Goal: Transaction & Acquisition: Purchase product/service

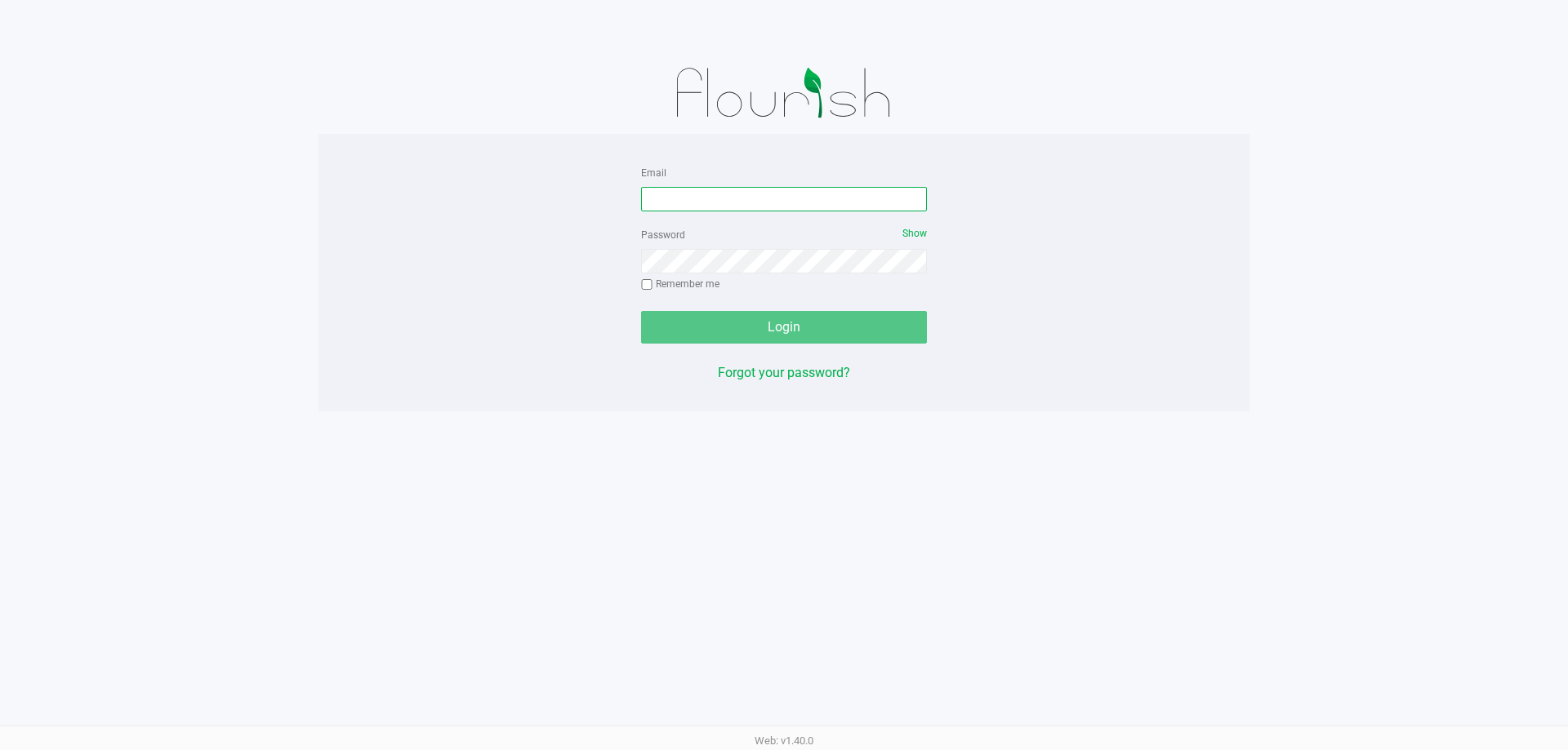
click at [782, 187] on input "Email" at bounding box center [784, 199] width 286 height 25
type input "d"
type input "[EMAIL_ADDRESS][DOMAIN_NAME]"
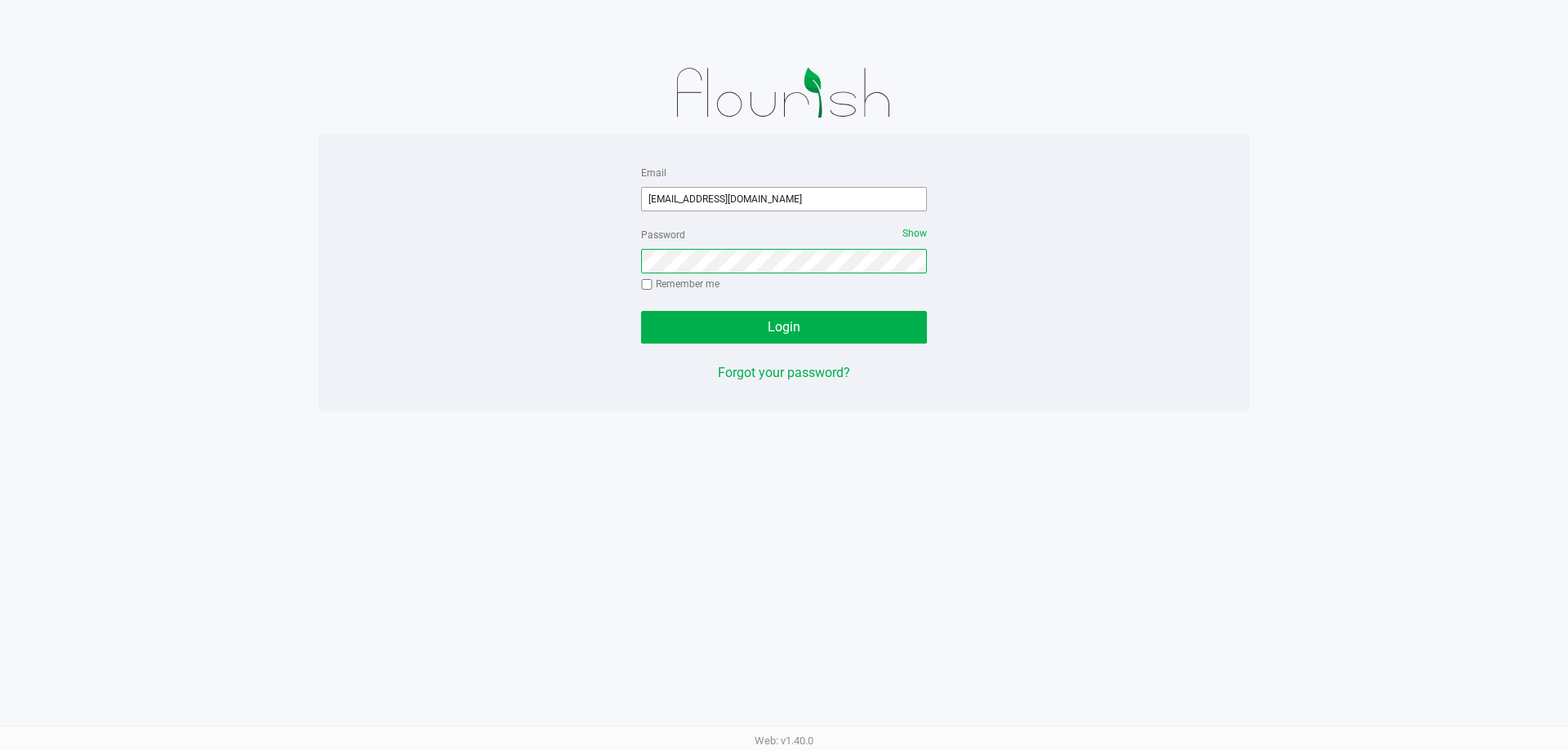
click at [641, 311] on button "Login" at bounding box center [784, 327] width 286 height 33
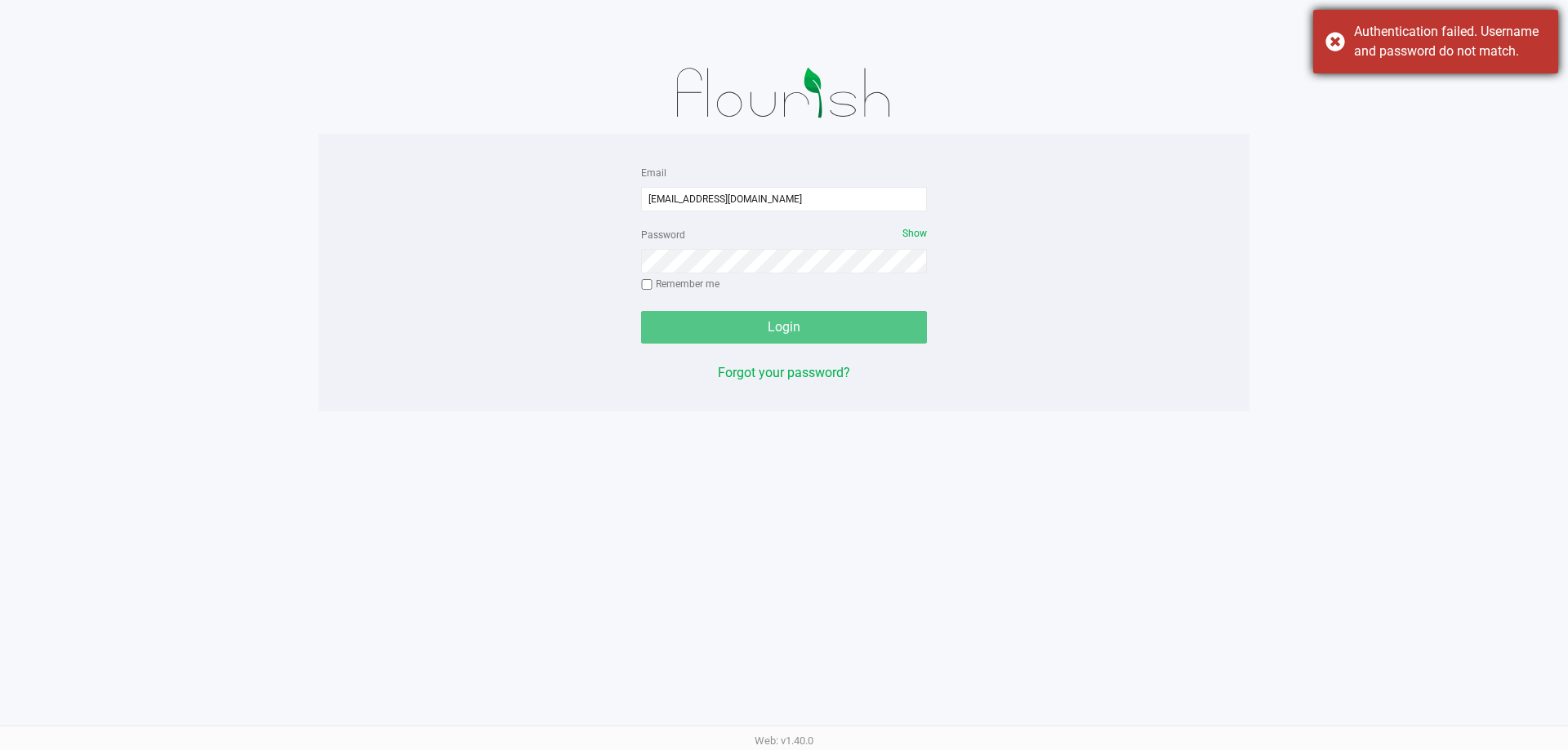
click at [1333, 47] on div "Authentication failed. Username and password do not match." at bounding box center [1436, 41] width 245 height 64
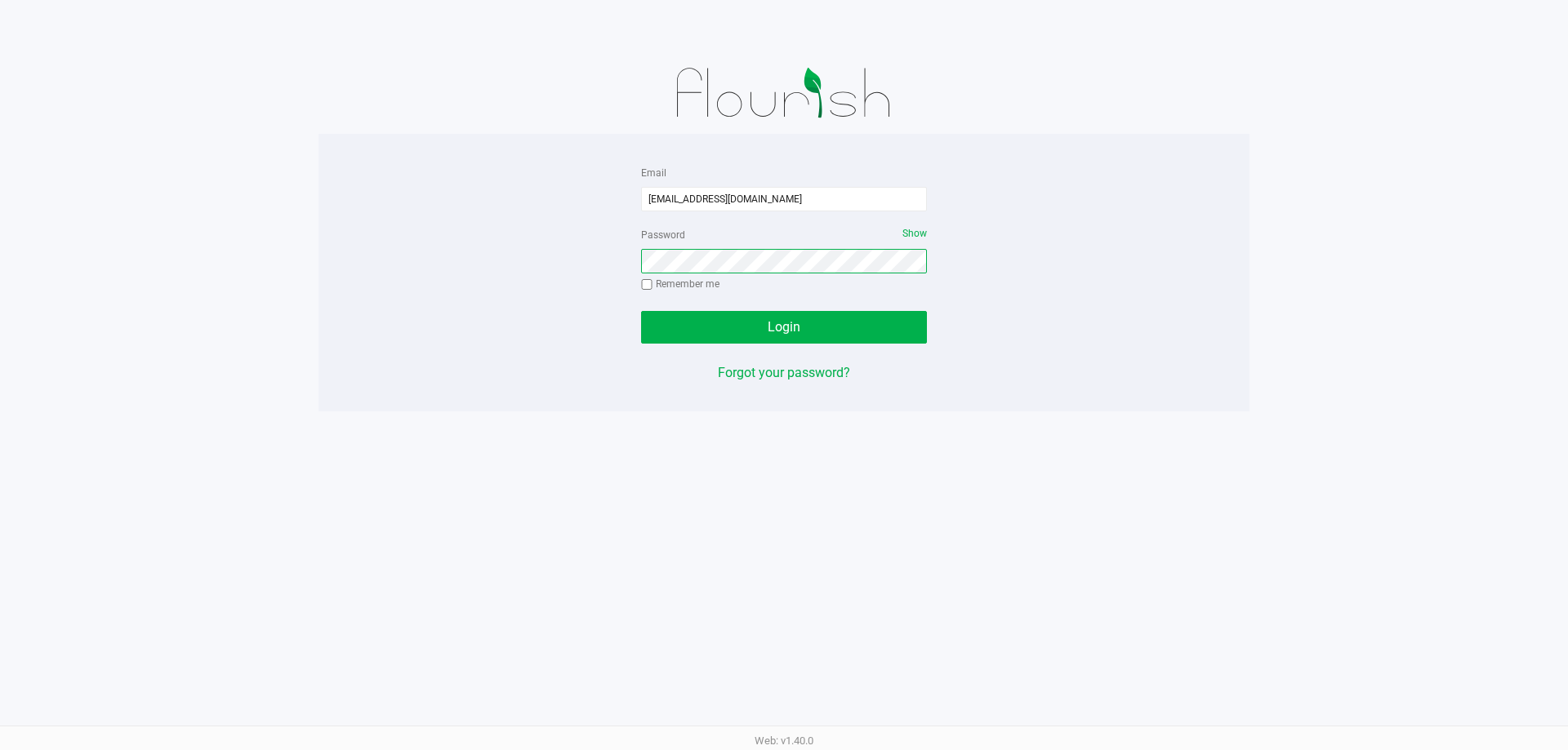
click at [641, 311] on button "Login" at bounding box center [784, 327] width 286 height 33
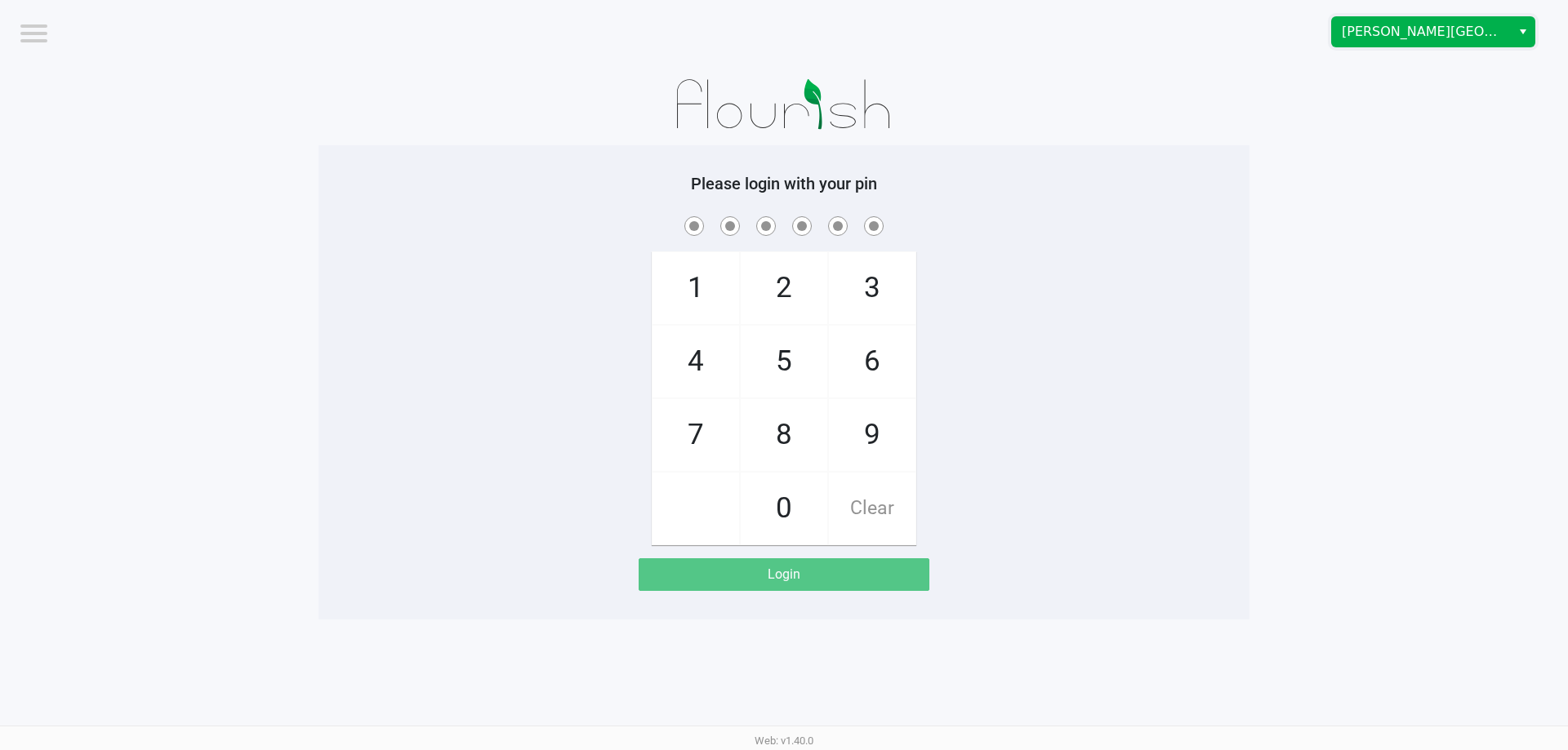
click at [1418, 28] on span "[PERSON_NAME][GEOGRAPHIC_DATA]" at bounding box center [1422, 32] width 159 height 19
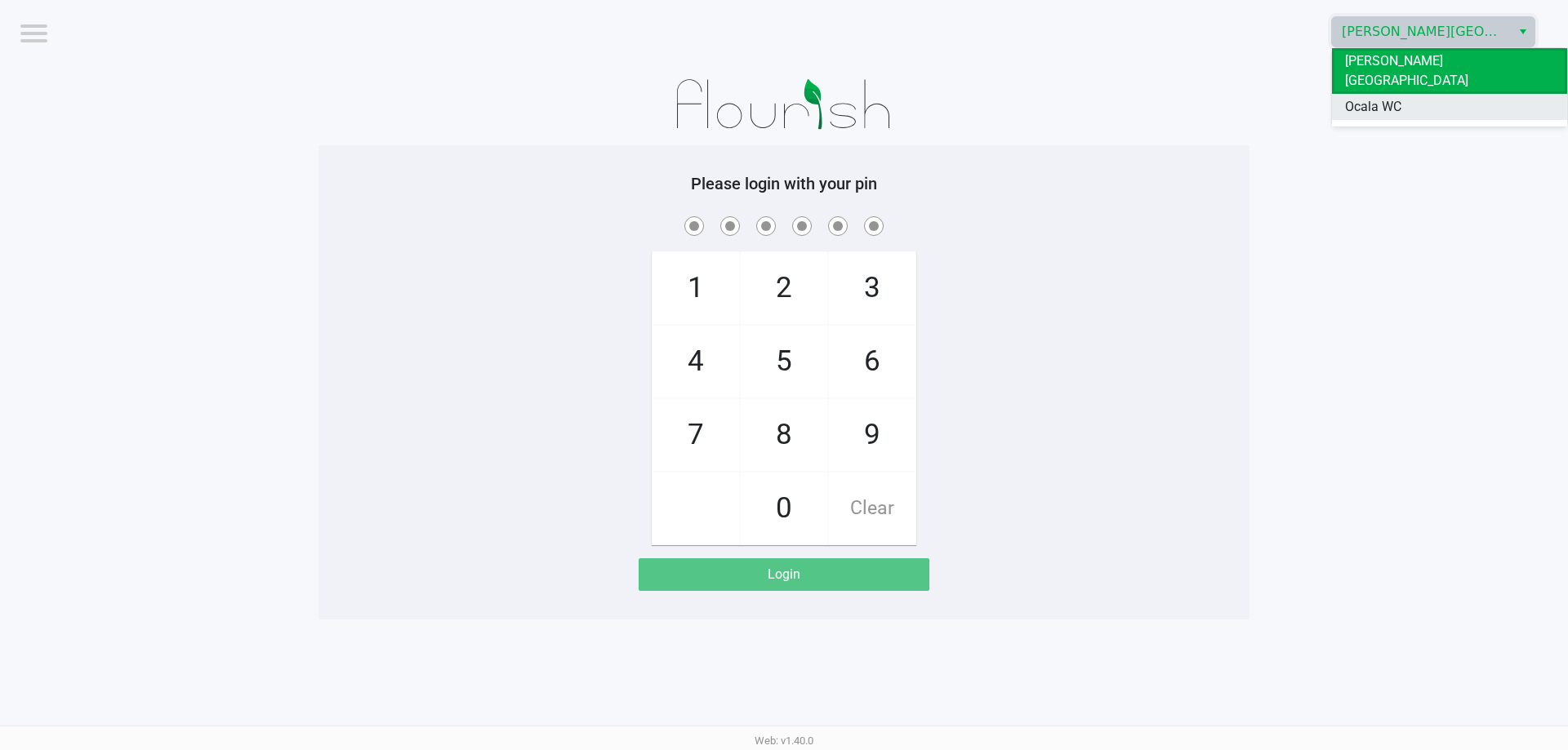
click at [1405, 94] on li "Ocala WC" at bounding box center [1450, 106] width 235 height 26
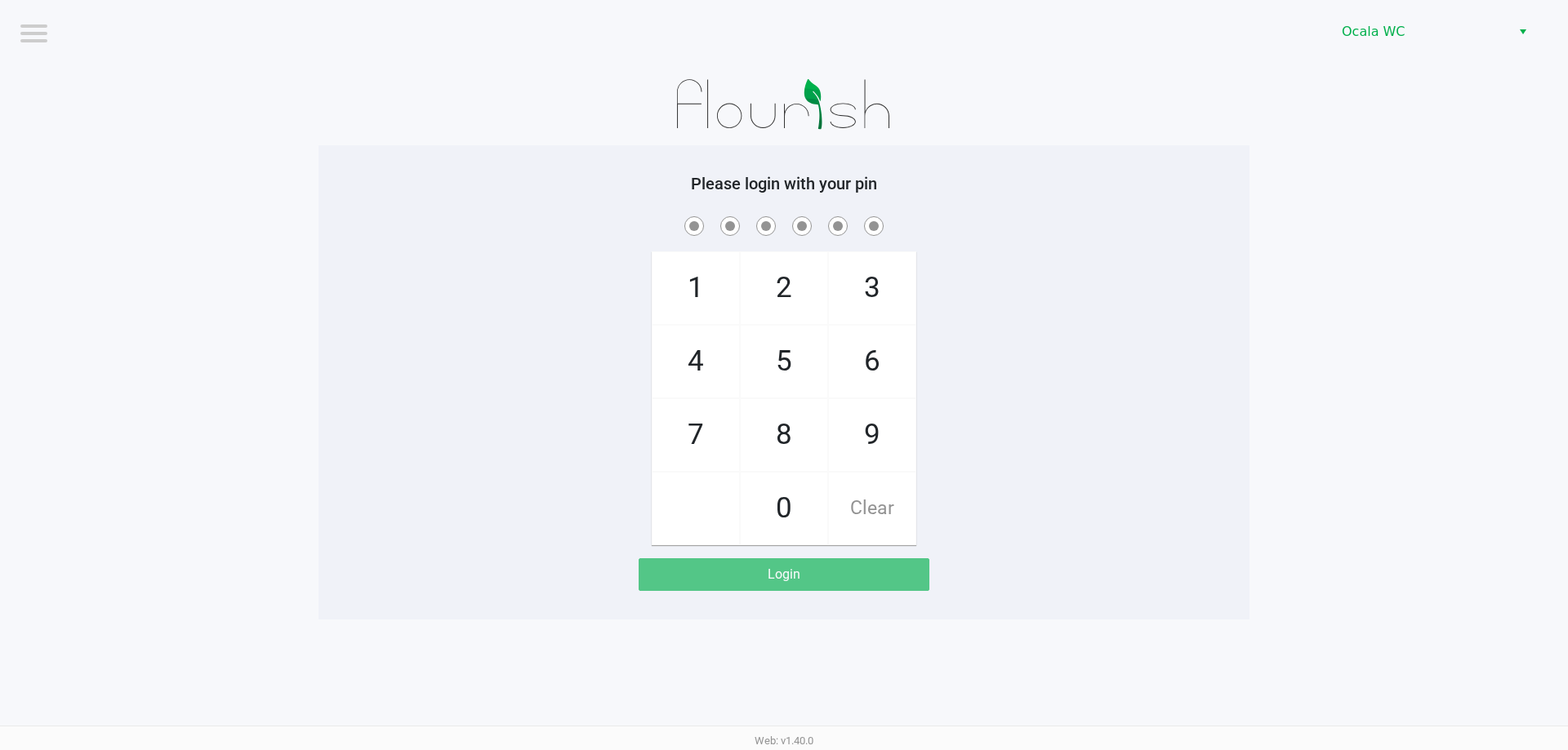
click at [1277, 143] on app-pos-login-wrapper "Logout Ocala WC Please login with your pin 1 4 7 2 5 8 0 3 6 9 Clear Login" at bounding box center [784, 310] width 1568 height 620
checkbox input "true"
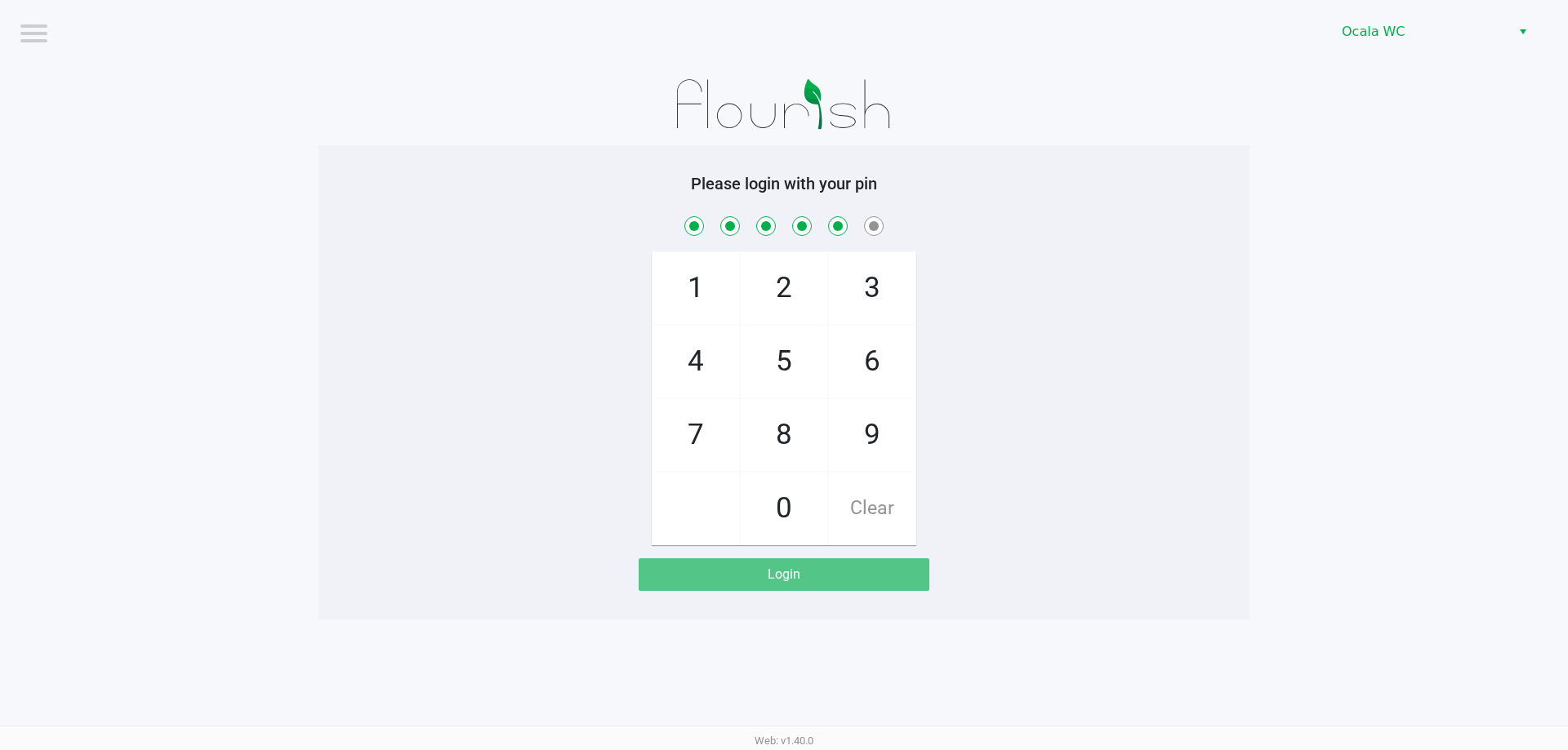
checkbox input "true"
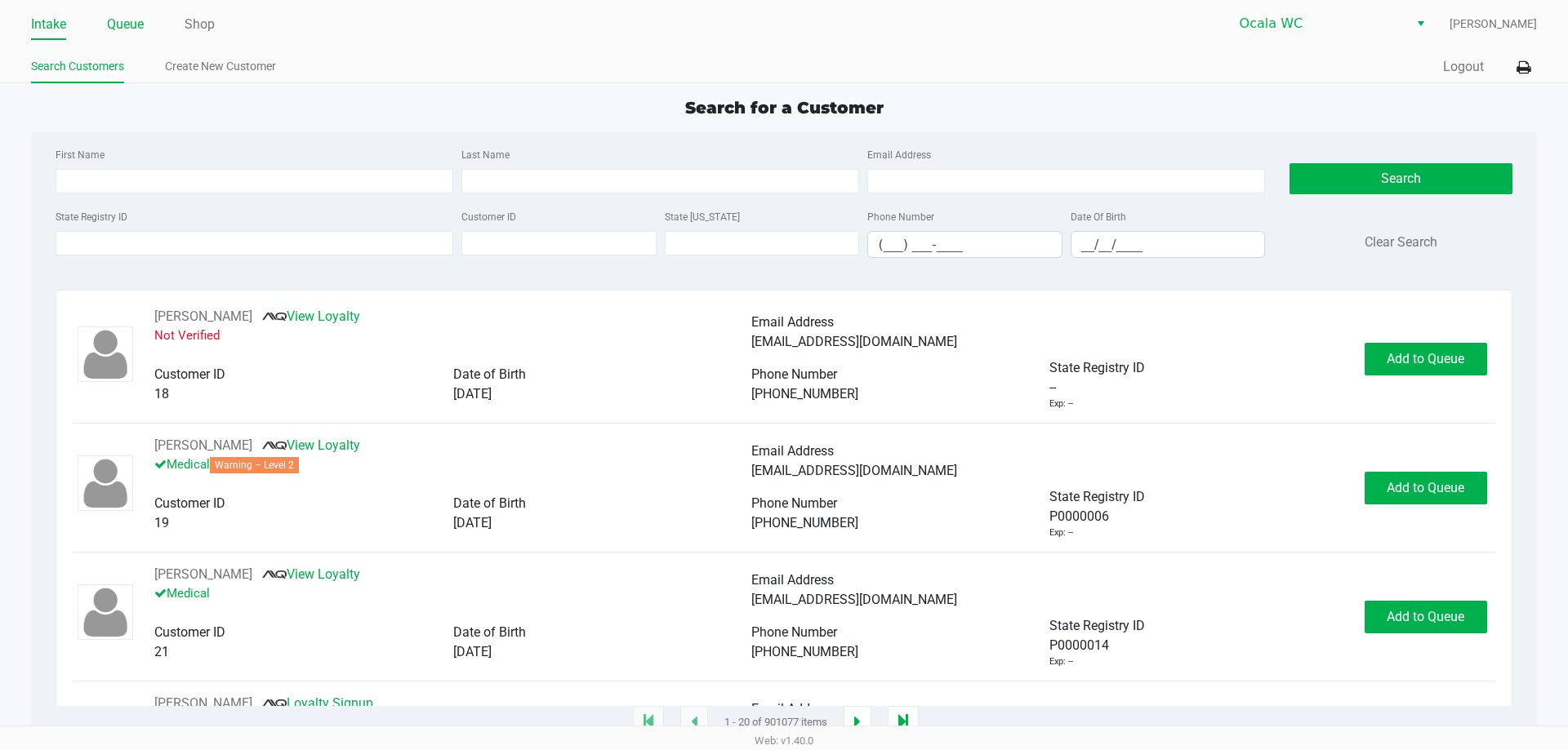
click at [131, 12] on li "Queue" at bounding box center [125, 26] width 36 height 29
click at [125, 22] on link "Queue" at bounding box center [125, 25] width 36 height 23
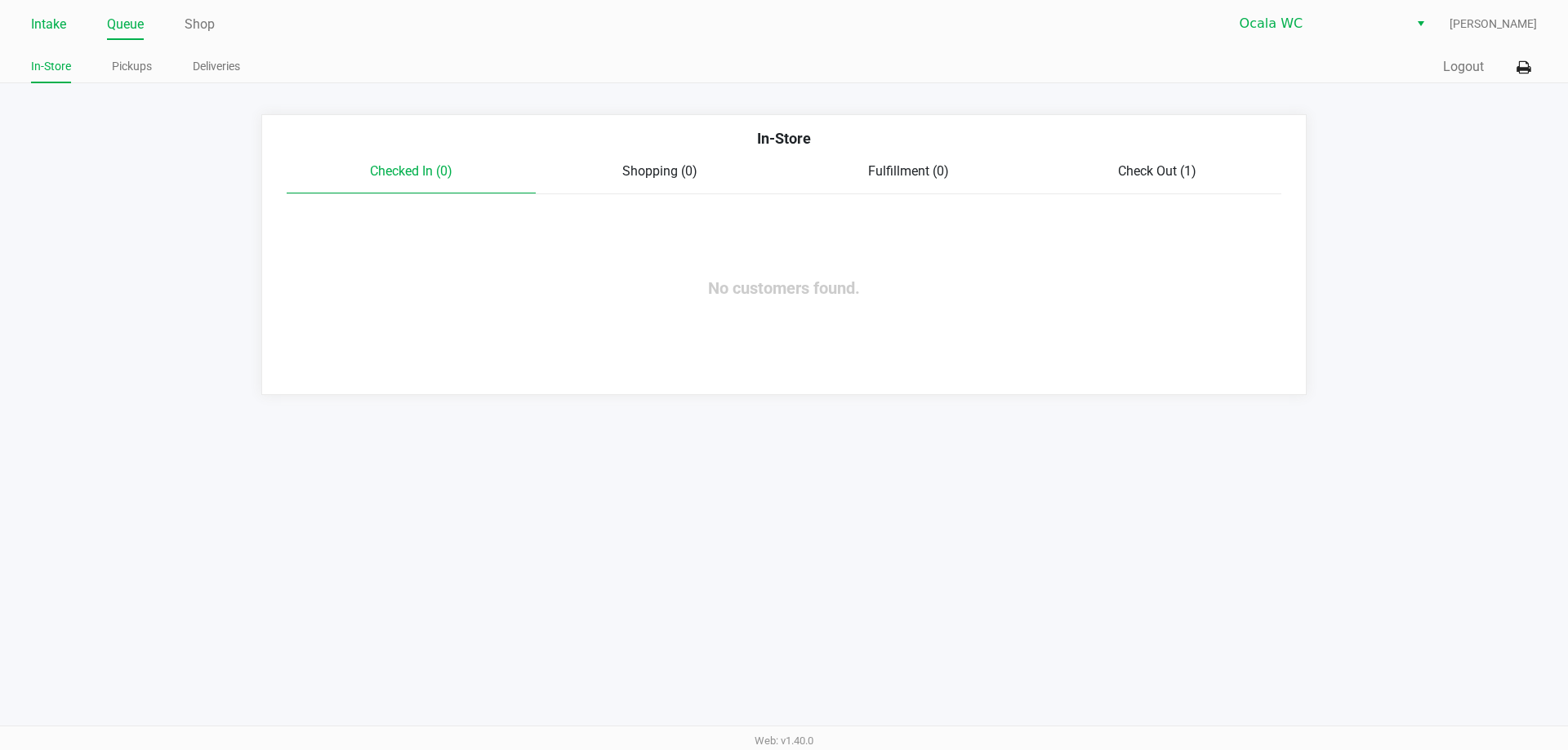
click at [57, 26] on link "Intake" at bounding box center [48, 25] width 35 height 23
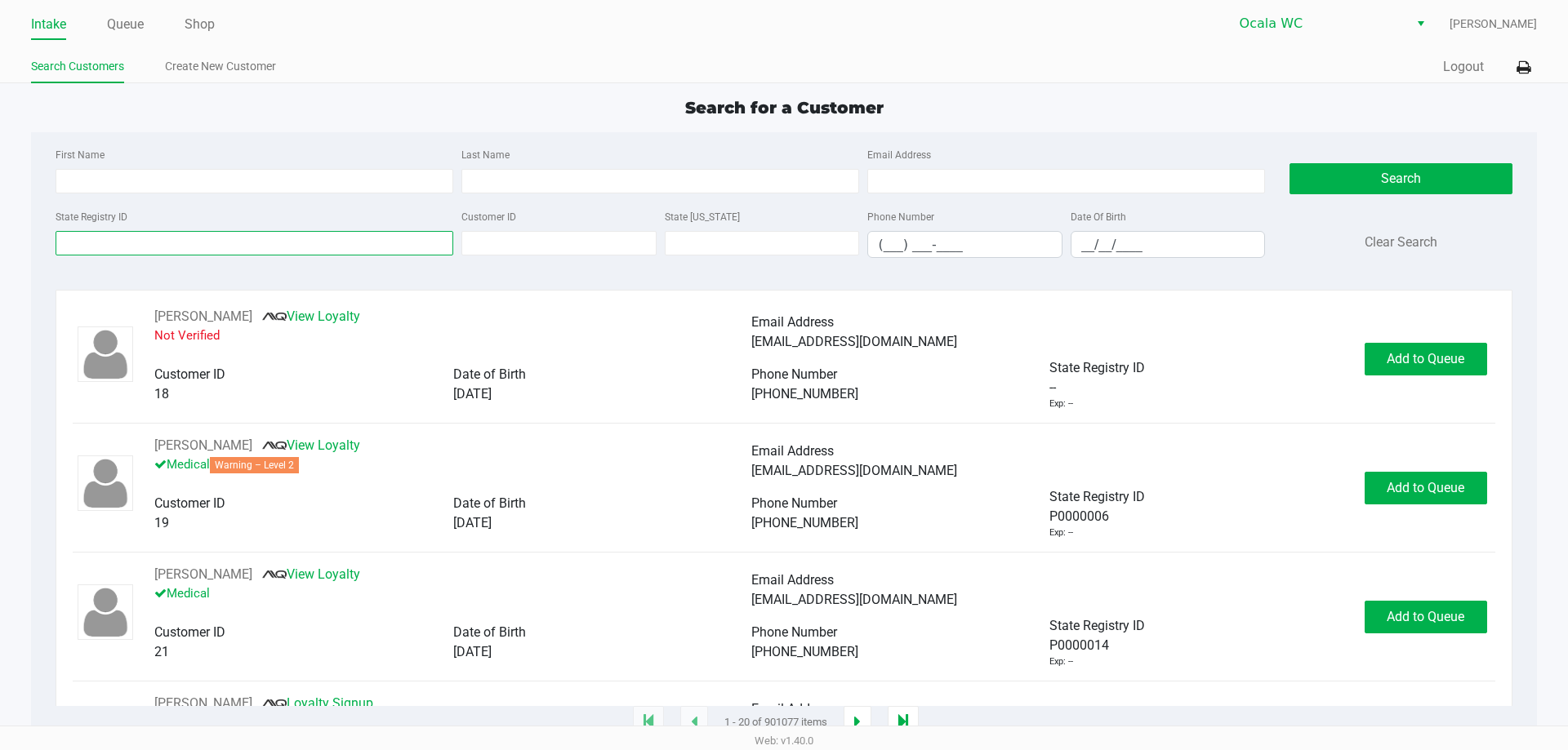
click at [142, 245] on input "State Registry ID" at bounding box center [255, 243] width 398 height 25
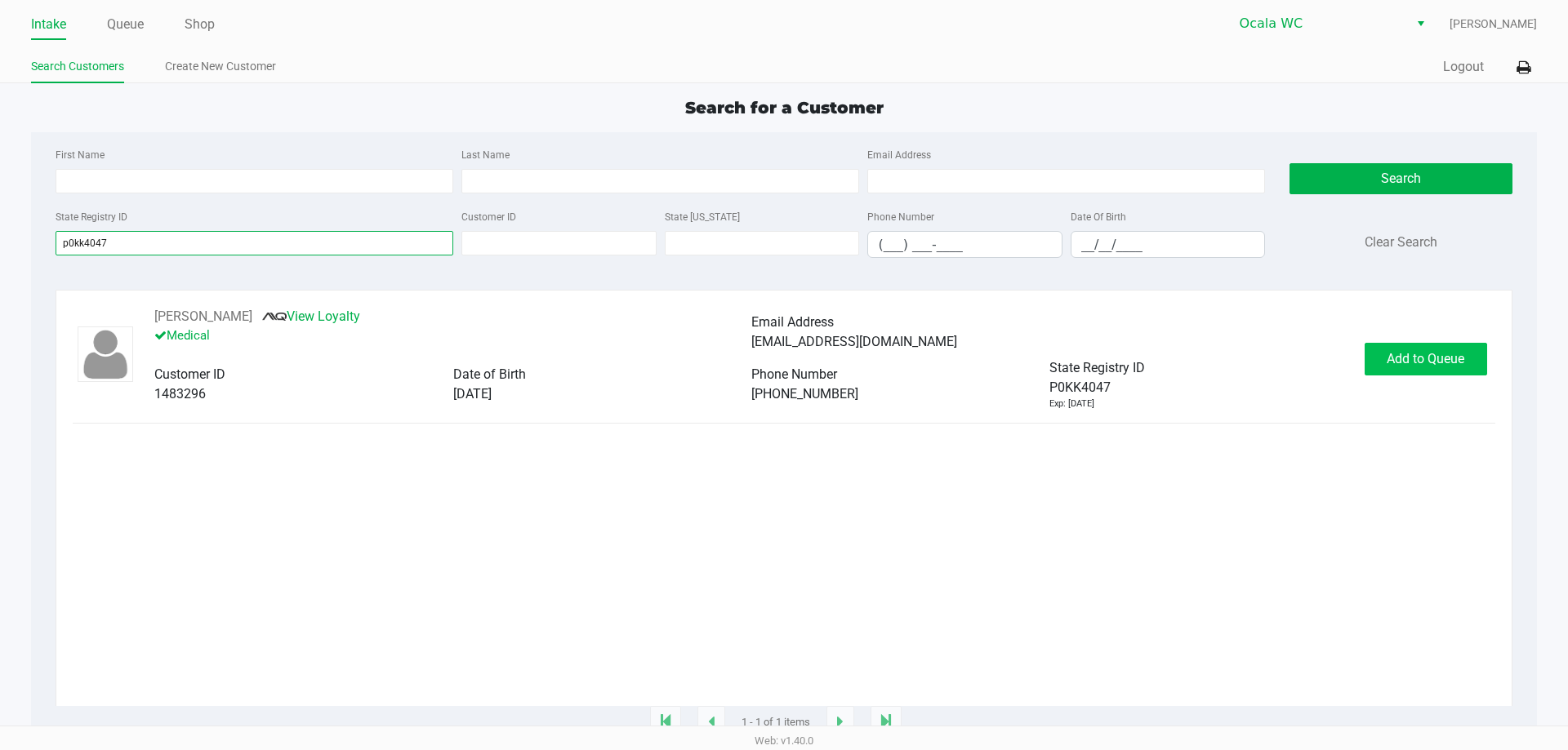
type input "p0kk4047"
click at [1439, 352] on span "Add to Queue" at bounding box center [1425, 359] width 78 height 15
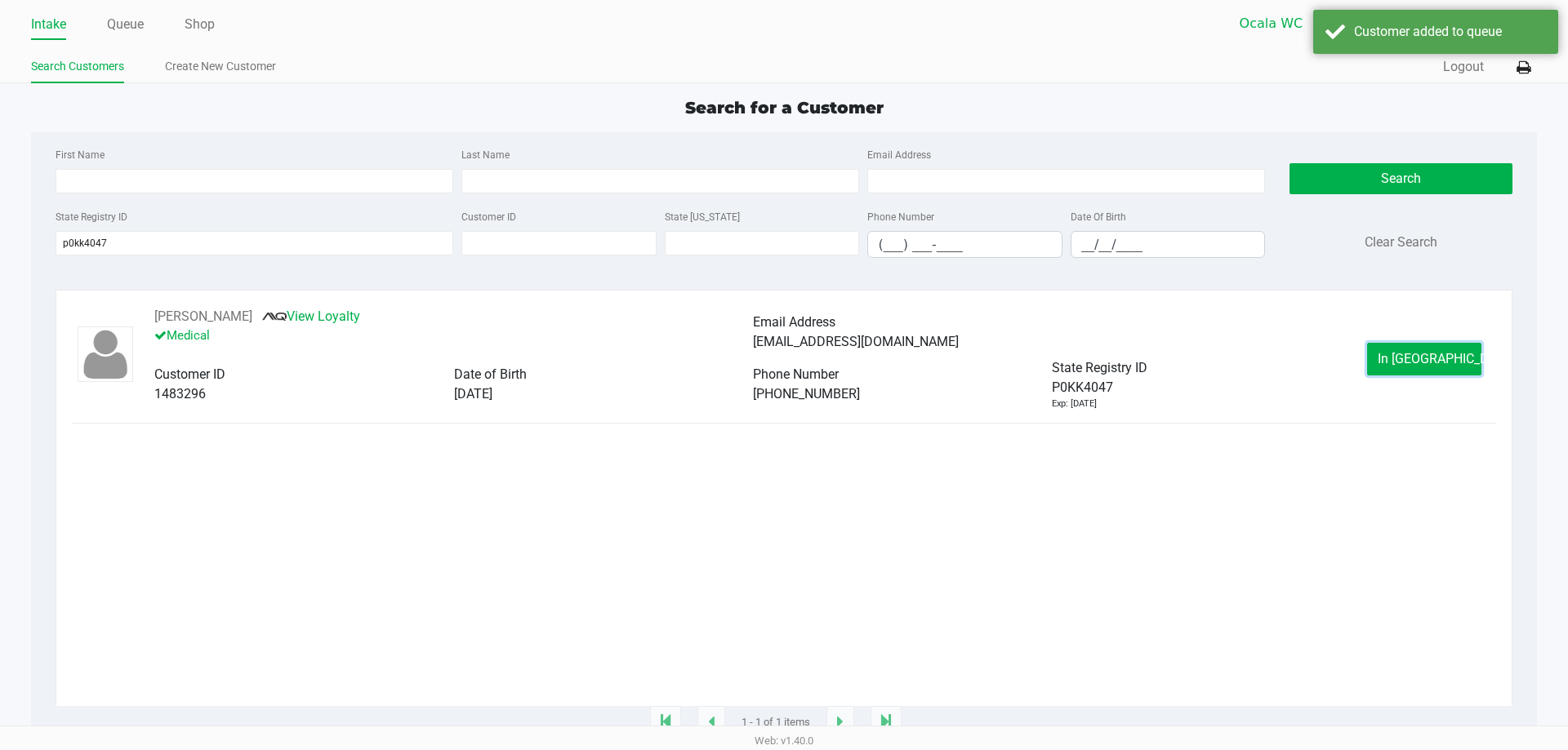
click at [1435, 359] on span "In Queue" at bounding box center [1445, 359] width 137 height 15
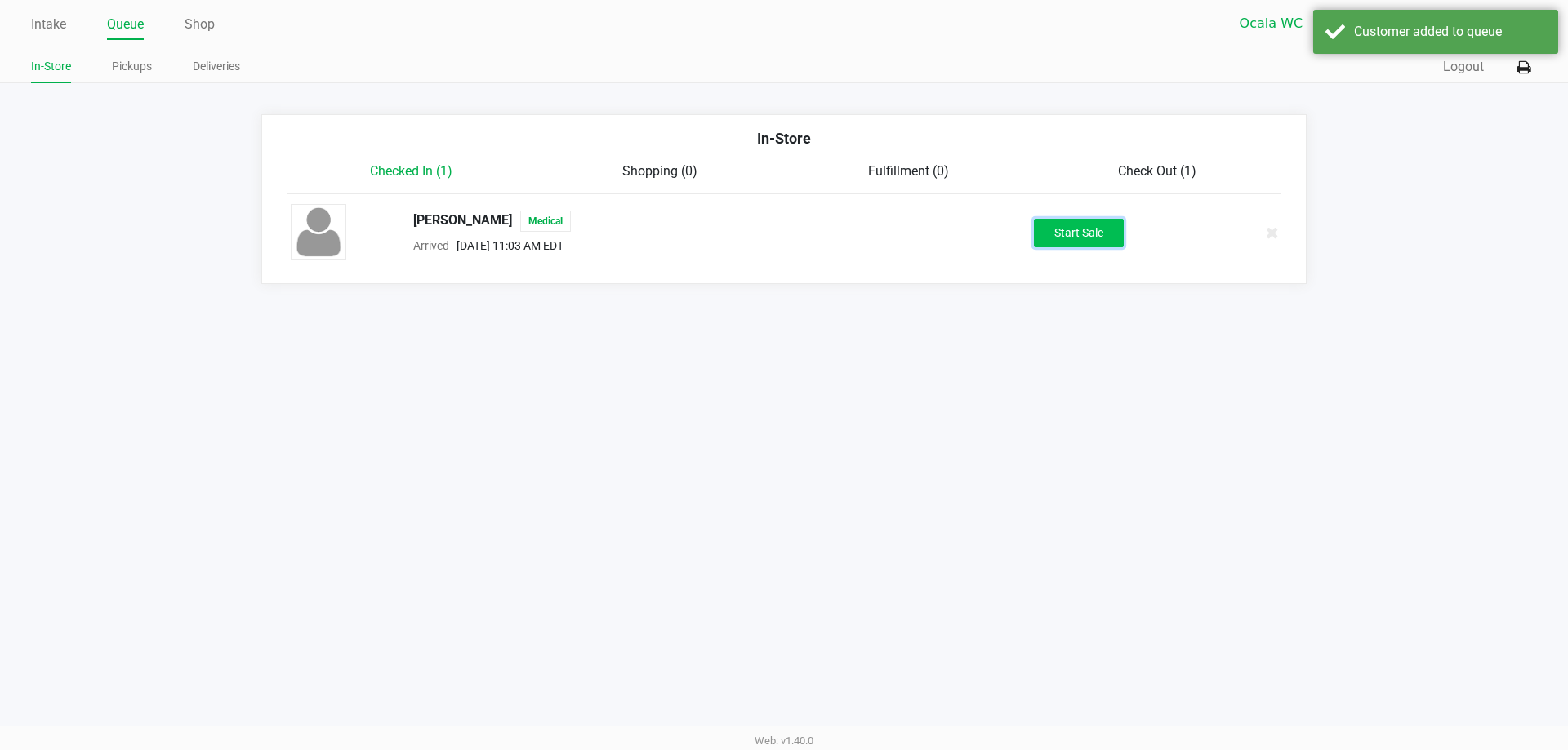
click at [1074, 244] on button "Start Sale" at bounding box center [1079, 233] width 90 height 29
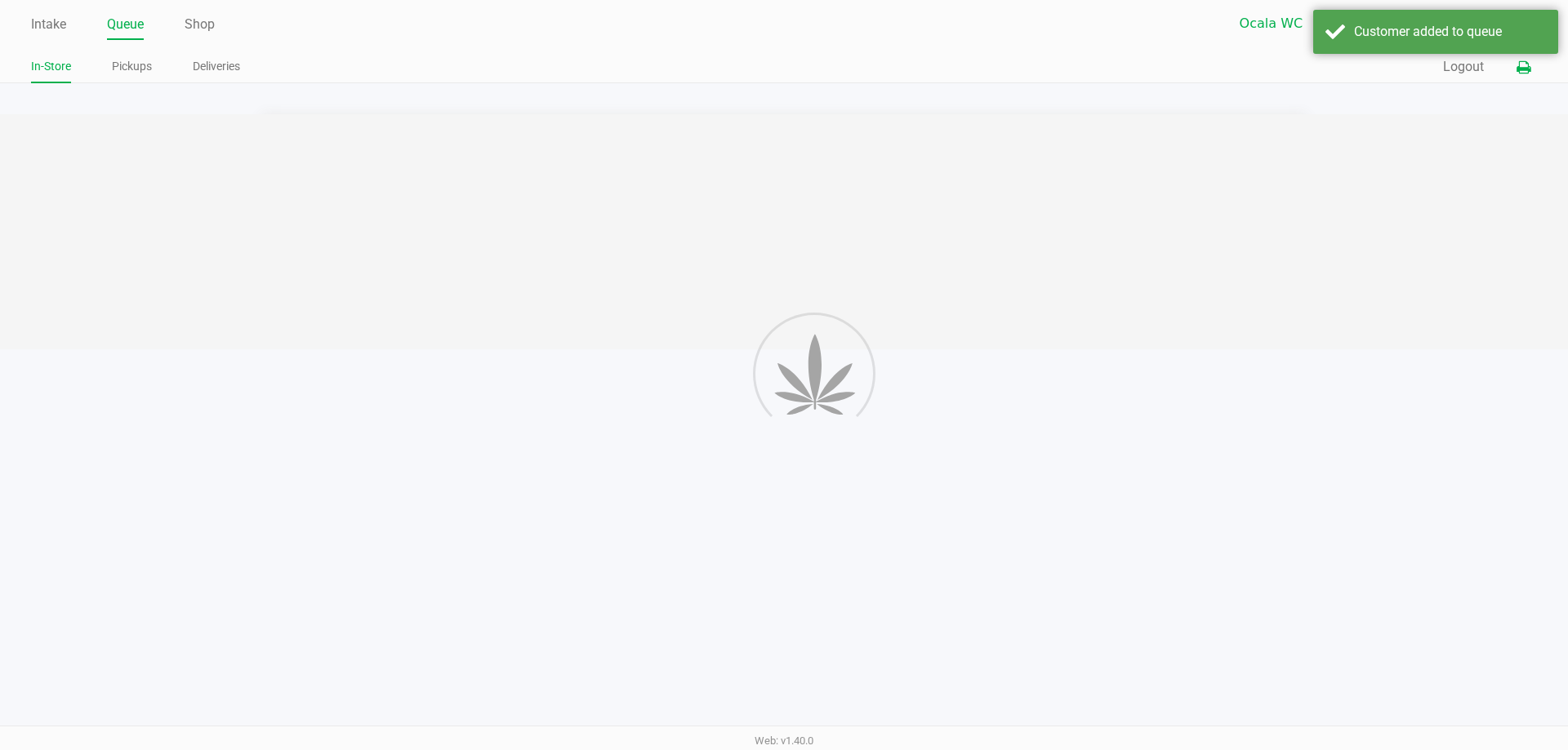
click at [1535, 64] on button at bounding box center [1524, 68] width 27 height 31
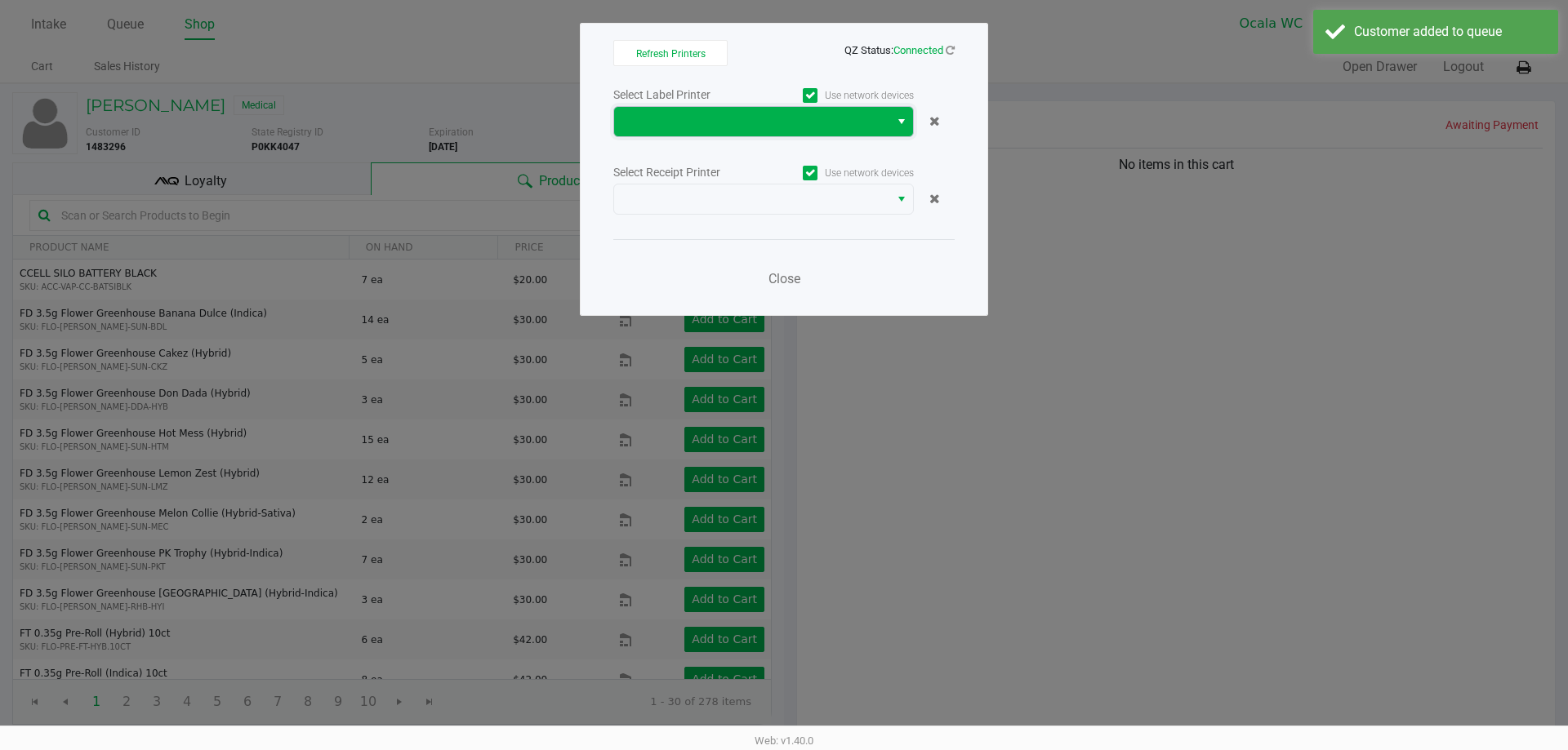
click at [821, 117] on span at bounding box center [751, 121] width 256 height 19
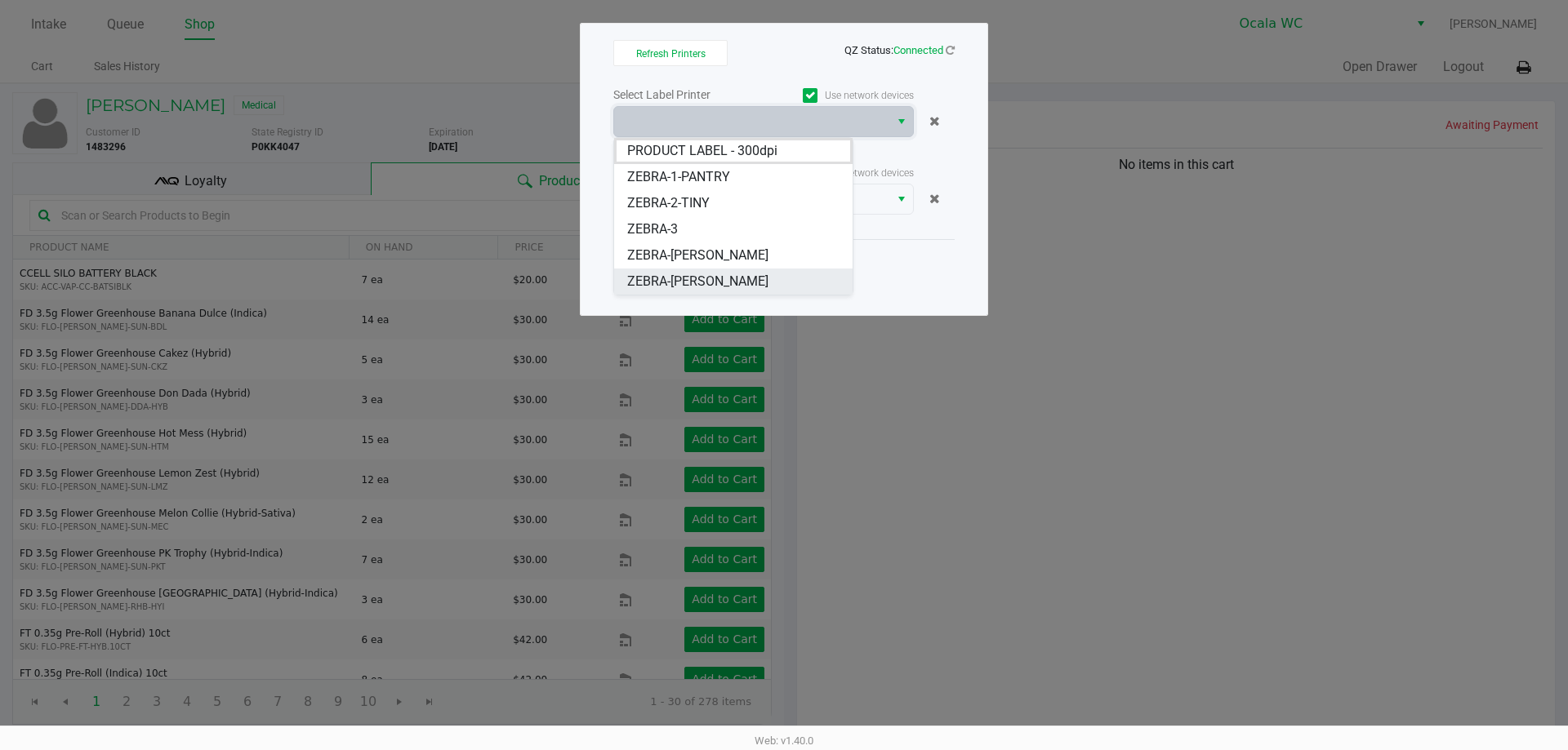
click at [694, 274] on span "ZEBRA-[PERSON_NAME]" at bounding box center [698, 281] width 142 height 19
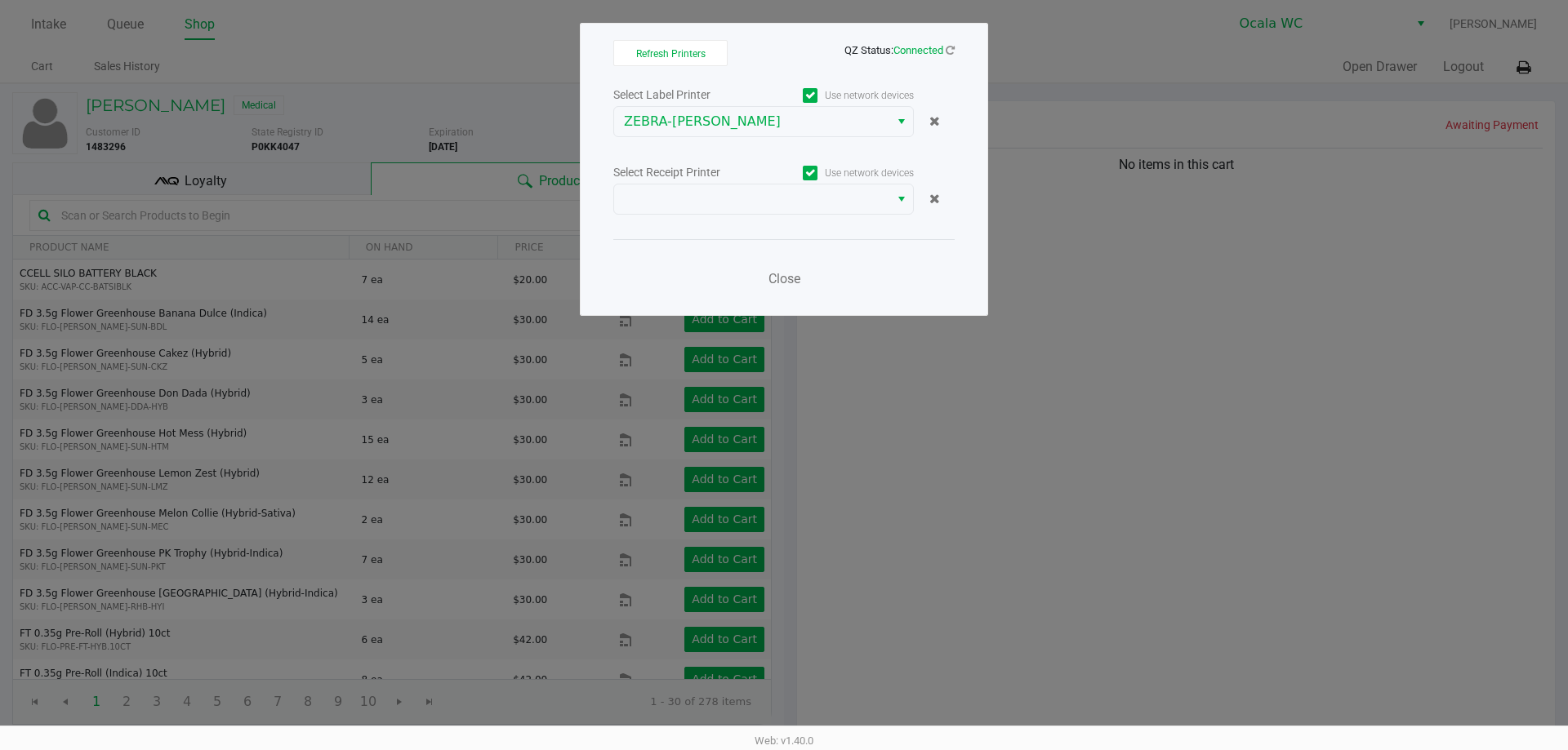
click at [719, 215] on div "Select Label Printer Use network devices ZEBRA-GROVER Select Receipt Printer Us…" at bounding box center [784, 191] width 342 height 214
click at [718, 198] on span at bounding box center [751, 199] width 256 height 19
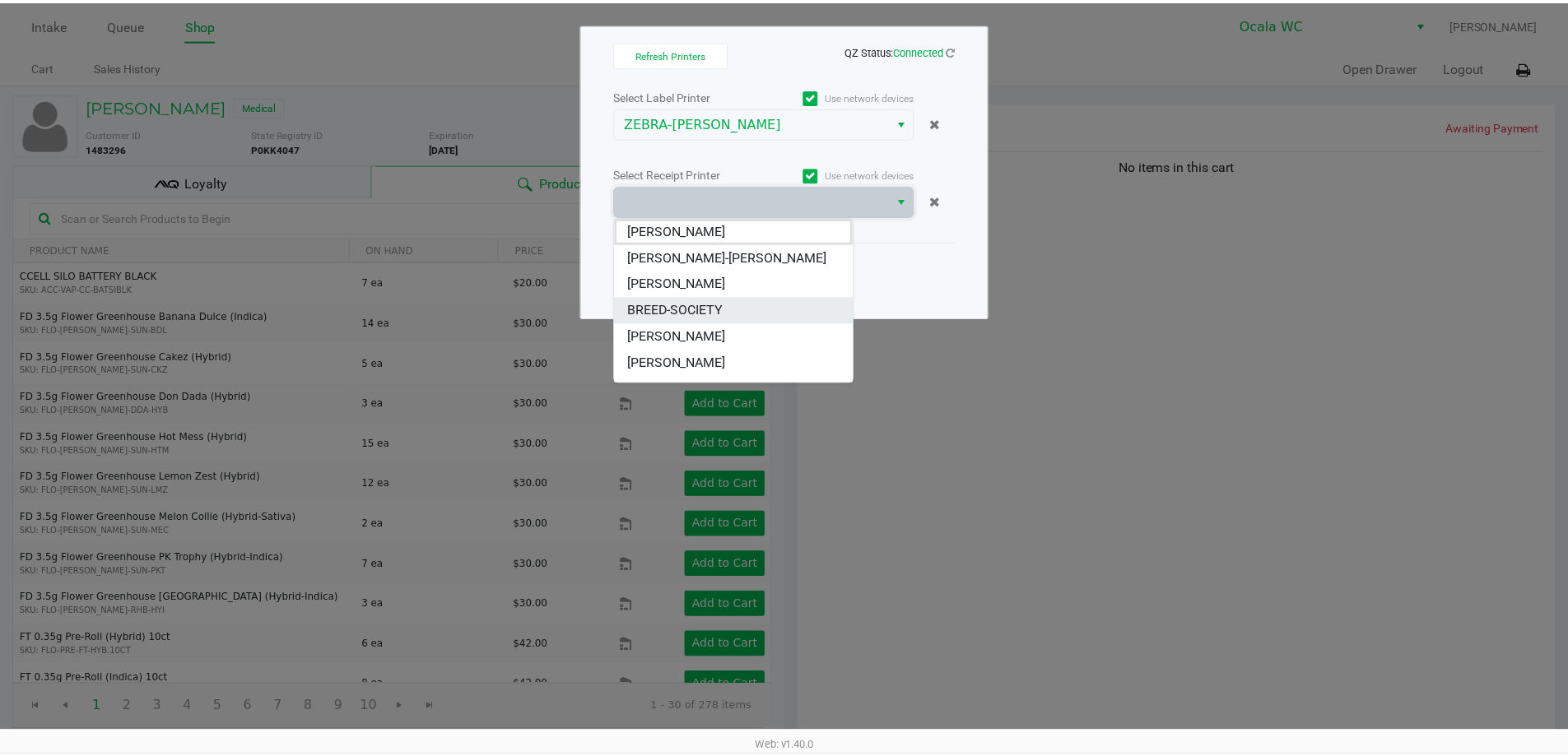
scroll to position [82, 0]
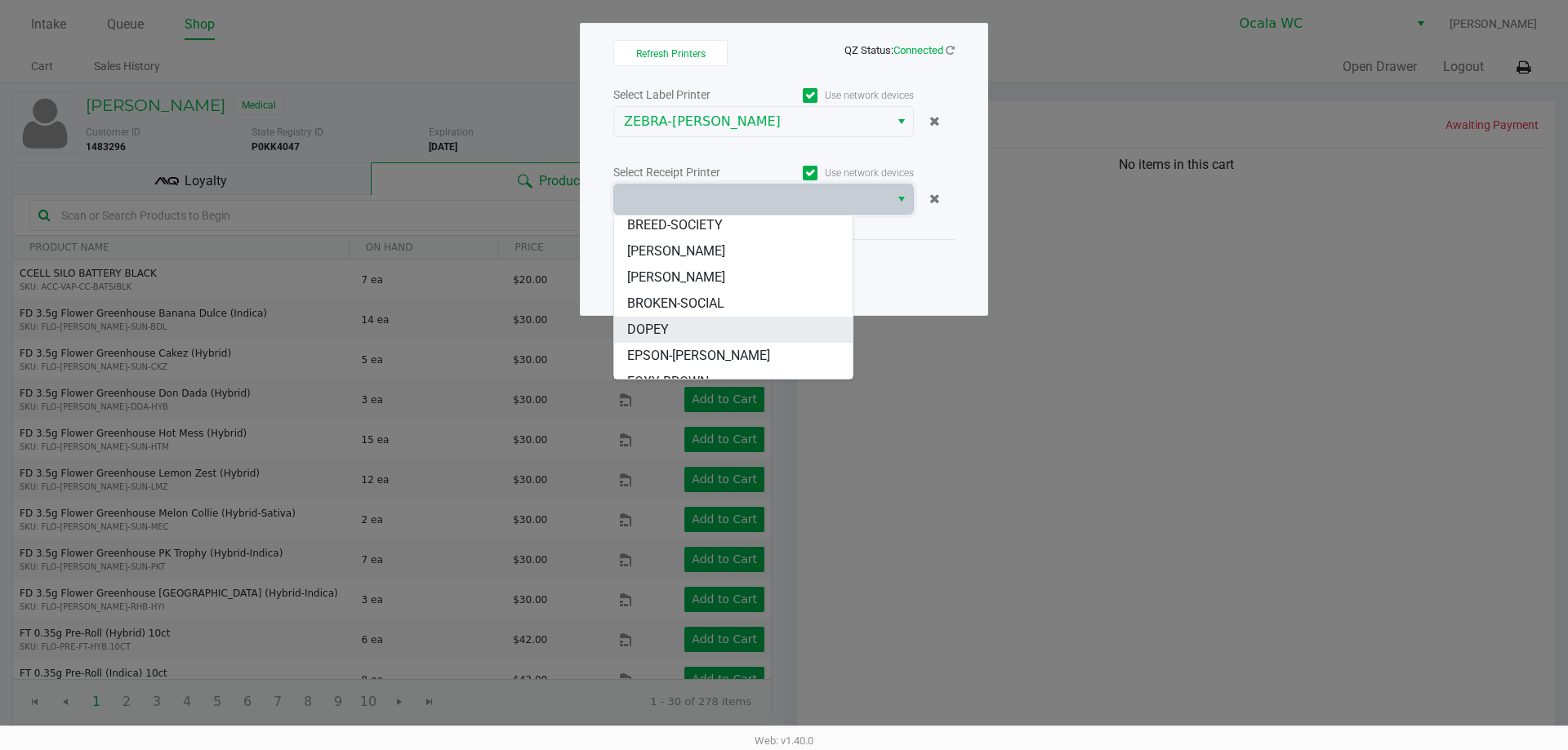
click at [661, 320] on span "DOPEY" at bounding box center [648, 329] width 42 height 19
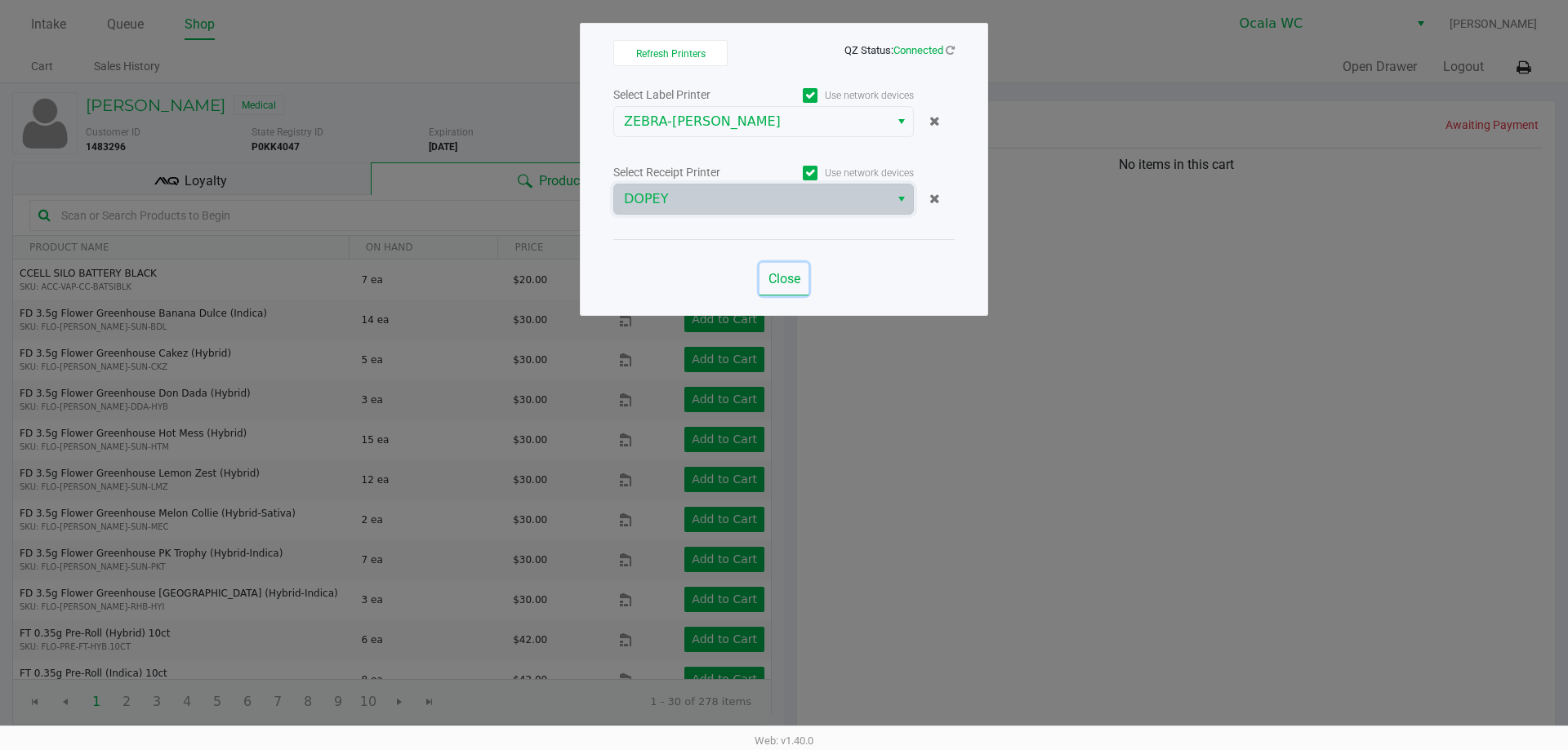
click at [780, 286] on span "Close" at bounding box center [784, 278] width 32 height 15
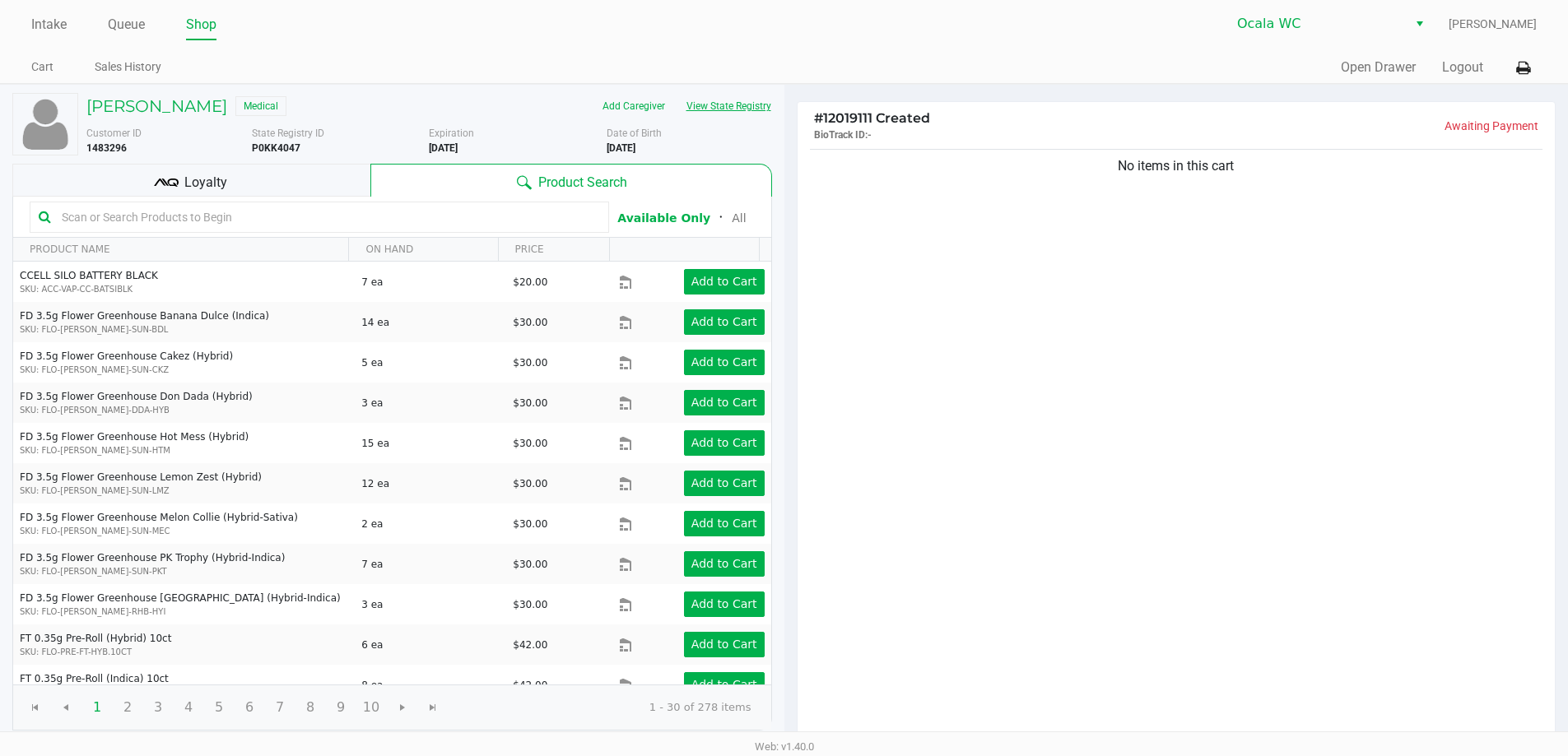
click at [751, 96] on button "View State Registry" at bounding box center [725, 105] width 96 height 26
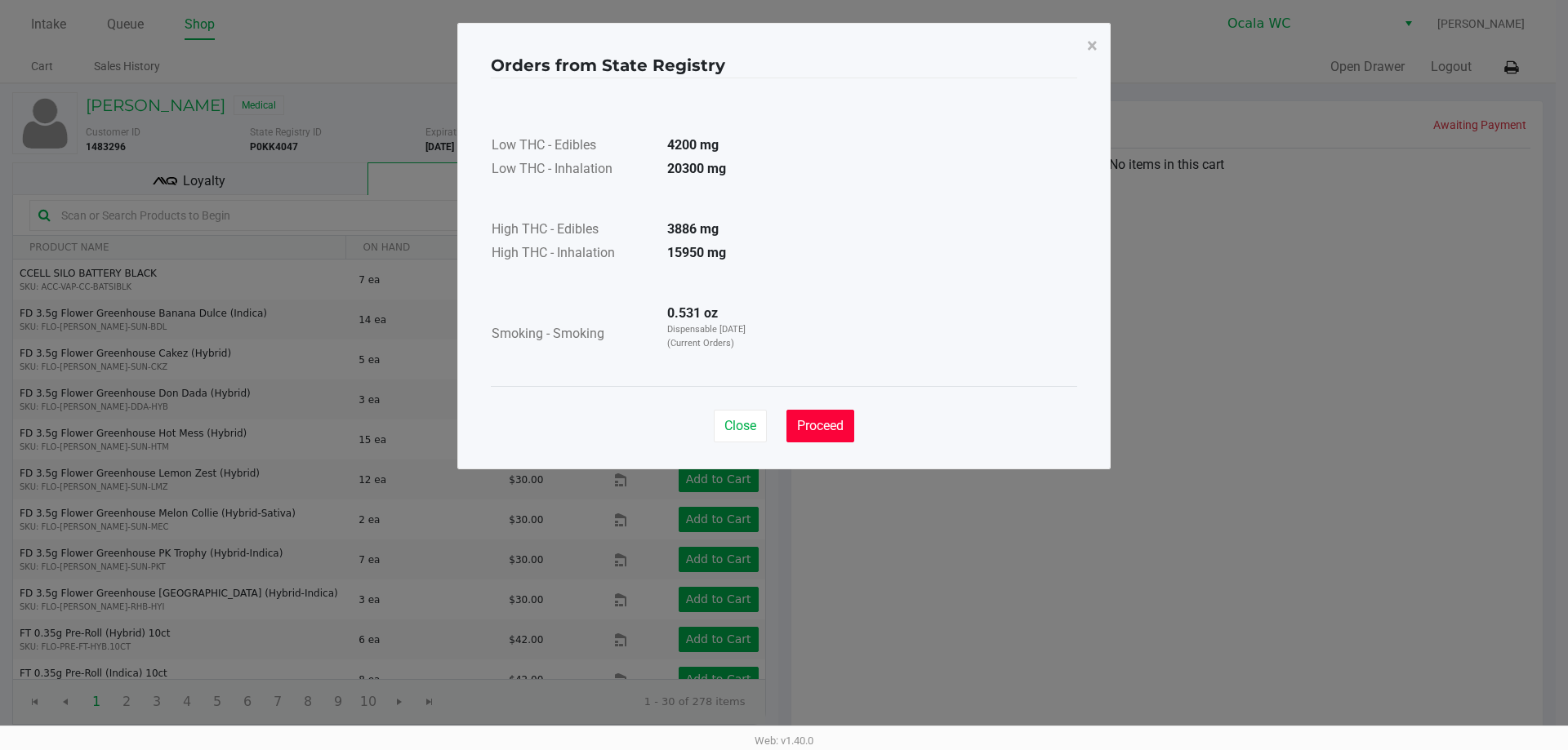
click at [817, 428] on span "Proceed" at bounding box center [820, 426] width 47 height 15
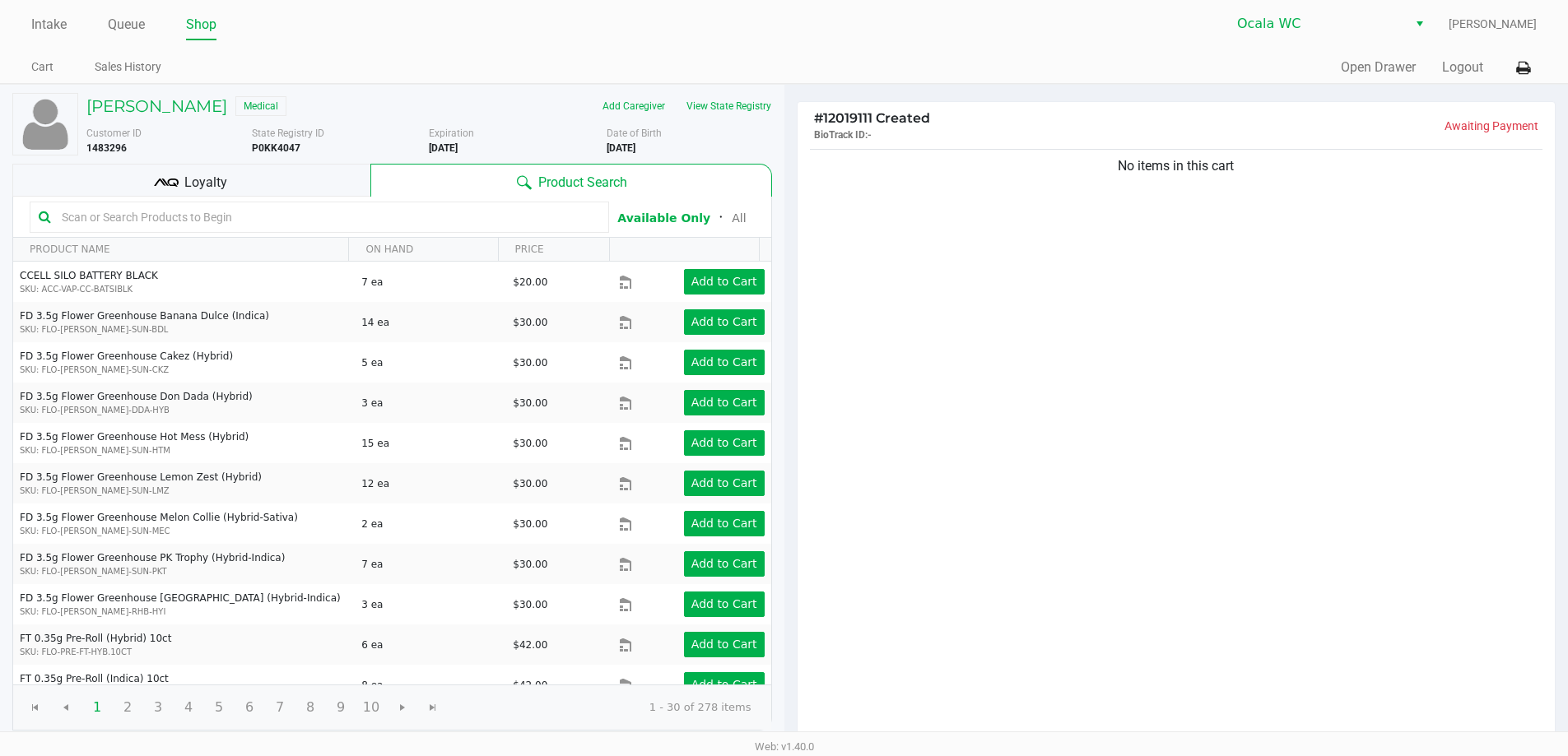
click at [198, 211] on input "text" at bounding box center [327, 217] width 545 height 25
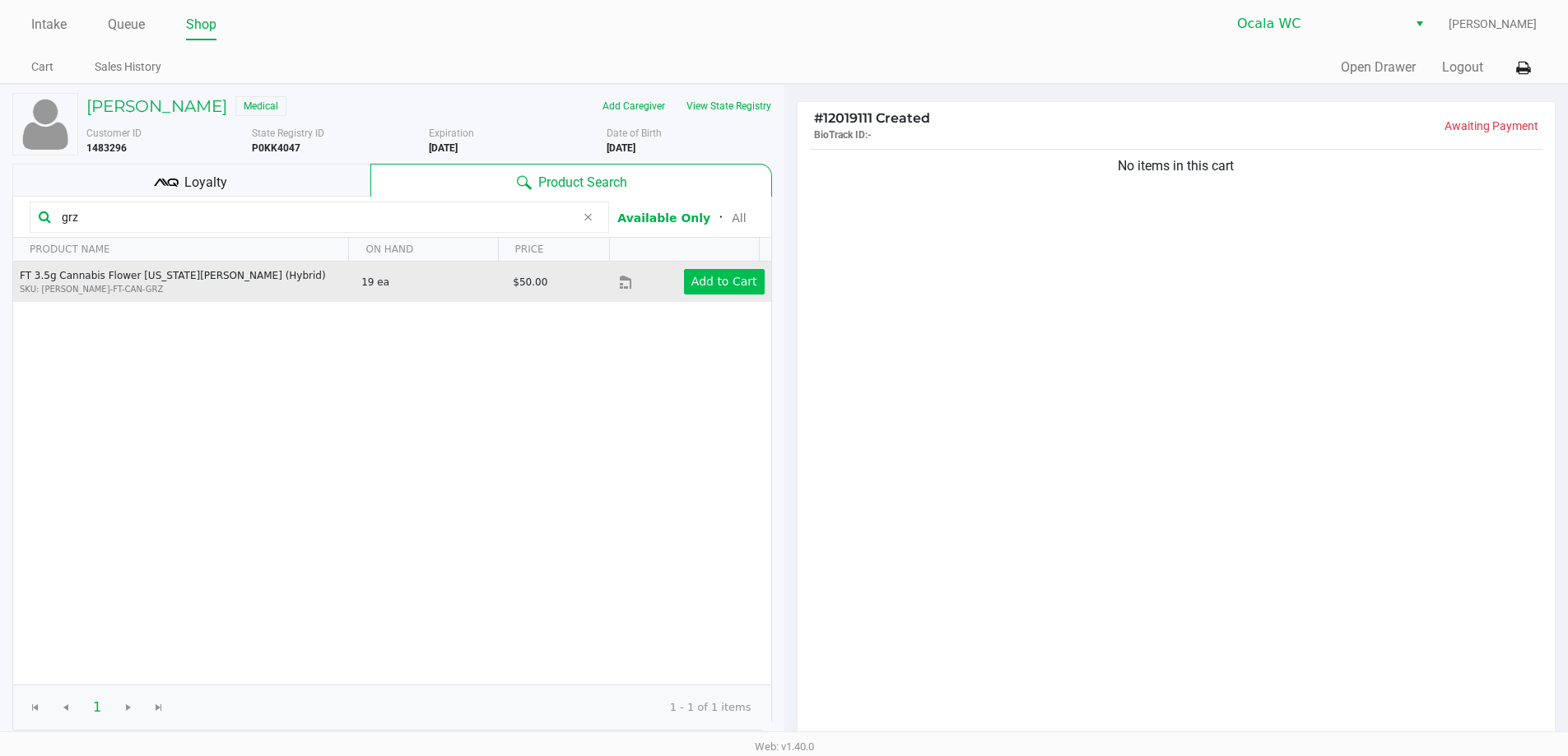
type input "grz"
click at [711, 284] on app-button-loader "Add to Cart" at bounding box center [725, 282] width 66 height 14
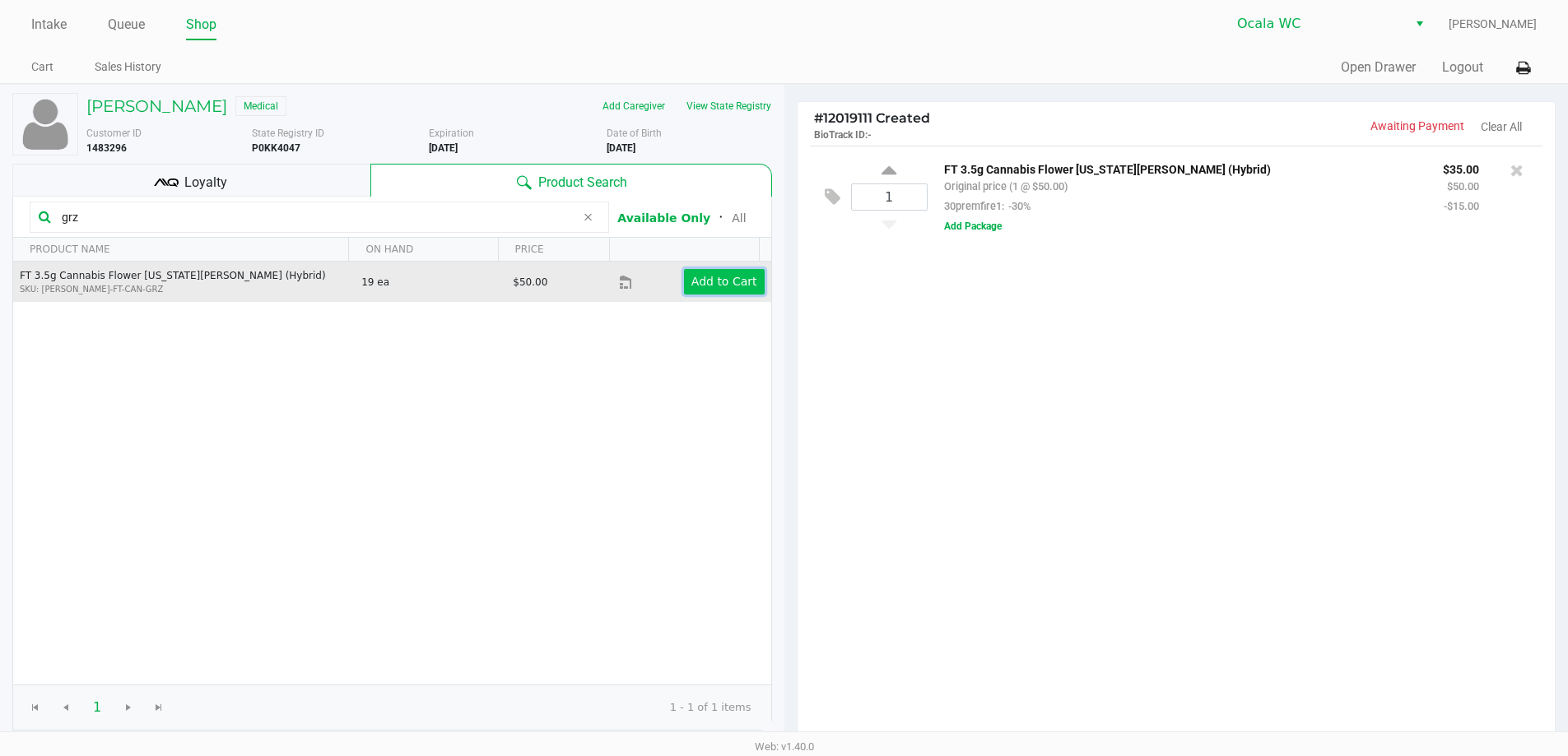
click at [711, 284] on app-button-loader "Add to Cart" at bounding box center [725, 282] width 66 height 14
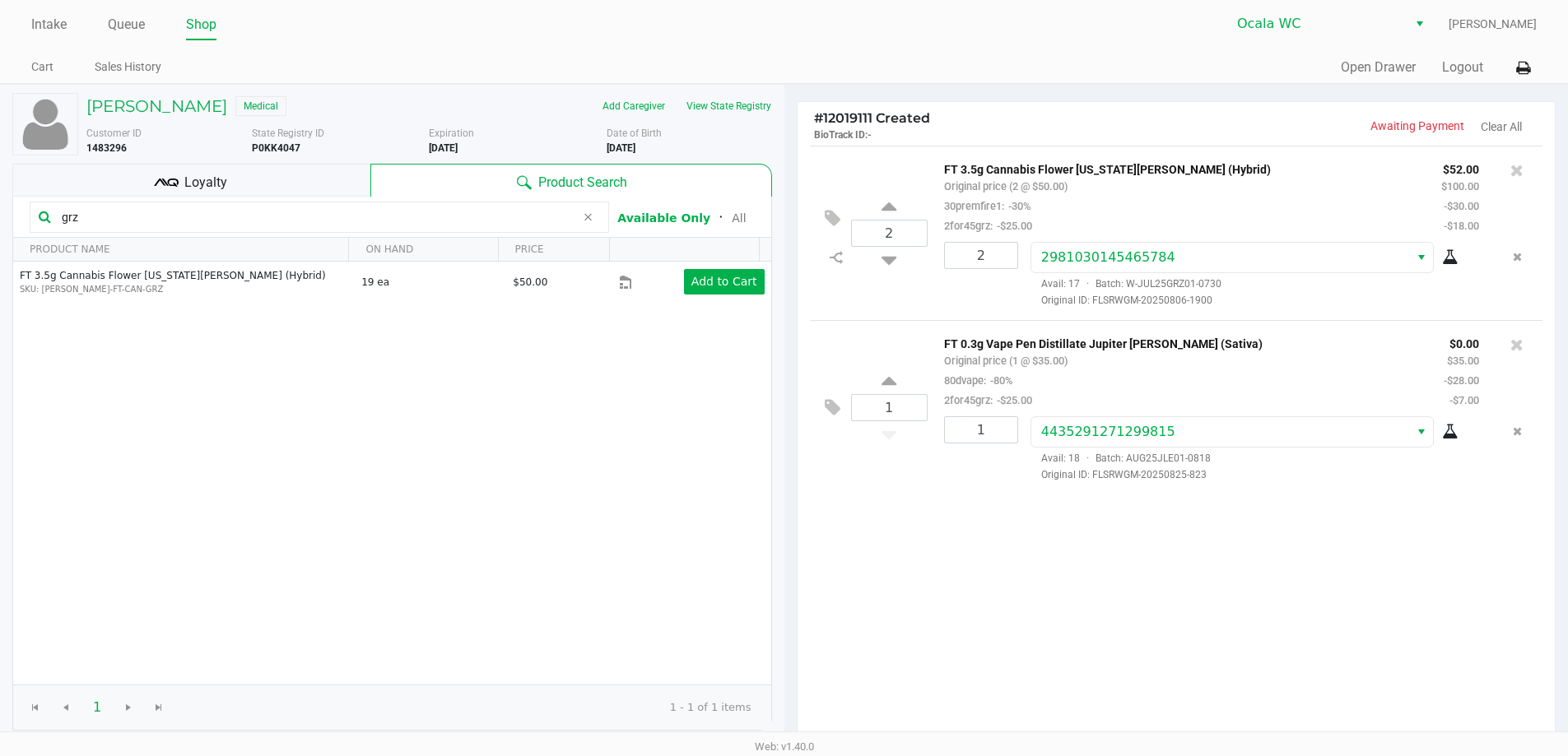
scroll to position [169, 0]
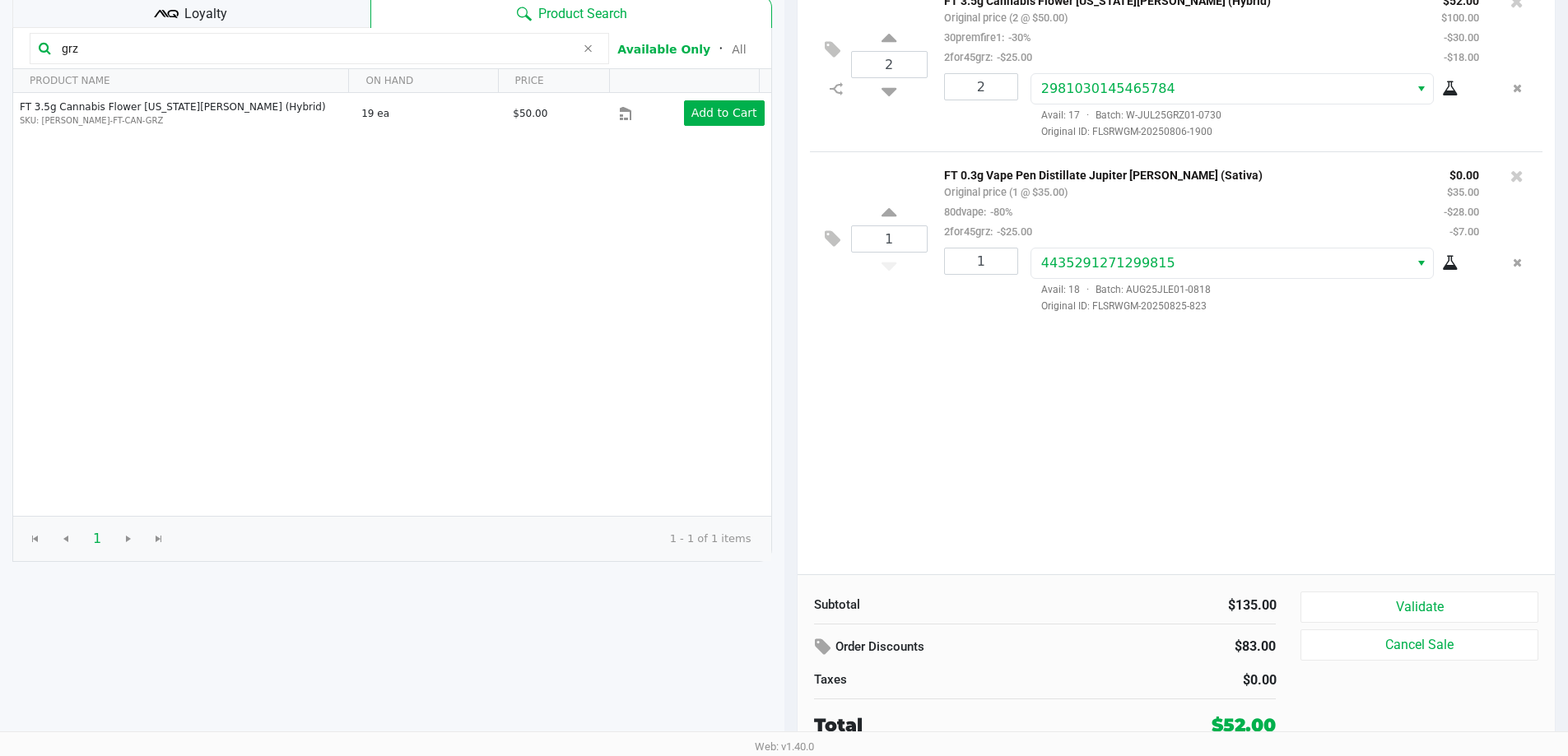
click at [1327, 606] on button "Validate" at bounding box center [1419, 607] width 237 height 31
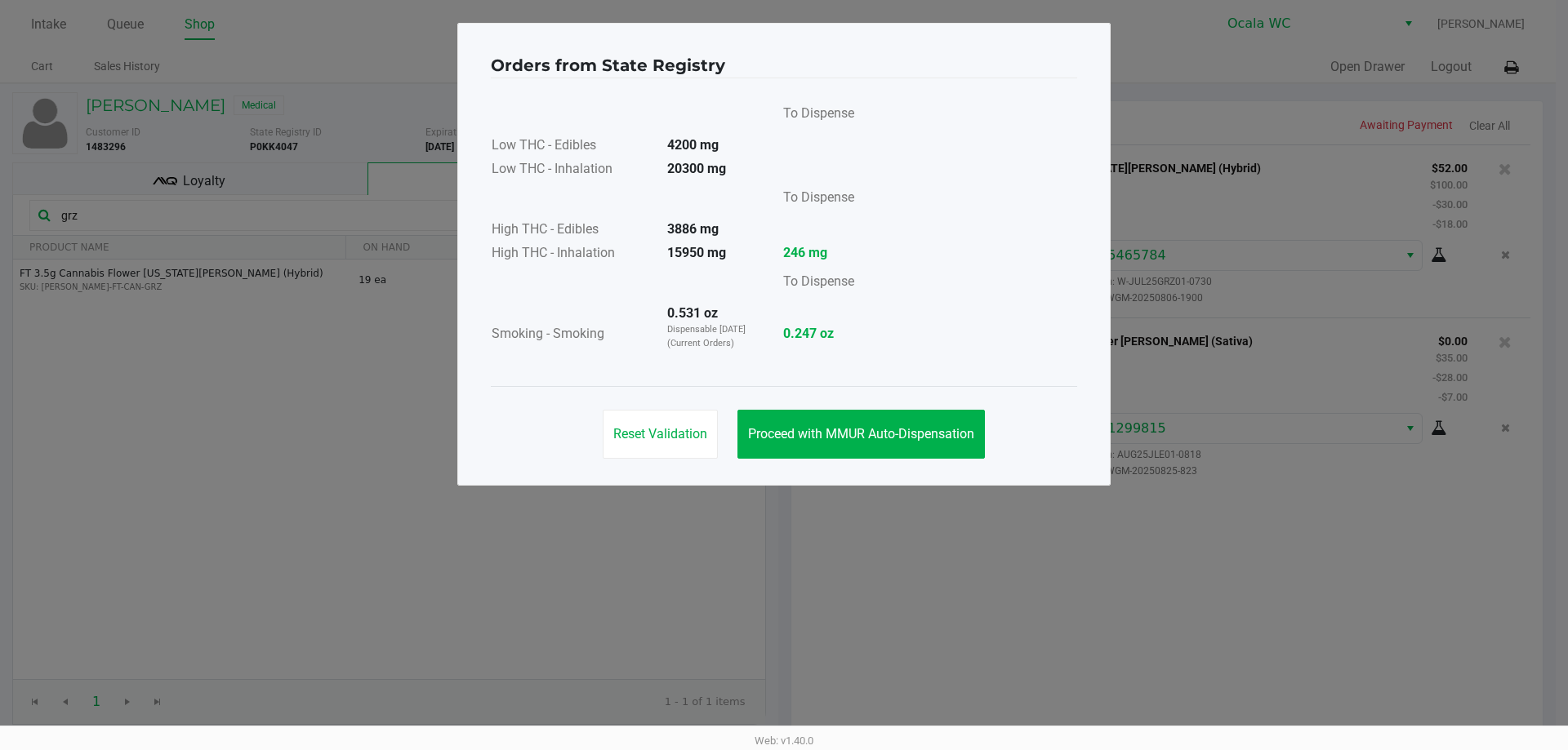
click at [820, 426] on span "Proceed with MMUR Auto-Dispensation" at bounding box center [862, 433] width 226 height 15
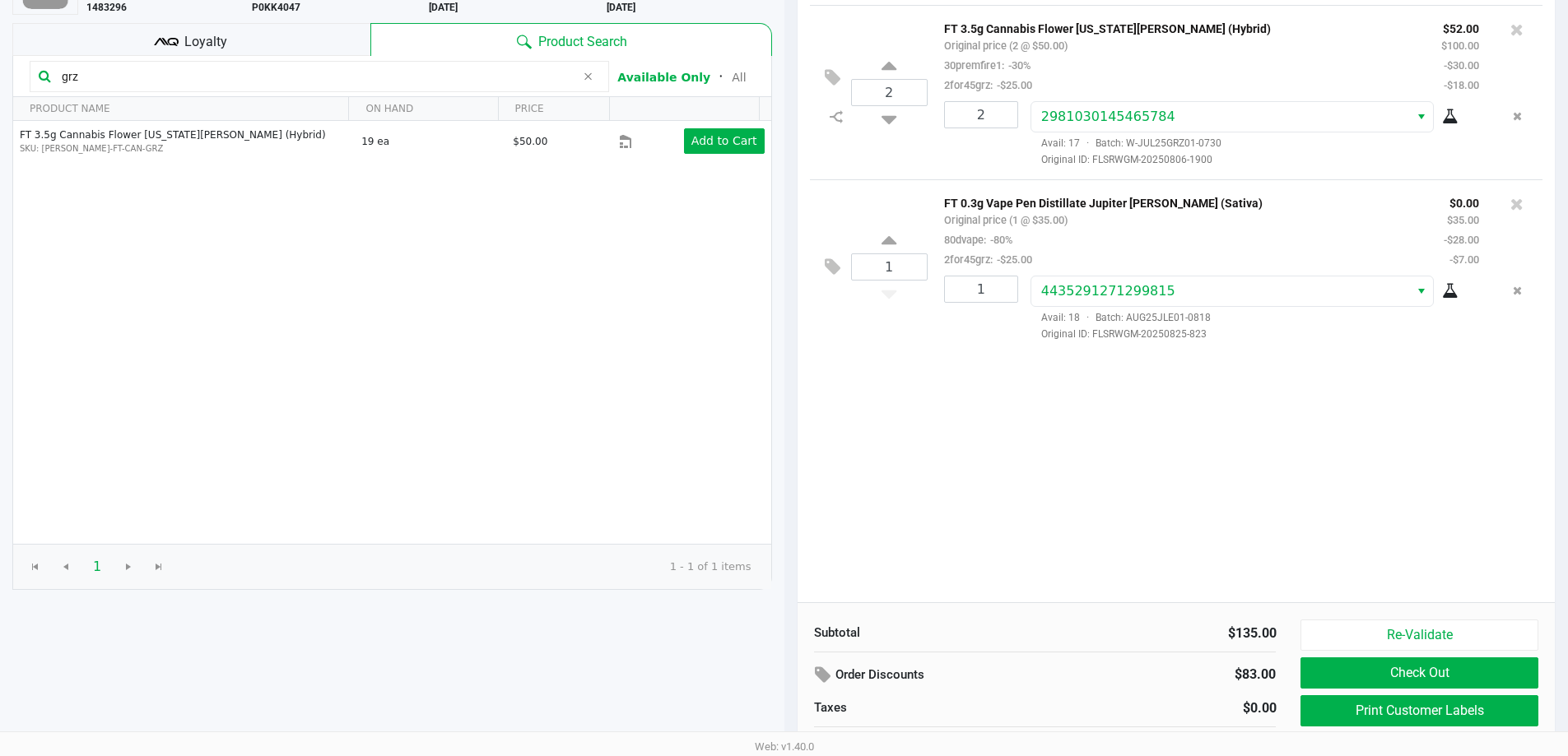
scroll to position [169, 0]
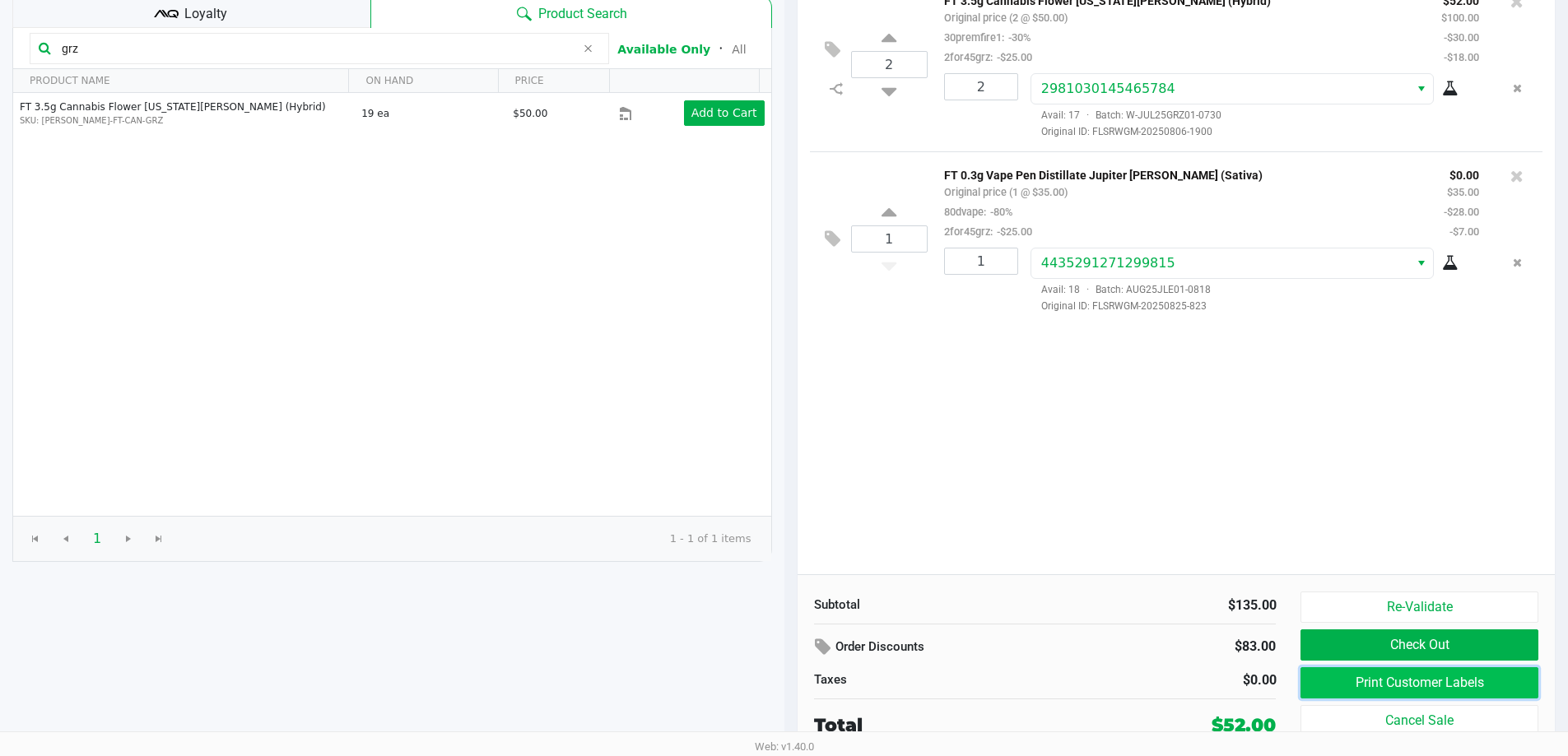
click at [1330, 696] on button "Print Customer Labels" at bounding box center [1419, 683] width 237 height 31
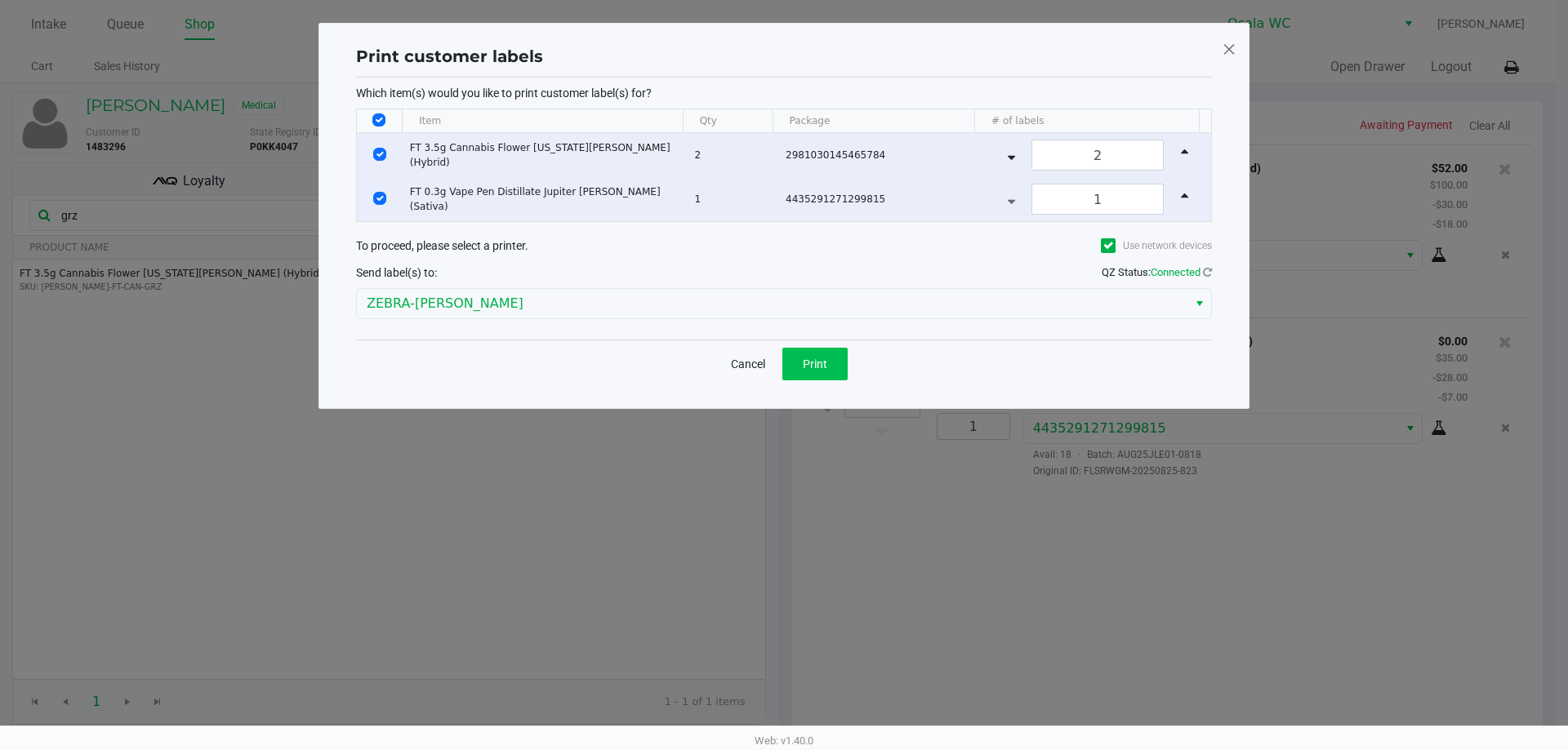
click at [805, 374] on button "Print" at bounding box center [815, 364] width 65 height 33
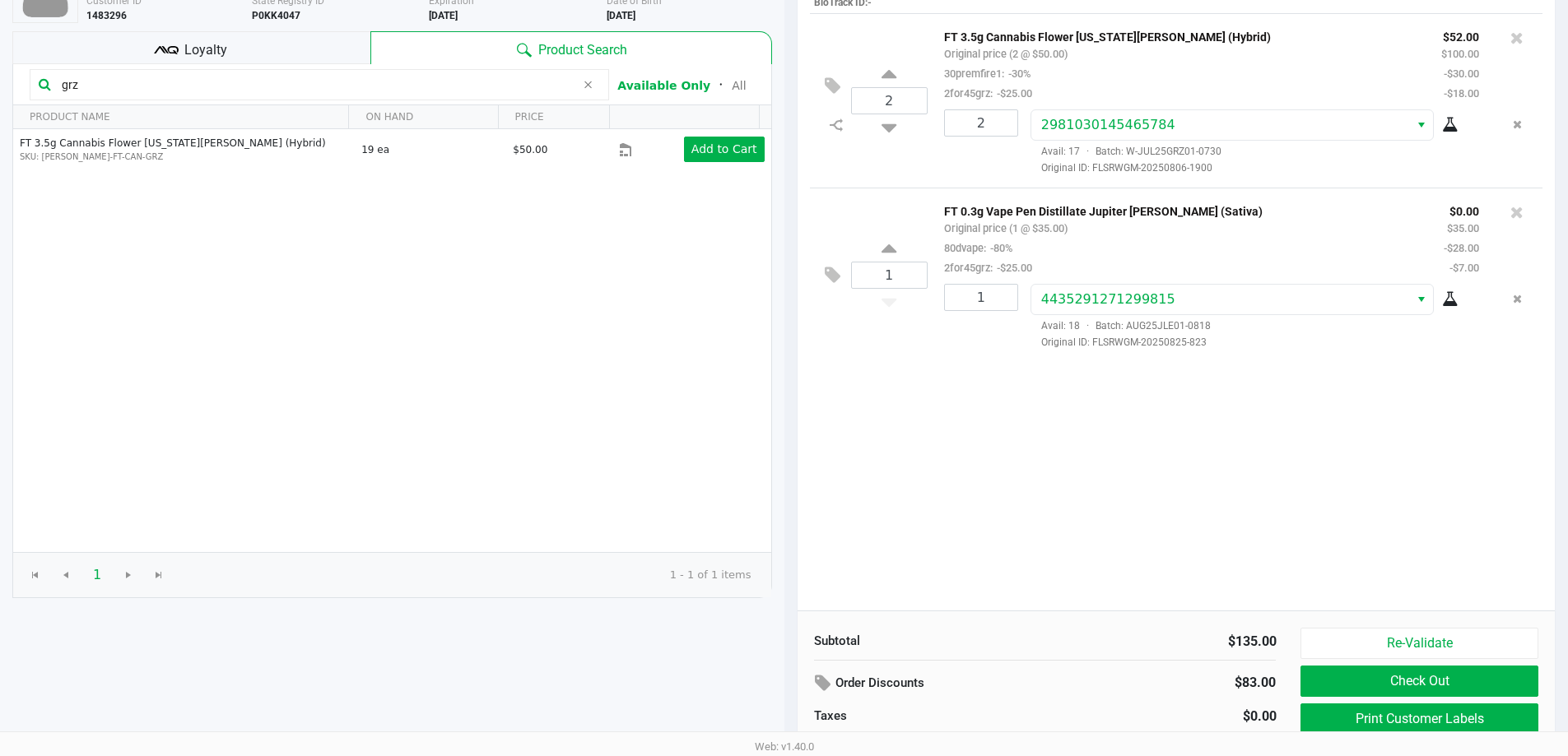
scroll to position [169, 0]
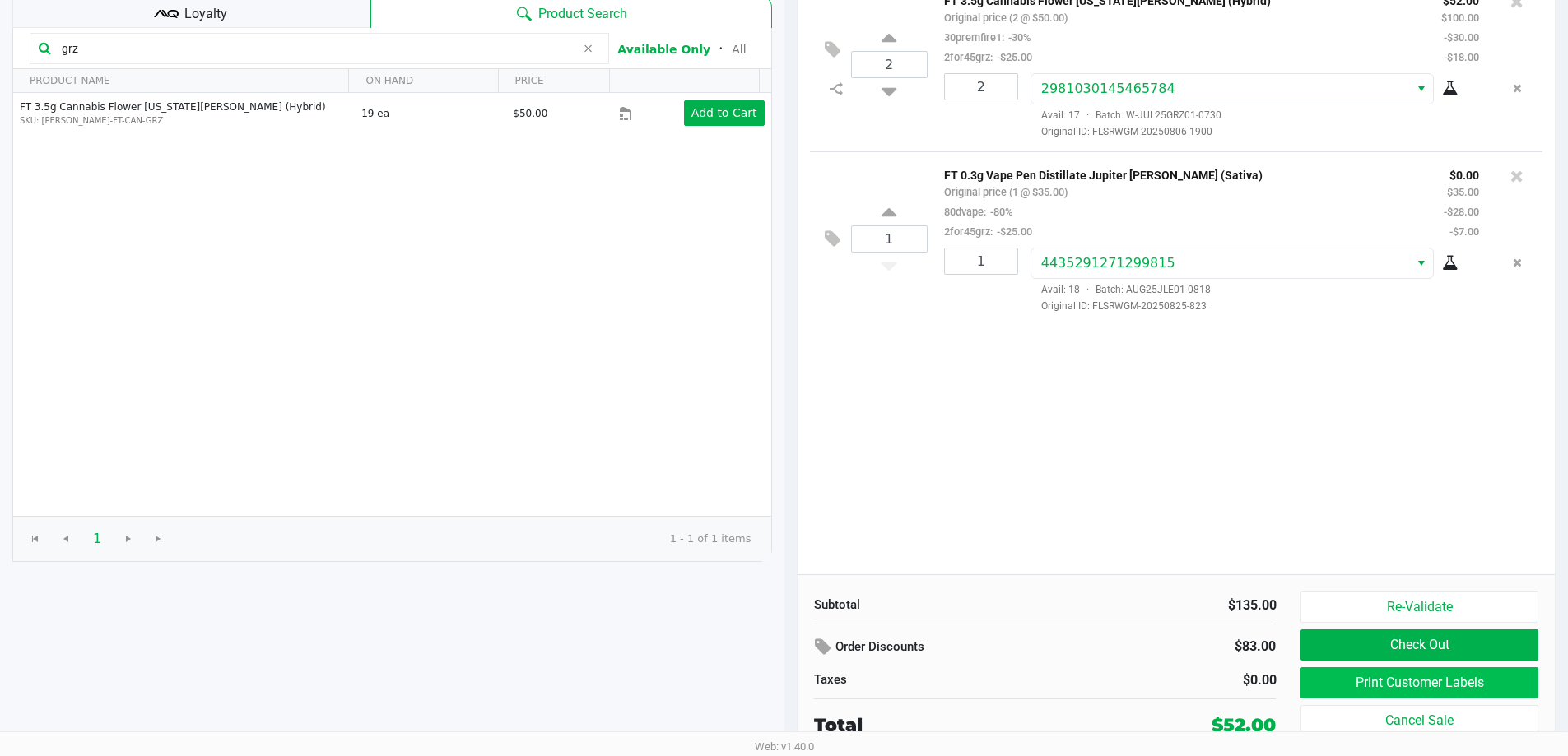
click at [1364, 668] on button "Print Customer Labels" at bounding box center [1419, 683] width 237 height 31
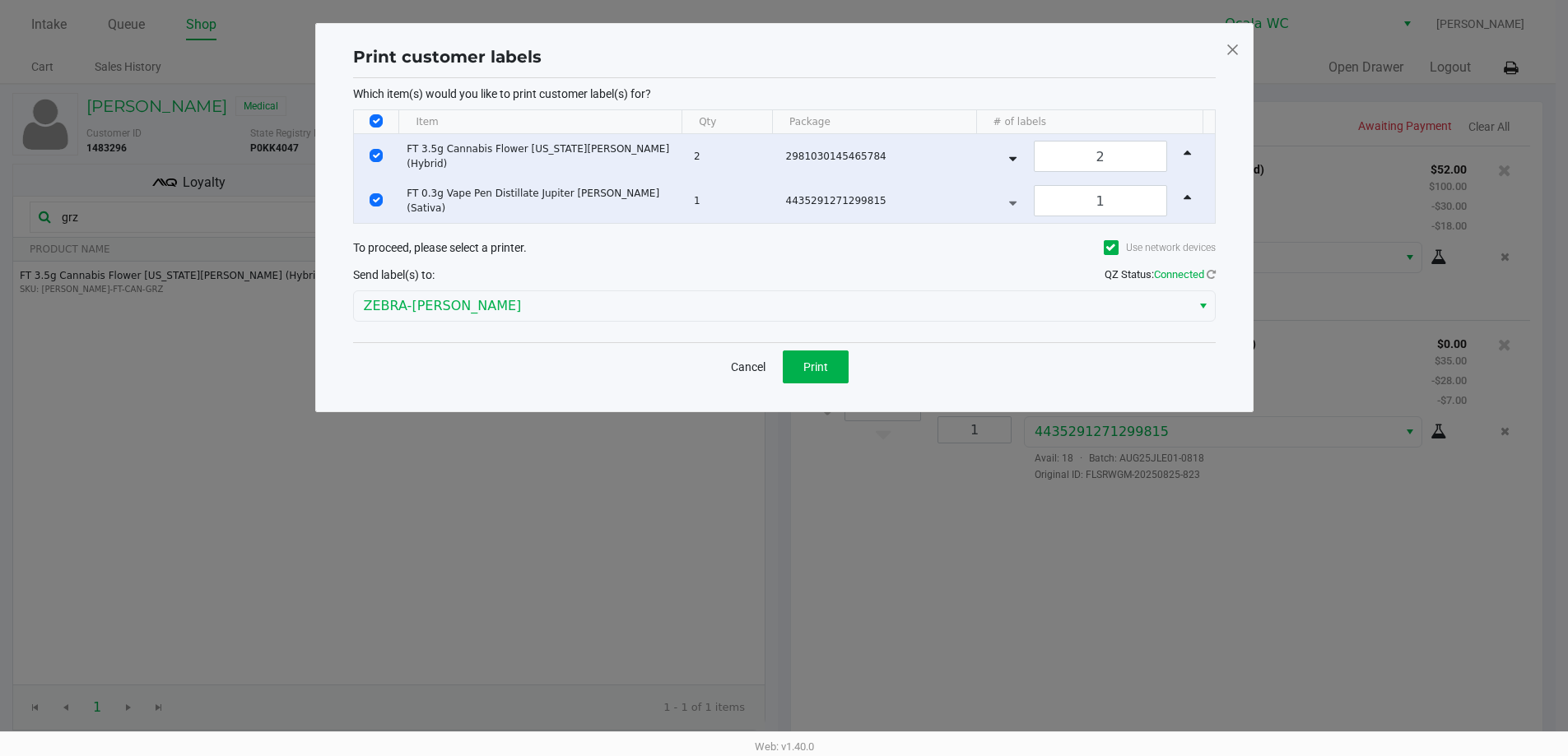
scroll to position [0, 0]
click at [1235, 48] on span at bounding box center [1238, 49] width 14 height 26
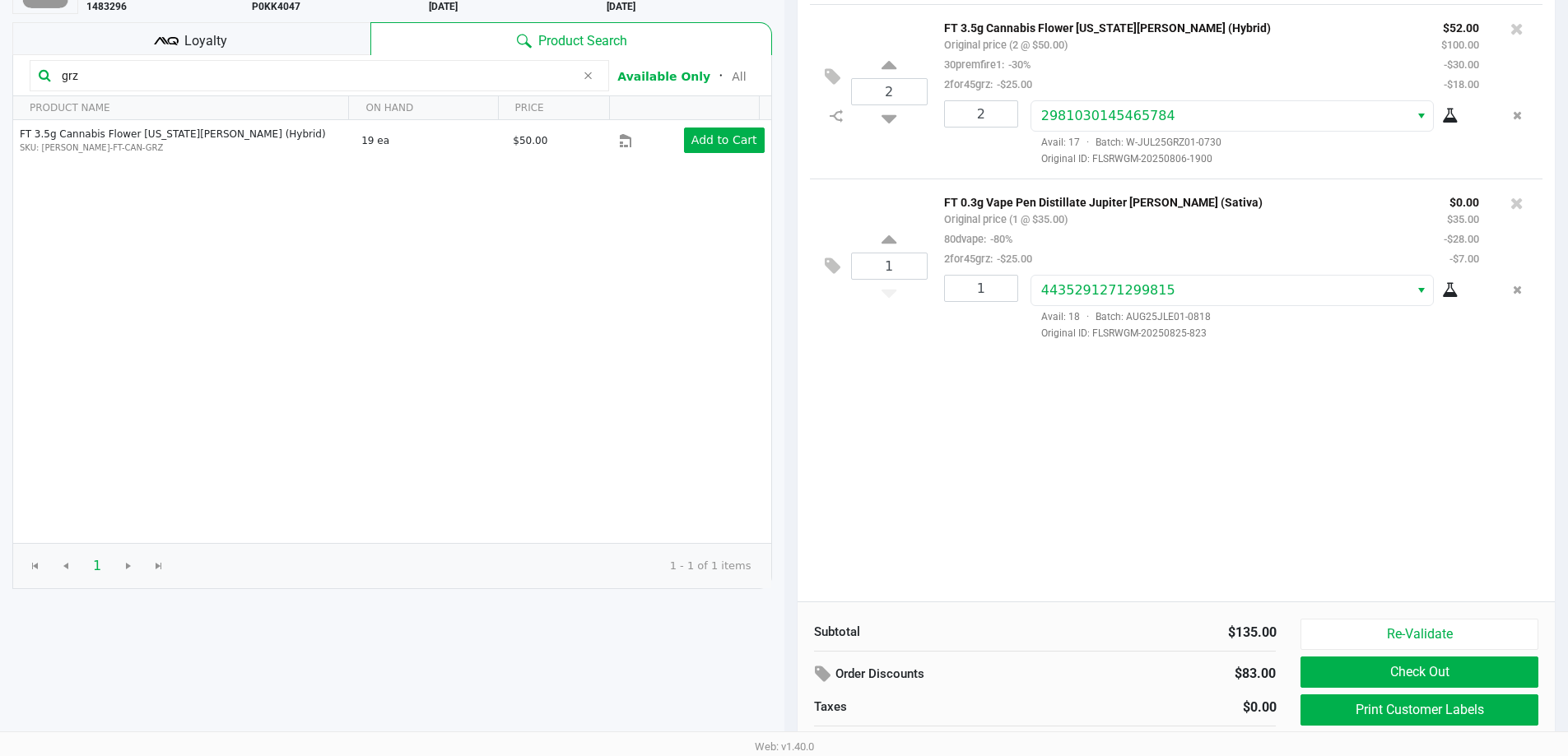
scroll to position [169, 0]
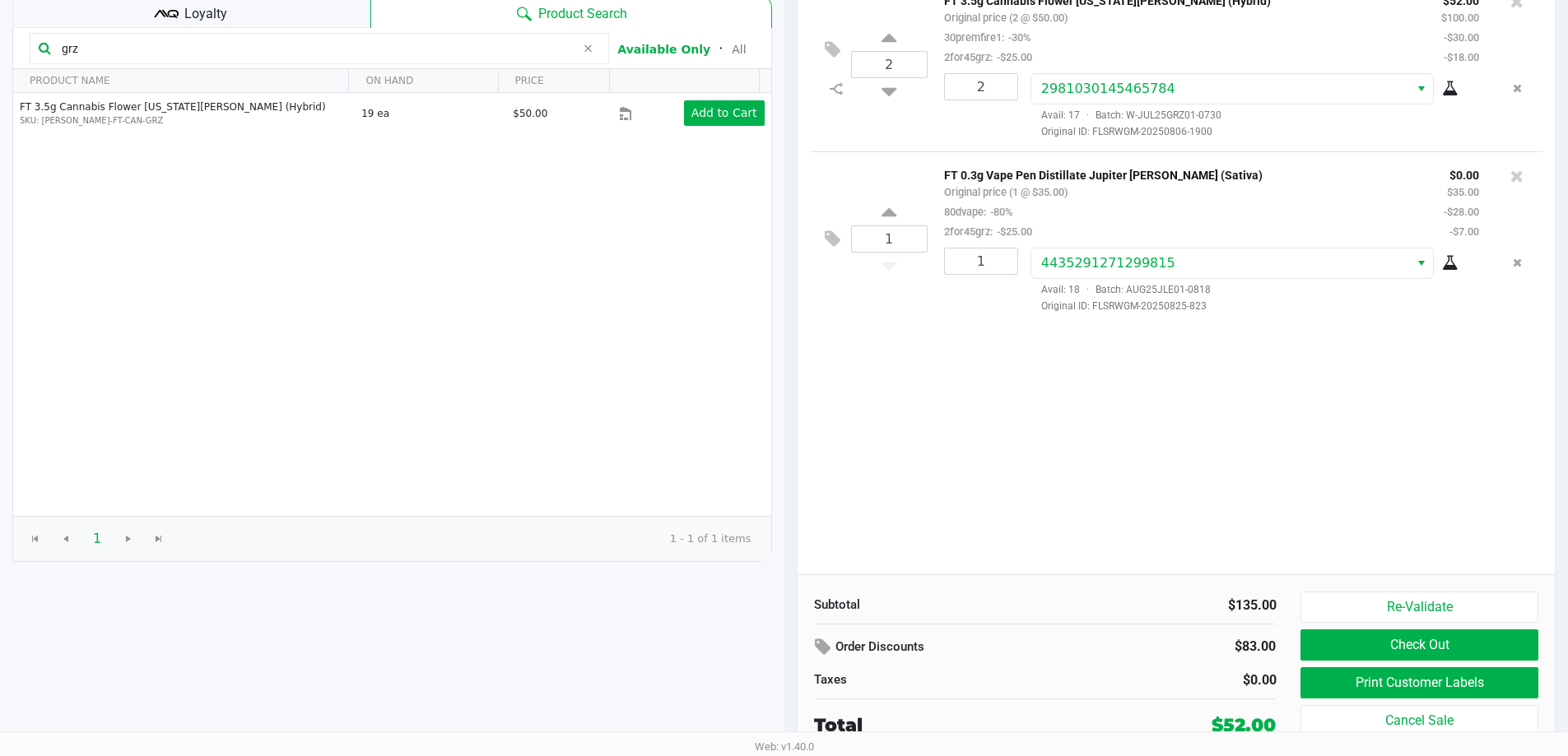
click at [1336, 652] on button "Check Out" at bounding box center [1419, 645] width 237 height 31
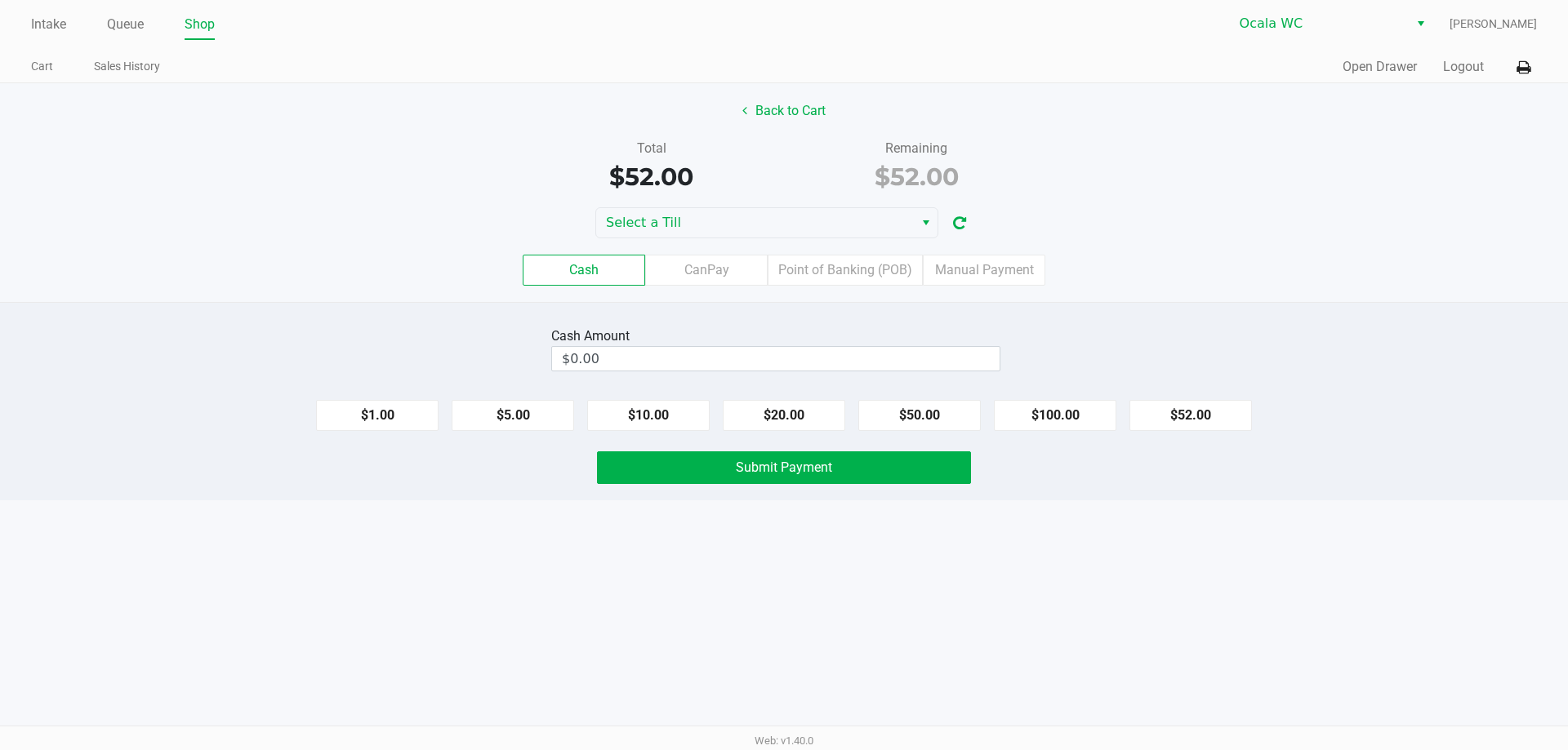
click at [823, 272] on label "Point of Banking (POB)" at bounding box center [845, 270] width 155 height 31
click at [0, 0] on 7 "Point of Banking (POB)" at bounding box center [0, 0] width 0 height 0
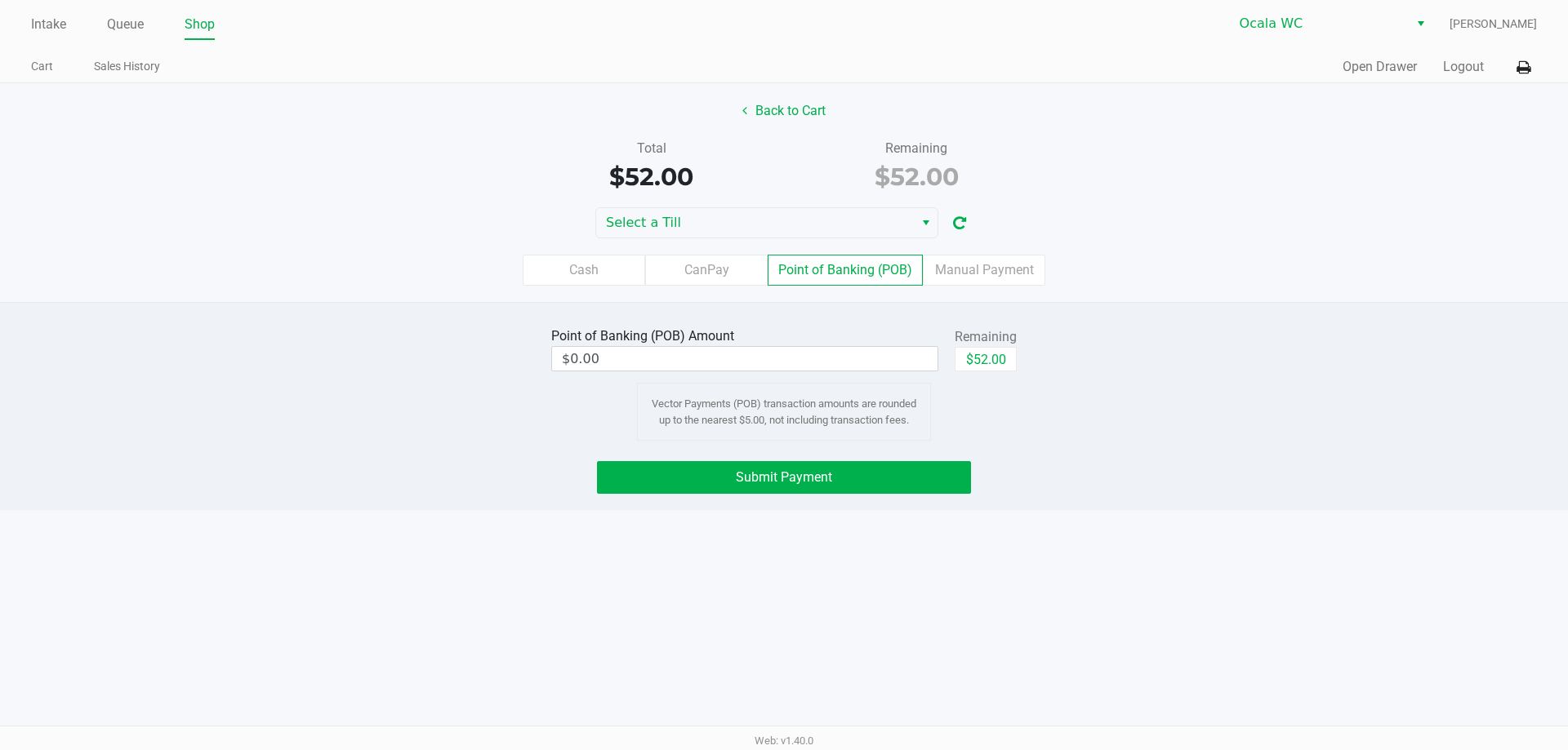
click at [997, 350] on button "$52.00" at bounding box center [985, 360] width 62 height 25
type input "$52.00"
click at [867, 475] on button "Submit Payment" at bounding box center [784, 477] width 374 height 33
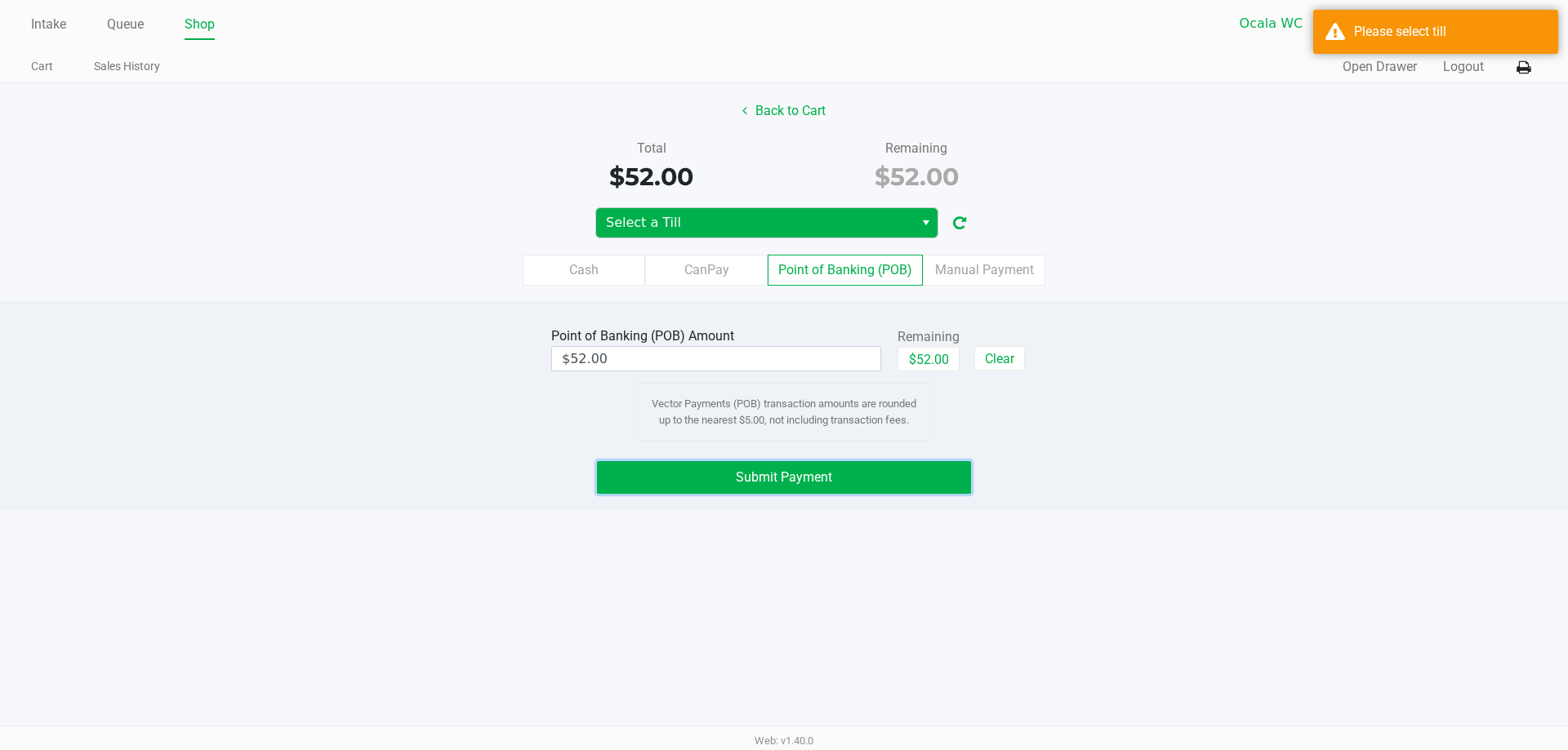
click at [682, 211] on span "Select a Till" at bounding box center [755, 223] width 318 height 30
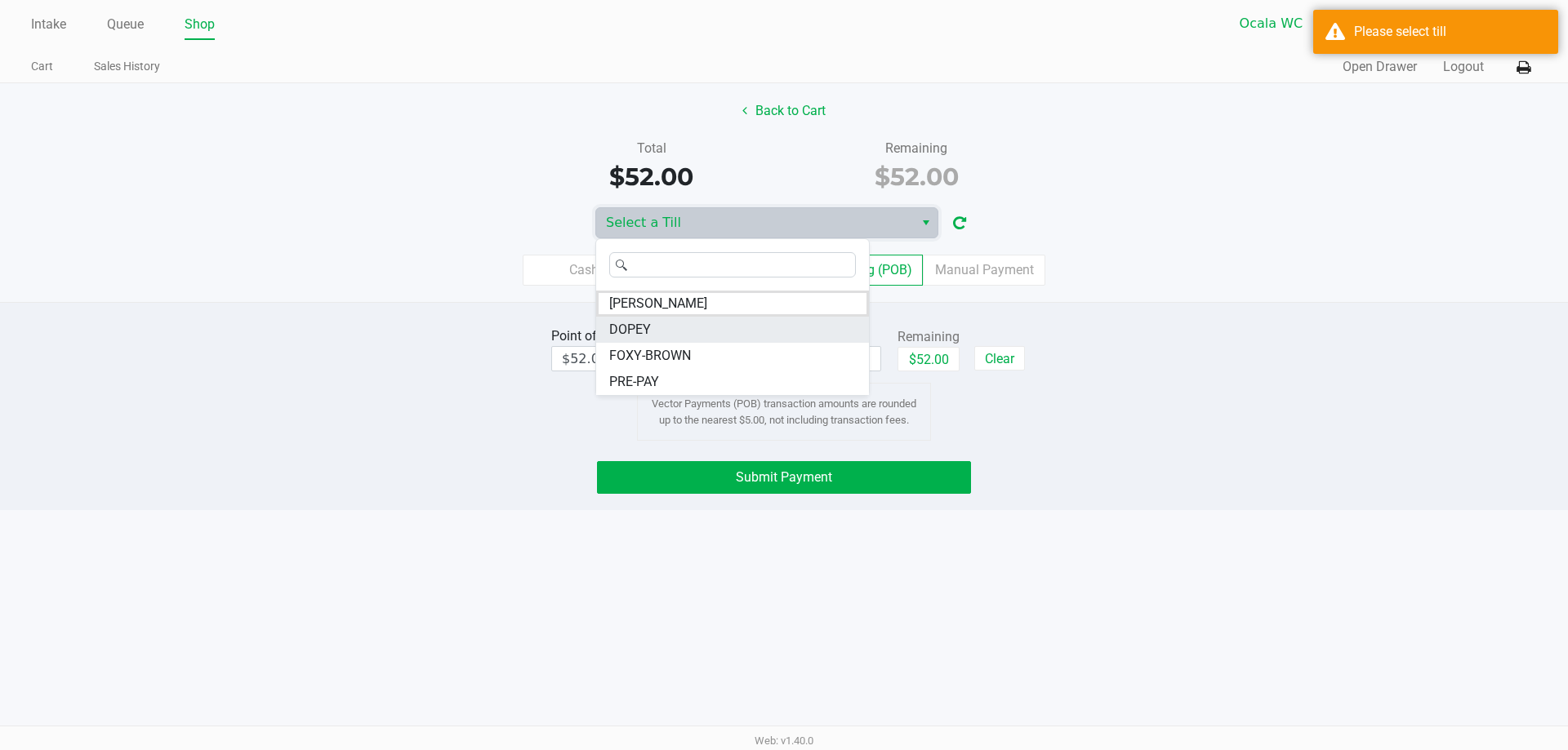
click at [626, 321] on span "DOPEY" at bounding box center [631, 329] width 42 height 19
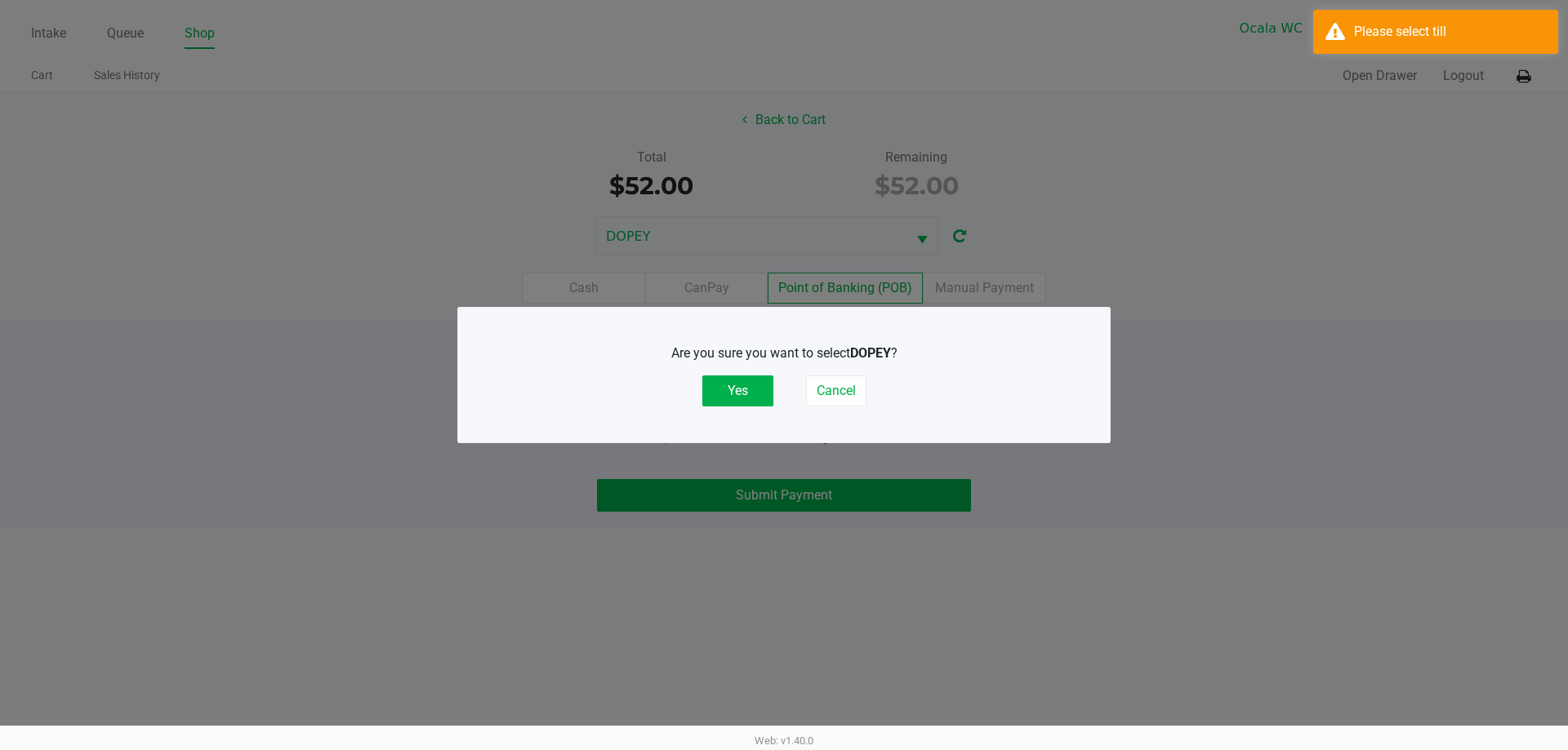
click at [738, 386] on button "Yes" at bounding box center [738, 390] width 71 height 31
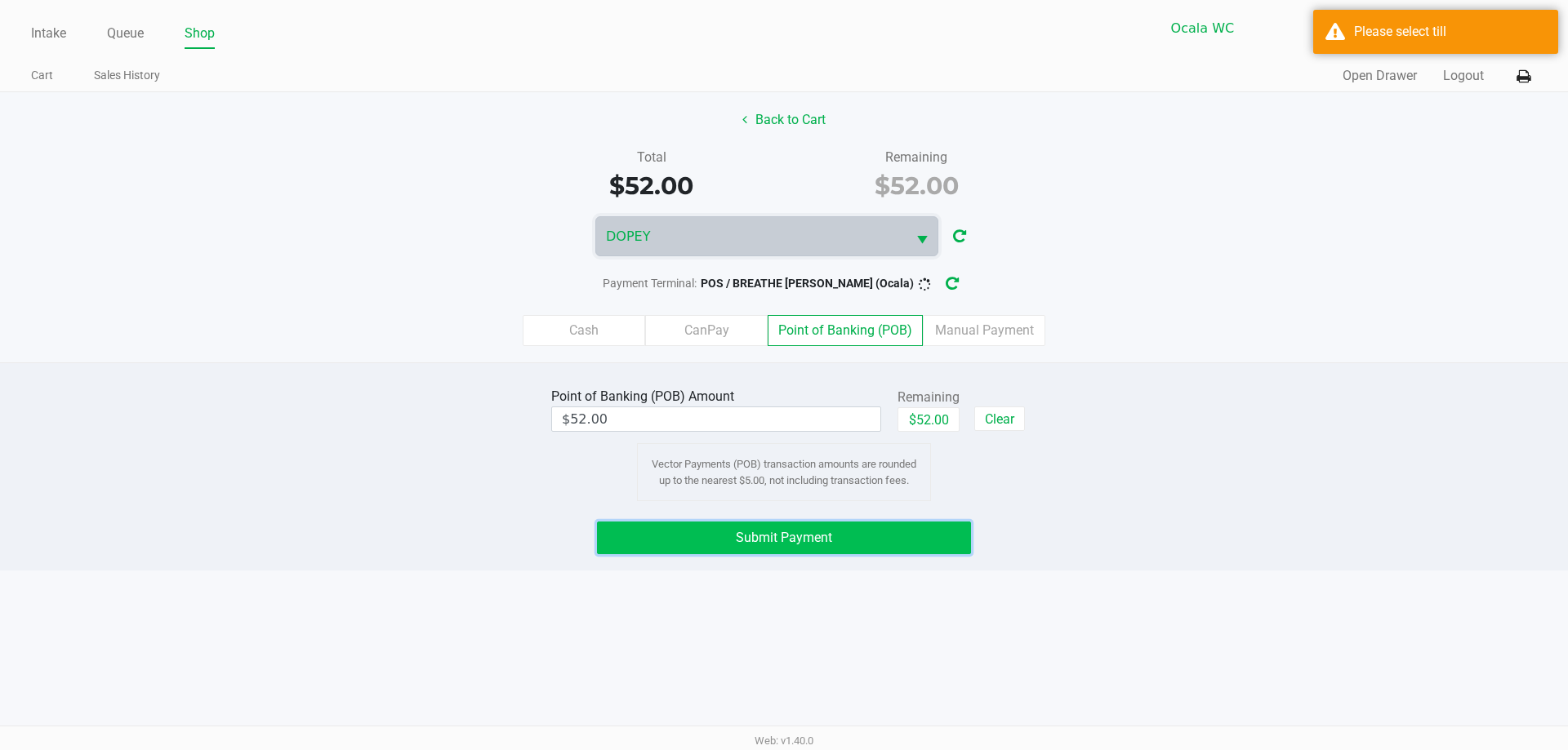
click at [820, 542] on span "Submit Payment" at bounding box center [784, 538] width 97 height 15
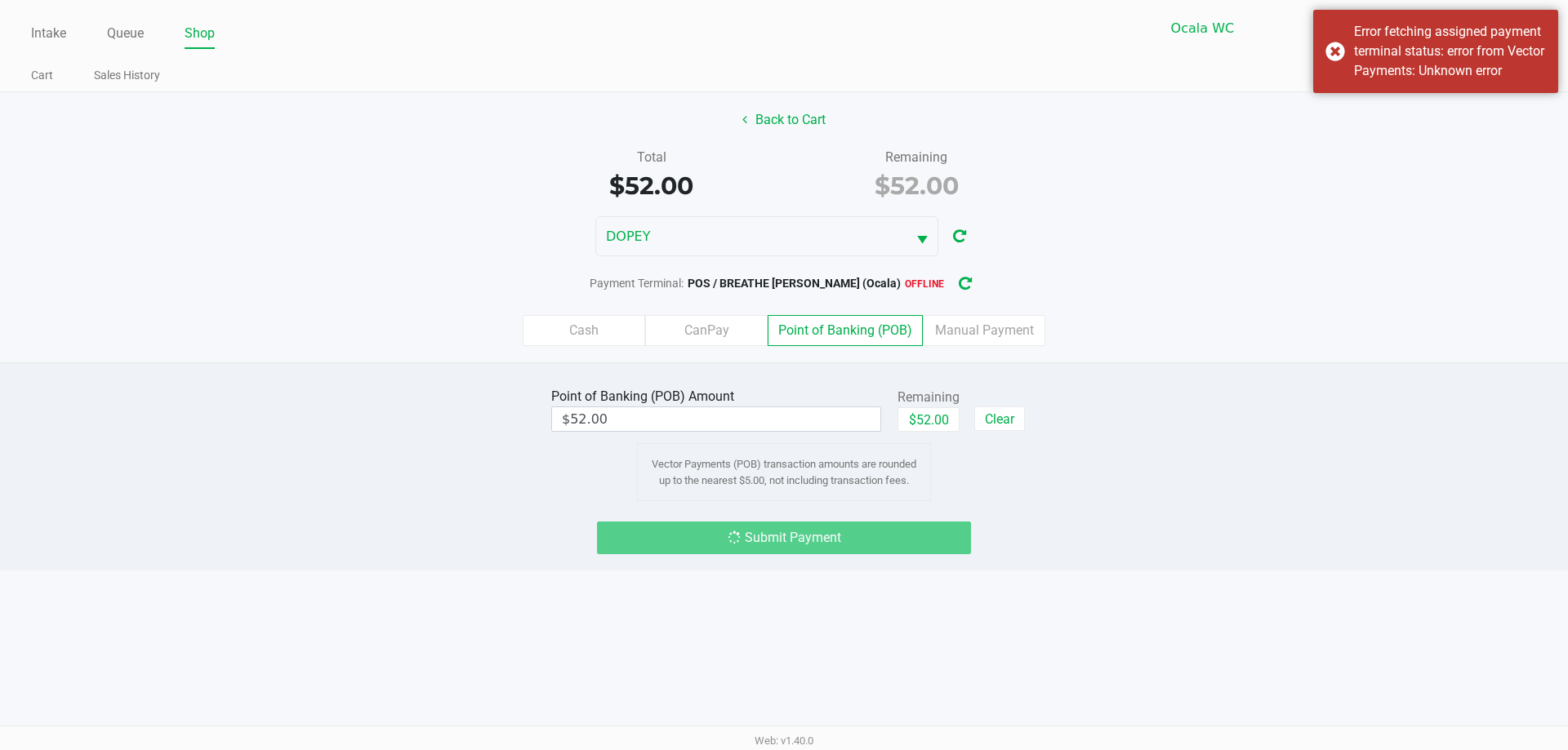
click at [952, 292] on button "button" at bounding box center [965, 284] width 26 height 31
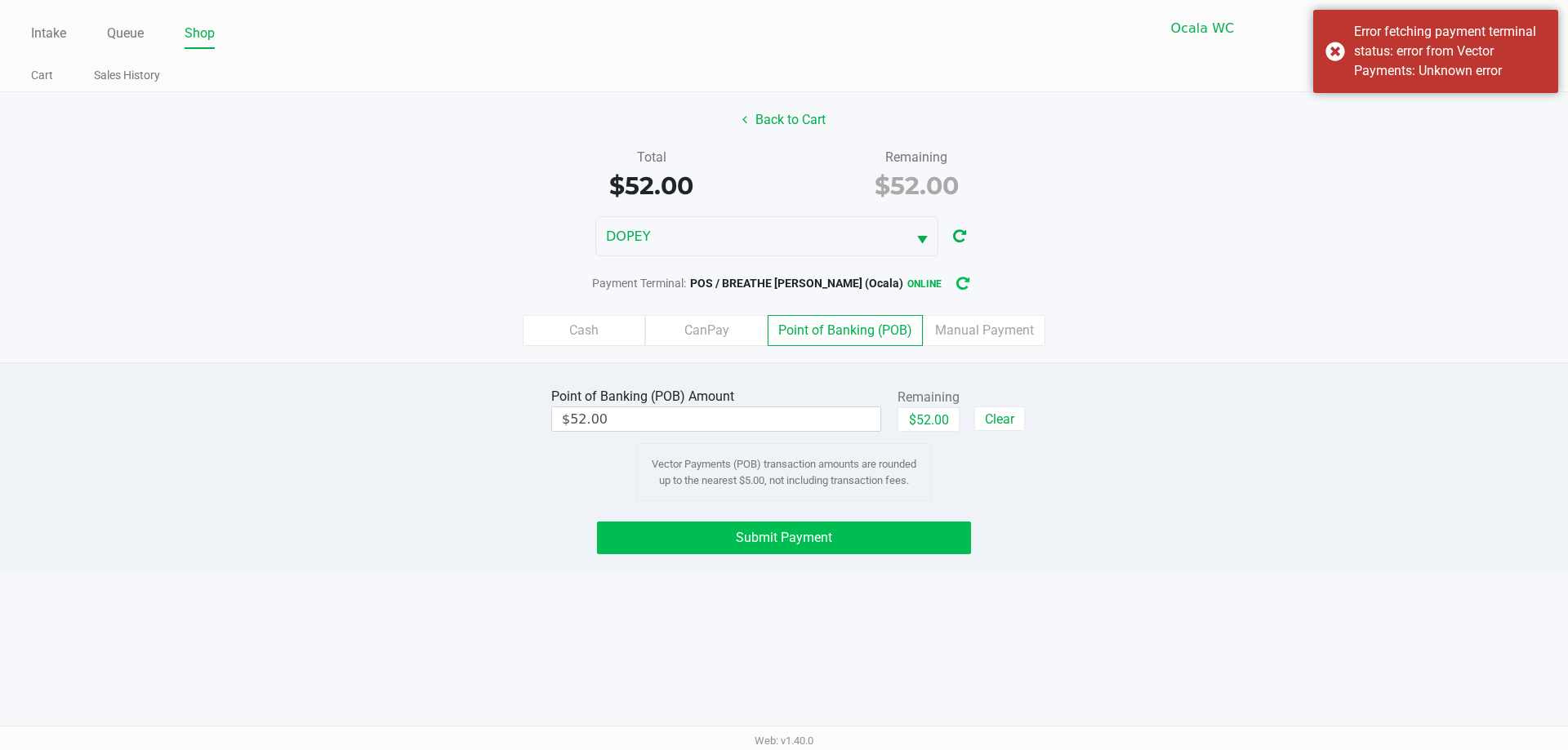
click at [799, 533] on span "Submit Payment" at bounding box center [784, 538] width 97 height 15
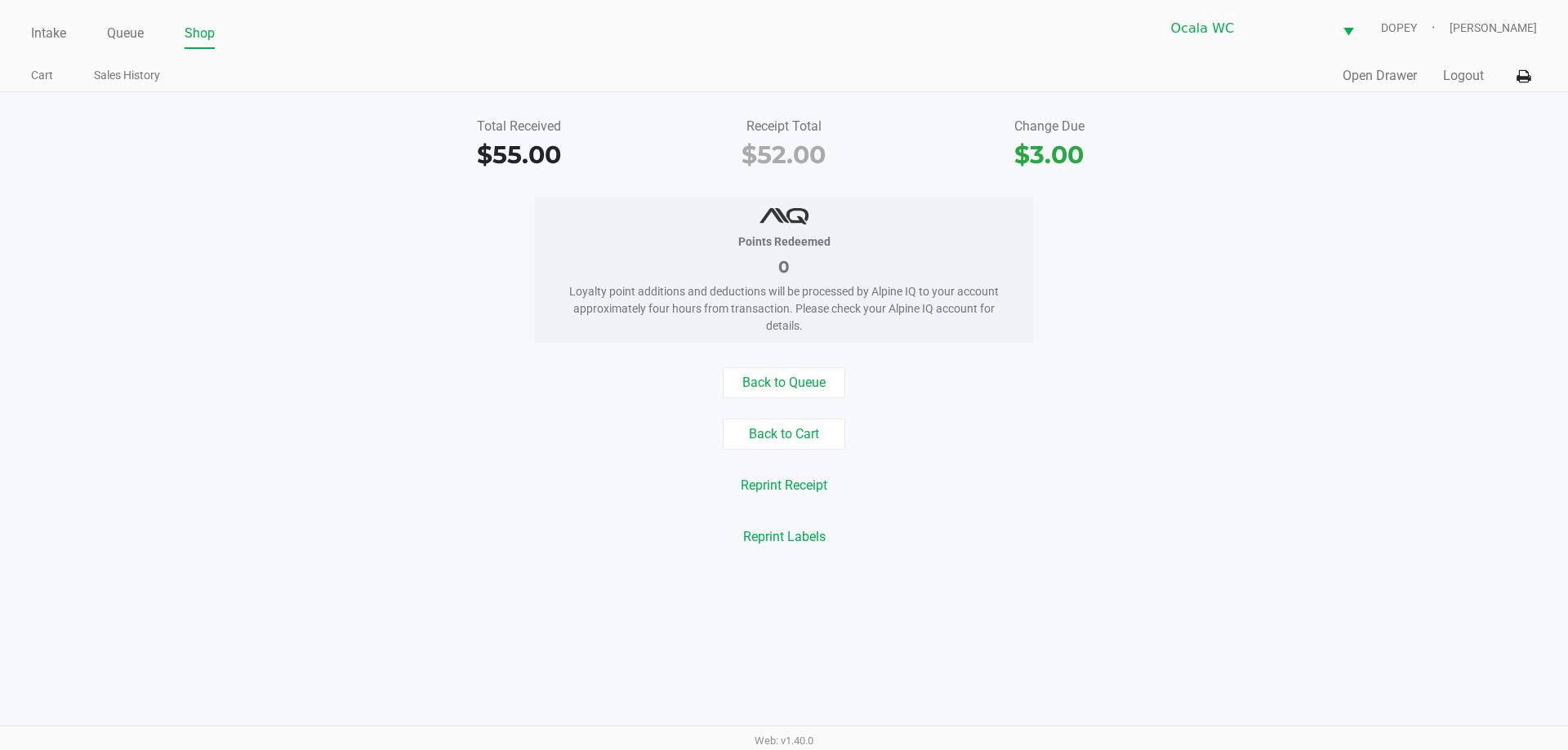
click at [414, 462] on div "Back to Queue Back to Cart Reprint Receipt Reprint Labels" at bounding box center [784, 460] width 1593 height 186
click at [44, 27] on link "Intake" at bounding box center [48, 33] width 35 height 23
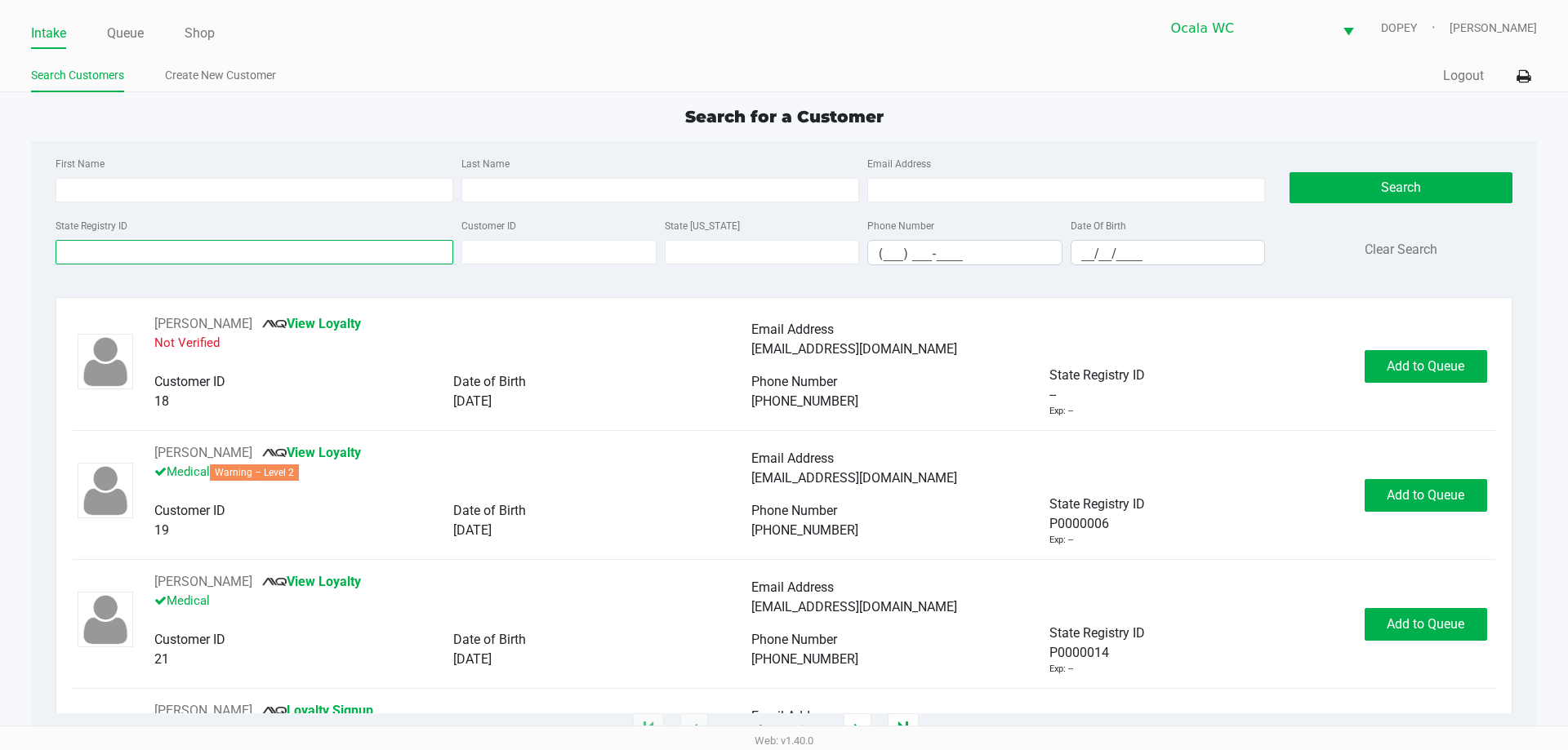
click at [209, 248] on input "State Registry ID" at bounding box center [255, 253] width 398 height 25
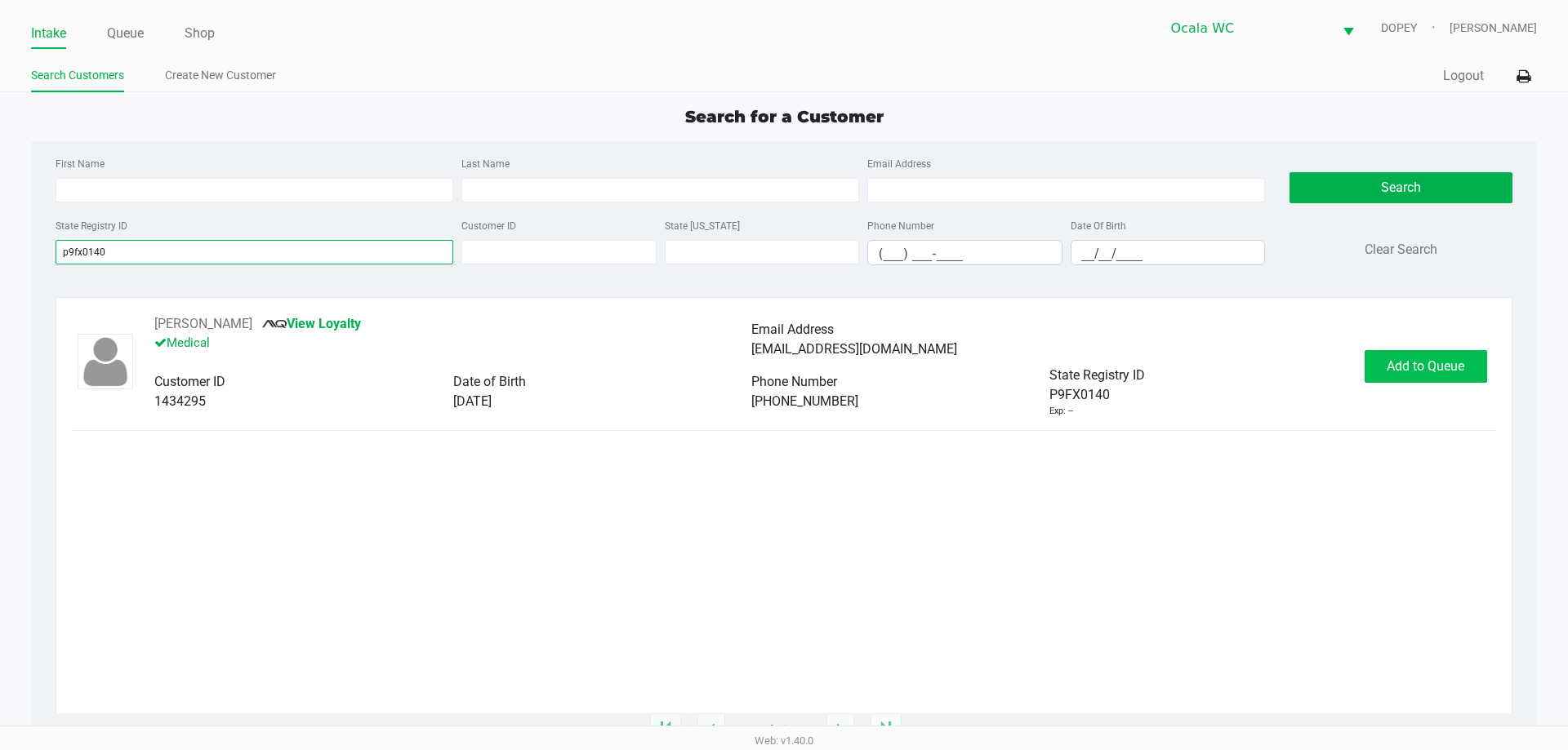
type input "p9fx0140"
click at [1449, 370] on span "Add to Queue" at bounding box center [1425, 366] width 78 height 15
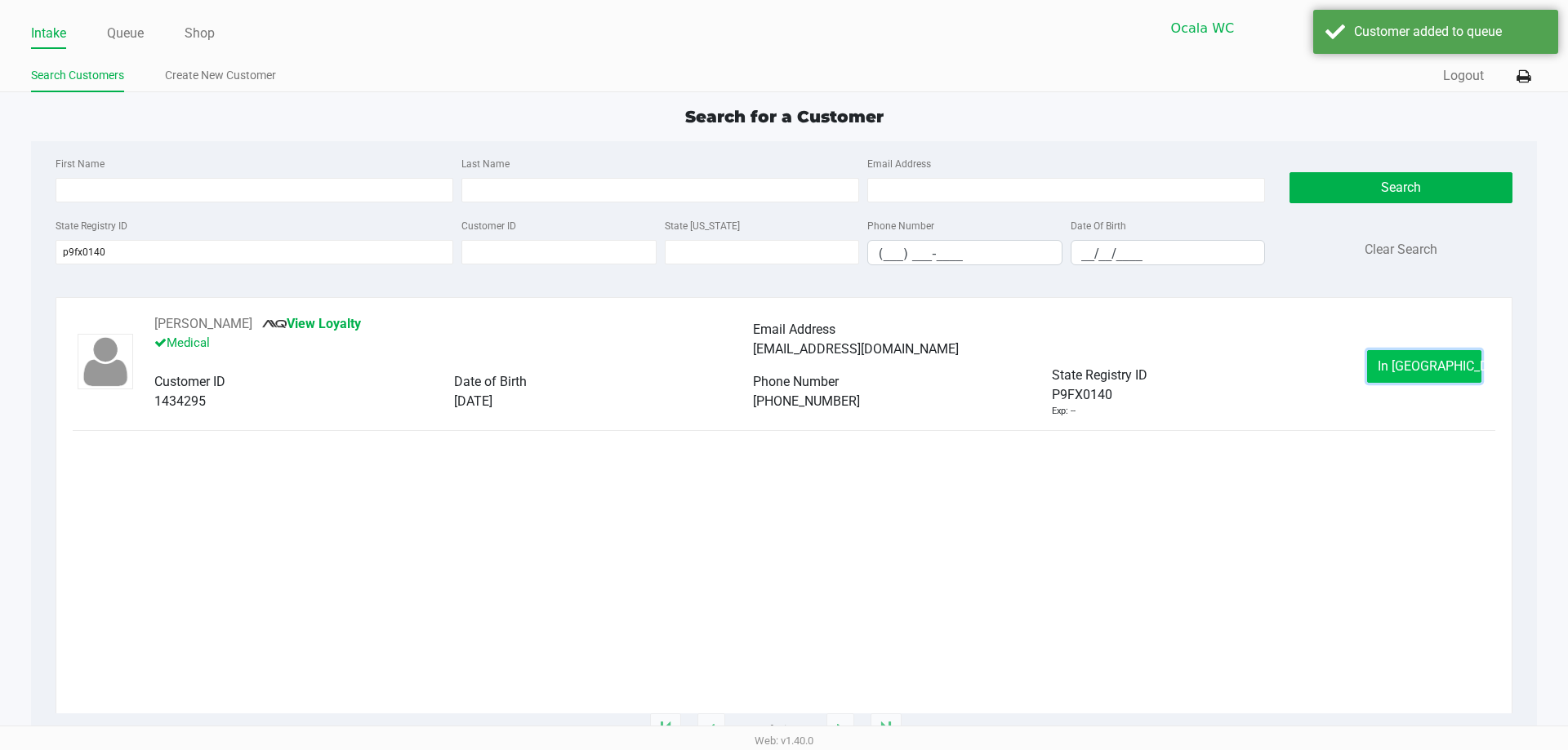
click at [1402, 356] on button "In Queue" at bounding box center [1423, 366] width 114 height 33
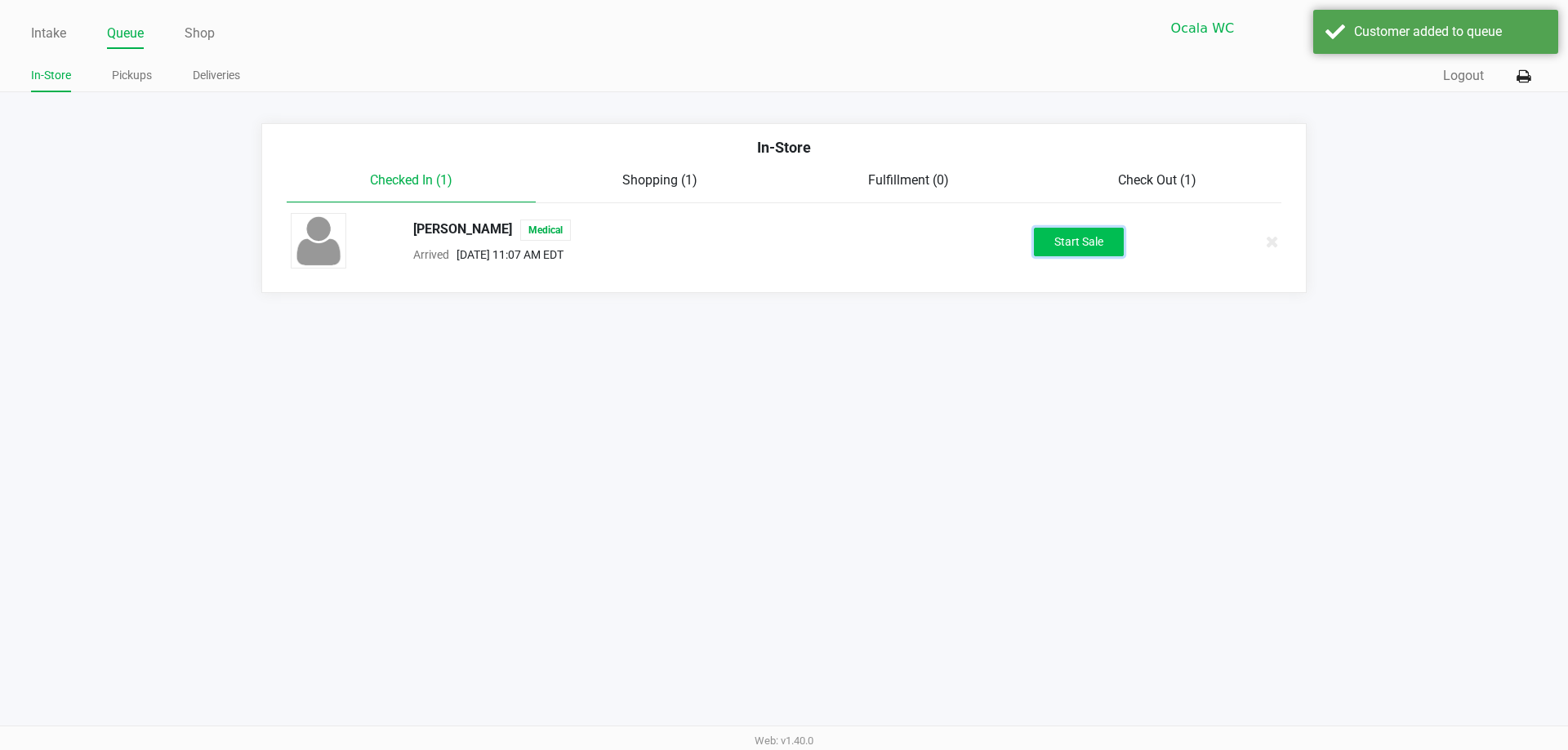
click at [1113, 243] on button "Start Sale" at bounding box center [1079, 242] width 90 height 29
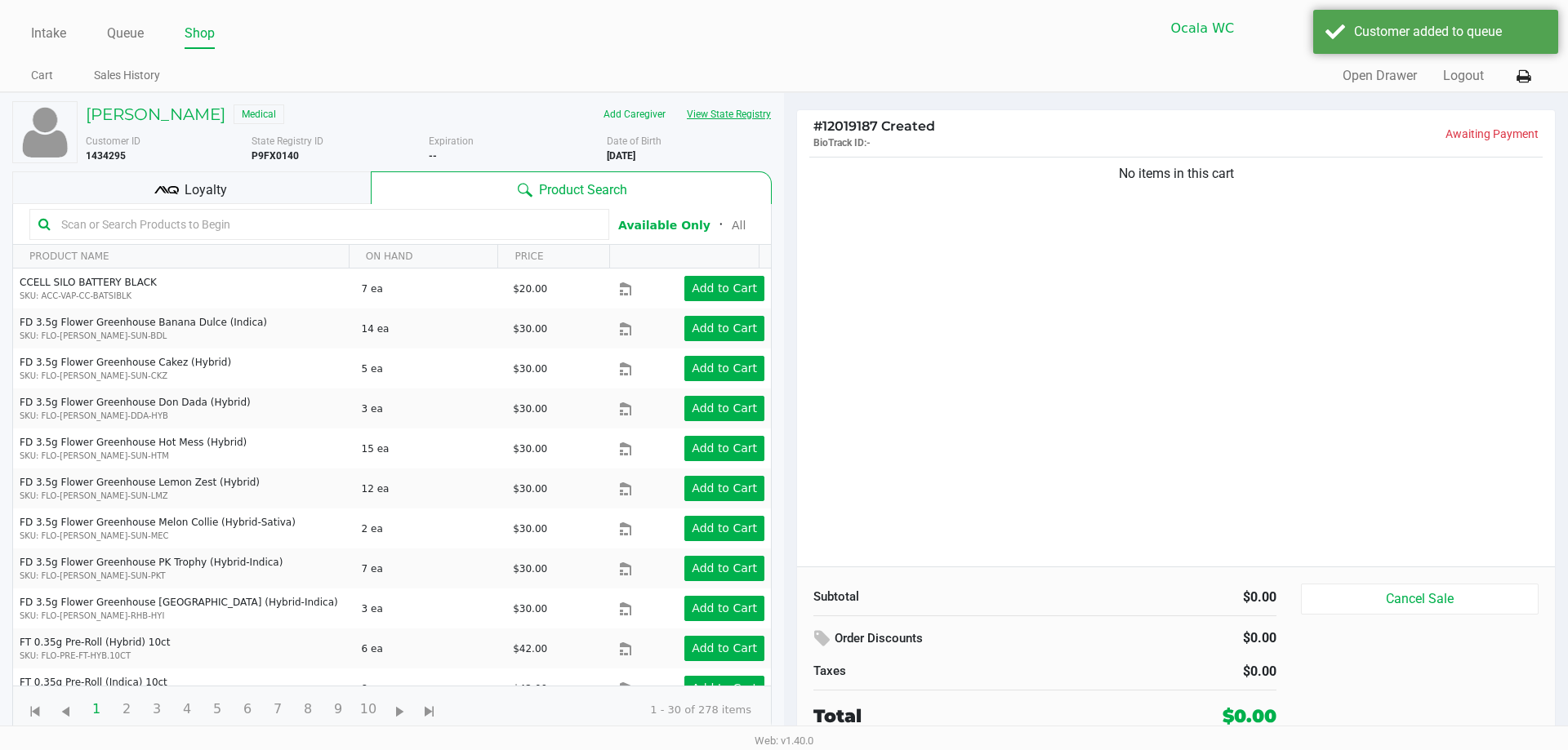
click at [757, 121] on button "View State Registry" at bounding box center [724, 114] width 96 height 26
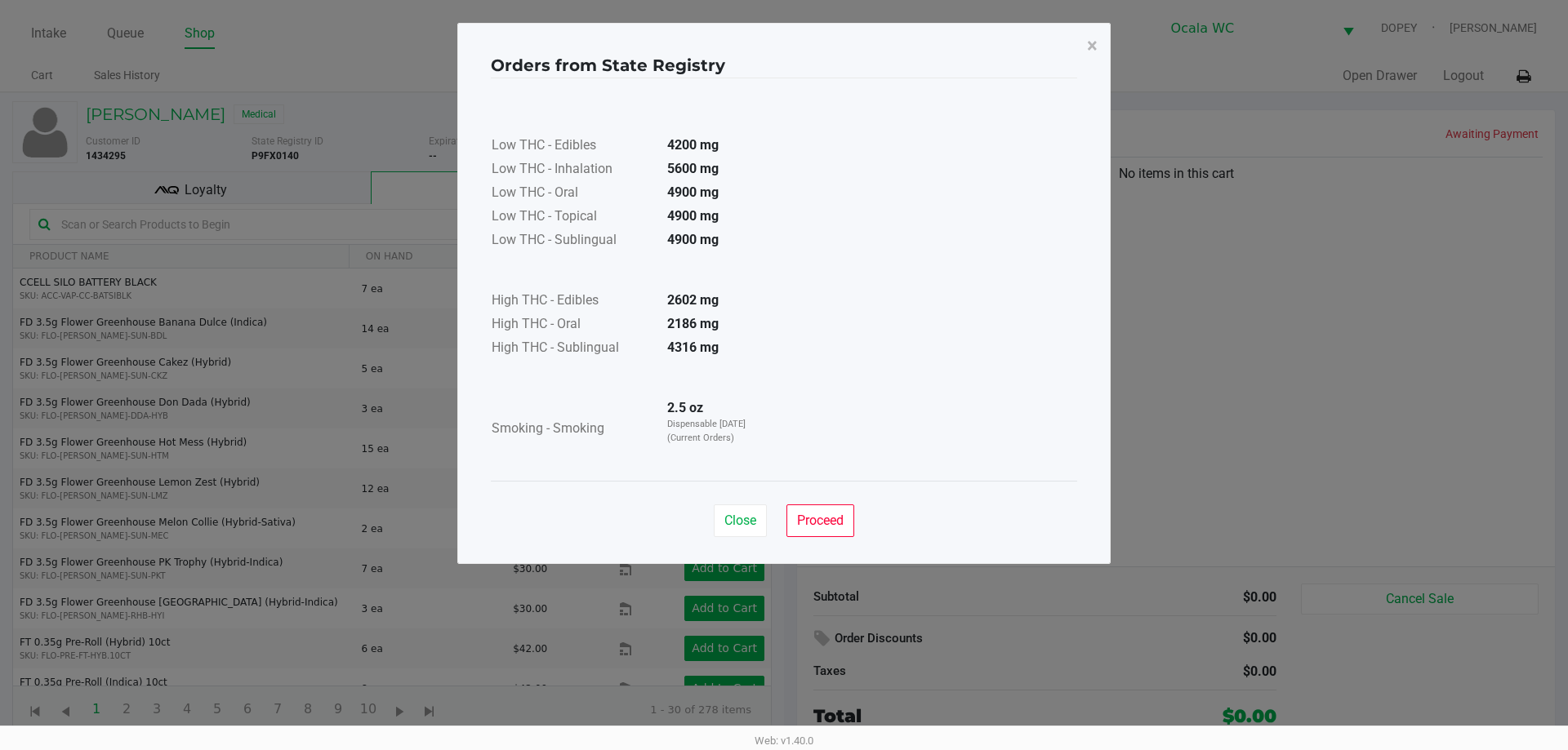
click at [820, 498] on div "Close Proceed" at bounding box center [784, 514] width 587 height 66
click at [817, 518] on span "Proceed" at bounding box center [820, 520] width 47 height 15
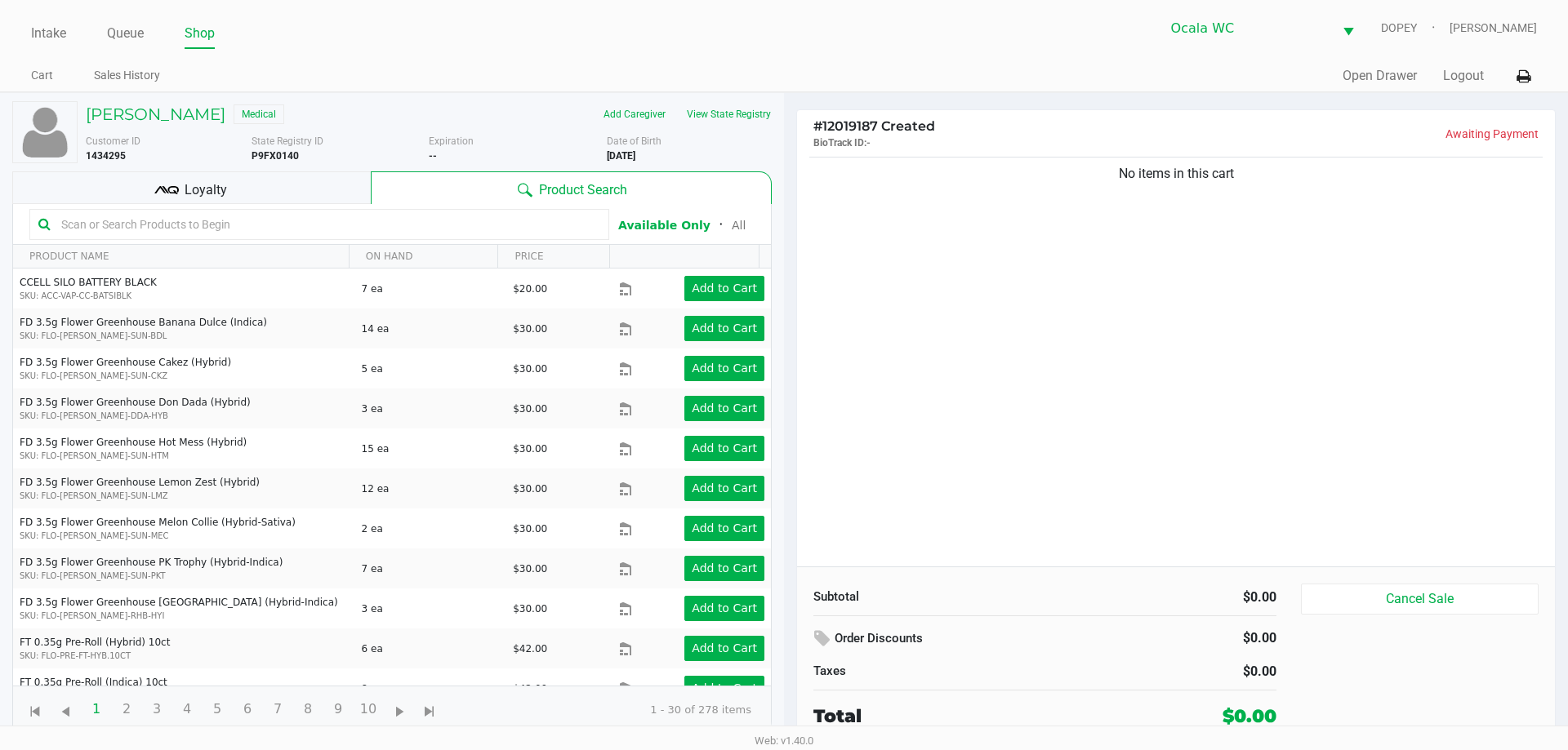
click at [192, 231] on input "text" at bounding box center [327, 225] width 546 height 25
click at [737, 117] on button "View State Registry" at bounding box center [724, 114] width 96 height 26
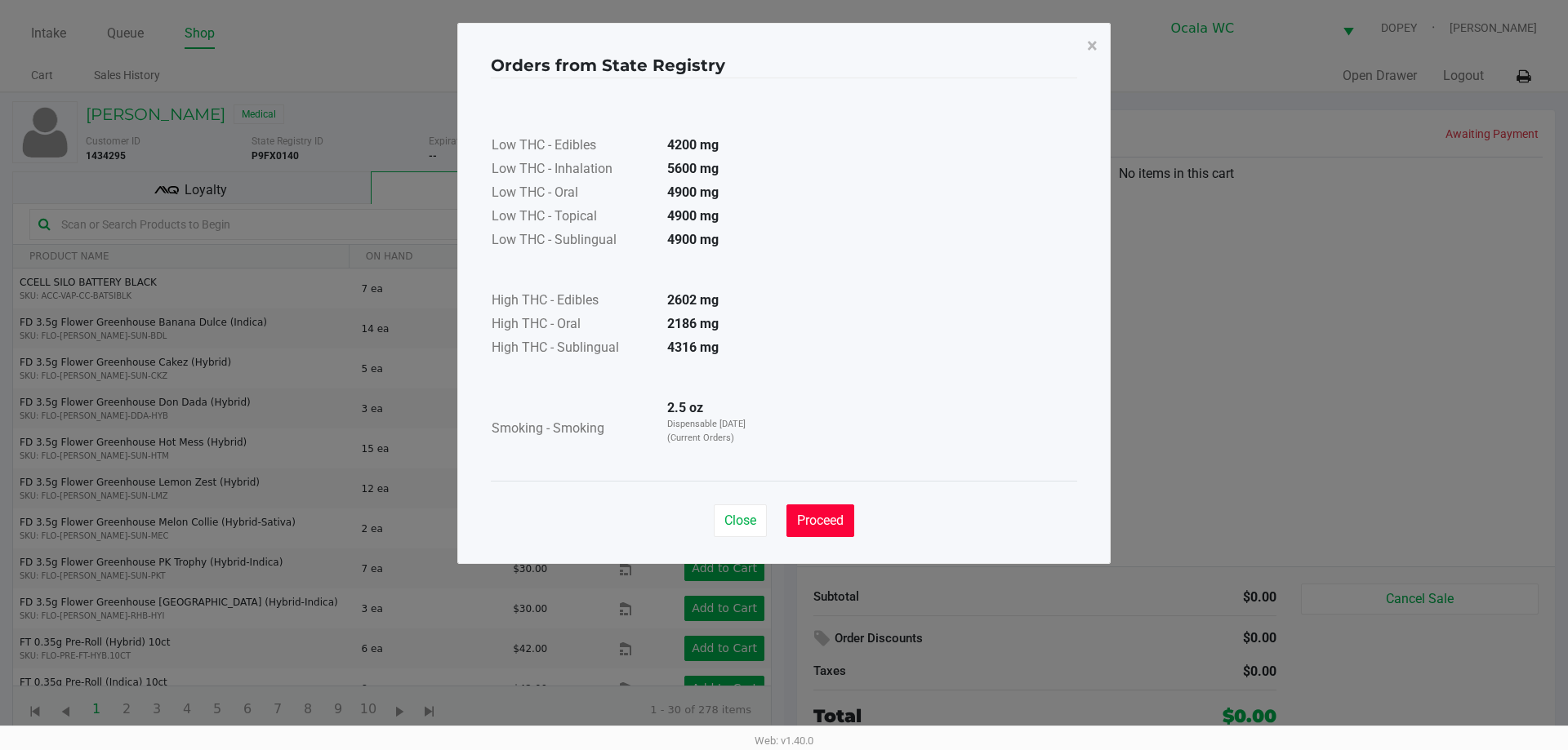
click at [806, 527] on span "Proceed" at bounding box center [820, 520] width 47 height 15
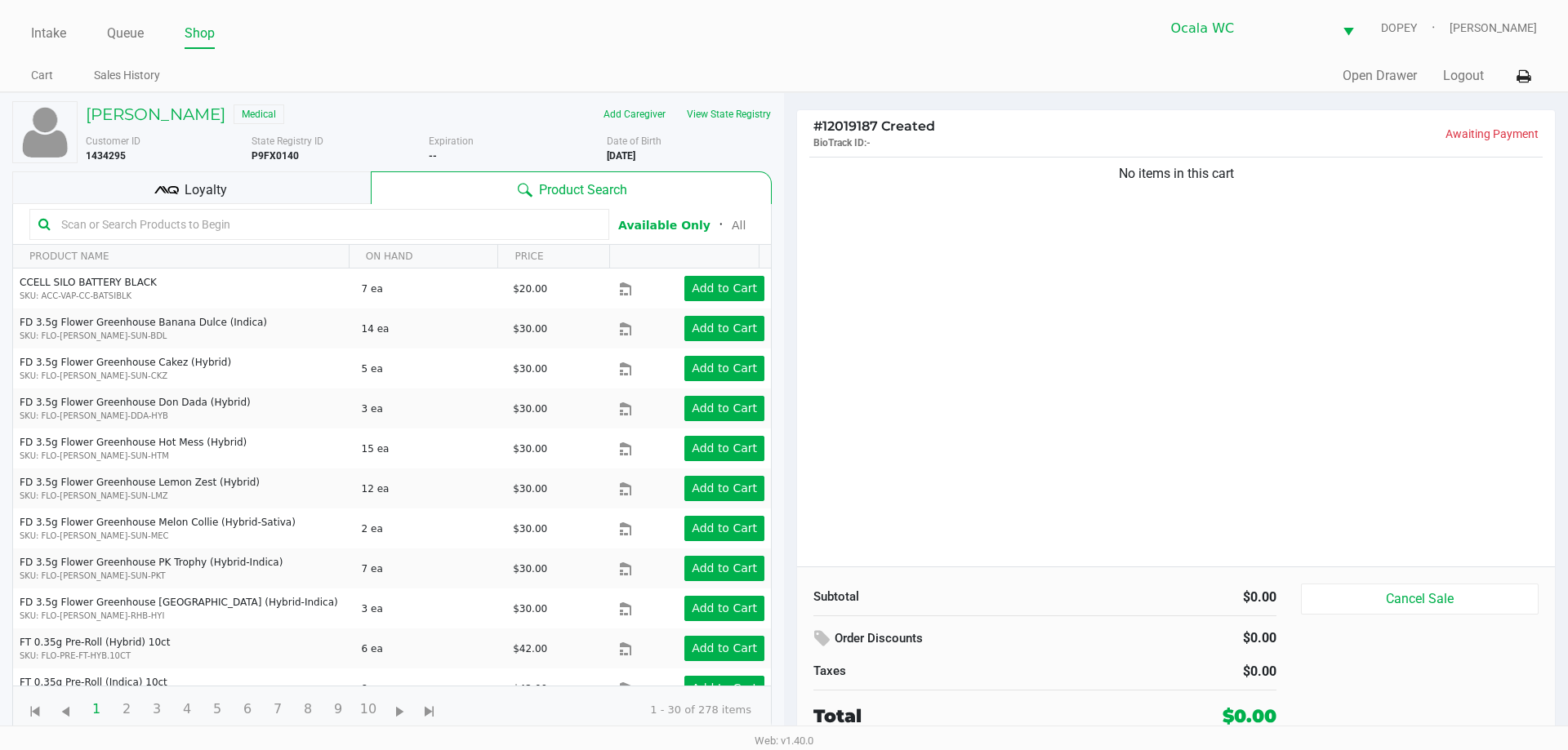
click at [220, 224] on input "text" at bounding box center [327, 225] width 546 height 25
click at [724, 119] on button "View State Registry" at bounding box center [724, 114] width 96 height 26
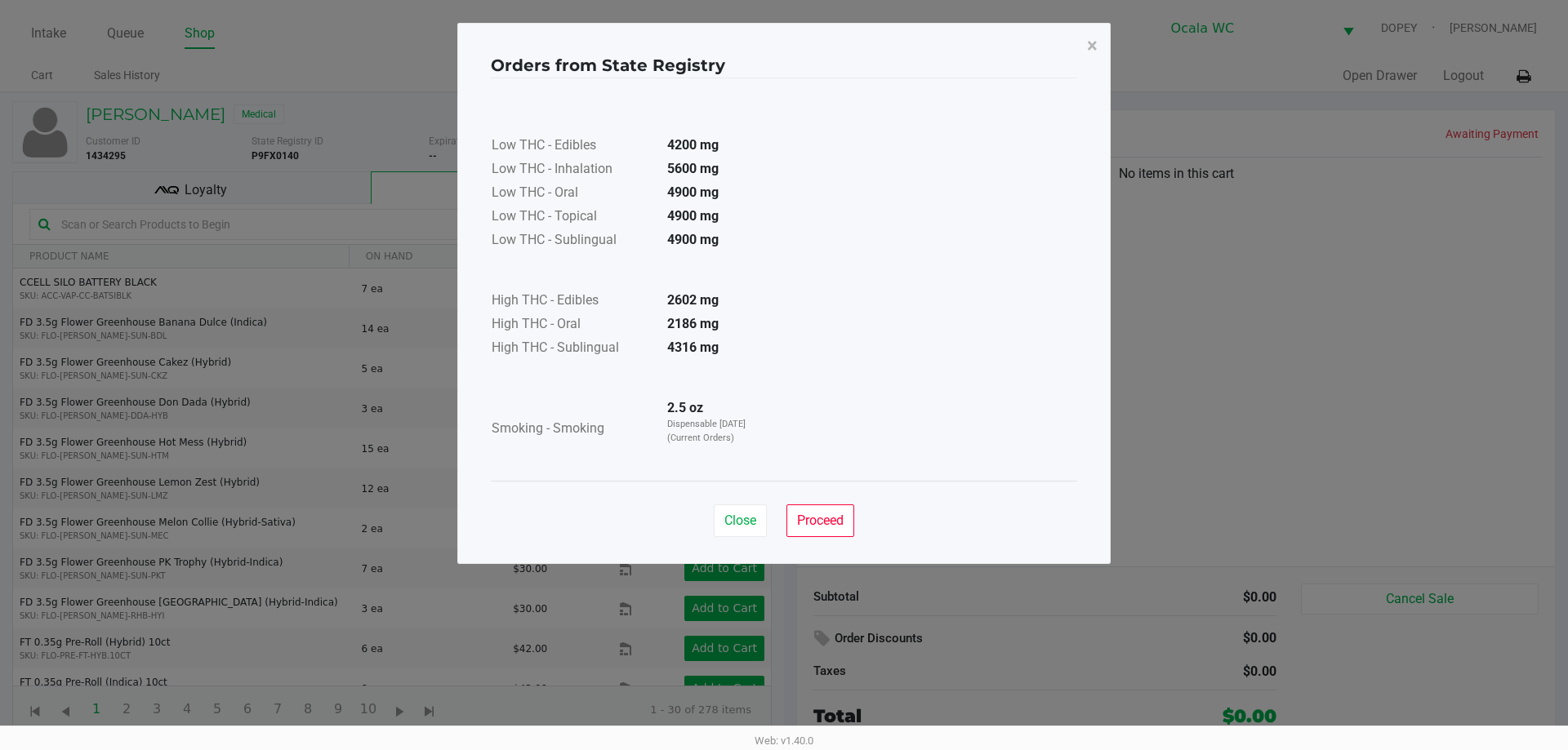
click at [838, 466] on div "Low THC - Edibles 4200 mg Low THC - Inhalation 5600 mg Low THC - Oral 4900 mg L…" at bounding box center [784, 279] width 587 height 403
click at [825, 530] on button "Proceed" at bounding box center [820, 520] width 68 height 33
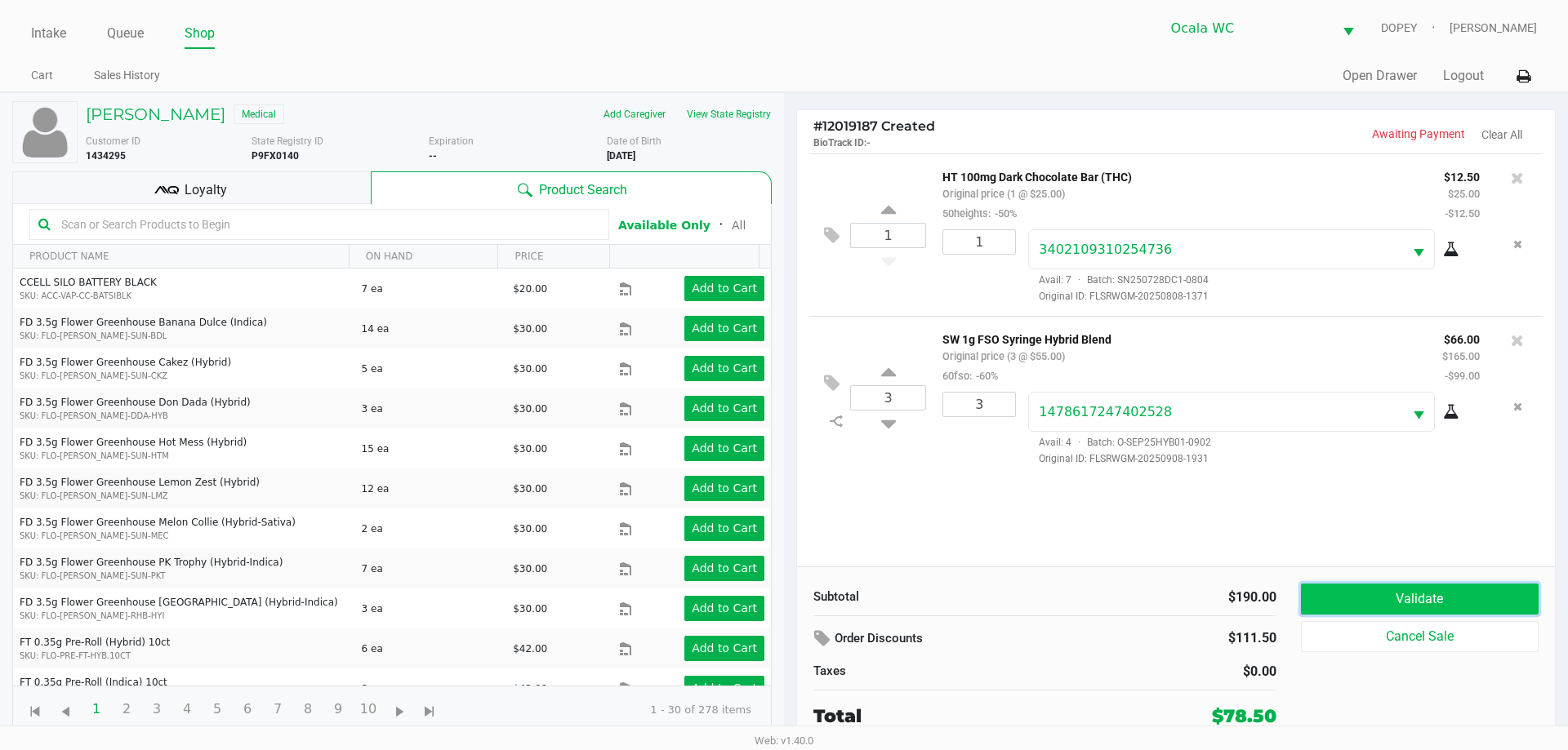
click at [1352, 587] on button "Validate" at bounding box center [1420, 599] width 237 height 31
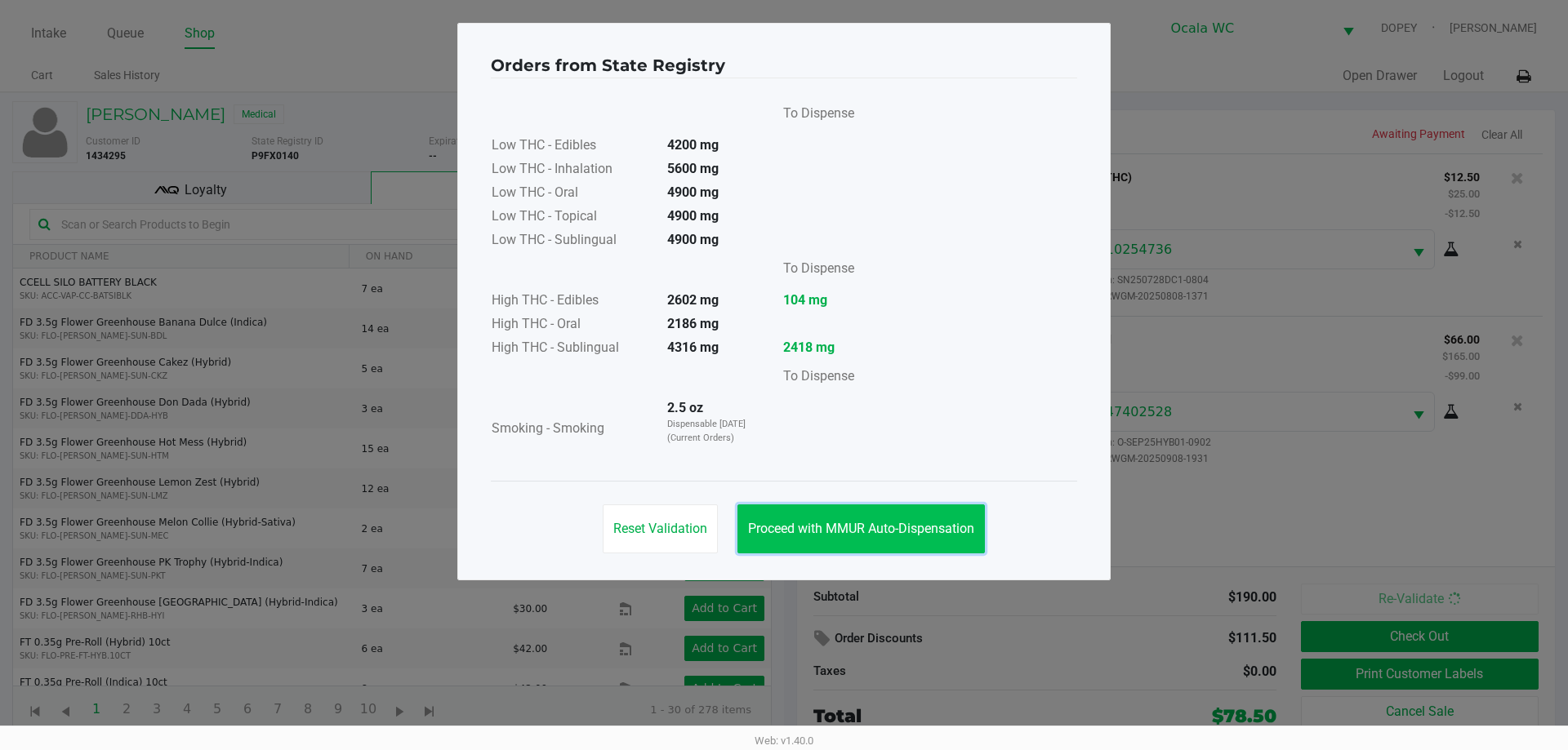
click at [796, 529] on span "Proceed with MMUR Auto-Dispensation" at bounding box center [862, 528] width 226 height 15
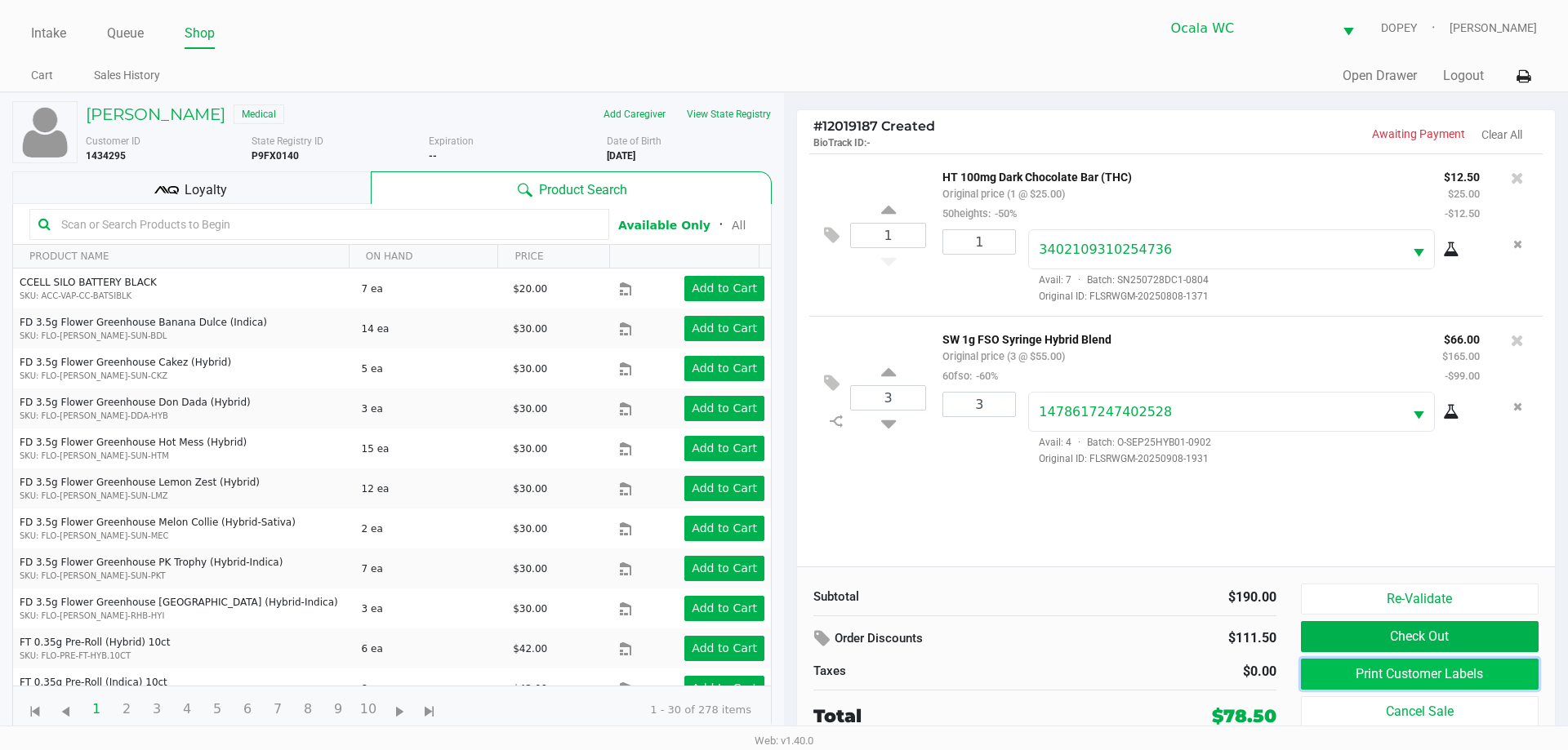
click at [1422, 671] on button "Print Customer Labels" at bounding box center [1420, 674] width 237 height 31
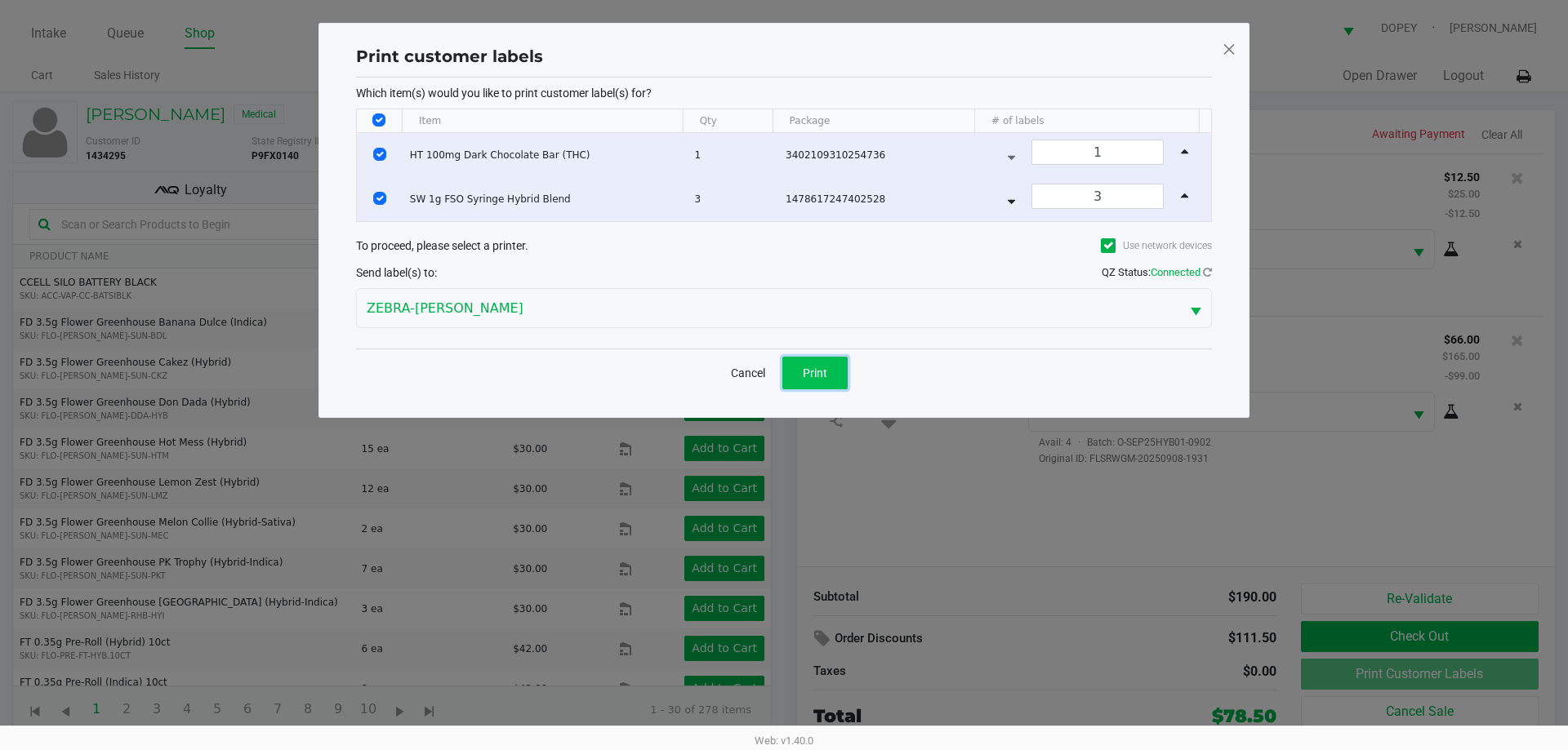
click at [788, 381] on button "Print" at bounding box center [815, 373] width 65 height 33
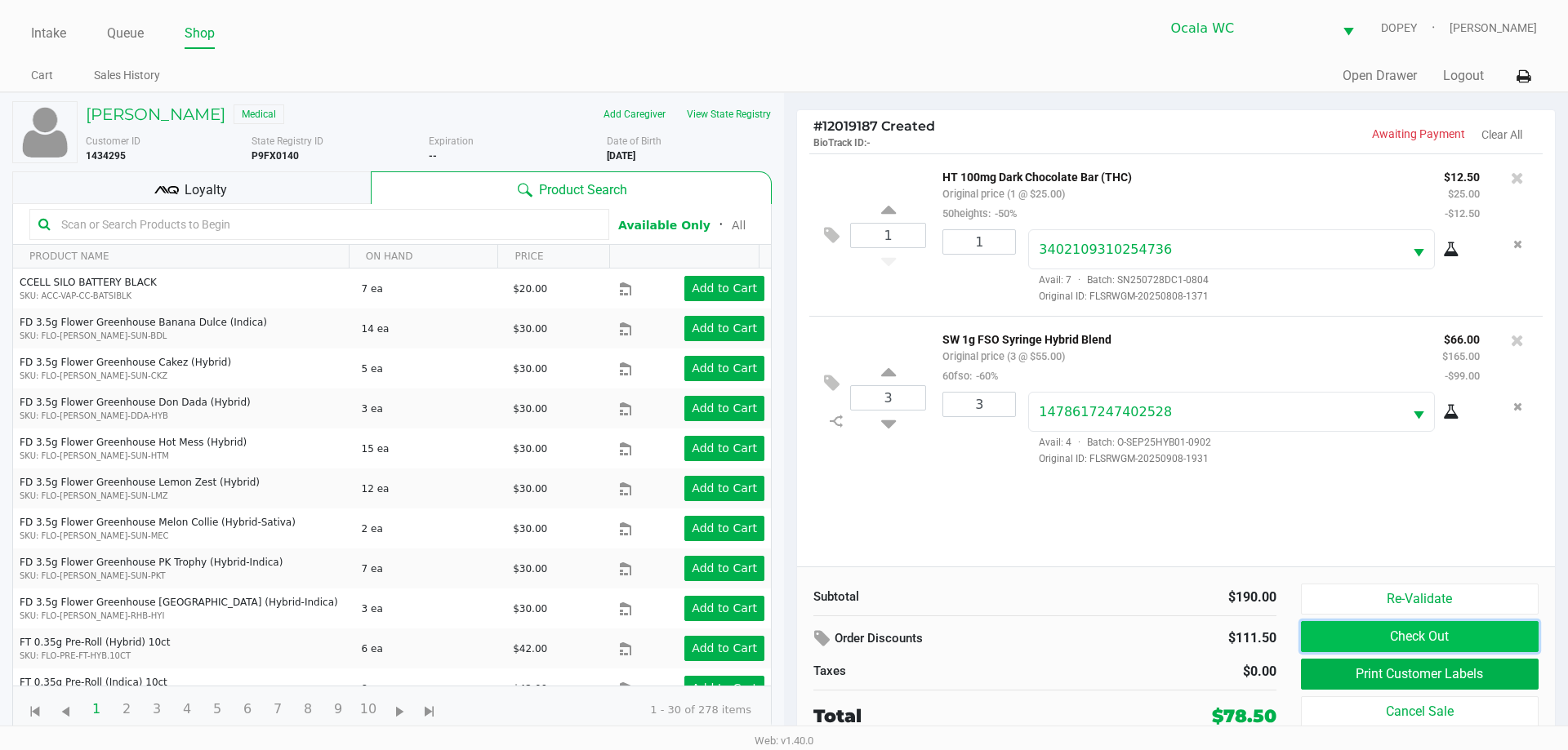
click at [1488, 630] on button "Check Out" at bounding box center [1420, 636] width 237 height 31
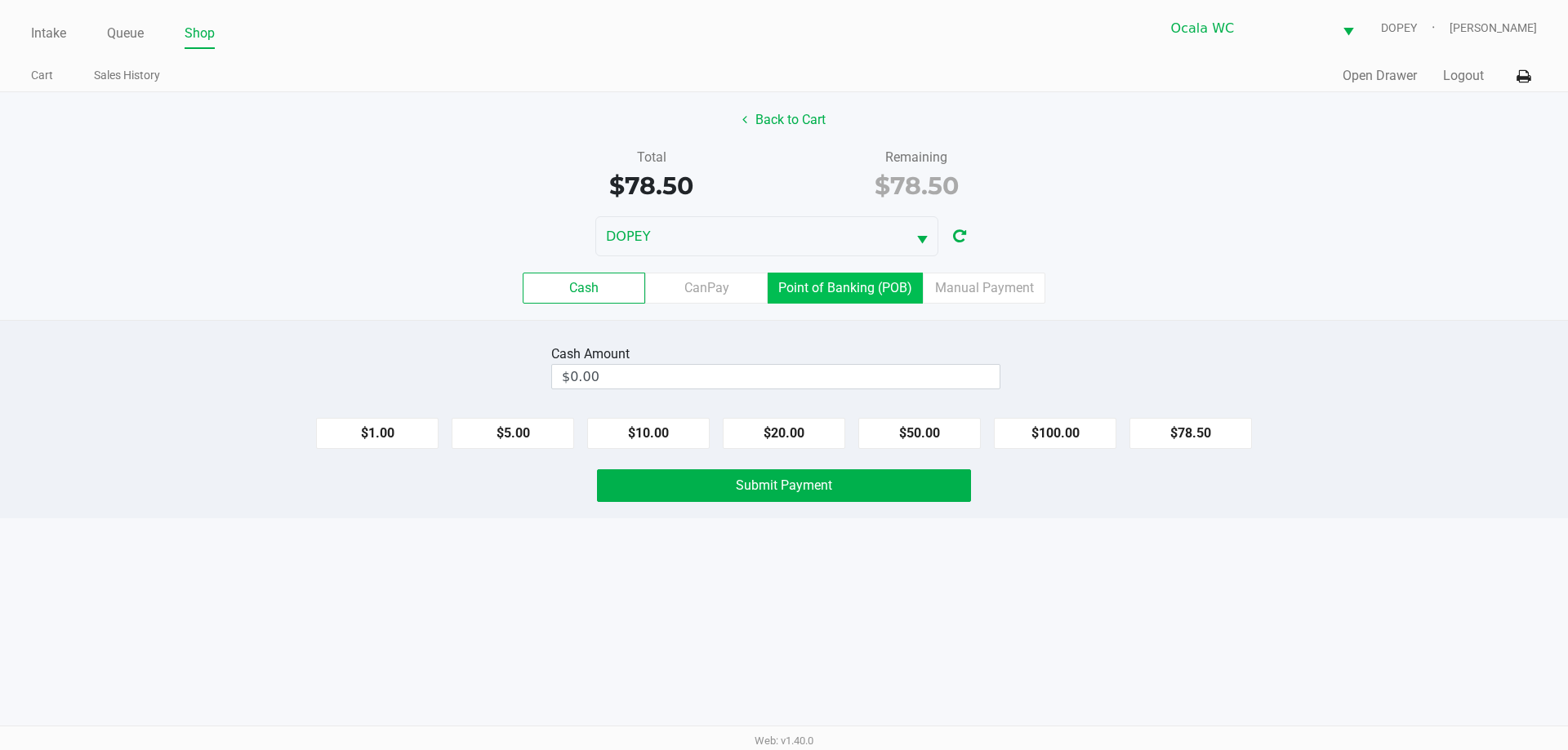
click at [862, 279] on label "Point of Banking (POB)" at bounding box center [845, 288] width 155 height 31
click at [0, 0] on 7 "Point of Banking (POB)" at bounding box center [0, 0] width 0 height 0
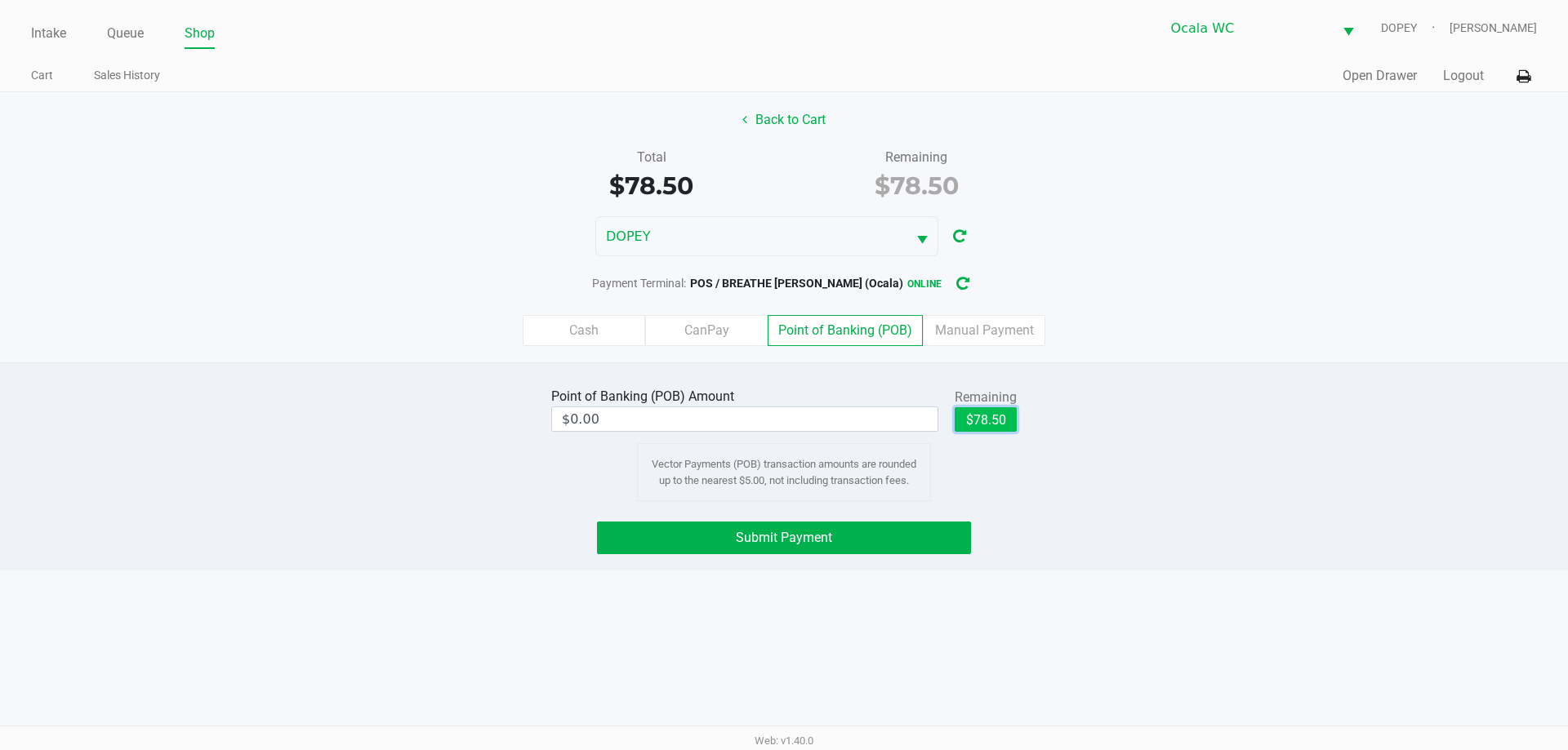
click at [977, 416] on button "$78.50" at bounding box center [985, 420] width 62 height 25
type input "$78.50"
click at [893, 530] on button "Submit Payment" at bounding box center [784, 538] width 374 height 33
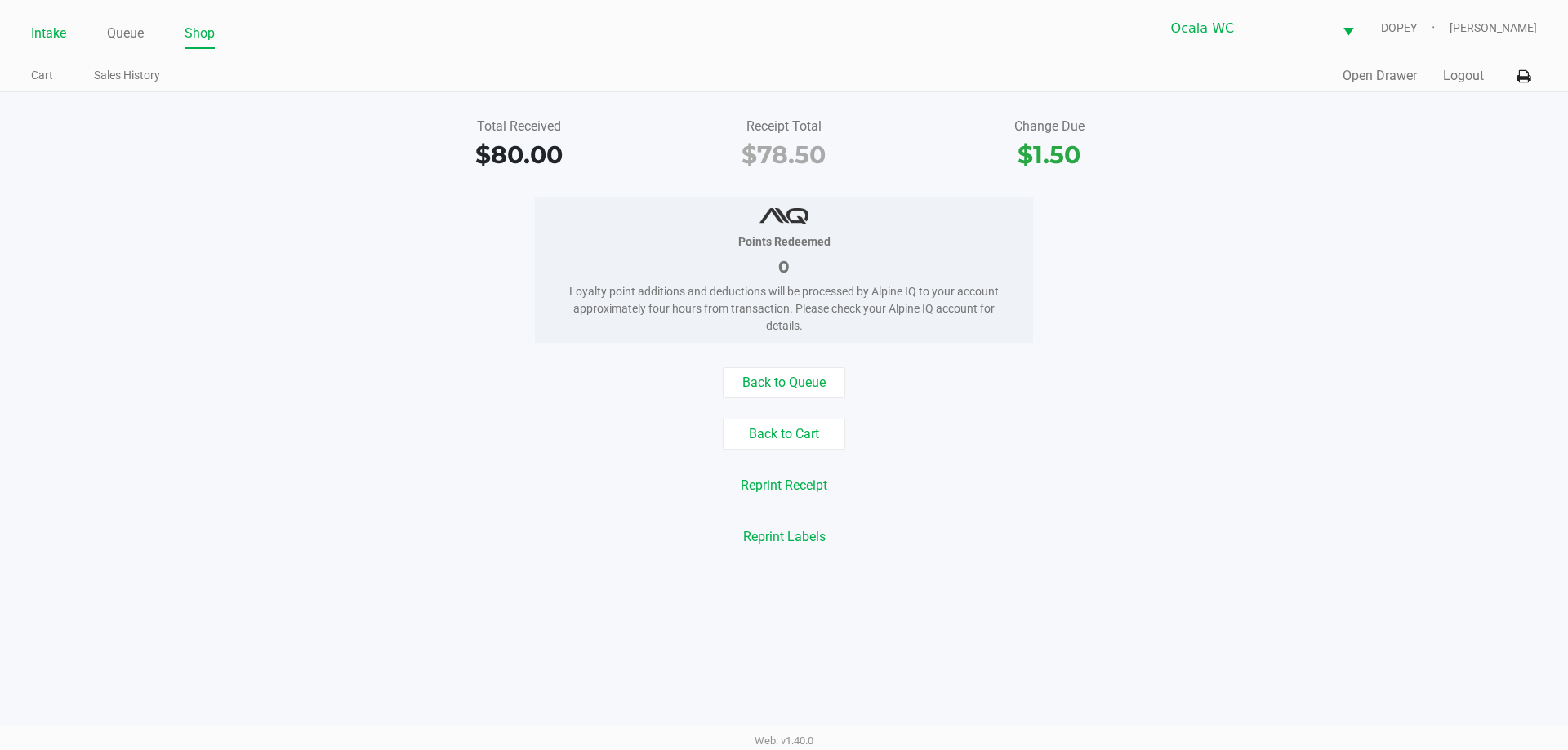
click at [42, 32] on link "Intake" at bounding box center [48, 33] width 35 height 23
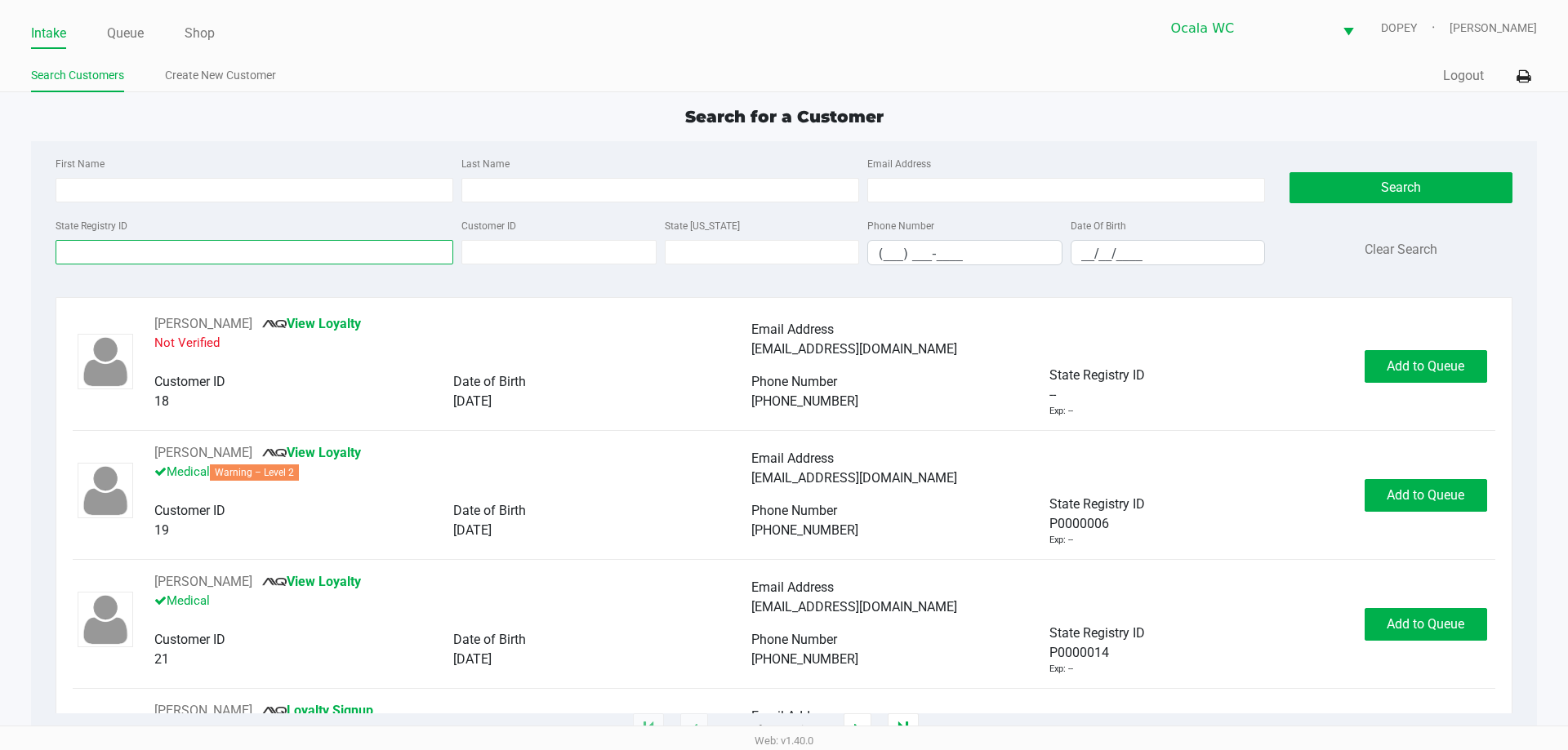
click at [181, 260] on input "State Registry ID" at bounding box center [255, 253] width 398 height 25
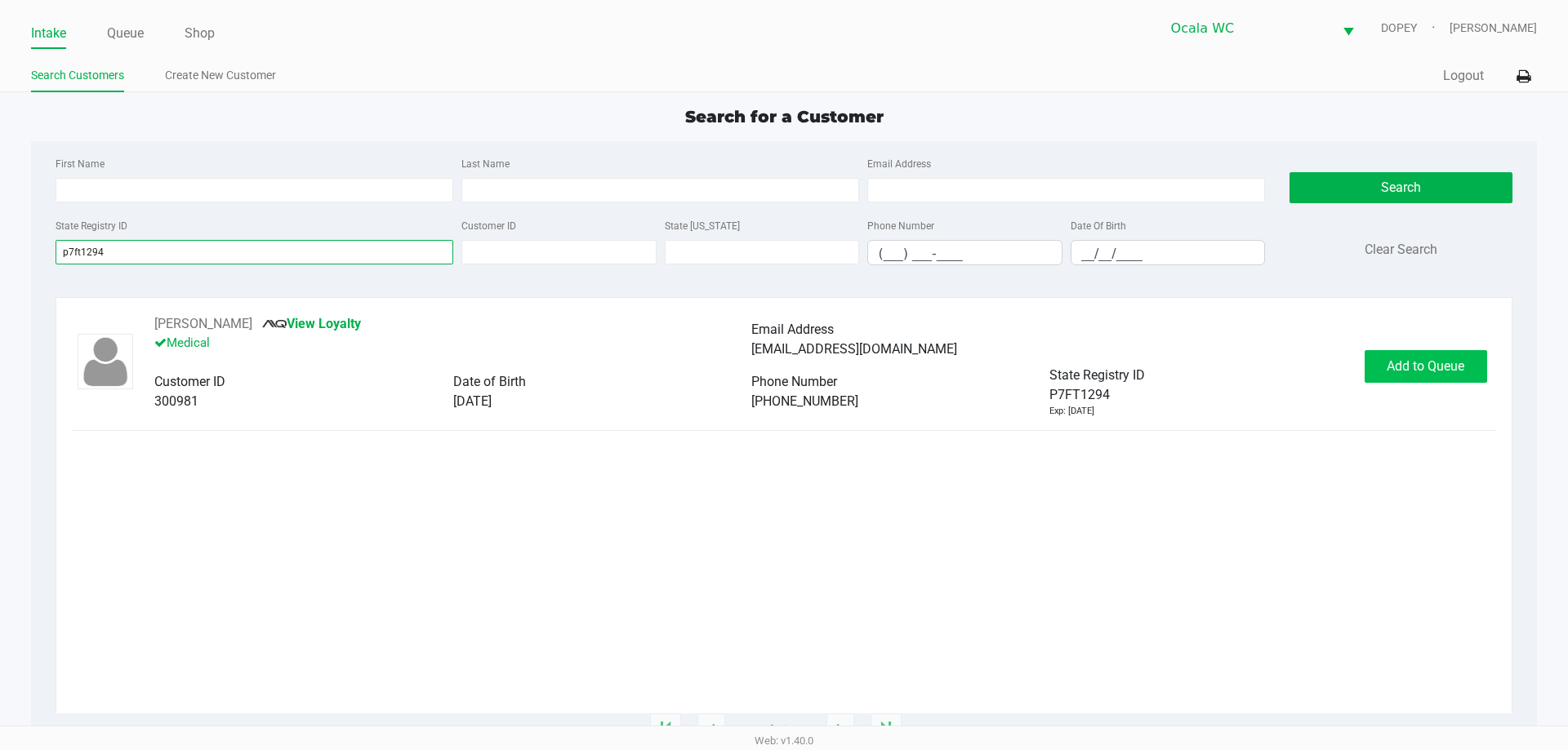
type input "p7ft1294"
click at [1417, 360] on span "Add to Queue" at bounding box center [1425, 366] width 78 height 15
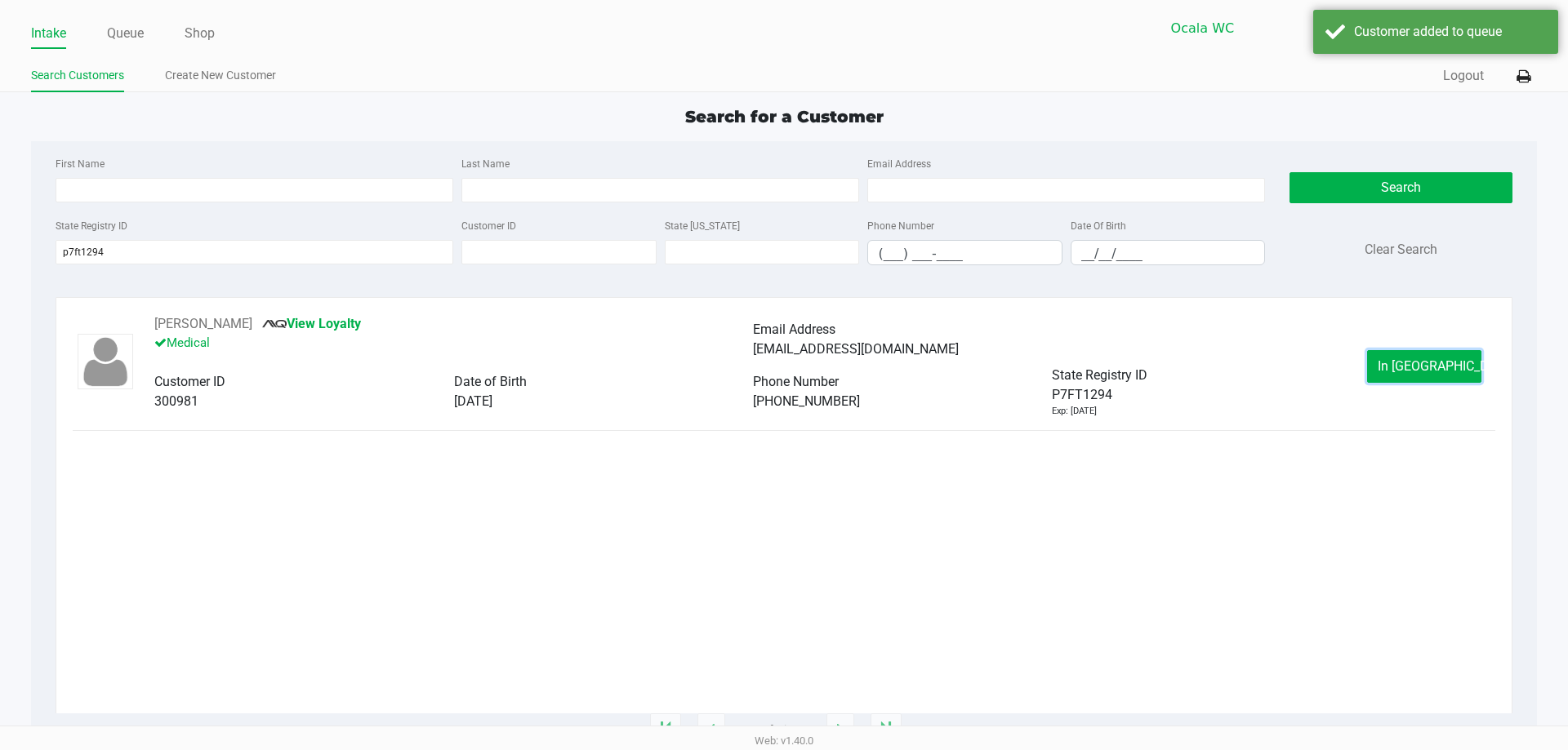
click at [1417, 360] on span "In Queue" at bounding box center [1445, 366] width 137 height 15
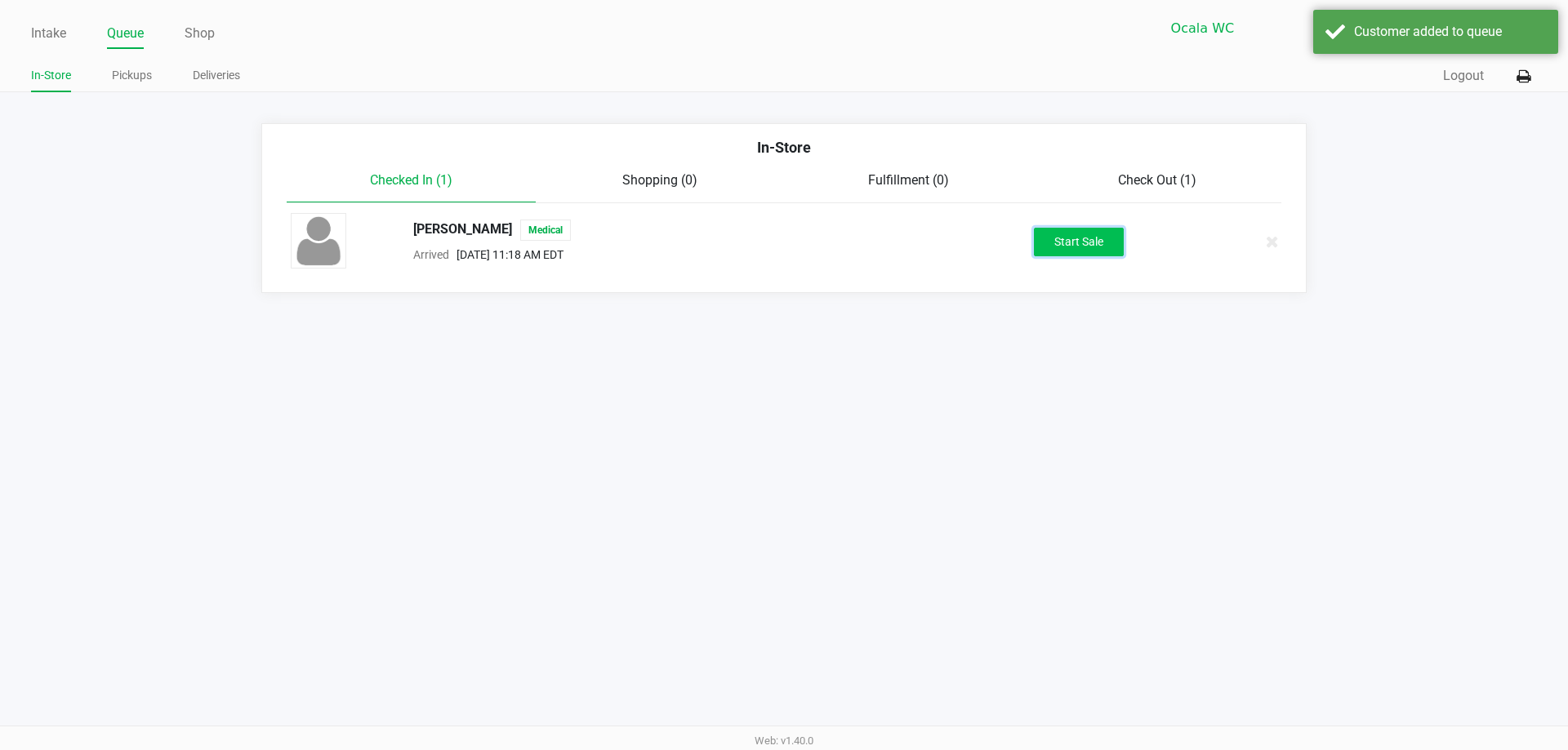
click at [1076, 247] on button "Start Sale" at bounding box center [1079, 242] width 90 height 29
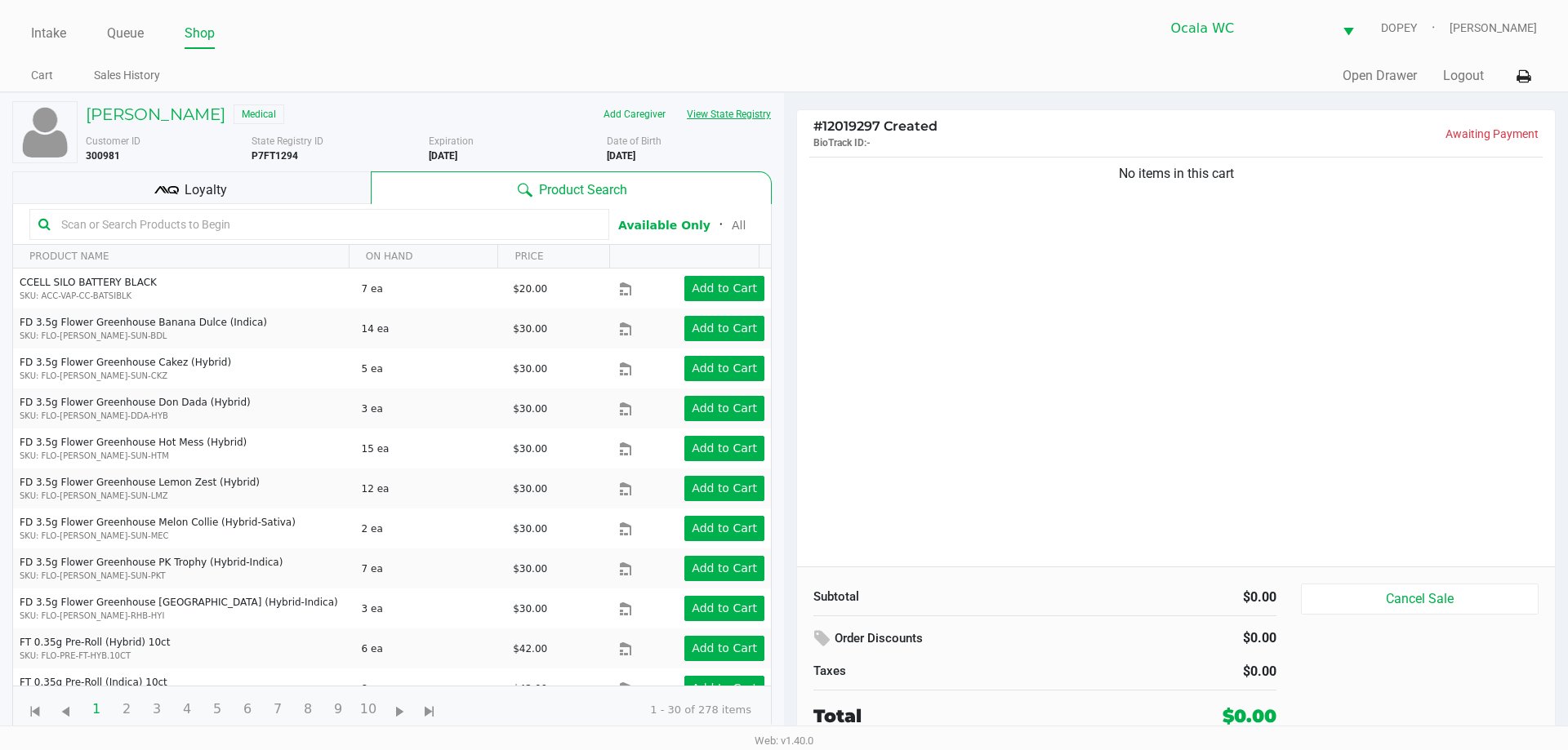
click at [697, 114] on button "View State Registry" at bounding box center [724, 114] width 96 height 26
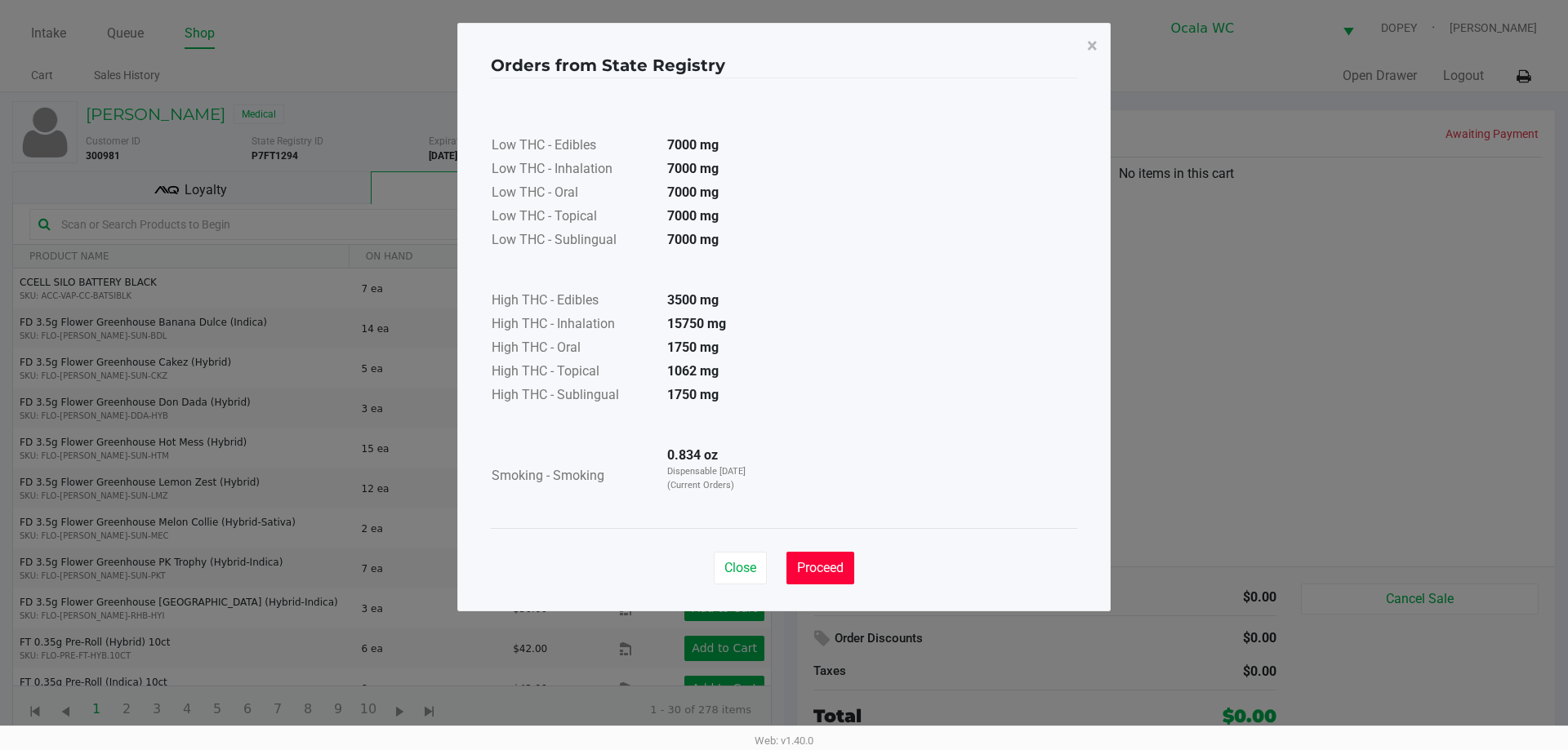
click at [807, 569] on span "Proceed" at bounding box center [820, 567] width 47 height 15
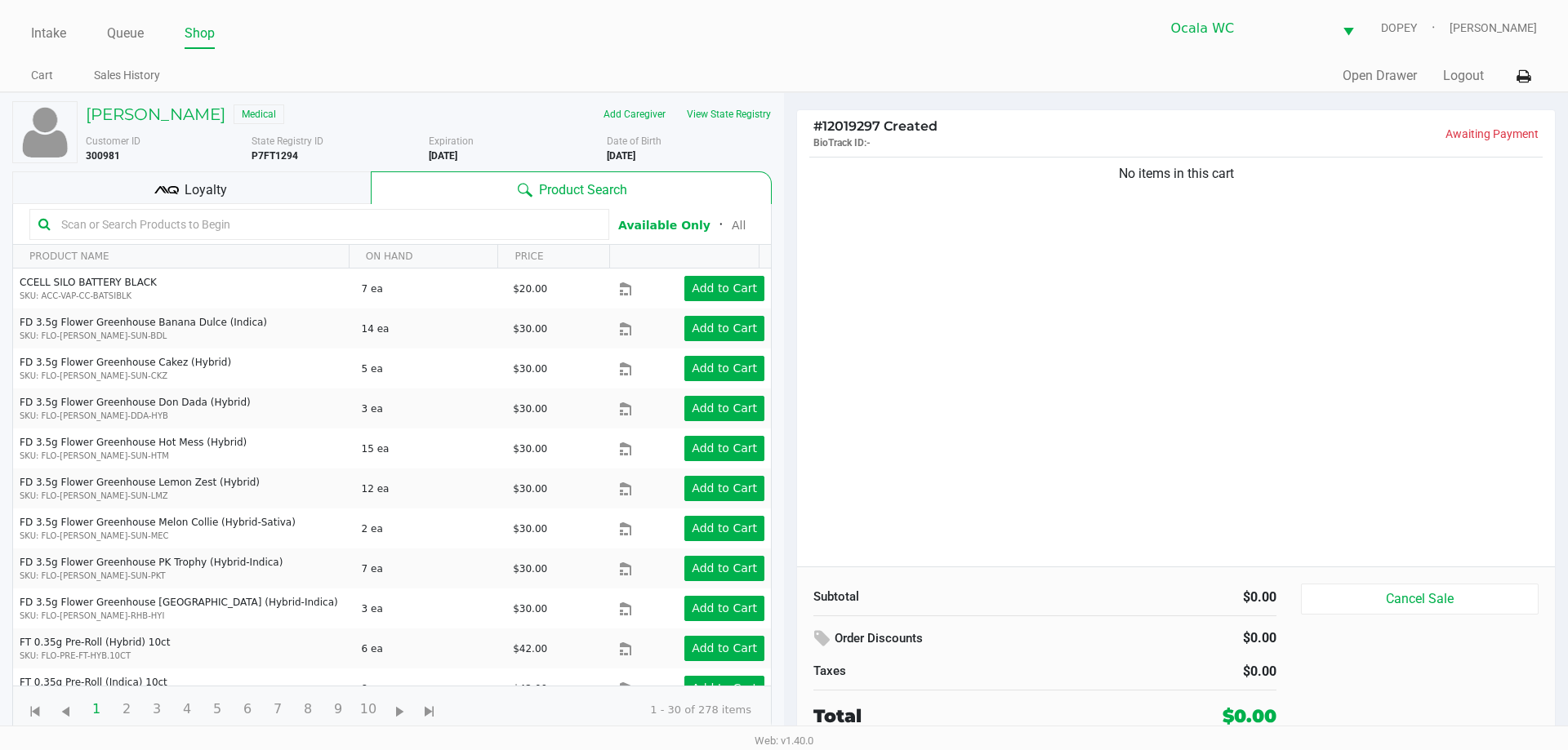
click at [290, 228] on input "text" at bounding box center [327, 225] width 546 height 25
drag, startPoint x: 290, startPoint y: 228, endPoint x: 1001, endPoint y: 275, distance: 712.6
click at [1001, 275] on div "No items in this cart" at bounding box center [1176, 360] width 758 height 413
click at [446, 224] on input "text" at bounding box center [327, 225] width 546 height 25
click at [414, 224] on input "text" at bounding box center [327, 225] width 546 height 25
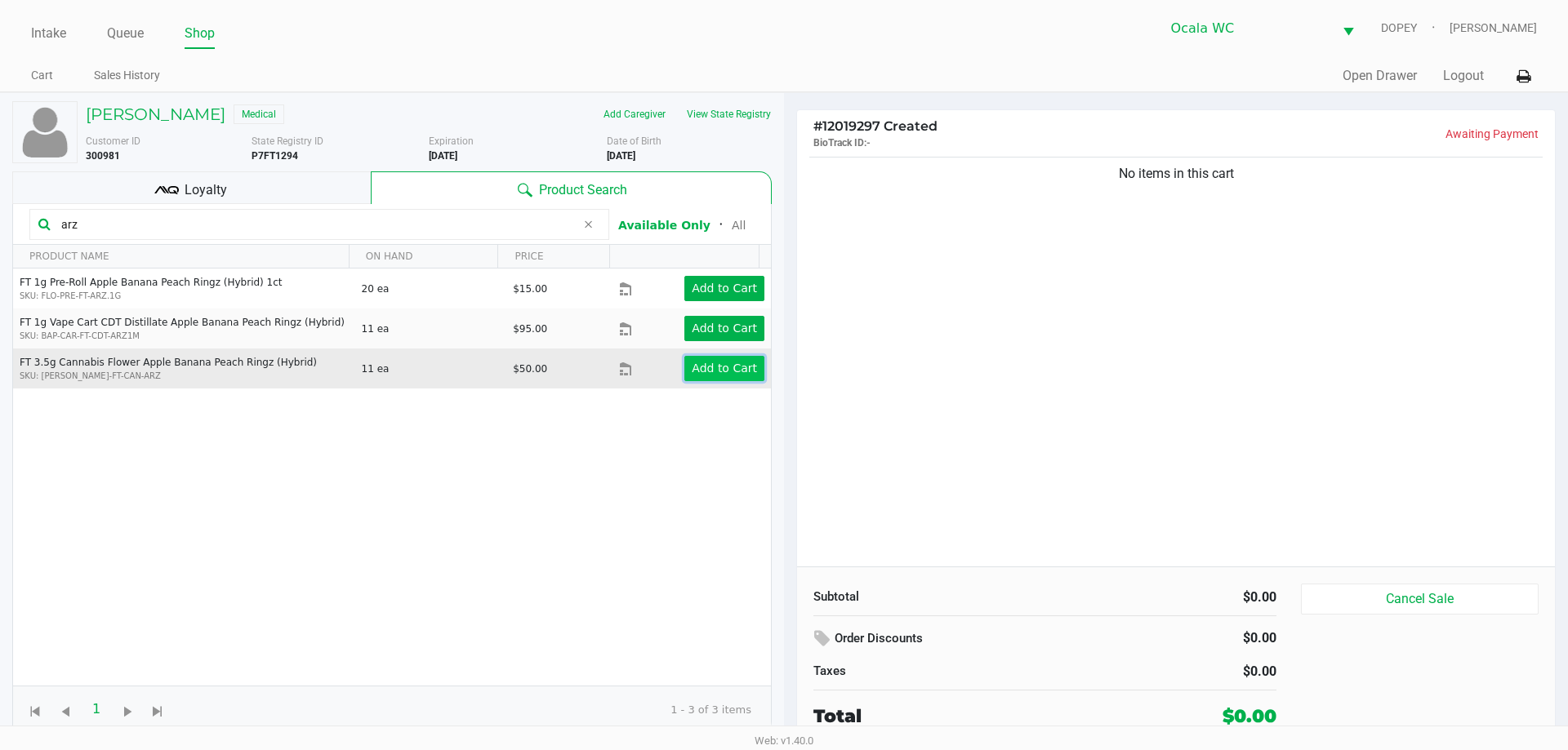
click at [720, 375] on app-button-loader "Add to Cart" at bounding box center [725, 368] width 65 height 13
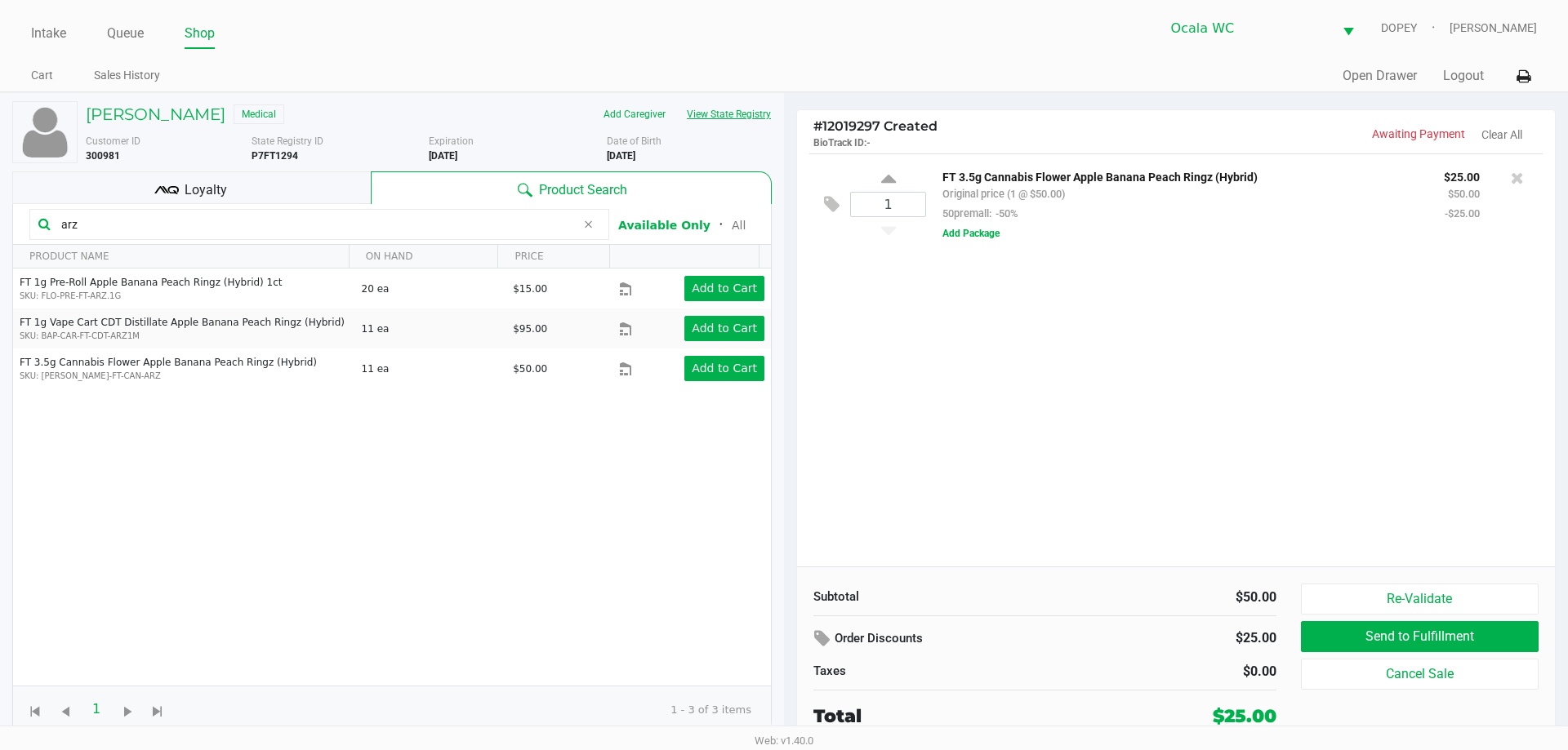
click at [763, 114] on button "View State Registry" at bounding box center [724, 114] width 96 height 26
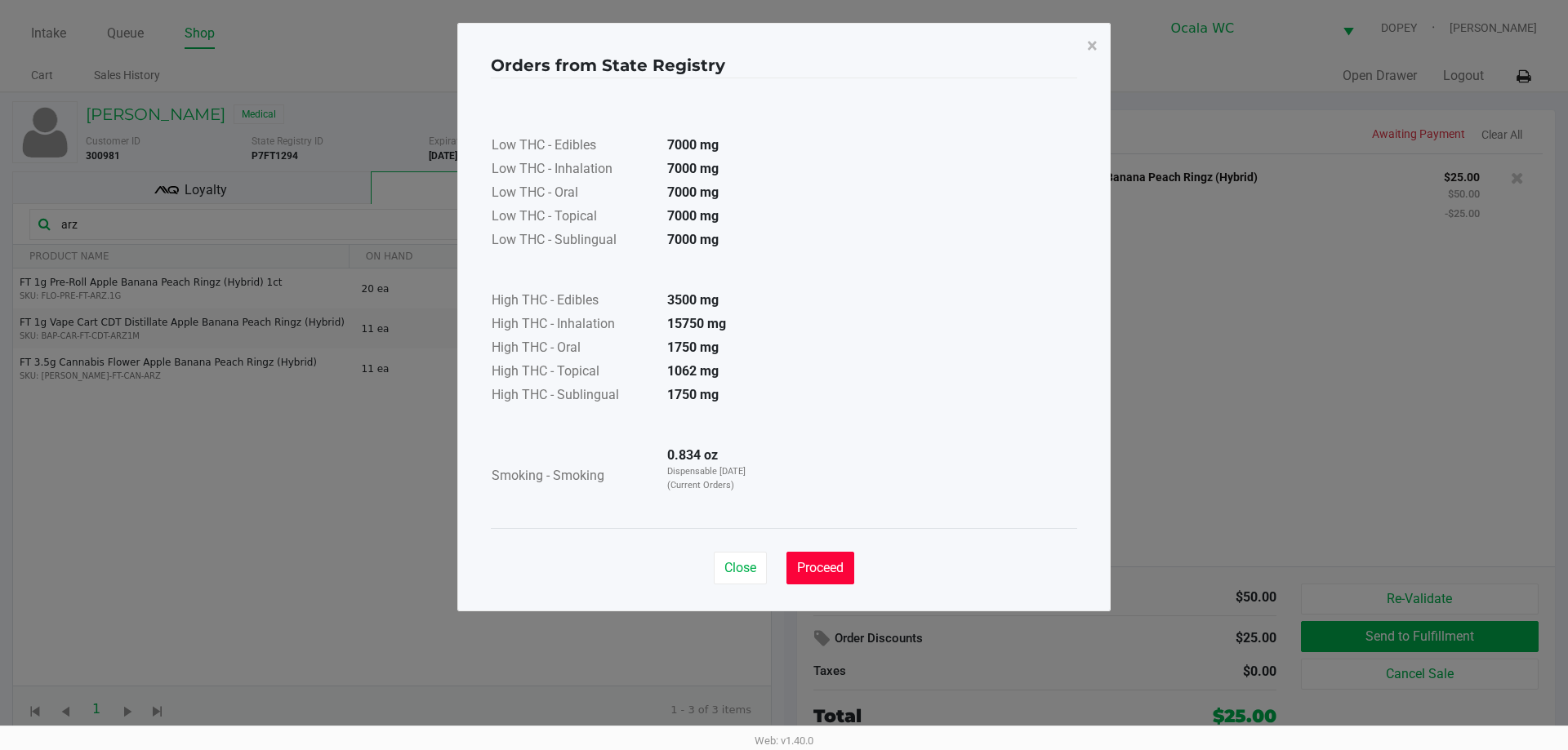
click at [801, 565] on span "Proceed" at bounding box center [820, 567] width 47 height 15
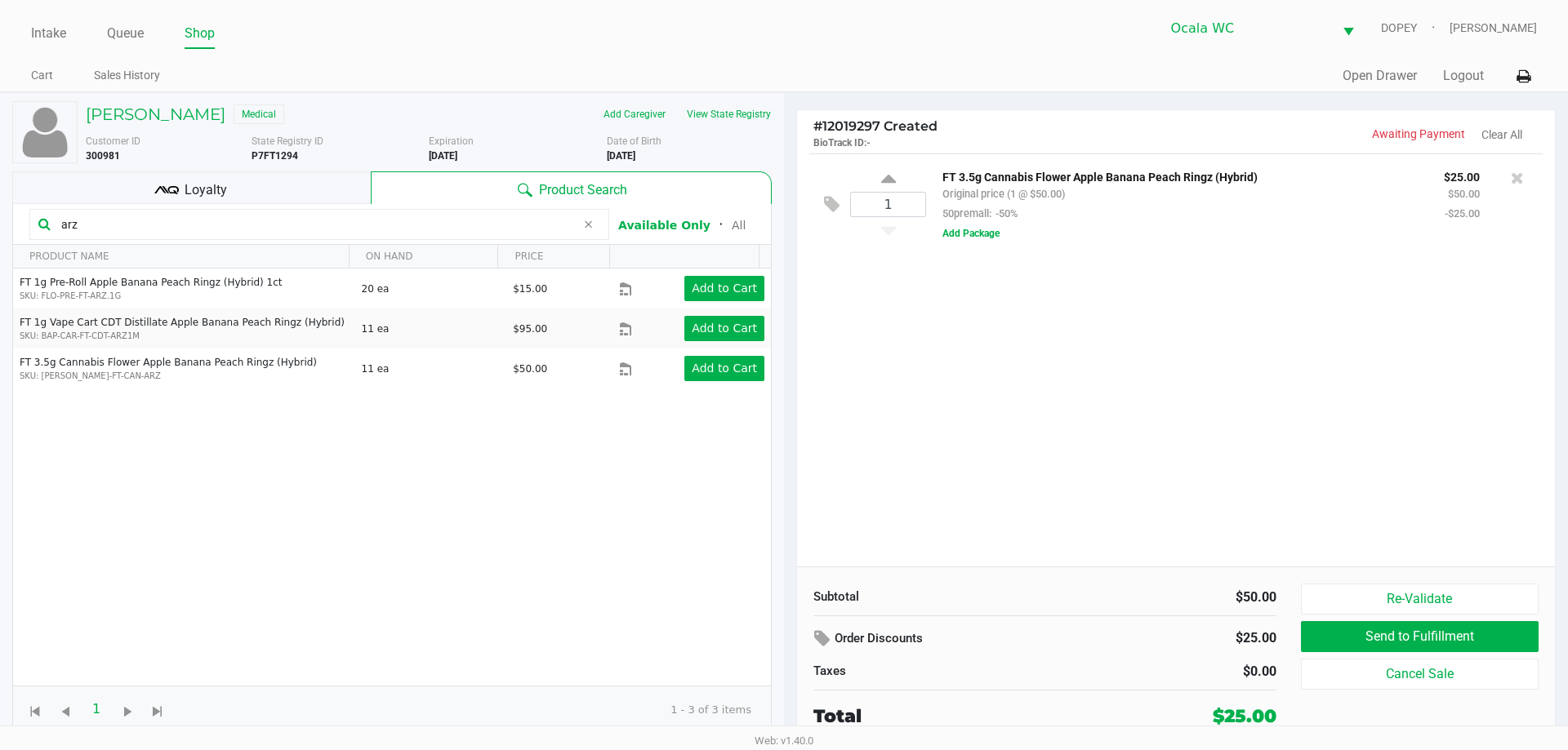
click at [240, 217] on input "arz" at bounding box center [315, 225] width 521 height 25
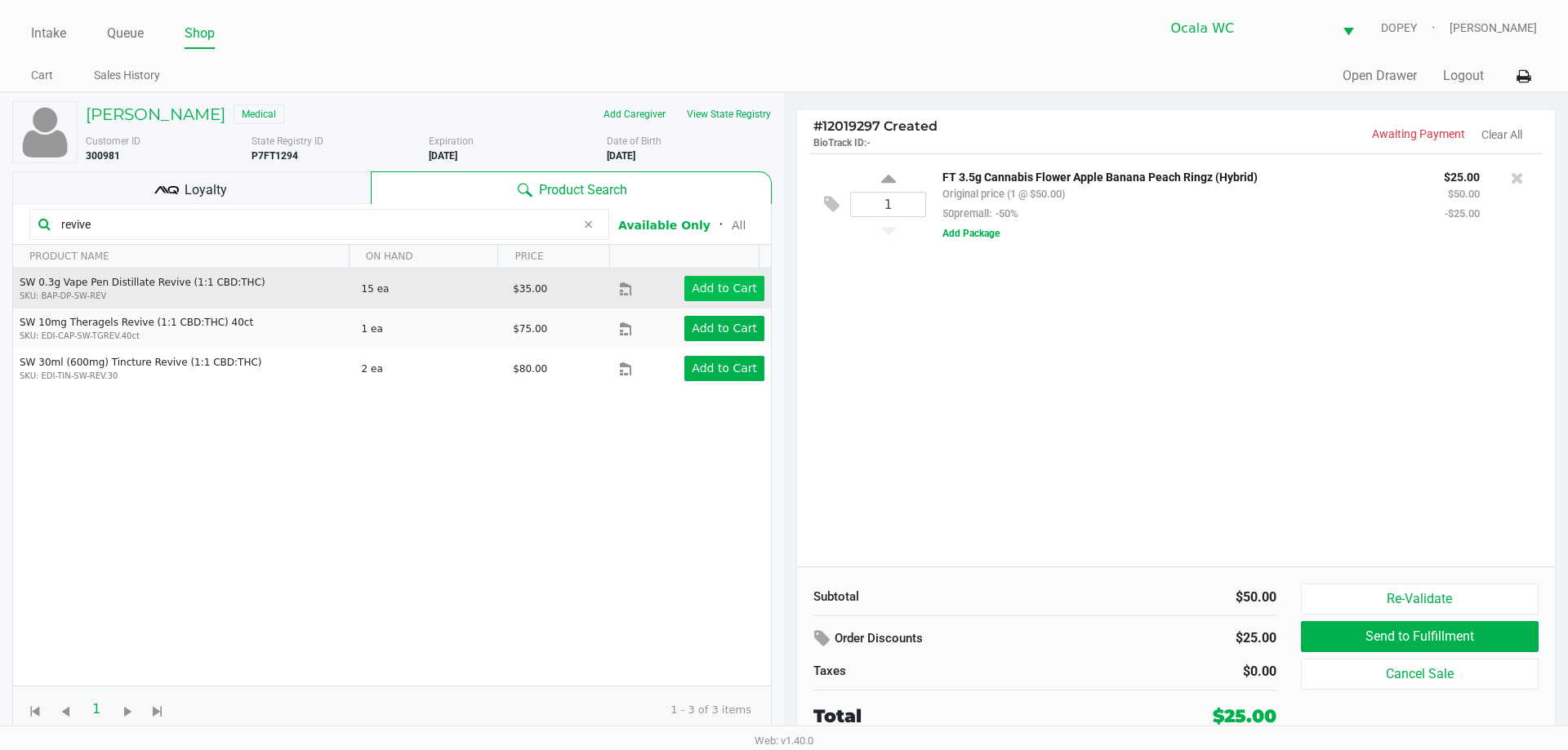
type input "revive"
click at [725, 287] on app-button-loader "Add to Cart" at bounding box center [725, 288] width 65 height 13
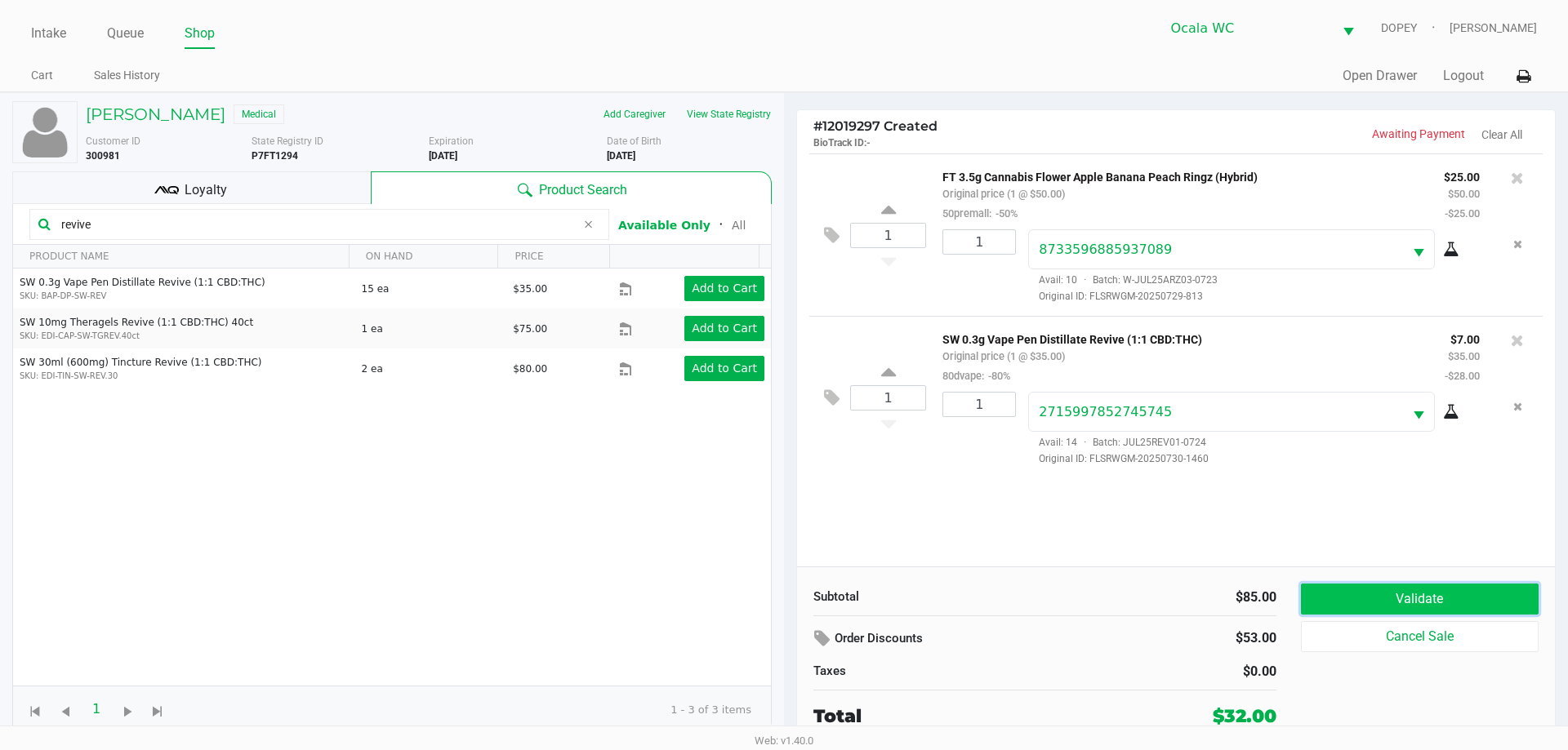
click at [1328, 604] on button "Validate" at bounding box center [1420, 599] width 237 height 31
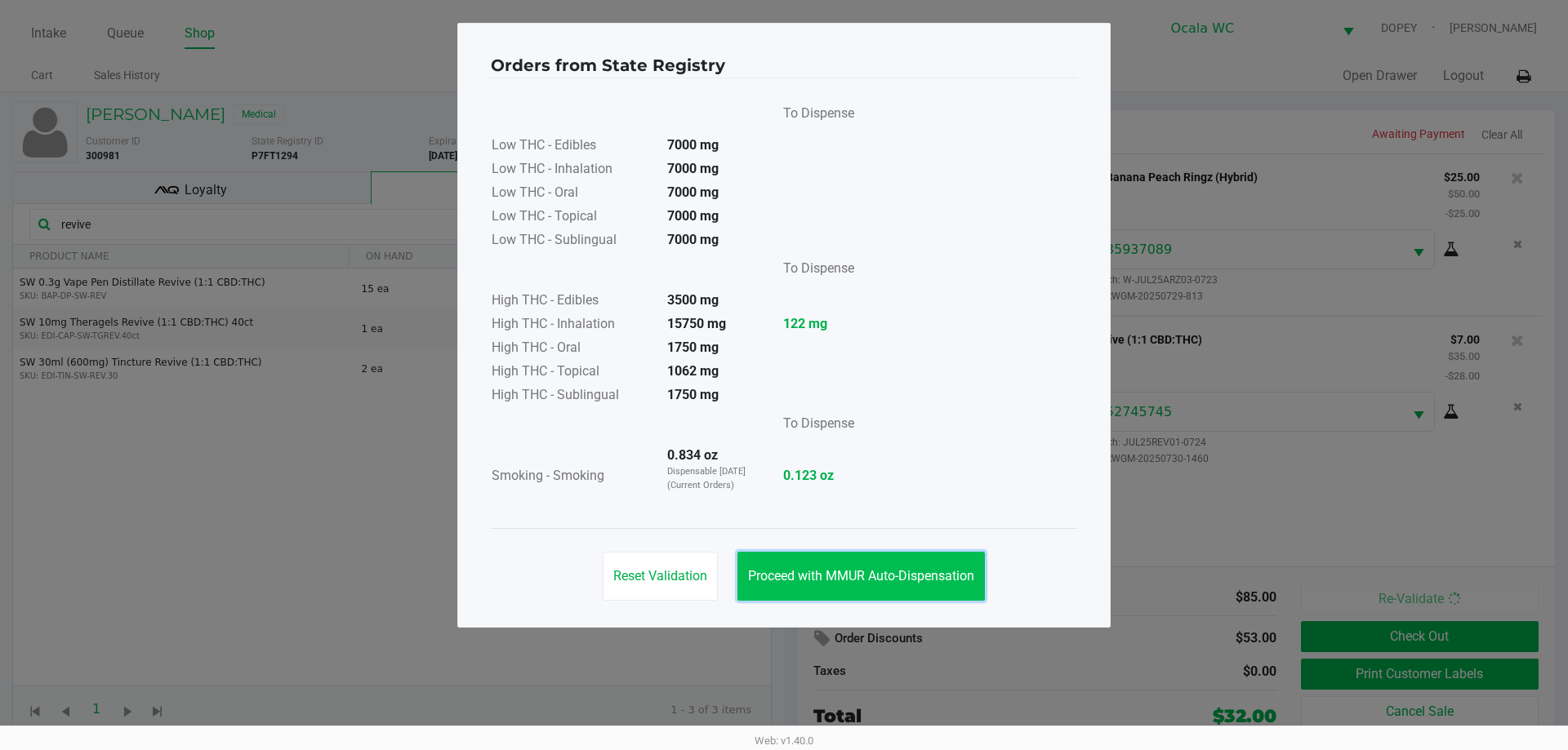
click at [827, 576] on span "Proceed with MMUR Auto-Dispensation" at bounding box center [862, 576] width 226 height 15
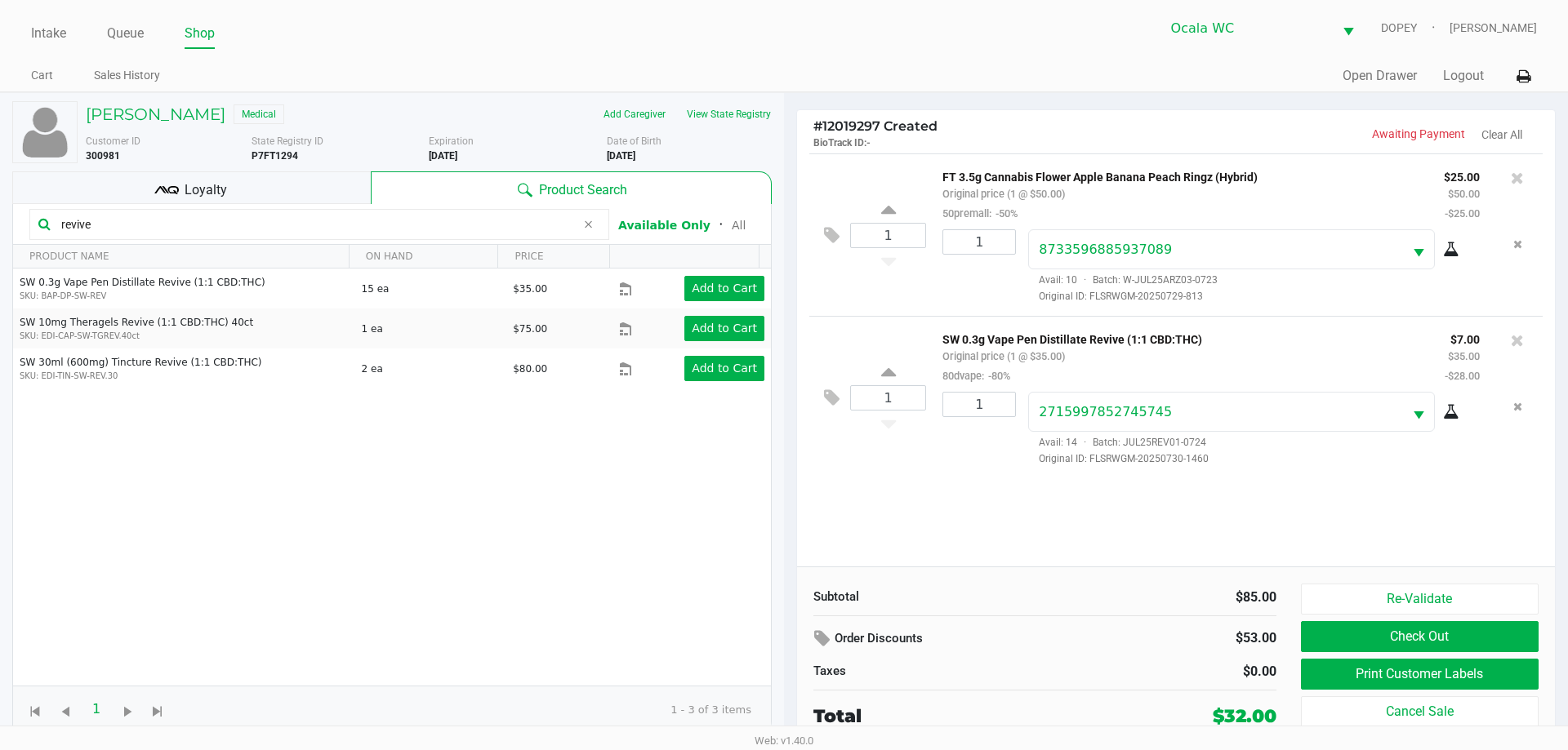
click at [1336, 665] on button "Print Customer Labels" at bounding box center [1420, 674] width 237 height 31
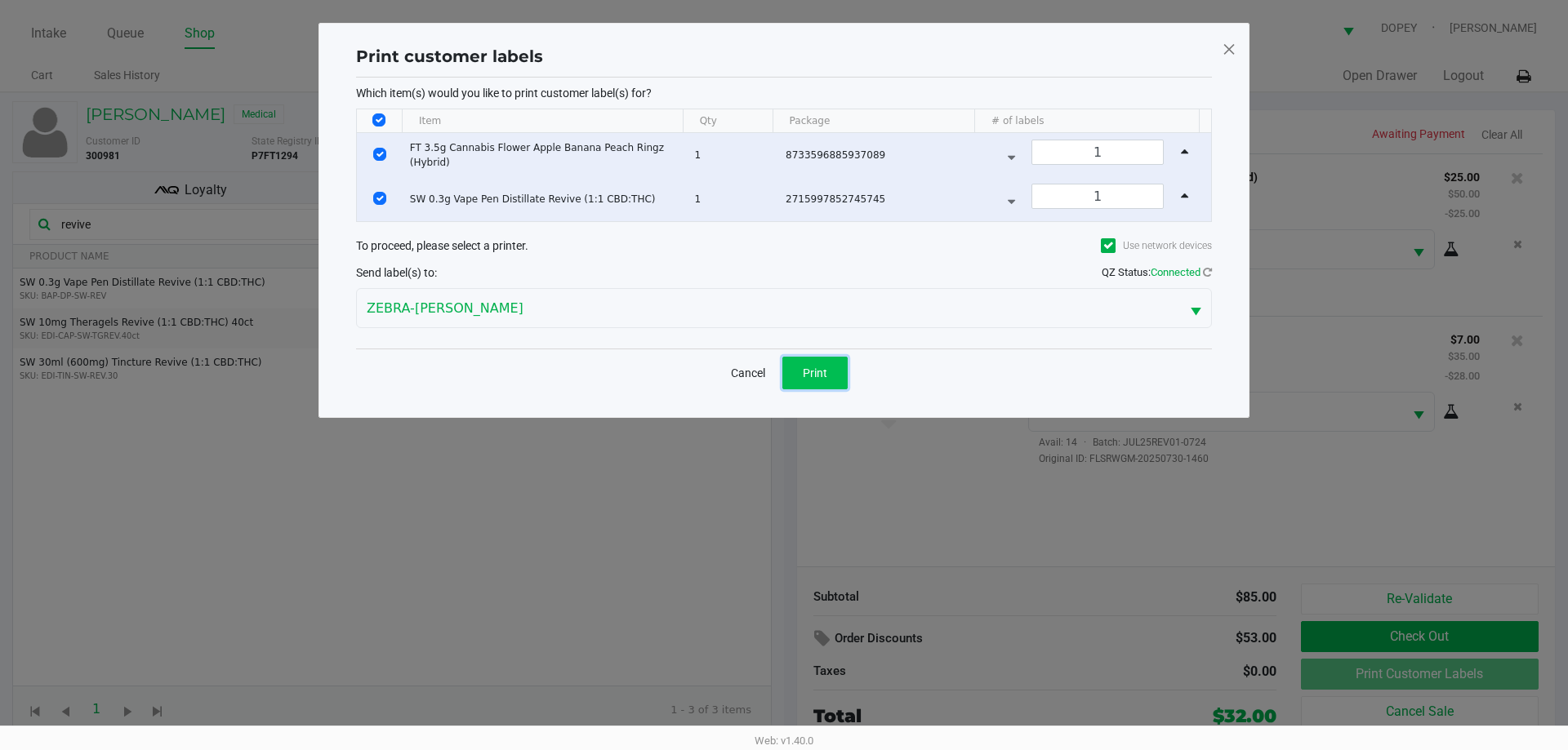
click at [814, 385] on button "Print" at bounding box center [815, 373] width 65 height 33
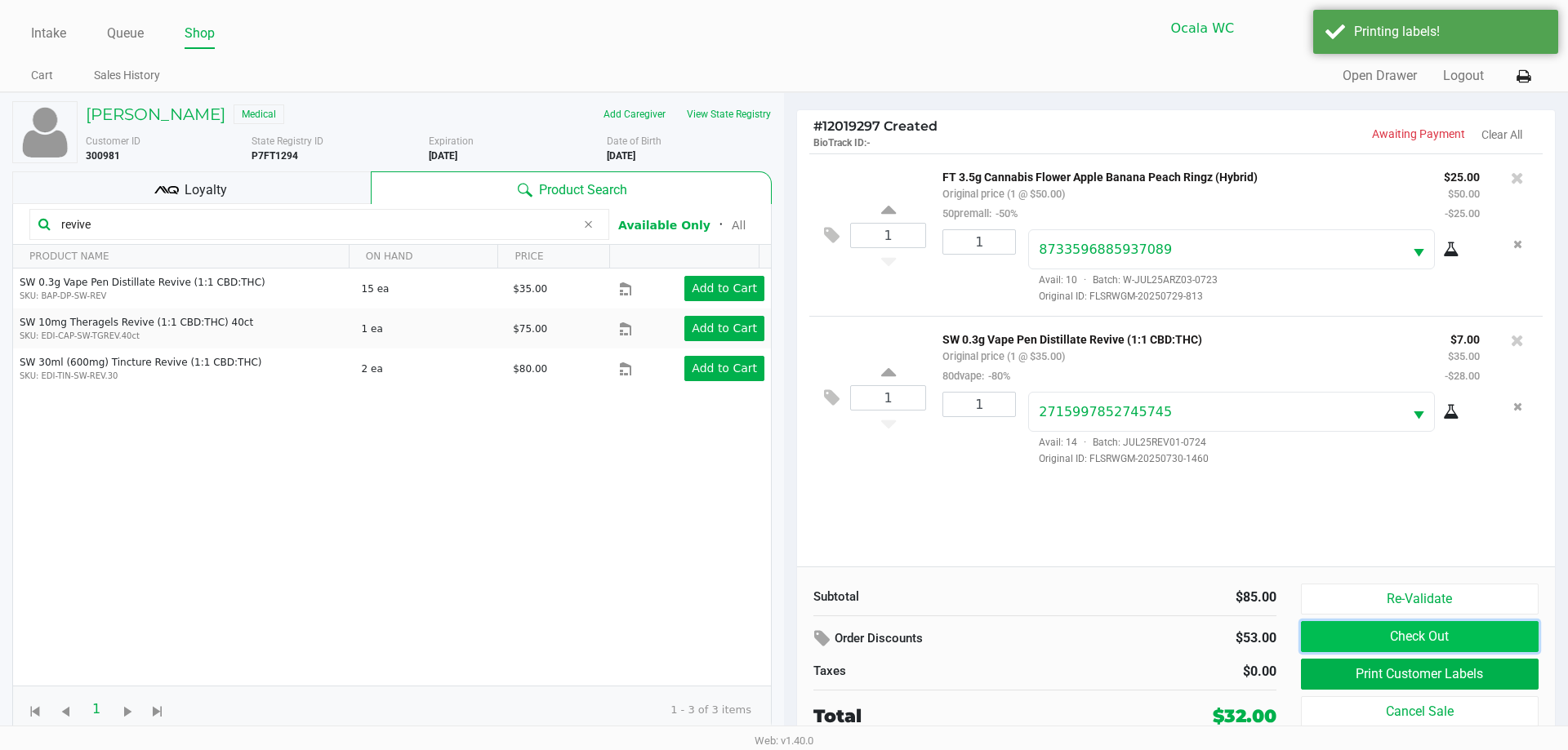
click at [1333, 649] on button "Check Out" at bounding box center [1420, 636] width 237 height 31
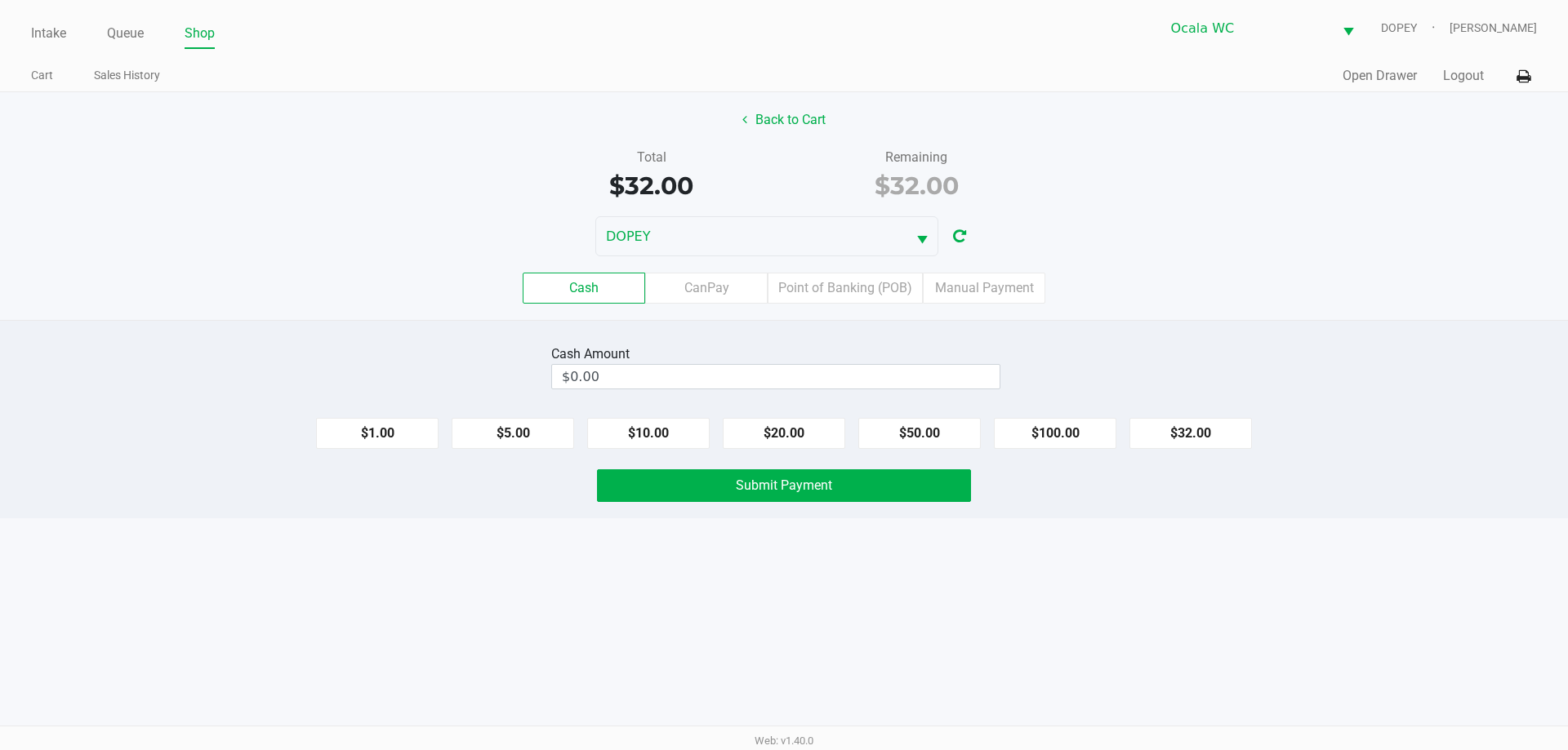
click at [932, 659] on div "Intake Queue Shop Ocala WC DOPEY Alicia Sieg Cart Sales History Quick Sale Open…" at bounding box center [784, 375] width 1568 height 750
click at [764, 442] on button "$20.00" at bounding box center [784, 433] width 123 height 31
click at [749, 434] on button "$20.00" at bounding box center [784, 433] width 123 height 31
type input "$40.00"
click at [811, 492] on span "Submit Payment" at bounding box center [784, 485] width 97 height 15
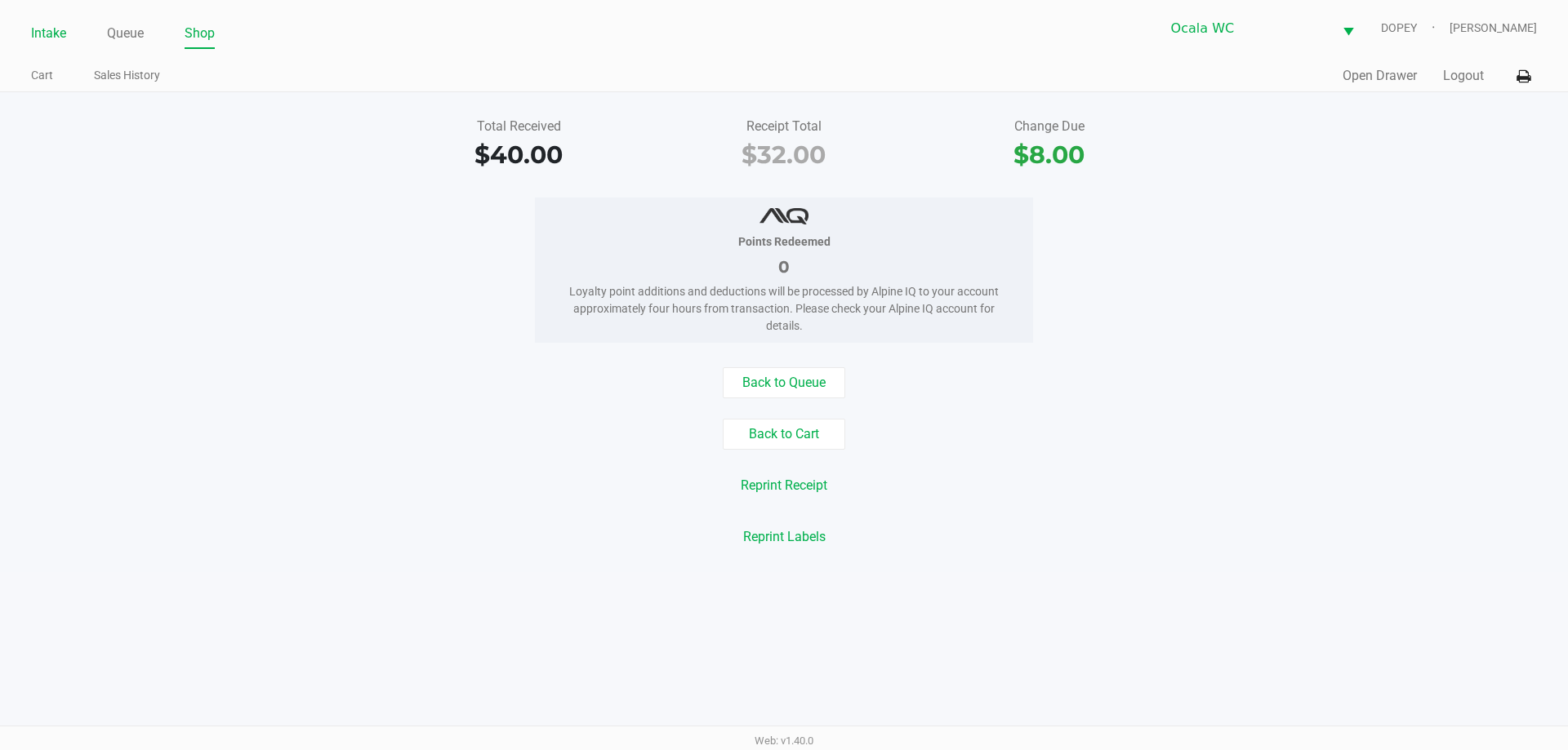
click at [39, 29] on link "Intake" at bounding box center [48, 33] width 35 height 23
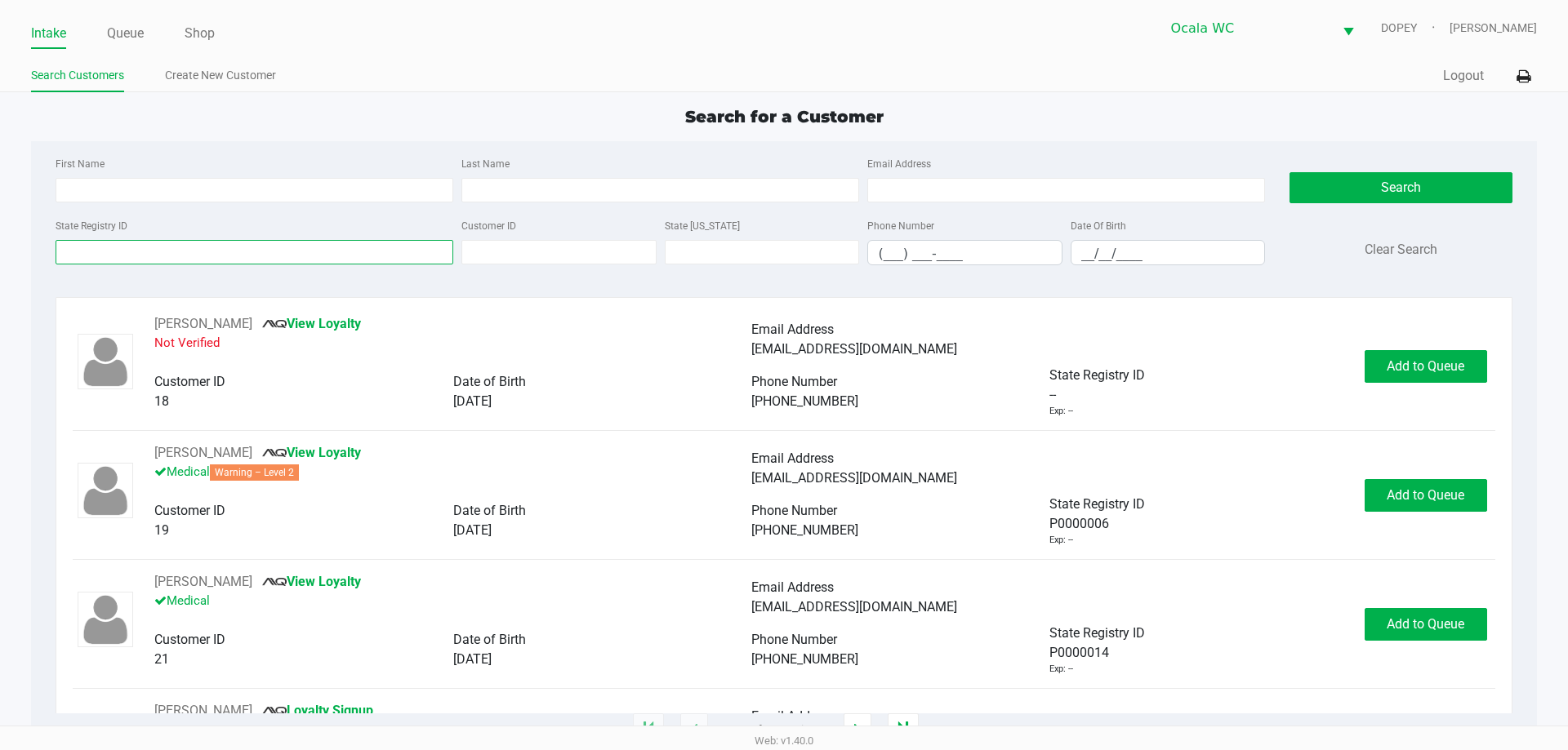
click at [131, 248] on input "State Registry ID" at bounding box center [255, 253] width 398 height 25
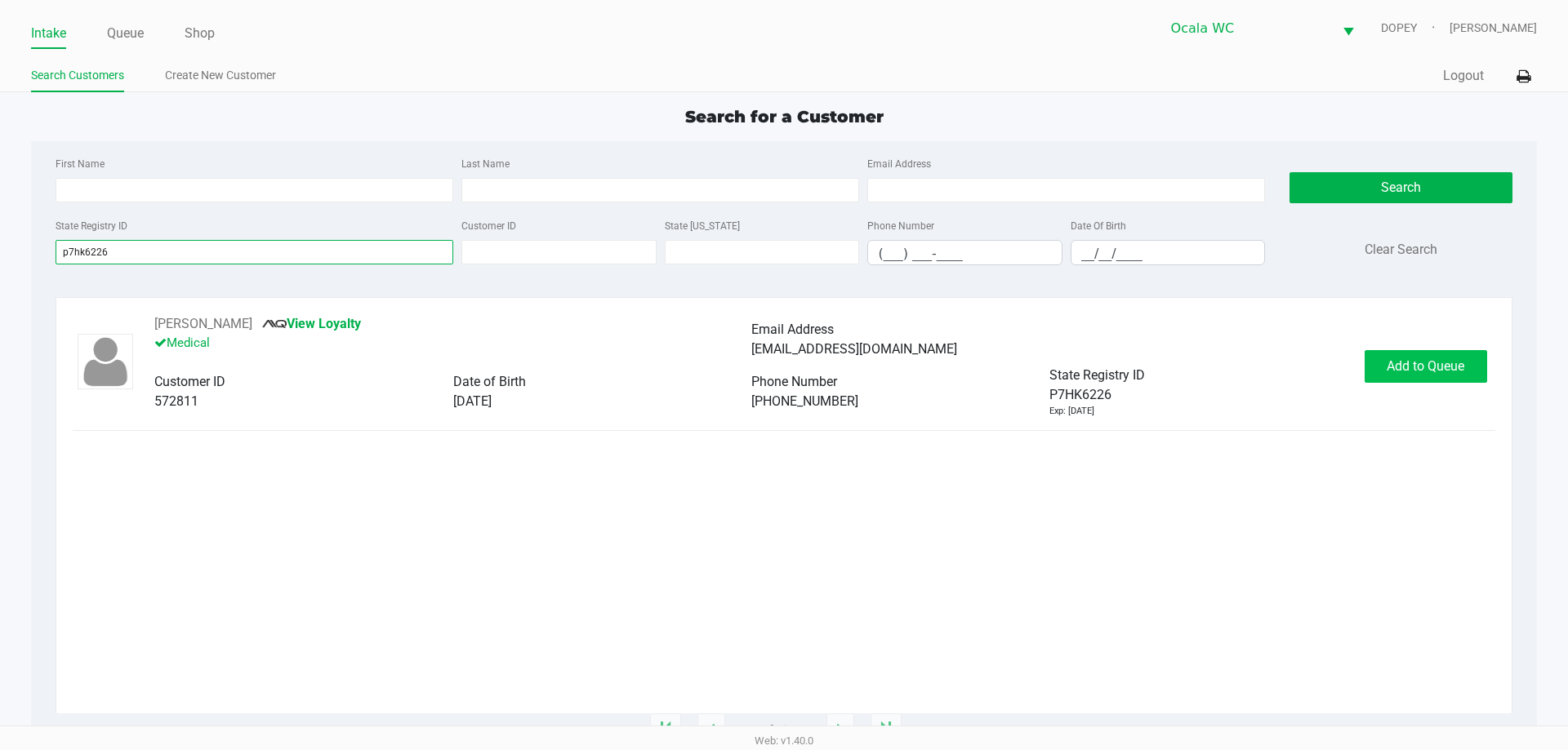
type input "p7hk6226"
click at [1382, 373] on button "Add to Queue" at bounding box center [1426, 366] width 123 height 33
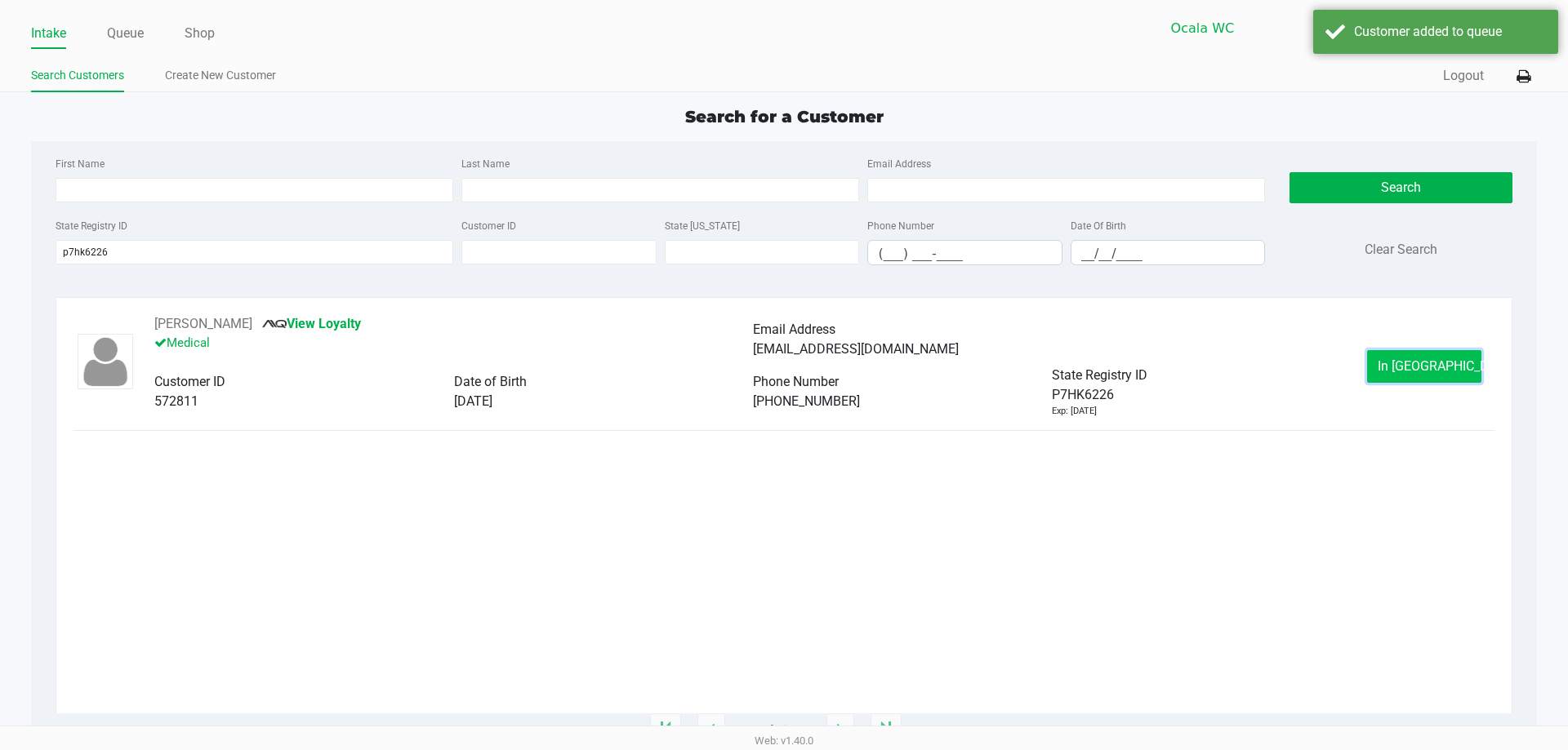
click at [1395, 367] on button "In Queue" at bounding box center [1423, 366] width 114 height 33
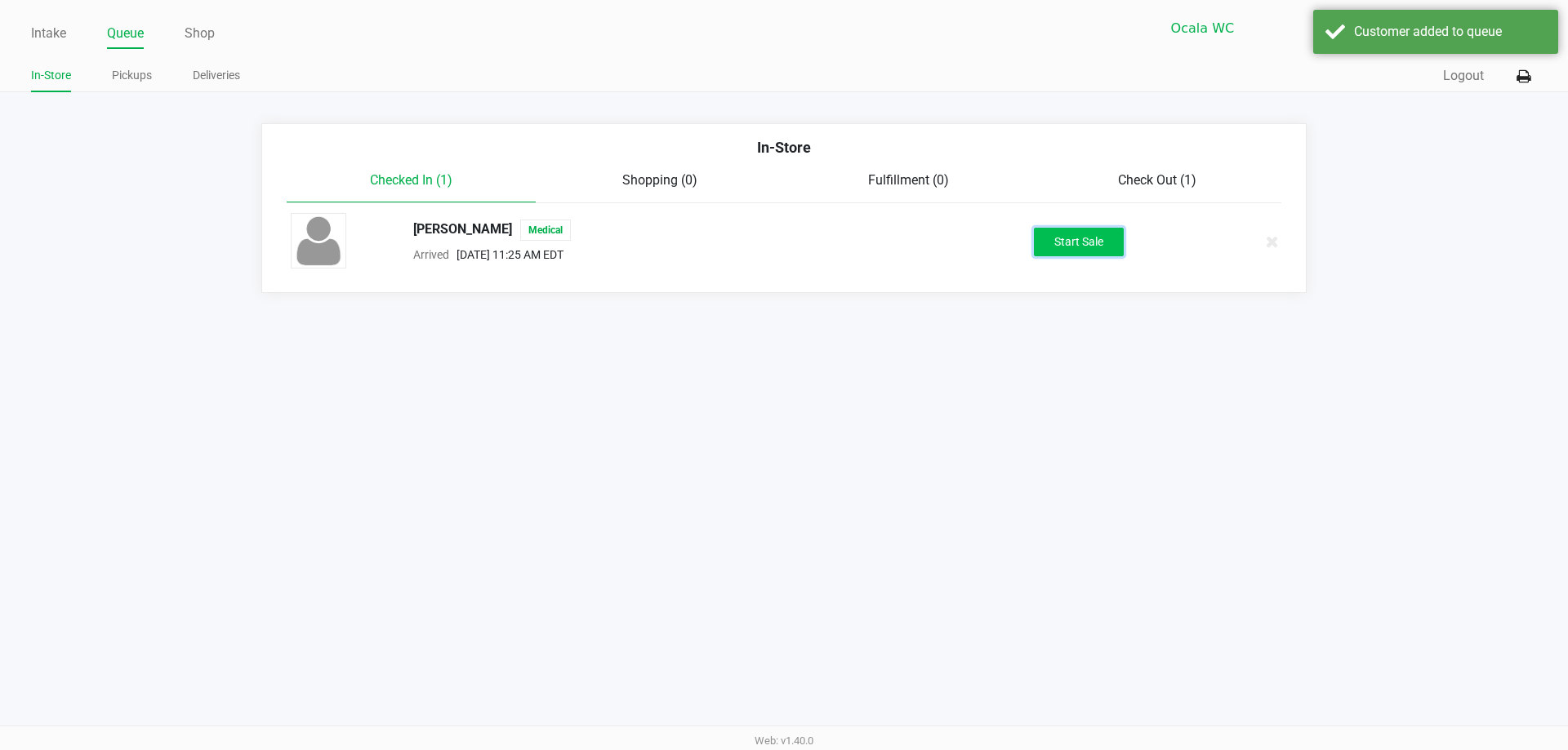
click at [1049, 232] on button "Start Sale" at bounding box center [1079, 242] width 90 height 29
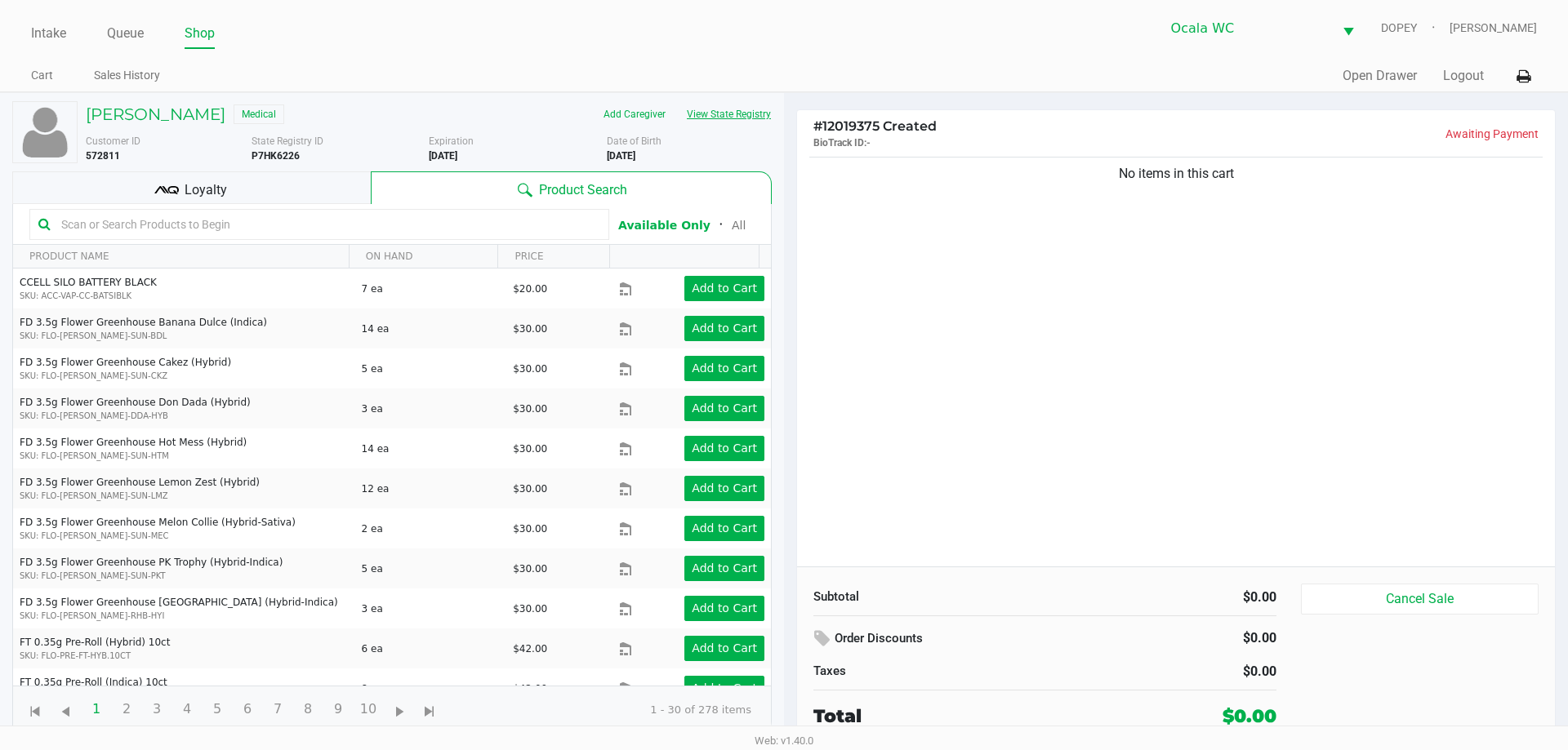
click at [743, 124] on button "View State Registry" at bounding box center [724, 114] width 96 height 26
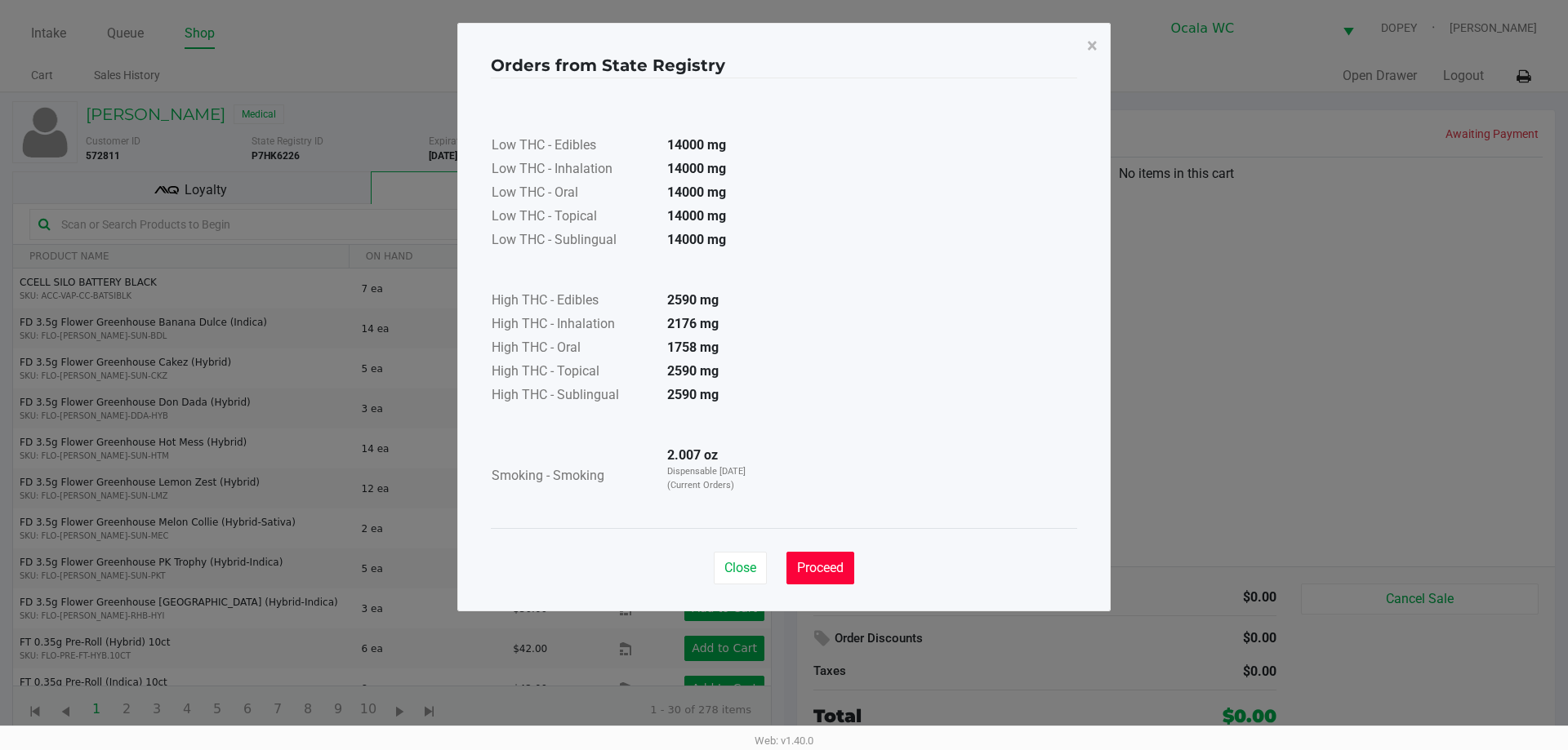
click at [823, 565] on span "Proceed" at bounding box center [820, 567] width 47 height 15
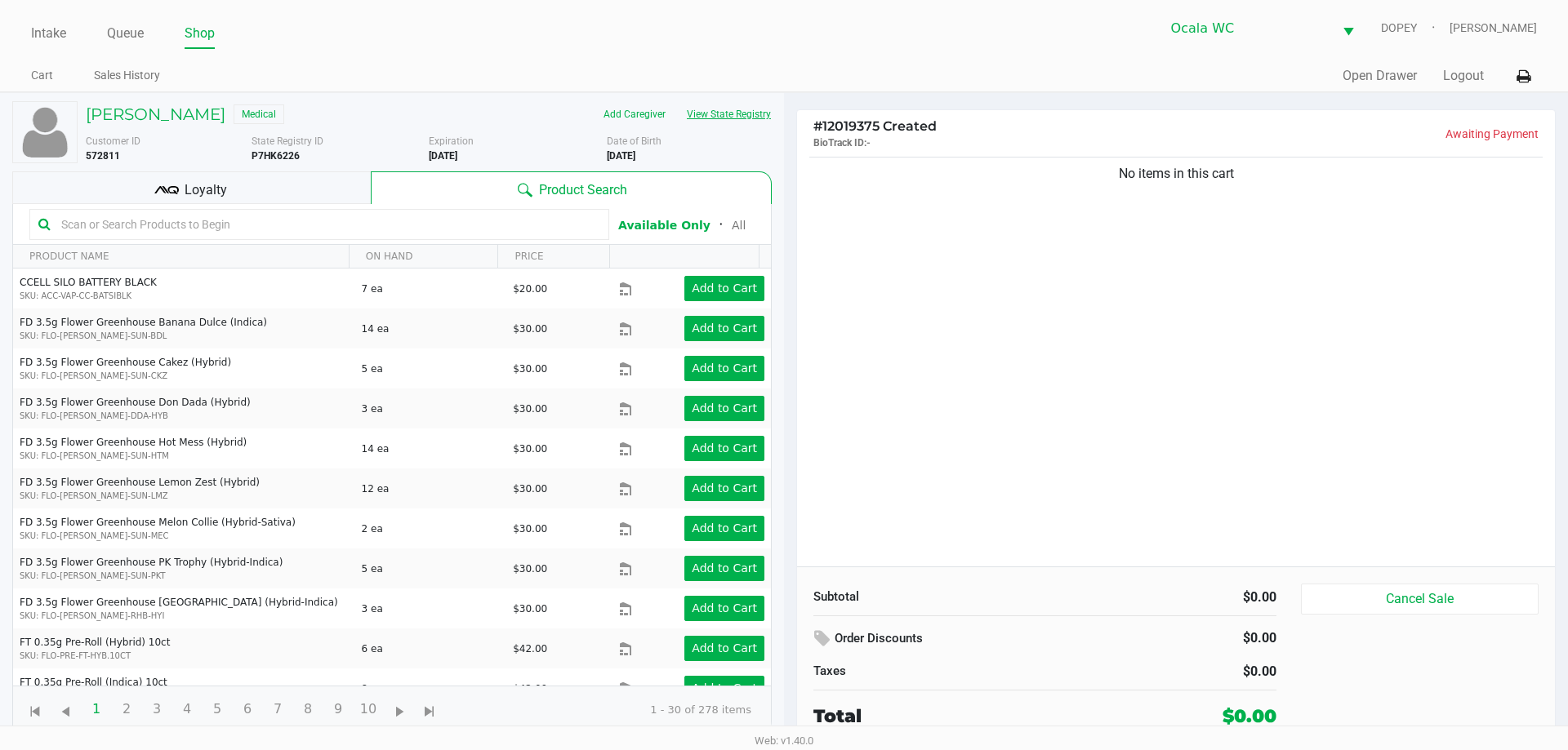
click at [721, 108] on button "View State Registry" at bounding box center [724, 114] width 96 height 26
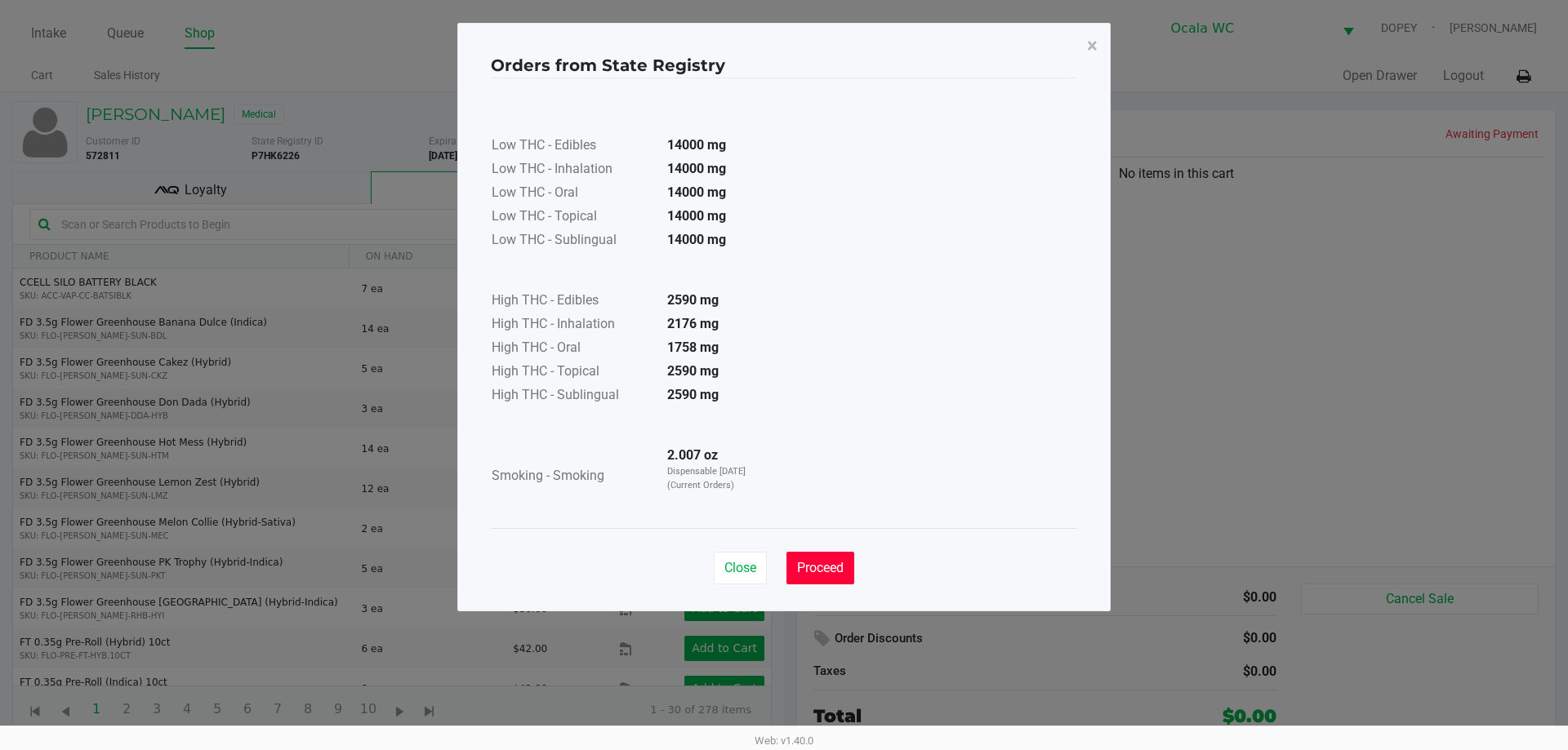
click at [832, 565] on span "Proceed" at bounding box center [820, 567] width 47 height 15
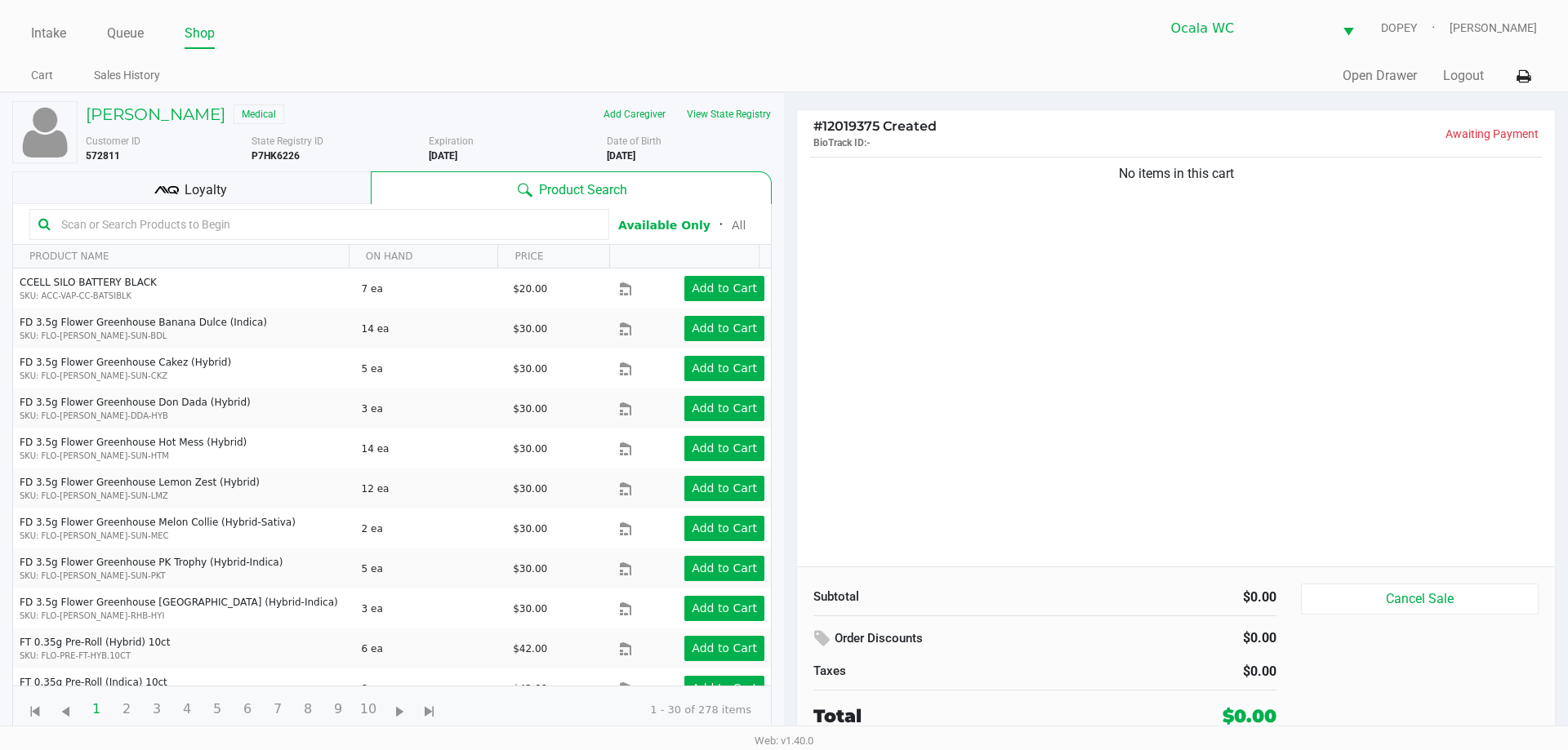
click at [108, 225] on input "text" at bounding box center [327, 225] width 546 height 25
click at [264, 232] on input "text" at bounding box center [327, 225] width 546 height 25
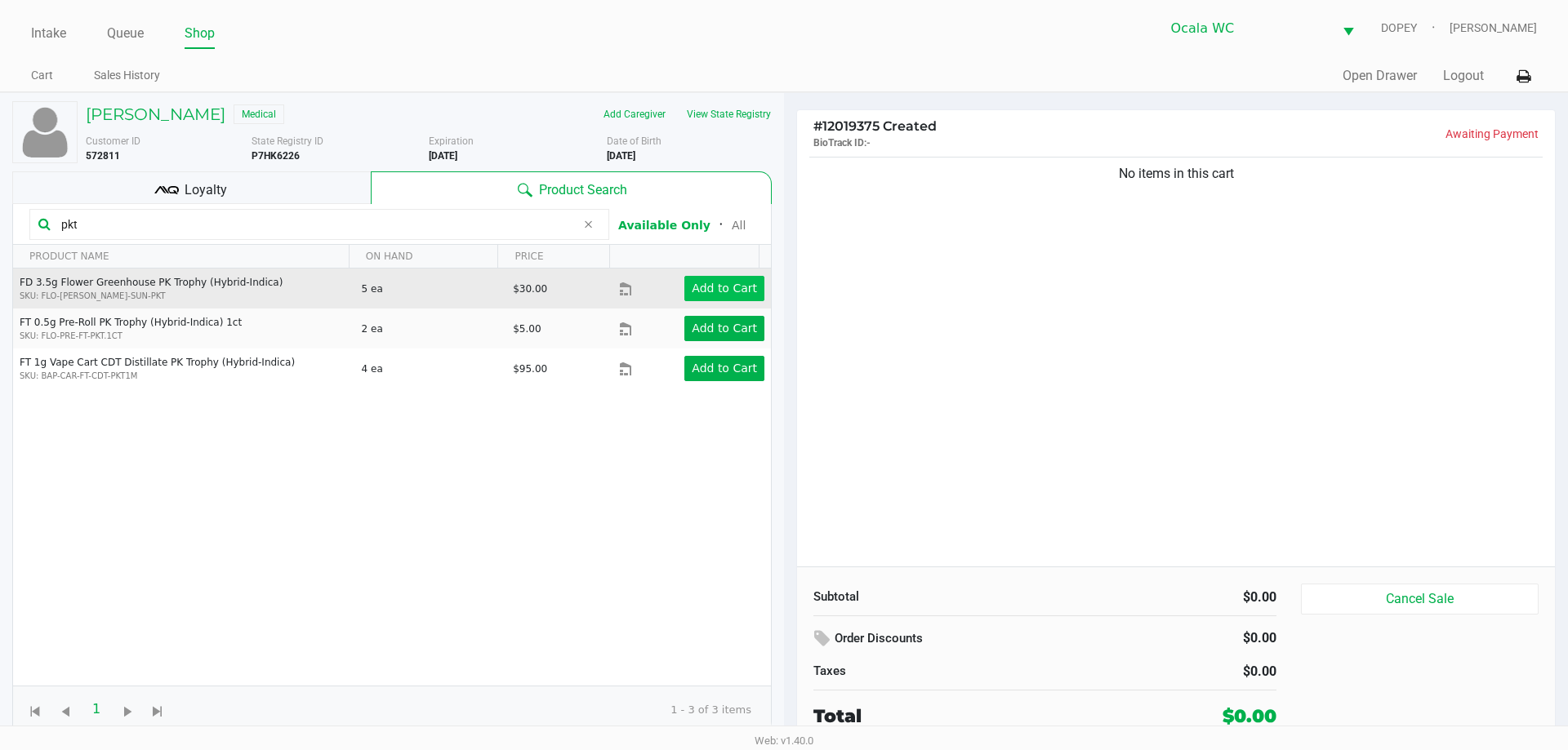
type input "pkt"
click at [708, 290] on app-button-loader "Add to Cart" at bounding box center [725, 288] width 65 height 13
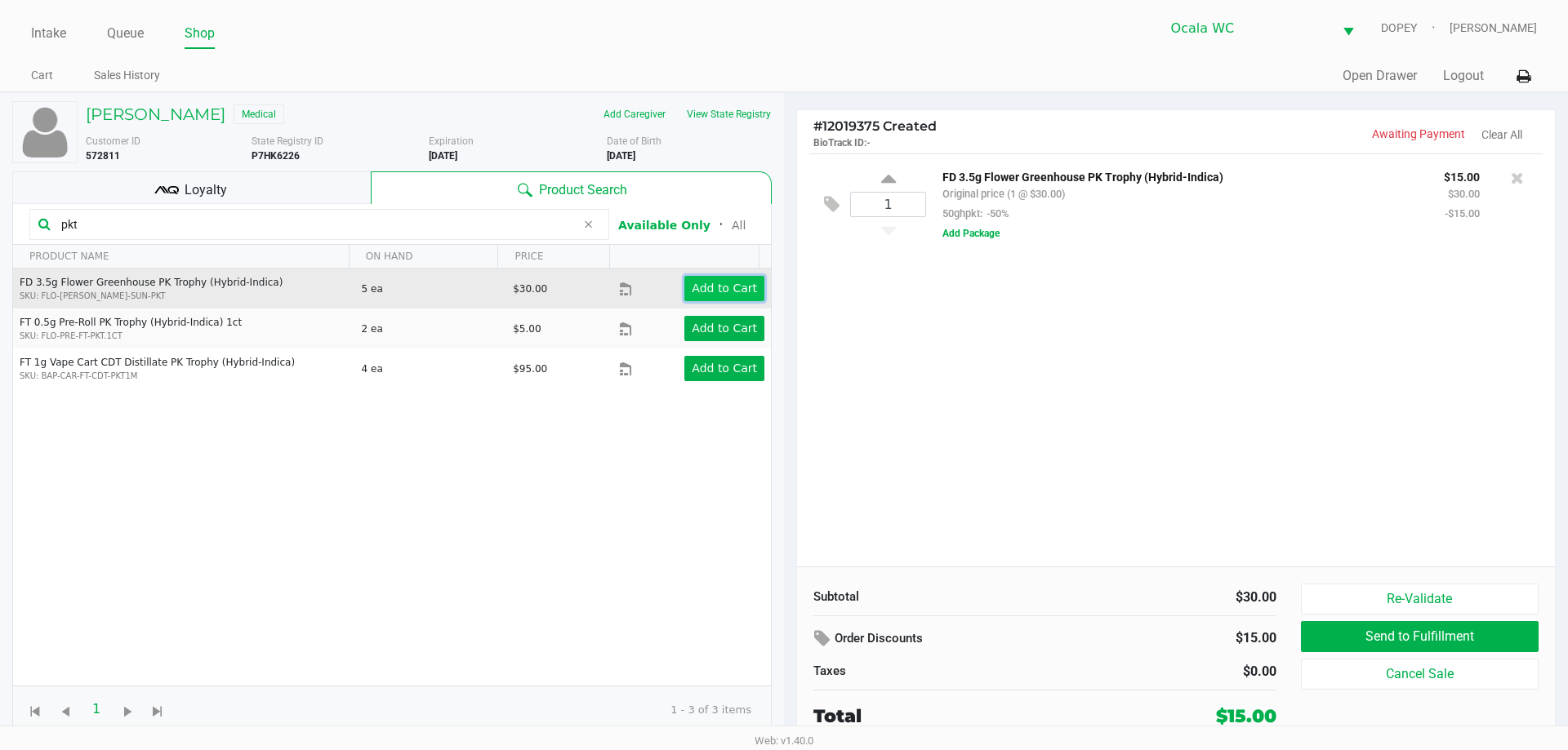
click at [704, 293] on app-button-loader "Add to Cart" at bounding box center [725, 288] width 65 height 13
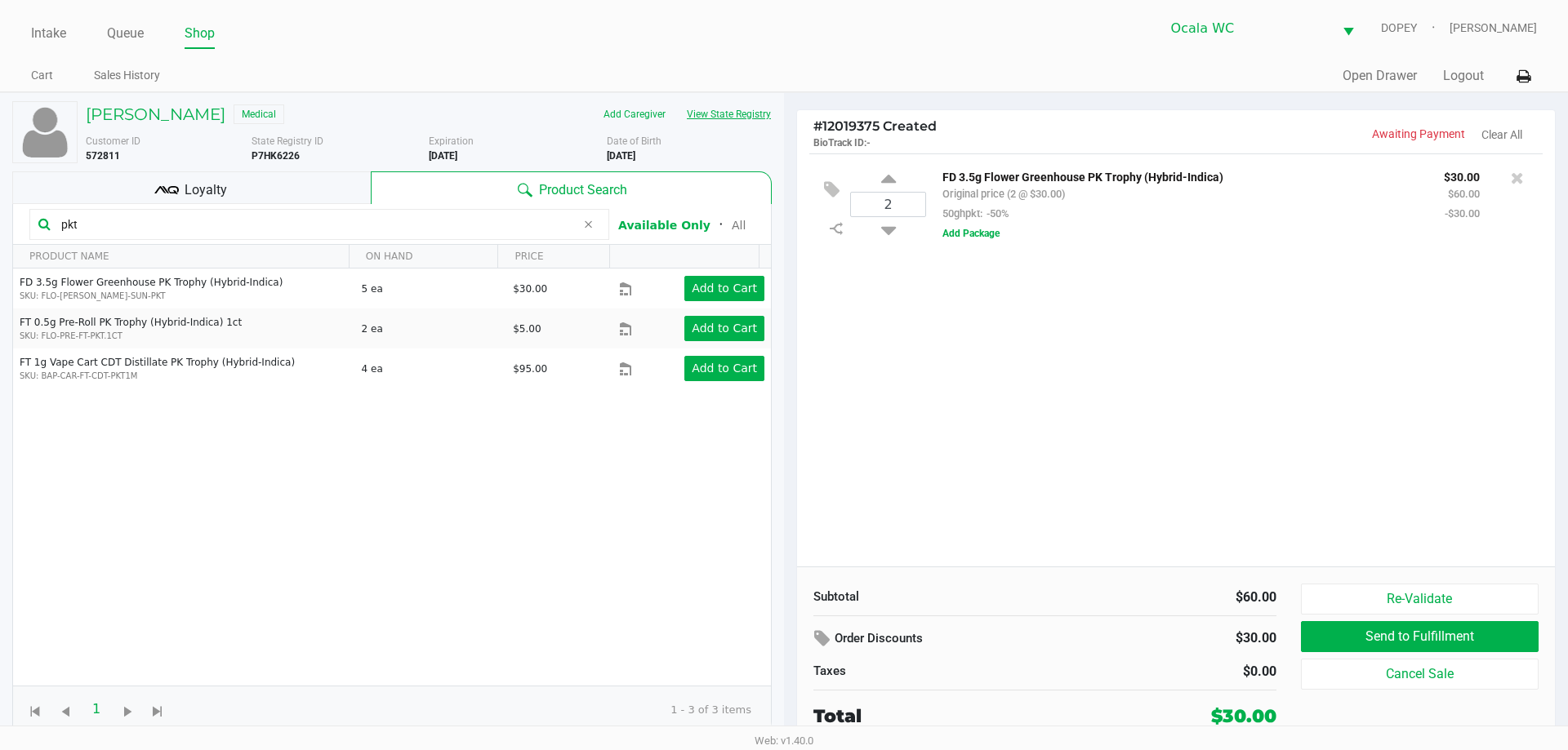
click at [722, 109] on button "View State Registry" at bounding box center [724, 114] width 96 height 26
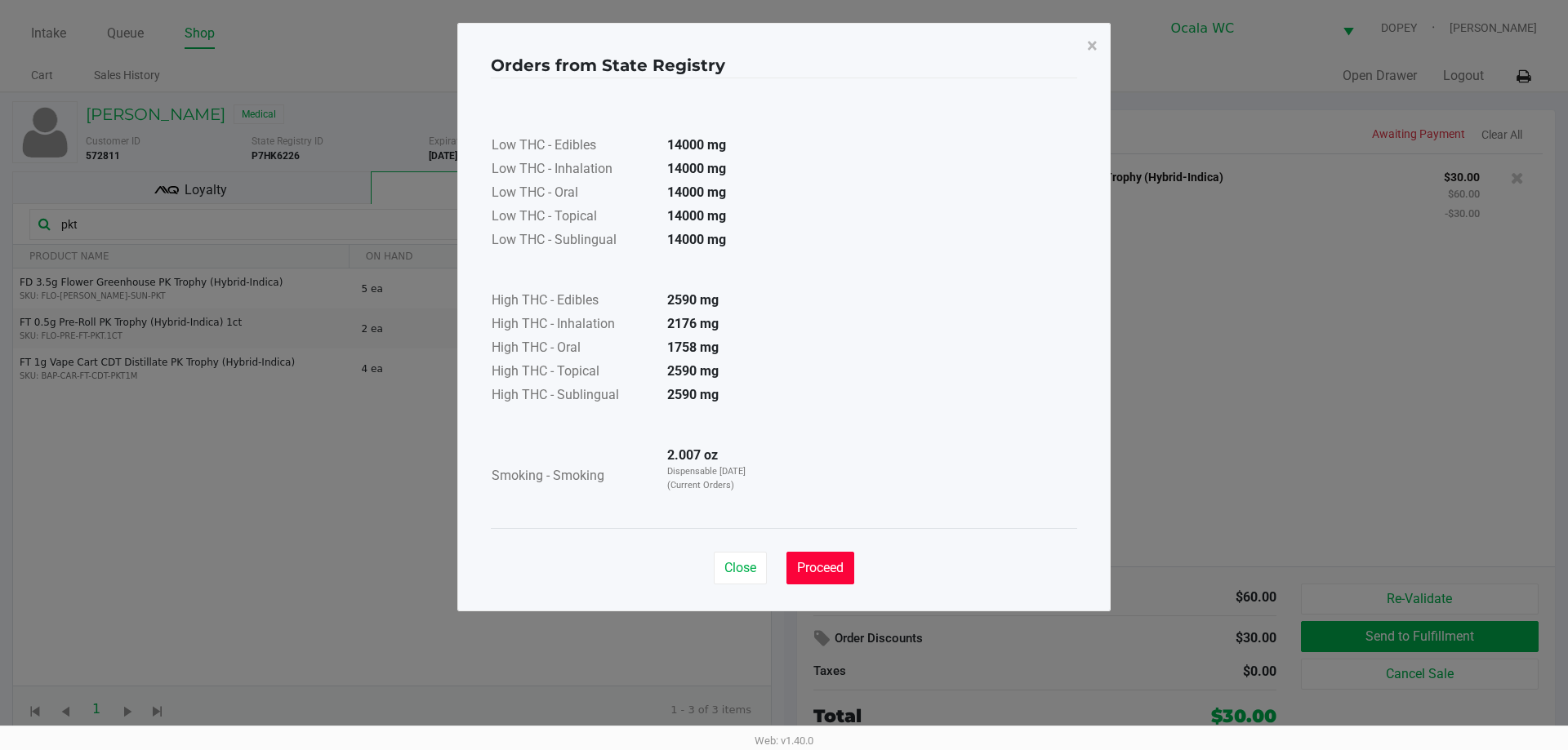
click at [822, 573] on span "Proceed" at bounding box center [820, 567] width 47 height 15
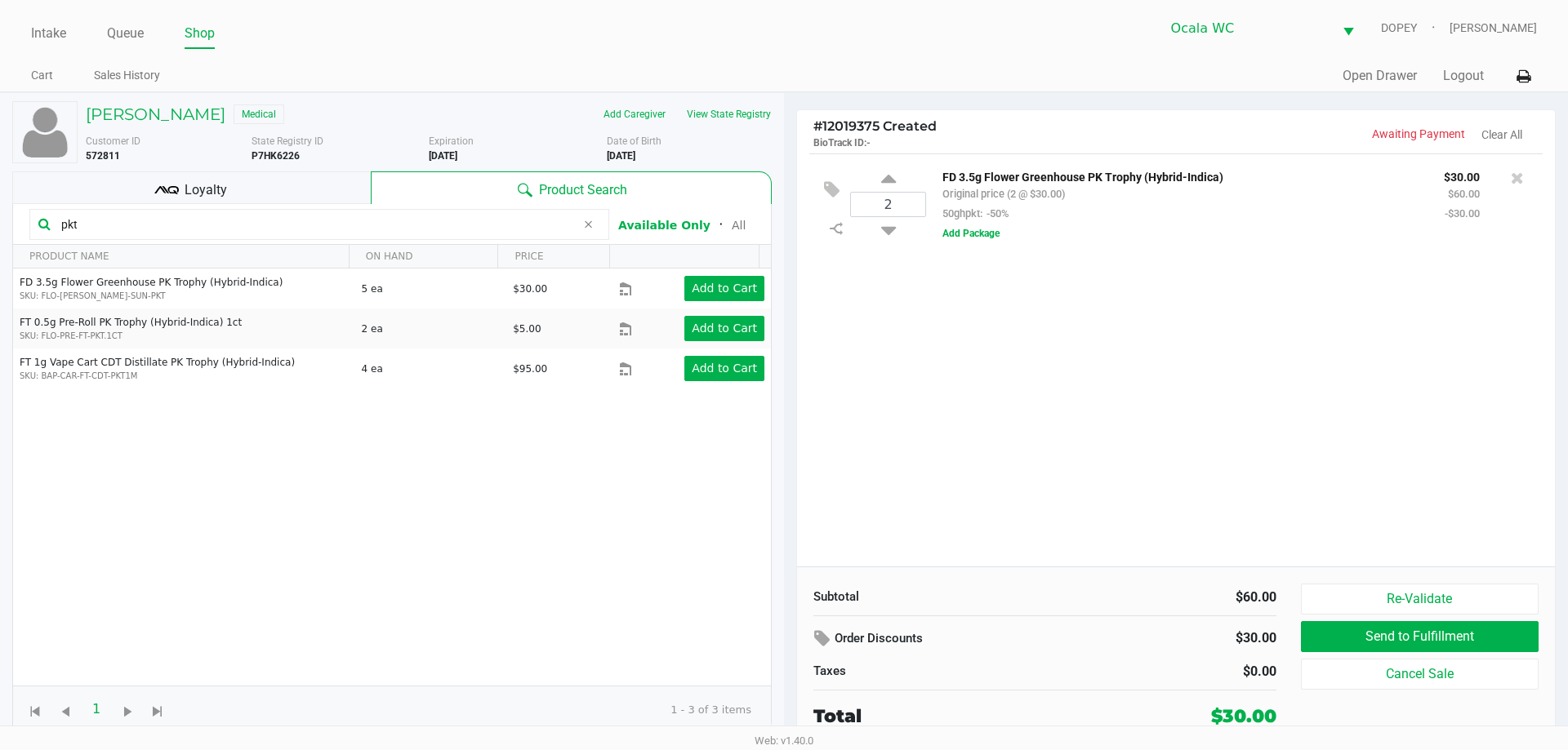
click at [169, 187] on icon at bounding box center [173, 190] width 11 height 9
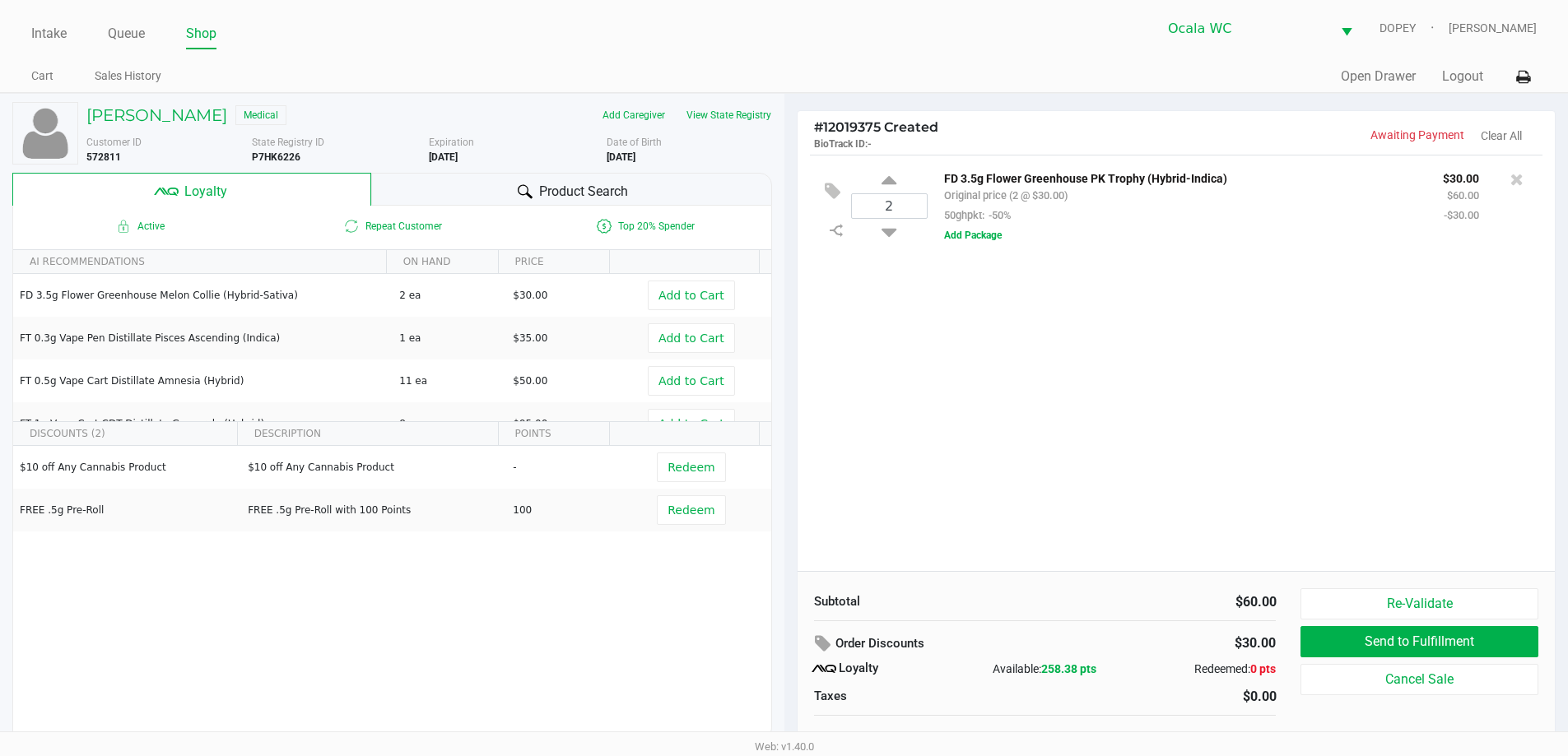
click at [440, 199] on div "Product Search" at bounding box center [572, 189] width 401 height 33
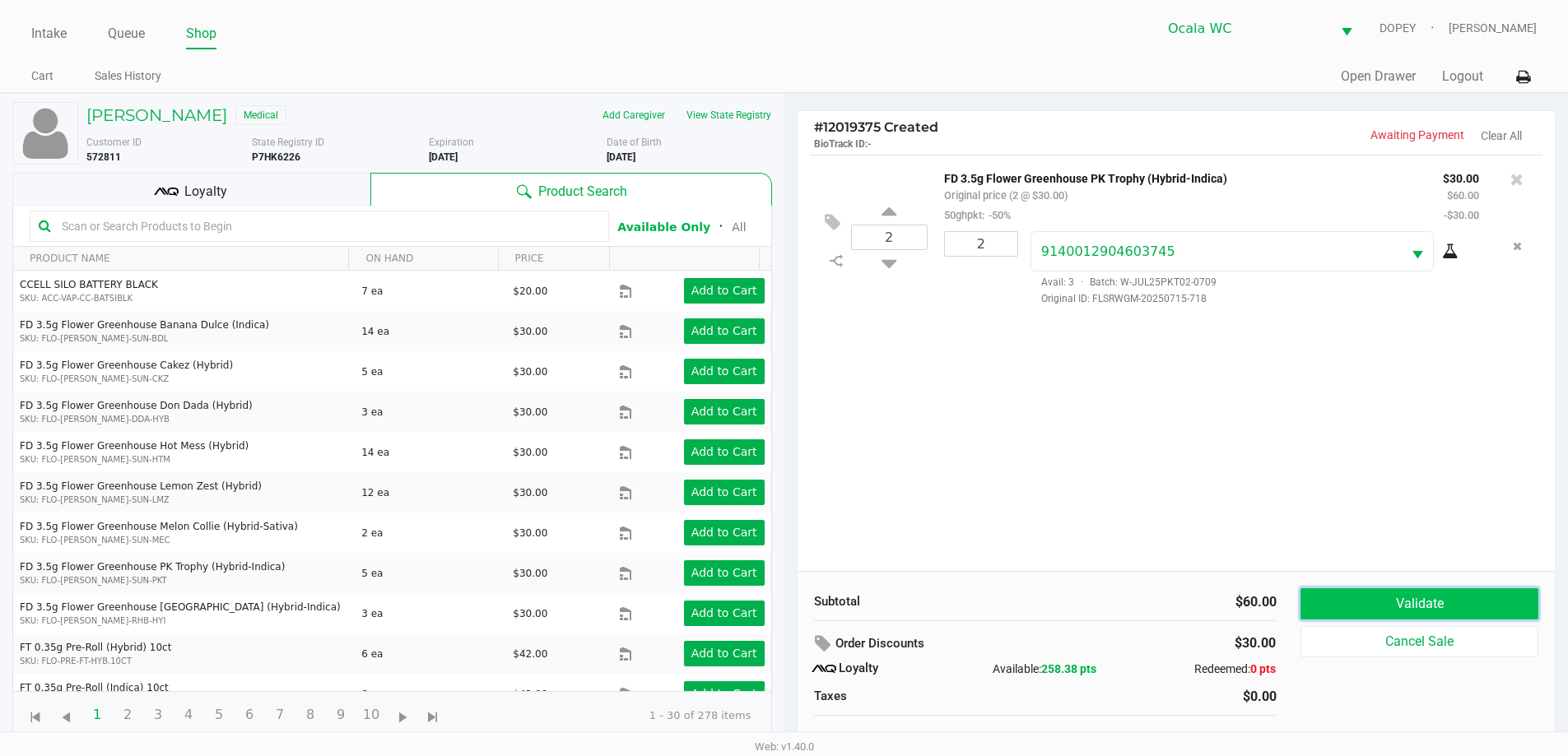
click at [1382, 601] on button "Validate" at bounding box center [1419, 604] width 237 height 31
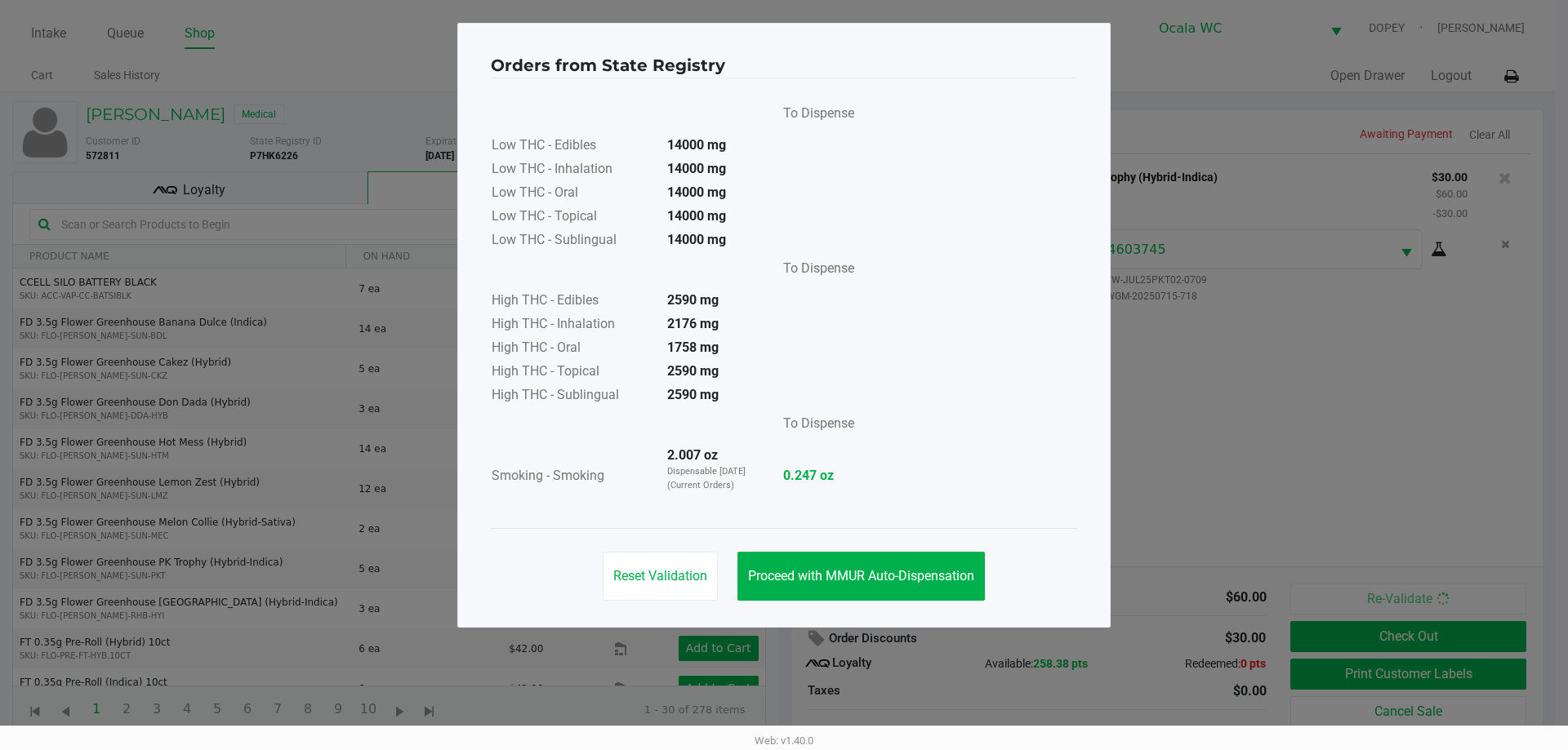
click at [863, 576] on span "Proceed with MMUR Auto-Dispensation" at bounding box center [862, 576] width 226 height 15
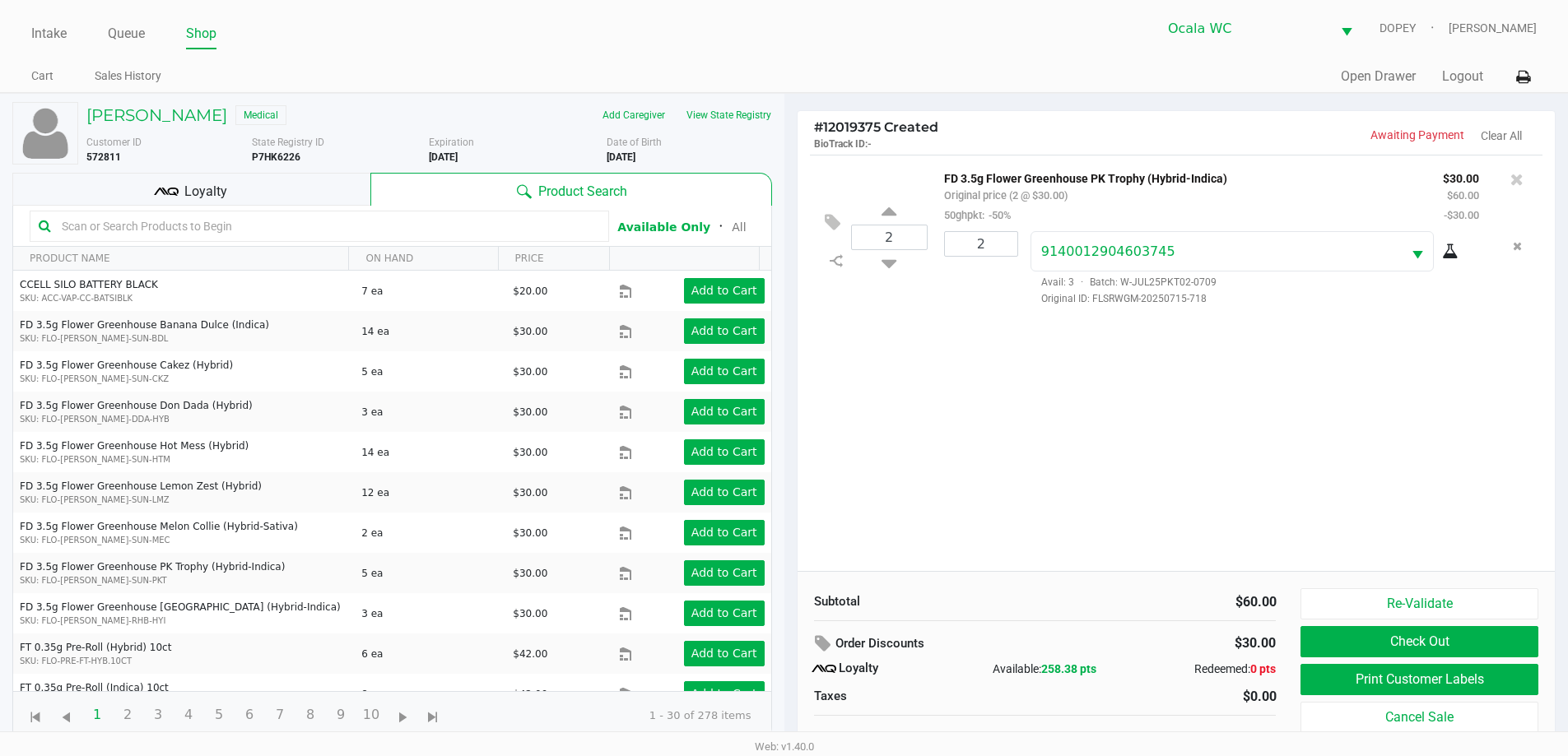
click at [1347, 674] on button "Print Customer Labels" at bounding box center [1419, 680] width 237 height 31
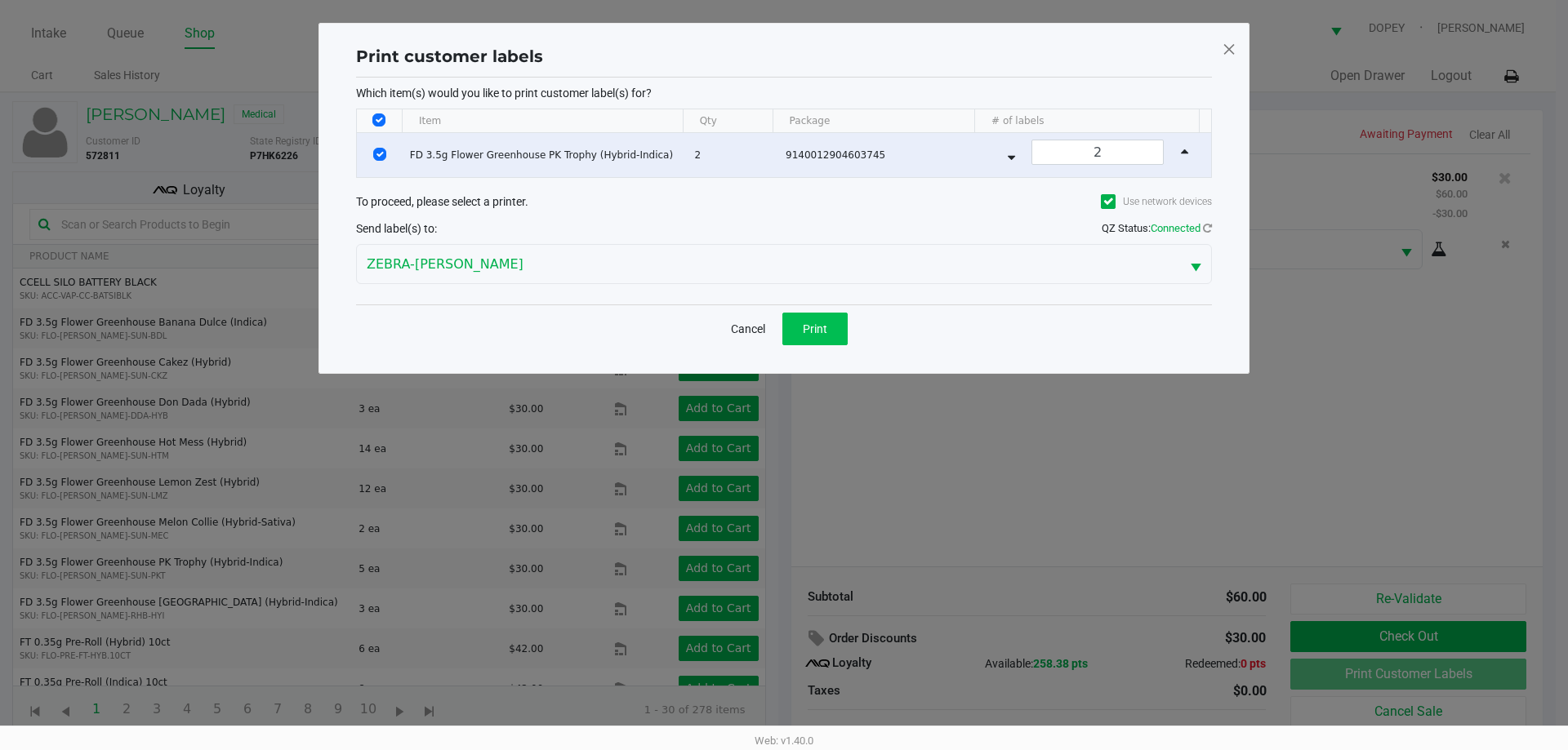
click at [798, 329] on button "Print" at bounding box center [815, 329] width 65 height 33
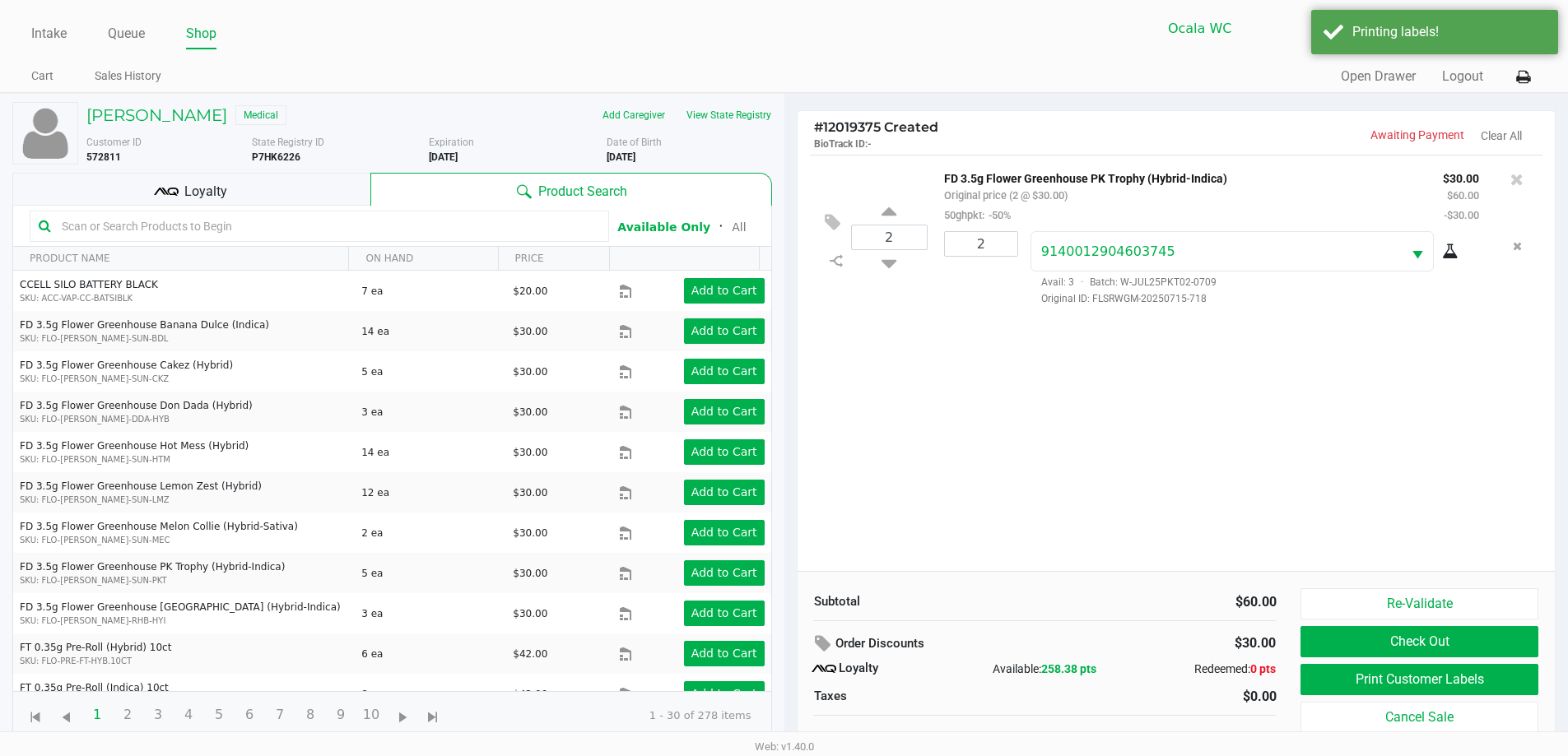
click at [312, 191] on div "Loyalty" at bounding box center [191, 189] width 358 height 33
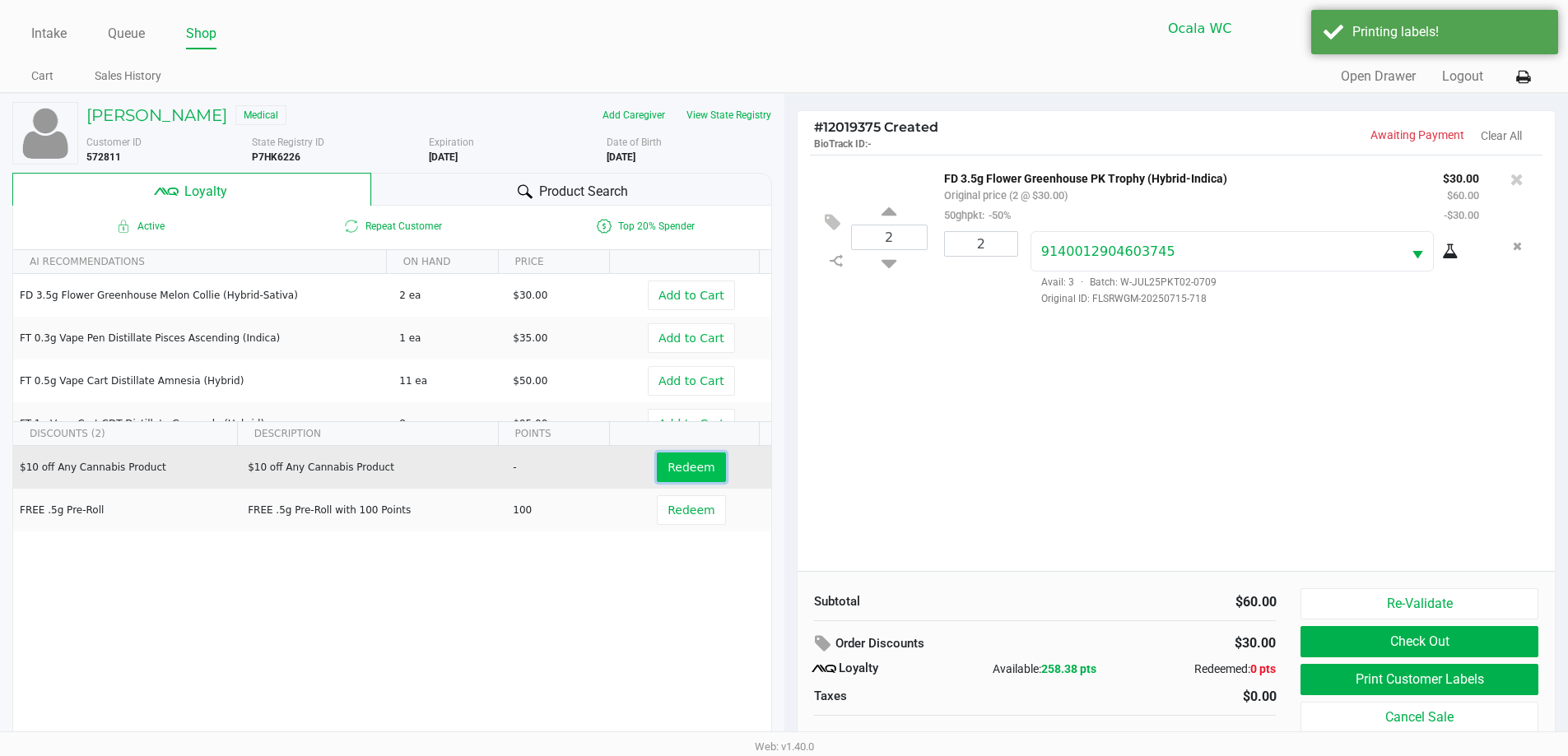
click at [668, 466] on span "Redeem" at bounding box center [691, 468] width 47 height 14
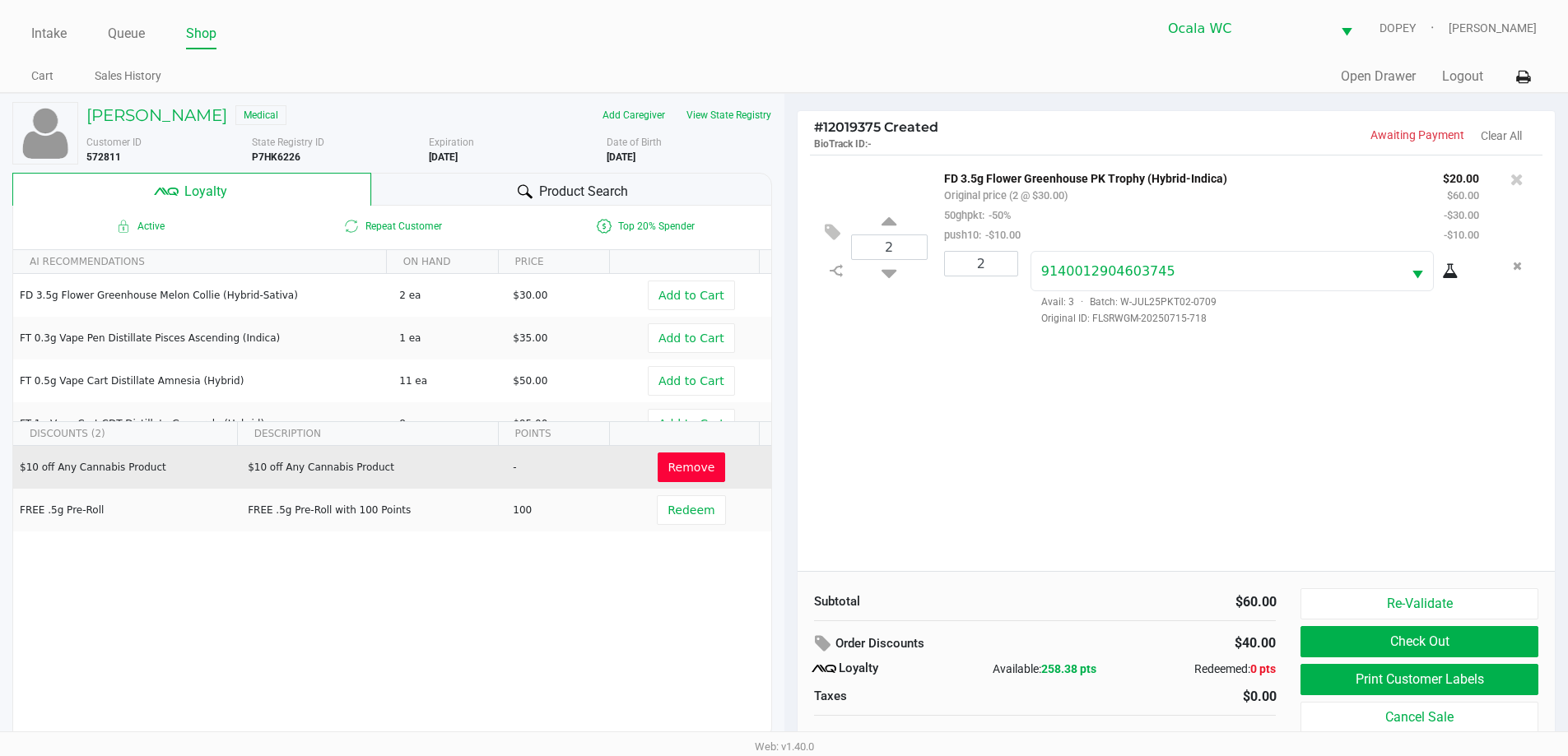
click at [1346, 646] on button "Check Out" at bounding box center [1419, 641] width 237 height 31
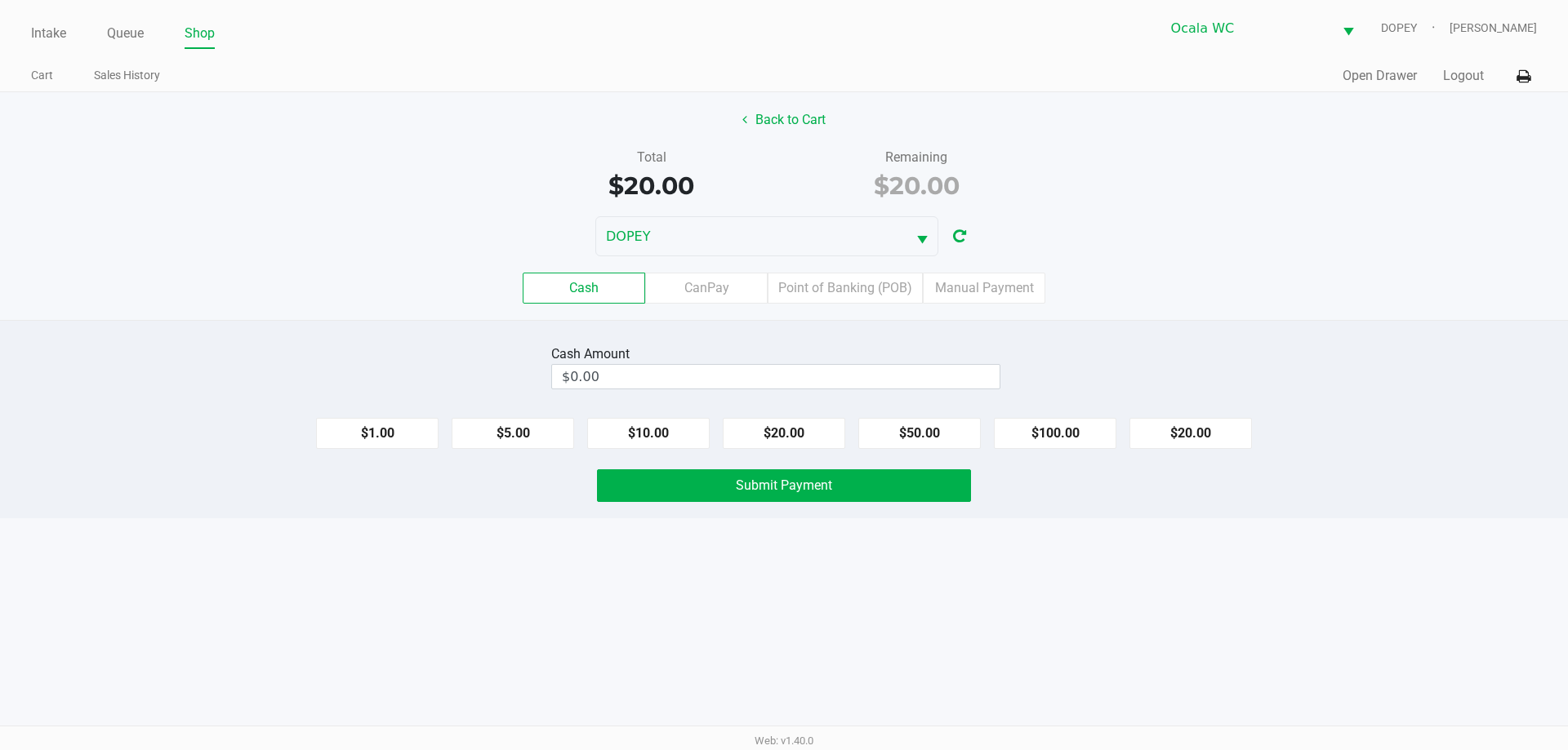
click at [1000, 626] on div "Intake Queue Shop Ocala WC DOPEY Alicia Sieg Cart Sales History Quick Sale Open…" at bounding box center [784, 375] width 1568 height 750
click at [773, 434] on button "$20.00" at bounding box center [784, 433] width 123 height 31
type input "$20.00"
click at [767, 488] on span "Submit Payment" at bounding box center [784, 485] width 97 height 15
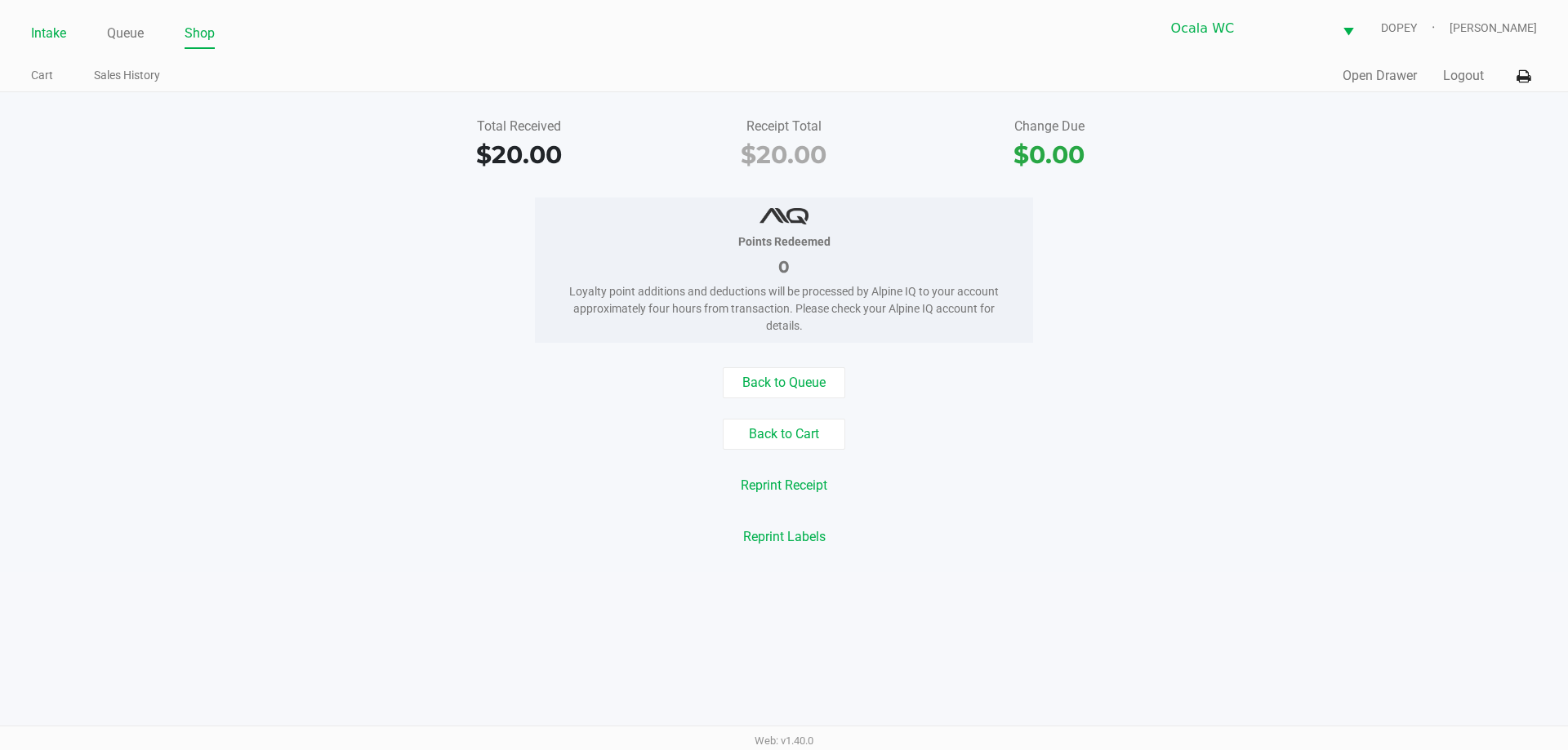
click at [37, 31] on link "Intake" at bounding box center [48, 33] width 35 height 23
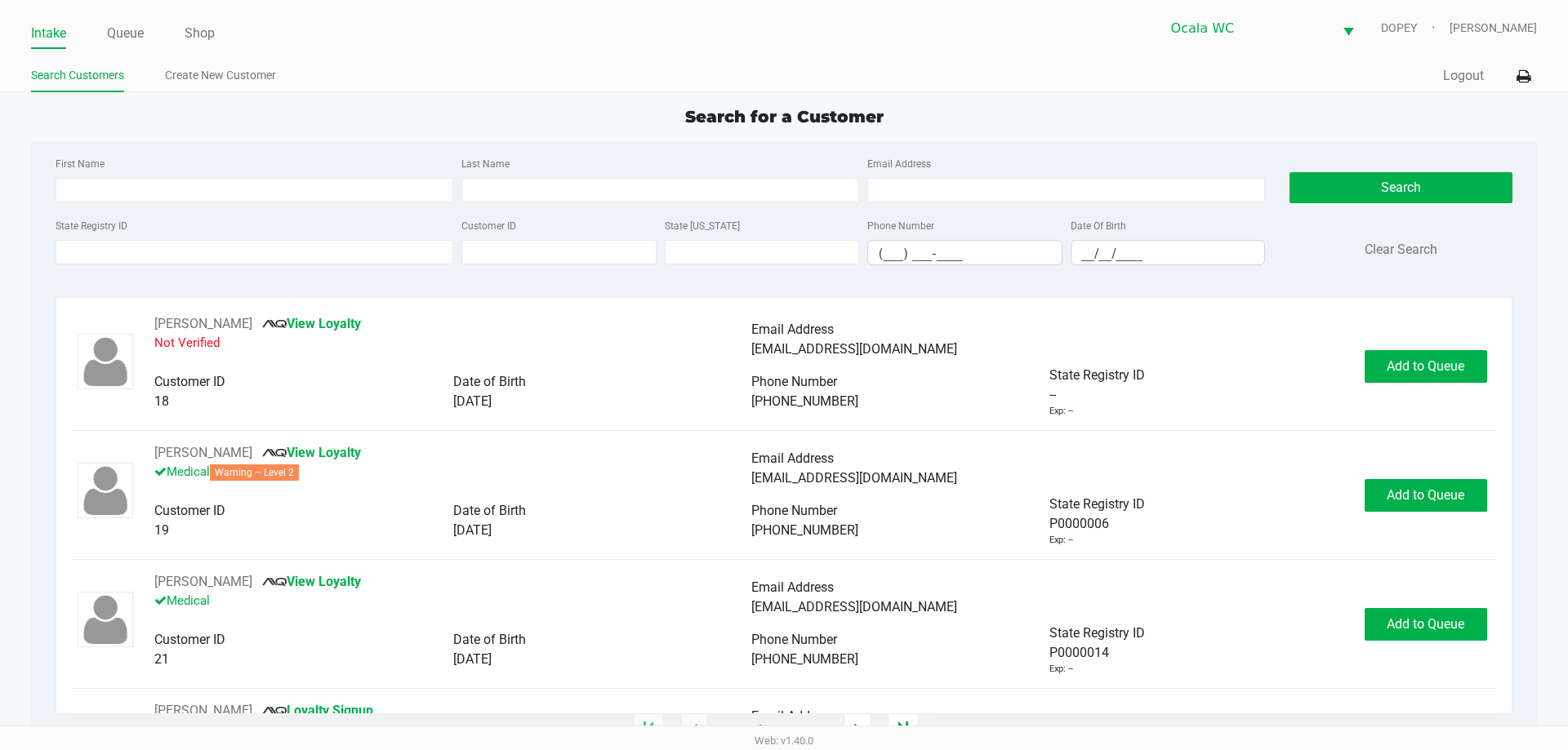
click at [444, 94] on app-point-of-sale "Intake Queue Shop Ocala WC DOPEY Alicia Sieg Search Customers Create New Custom…" at bounding box center [784, 365] width 1568 height 731
type input "MANUEL"
type input "VIDAL"
type input "09/30/1978"
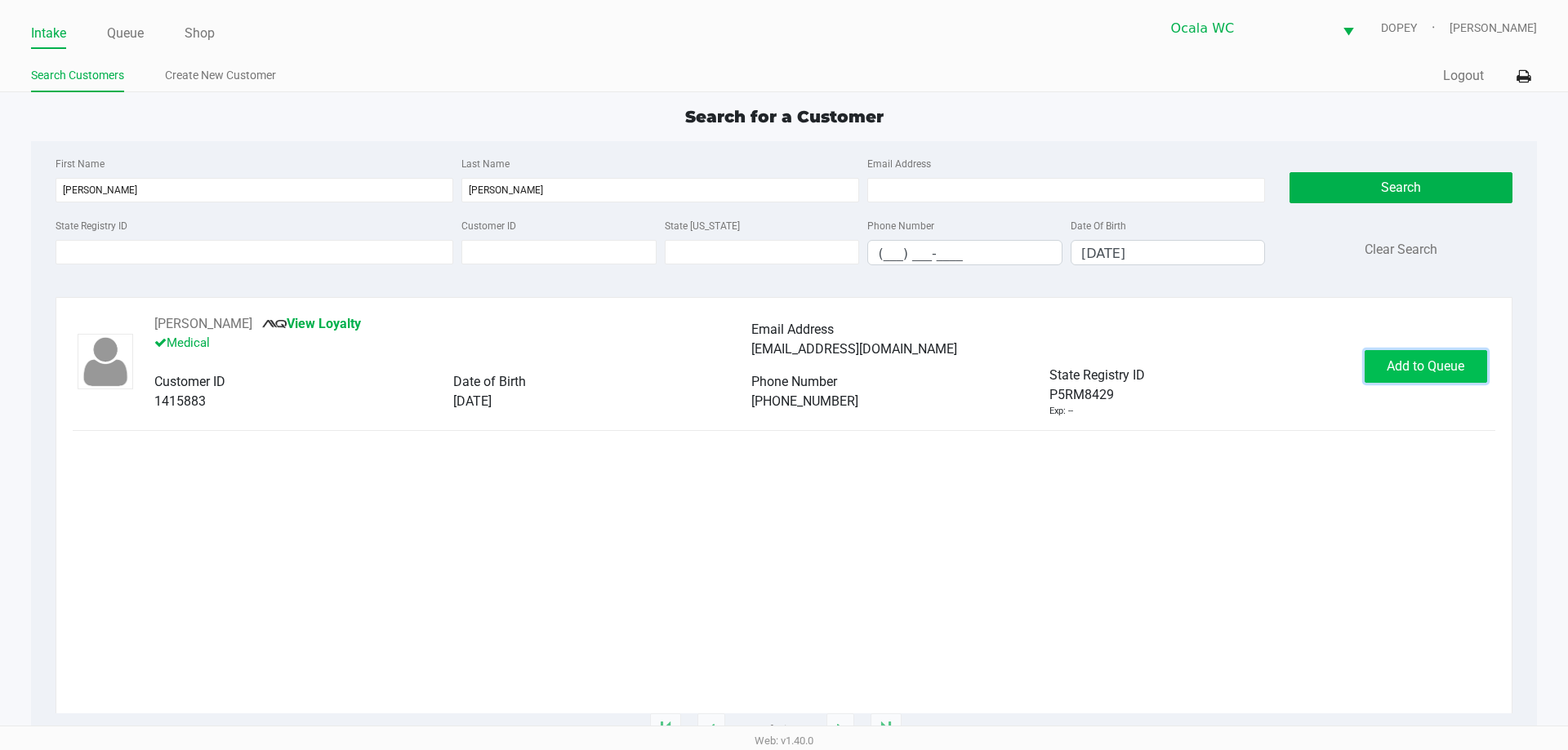
click at [1440, 364] on span "Add to Queue" at bounding box center [1425, 366] width 78 height 15
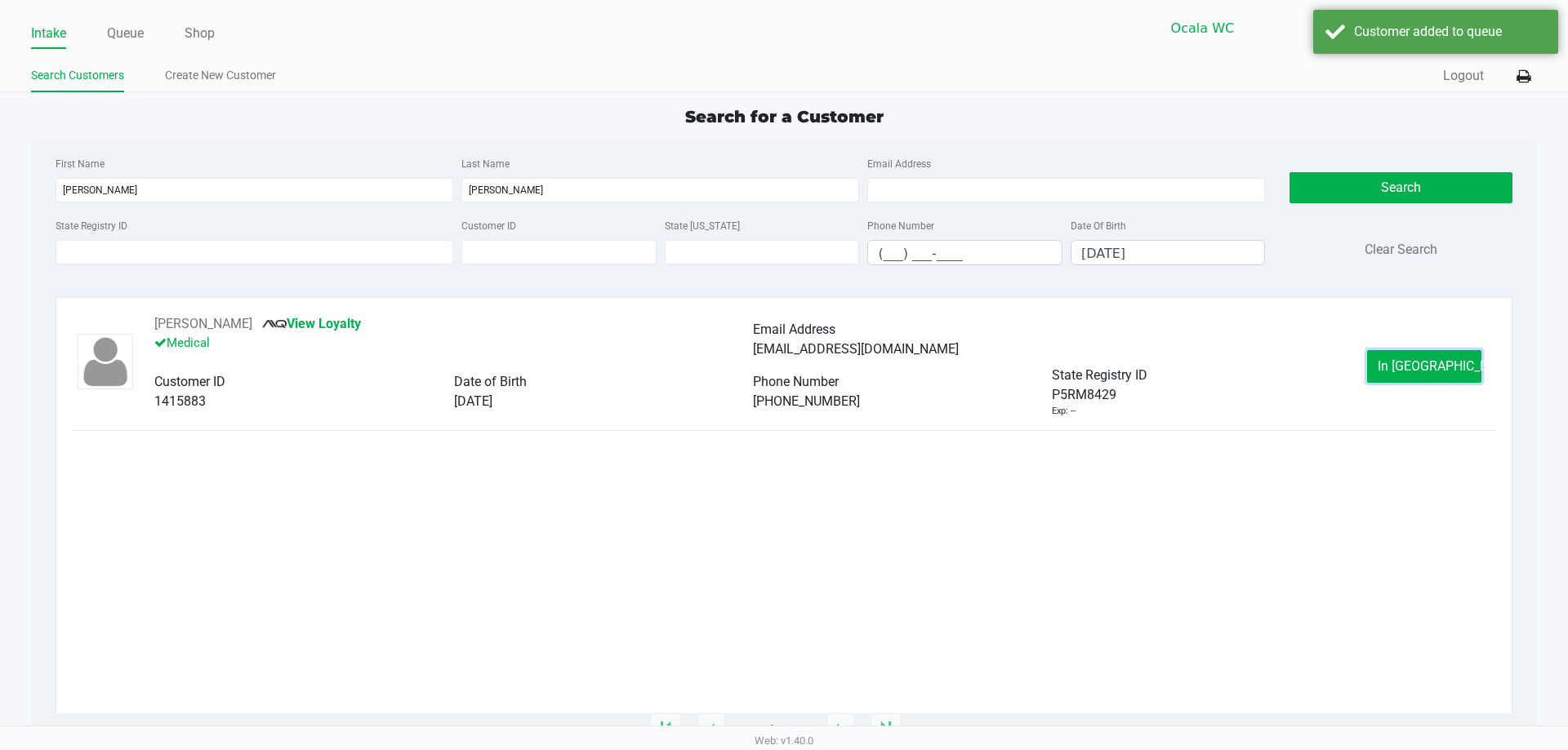
click at [1431, 362] on span "In Queue" at bounding box center [1445, 366] width 137 height 15
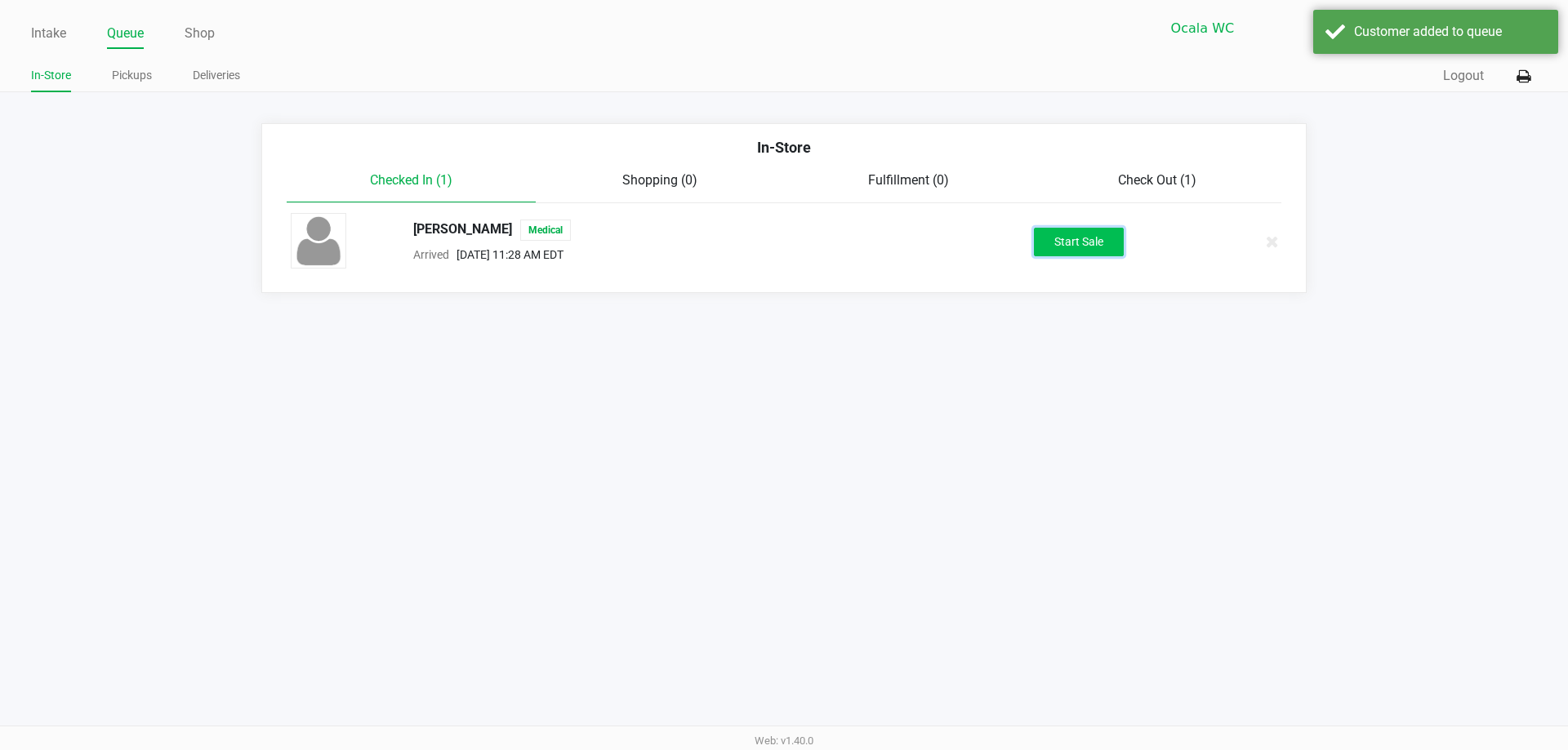
click at [1086, 233] on button "Start Sale" at bounding box center [1079, 242] width 90 height 29
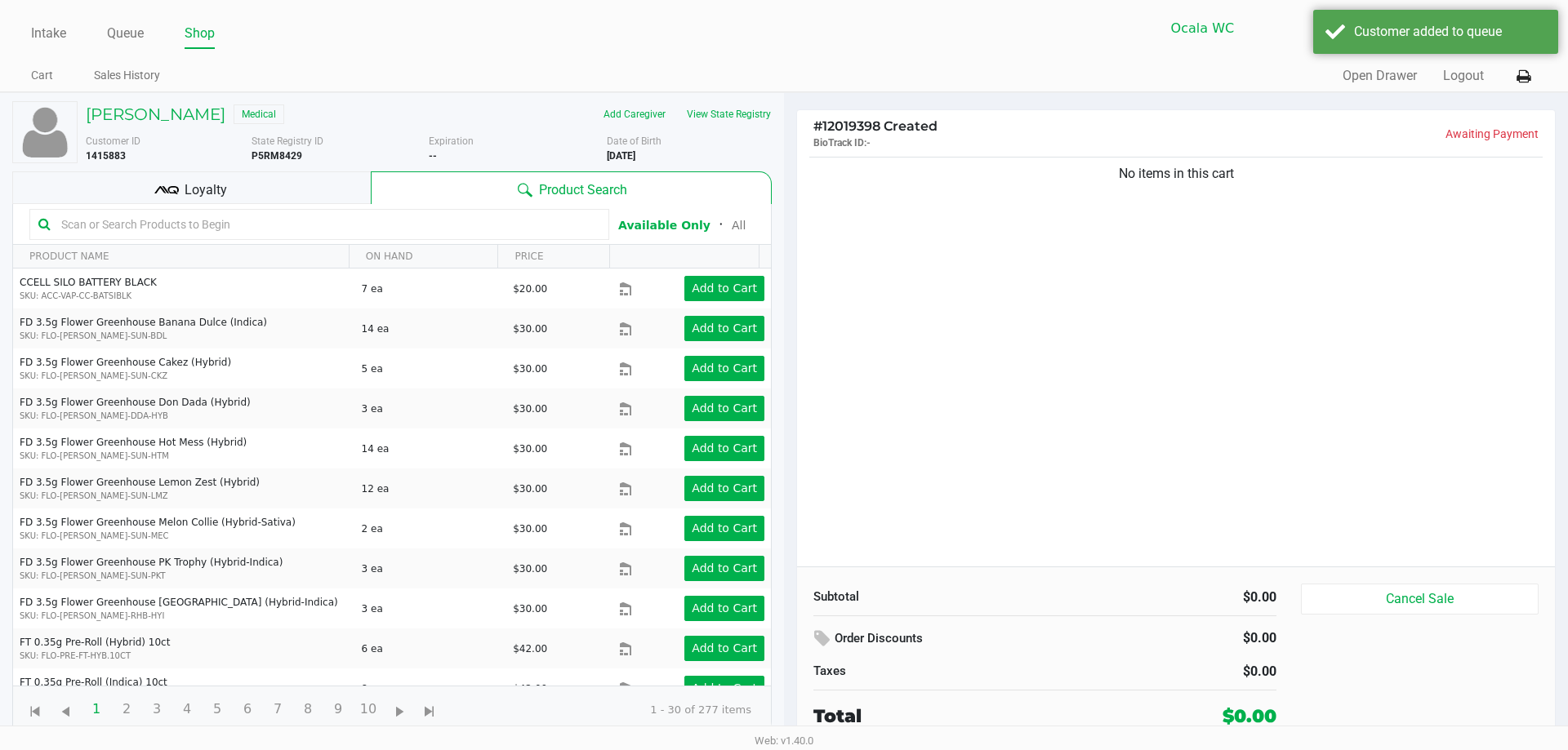
click at [258, 235] on input "text" at bounding box center [327, 225] width 546 height 25
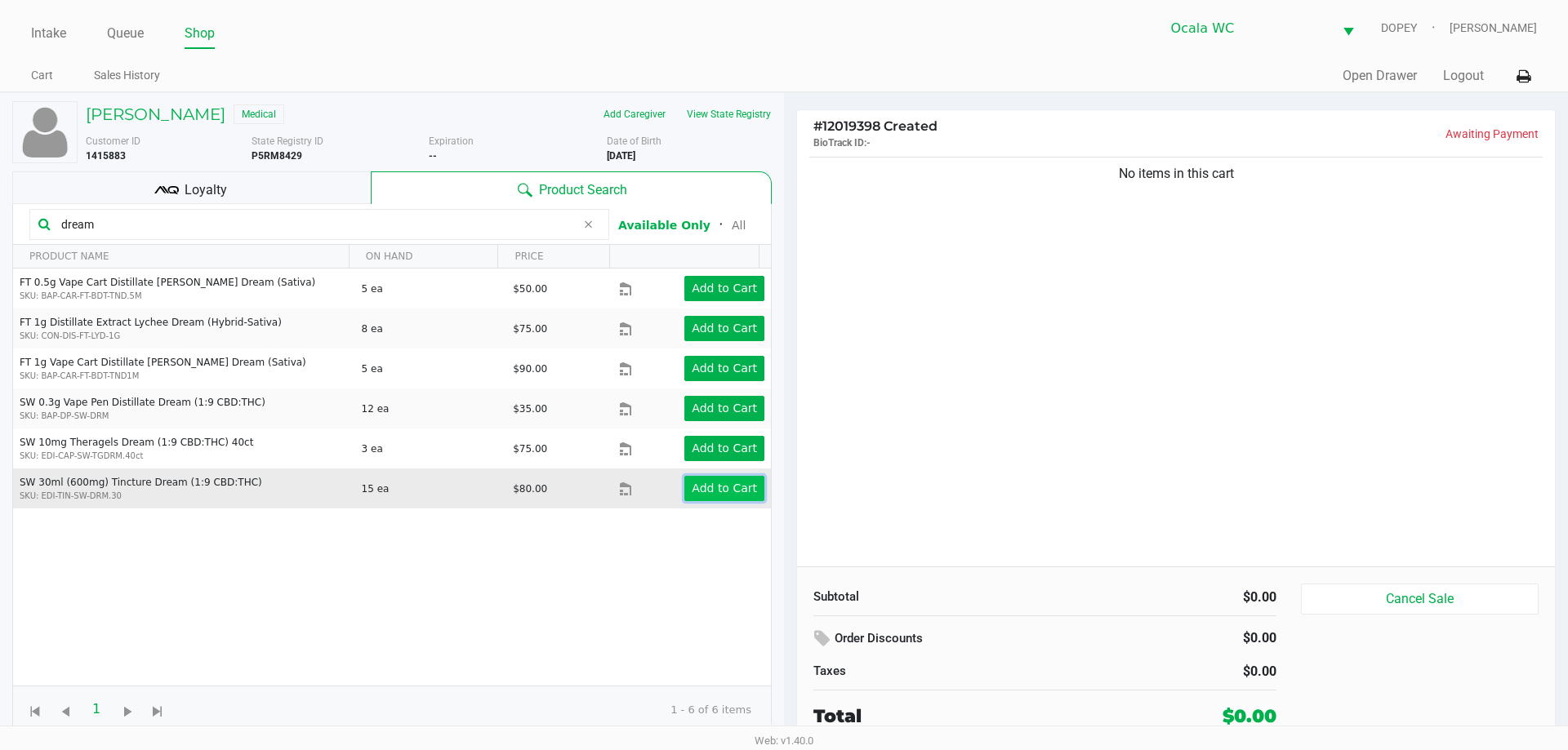
click at [709, 485] on app-button-loader "Add to Cart" at bounding box center [725, 488] width 65 height 13
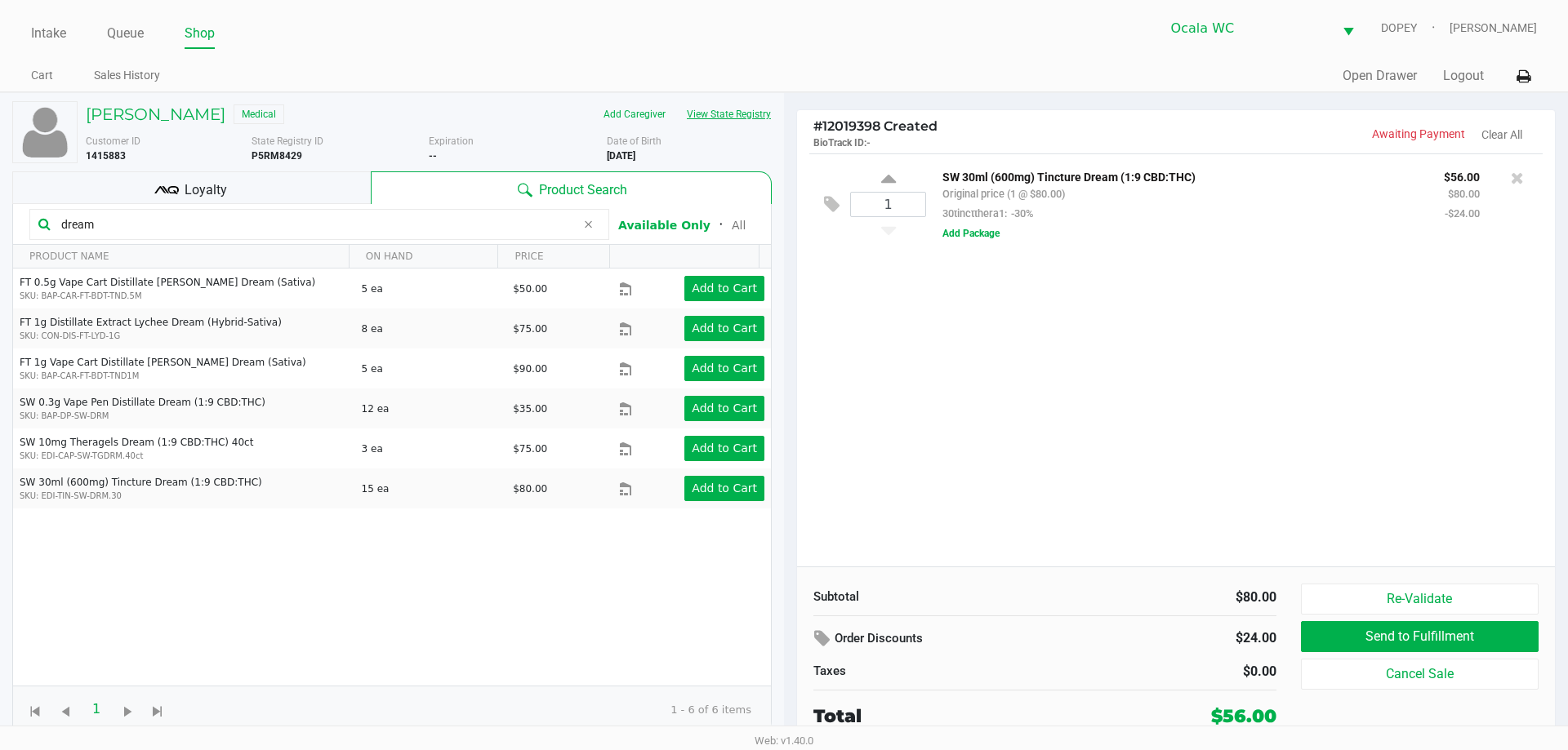
click at [728, 114] on button "View State Registry" at bounding box center [724, 114] width 96 height 26
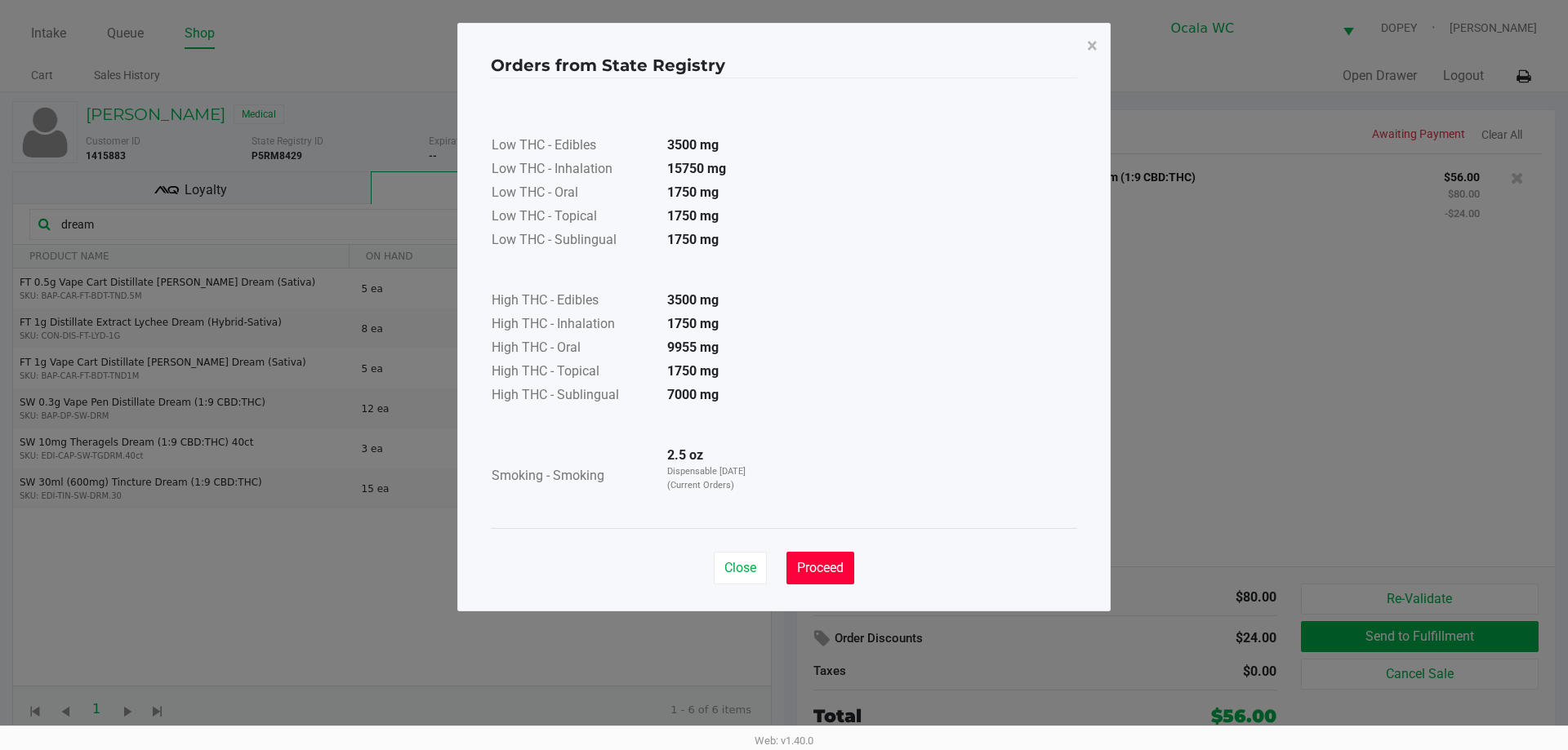
click at [818, 568] on span "Proceed" at bounding box center [820, 567] width 47 height 15
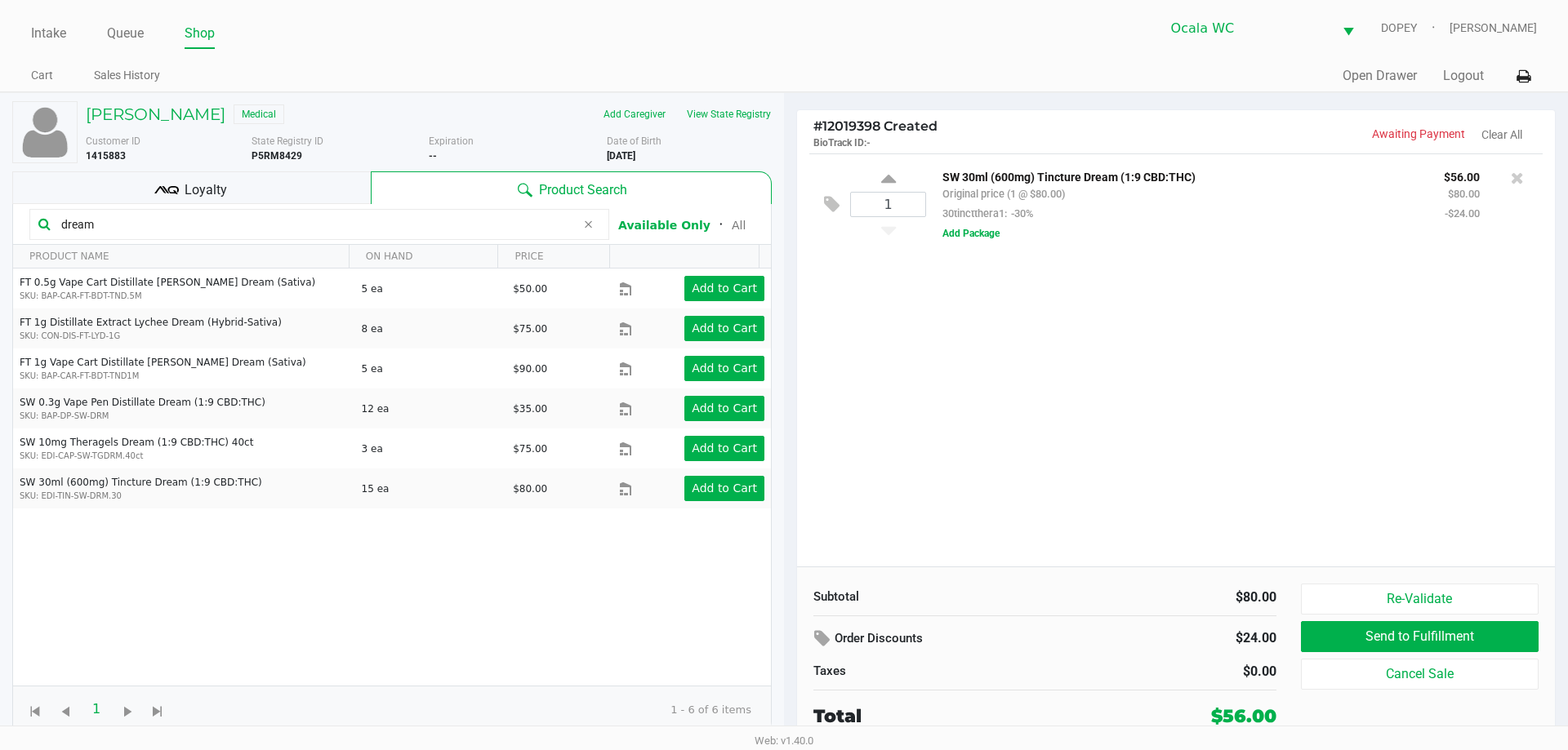
click at [266, 226] on input "dream" at bounding box center [315, 225] width 521 height 25
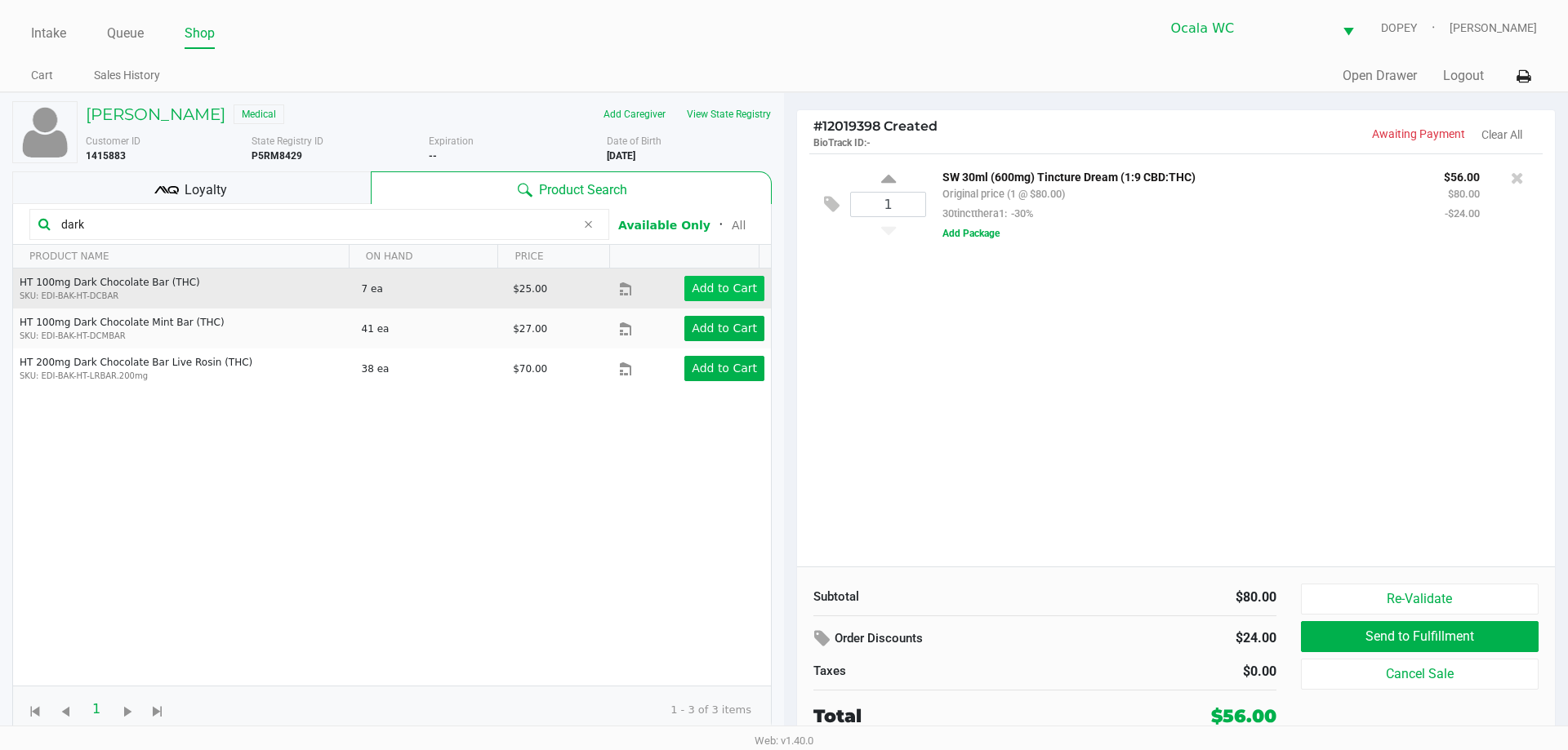
type input "dark"
click at [702, 285] on app-button-loader "Add to Cart" at bounding box center [725, 288] width 65 height 13
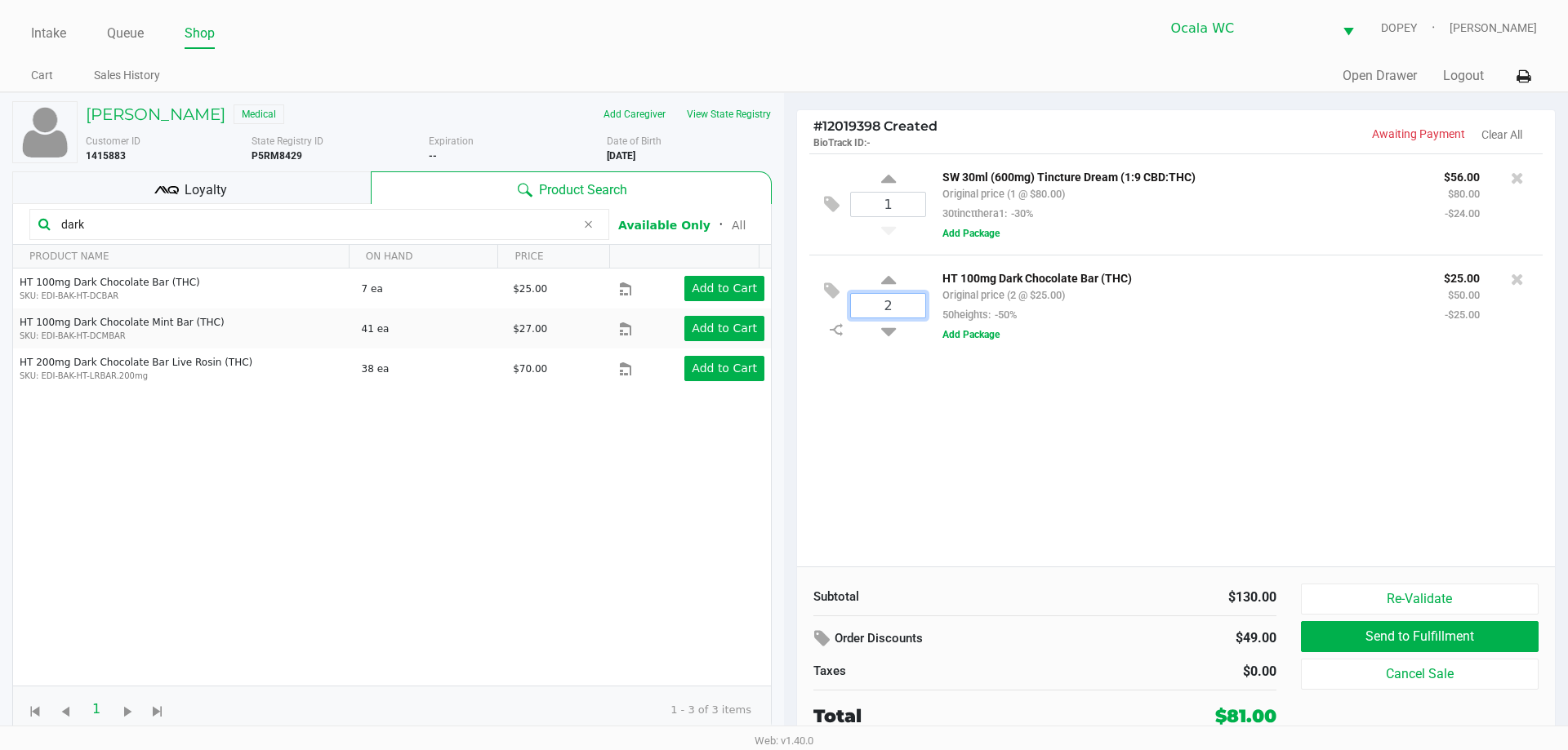
click at [904, 312] on input "2" at bounding box center [888, 305] width 75 height 24
type input "5"
click at [1055, 433] on div "MANUEL VIDAL Medical Add Caregiver View State Registry Customer ID 1415883 Stat…" at bounding box center [784, 419] width 1568 height 654
click at [321, 192] on div "Loyalty" at bounding box center [191, 188] width 359 height 33
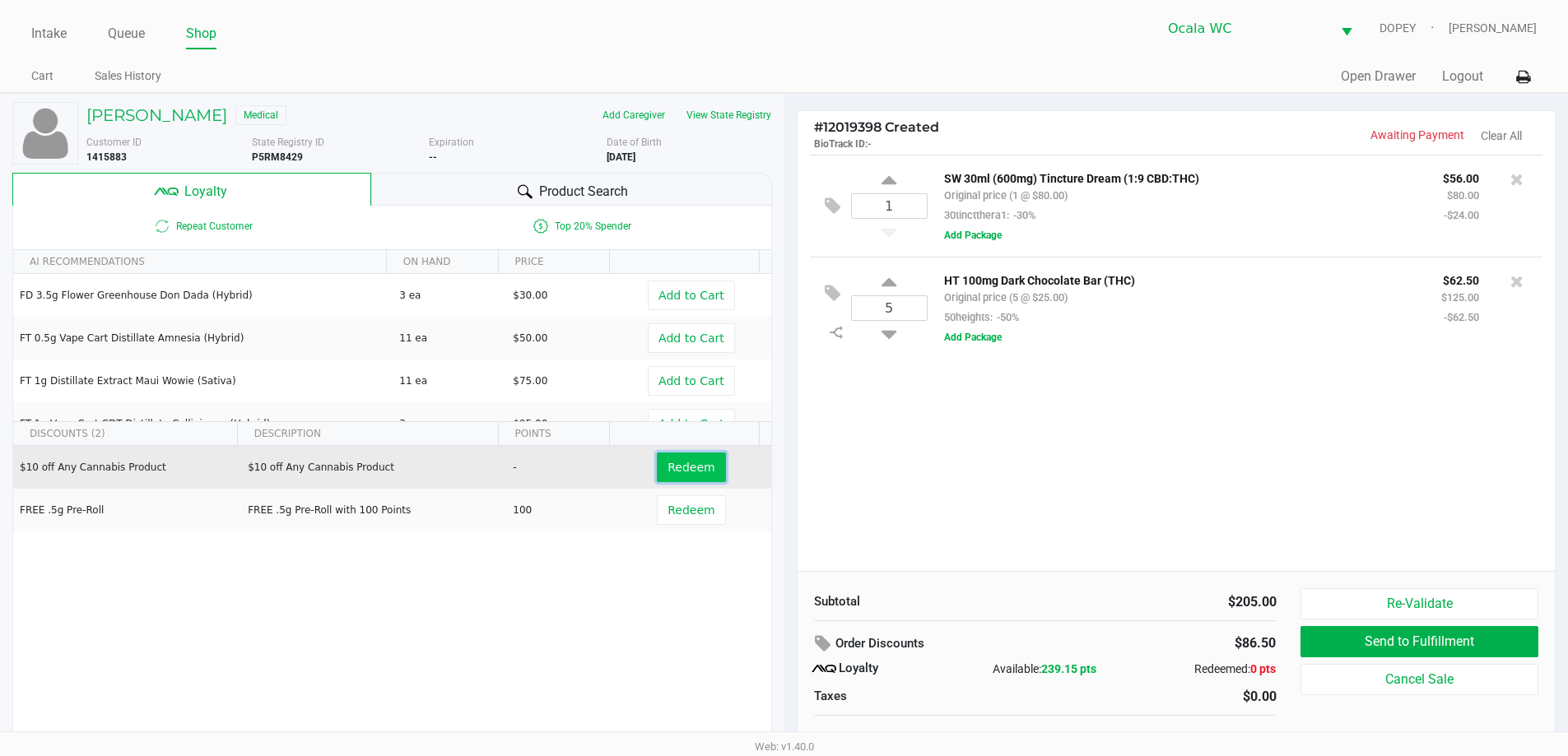
click at [680, 455] on button "Redeem" at bounding box center [691, 467] width 69 height 30
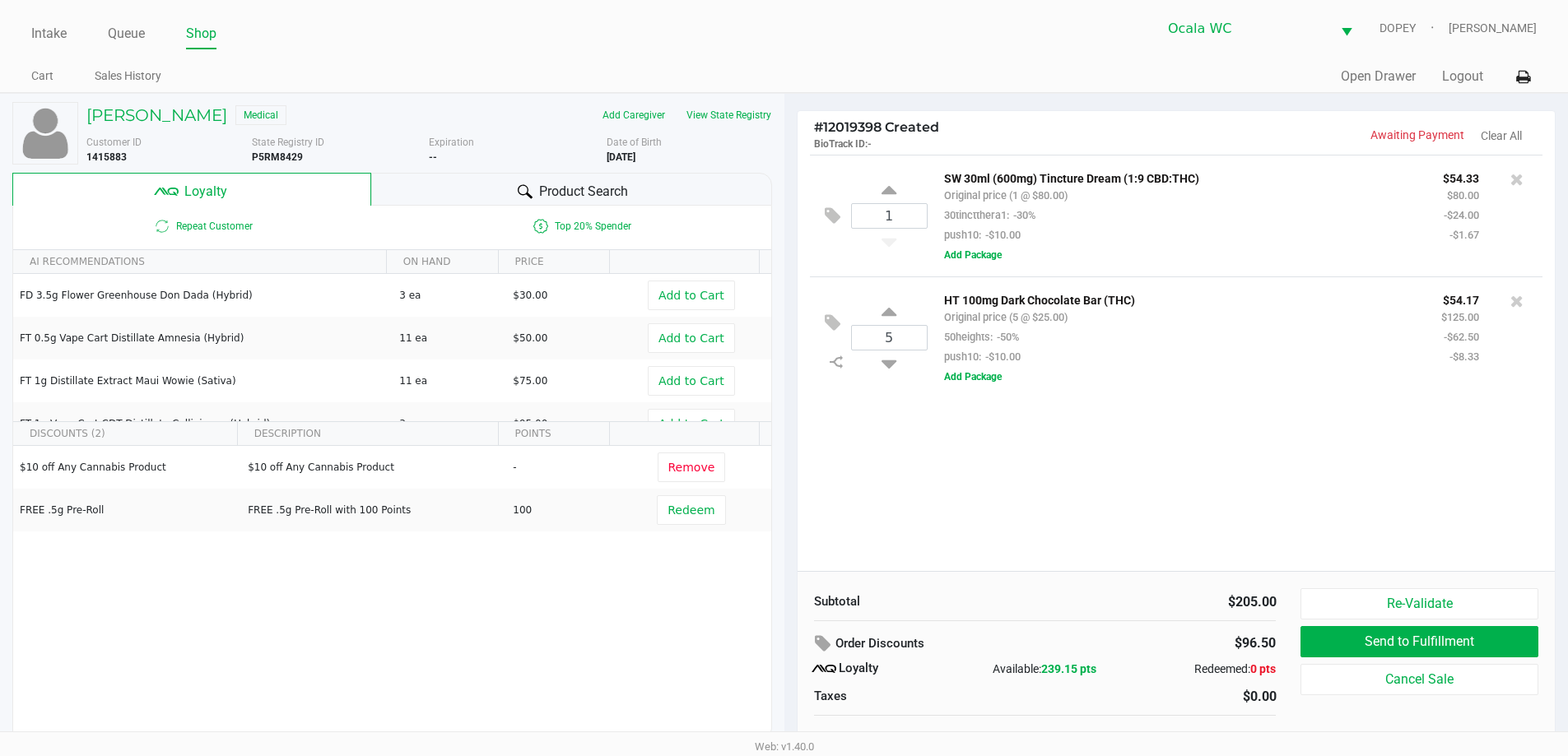
scroll to position [16, 0]
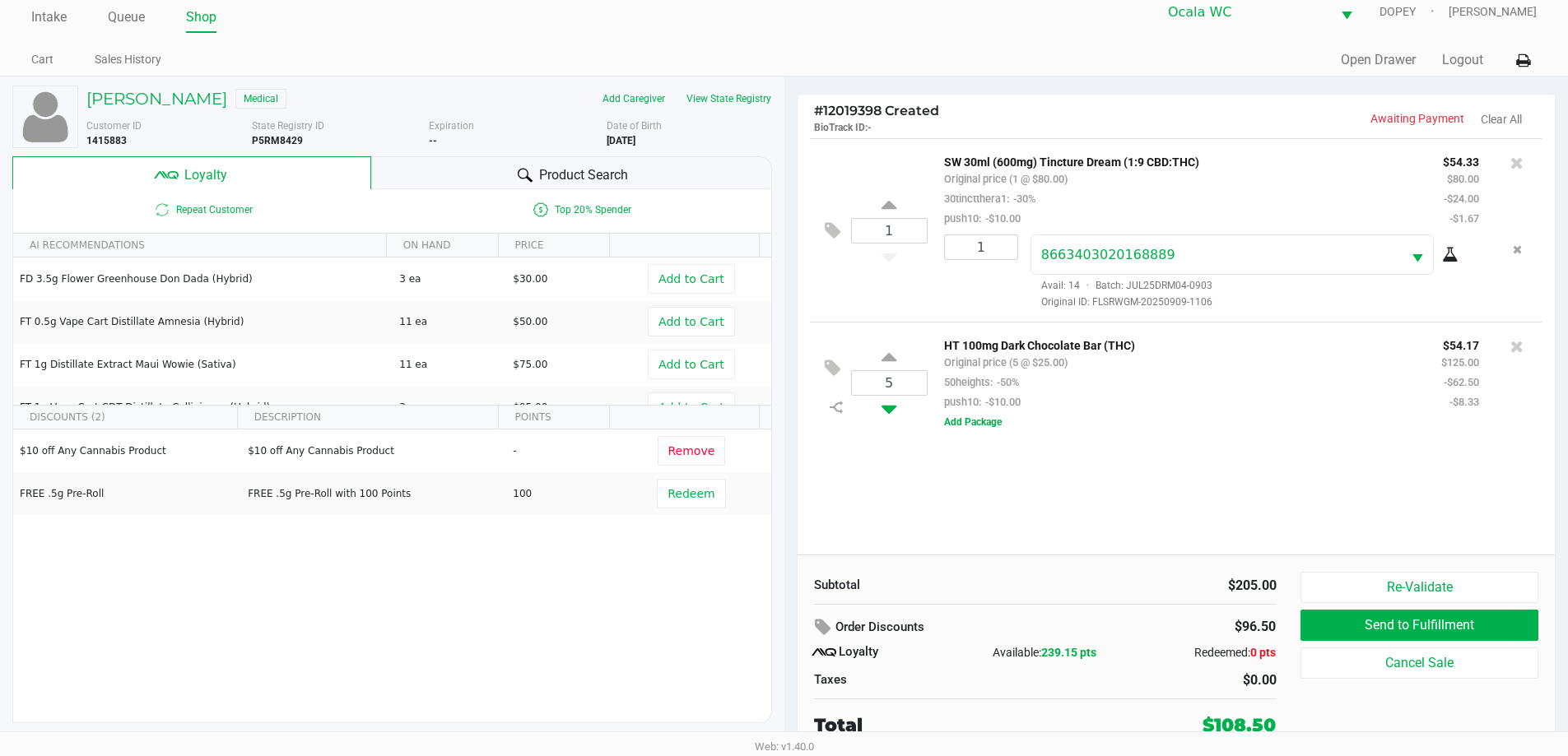
click at [889, 412] on icon at bounding box center [889, 405] width 14 height 20
type input "4"
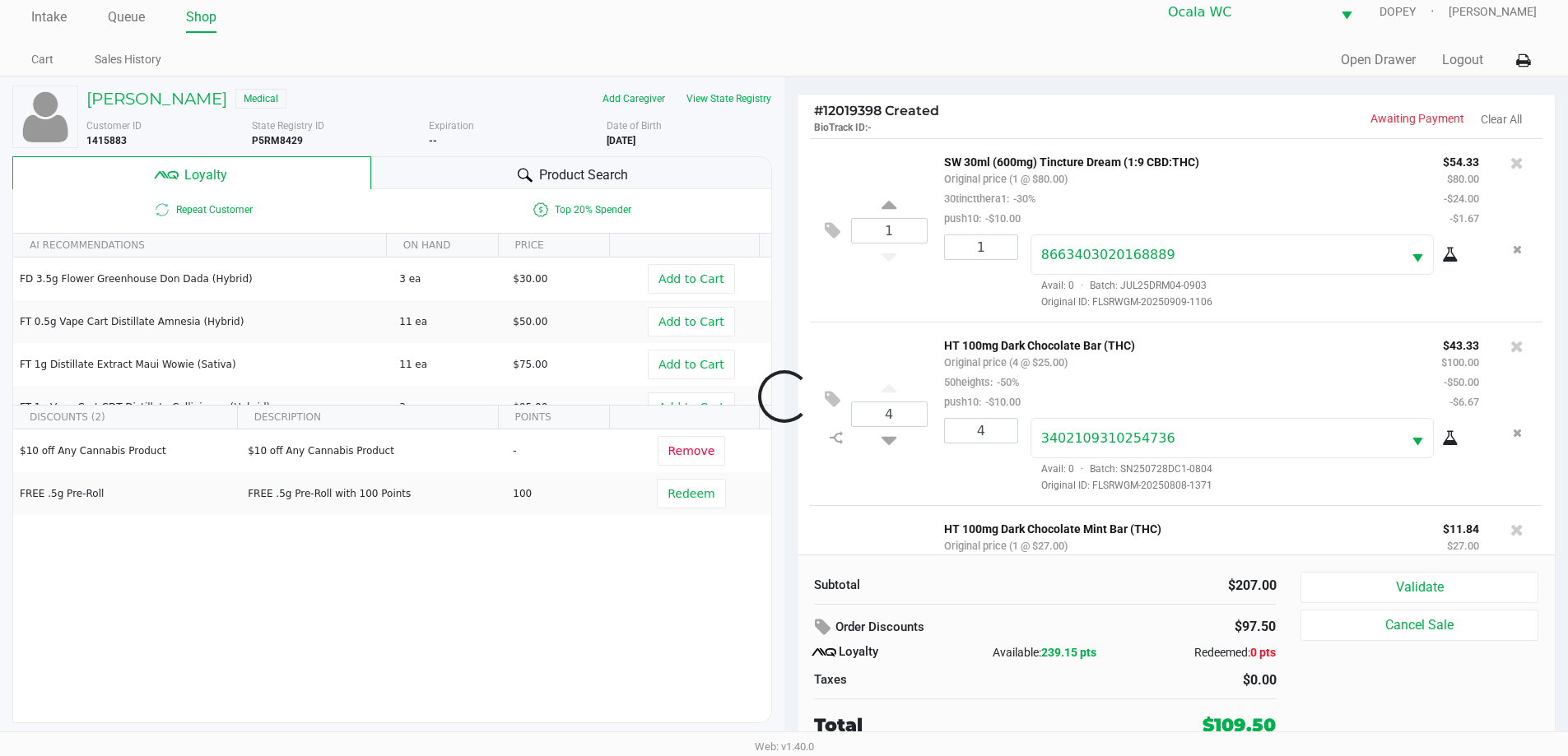
scroll to position [137, 0]
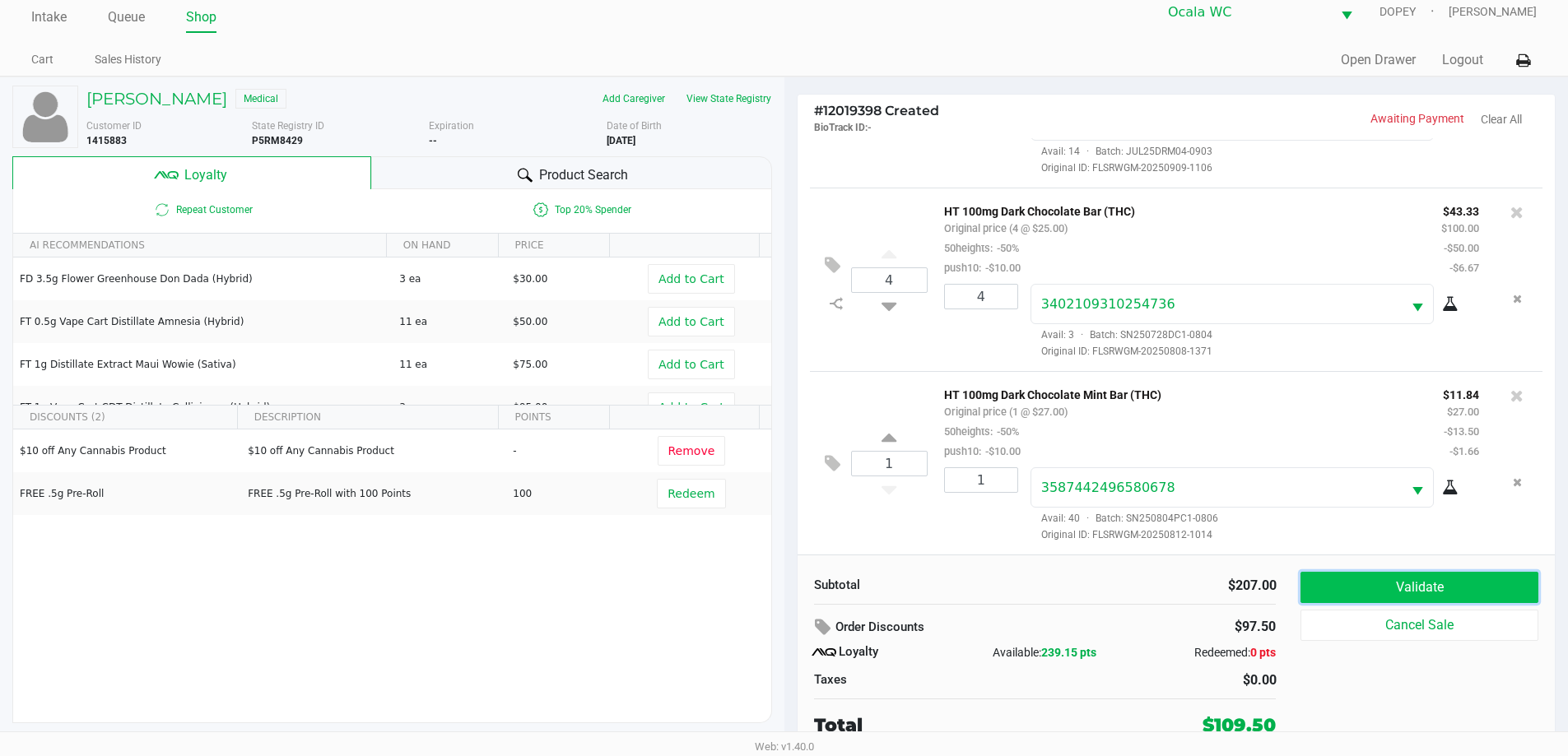
click at [1336, 586] on button "Validate" at bounding box center [1419, 587] width 237 height 31
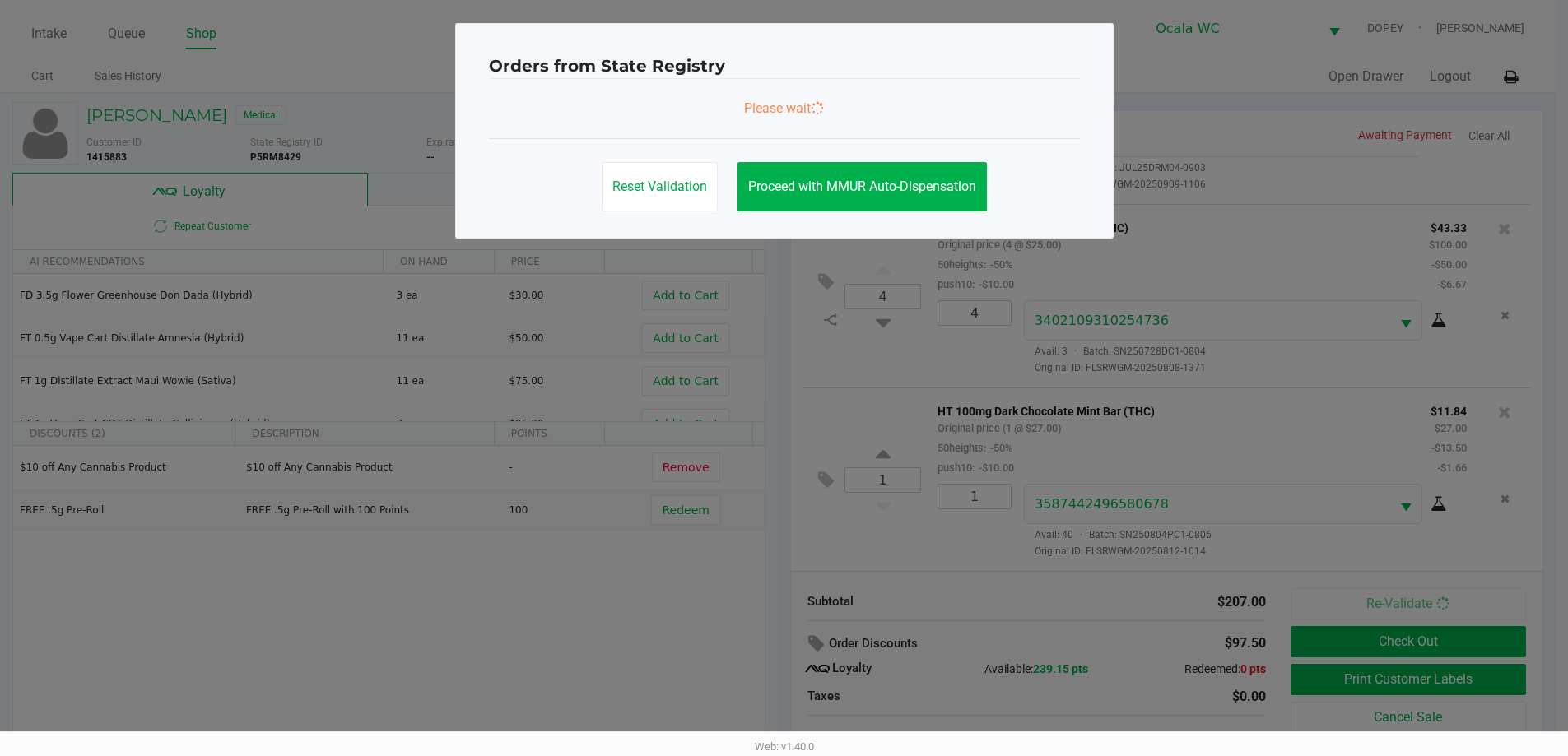
scroll to position [0, 0]
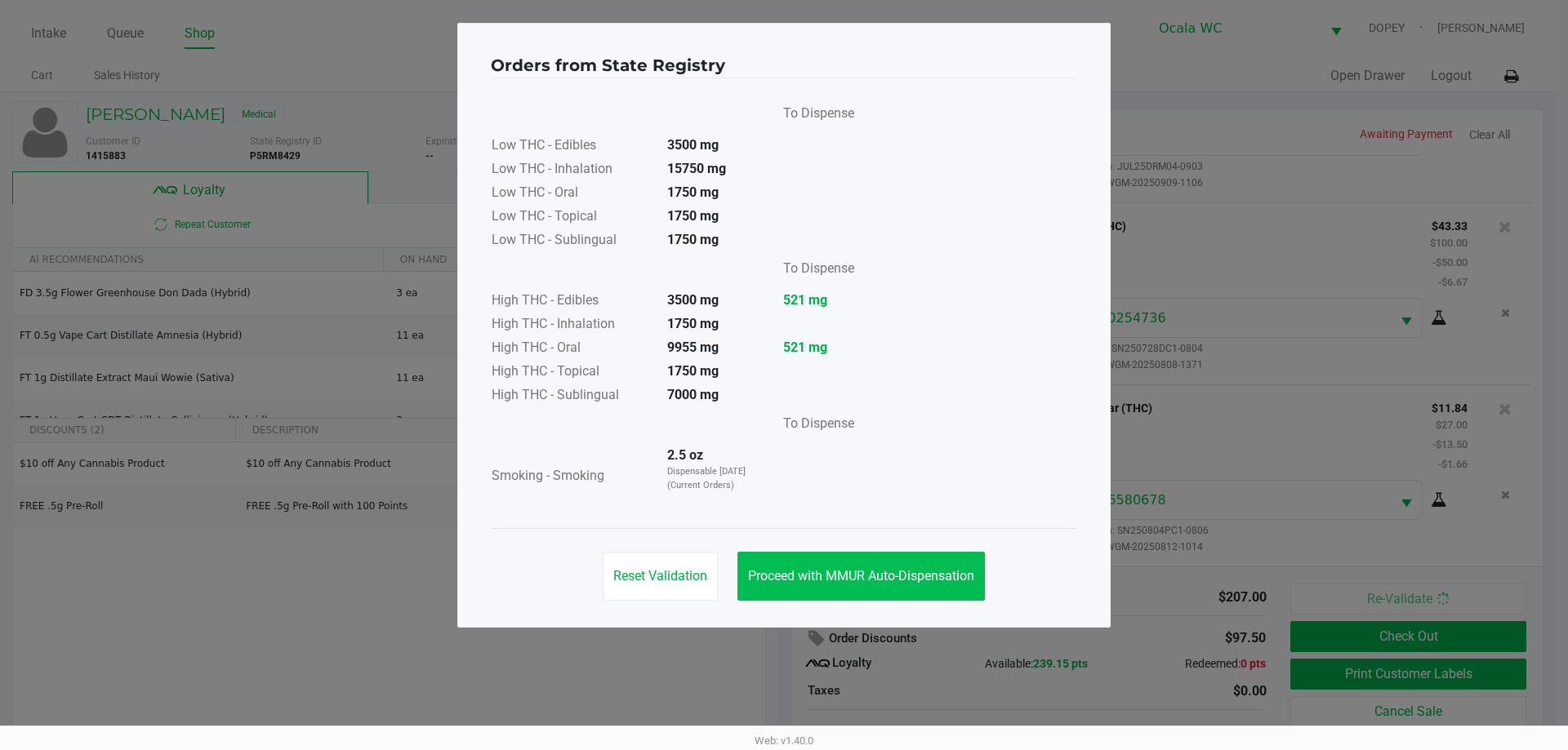
click at [817, 577] on span "Proceed with MMUR Auto-Dispensation" at bounding box center [862, 576] width 226 height 15
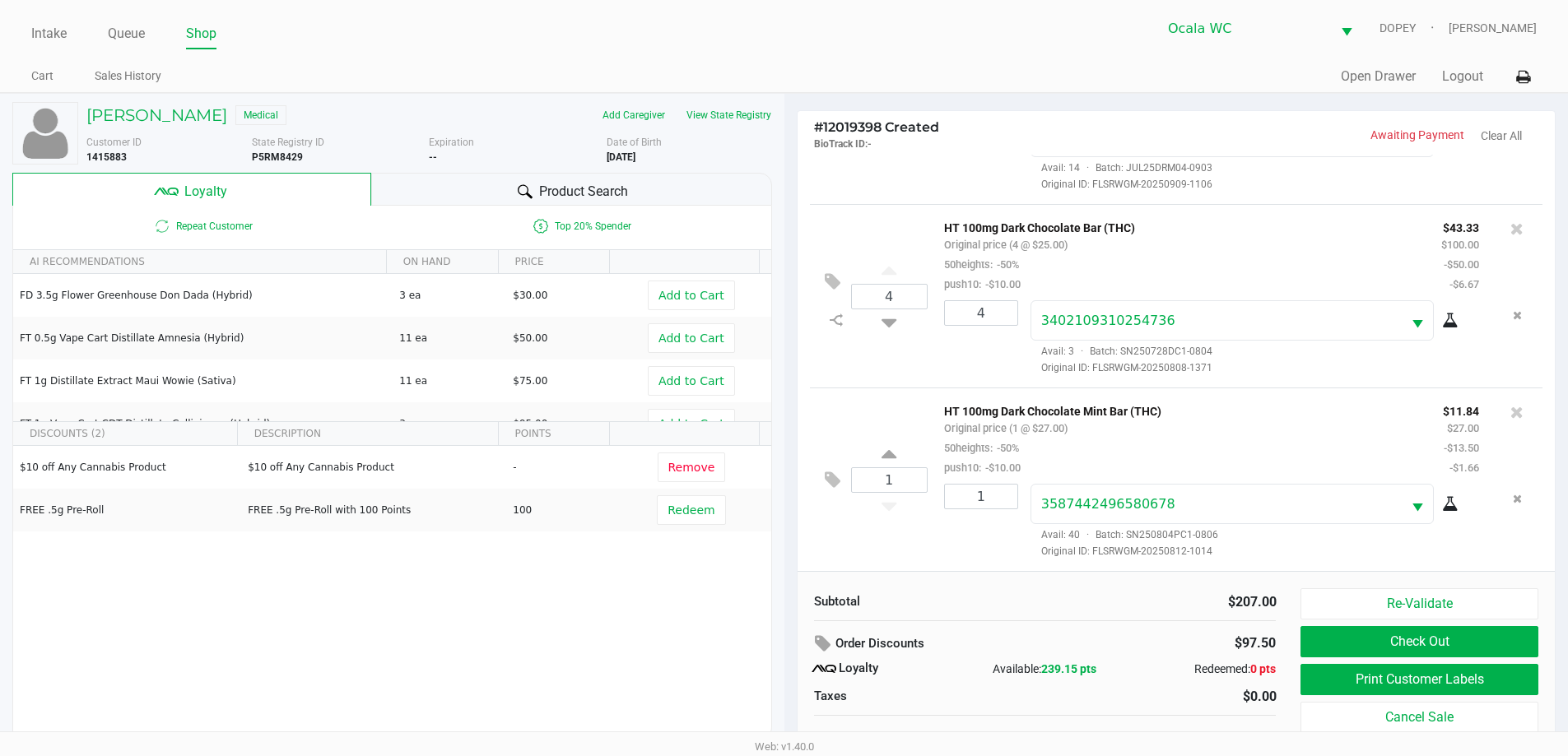
scroll to position [16, 0]
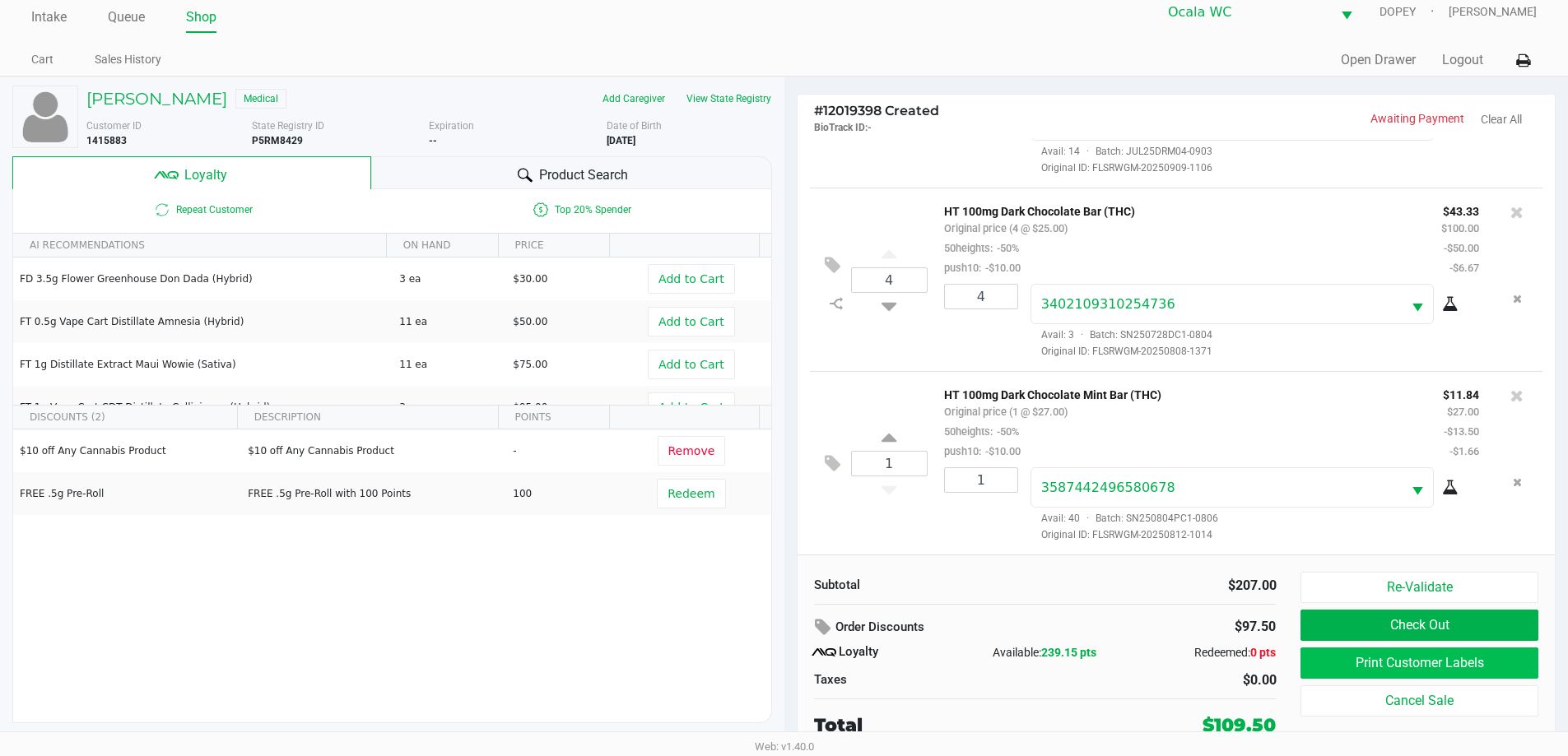
click at [1321, 659] on button "Print Customer Labels" at bounding box center [1419, 662] width 237 height 31
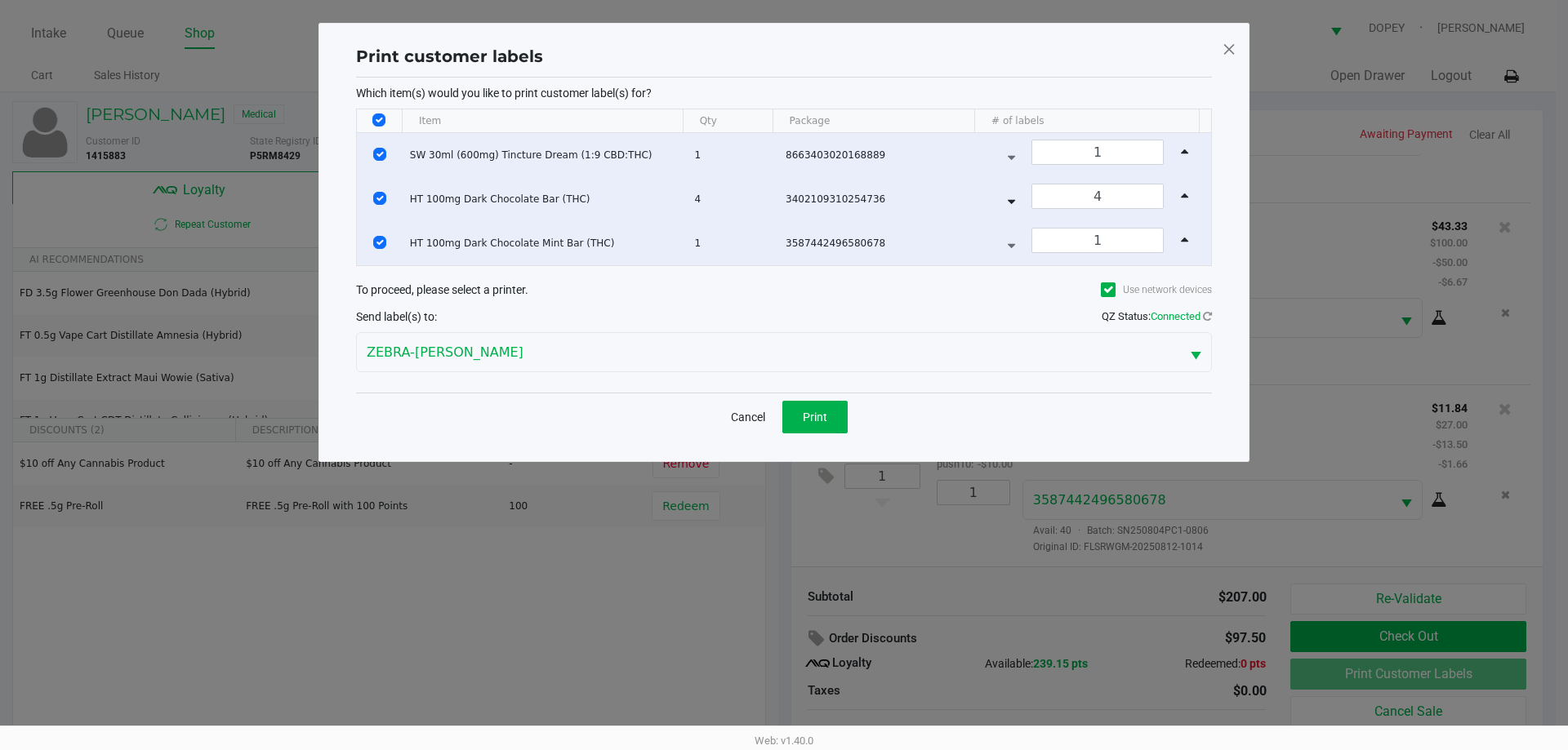
click at [790, 545] on ngb-modal-window "Print customer labels Which item(s) would you like to print customer label(s) f…" at bounding box center [784, 375] width 1568 height 750
click at [792, 420] on button "Print" at bounding box center [815, 417] width 65 height 33
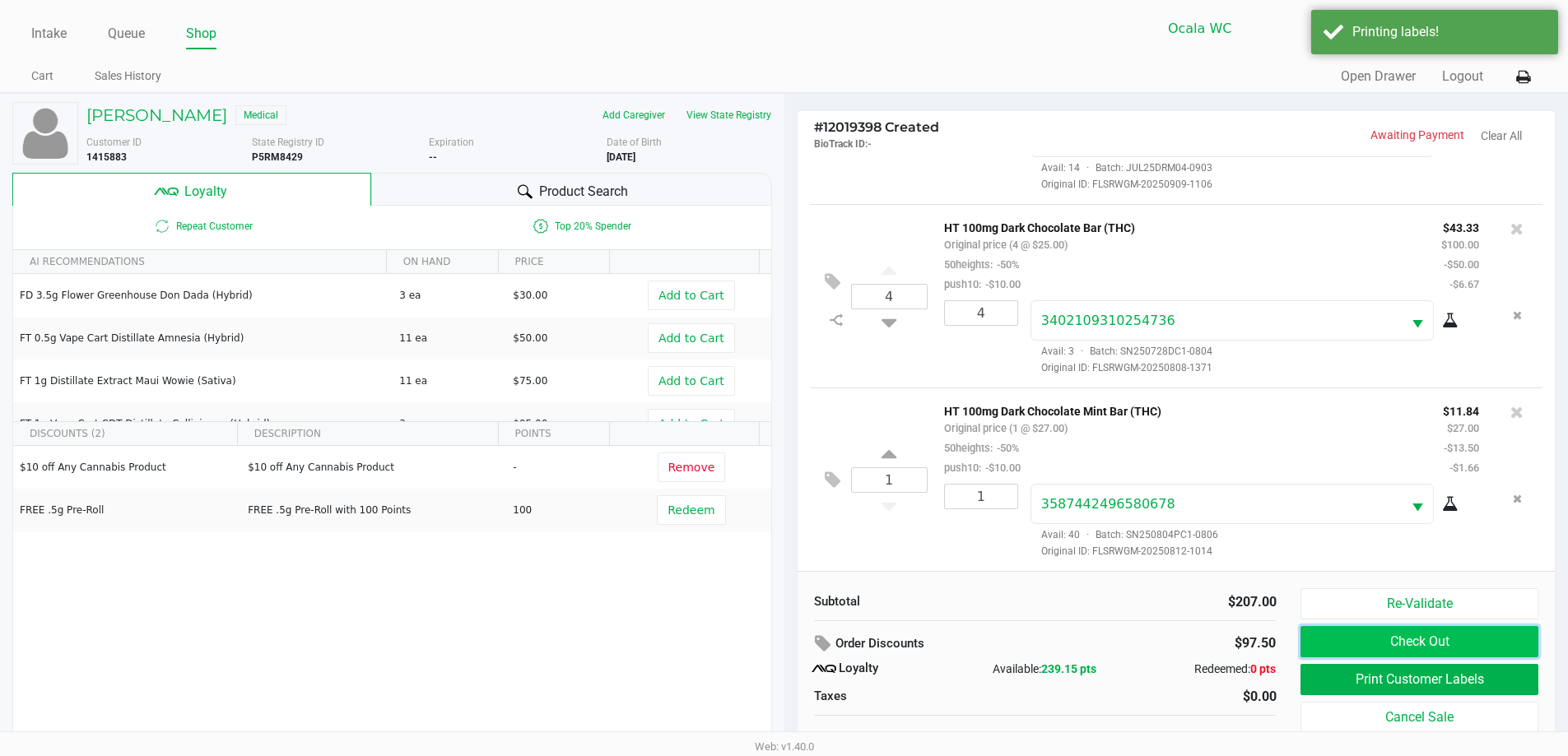
click at [1316, 647] on button "Check Out" at bounding box center [1419, 641] width 237 height 31
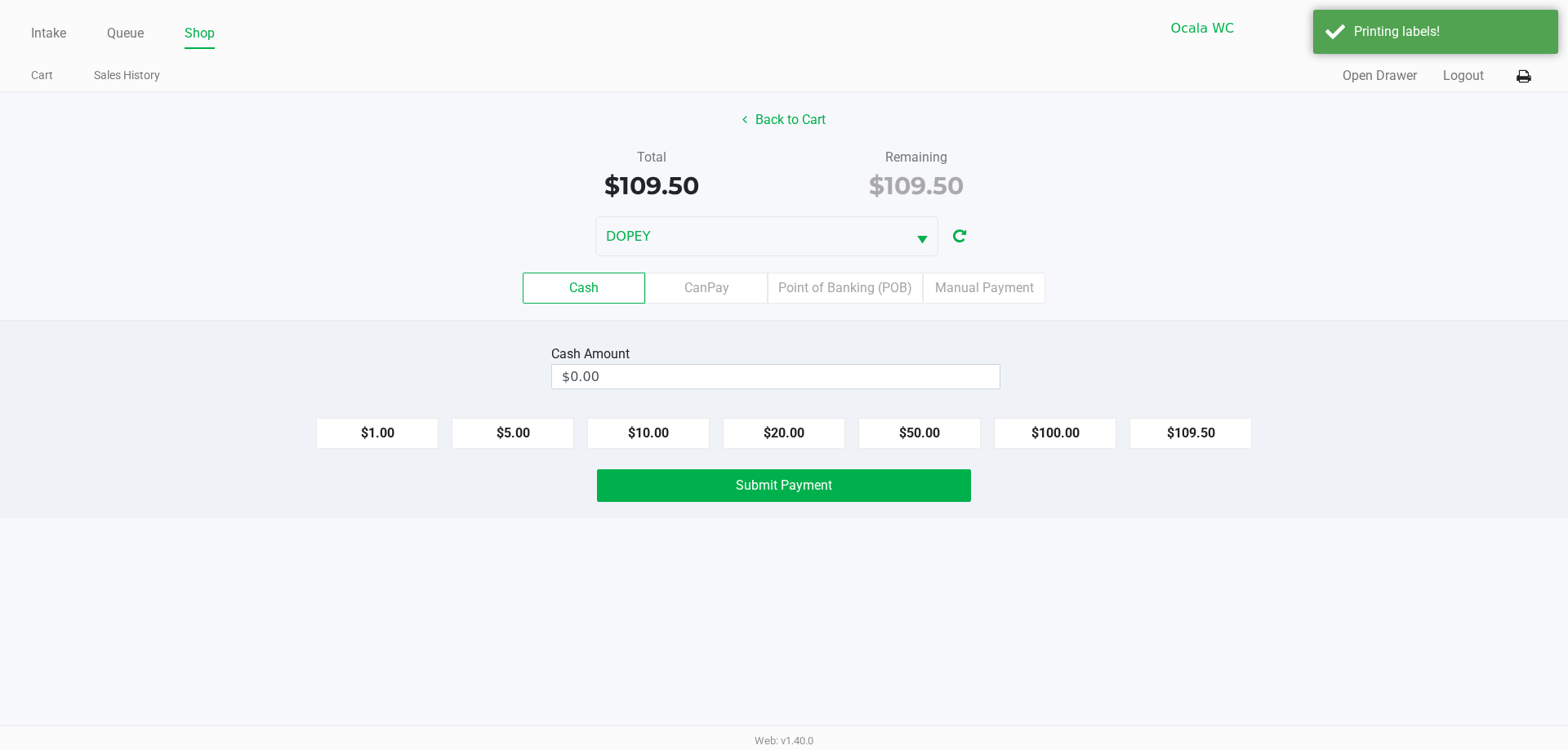
click at [829, 287] on label "Point of Banking (POB)" at bounding box center [845, 288] width 155 height 31
click at [0, 0] on 7 "Point of Banking (POB)" at bounding box center [0, 0] width 0 height 0
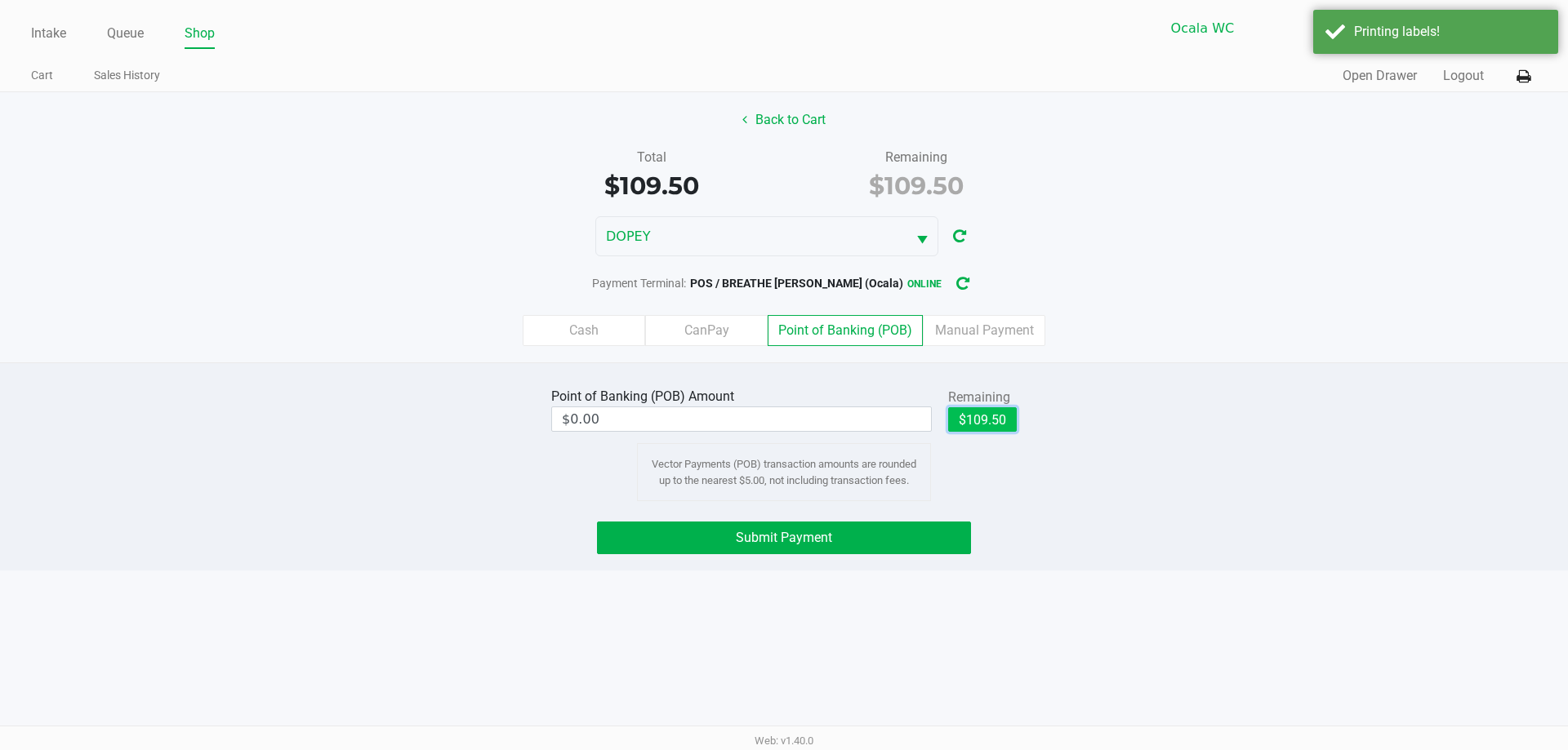
click at [993, 426] on button "$109.50" at bounding box center [983, 420] width 69 height 25
type input "$109.50"
click at [888, 541] on button "Submit Payment" at bounding box center [784, 538] width 374 height 33
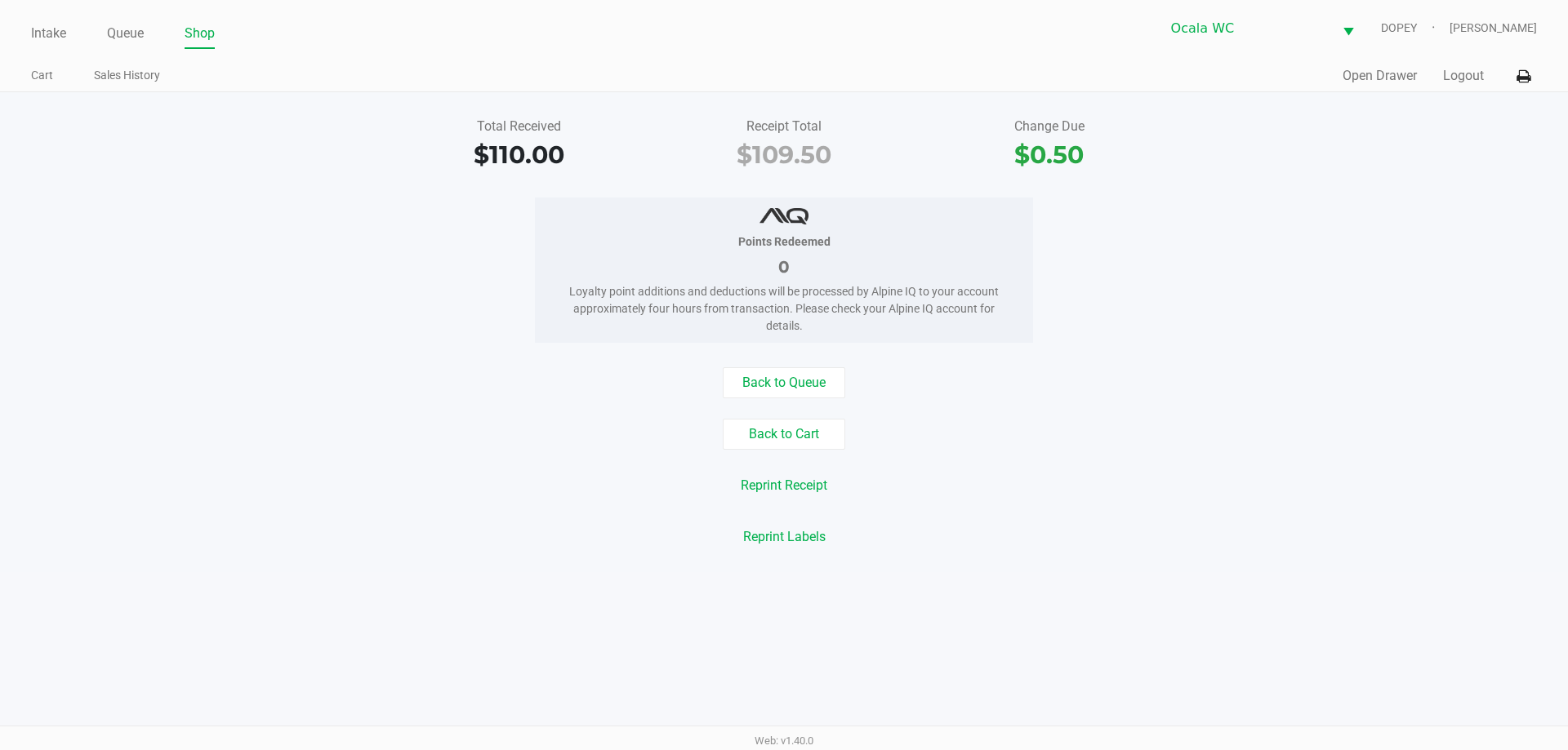
click at [25, 42] on div "Intake Queue Shop Ocala WC DOPEY Alicia Sieg Cart Sales History Quick Sale Open…" at bounding box center [784, 46] width 1568 height 92
click at [35, 33] on link "Intake" at bounding box center [48, 33] width 35 height 23
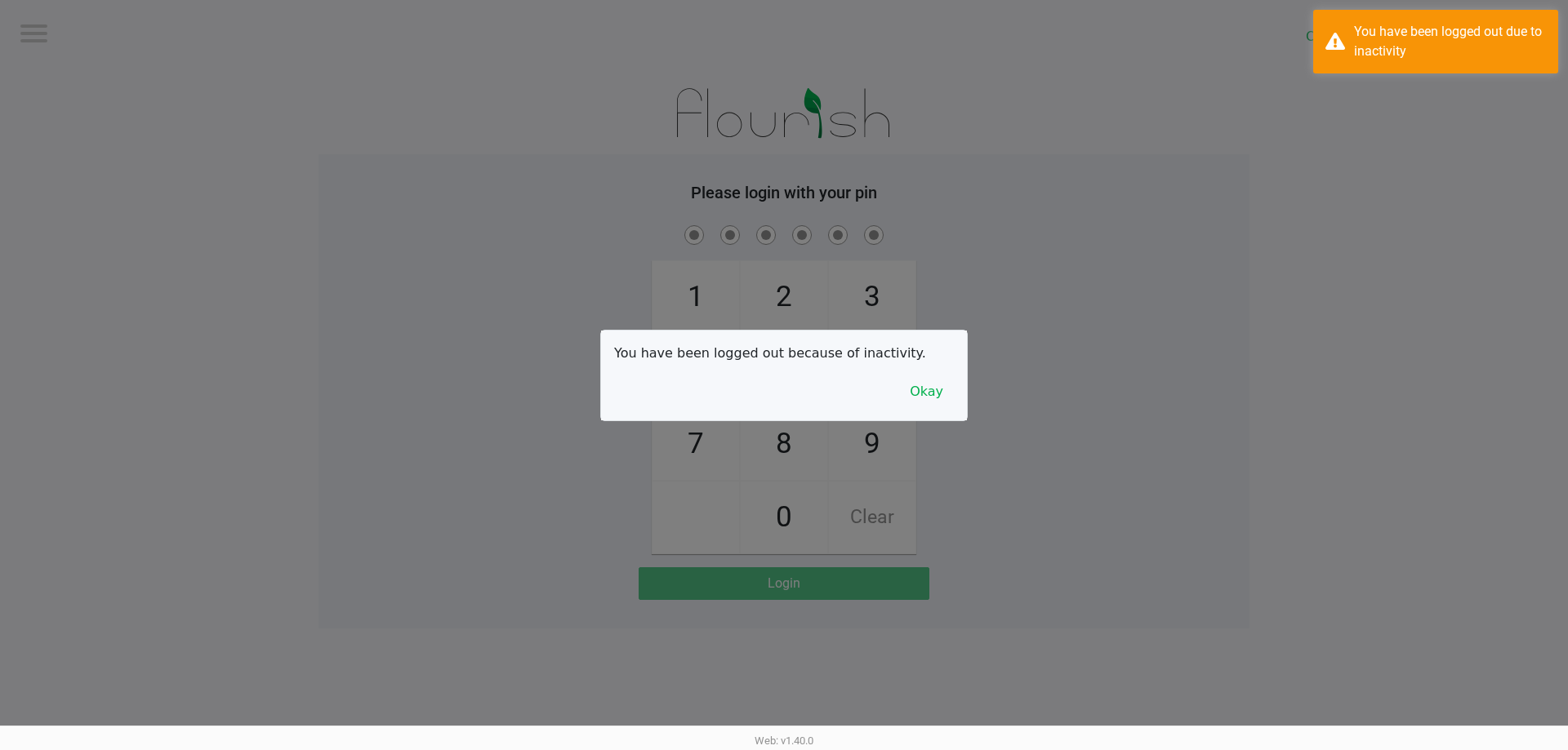
click at [930, 125] on div at bounding box center [784, 375] width 1568 height 750
click at [920, 394] on button "Okay" at bounding box center [926, 391] width 55 height 31
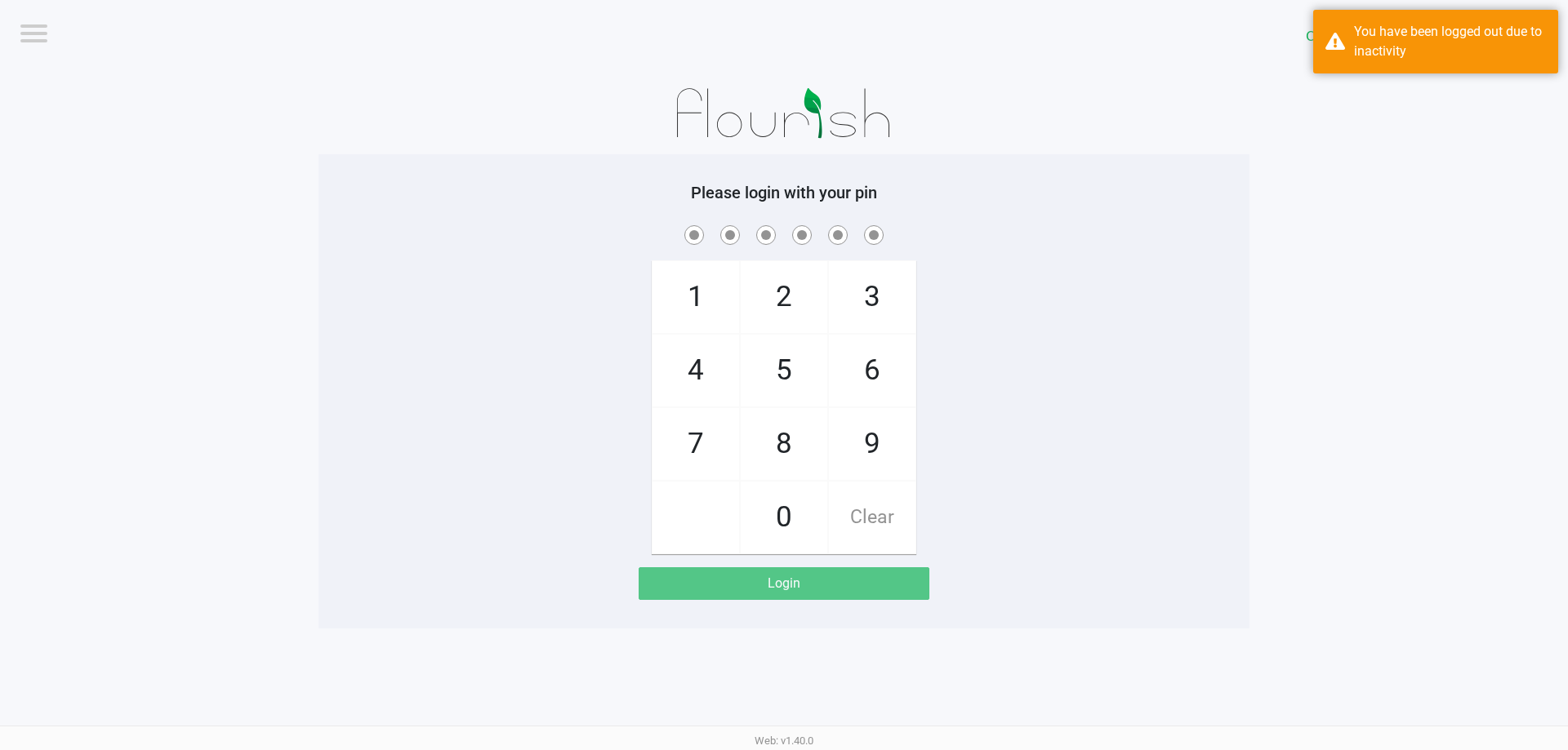
click at [1270, 320] on app-pos-login-wrapper "Logout Ocala WC DOPEY Please login with your pin 1 4 7 2 5 8 0 3 6 9 Clear Login" at bounding box center [784, 314] width 1568 height 629
checkbox input "true"
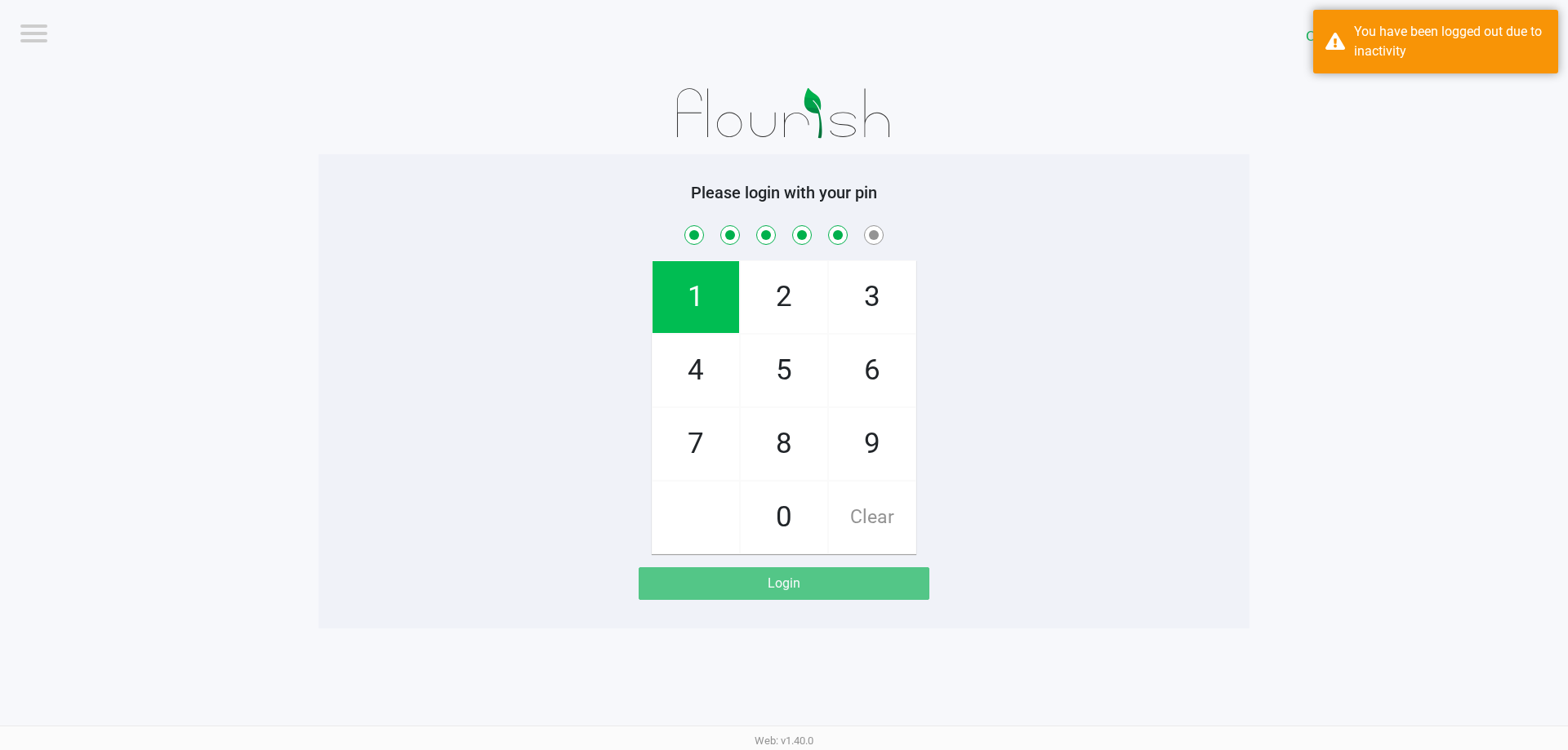
checkbox input "true"
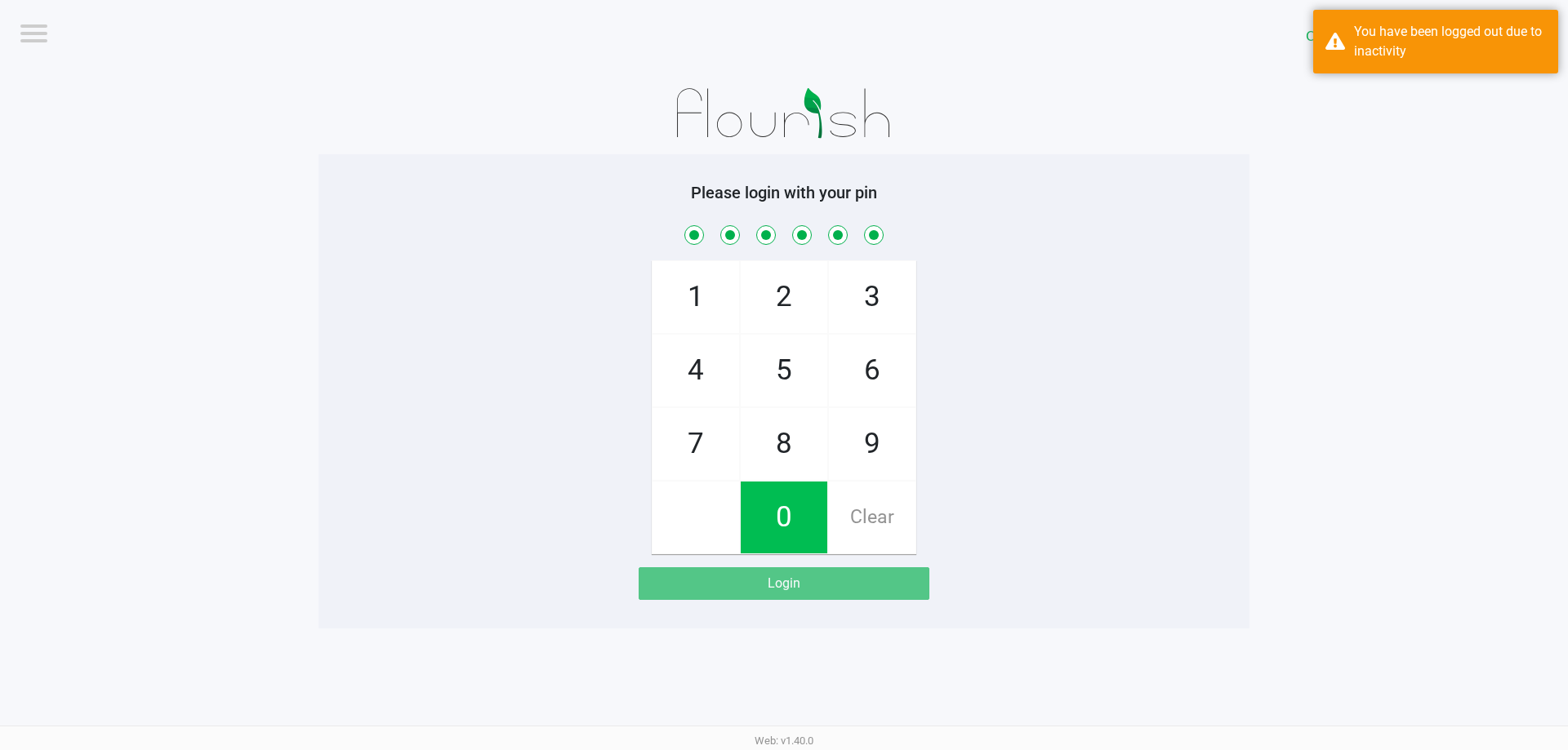
checkbox input "true"
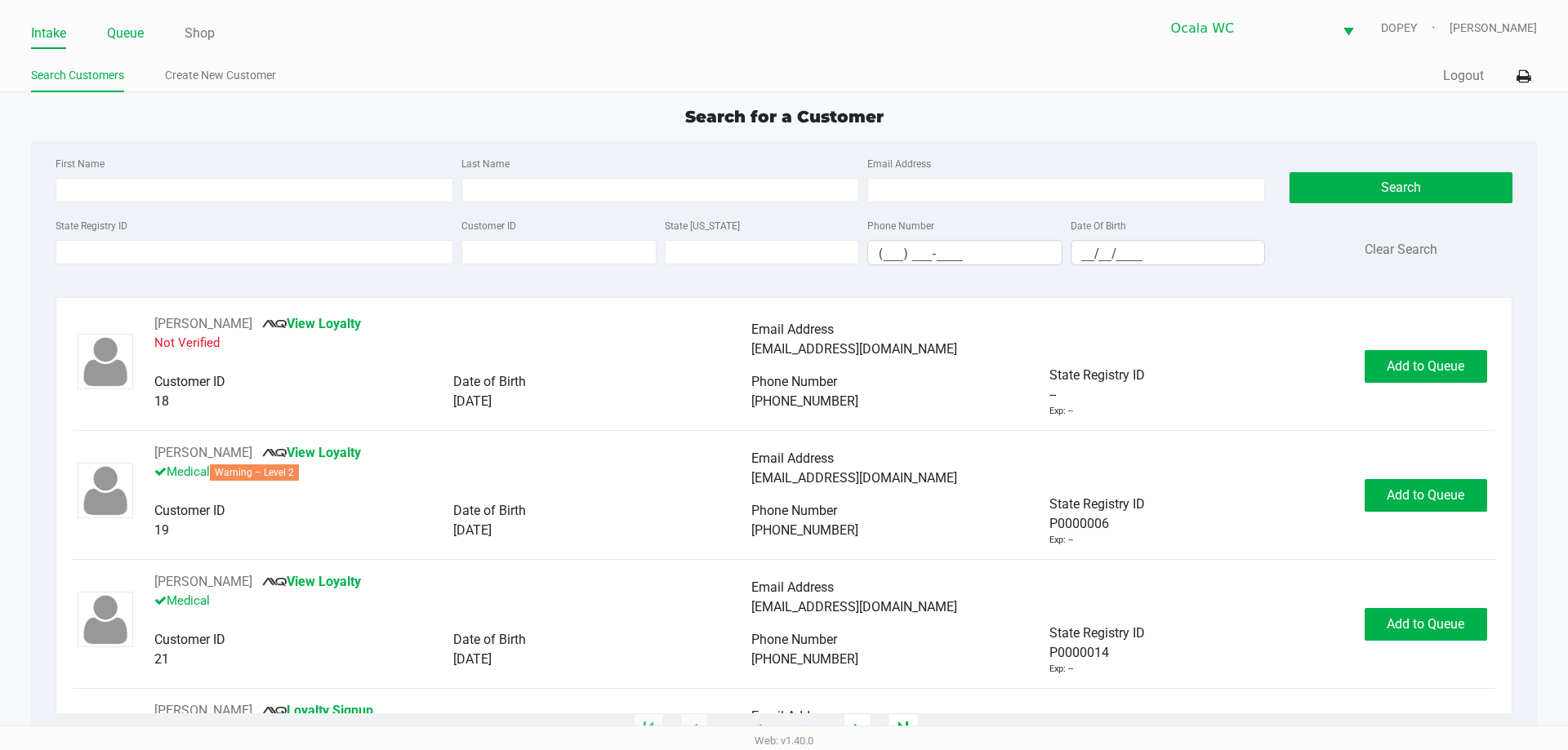
click at [128, 45] on li "Queue" at bounding box center [125, 34] width 36 height 29
click at [129, 37] on link "Queue" at bounding box center [125, 33] width 36 height 23
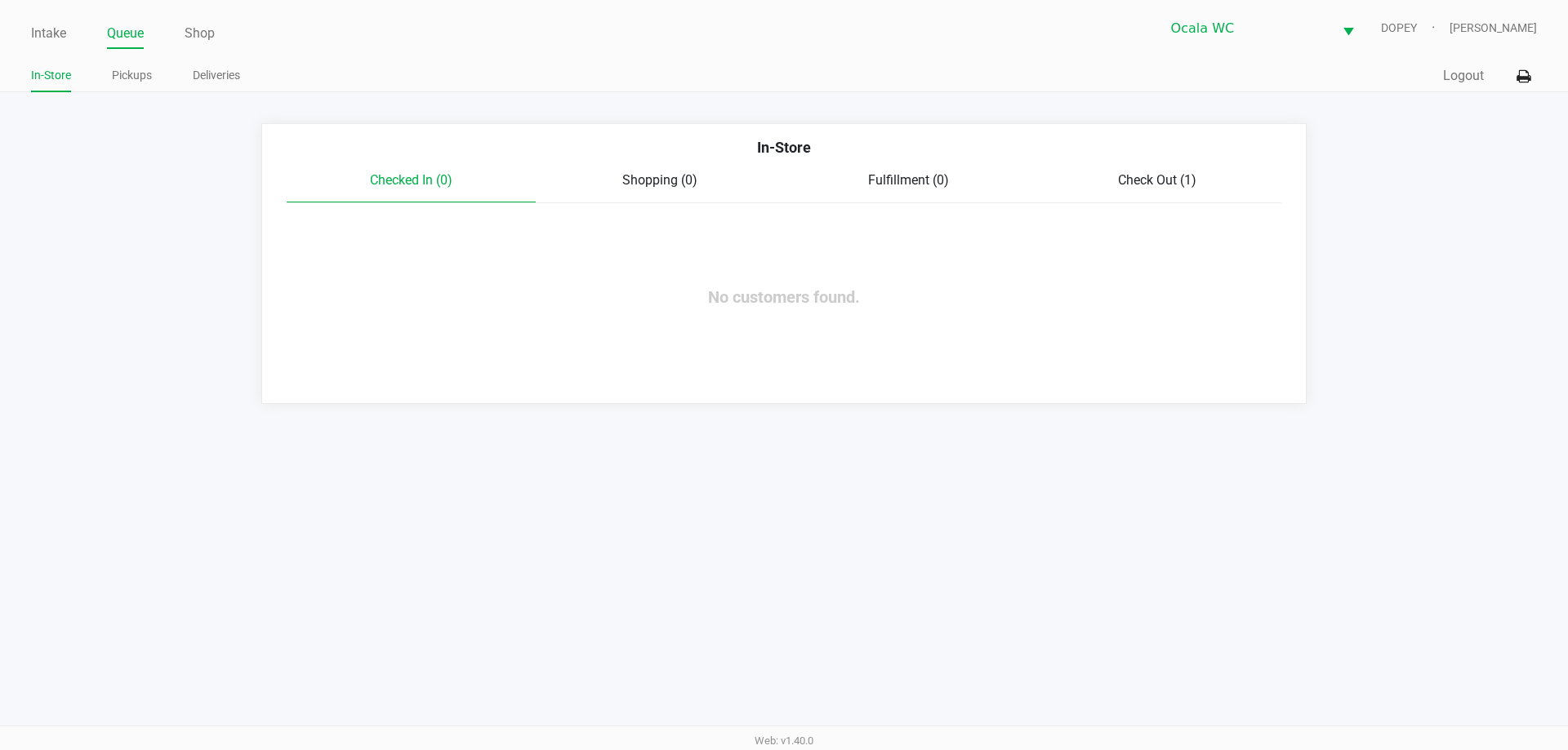
click at [30, 23] on div "Intake Queue Shop Ocala WC DOPEY Alicia Sieg In-Store Pickups Deliveries Quick …" at bounding box center [784, 46] width 1568 height 92
click at [36, 37] on link "Intake" at bounding box center [48, 33] width 35 height 23
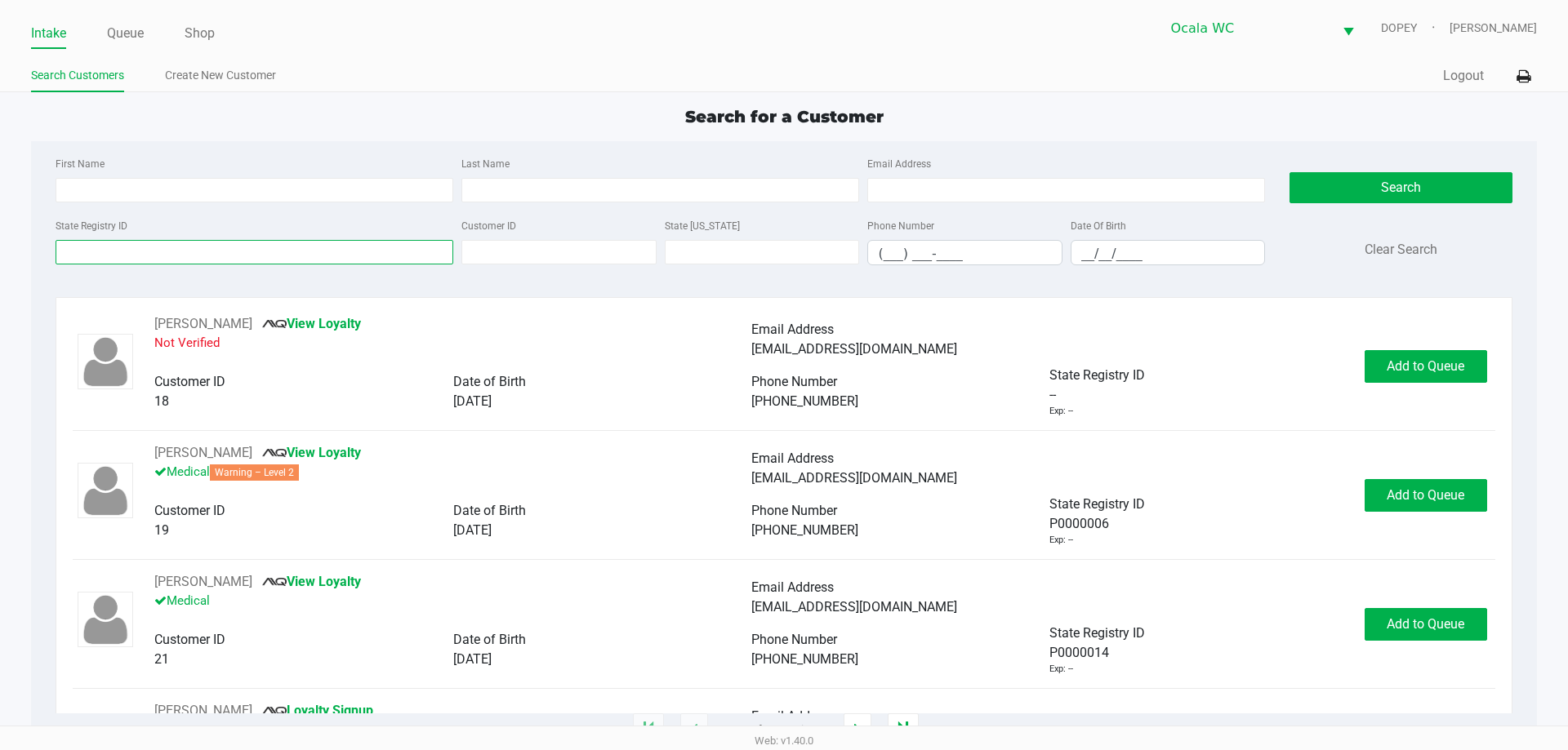
click at [110, 242] on input "State Registry ID" at bounding box center [255, 253] width 398 height 25
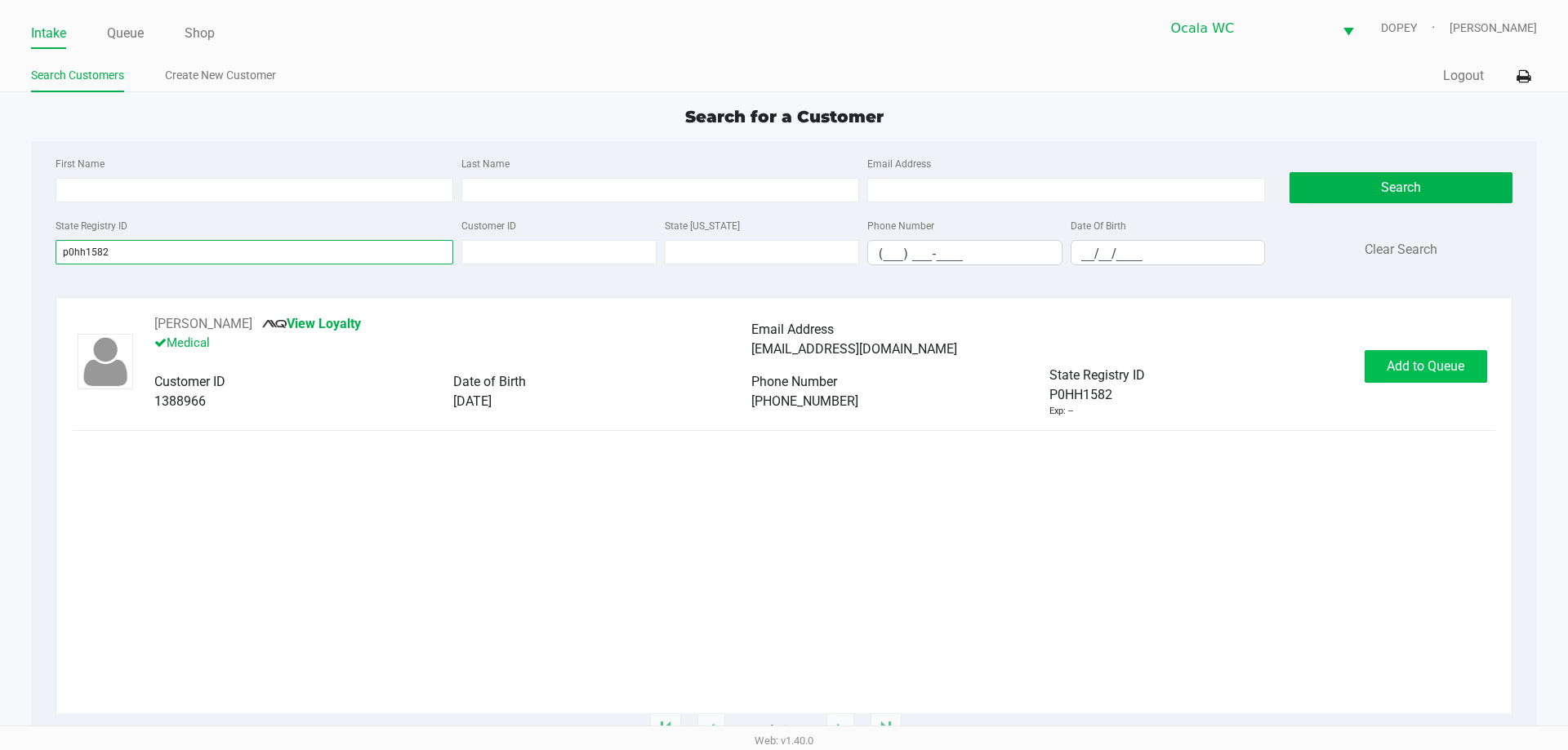
type input "p0hh1582"
click at [1391, 364] on span "Add to Queue" at bounding box center [1425, 366] width 78 height 15
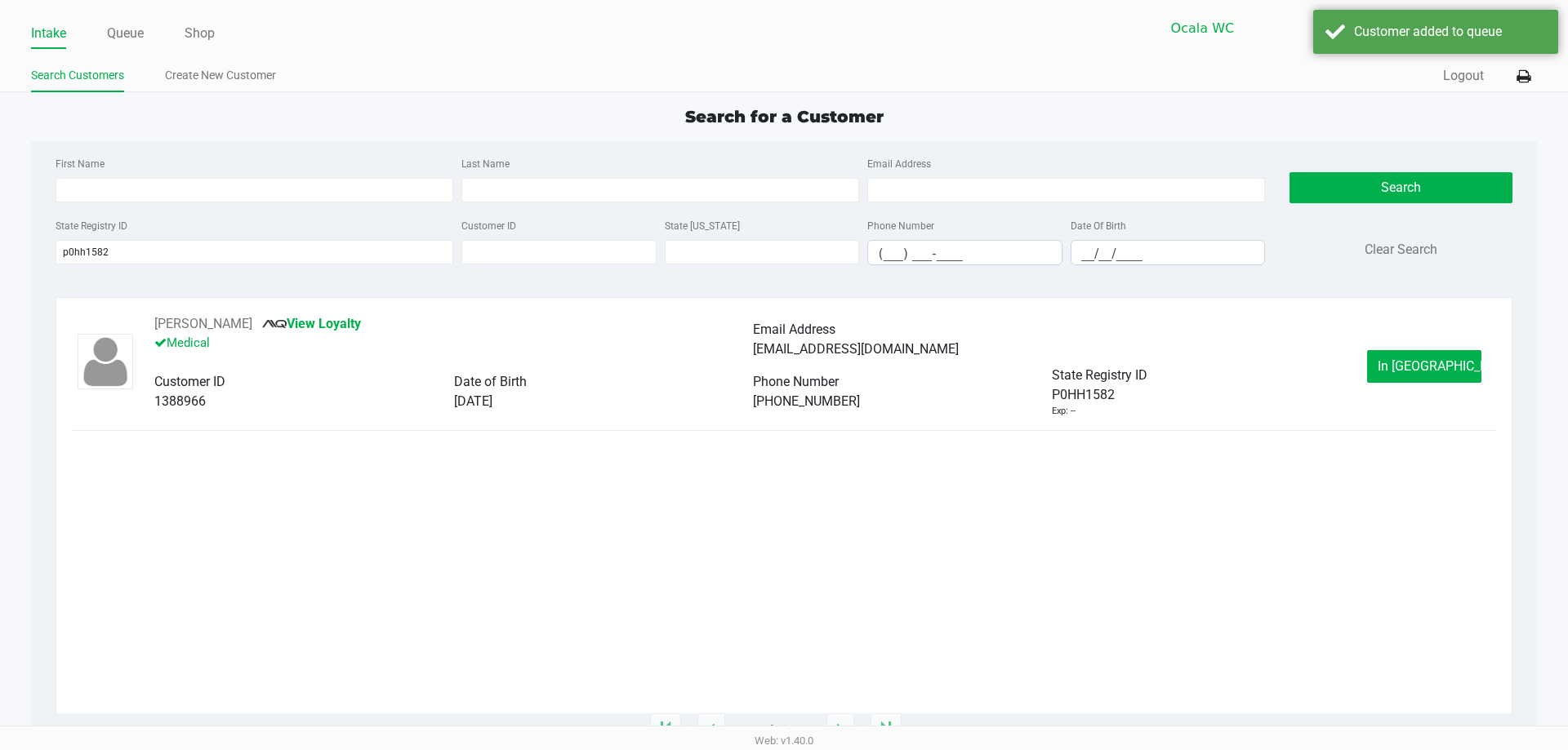
click at [1395, 367] on button "In Queue" at bounding box center [1423, 366] width 114 height 33
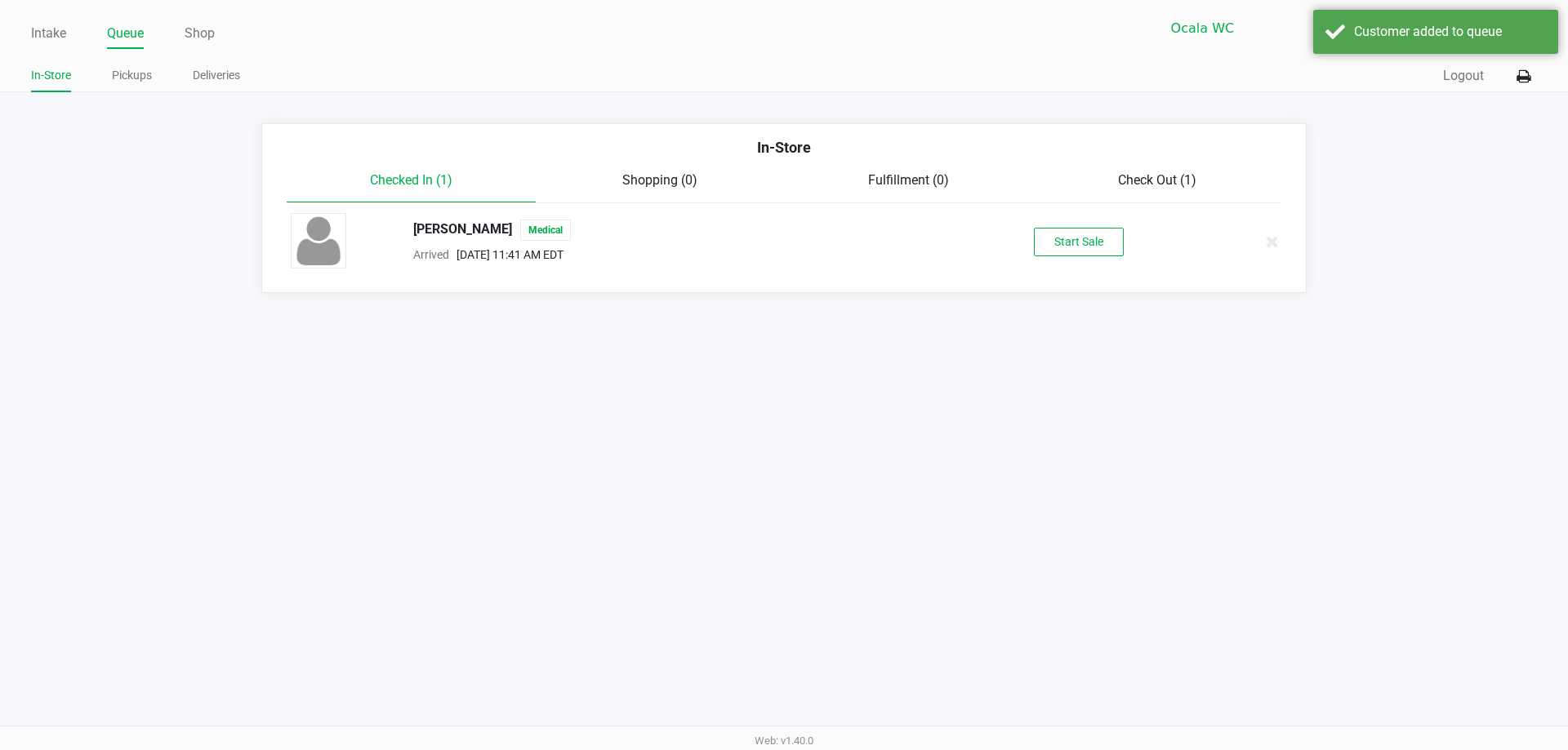
click at [1081, 257] on div "Sharon Vagnone Medical Arrived Sep 28, 2025 11:41 AM EDT Start Sale" at bounding box center [784, 242] width 1011 height 57
click at [1078, 249] on button "Start Sale" at bounding box center [1079, 242] width 90 height 29
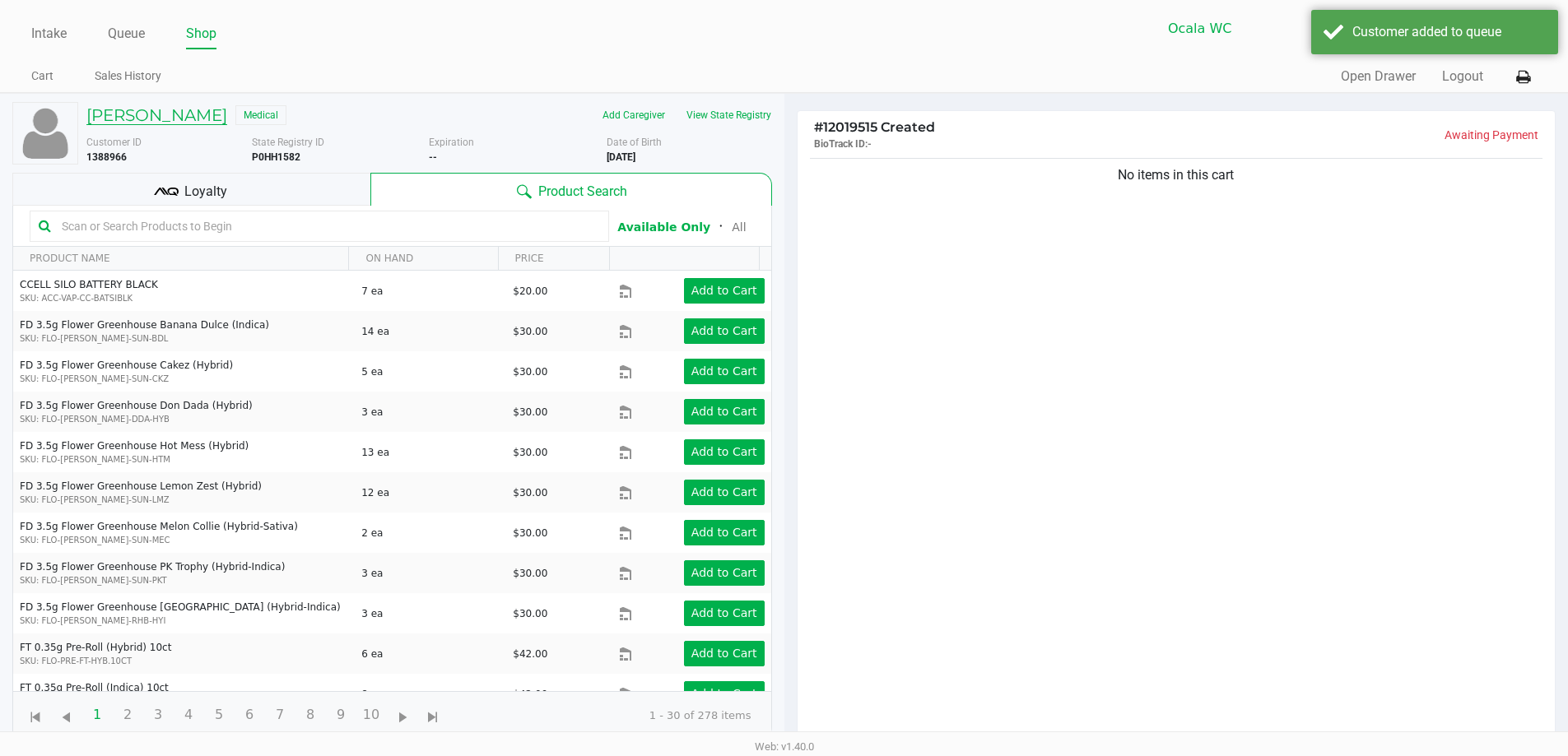
click at [167, 113] on h5 "Sharon Vagnone" at bounding box center [157, 115] width 141 height 19
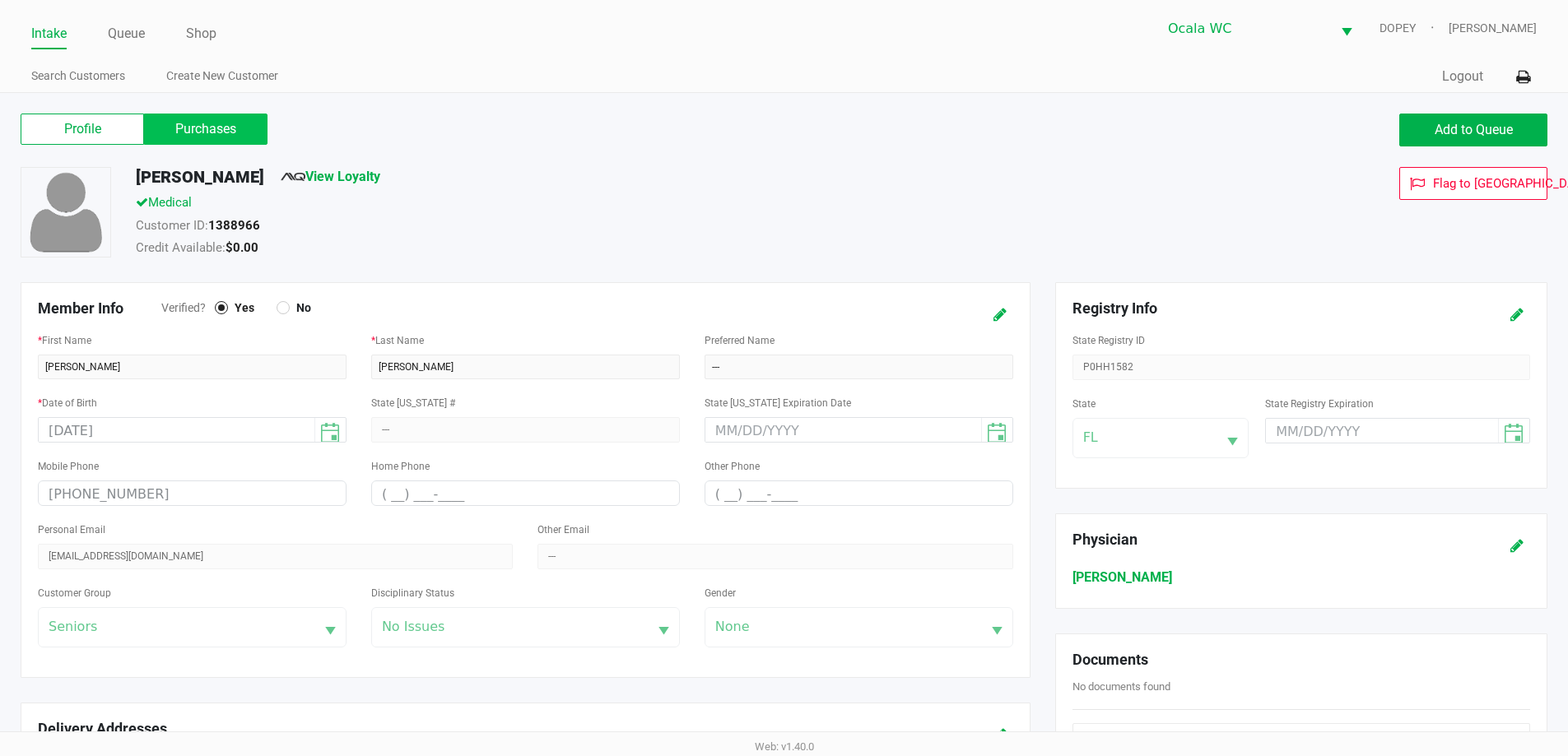
click at [219, 122] on label "Purchases" at bounding box center [206, 129] width 124 height 31
click at [0, 0] on 1 "Purchases" at bounding box center [0, 0] width 0 height 0
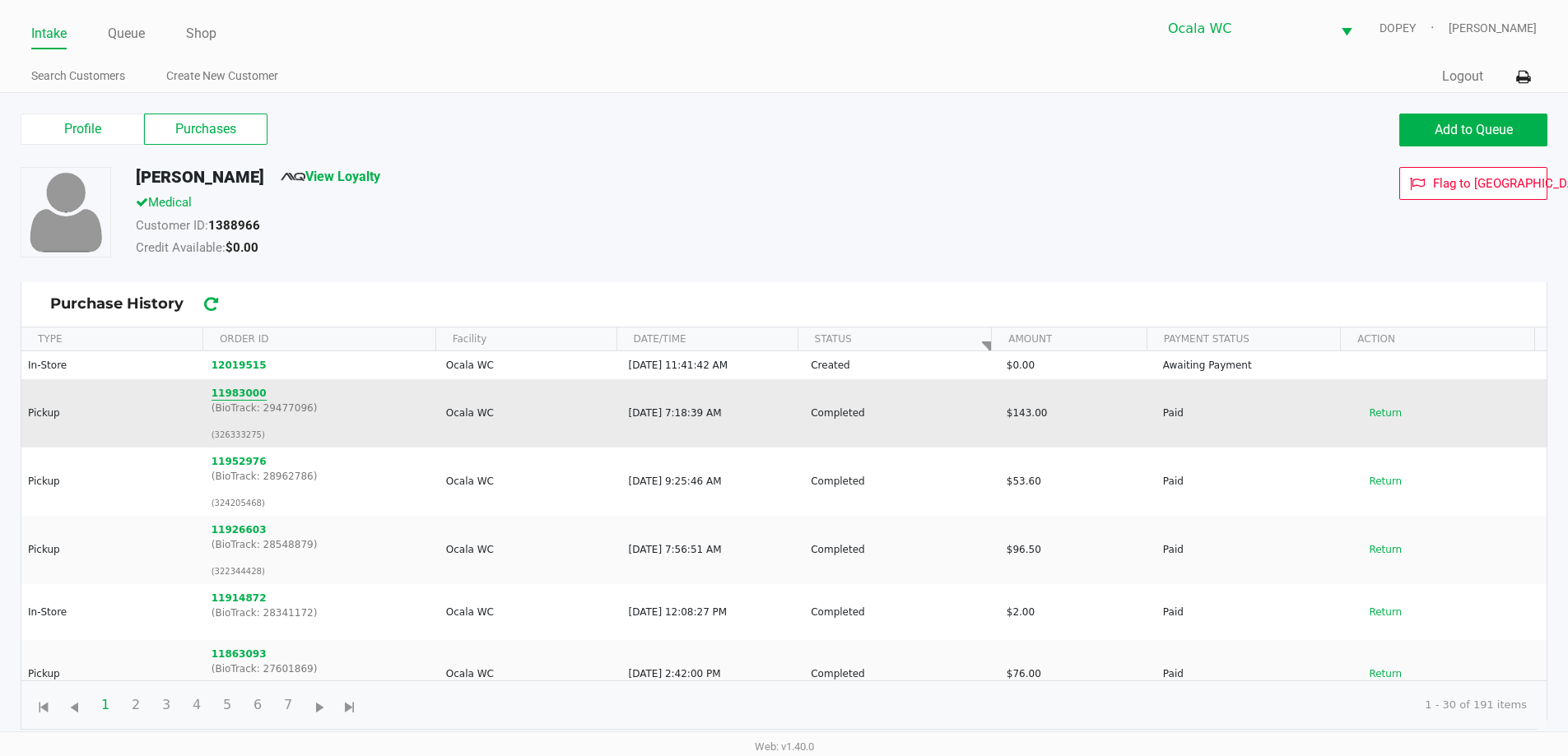
click at [226, 391] on button "11983000" at bounding box center [238, 392] width 55 height 14
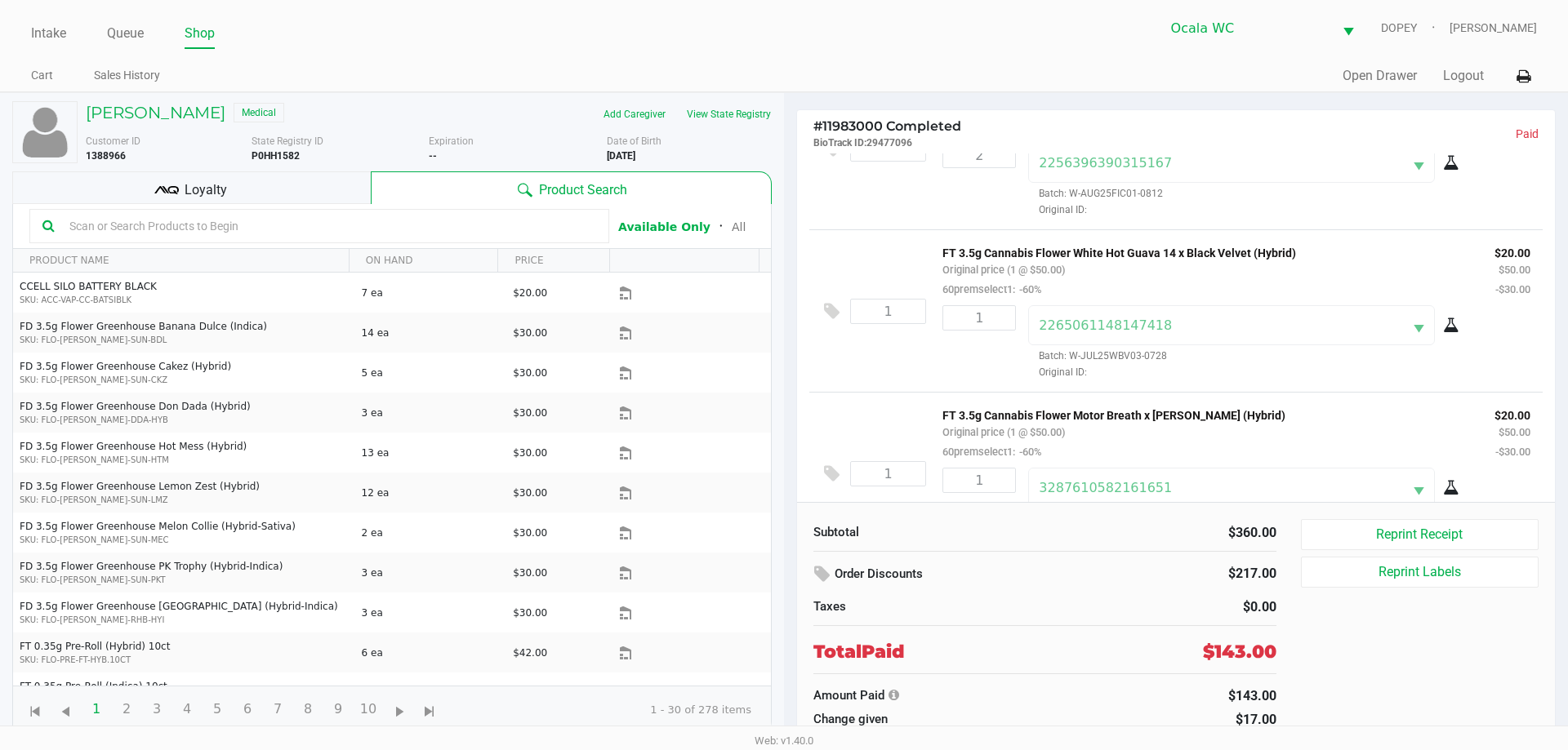
scroll to position [468, 0]
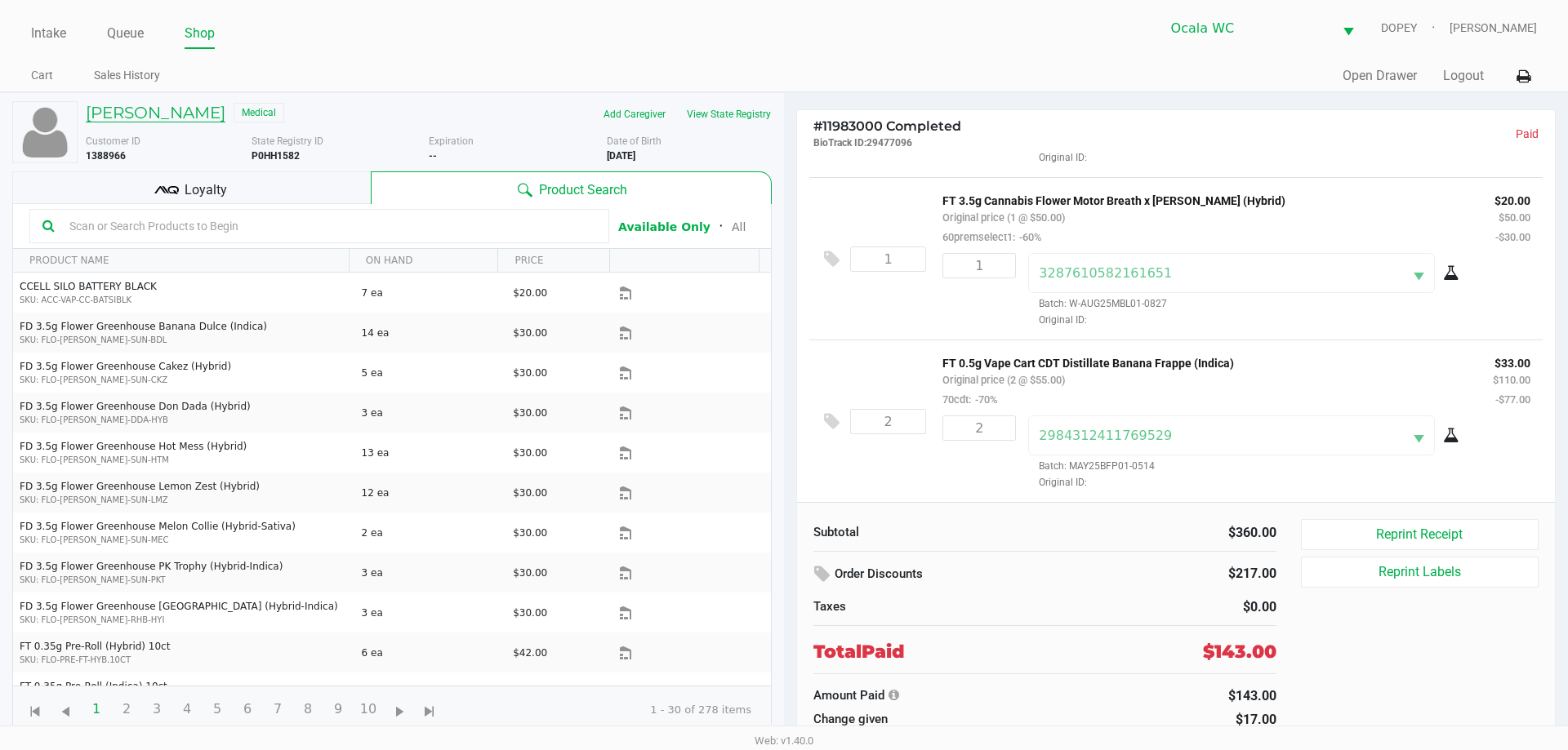
click at [168, 113] on h5 "Sharon Vagnone" at bounding box center [156, 113] width 140 height 19
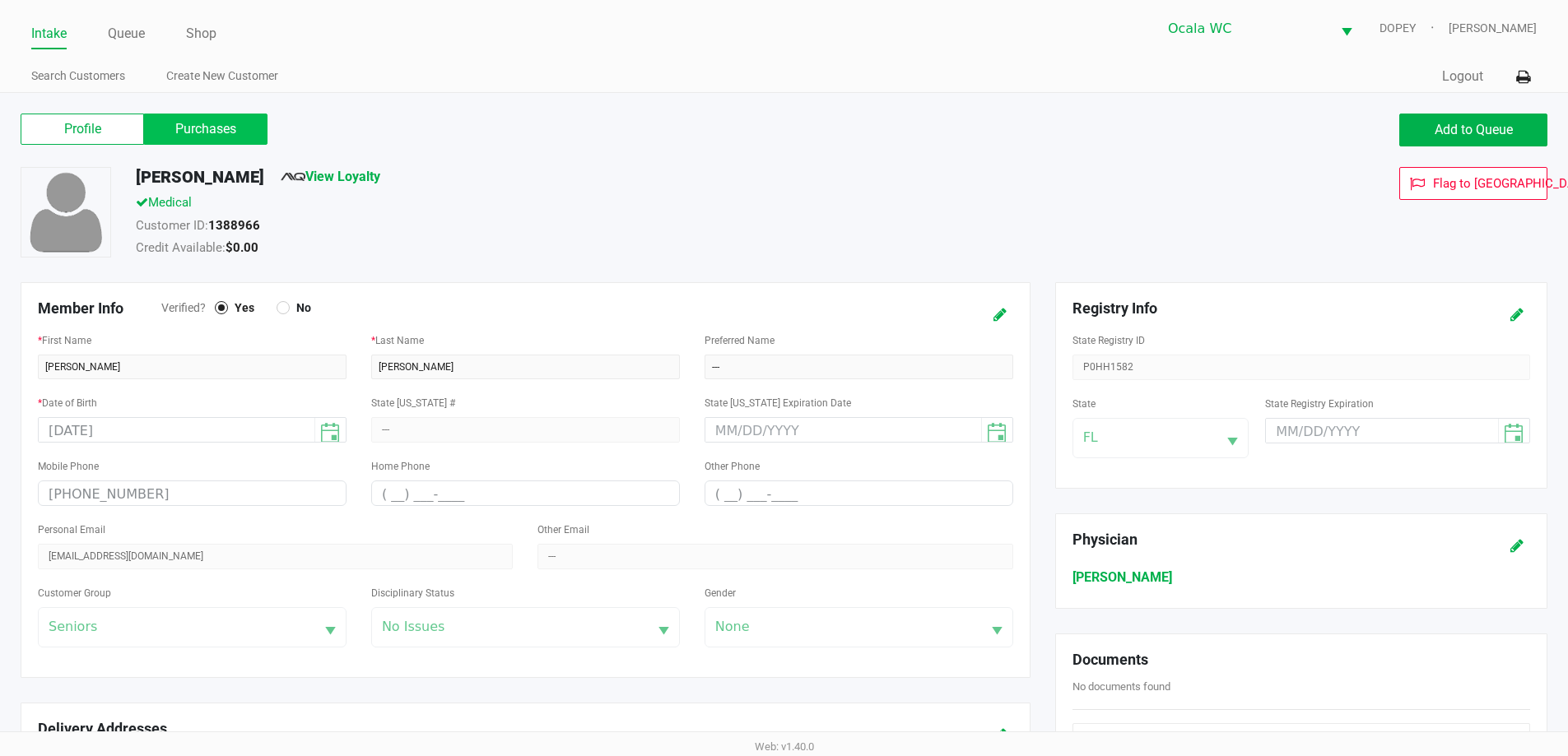
click at [205, 126] on label "Purchases" at bounding box center [206, 129] width 124 height 31
click at [0, 0] on 1 "Purchases" at bounding box center [0, 0] width 0 height 0
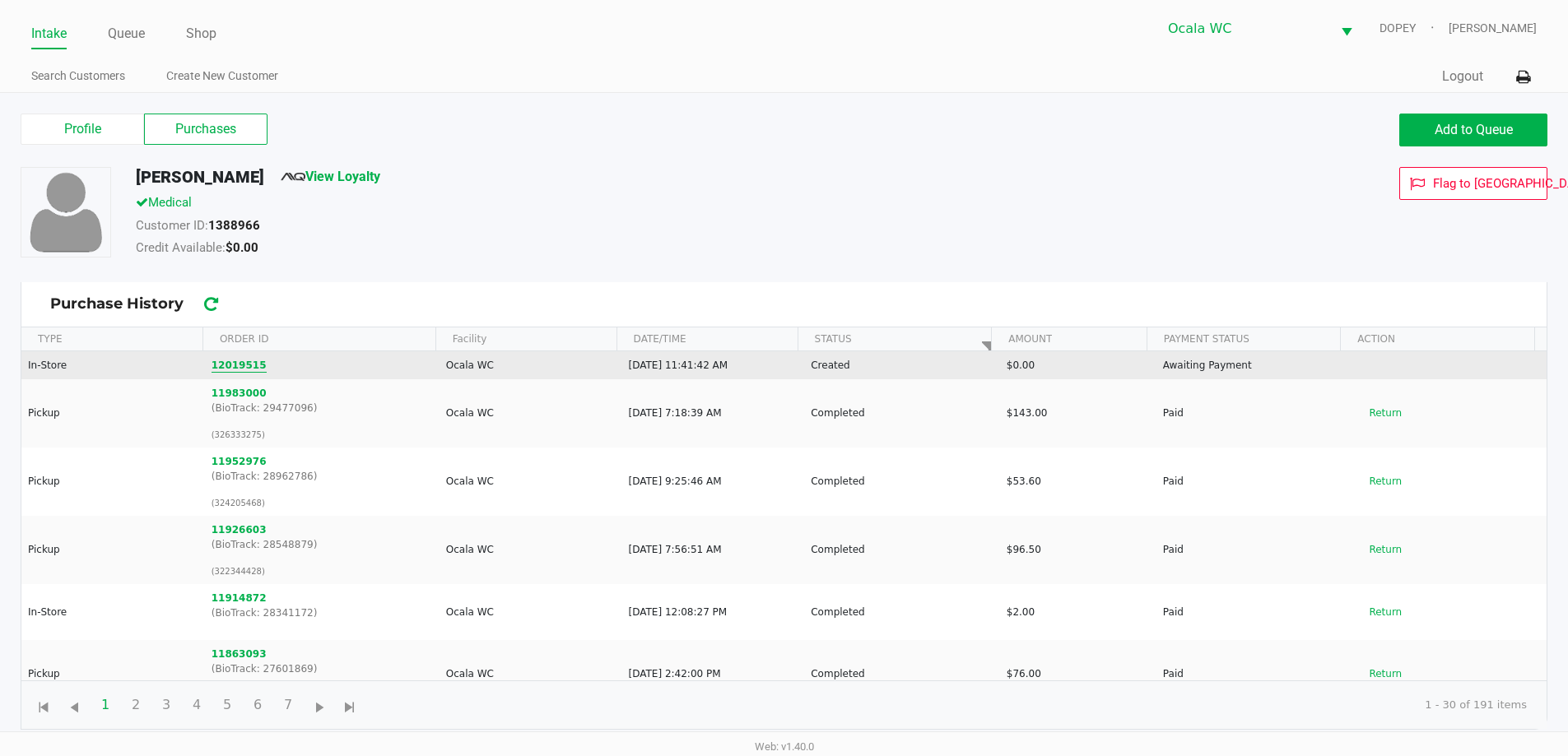
click at [238, 366] on button "12019515" at bounding box center [238, 364] width 55 height 14
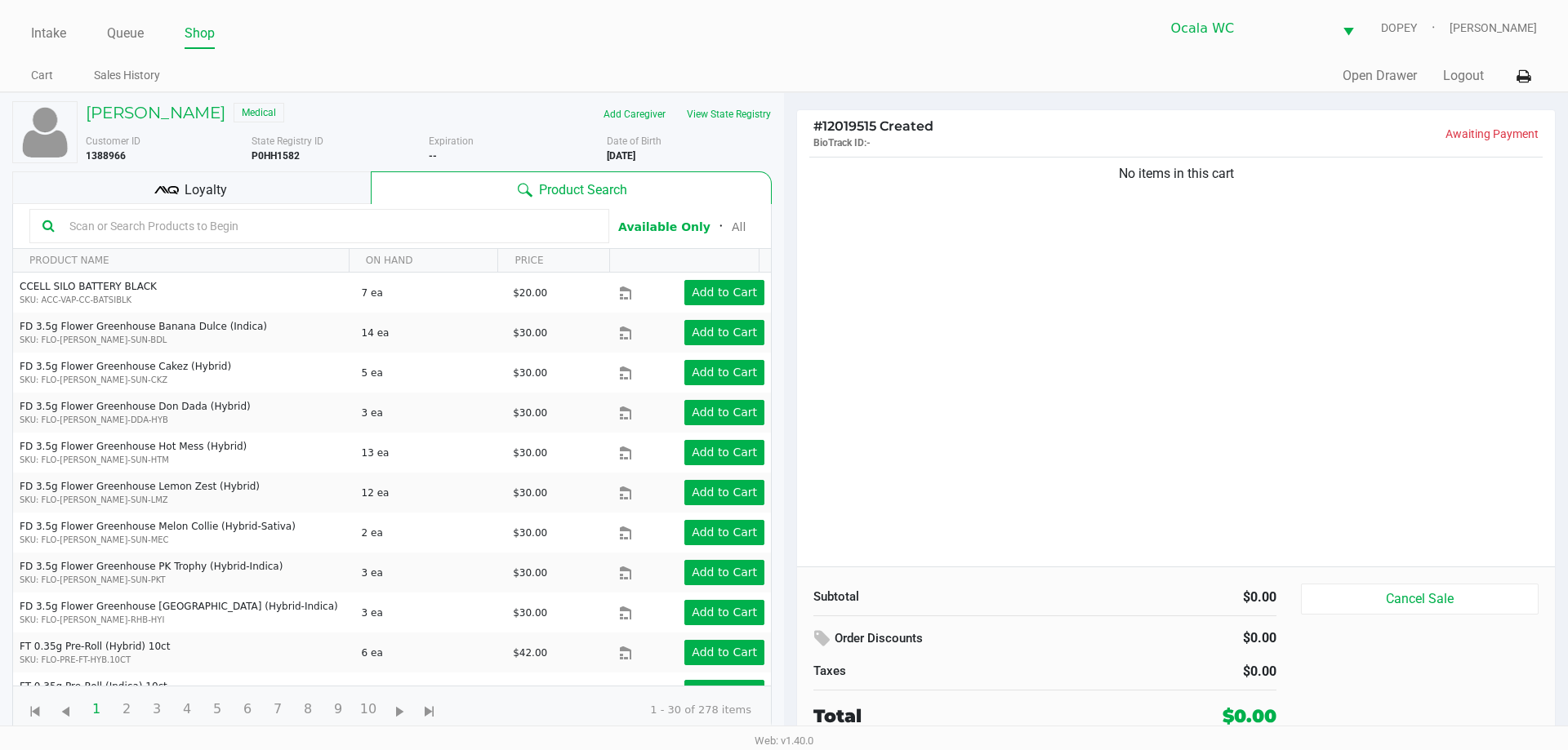
click at [195, 231] on input "text" at bounding box center [329, 227] width 533 height 25
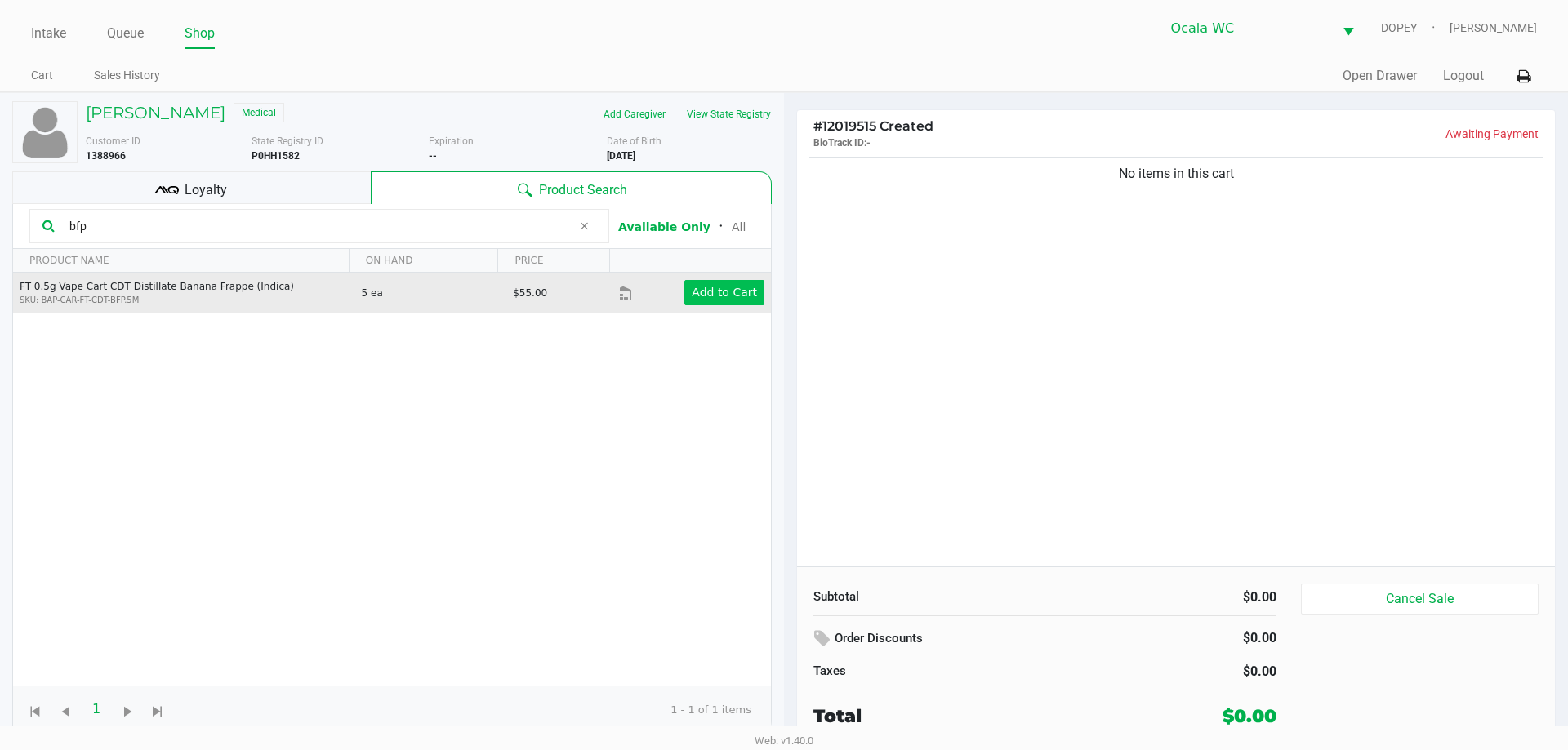
type input "bfp"
click at [720, 292] on app-button-loader "Add to Cart" at bounding box center [725, 293] width 65 height 13
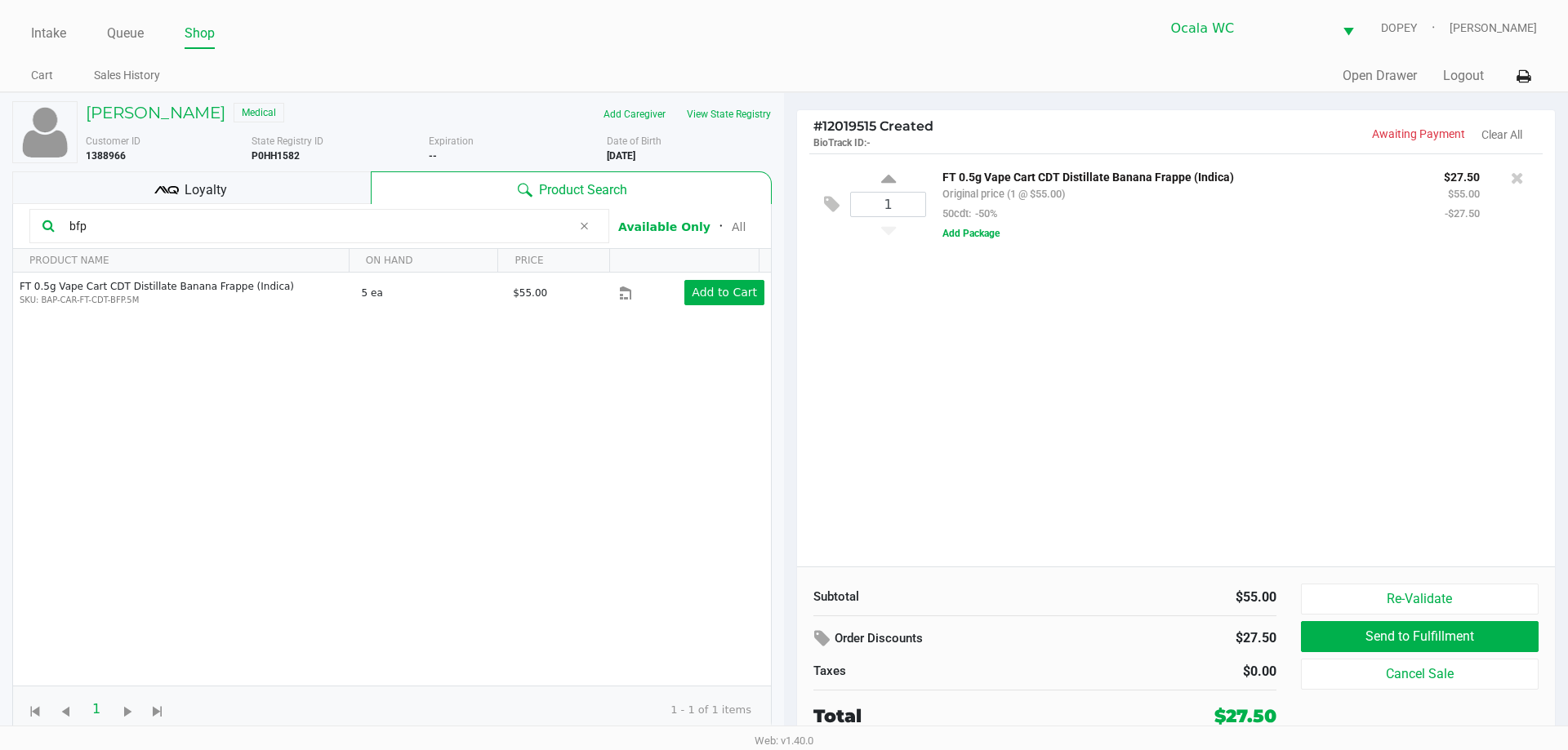
click at [1266, 347] on div "1 FT 0.5g Vape Cart CDT Distillate Banana Frappe (Indica) Original price (1 @ $…" at bounding box center [1176, 360] width 758 height 413
click at [1373, 449] on div "1 FT 0.5g Vape Cart CDT Distillate Banana Frappe (Indica) Original price (1 @ $…" at bounding box center [1176, 360] width 758 height 413
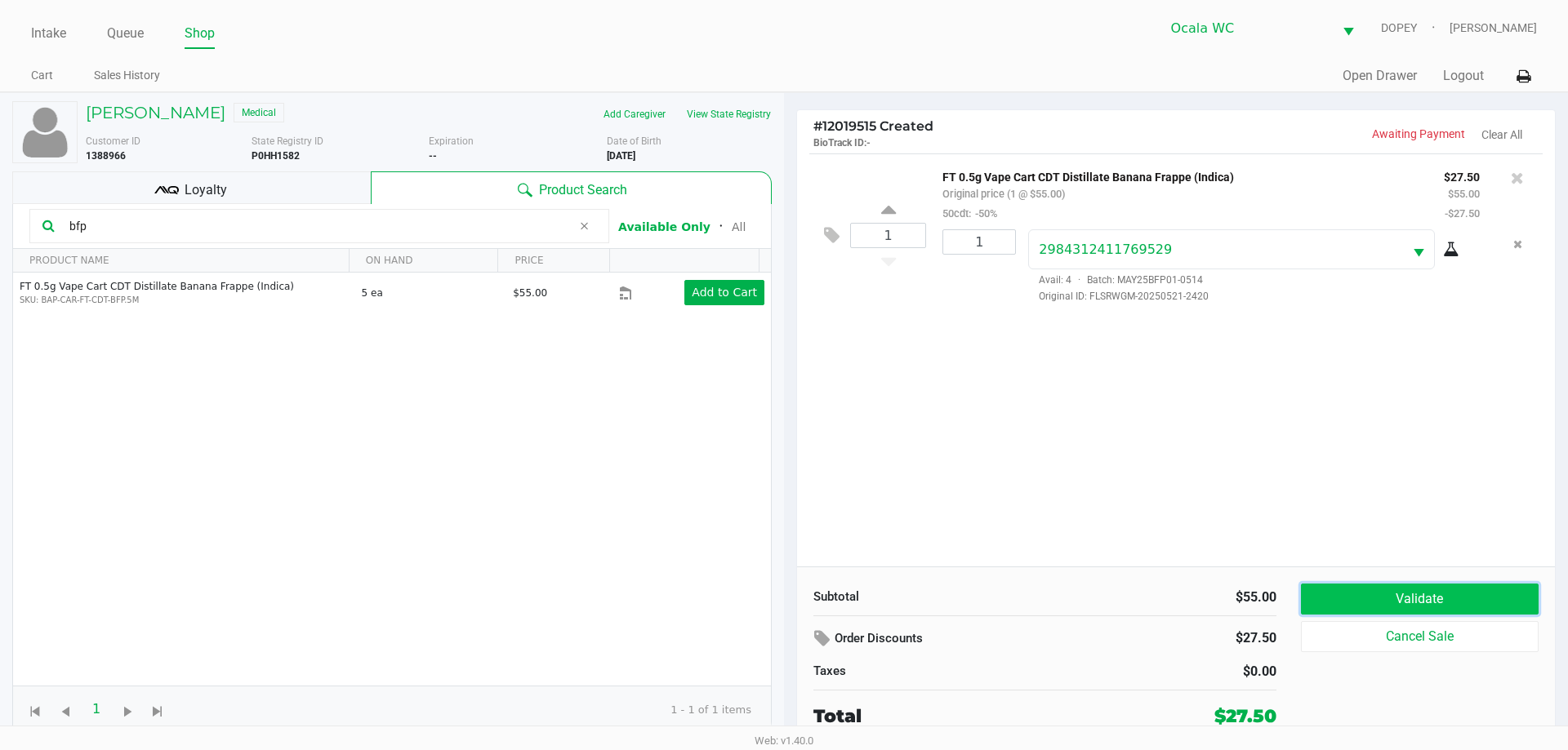
click at [1429, 593] on button "Validate" at bounding box center [1420, 599] width 237 height 31
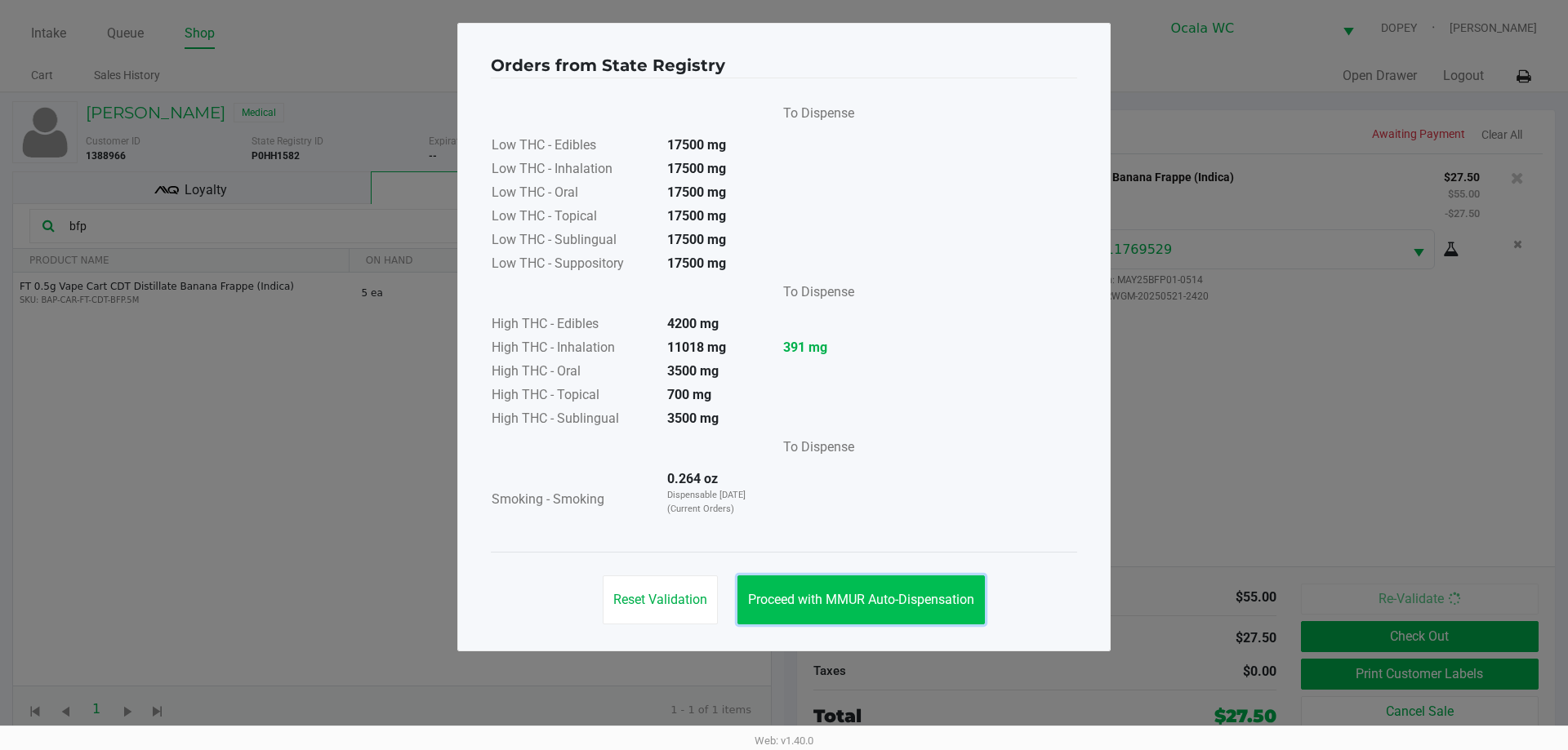
click at [878, 598] on span "Proceed with MMUR Auto-Dispensation" at bounding box center [862, 600] width 226 height 15
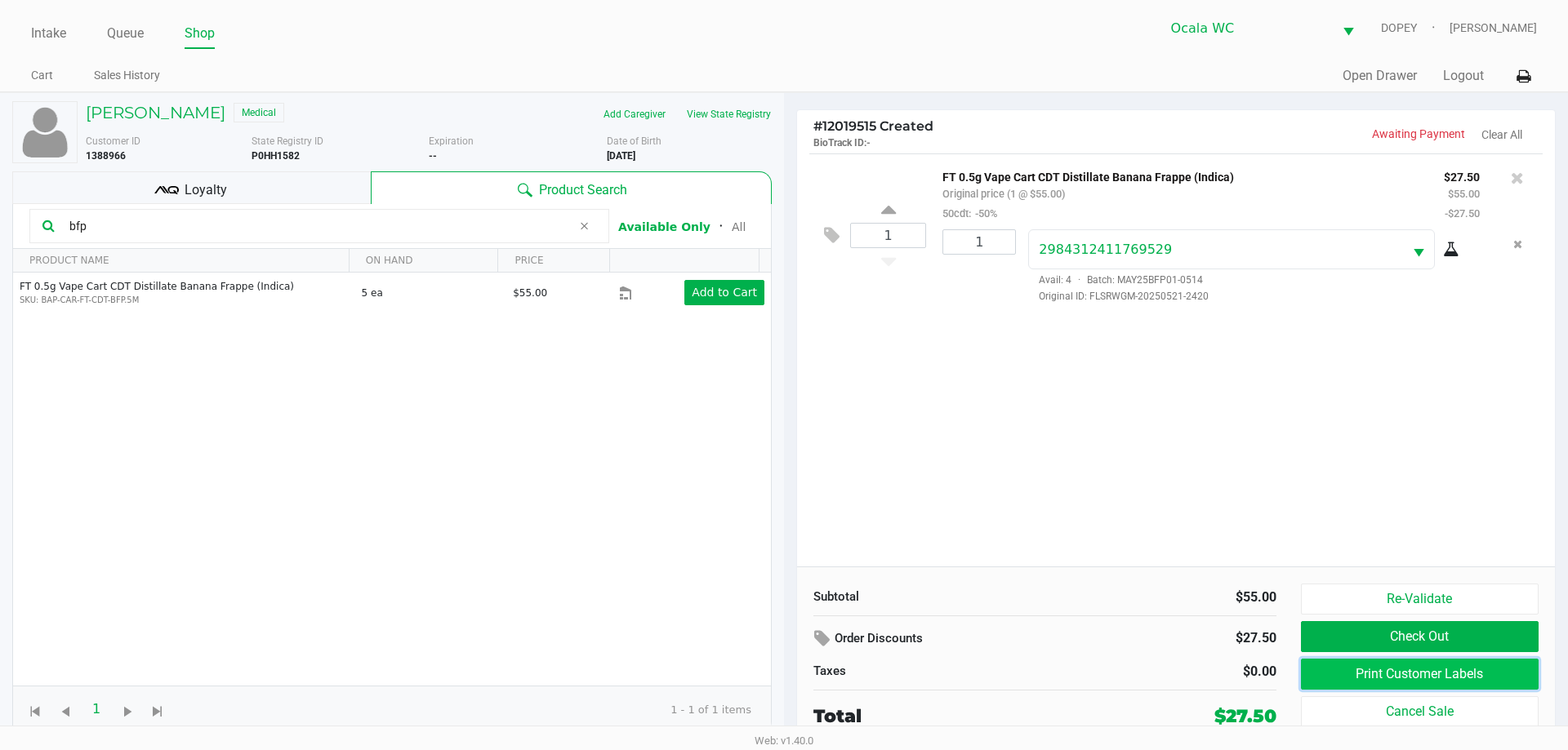
click at [1306, 663] on button "Print Customer Labels" at bounding box center [1420, 674] width 237 height 31
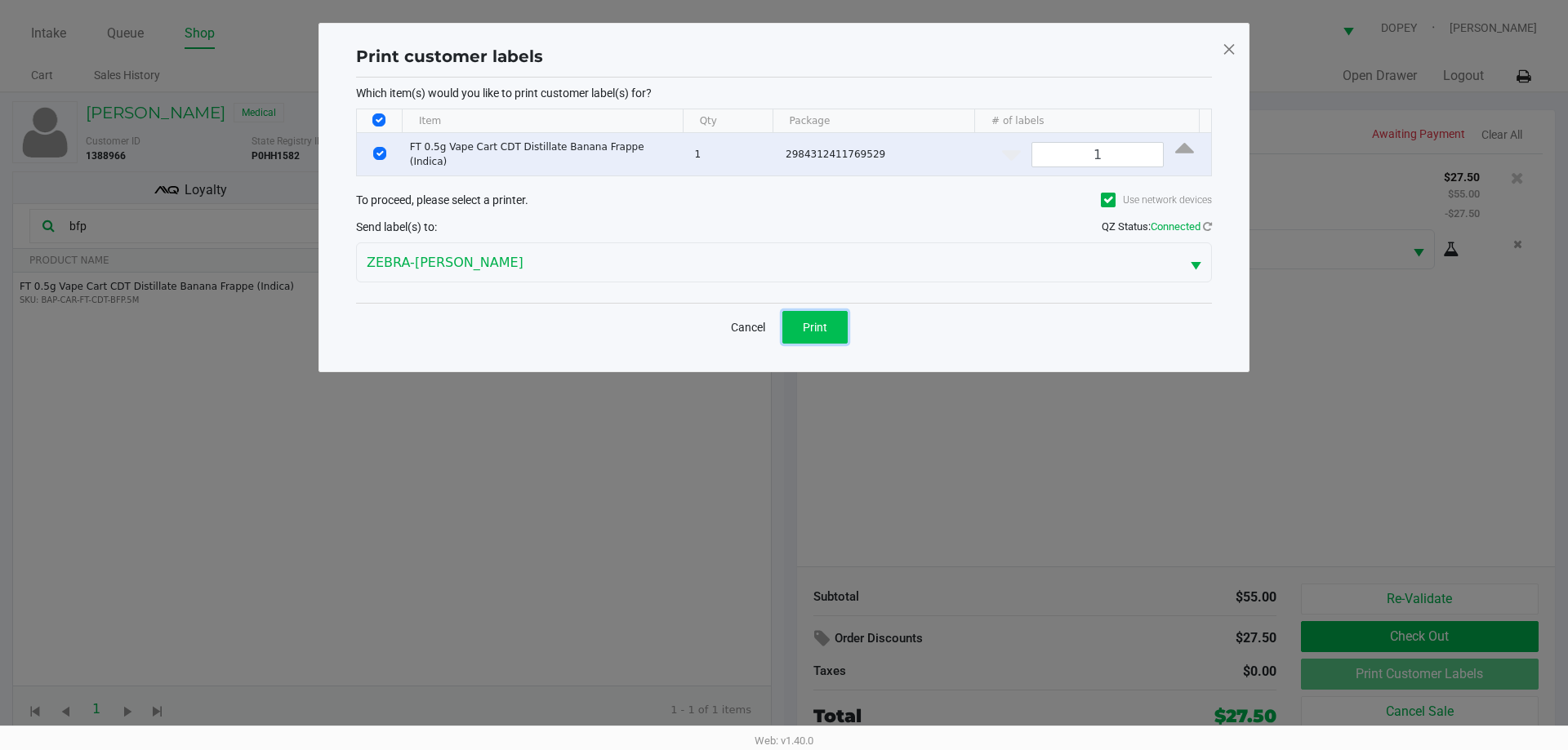
click at [834, 322] on button "Print" at bounding box center [815, 327] width 65 height 33
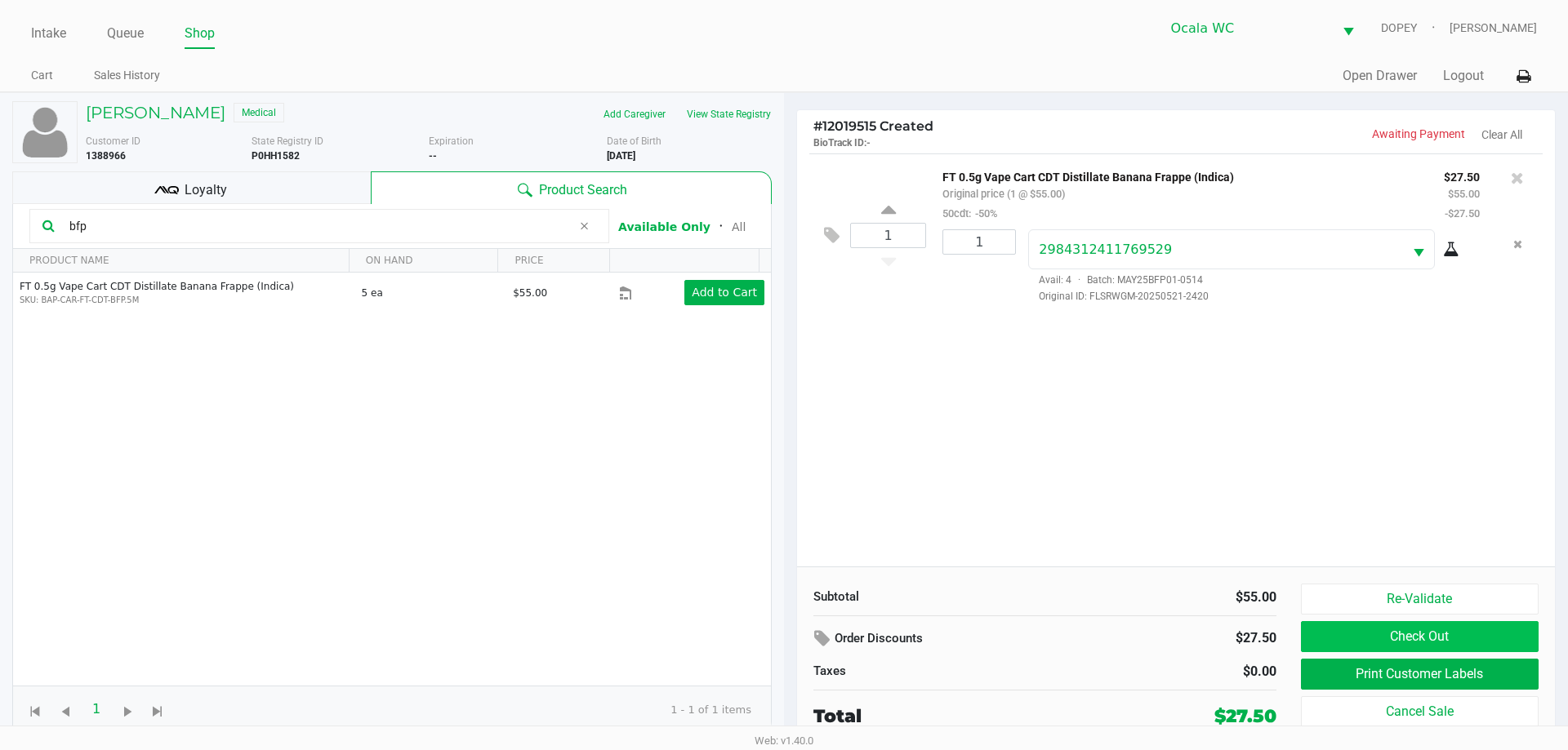
click at [1321, 647] on button "Check Out" at bounding box center [1420, 636] width 237 height 31
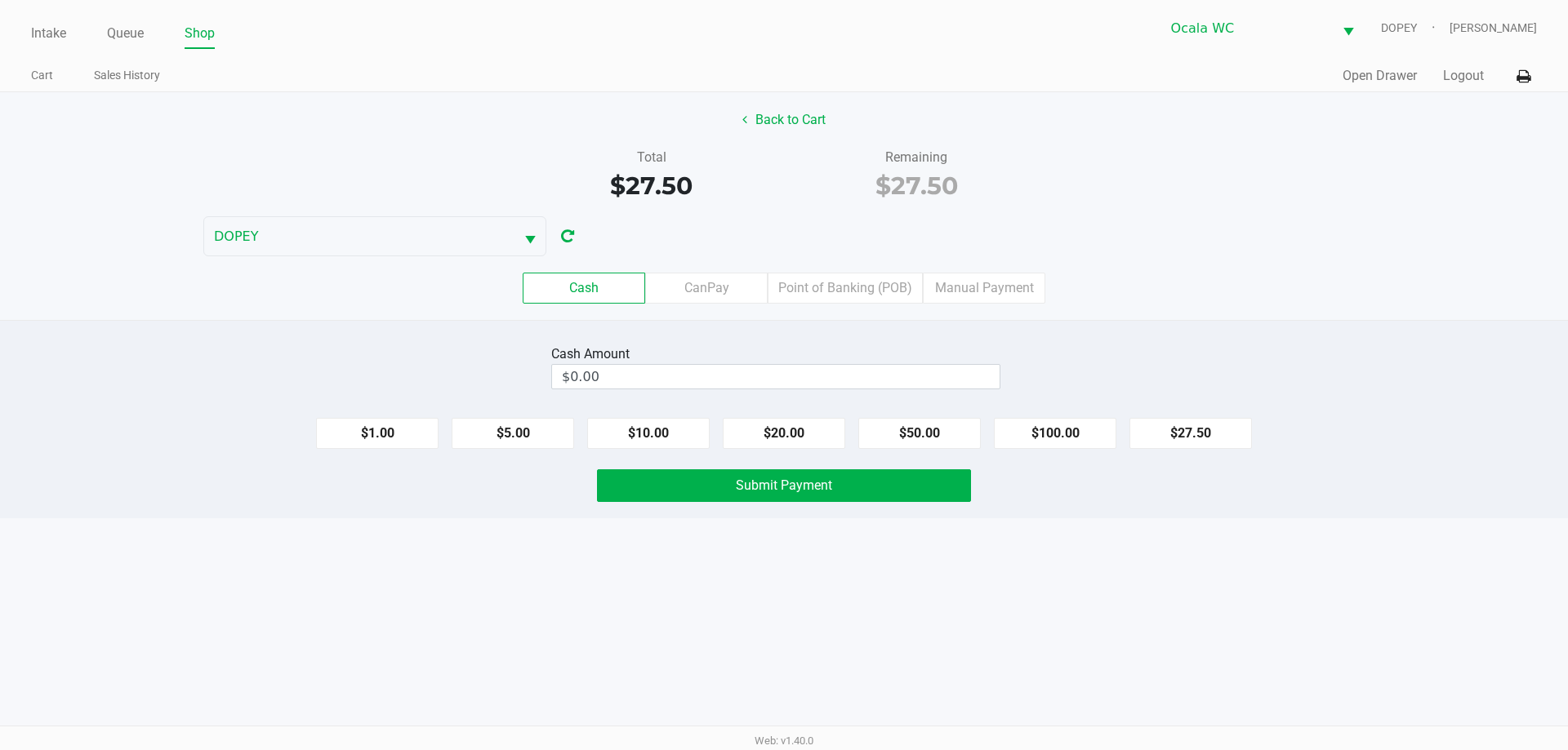
click at [691, 671] on div "Intake Queue Shop Ocala WC DOPEY Alicia Sieg Cart Sales History Quick Sale Open…" at bounding box center [784, 375] width 1568 height 750
click at [655, 379] on input "$0.00" at bounding box center [776, 376] width 448 height 24
click at [765, 444] on button "$20.00" at bounding box center [784, 433] width 123 height 31
click at [782, 440] on button "$20.00" at bounding box center [784, 433] width 123 height 31
type input "$40.00"
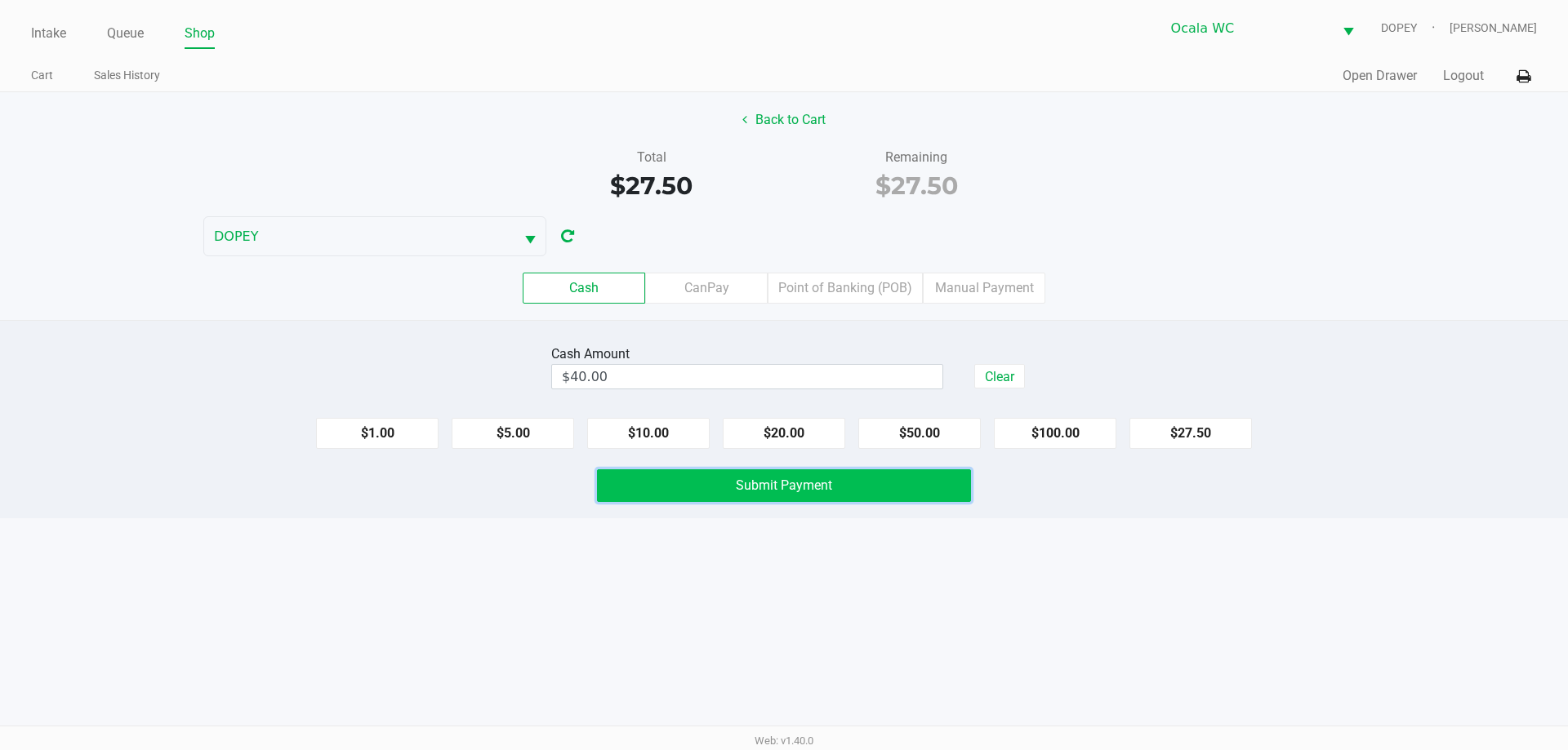
click at [786, 497] on button "Submit Payment" at bounding box center [784, 486] width 374 height 33
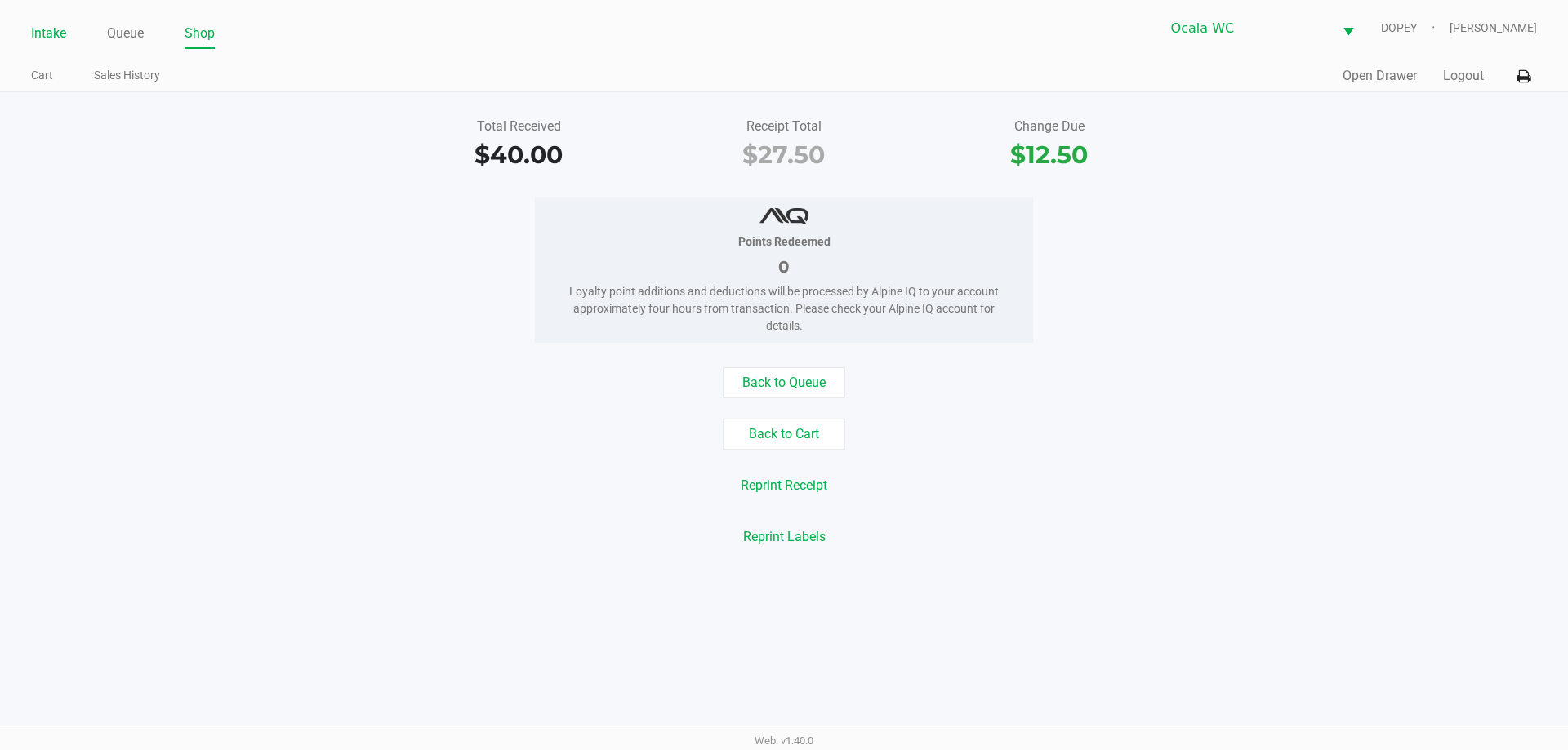
click at [57, 35] on link "Intake" at bounding box center [48, 33] width 35 height 23
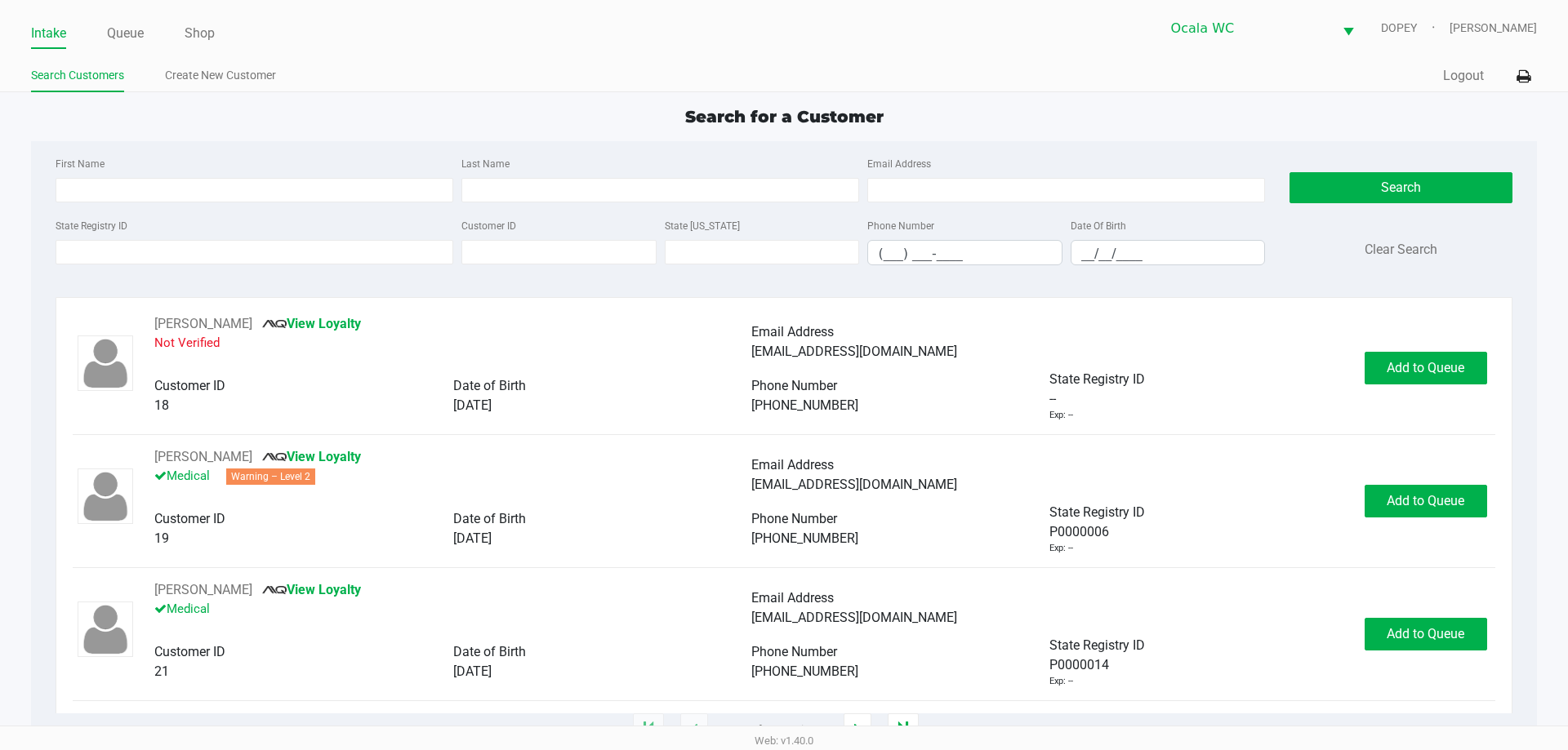
click at [53, 41] on link "Intake" at bounding box center [48, 33] width 35 height 23
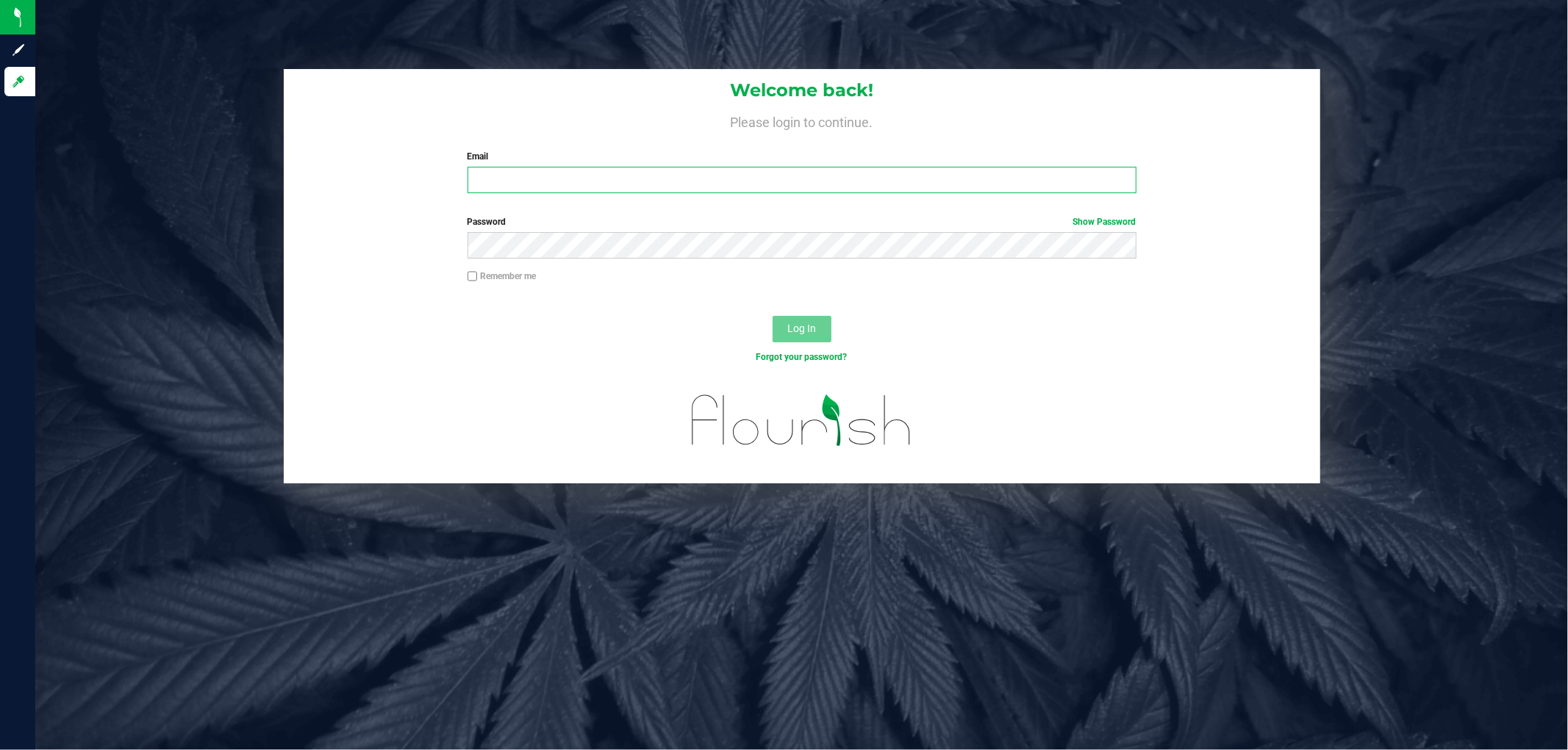
click at [506, 173] on input "Email" at bounding box center [802, 180] width 669 height 27
type input "[EMAIL_ADDRESS][DOMAIN_NAME]"
click at [773, 316] on button "Log In" at bounding box center [802, 329] width 59 height 27
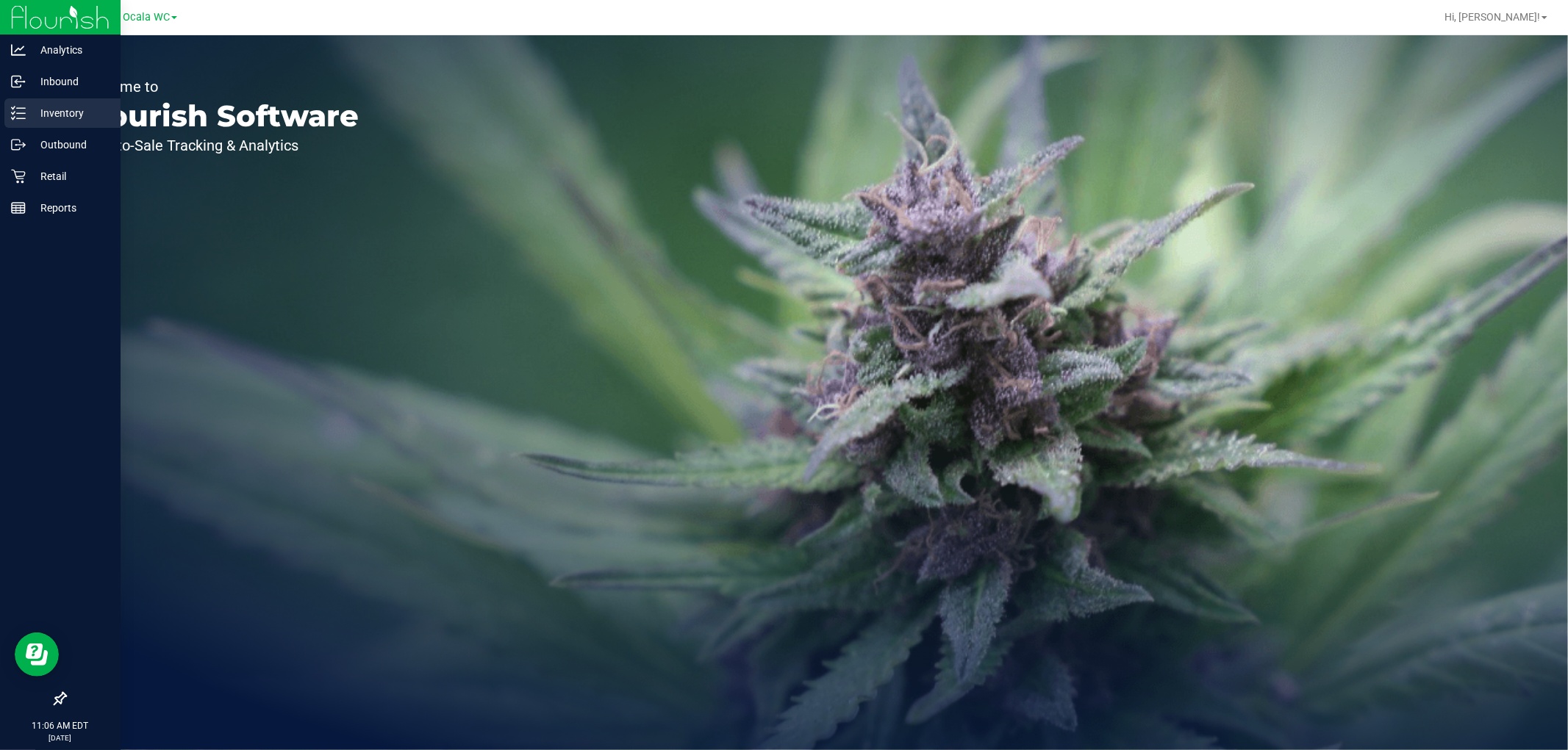
click at [29, 108] on p "Inventory" at bounding box center [70, 113] width 88 height 17
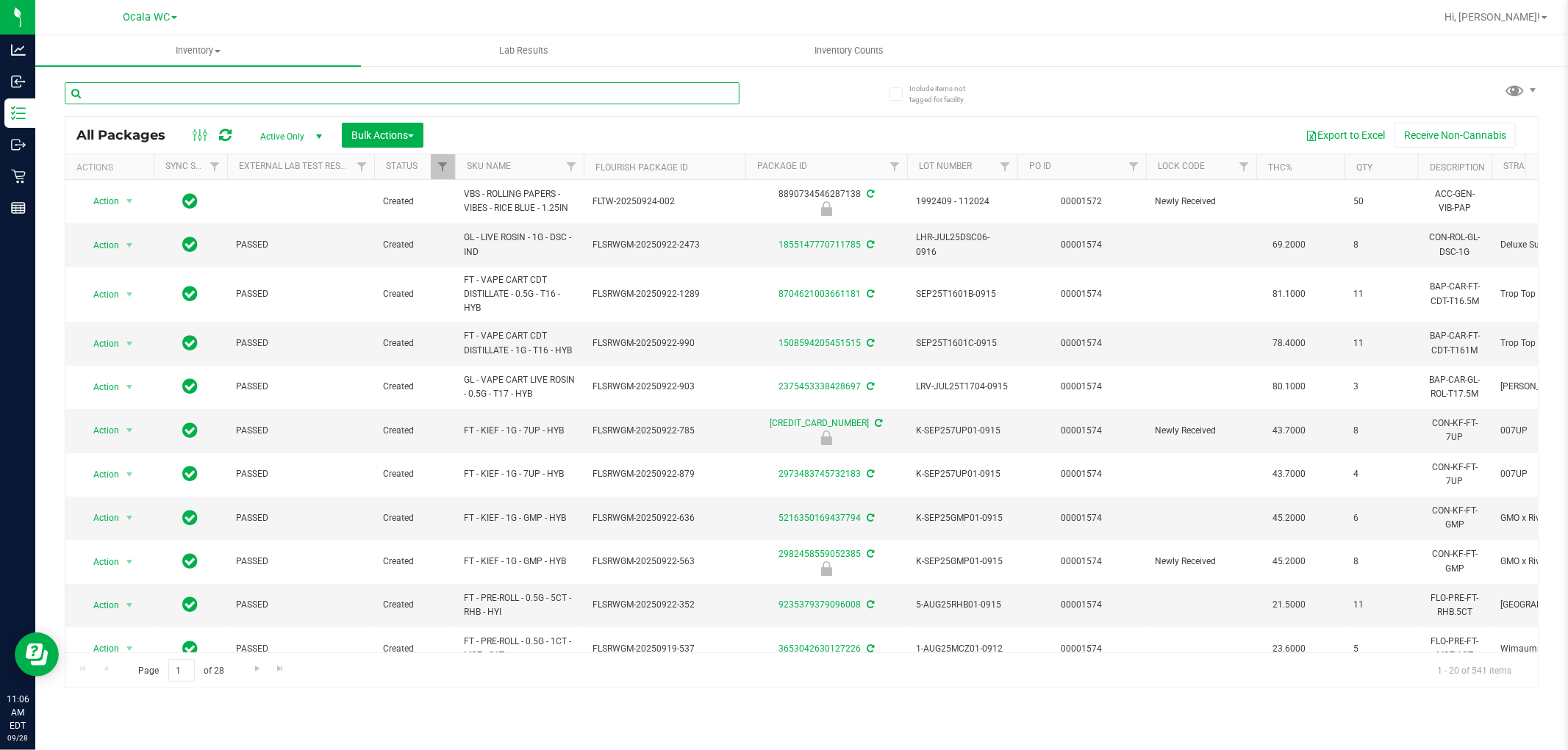
click at [173, 90] on input "text" at bounding box center [401, 94] width 675 height 22
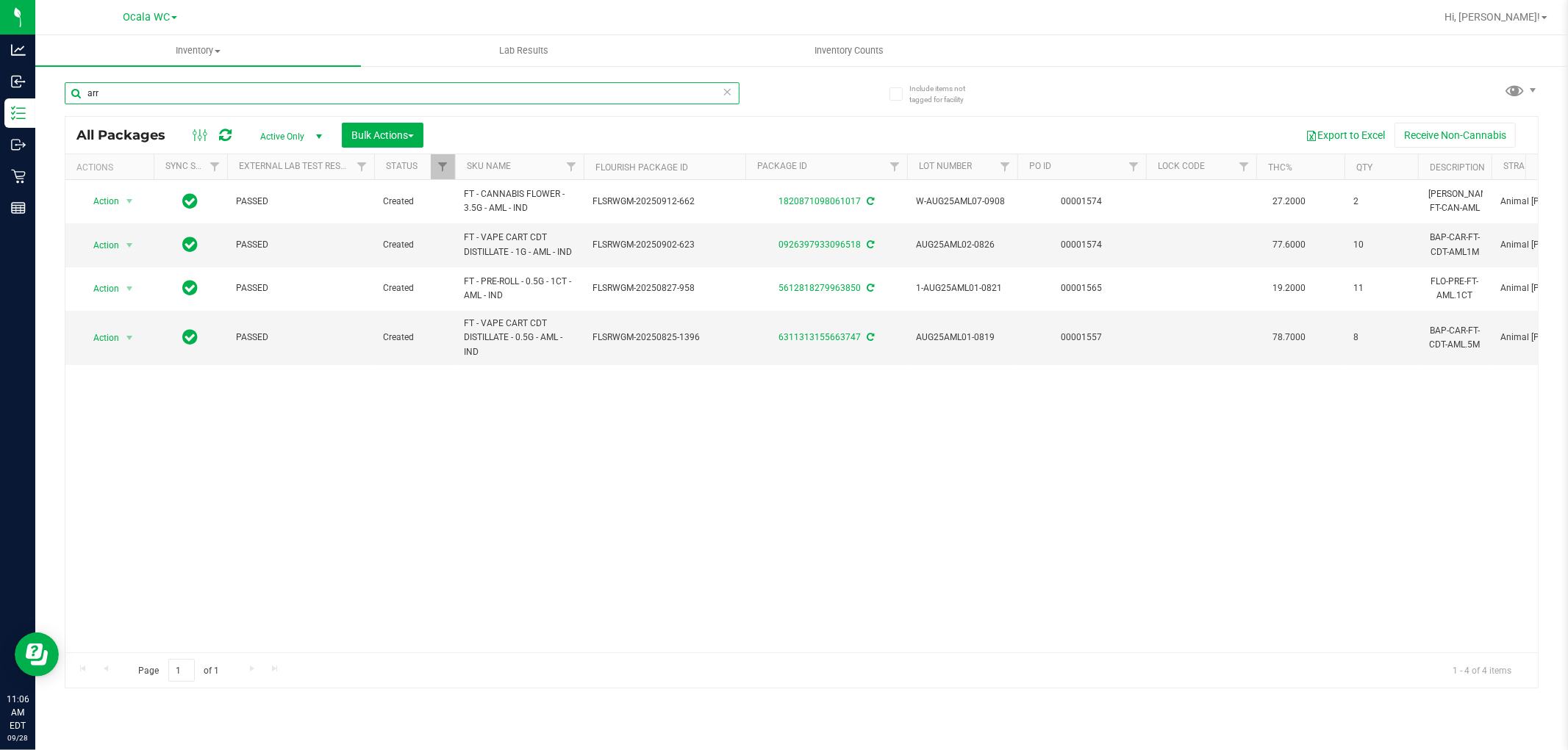
type input "arr"
click at [353, 498] on div "Action Action Adjust qty Create package Edit attributes Global inventory Locate…" at bounding box center [801, 416] width 1472 height 473
click at [35, 173] on div "Include items not tagged for facility arr All Packages Active Only Active Only …" at bounding box center [801, 288] width 1533 height 448
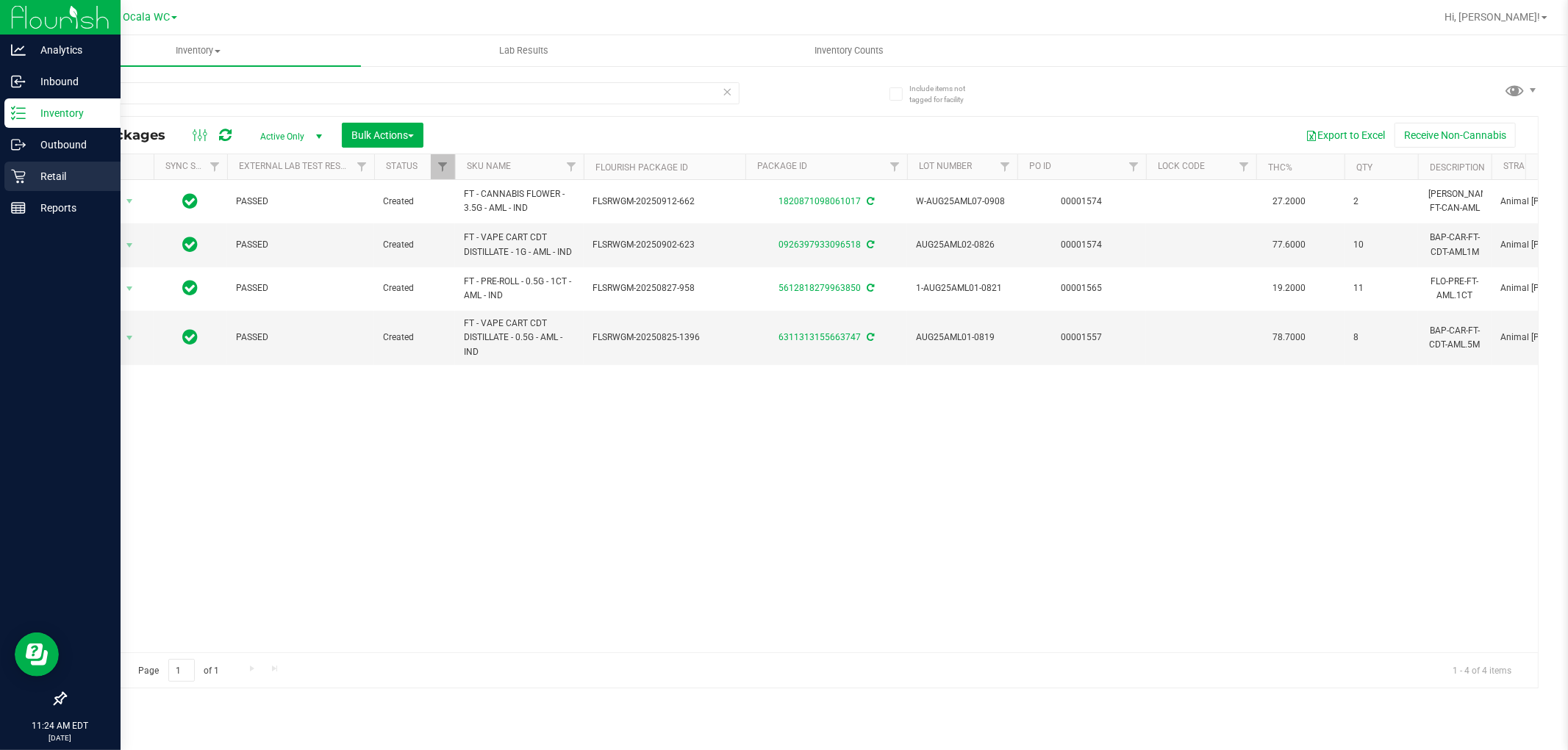
click at [20, 186] on div "Retail" at bounding box center [62, 177] width 116 height 29
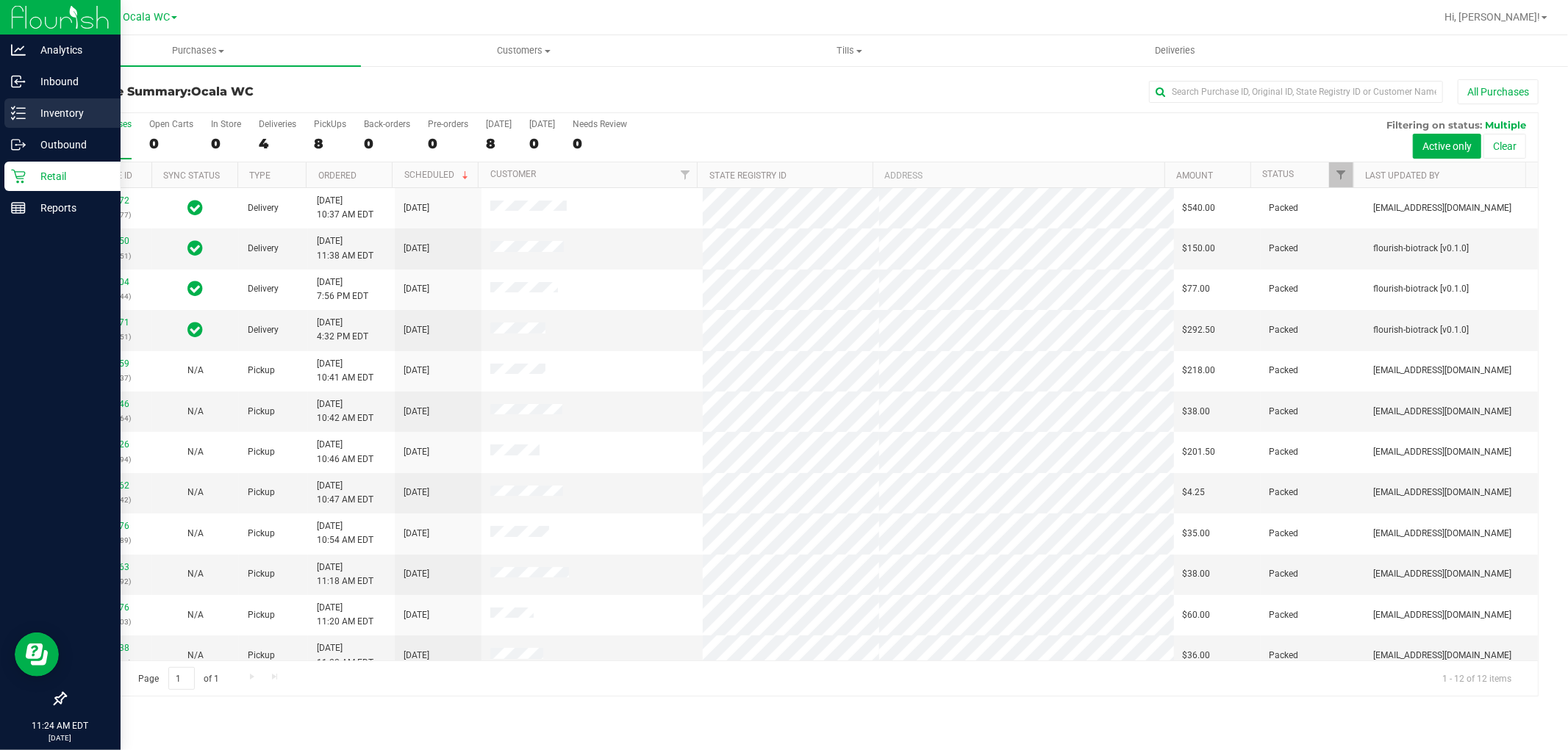
click at [60, 114] on p "Inventory" at bounding box center [70, 113] width 88 height 17
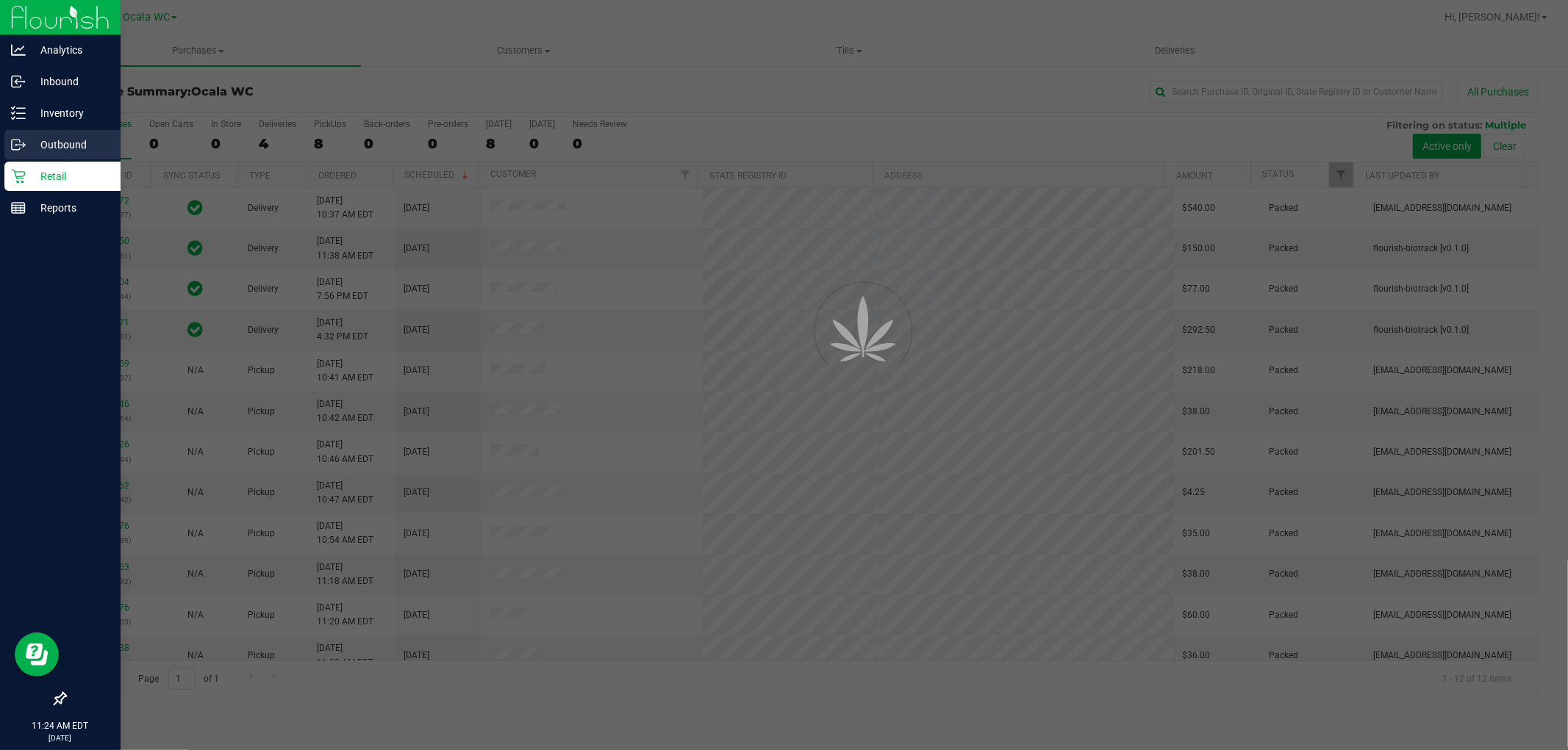
click at [39, 133] on div "Outbound" at bounding box center [62, 145] width 116 height 29
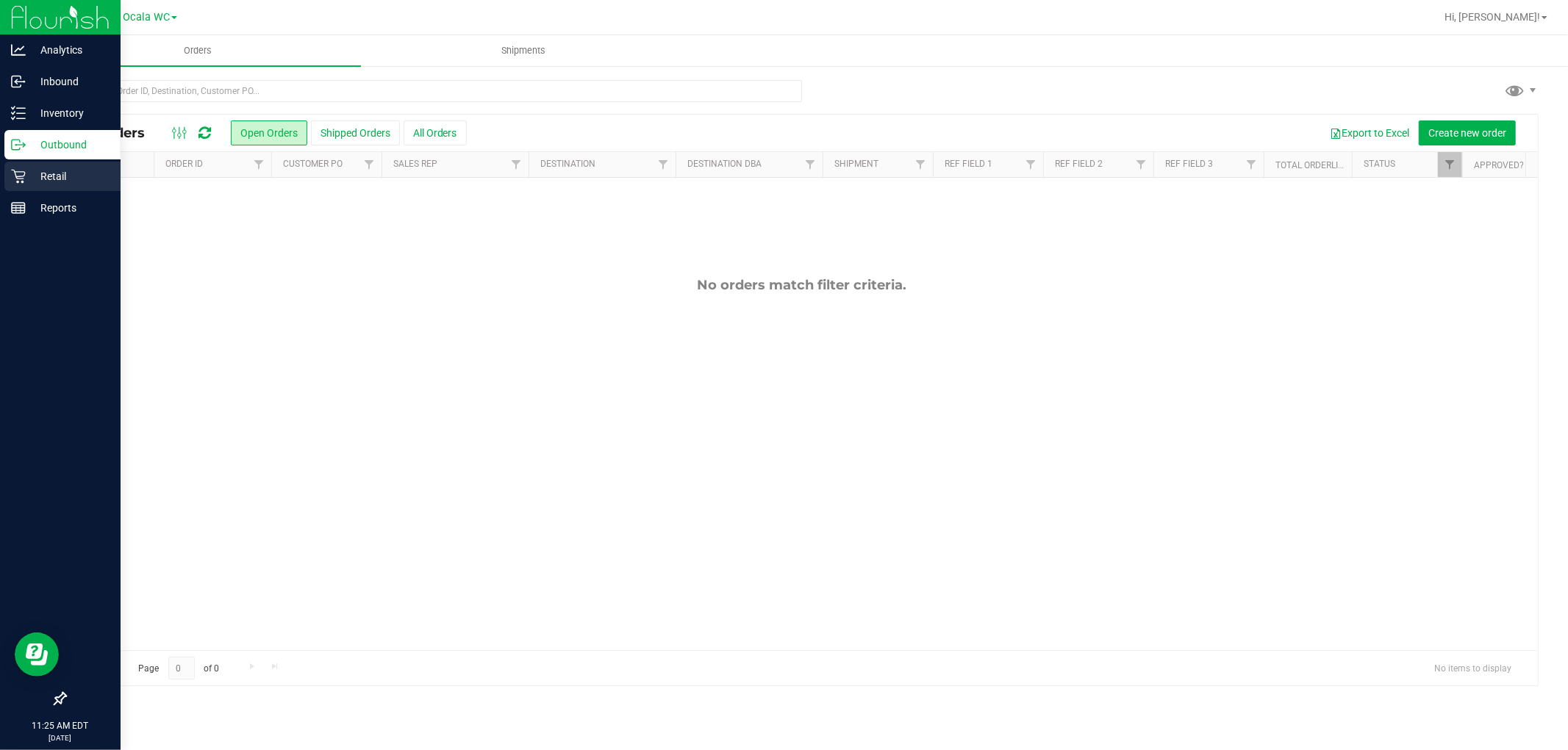
click at [33, 170] on p "Retail" at bounding box center [70, 177] width 88 height 17
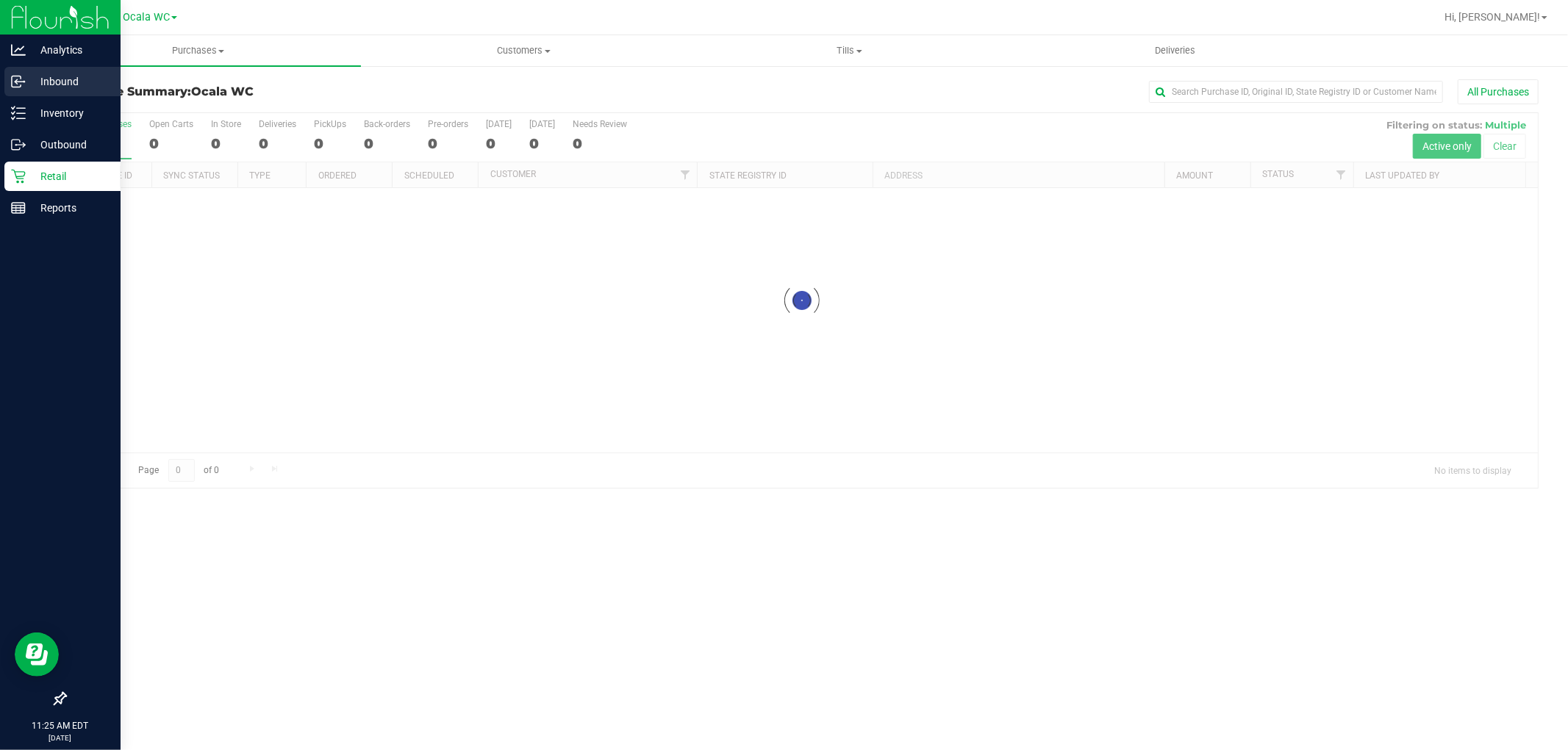
click at [53, 83] on p "Inbound" at bounding box center [70, 81] width 88 height 17
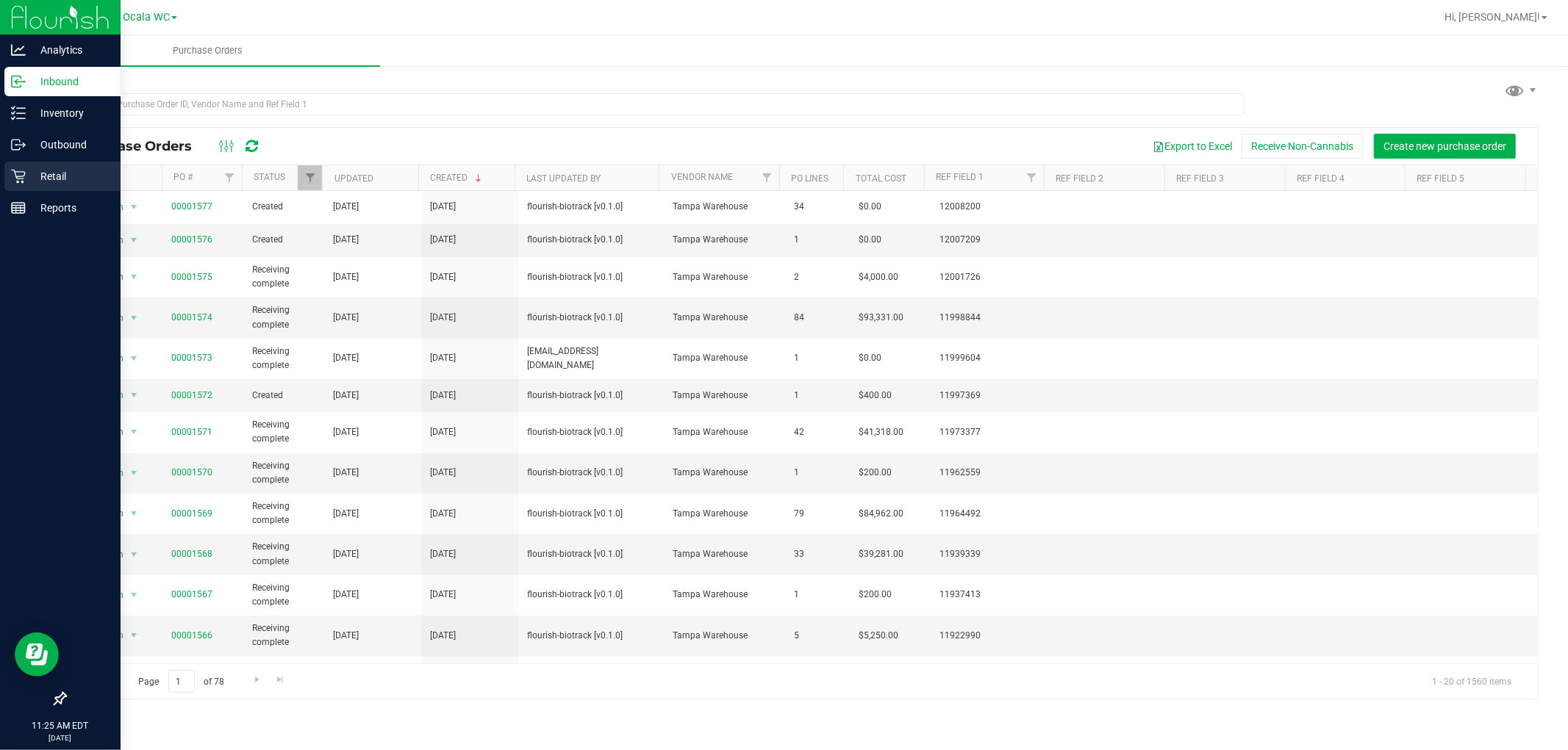
click at [23, 177] on icon at bounding box center [18, 177] width 14 height 14
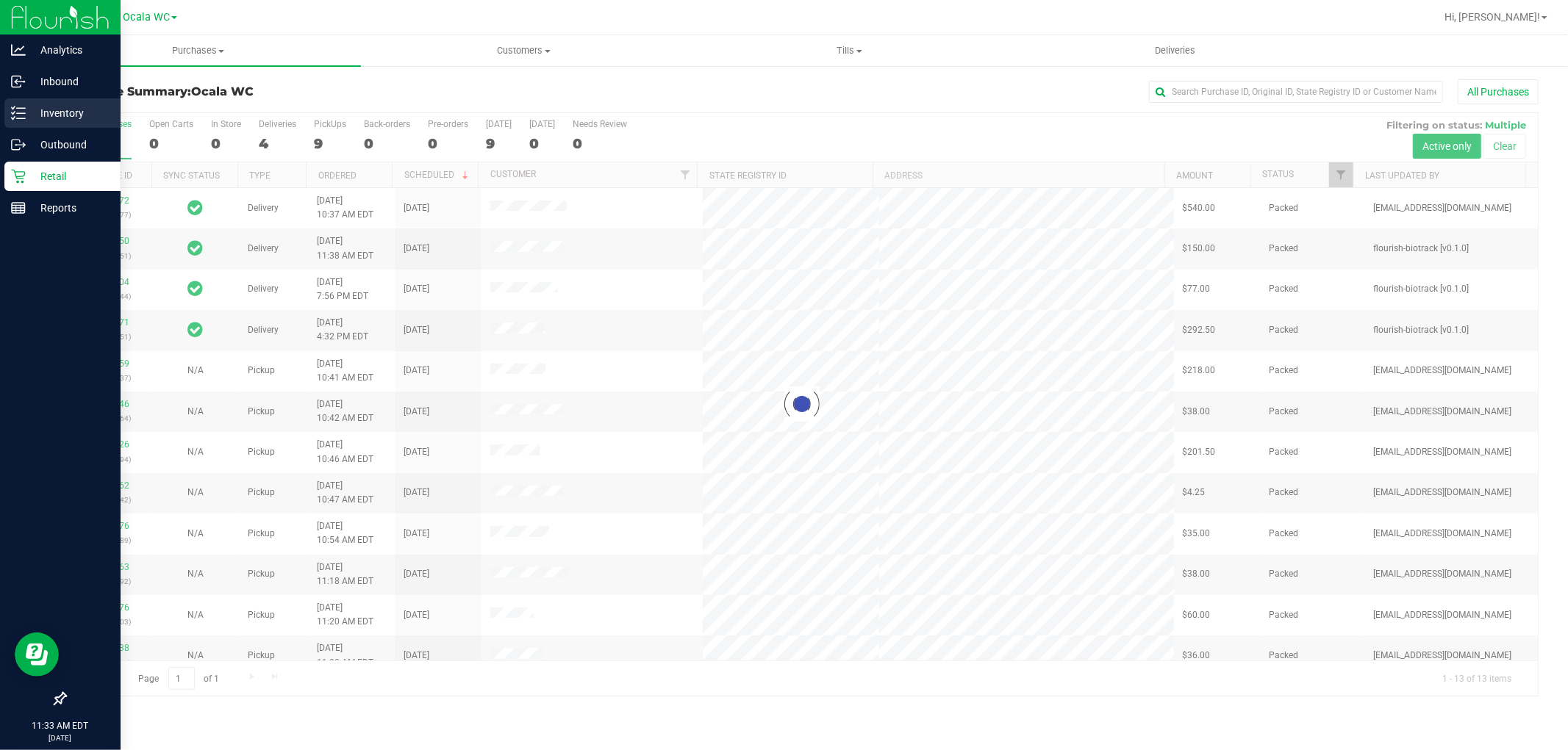
click at [37, 116] on p "Inventory" at bounding box center [70, 113] width 88 height 17
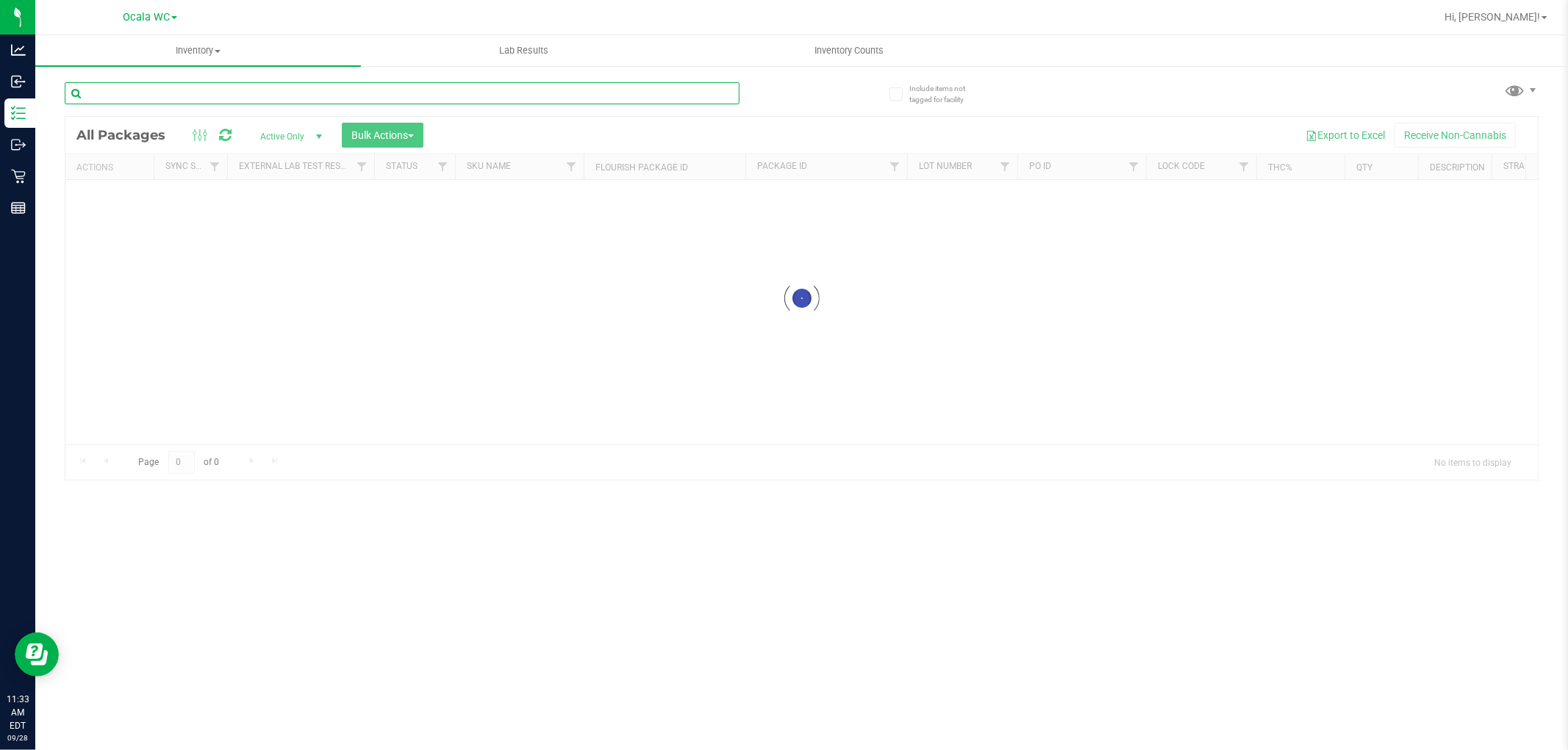
click at [254, 89] on input "text" at bounding box center [401, 94] width 675 height 22
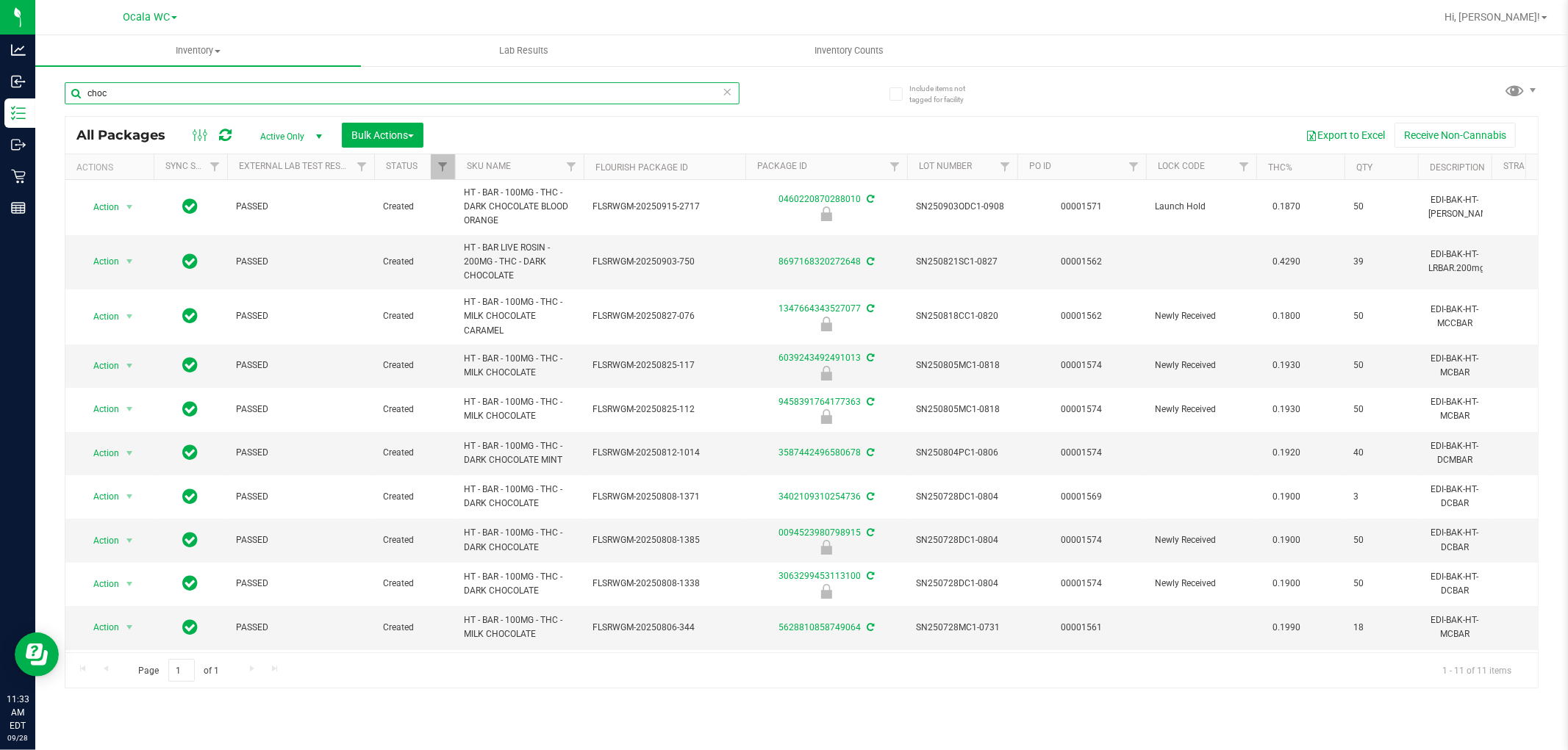
click at [134, 92] on input "choc" at bounding box center [401, 94] width 675 height 22
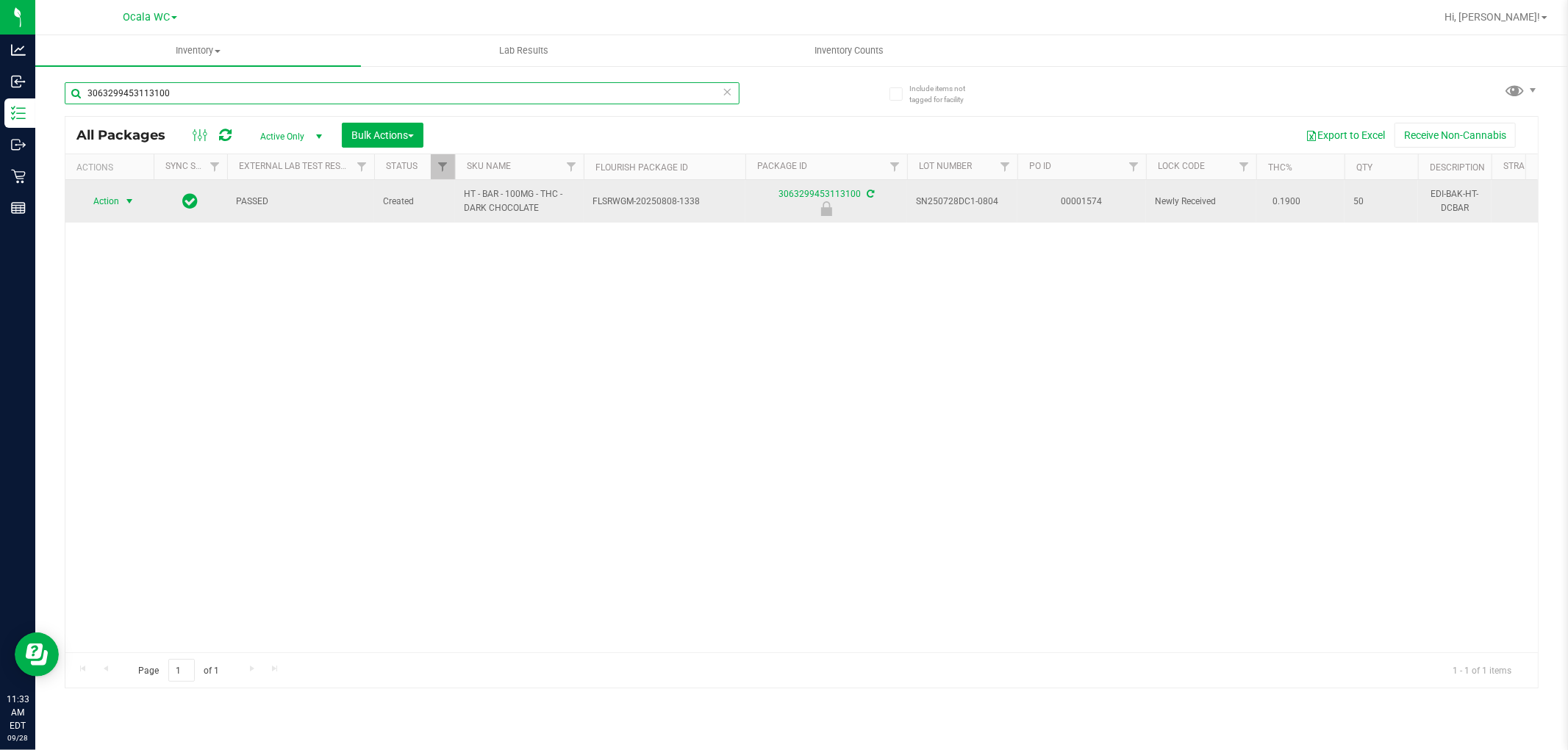
type input "3063299453113100"
click at [114, 200] on span "Action" at bounding box center [100, 201] width 40 height 21
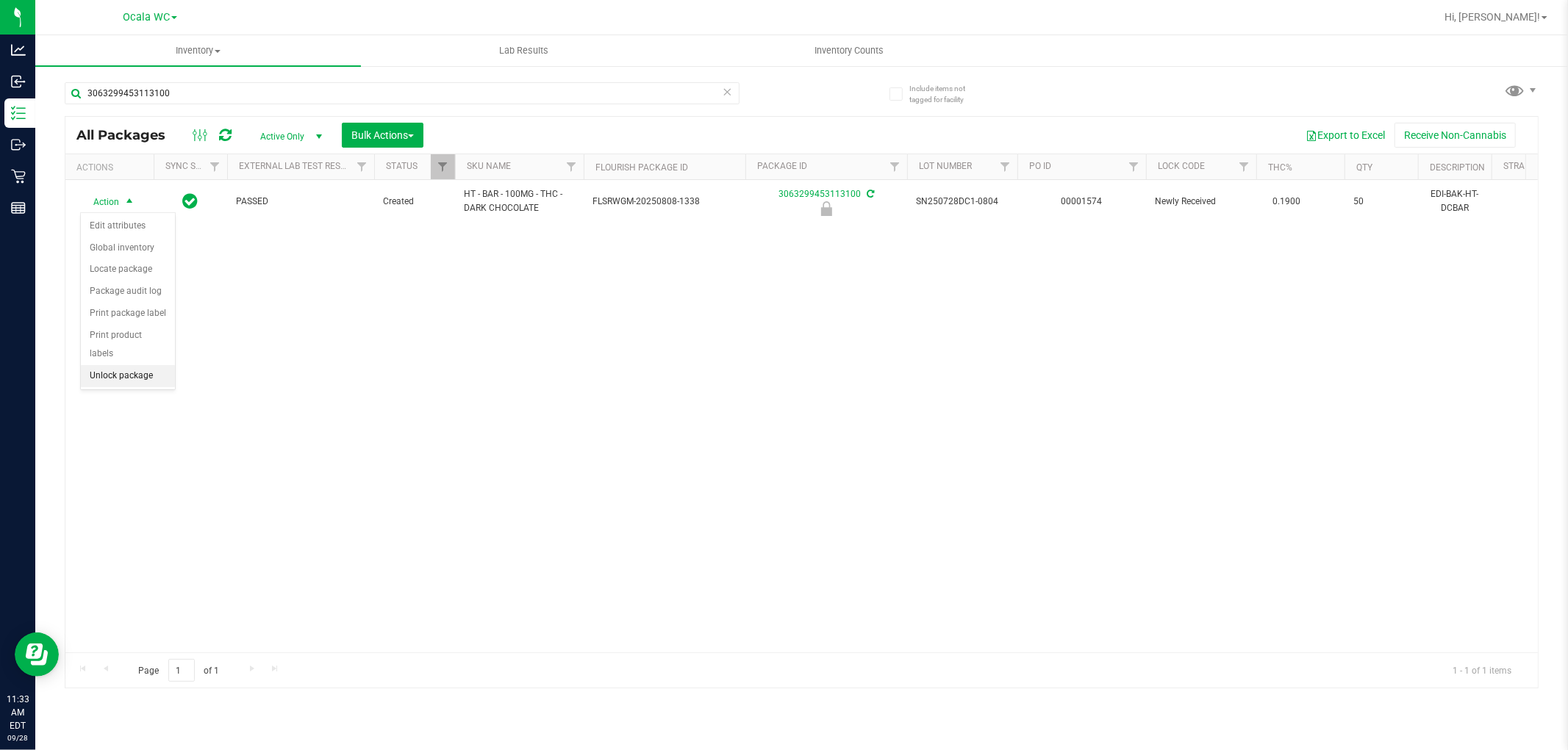
click at [109, 383] on li "Unlock package" at bounding box center [128, 376] width 94 height 22
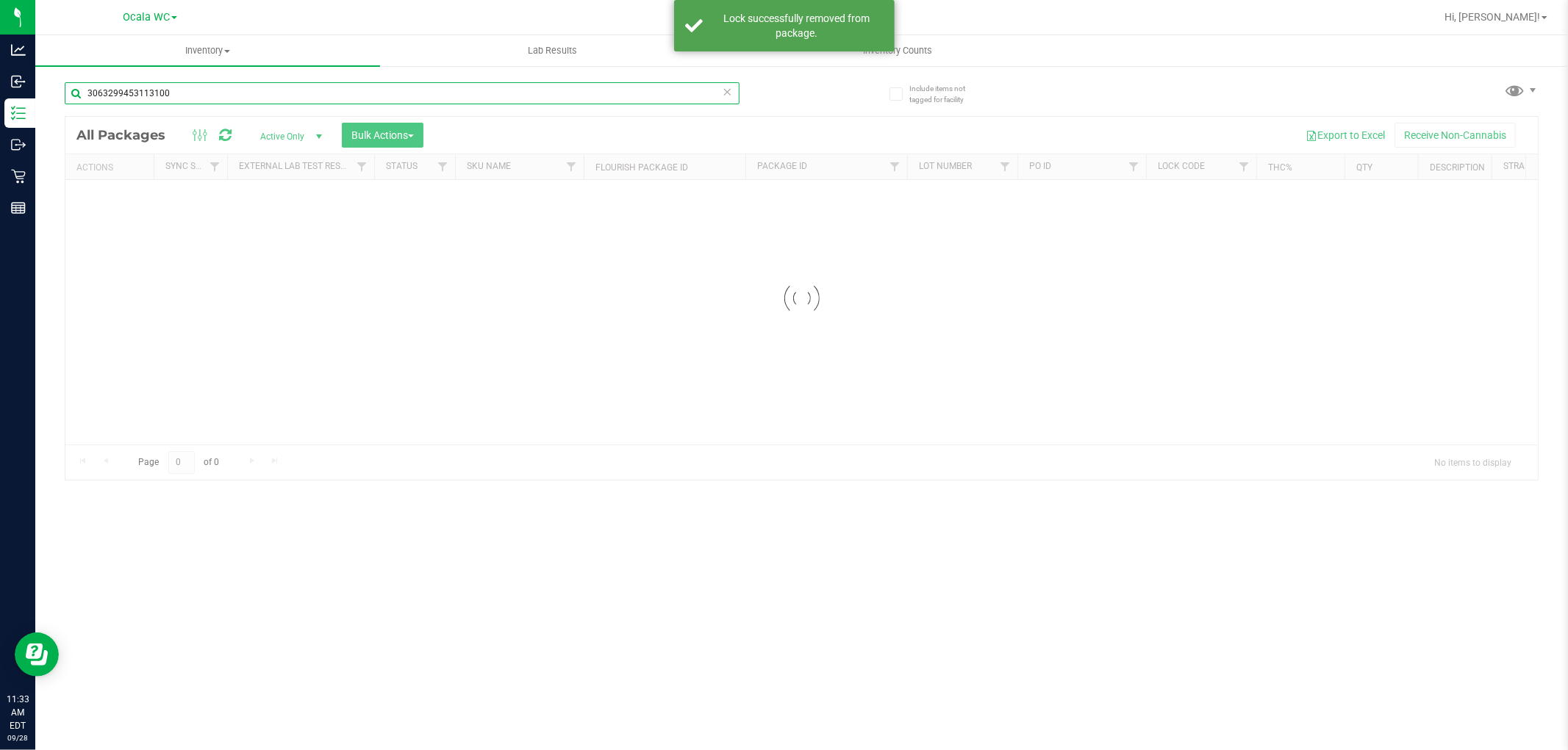
click at [170, 100] on input "3063299453113100" at bounding box center [401, 94] width 675 height 22
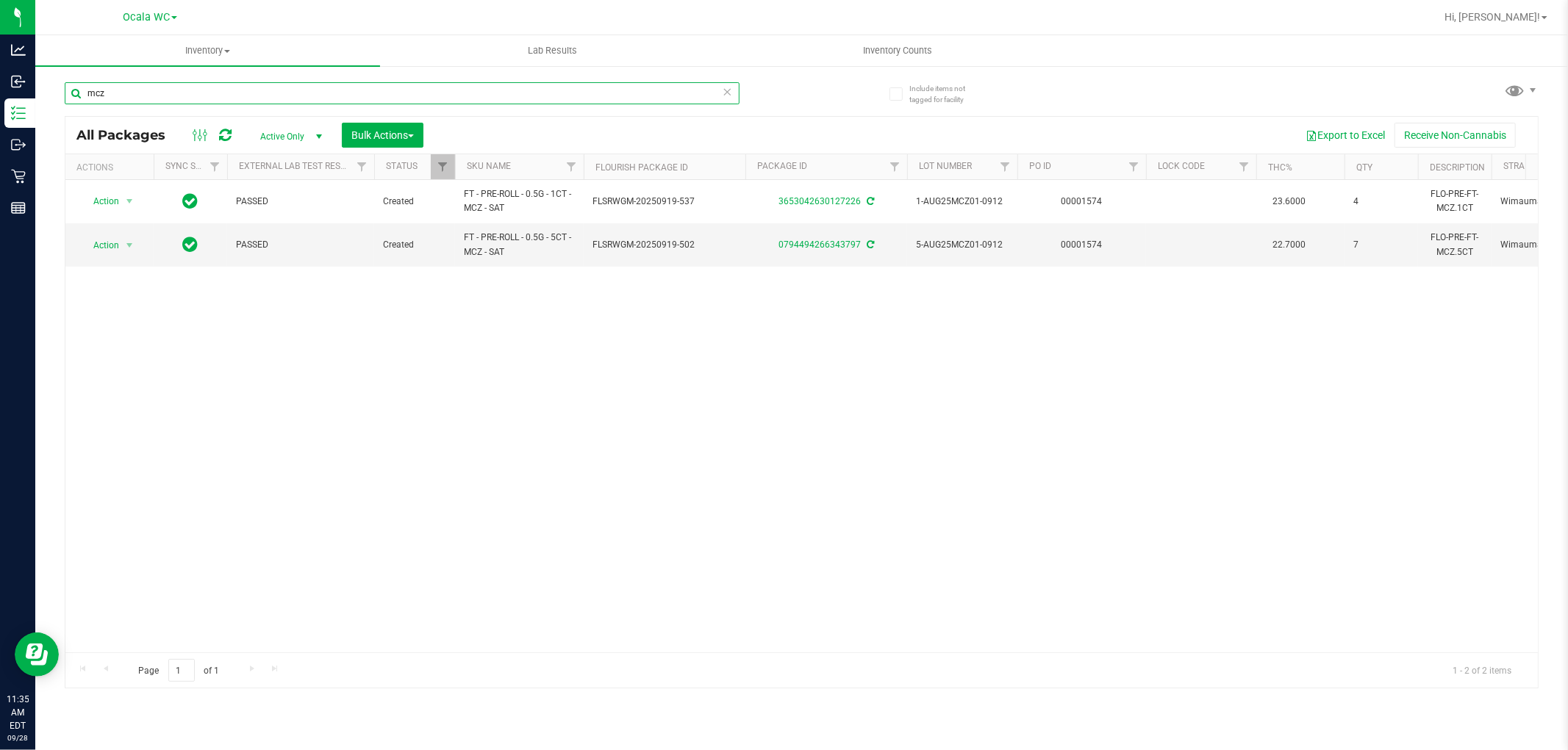
click at [134, 84] on input "mcz" at bounding box center [401, 94] width 675 height 22
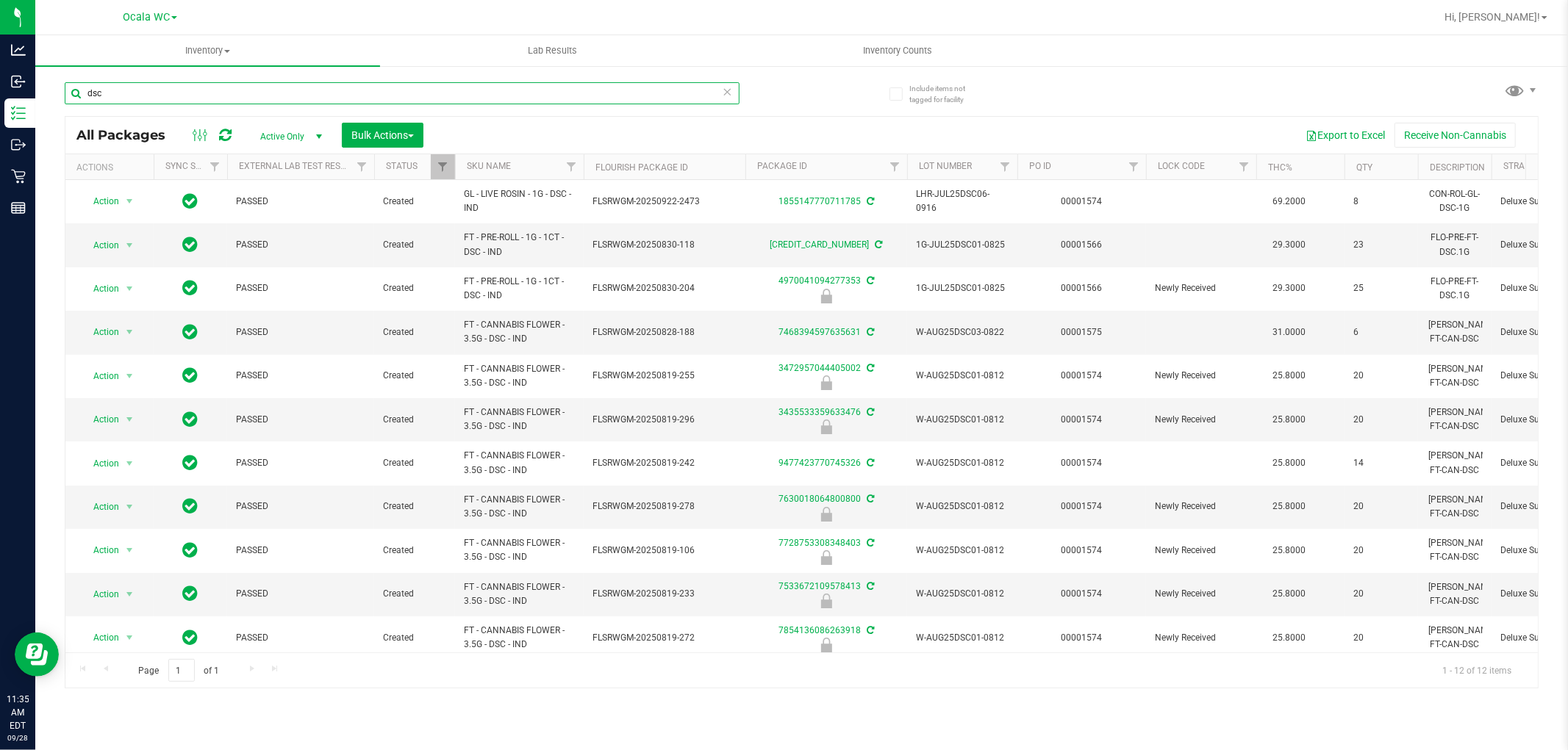
type input "dsc"
click at [543, 164] on th "SKU Name" at bounding box center [519, 167] width 128 height 26
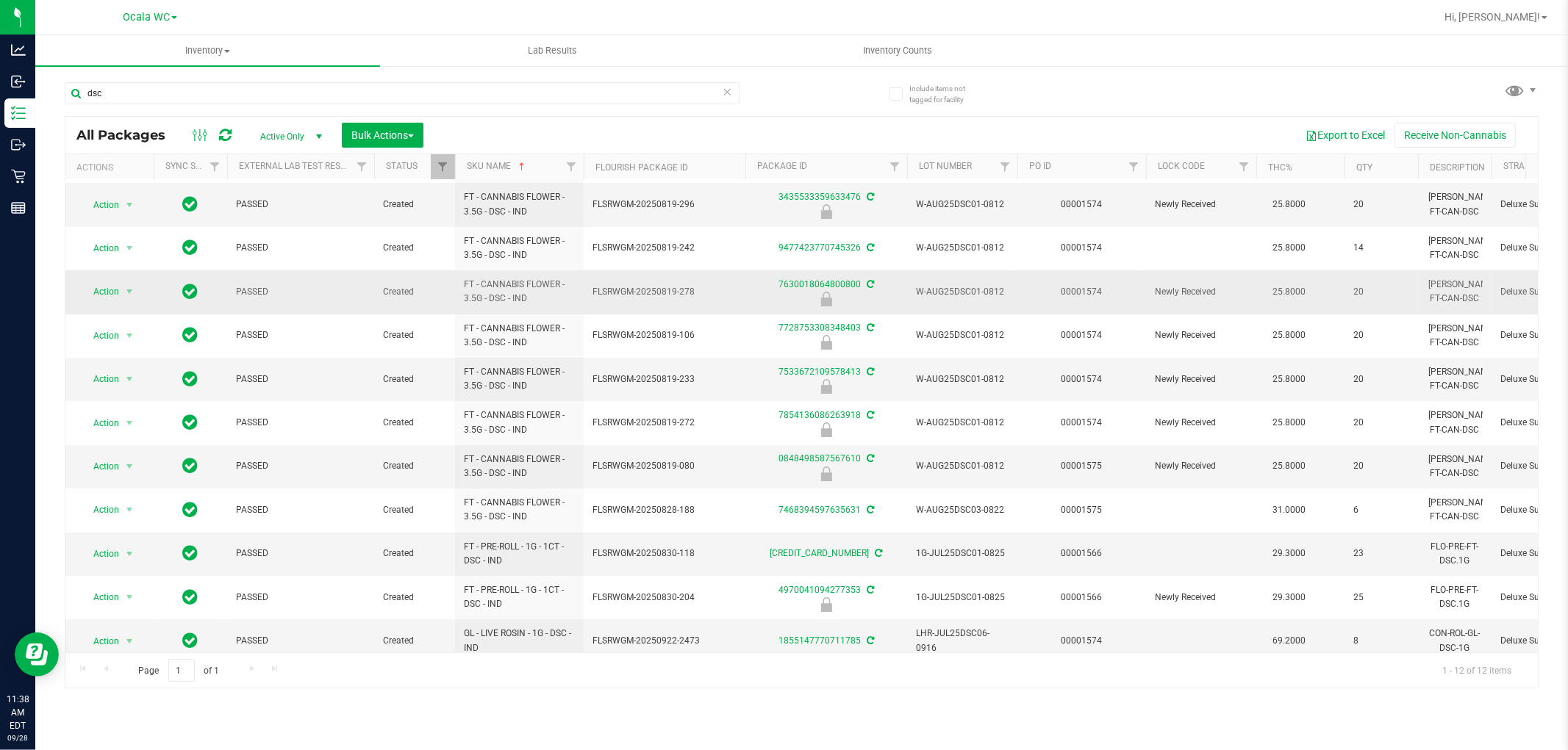
scroll to position [63, 0]
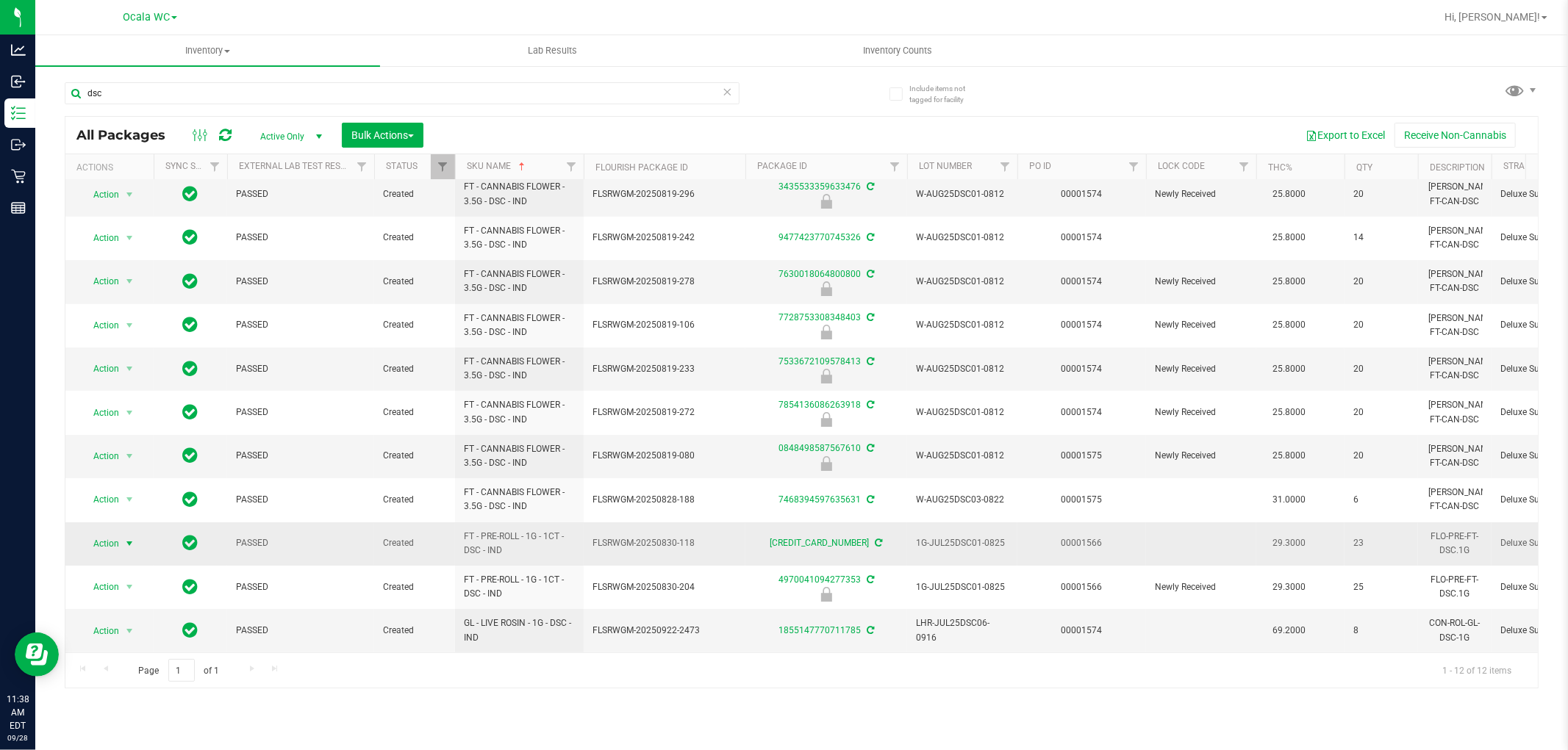
click at [111, 533] on span "Action" at bounding box center [100, 543] width 40 height 21
click at [148, 444] on li "Package audit log" at bounding box center [138, 441] width 114 height 22
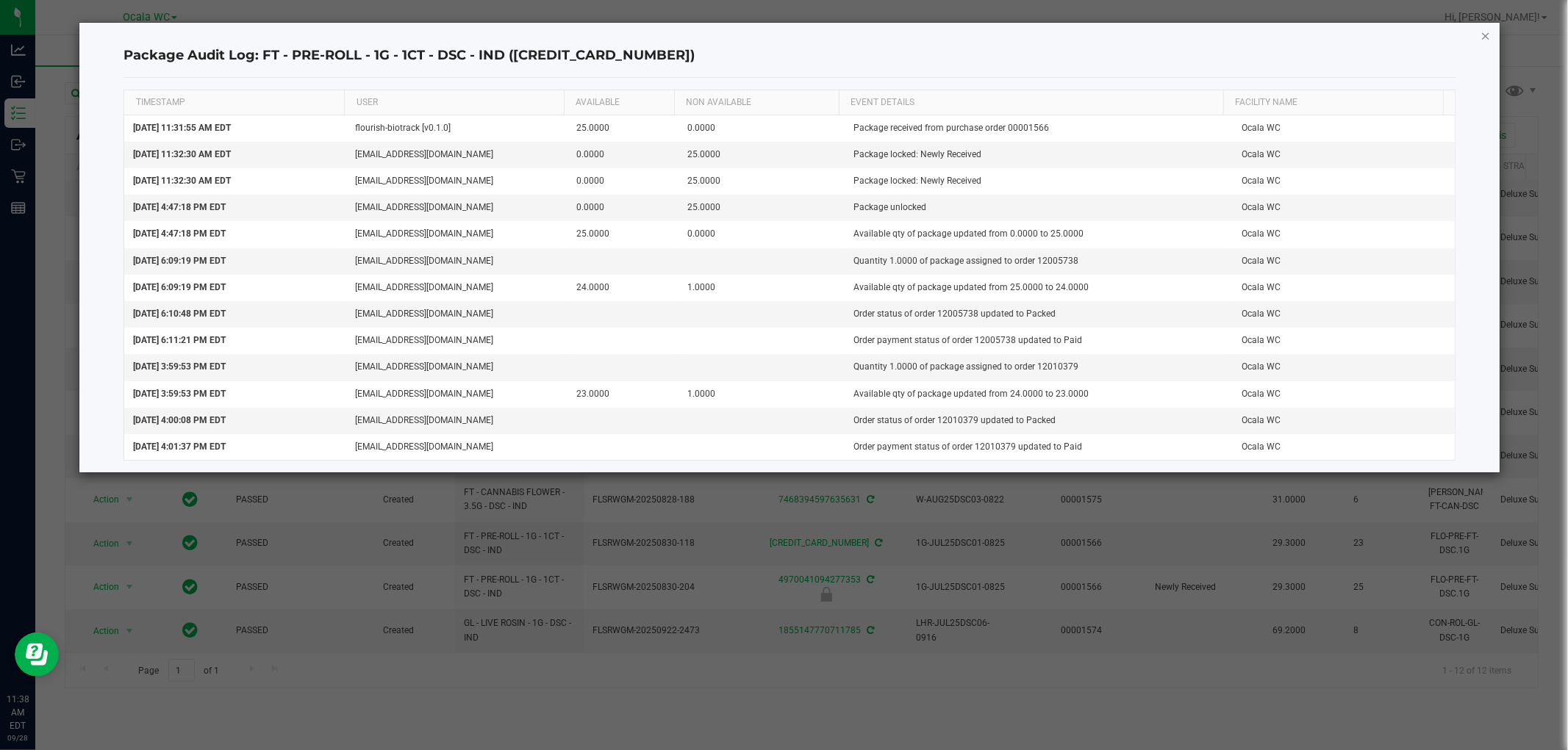
click at [1485, 34] on icon "button" at bounding box center [1485, 35] width 10 height 17
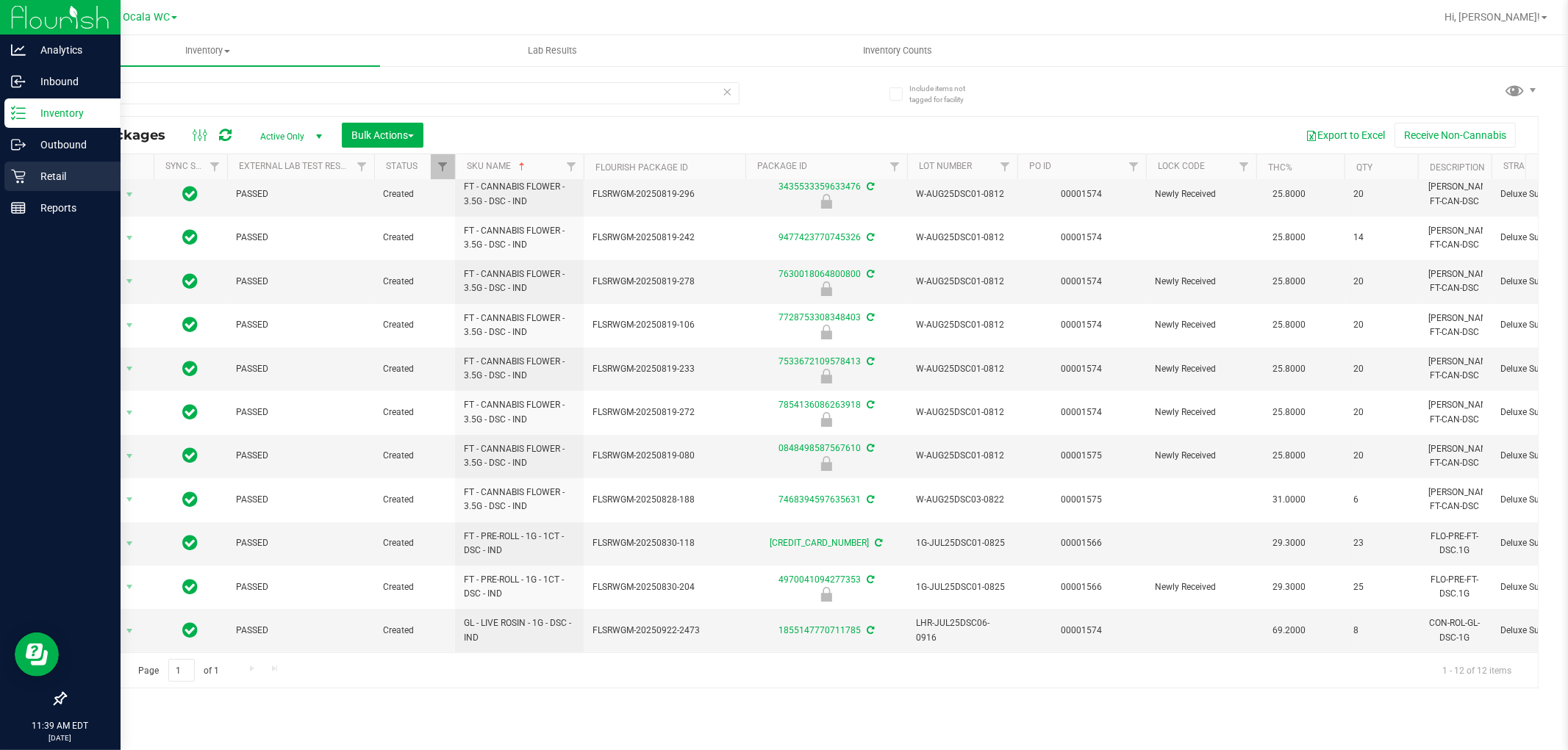
click at [47, 177] on p "Retail" at bounding box center [70, 177] width 88 height 17
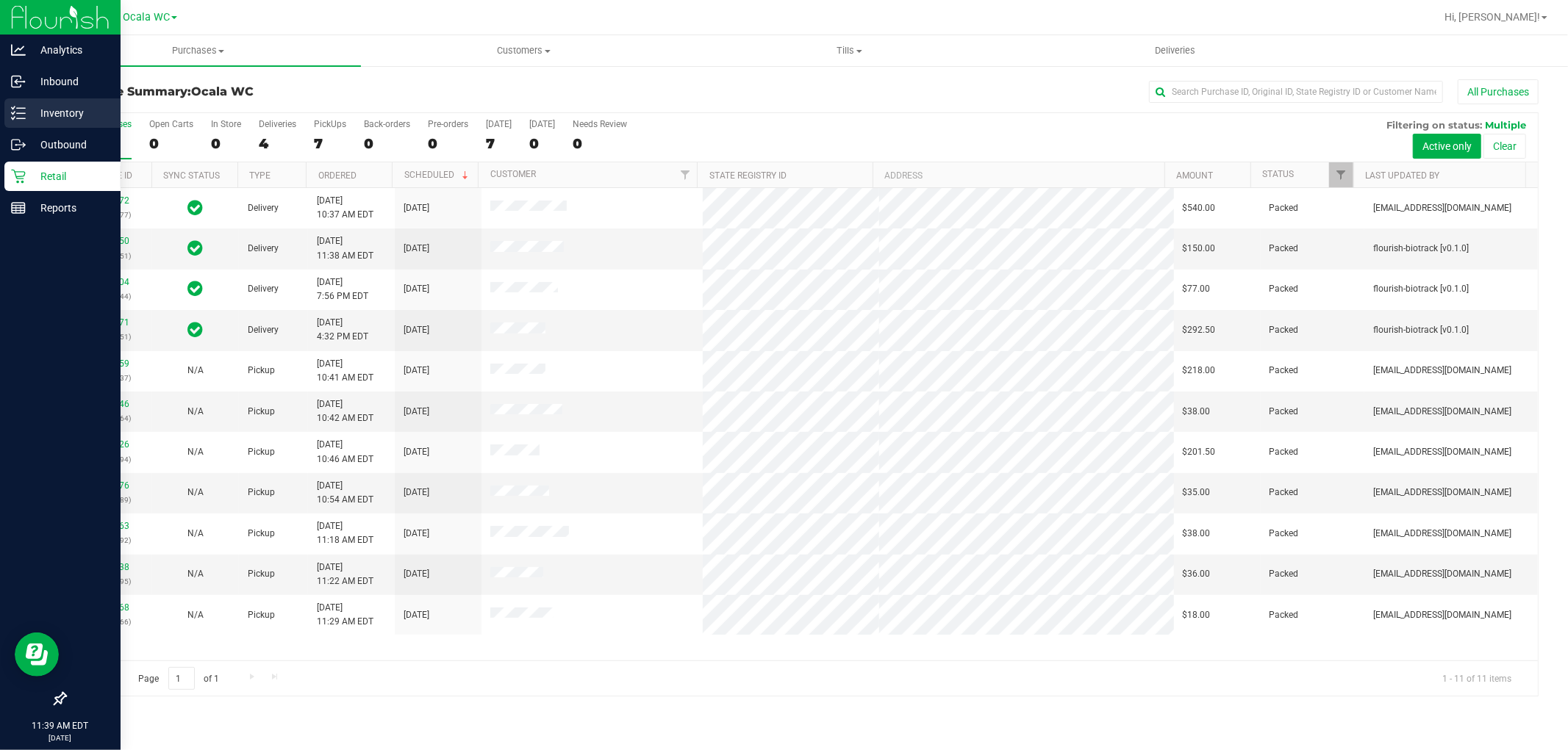
click at [68, 111] on p "Inventory" at bounding box center [70, 113] width 88 height 17
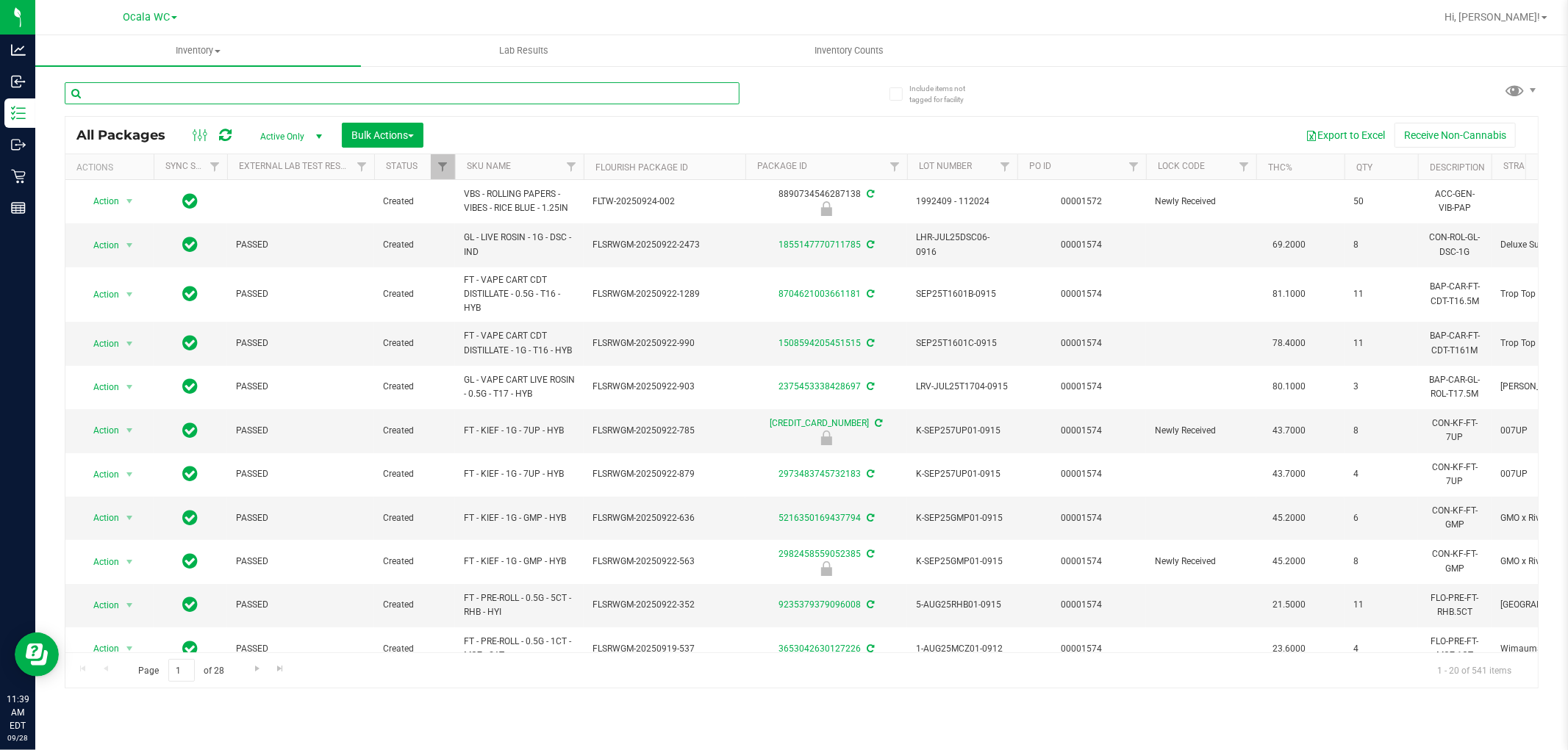
click at [214, 88] on input "text" at bounding box center [401, 94] width 675 height 22
click at [188, 85] on input "text" at bounding box center [401, 94] width 675 height 22
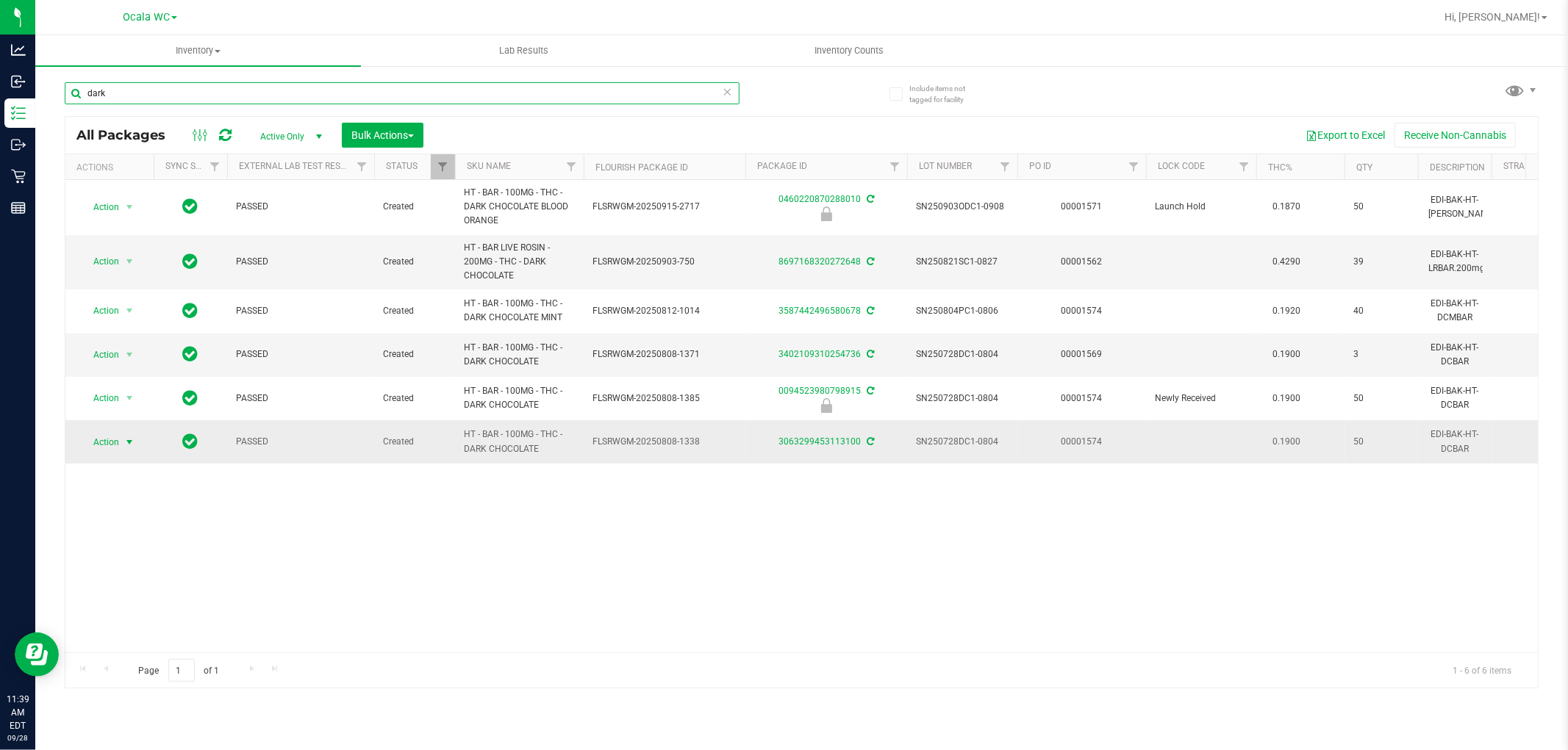
type input "dark"
click at [129, 442] on span "select" at bounding box center [129, 443] width 12 height 12
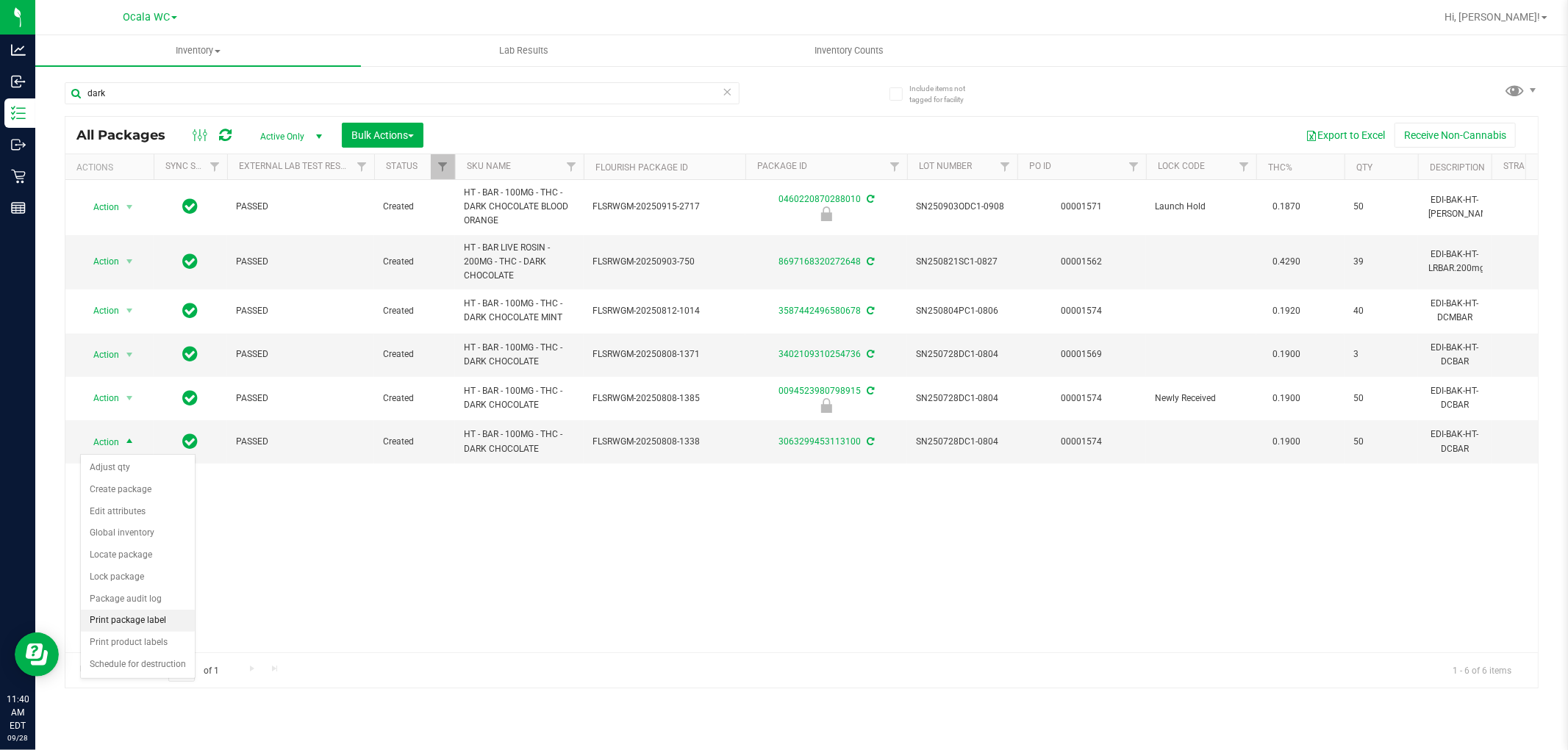
click at [158, 621] on li "Print package label" at bounding box center [138, 621] width 114 height 22
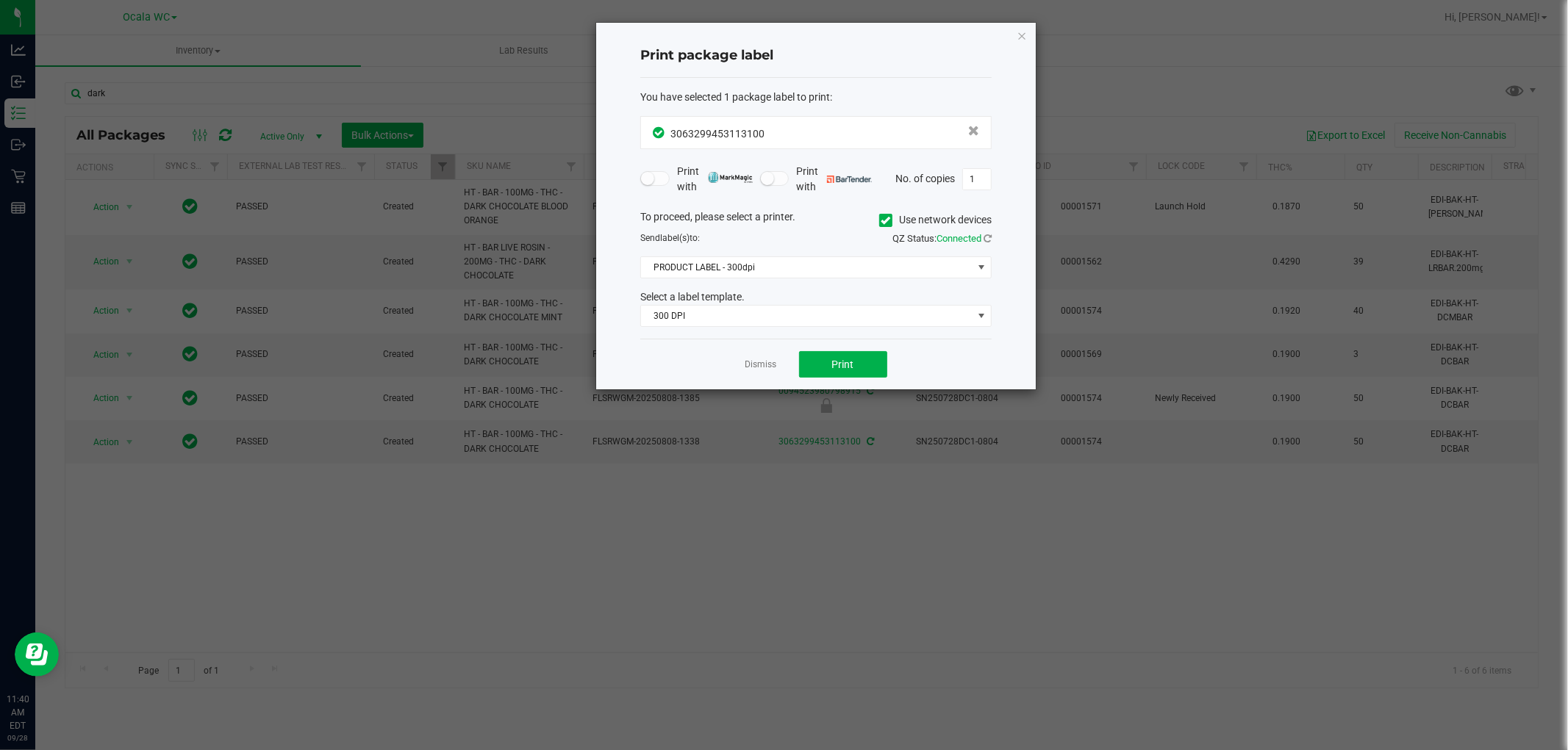
click at [739, 288] on div "To proceed, please select a printer. Use network devices Send label(s) to: QZ S…" at bounding box center [816, 268] width 352 height 118
click at [739, 269] on span "PRODUCT LABEL - 300dpi" at bounding box center [806, 268] width 332 height 21
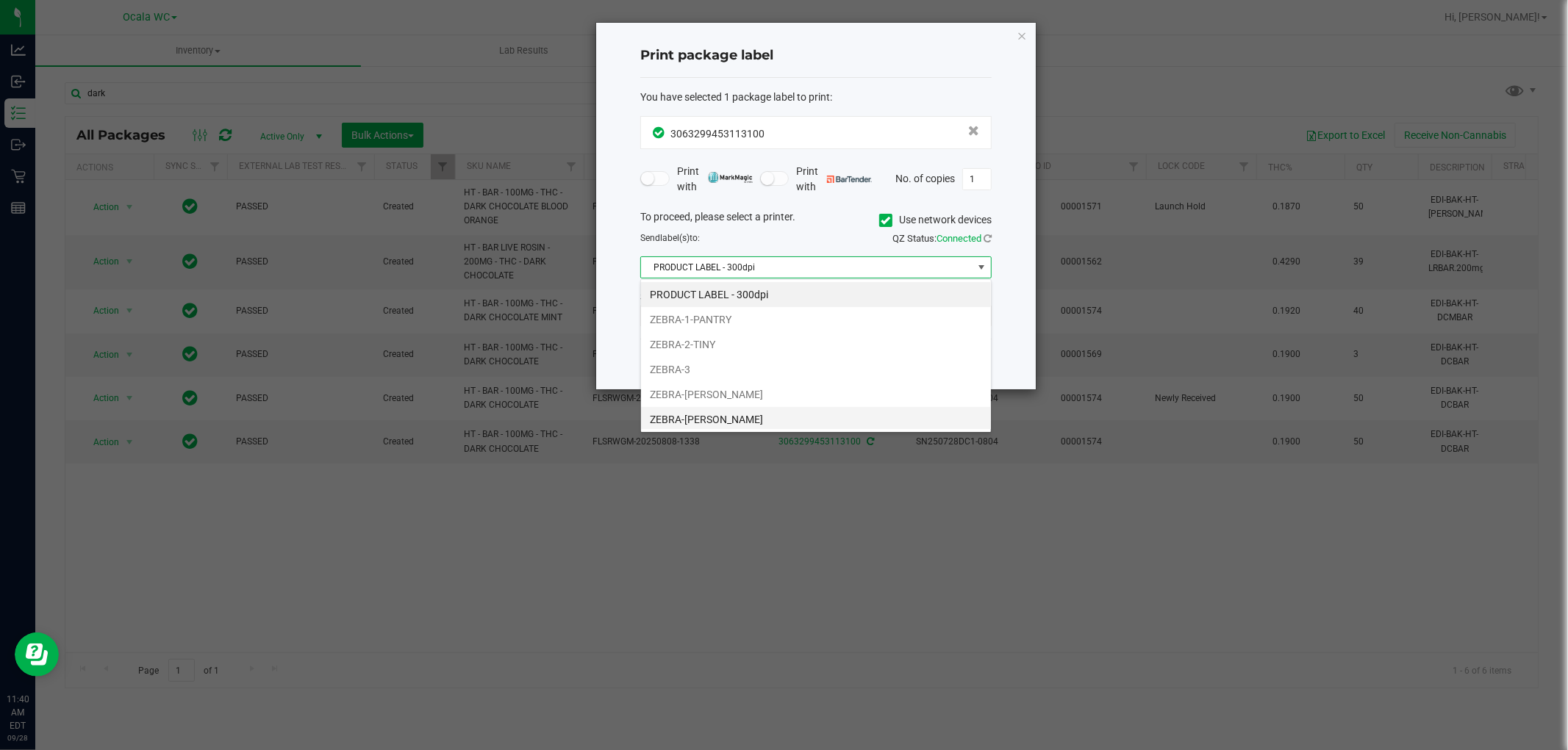
scroll to position [22, 351]
click at [711, 415] on li "ZEBRA-[PERSON_NAME]" at bounding box center [816, 419] width 350 height 25
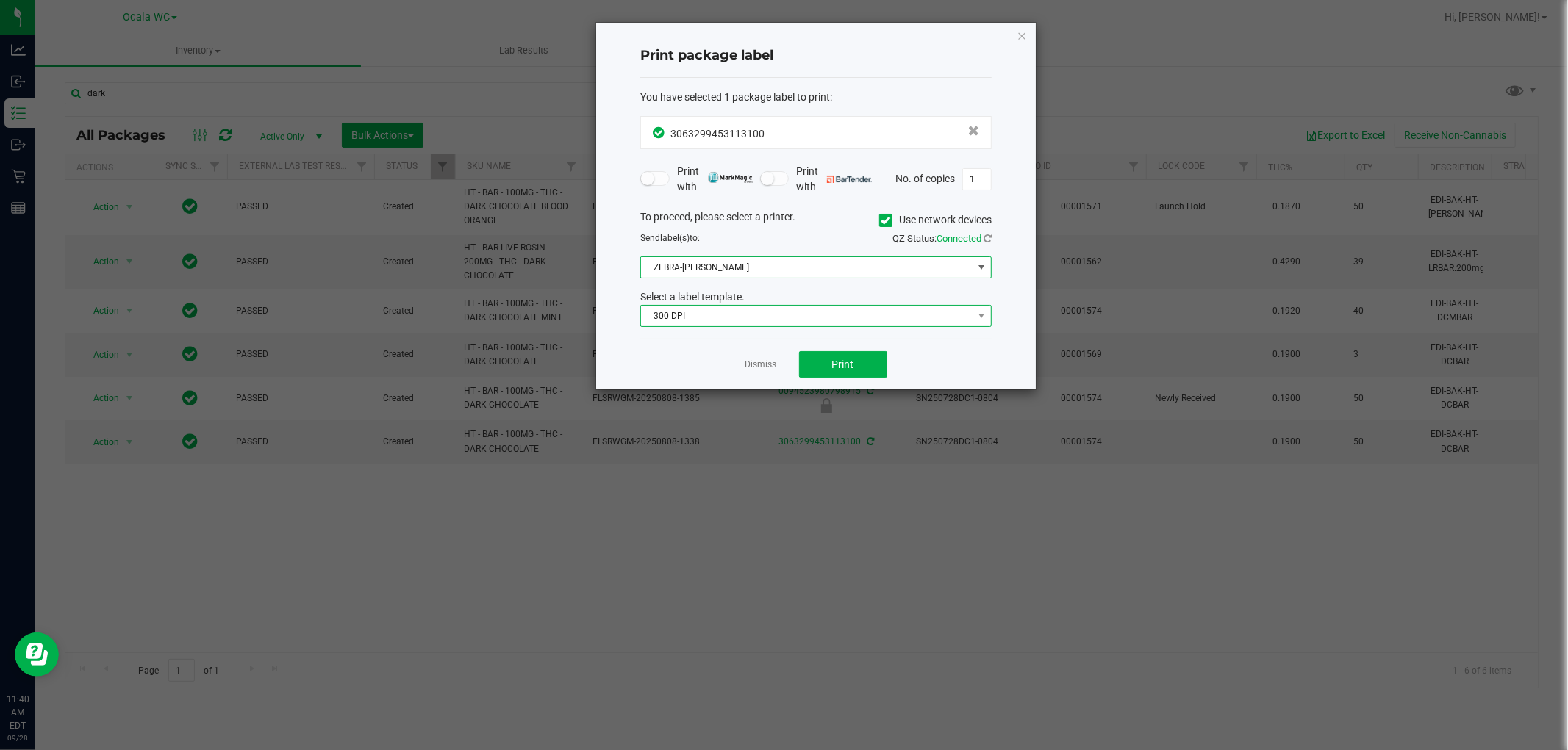
click at [747, 313] on span "300 DPI" at bounding box center [806, 316] width 332 height 21
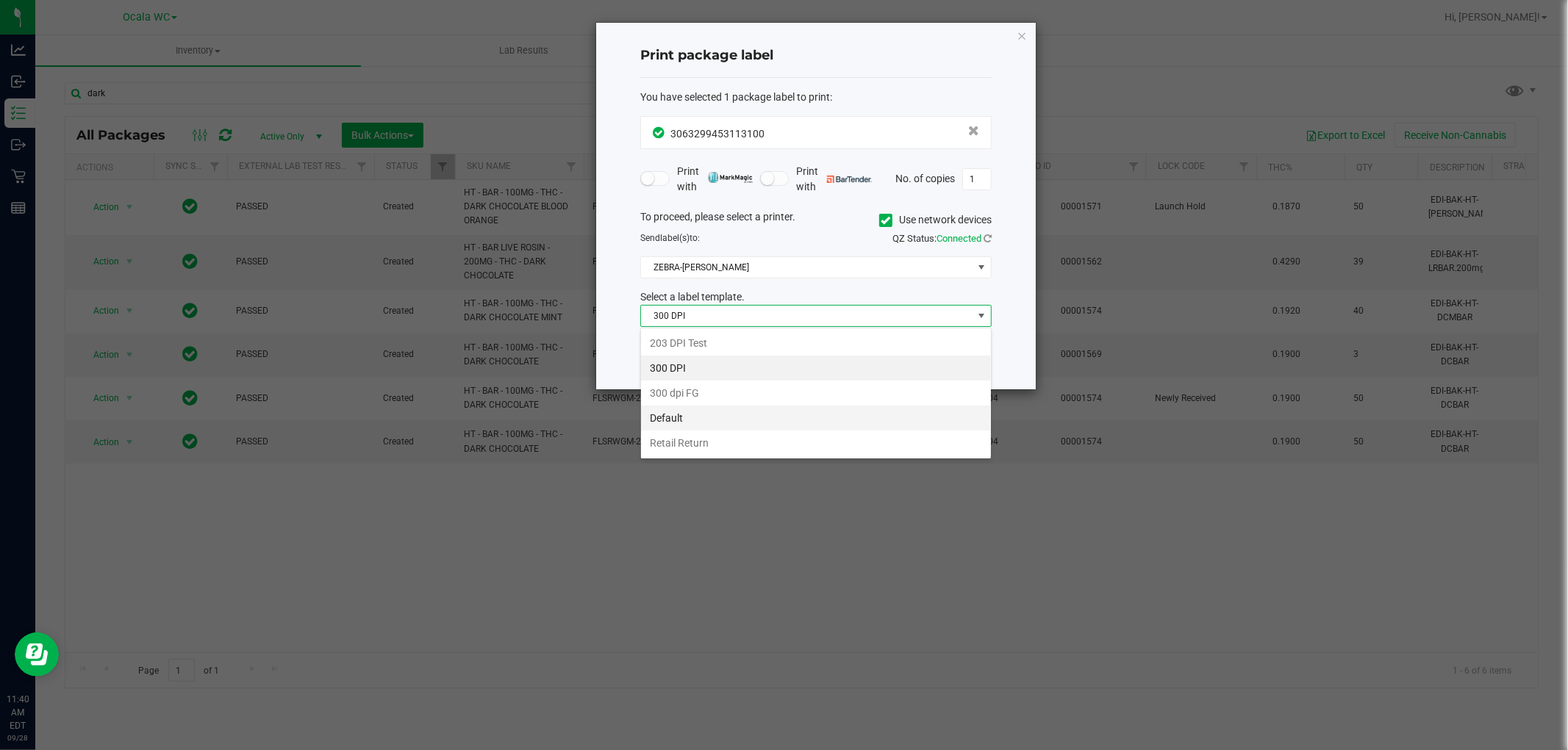
click at [689, 418] on li "Default" at bounding box center [816, 418] width 350 height 25
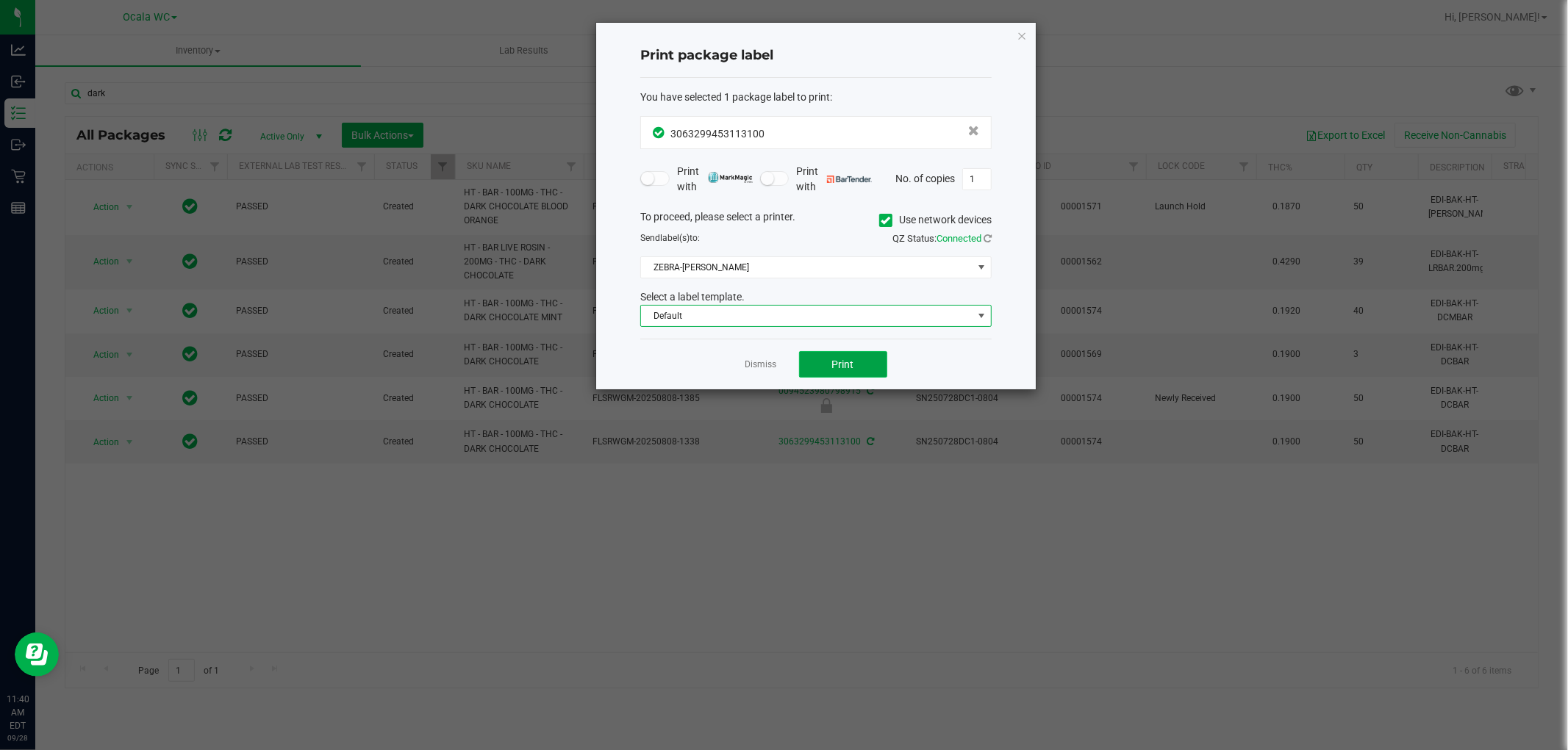
click at [817, 370] on button "Print" at bounding box center [843, 364] width 88 height 27
click at [755, 368] on link "Dismiss" at bounding box center [761, 364] width 32 height 13
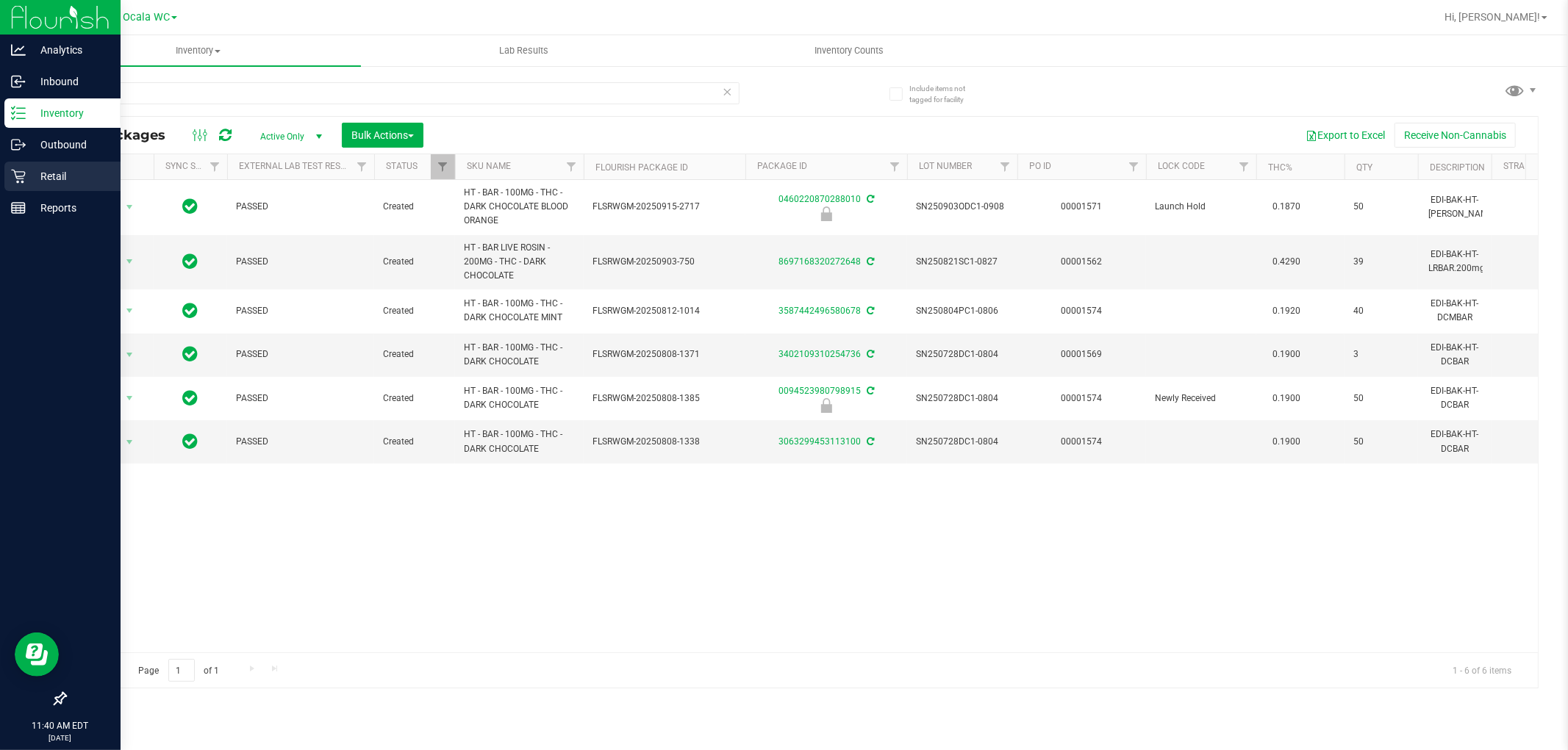
click at [45, 188] on div "Retail" at bounding box center [62, 177] width 116 height 29
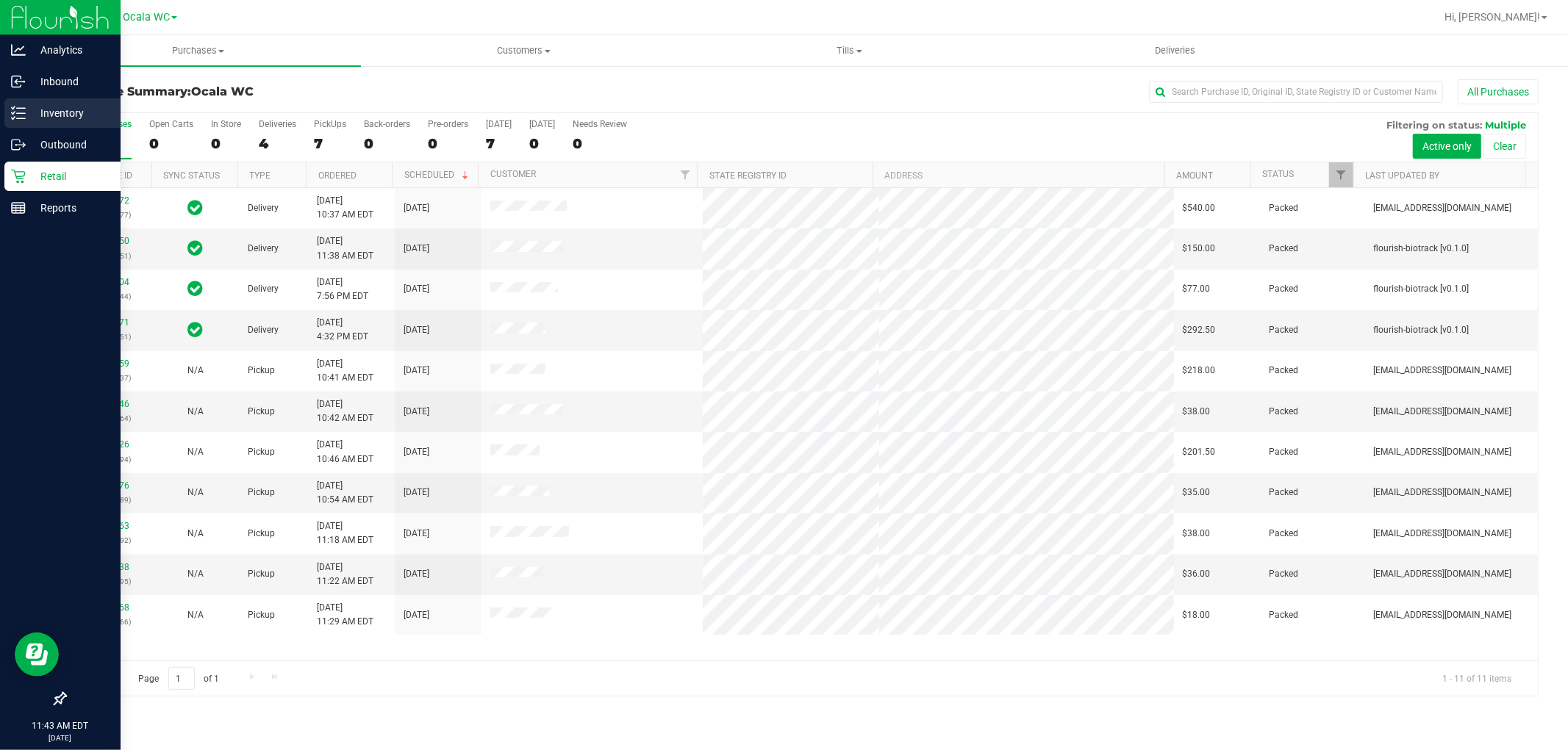
click at [28, 108] on p "Inventory" at bounding box center [70, 113] width 88 height 17
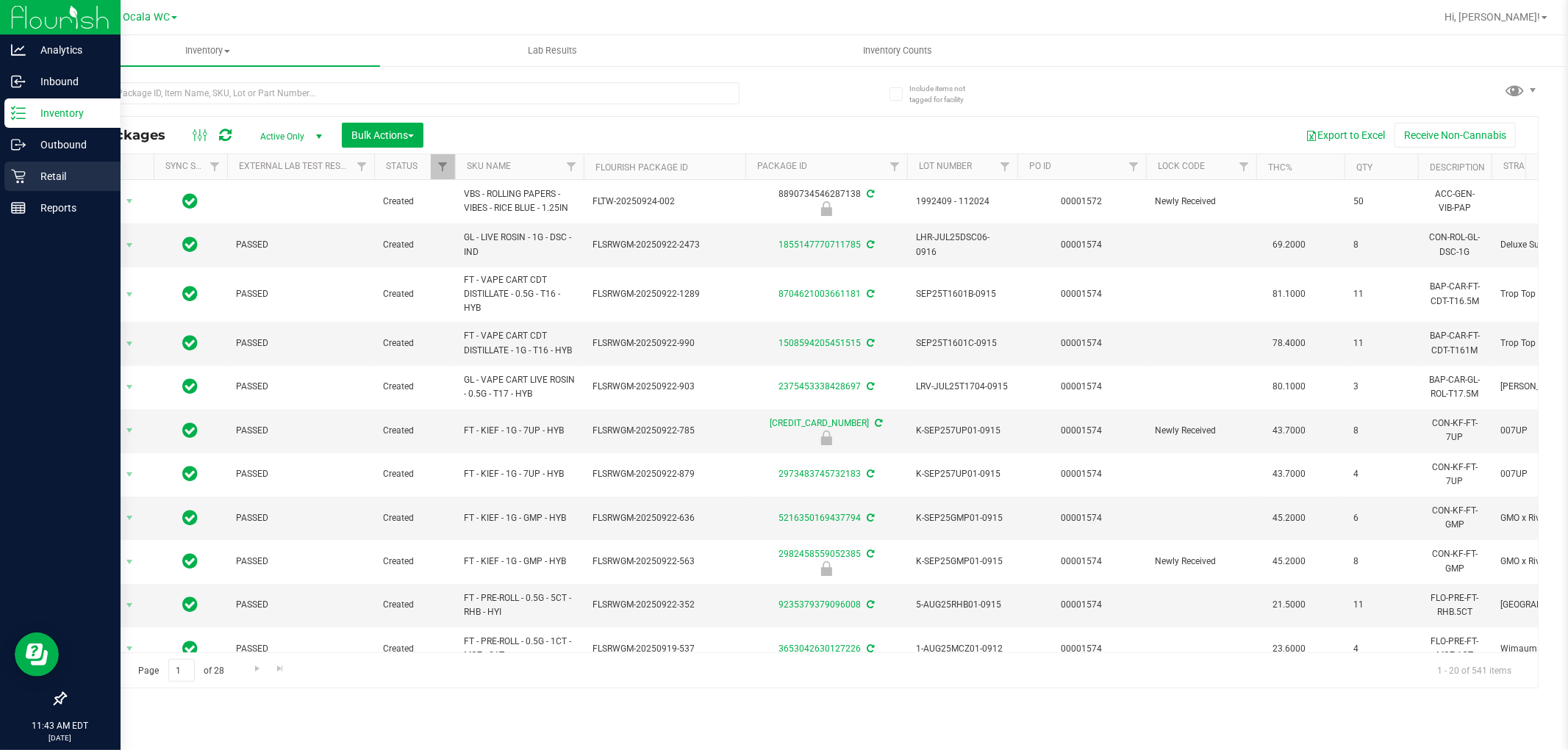
click at [48, 175] on p "Retail" at bounding box center [70, 177] width 88 height 17
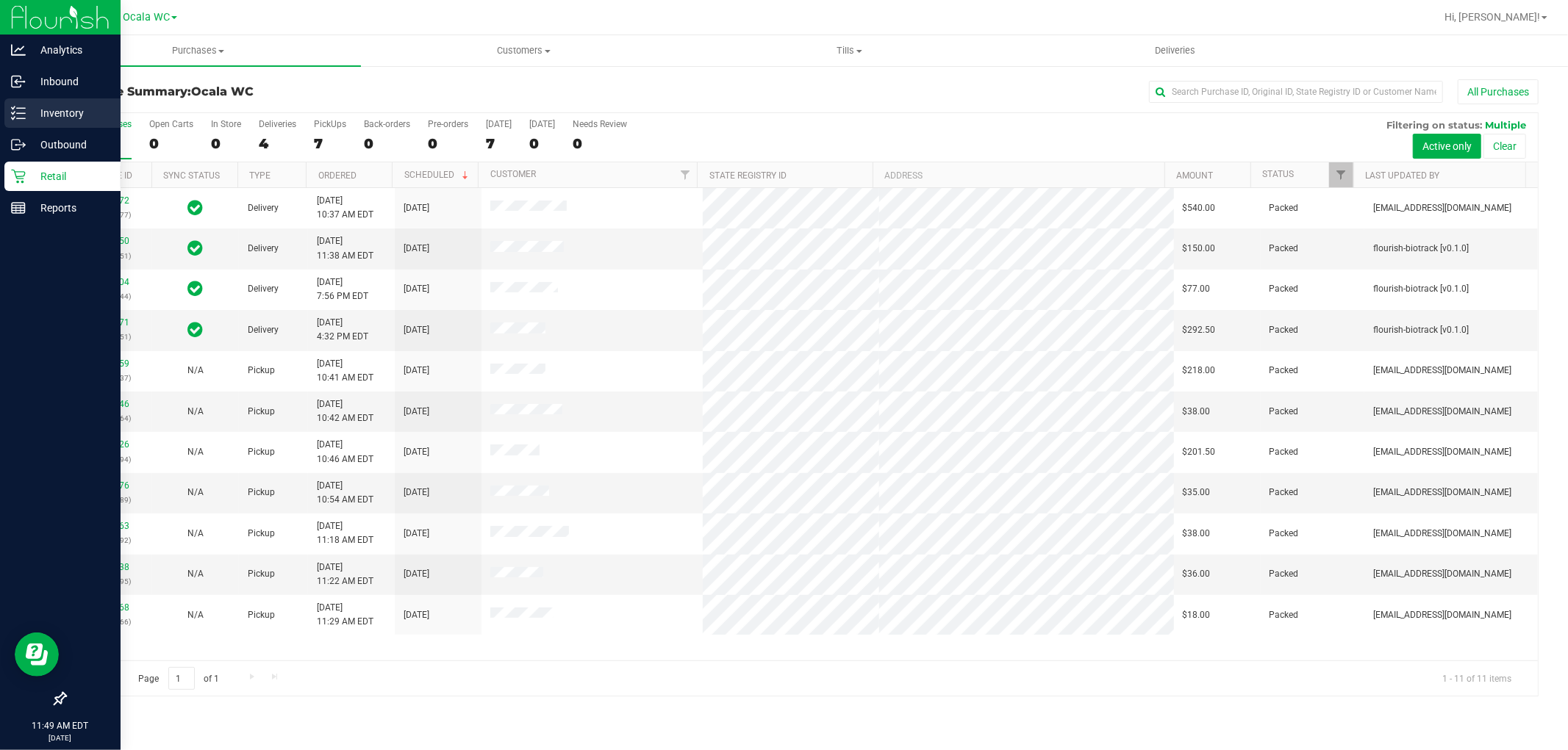
click at [48, 116] on p "Inventory" at bounding box center [70, 113] width 88 height 17
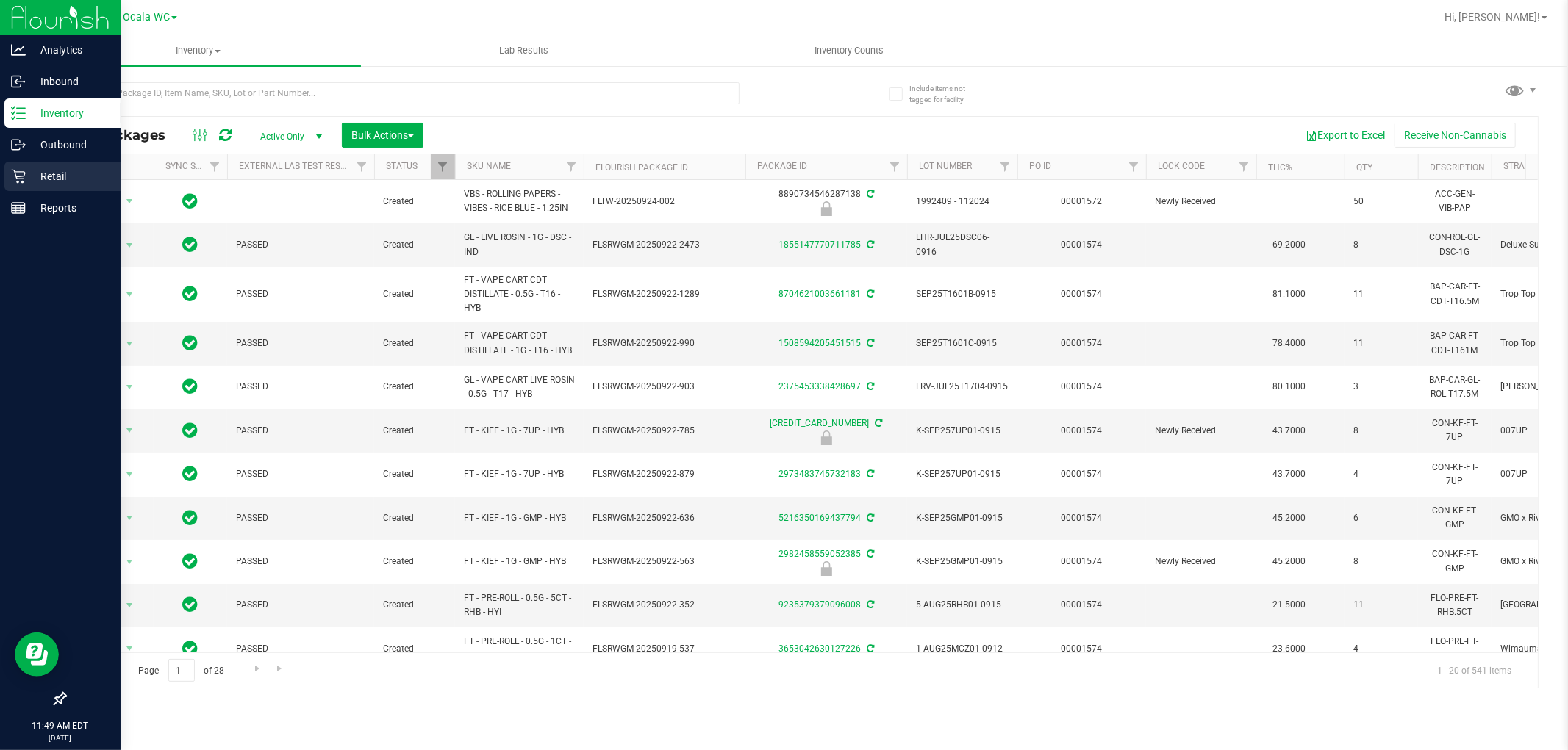
click at [15, 181] on icon at bounding box center [18, 176] width 15 height 15
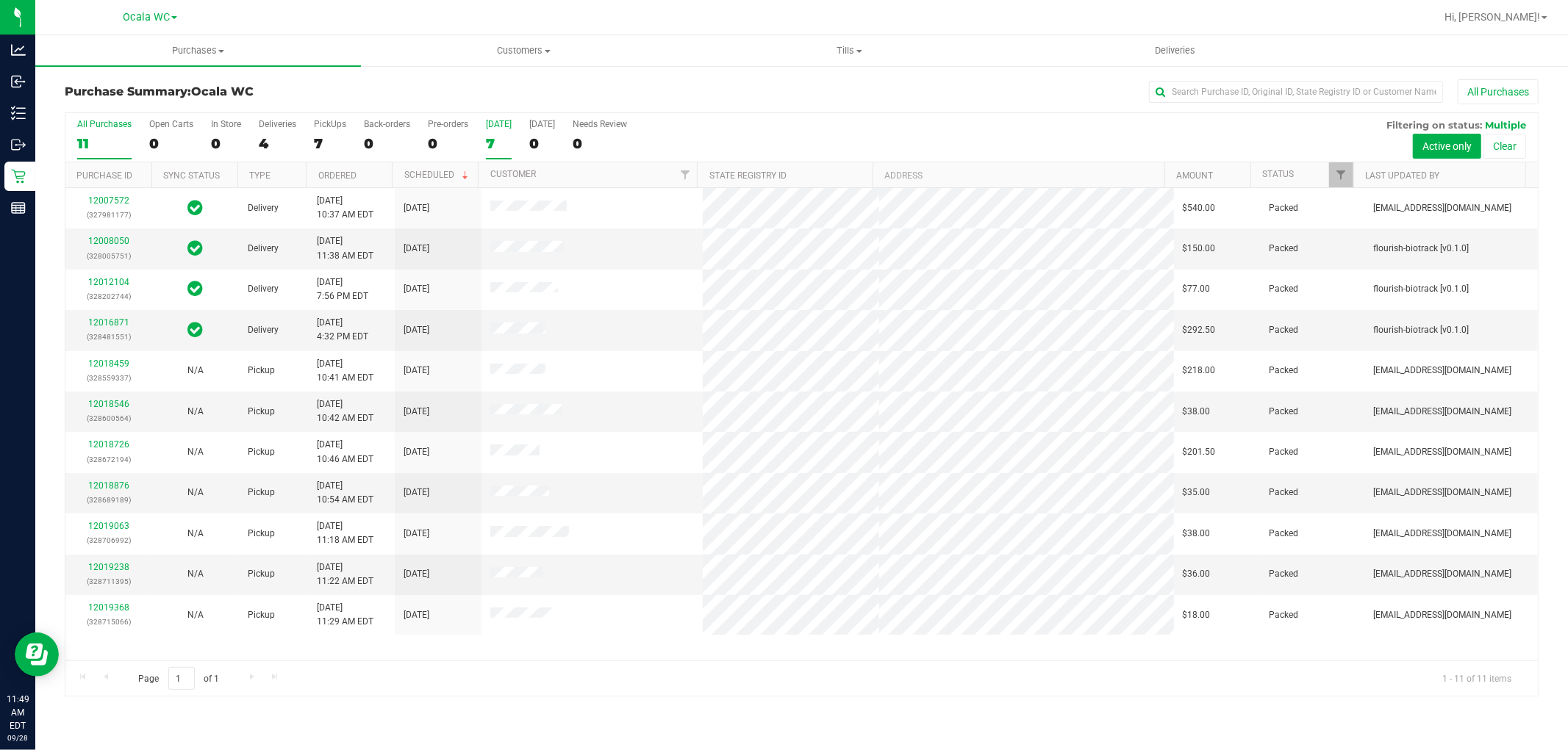
click at [488, 148] on div "7" at bounding box center [499, 144] width 26 height 17
click at [0, 0] on input "[DATE] 7" at bounding box center [0, 0] width 0 height 0
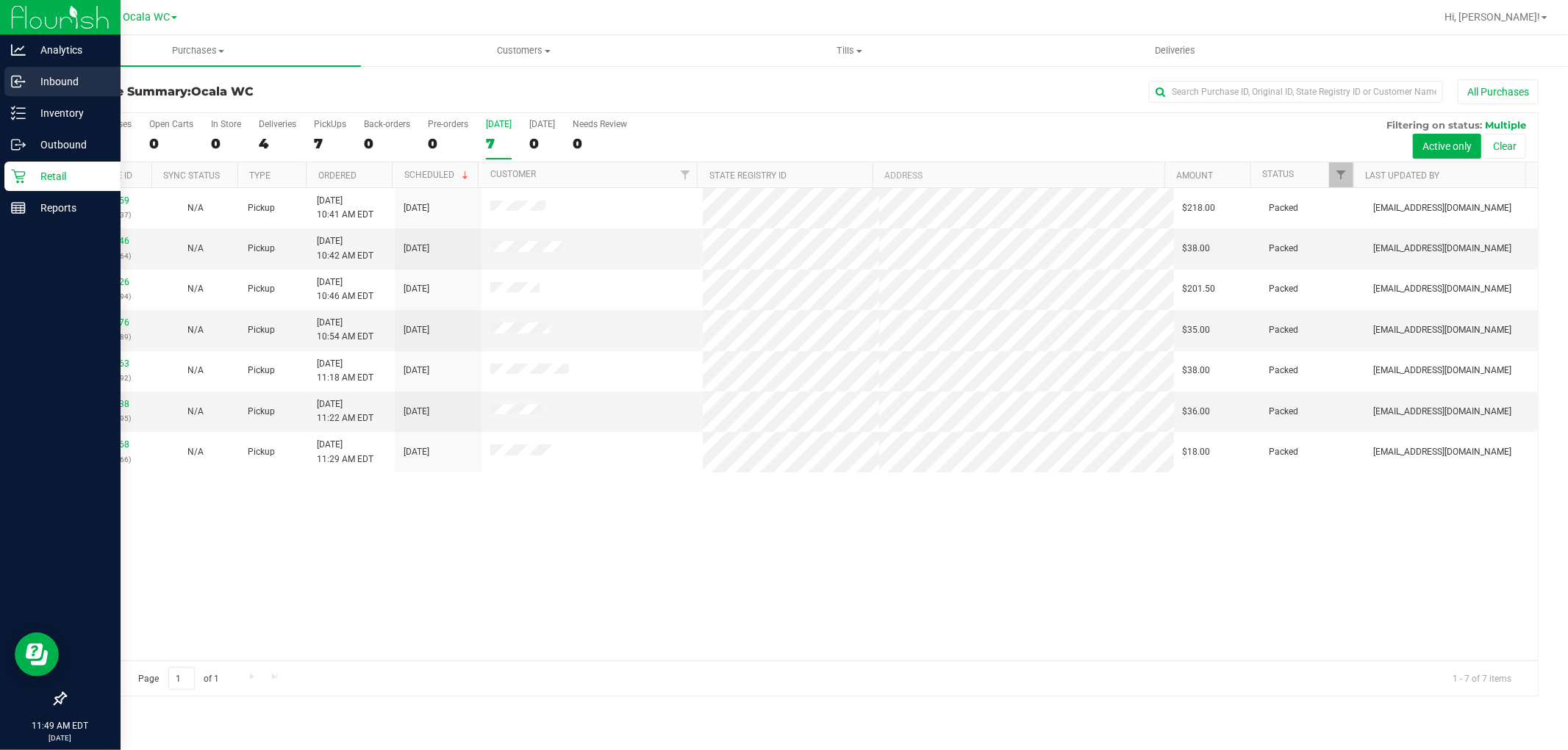
click at [53, 93] on div "Inbound" at bounding box center [62, 82] width 116 height 29
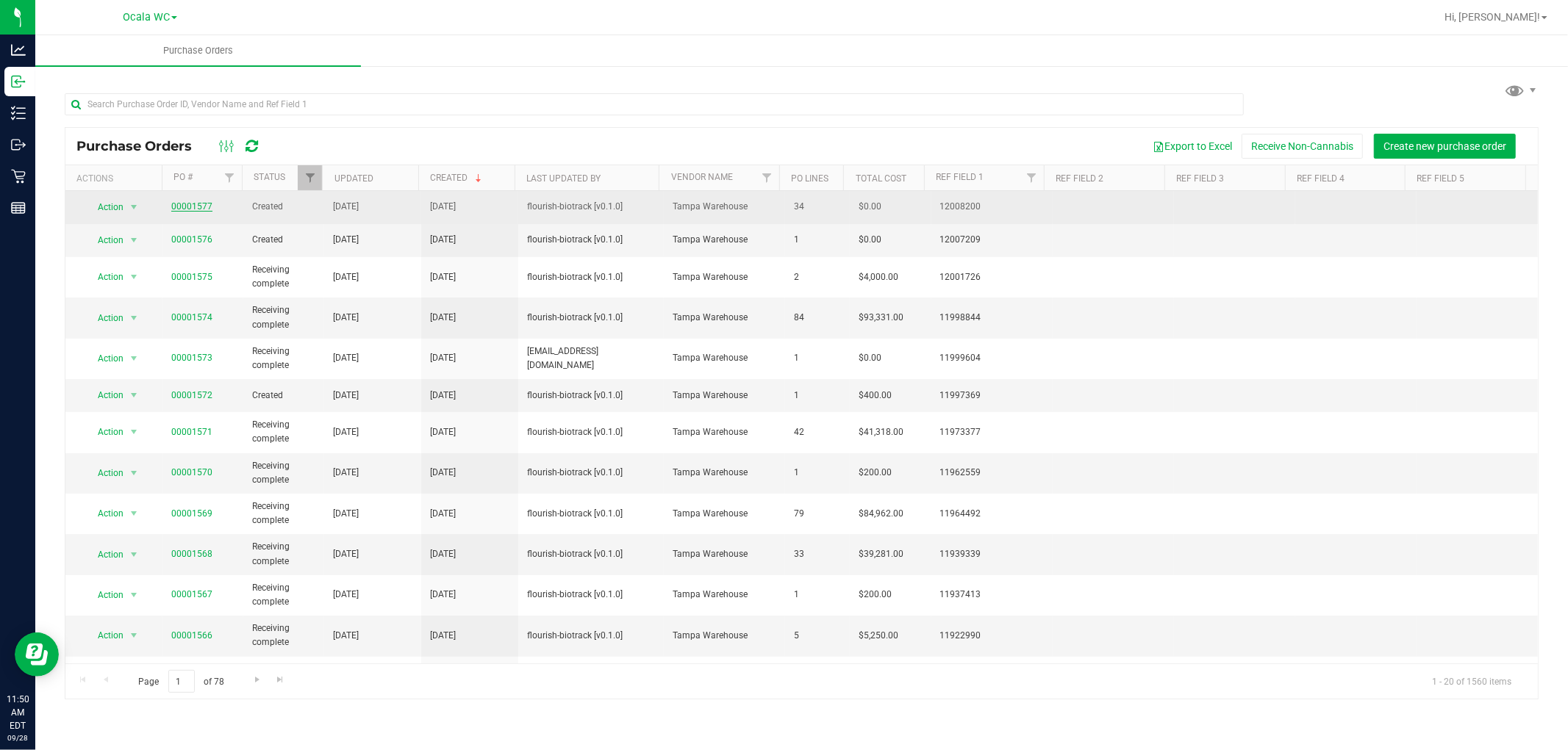
click at [193, 209] on link "00001577" at bounding box center [192, 207] width 41 height 10
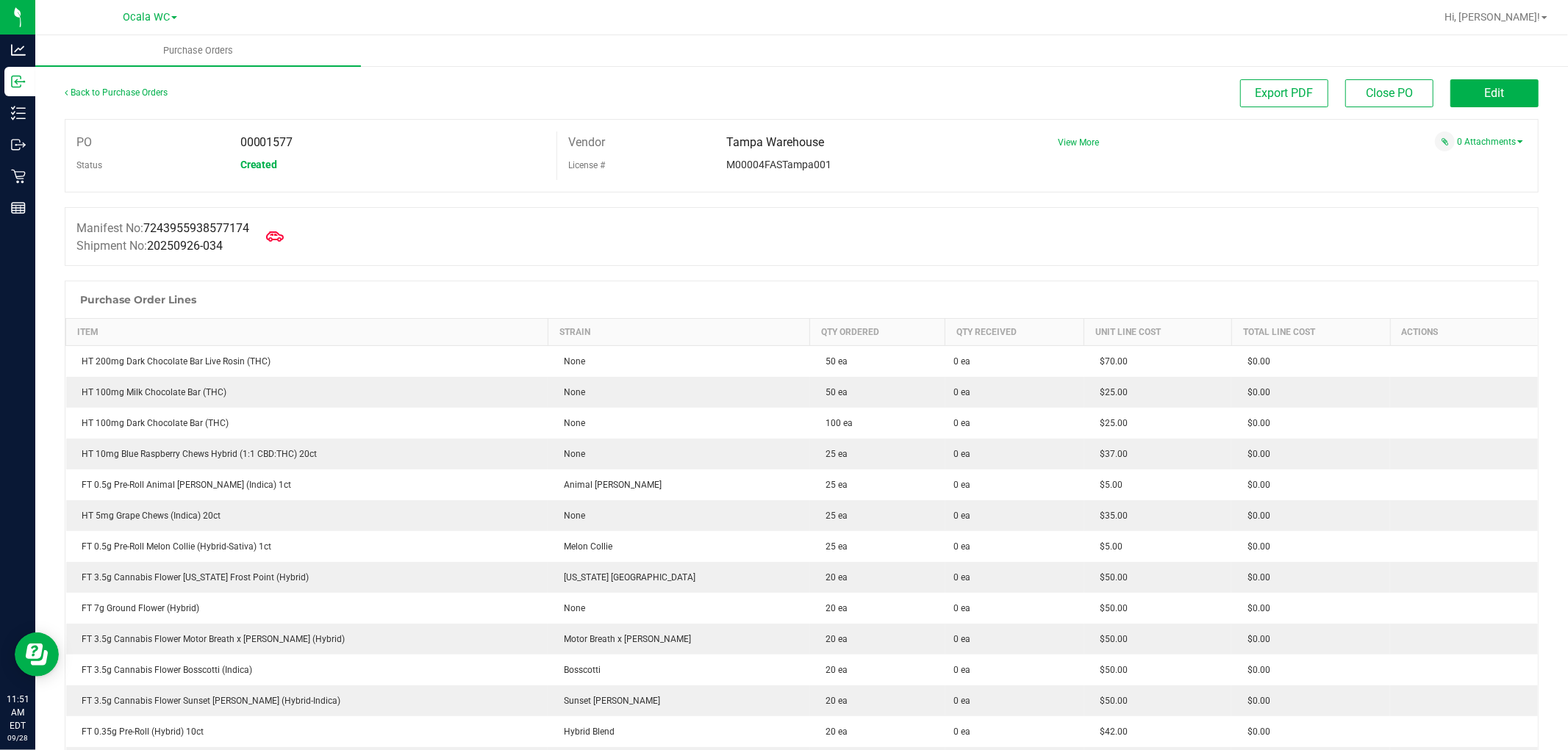
click at [121, 104] on div "Back to Purchase Orders" at bounding box center [248, 92] width 368 height 27
click at [115, 90] on link "Back to Purchase Orders" at bounding box center [115, 93] width 103 height 10
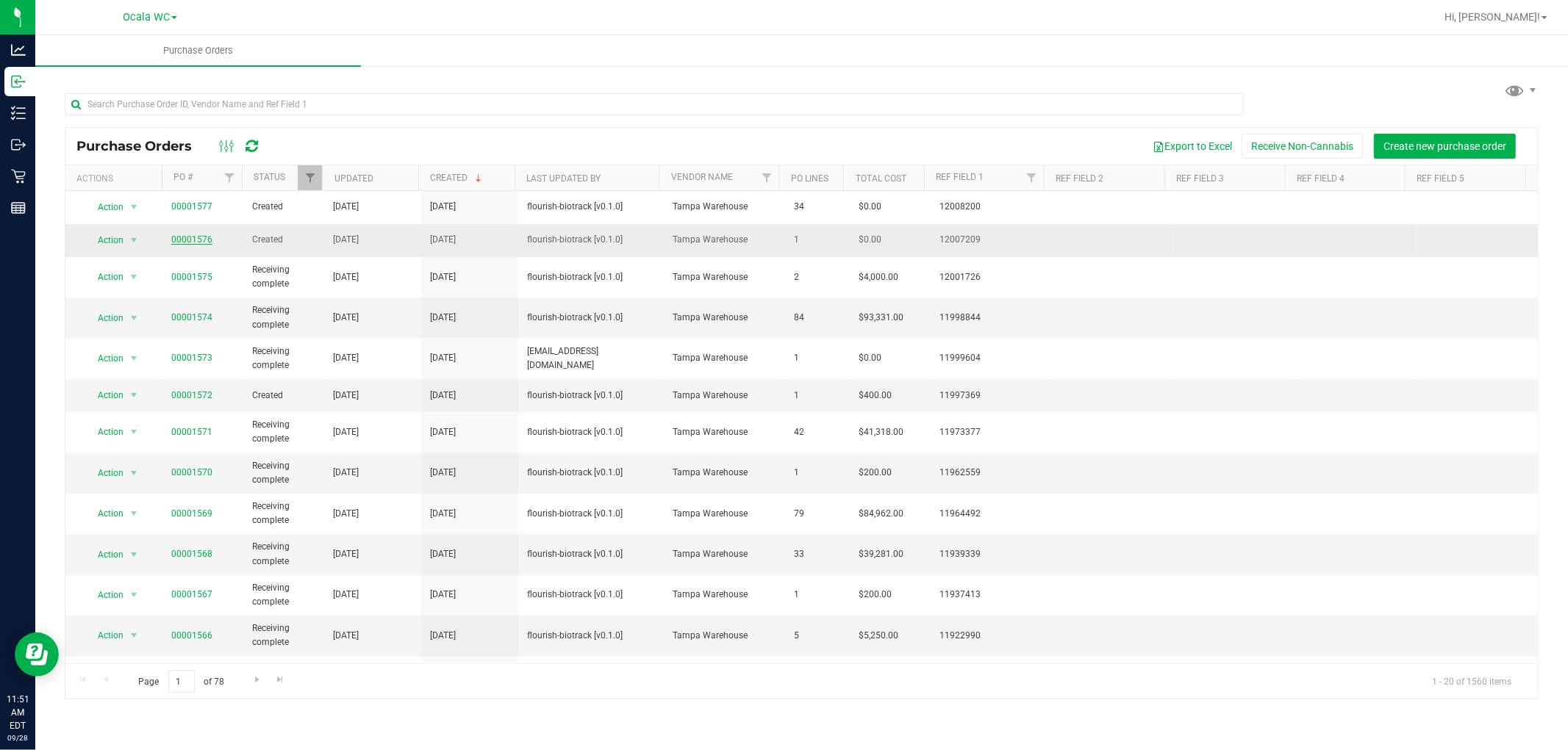
click at [185, 241] on link "00001576" at bounding box center [192, 239] width 41 height 10
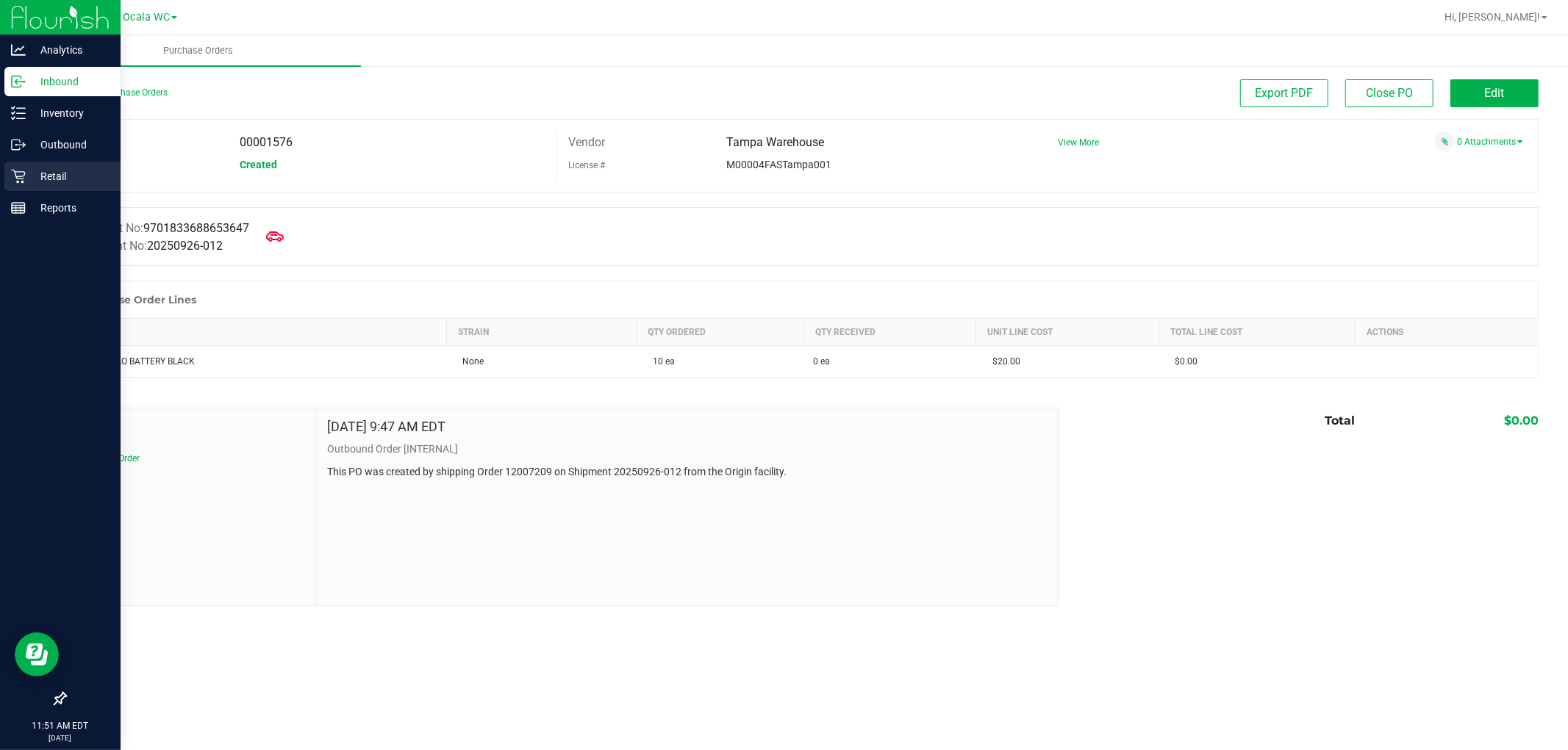
click at [50, 177] on p "Retail" at bounding box center [70, 177] width 88 height 17
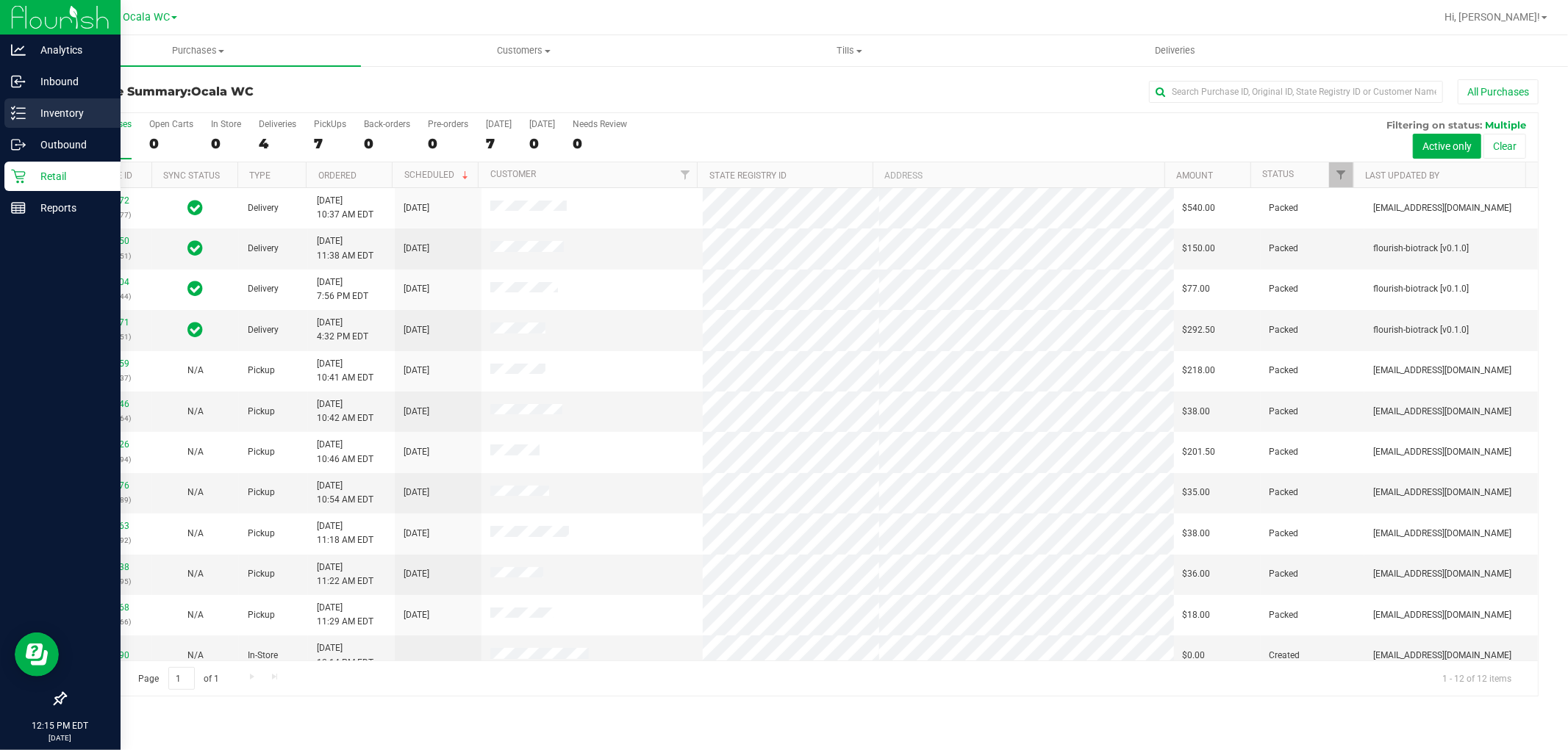
click at [53, 118] on p "Inventory" at bounding box center [70, 113] width 88 height 17
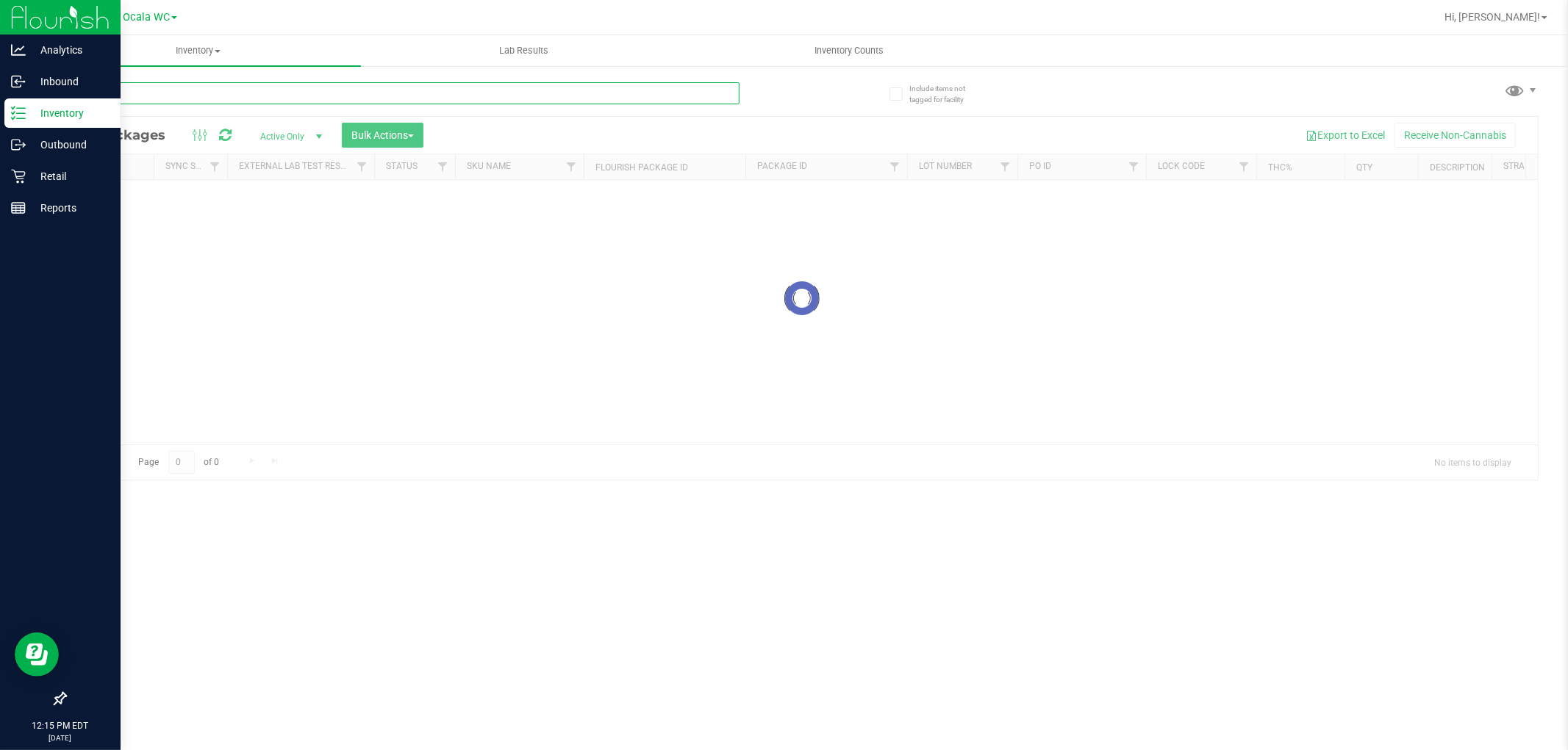
click at [228, 89] on input "text" at bounding box center [401, 94] width 675 height 22
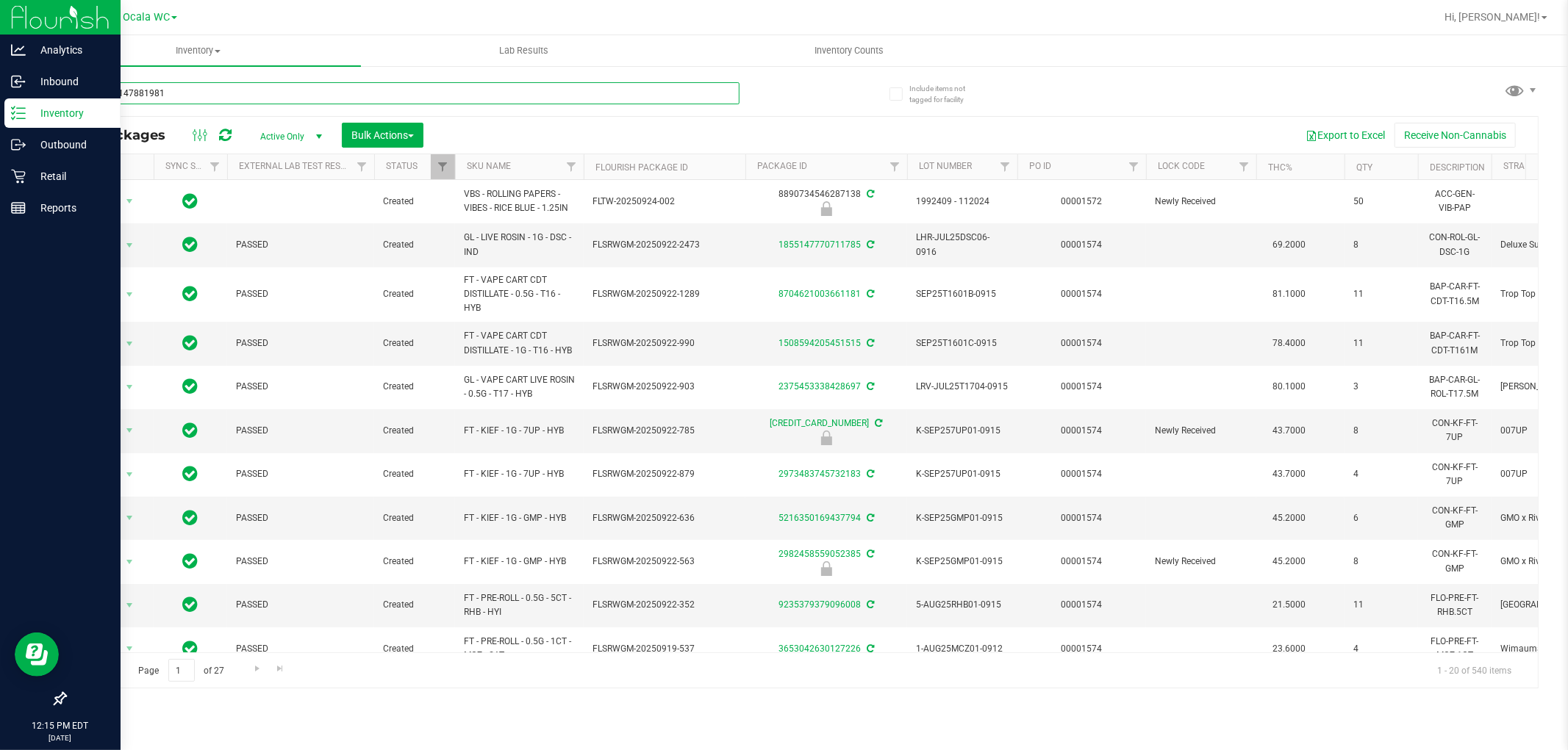
type input "2962851478819818"
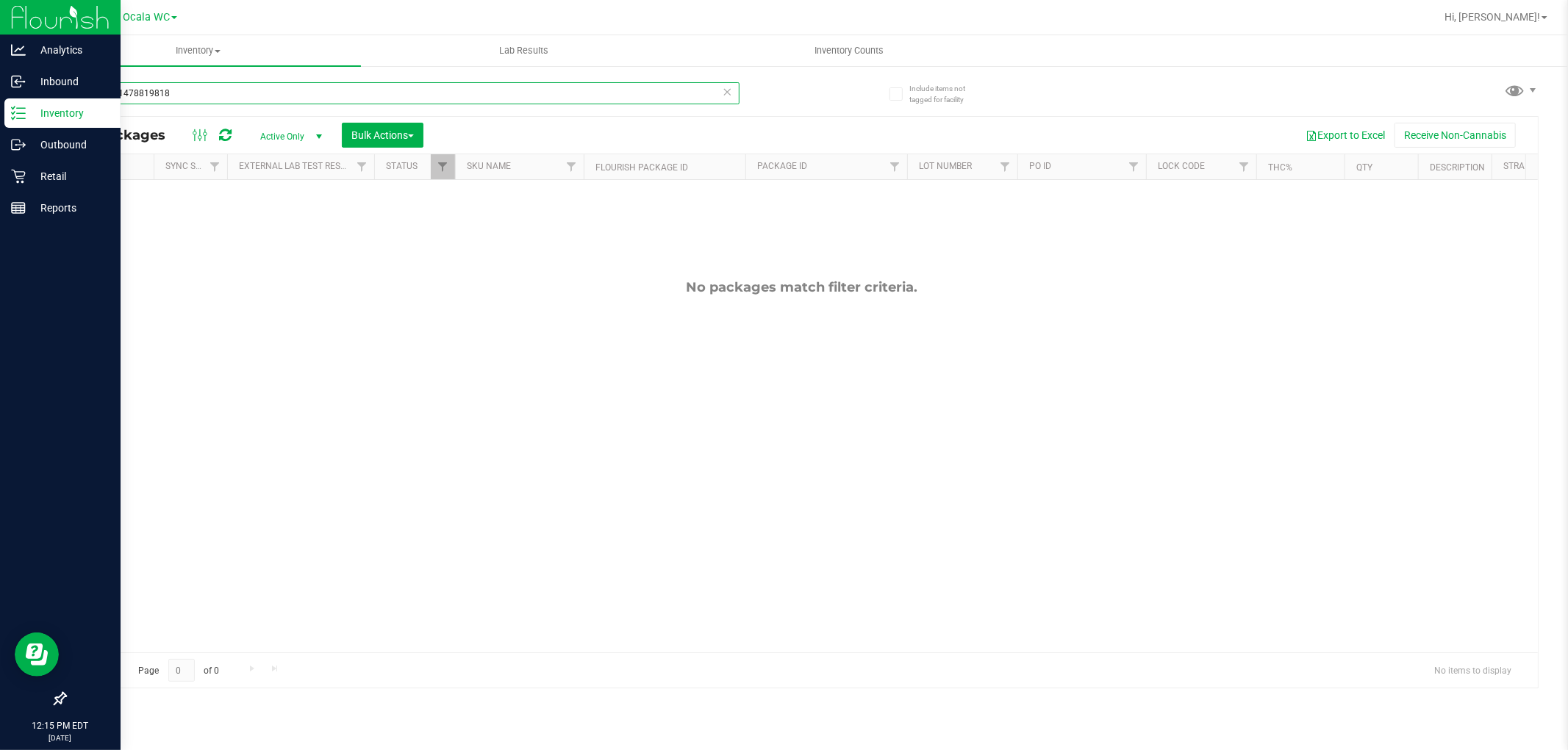
click at [201, 87] on input "2962851478819818" at bounding box center [401, 94] width 675 height 22
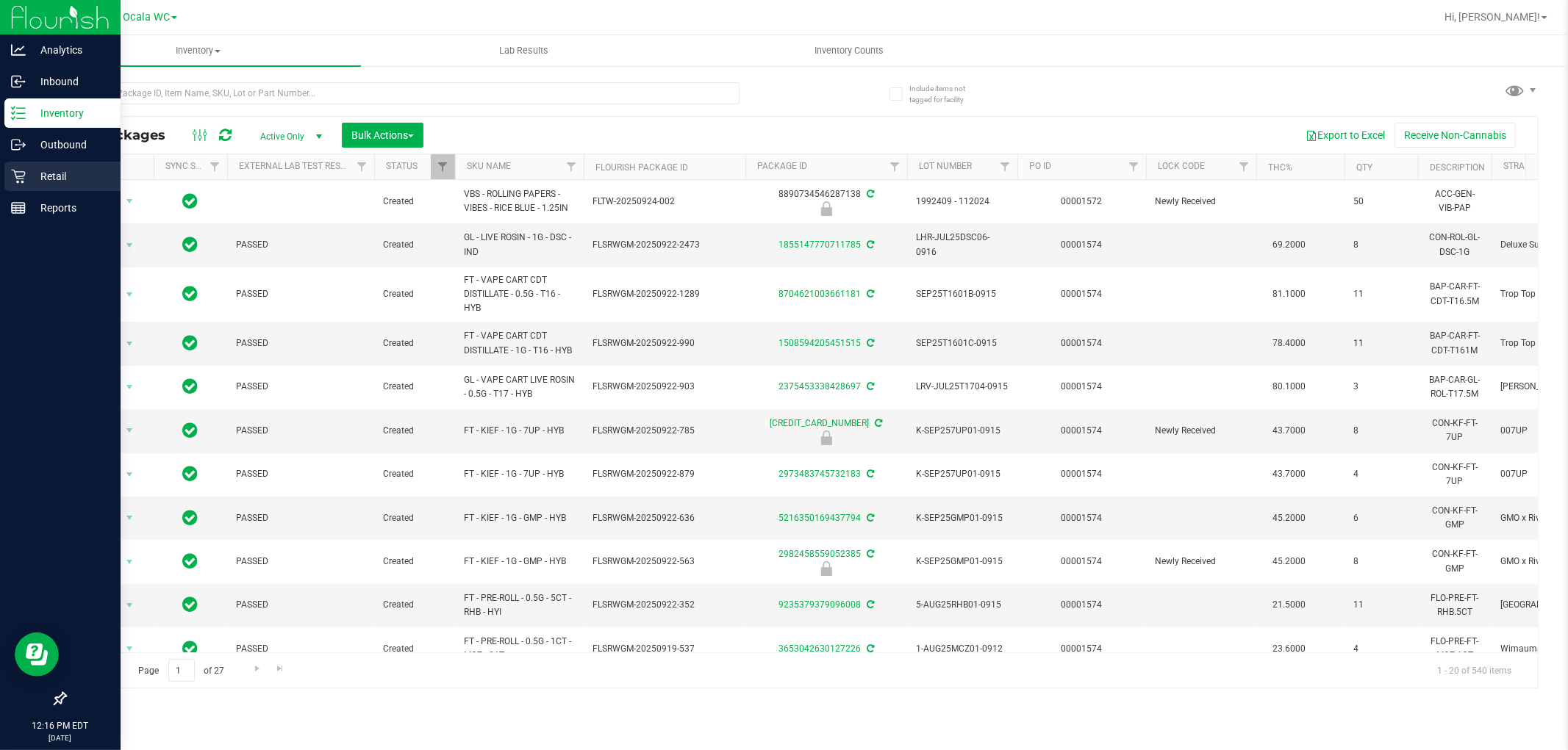
click at [28, 180] on p "Retail" at bounding box center [70, 177] width 88 height 17
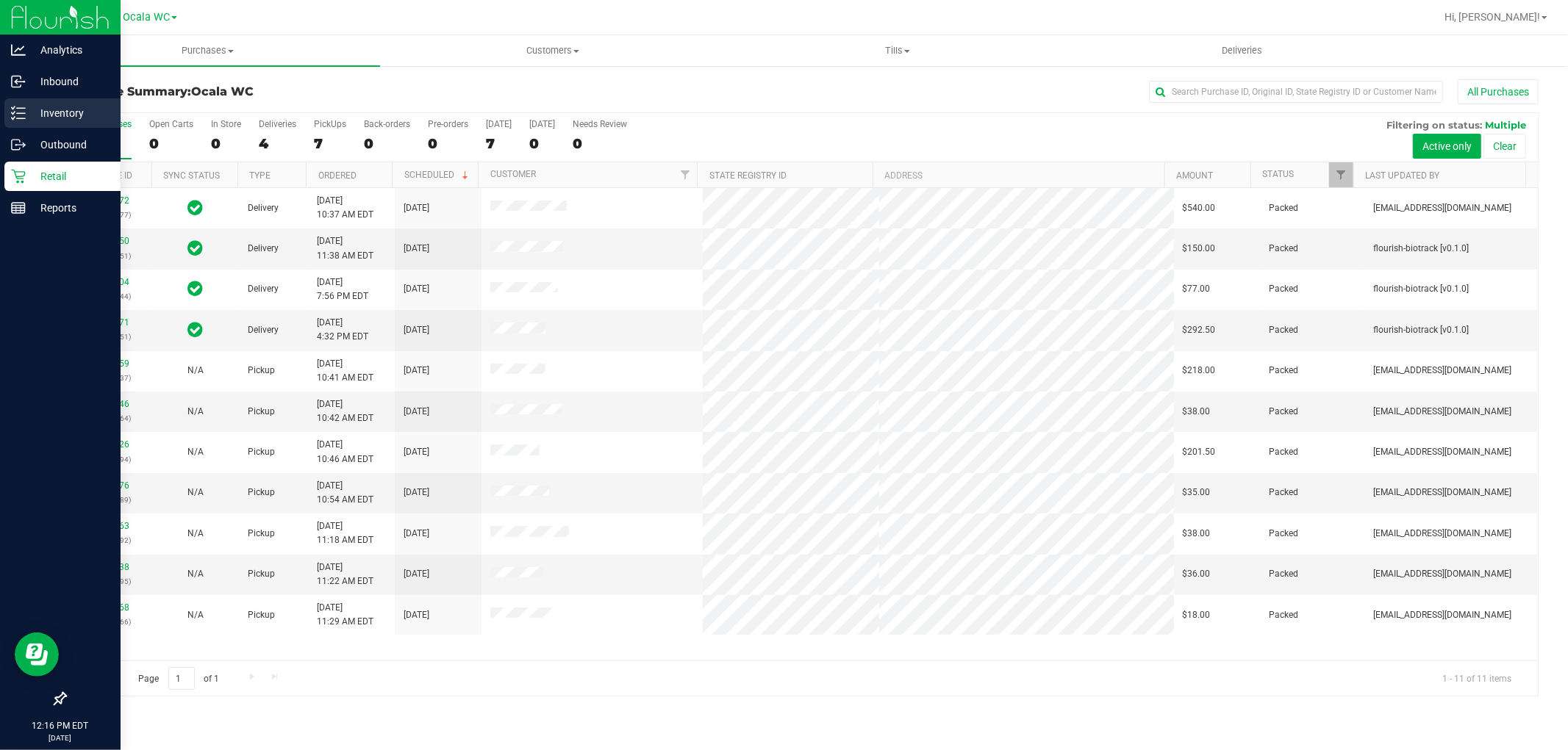
click at [50, 118] on p "Inventory" at bounding box center [70, 113] width 88 height 17
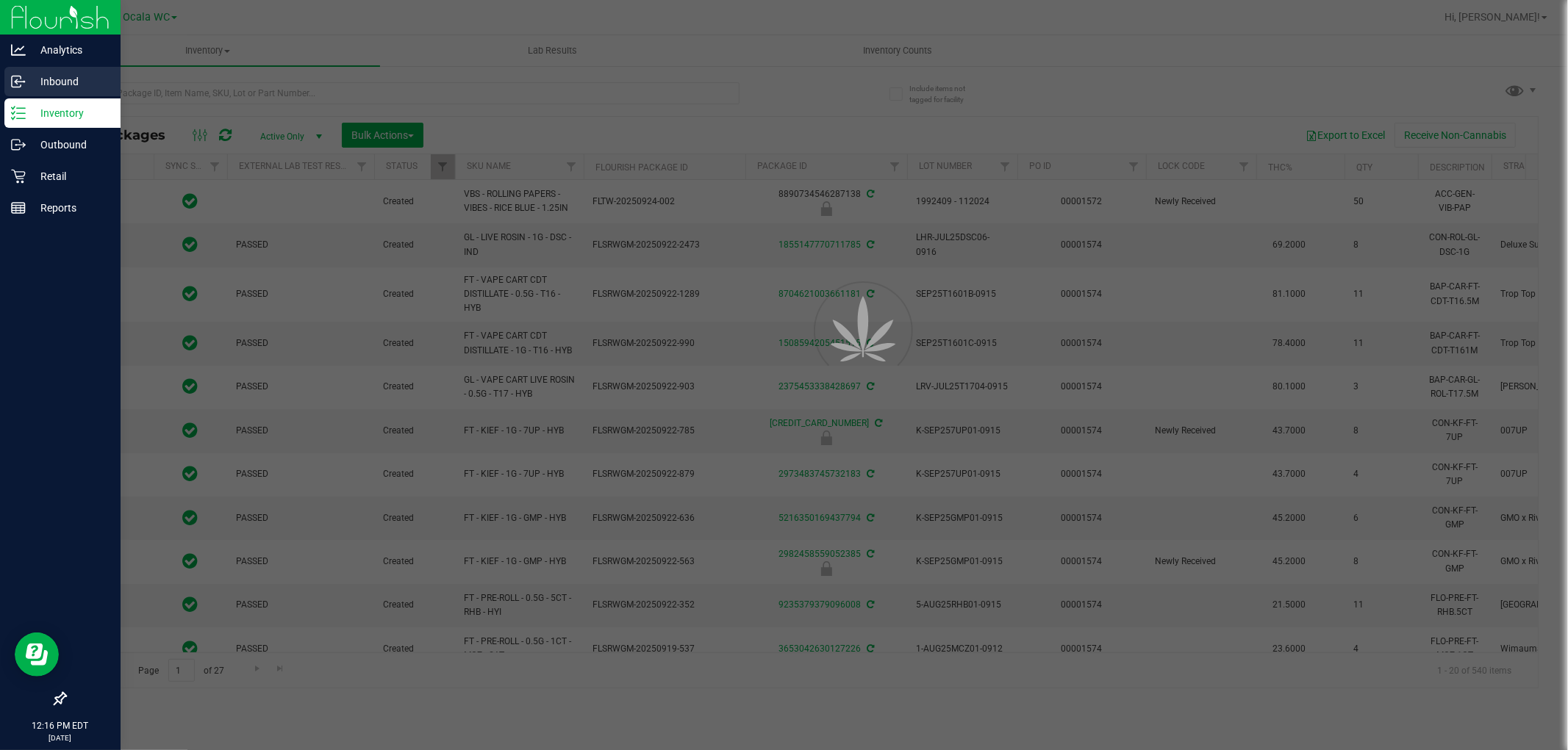
click at [42, 82] on p "Inbound" at bounding box center [70, 81] width 88 height 17
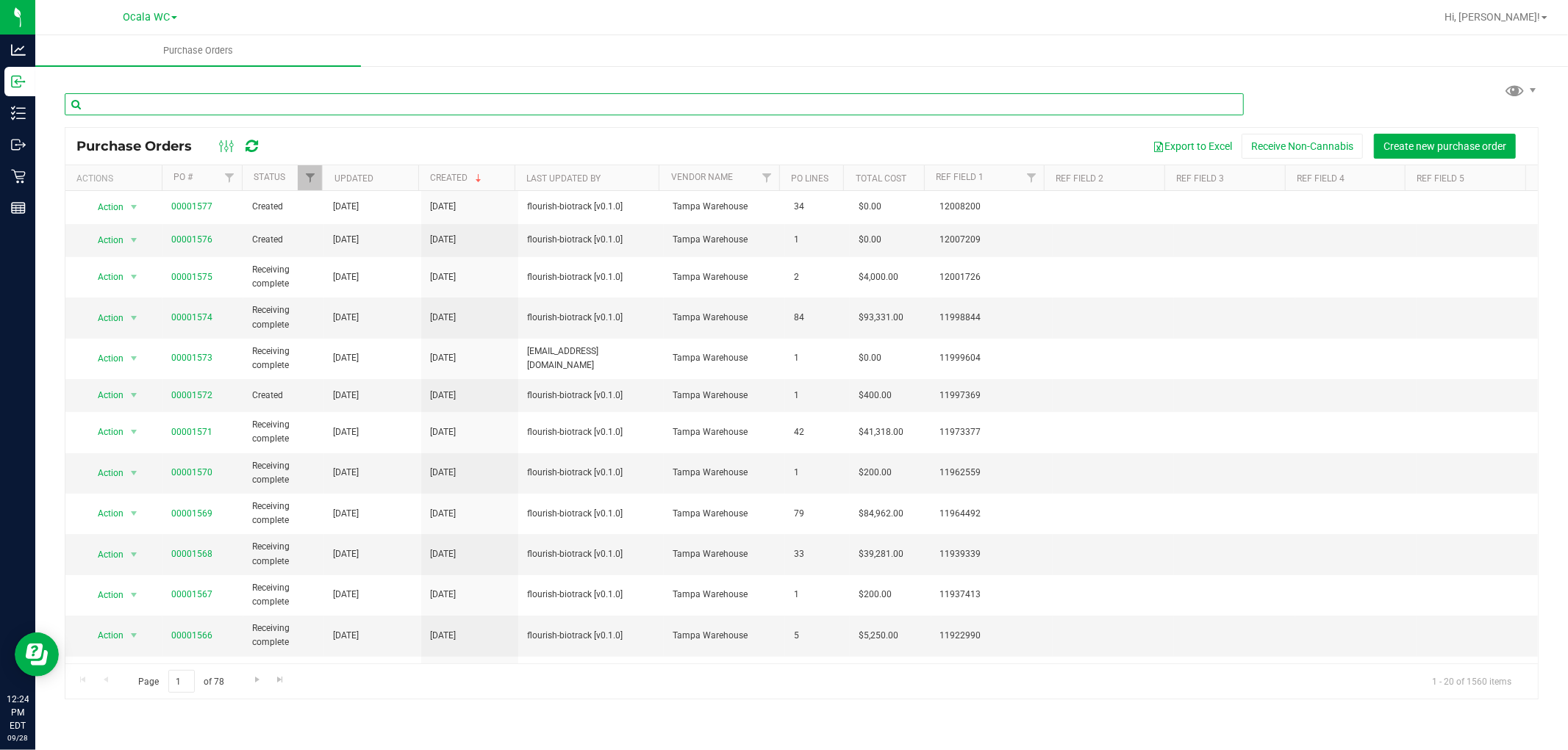
click at [130, 102] on input "text" at bounding box center [654, 104] width 1179 height 22
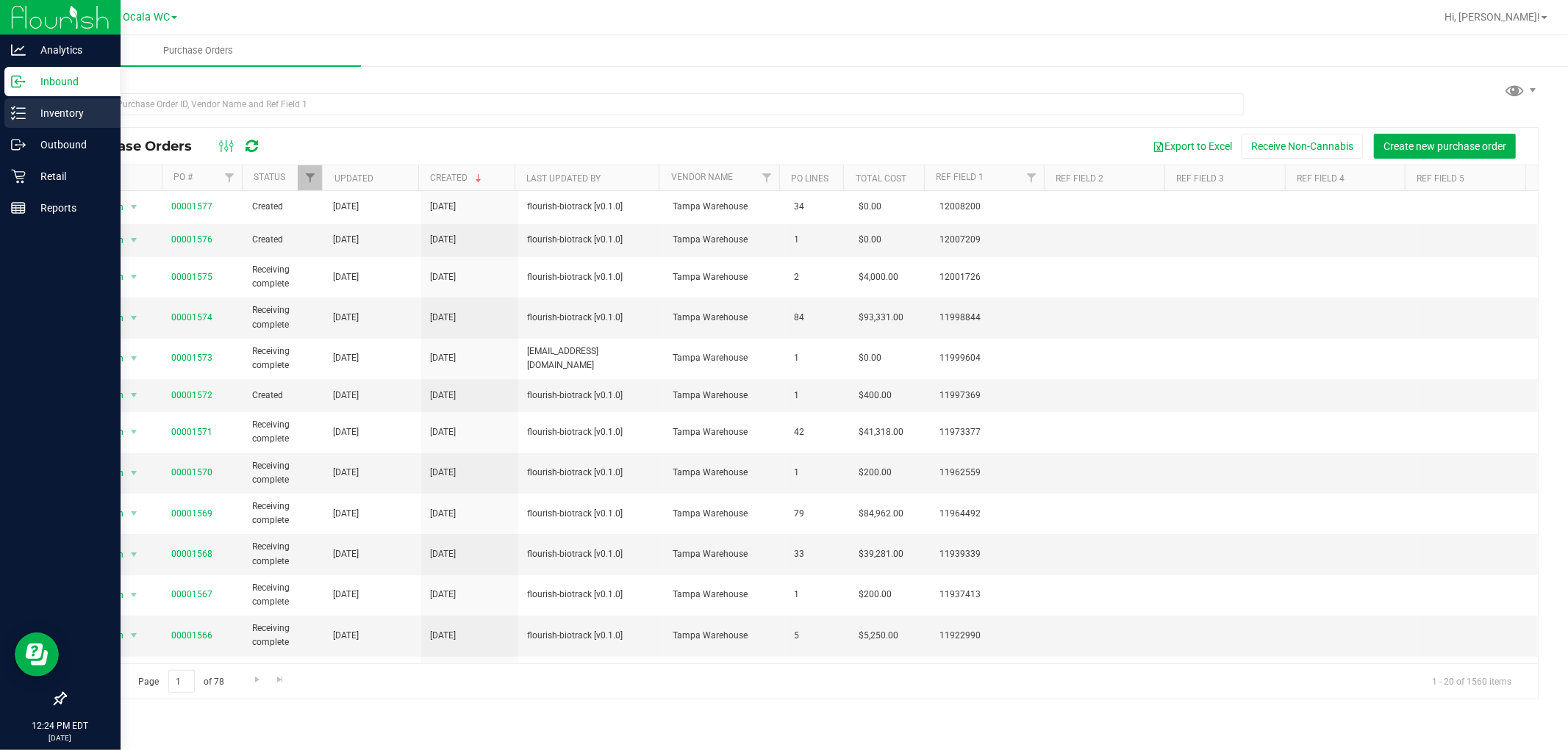
click at [59, 121] on p "Inventory" at bounding box center [70, 113] width 88 height 17
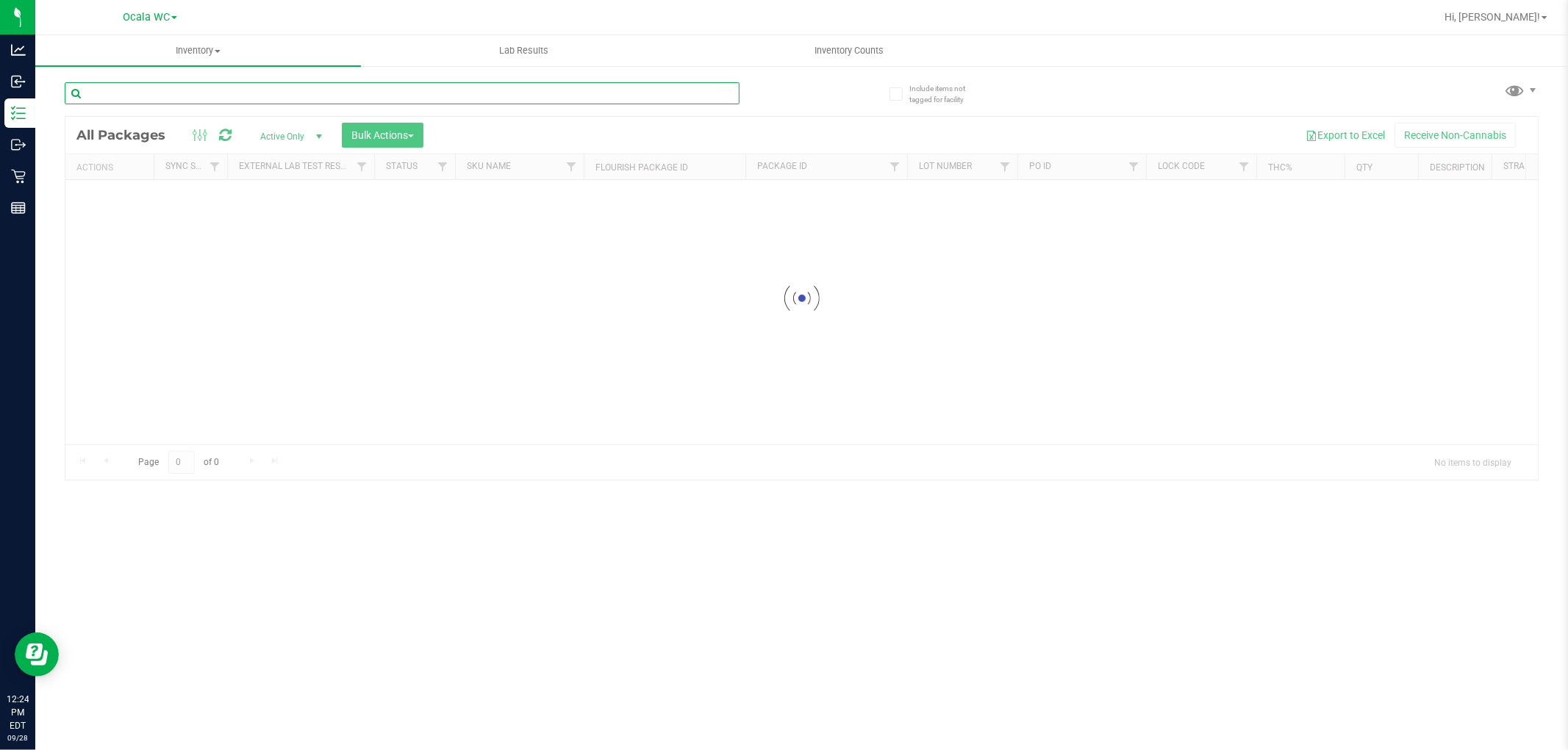
click at [159, 90] on input "text" at bounding box center [401, 94] width 675 height 22
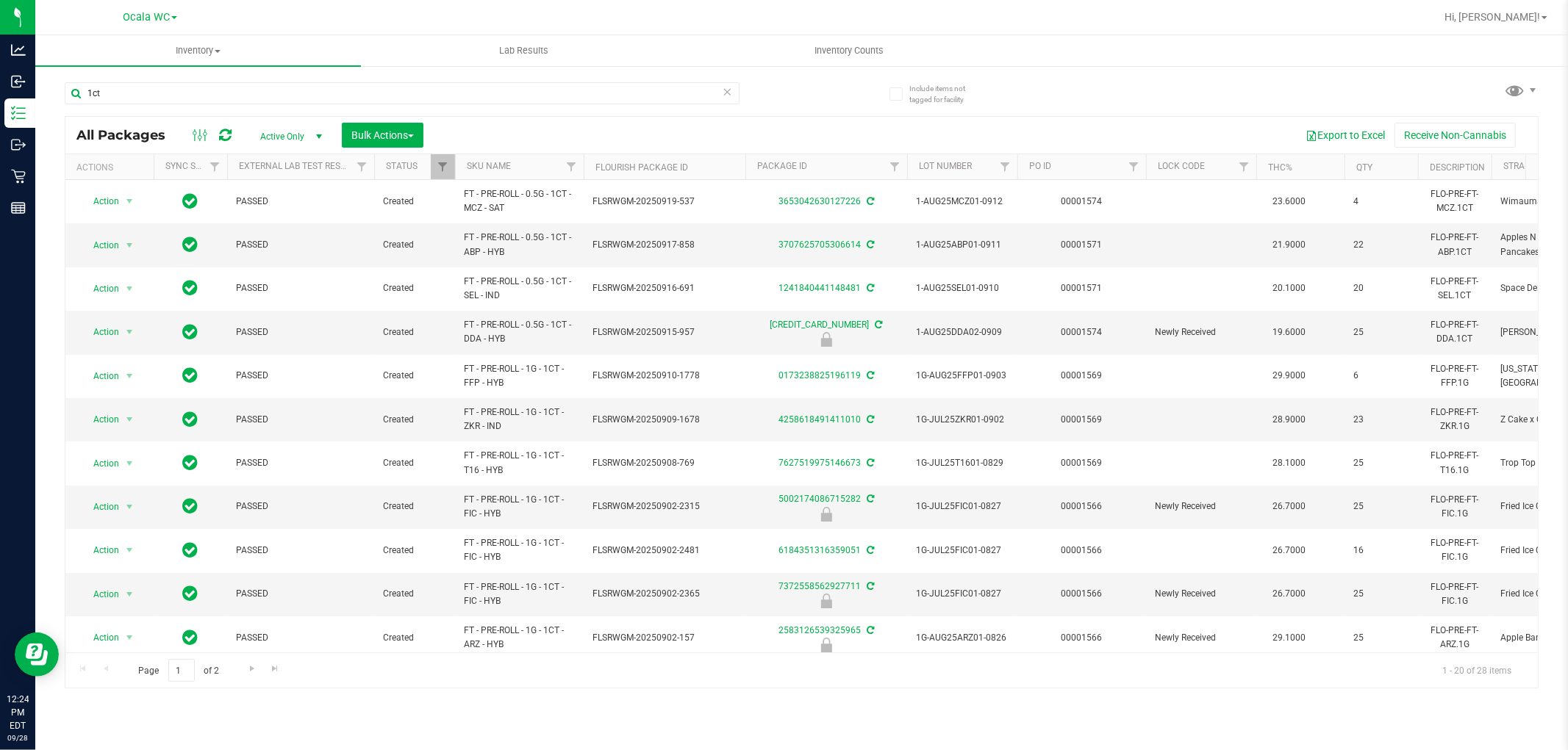
click at [527, 170] on th "SKU Name" at bounding box center [519, 167] width 128 height 26
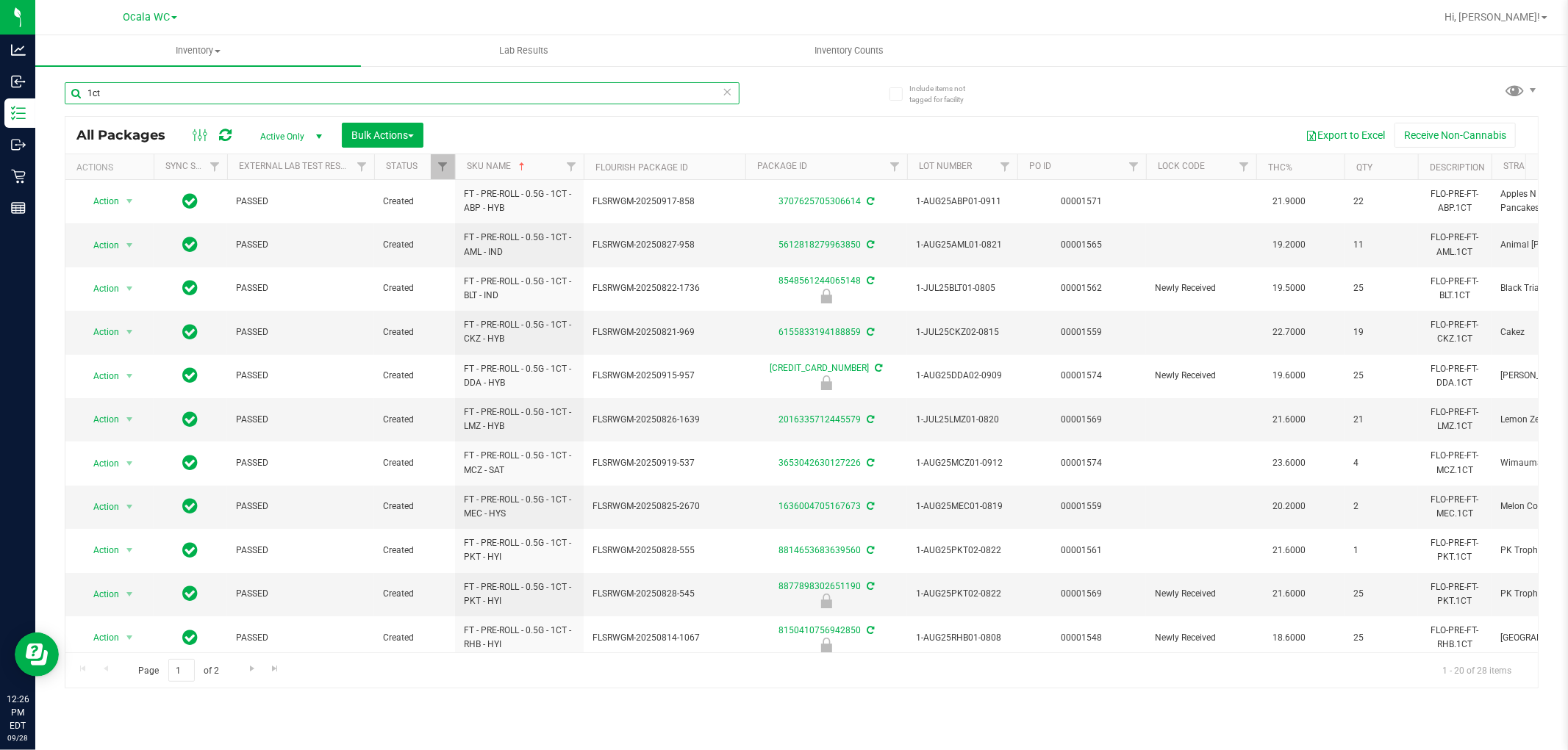
click at [156, 98] on input "1ct" at bounding box center [401, 94] width 675 height 22
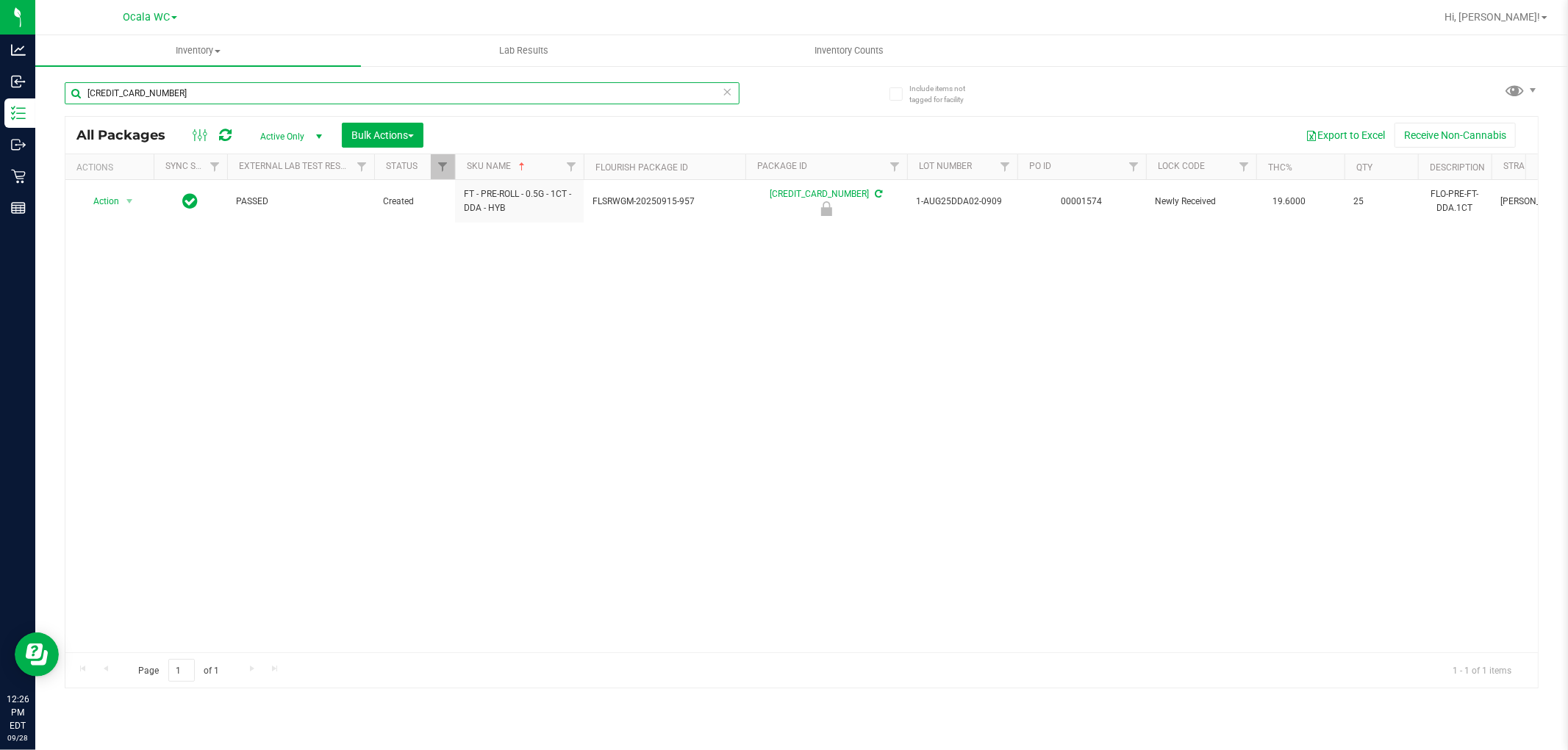
type input "[CREDIT_CARD_NUMBER]"
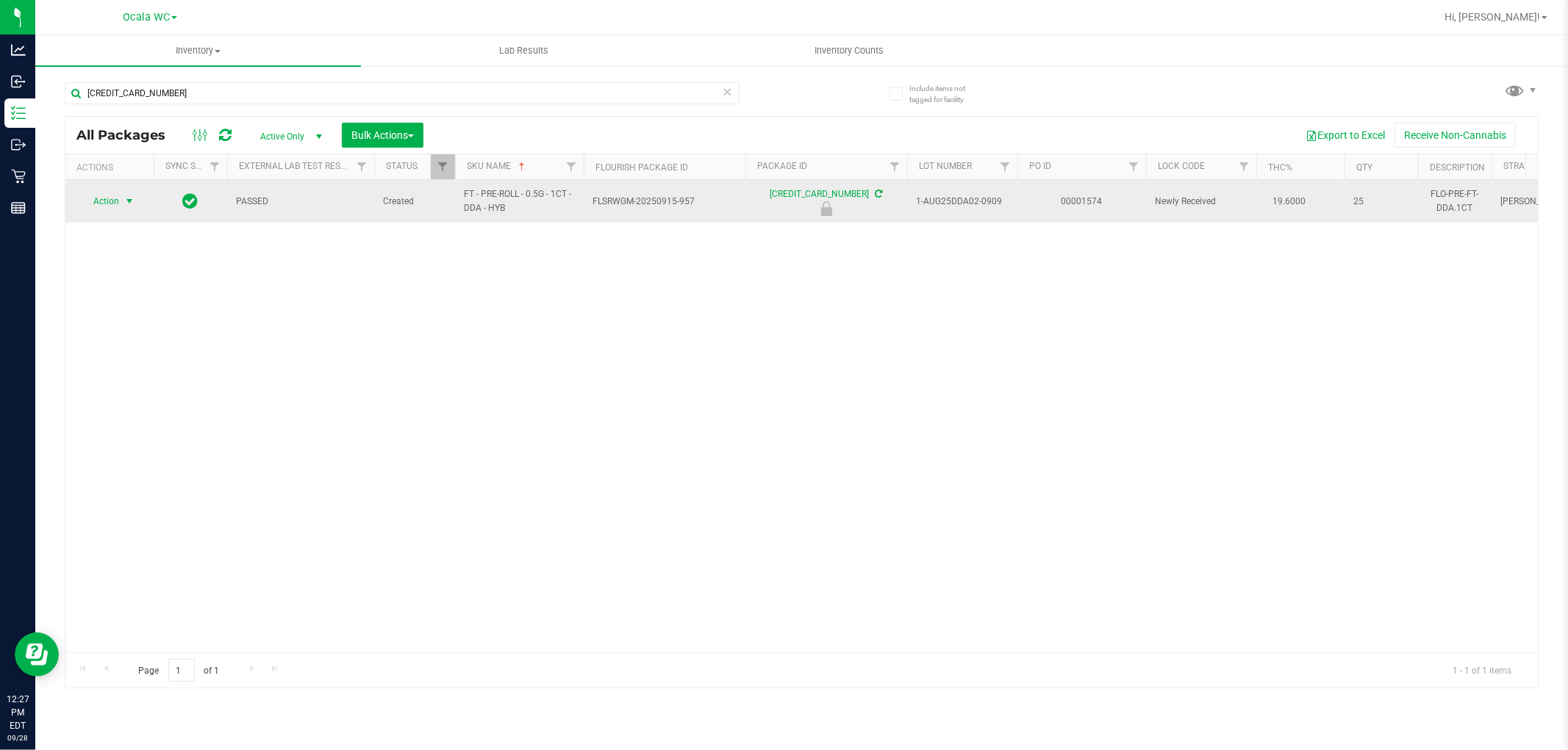
click at [121, 202] on span "select" at bounding box center [129, 201] width 18 height 21
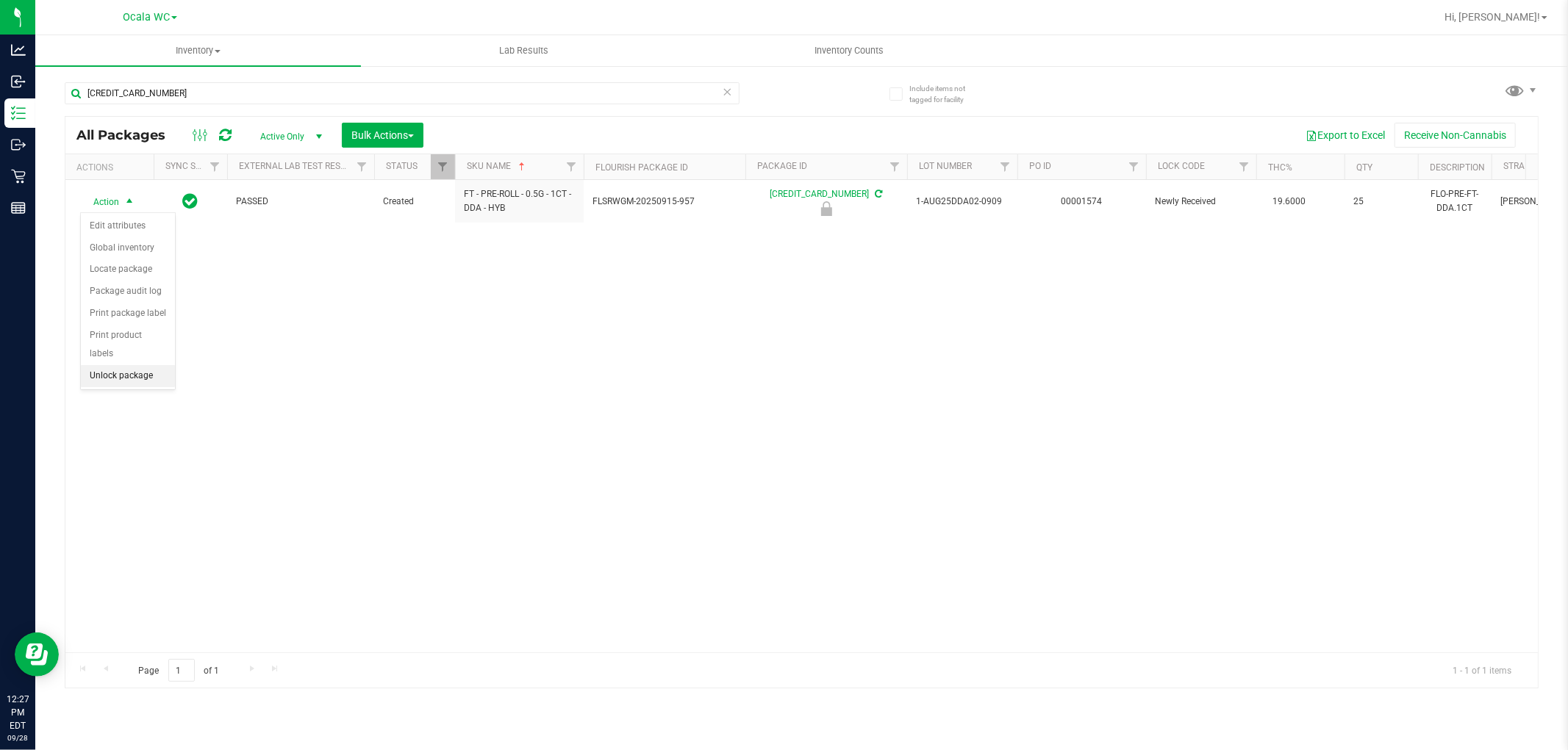
click at [109, 381] on li "Unlock package" at bounding box center [128, 376] width 94 height 22
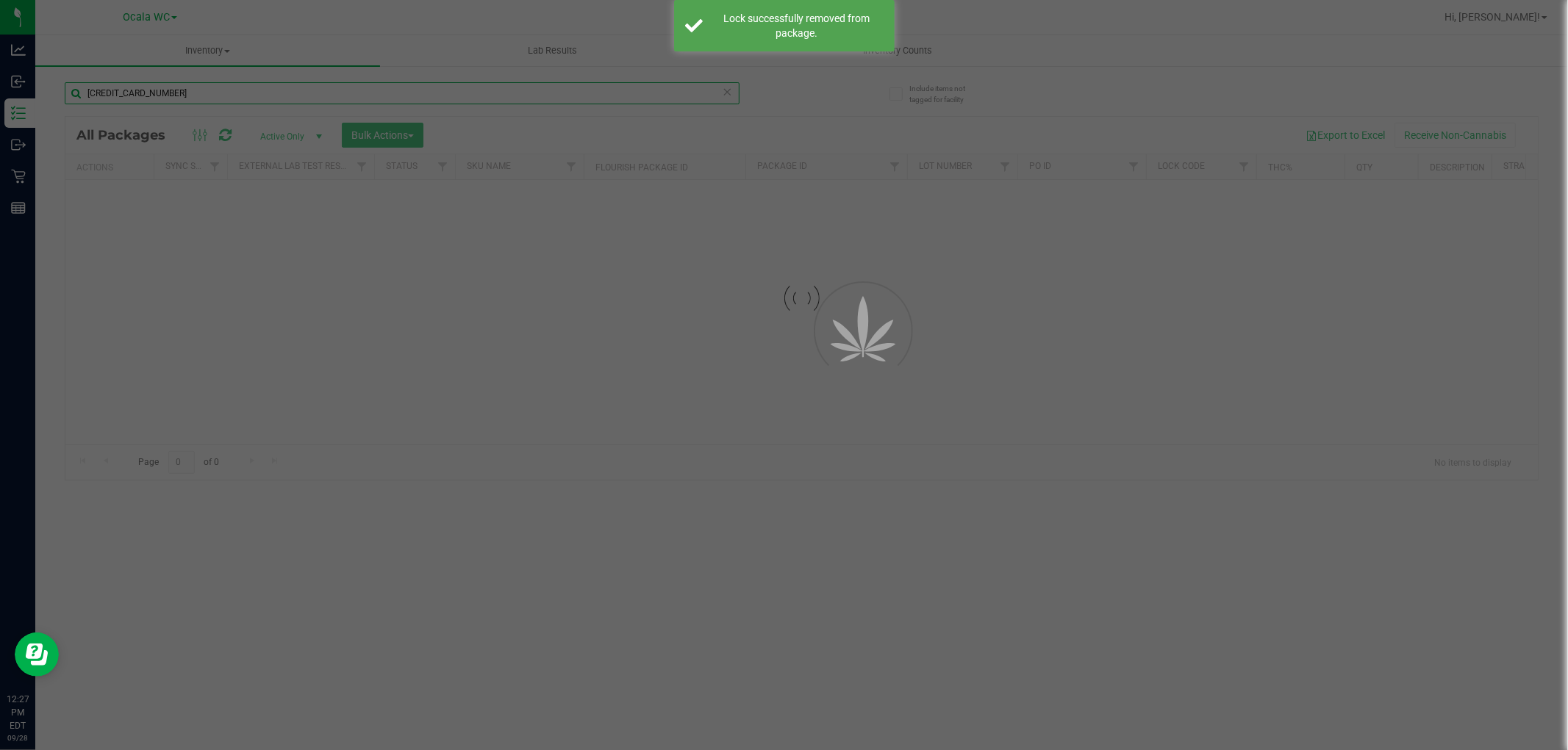
click at [195, 92] on input "[CREDIT_CARD_NUMBER]" at bounding box center [401, 94] width 675 height 22
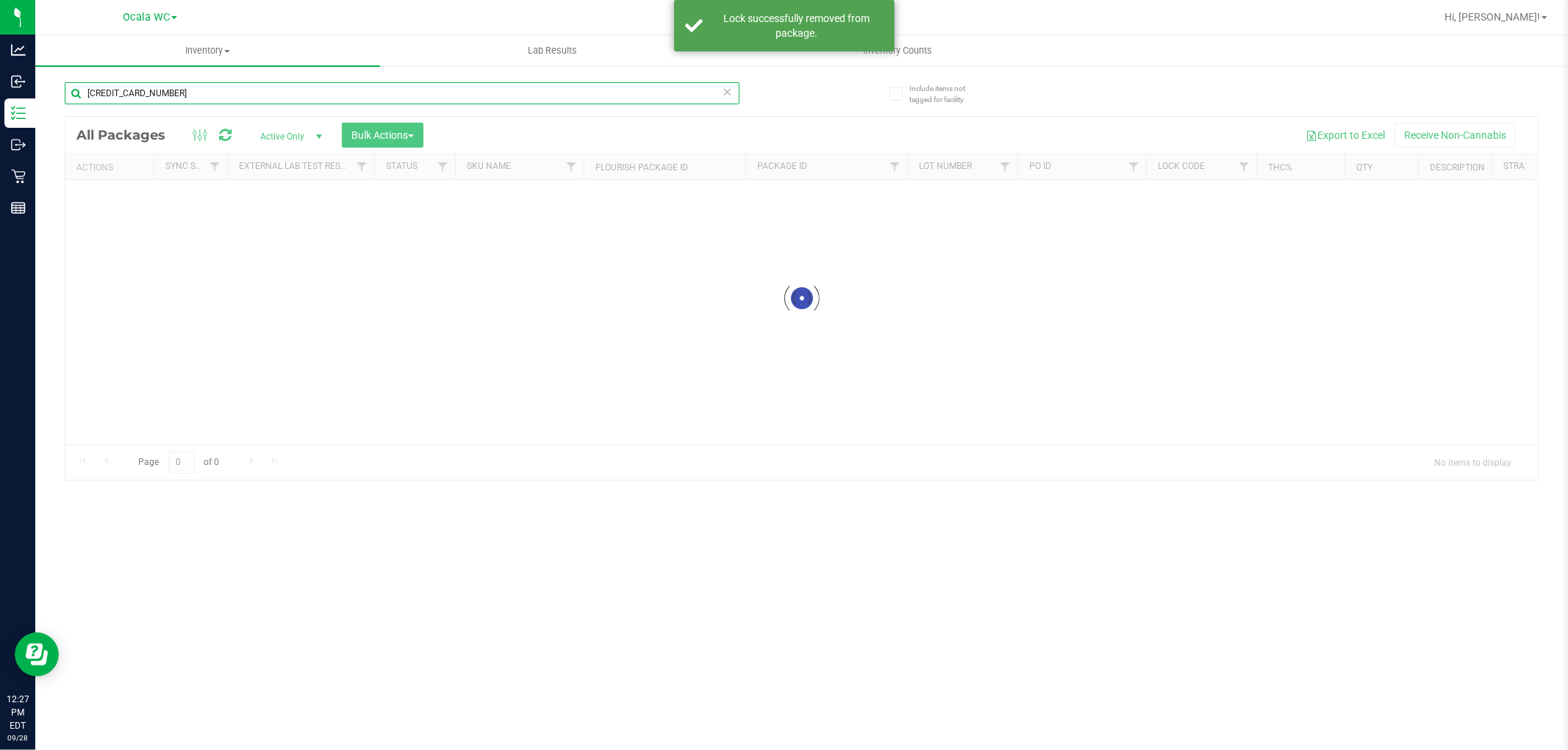
click at [195, 92] on input "[CREDIT_CARD_NUMBER]" at bounding box center [401, 94] width 675 height 22
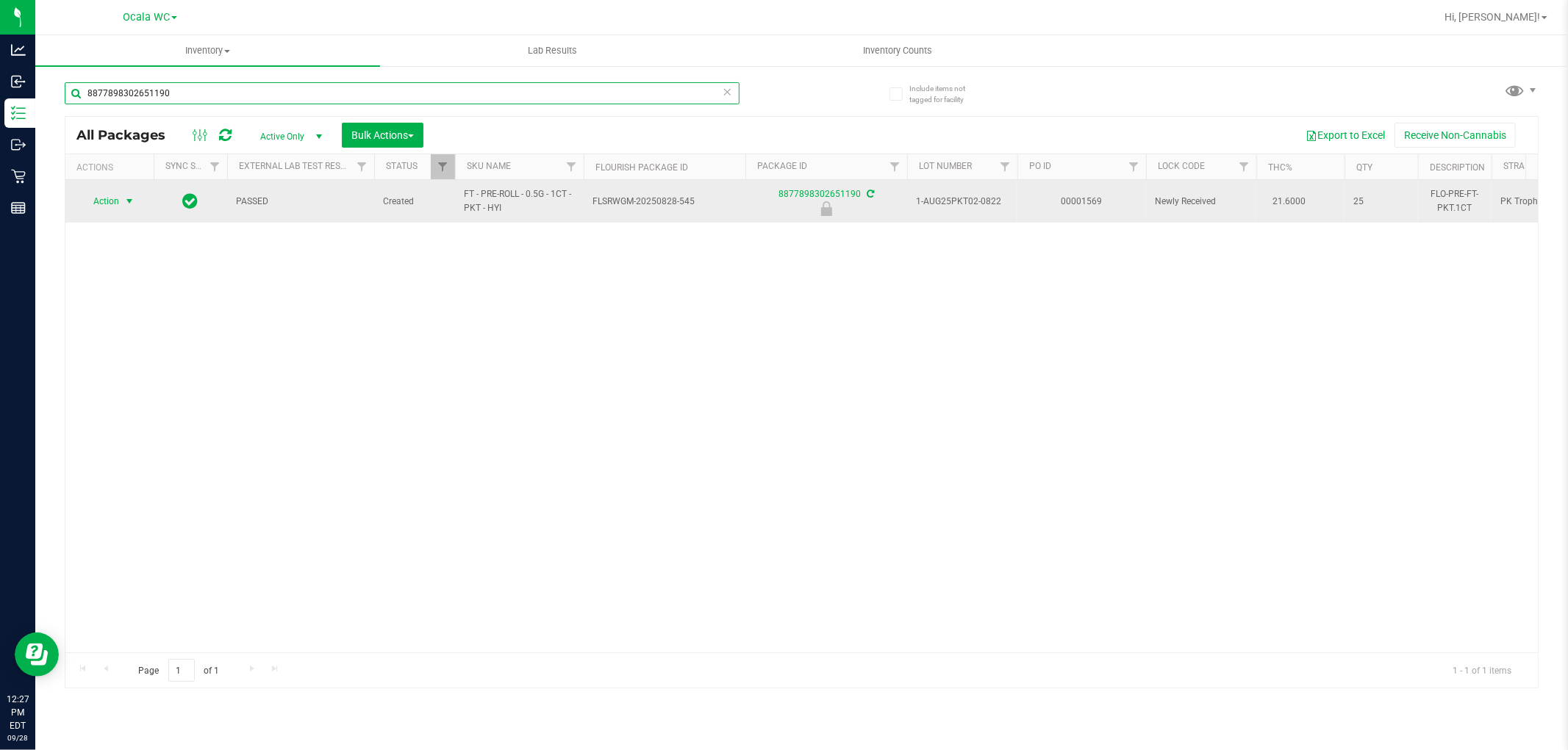
type input "8877898302651190"
click at [121, 204] on span "select" at bounding box center [129, 201] width 18 height 21
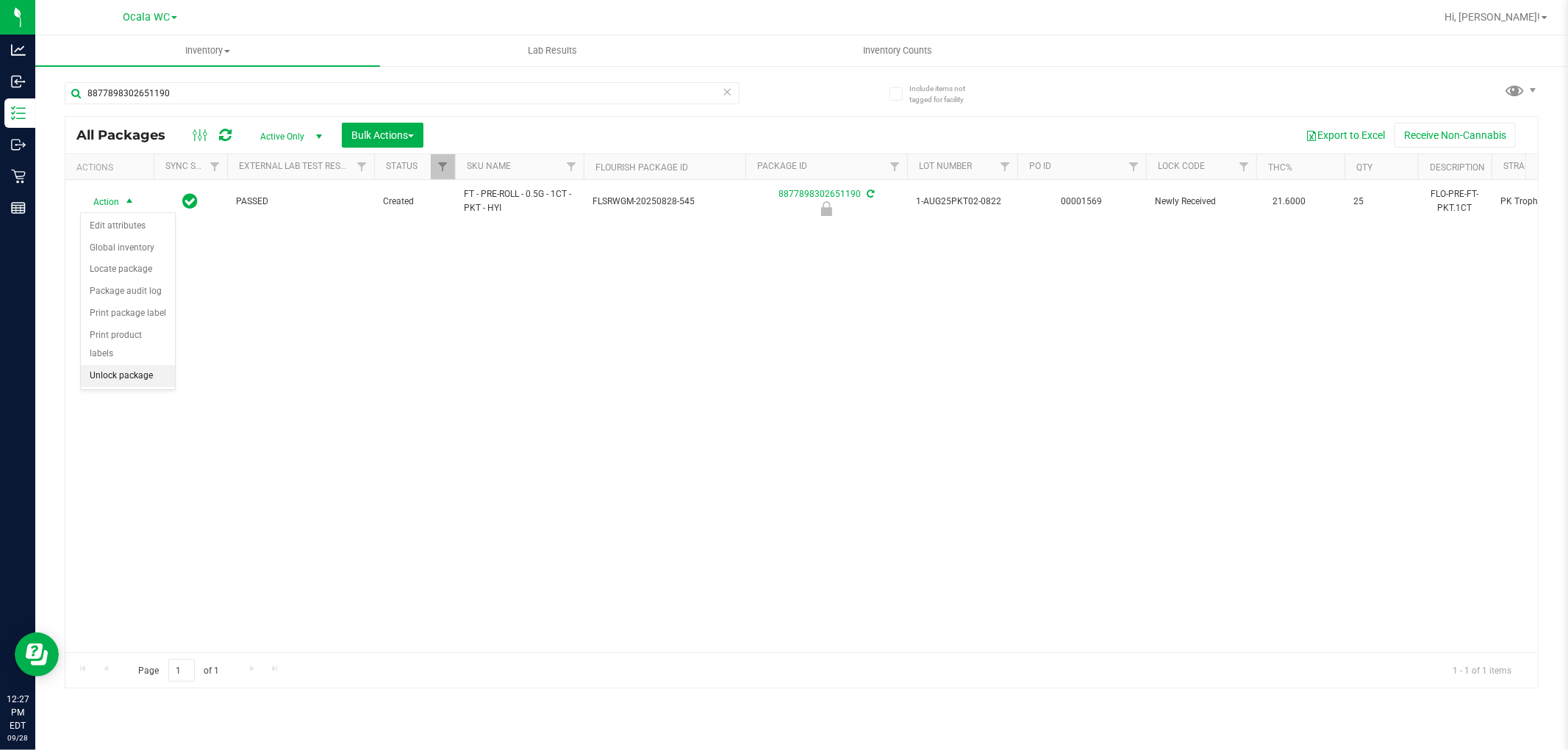
click at [143, 378] on li "Unlock package" at bounding box center [128, 376] width 94 height 22
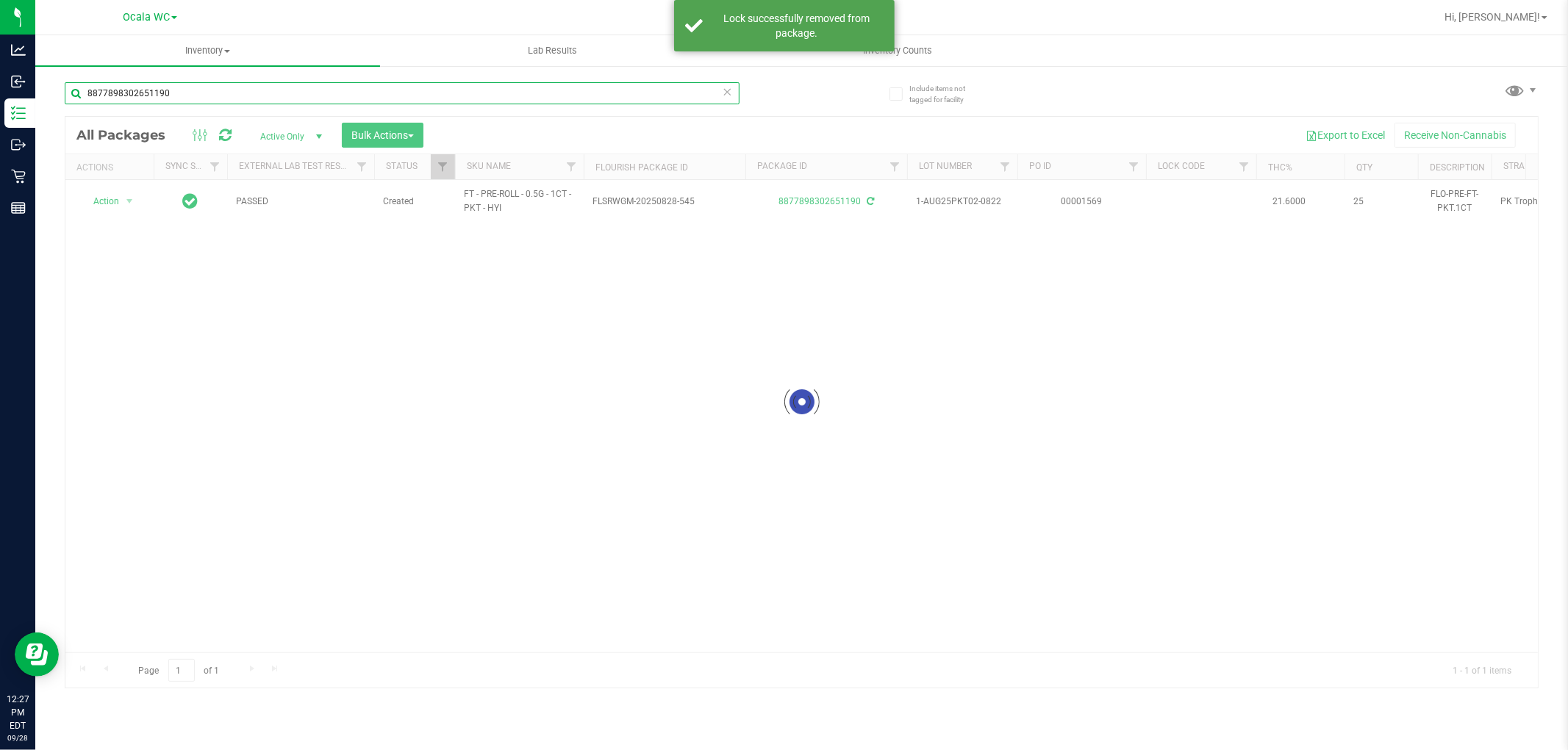
click at [215, 89] on input "8877898302651190" at bounding box center [401, 94] width 675 height 22
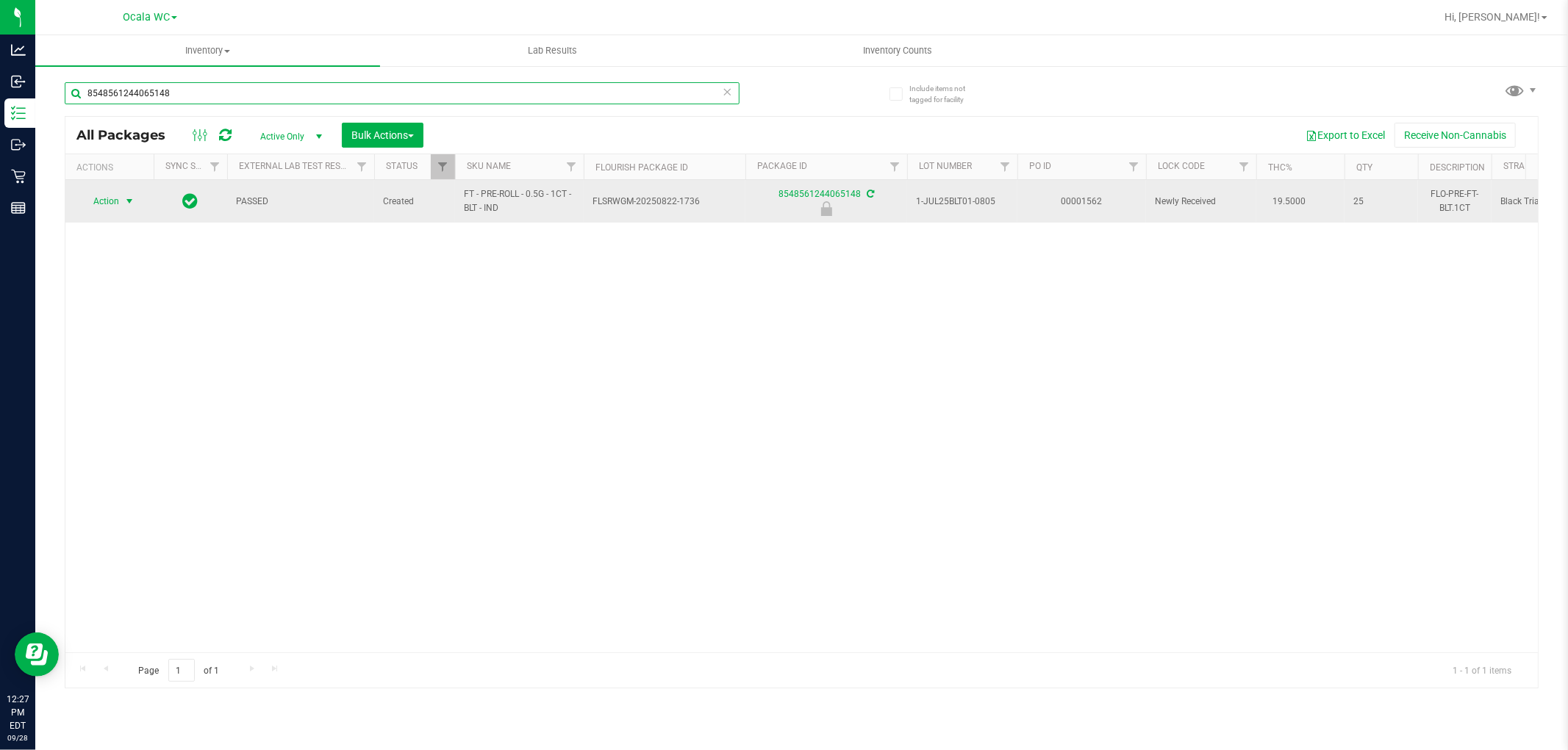
type input "8548561244065148"
click at [118, 201] on span "Action" at bounding box center [100, 201] width 40 height 21
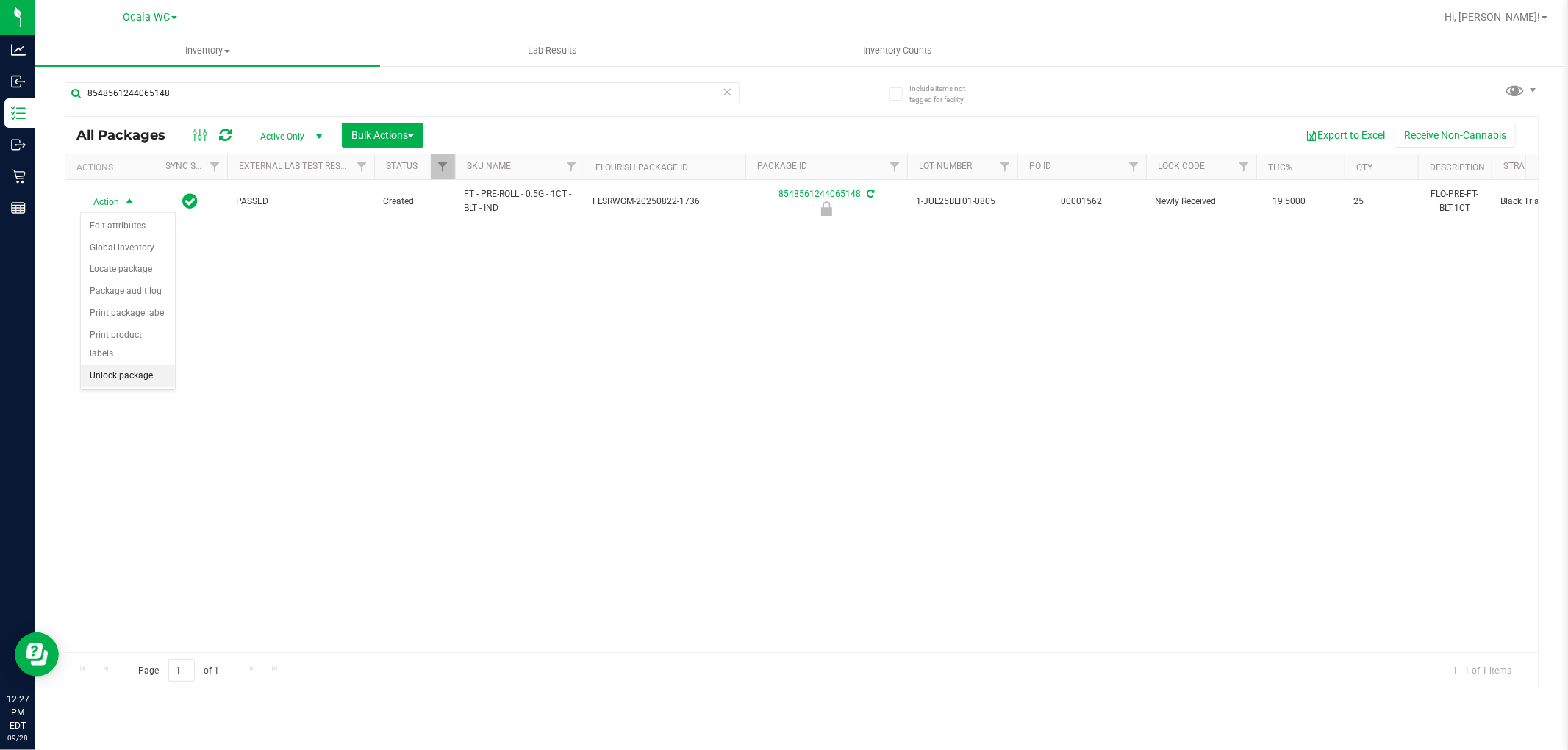
click at [152, 380] on li "Unlock package" at bounding box center [128, 376] width 94 height 22
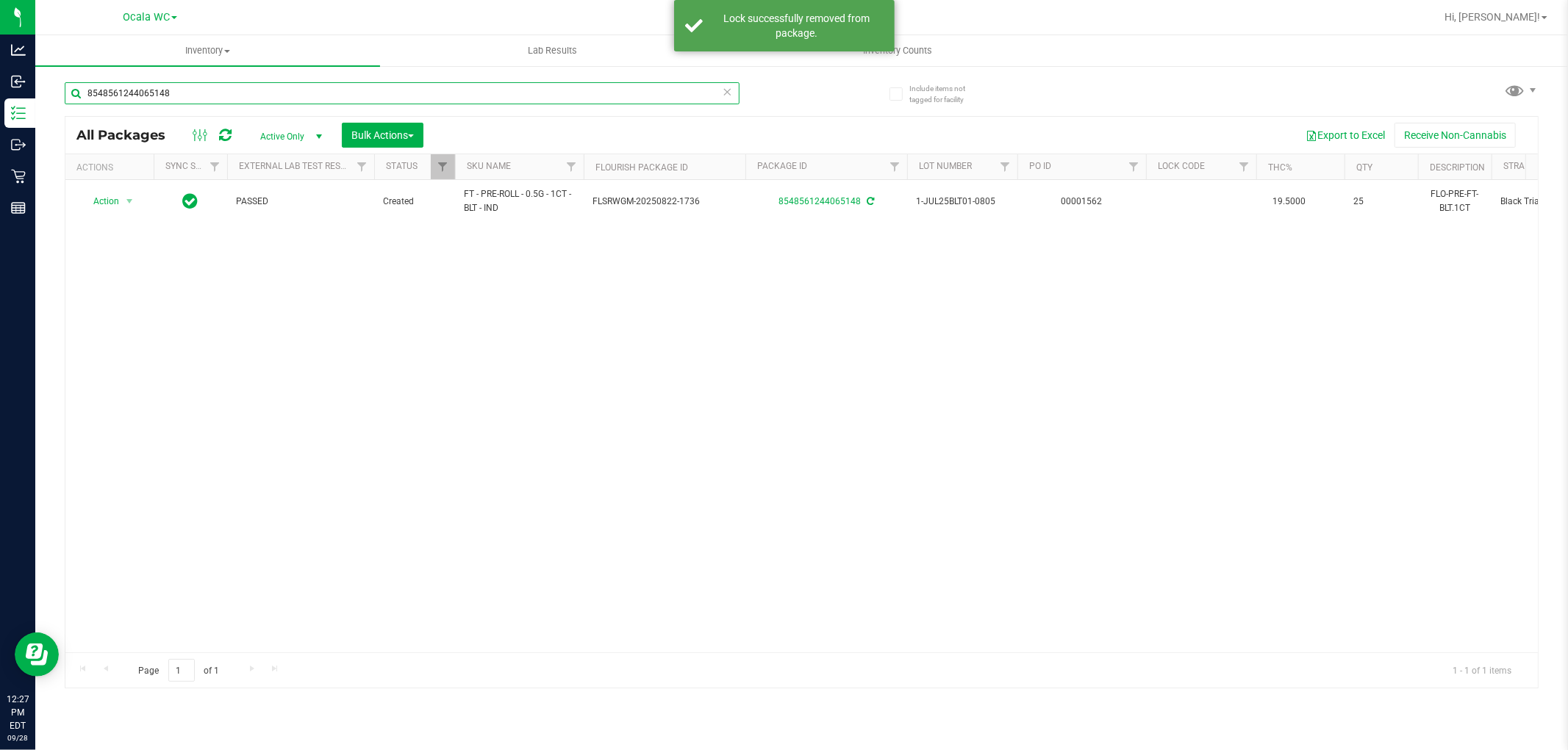
click at [193, 93] on input "8548561244065148" at bounding box center [401, 94] width 675 height 22
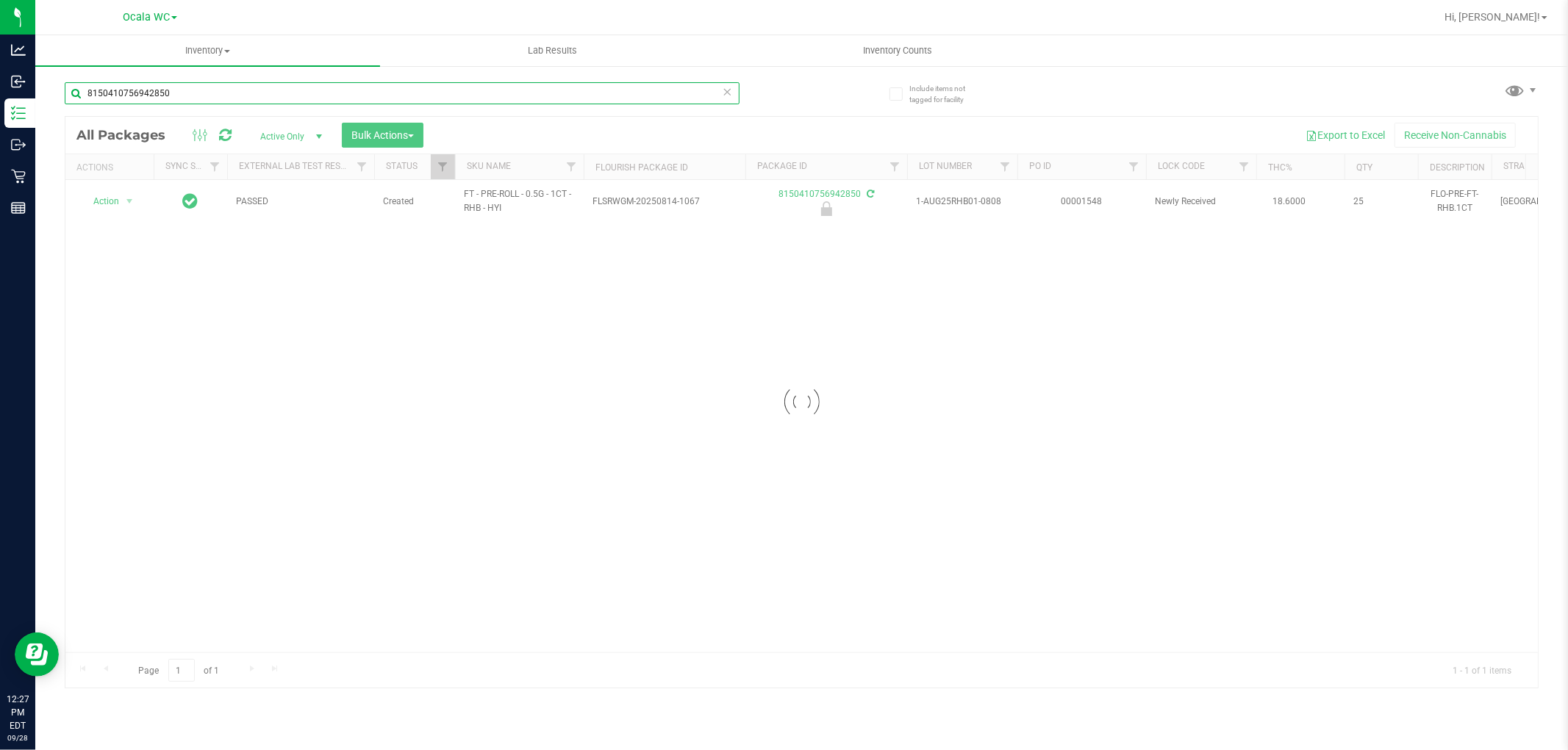
type input "8150410756942850"
click at [105, 202] on div at bounding box center [801, 402] width 1472 height 571
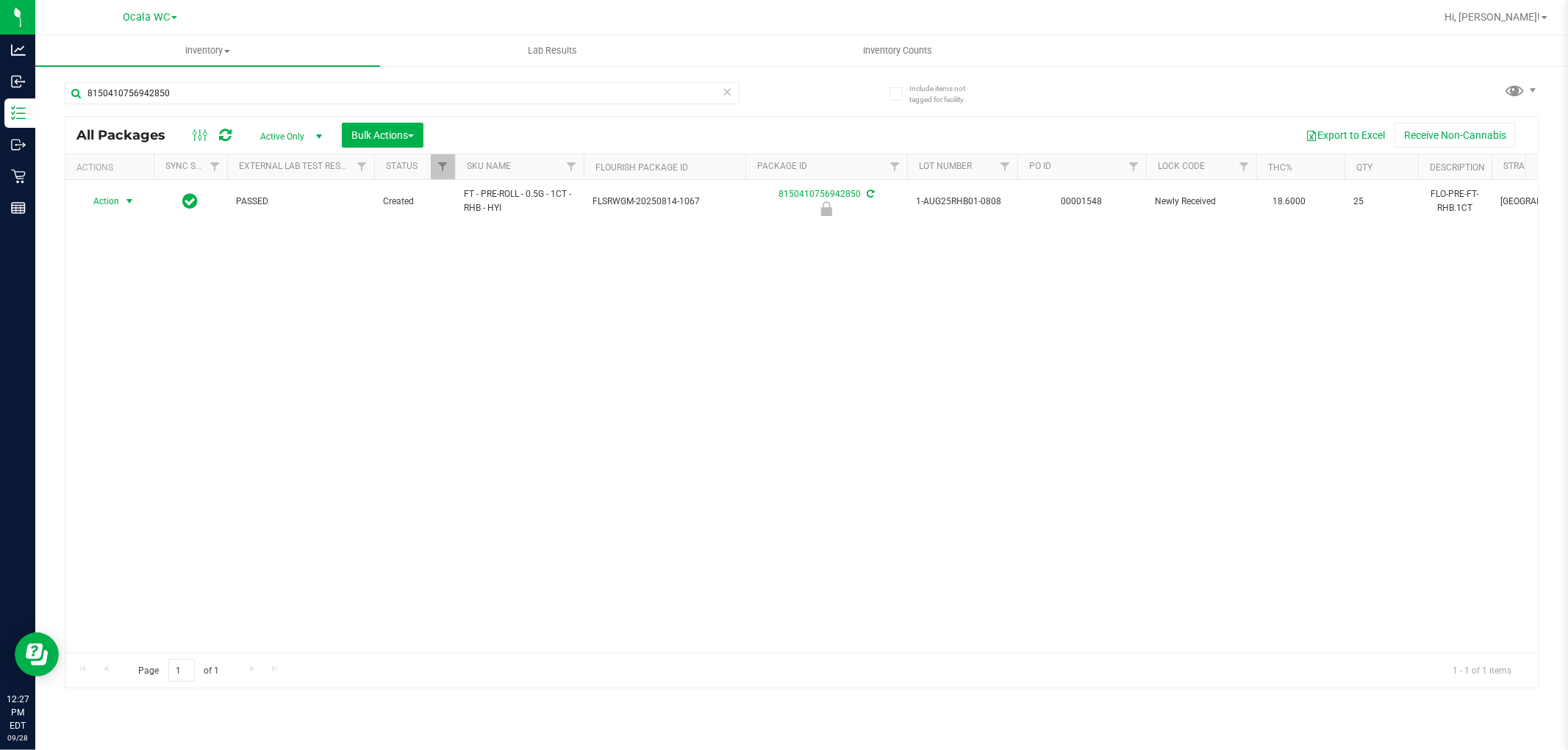
click at [105, 202] on span "Action" at bounding box center [100, 201] width 40 height 21
click at [133, 369] on li "Unlock package" at bounding box center [128, 376] width 94 height 22
click at [165, 100] on input "8150410756942850" at bounding box center [401, 94] width 675 height 22
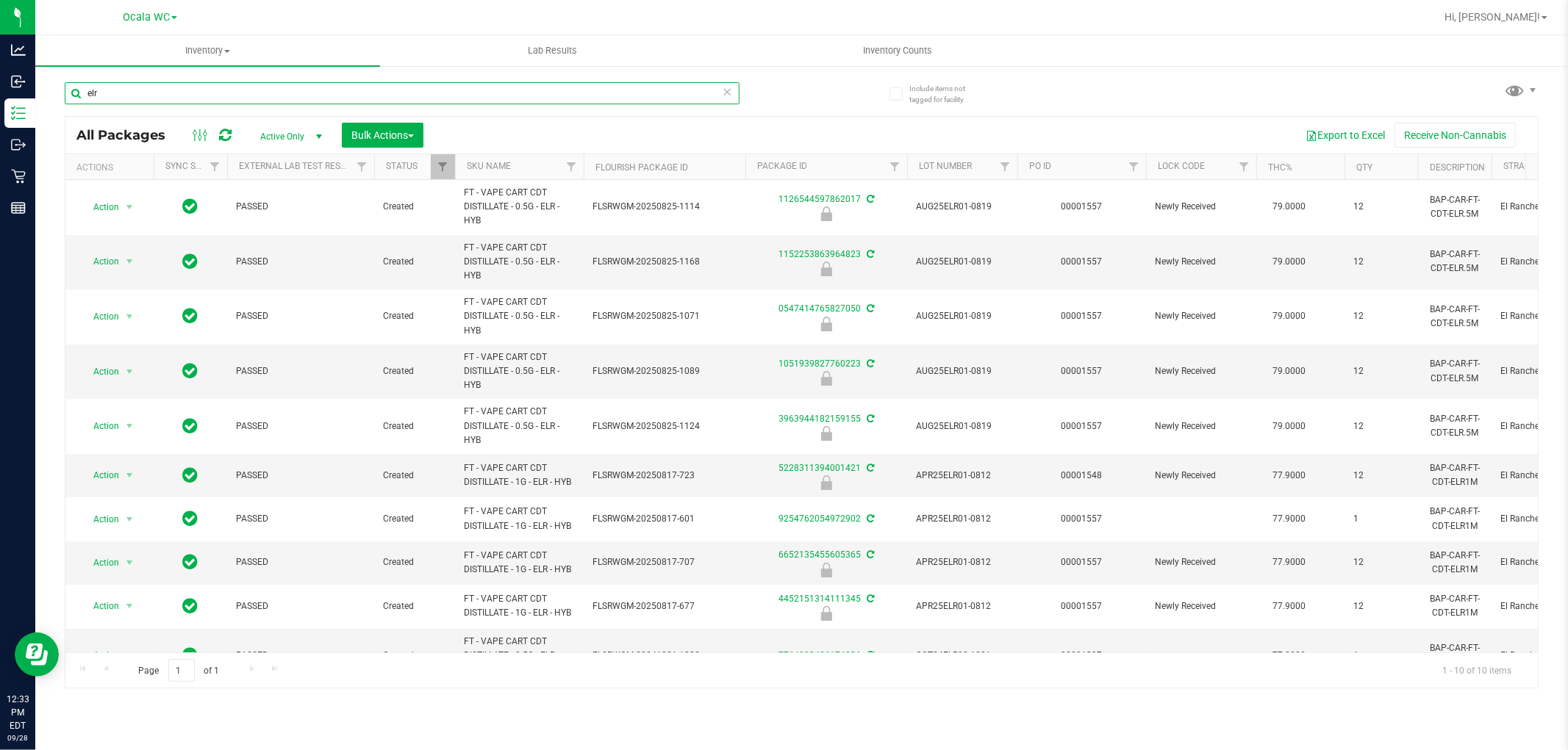
click at [243, 83] on input "elr" at bounding box center [401, 94] width 675 height 22
click at [239, 85] on input "elr" at bounding box center [401, 94] width 675 height 22
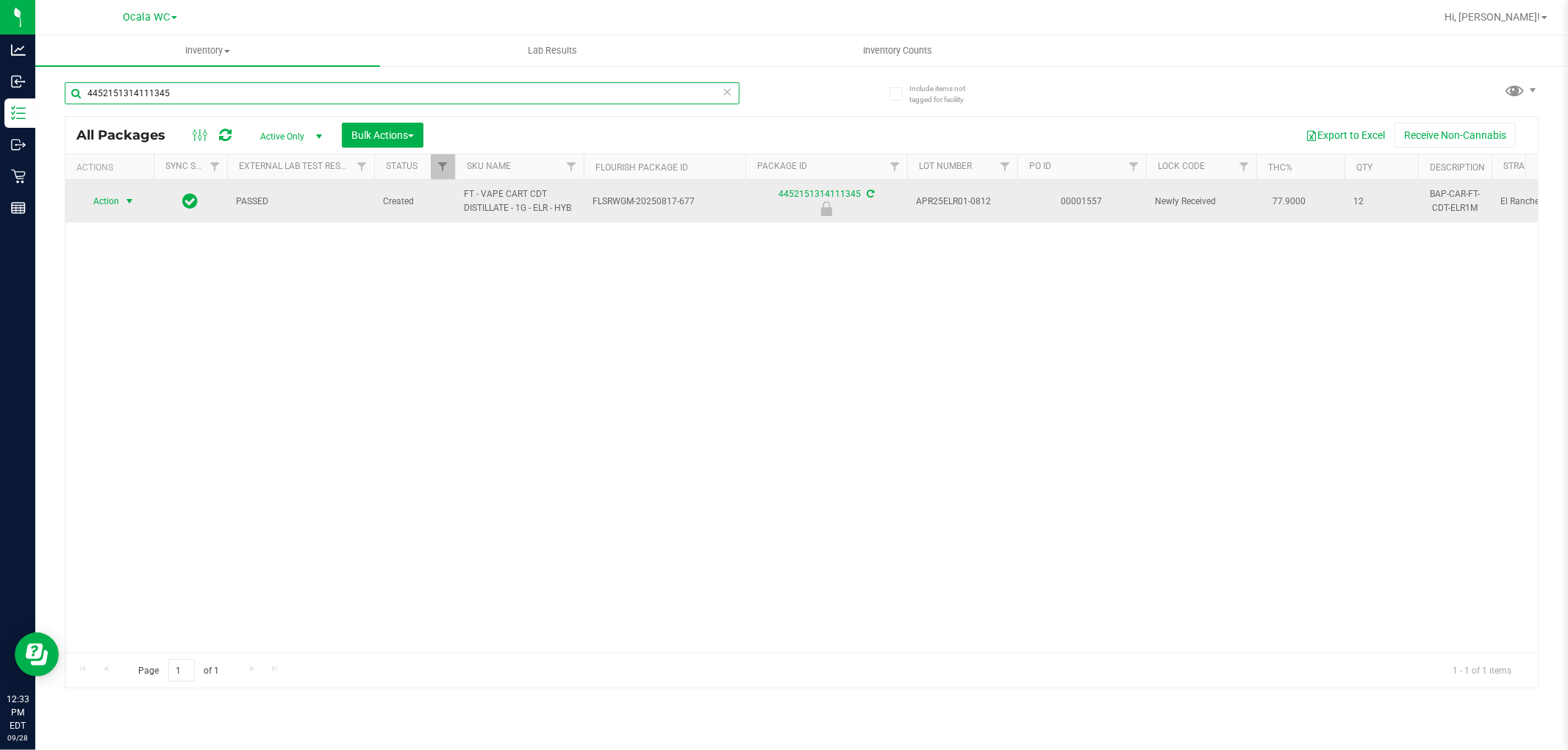
type input "4452151314111345"
click at [129, 198] on span "select" at bounding box center [129, 201] width 12 height 12
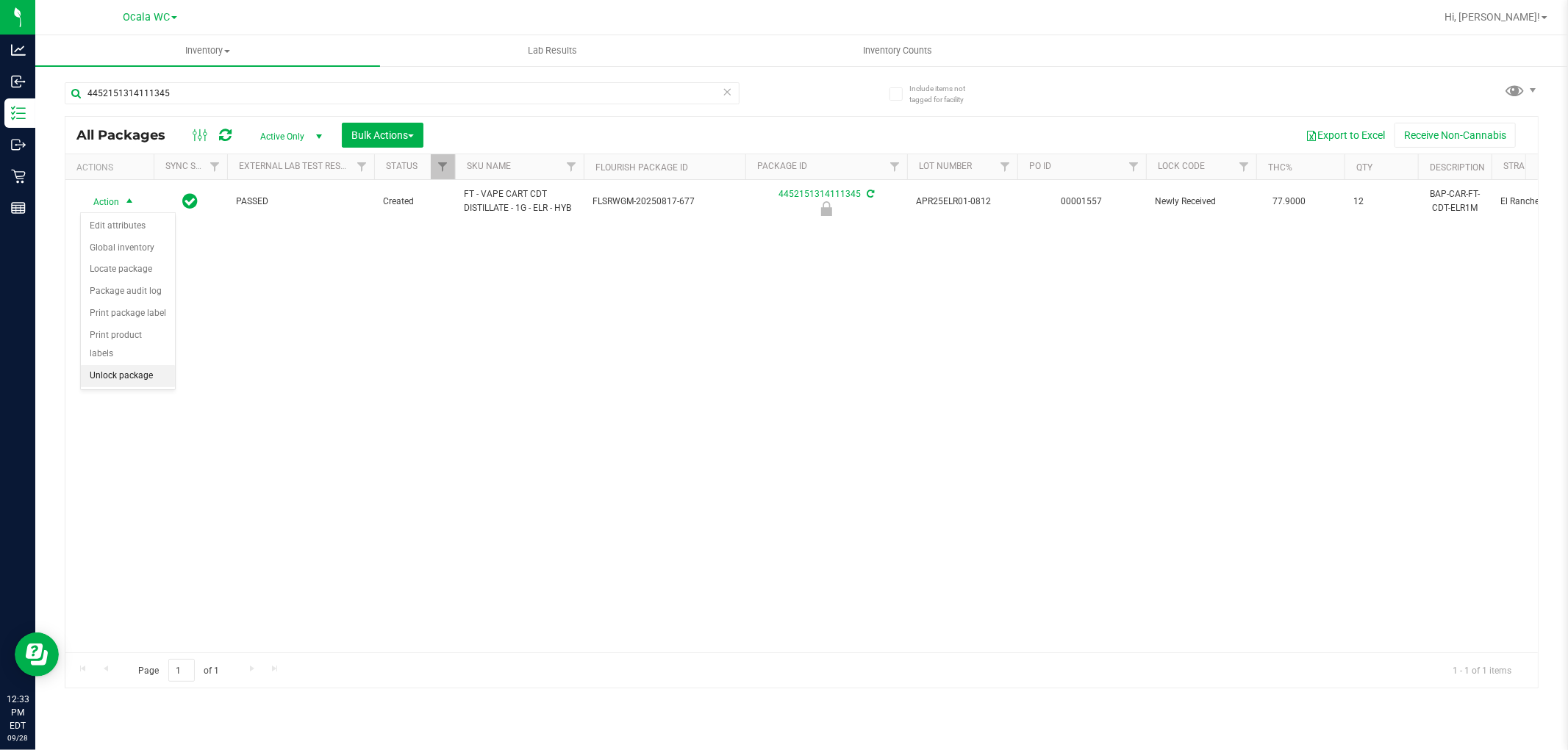
click at [126, 383] on li "Unlock package" at bounding box center [128, 376] width 94 height 22
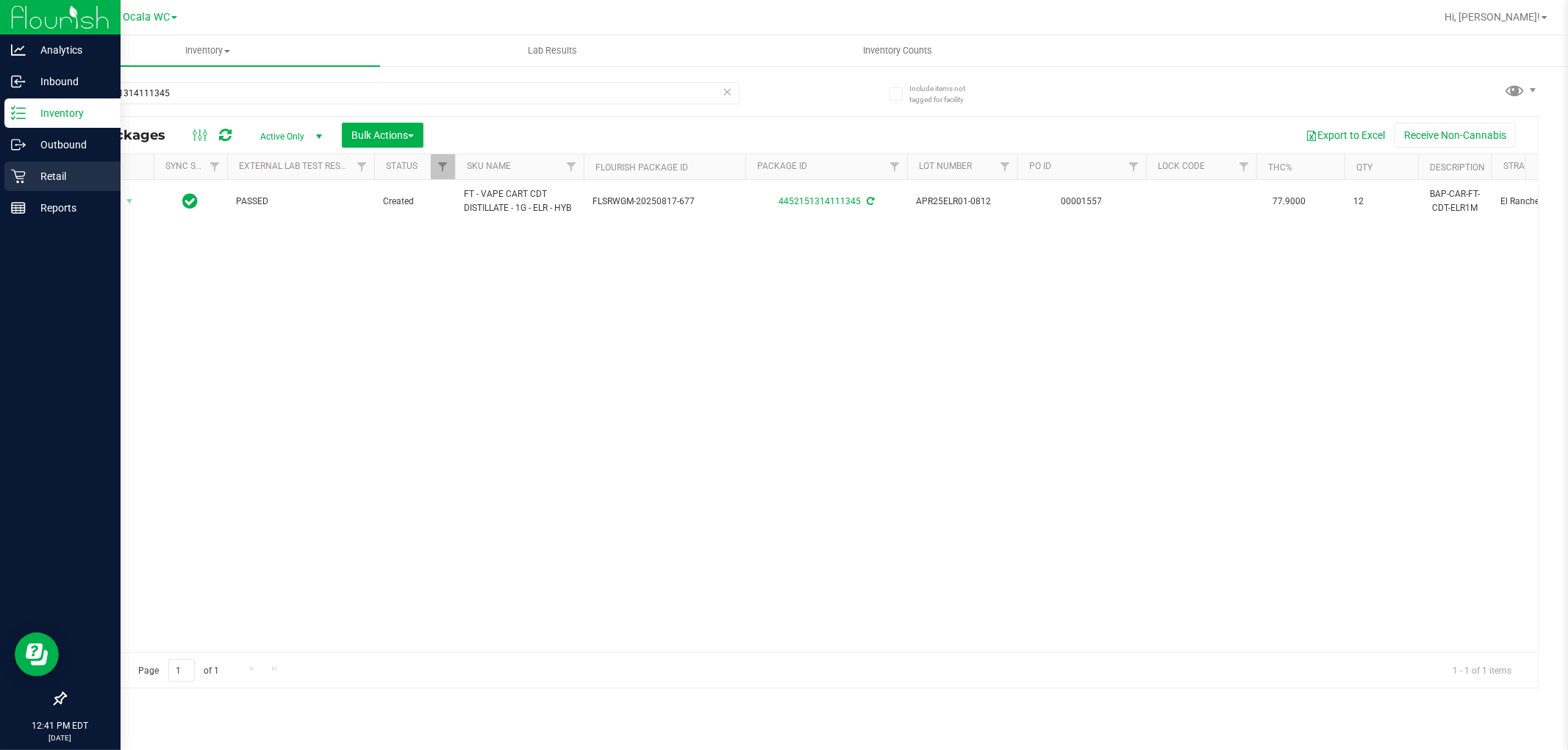
click at [41, 173] on p "Retail" at bounding box center [70, 177] width 88 height 17
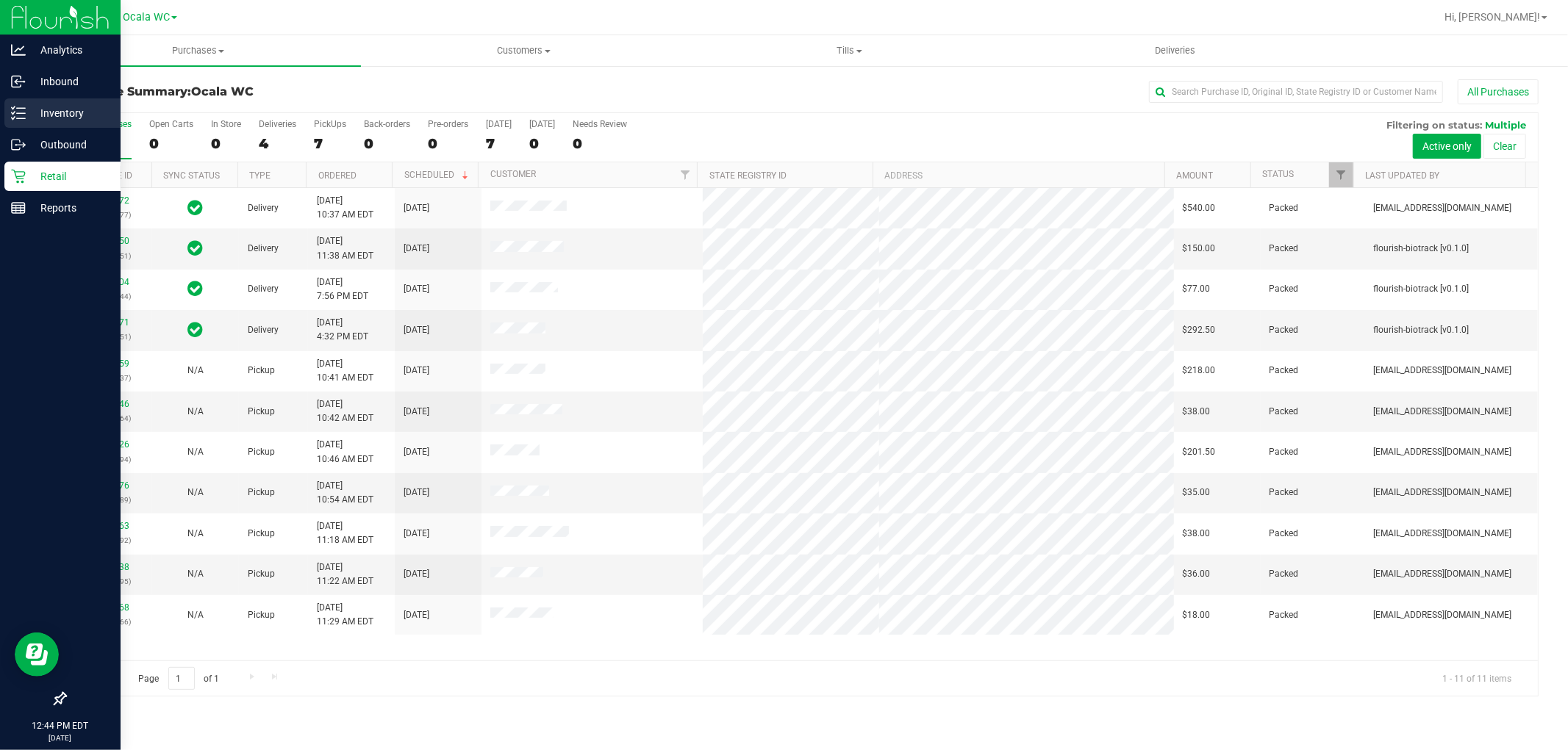
click at [49, 119] on p "Inventory" at bounding box center [70, 113] width 88 height 17
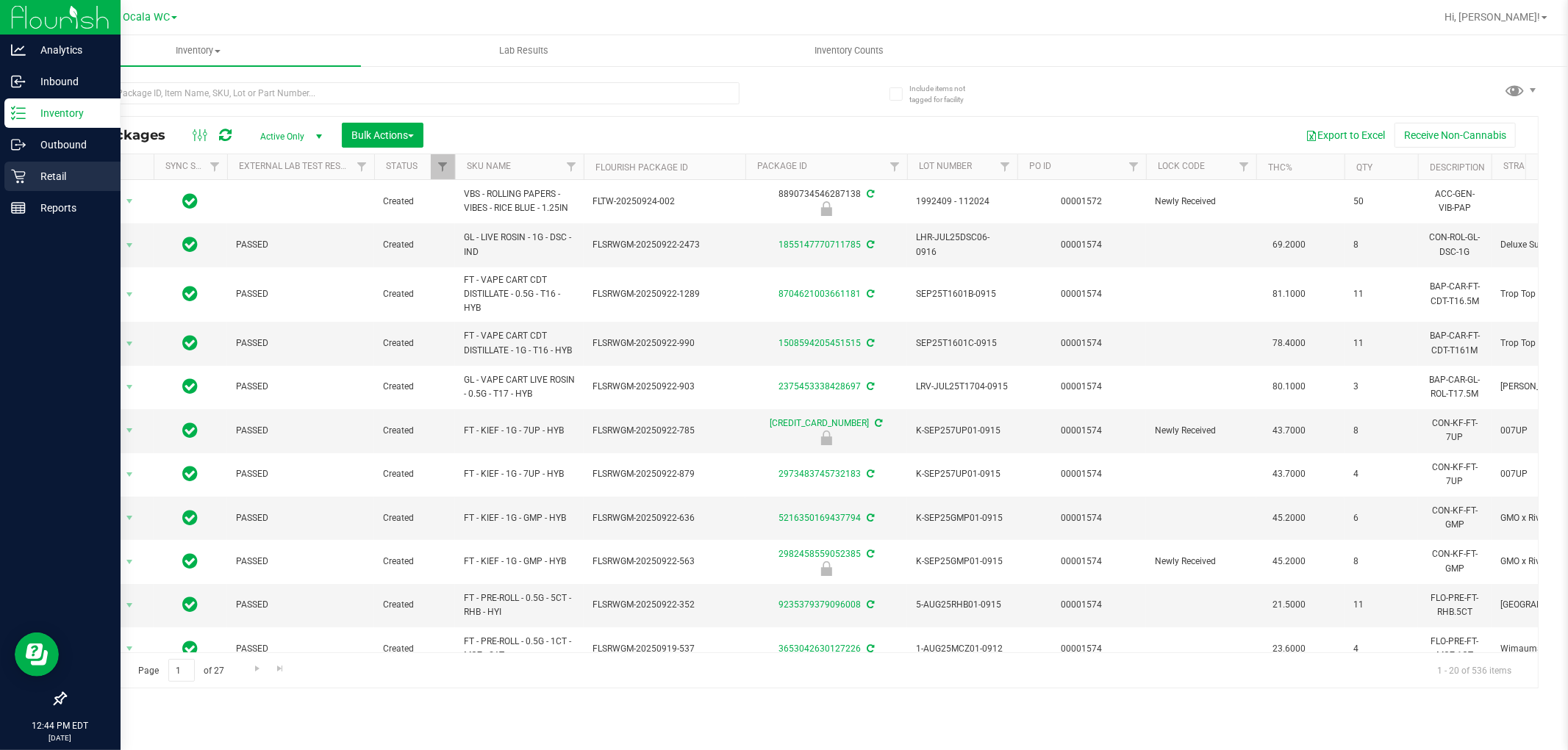
click at [39, 166] on div "Retail" at bounding box center [62, 177] width 116 height 29
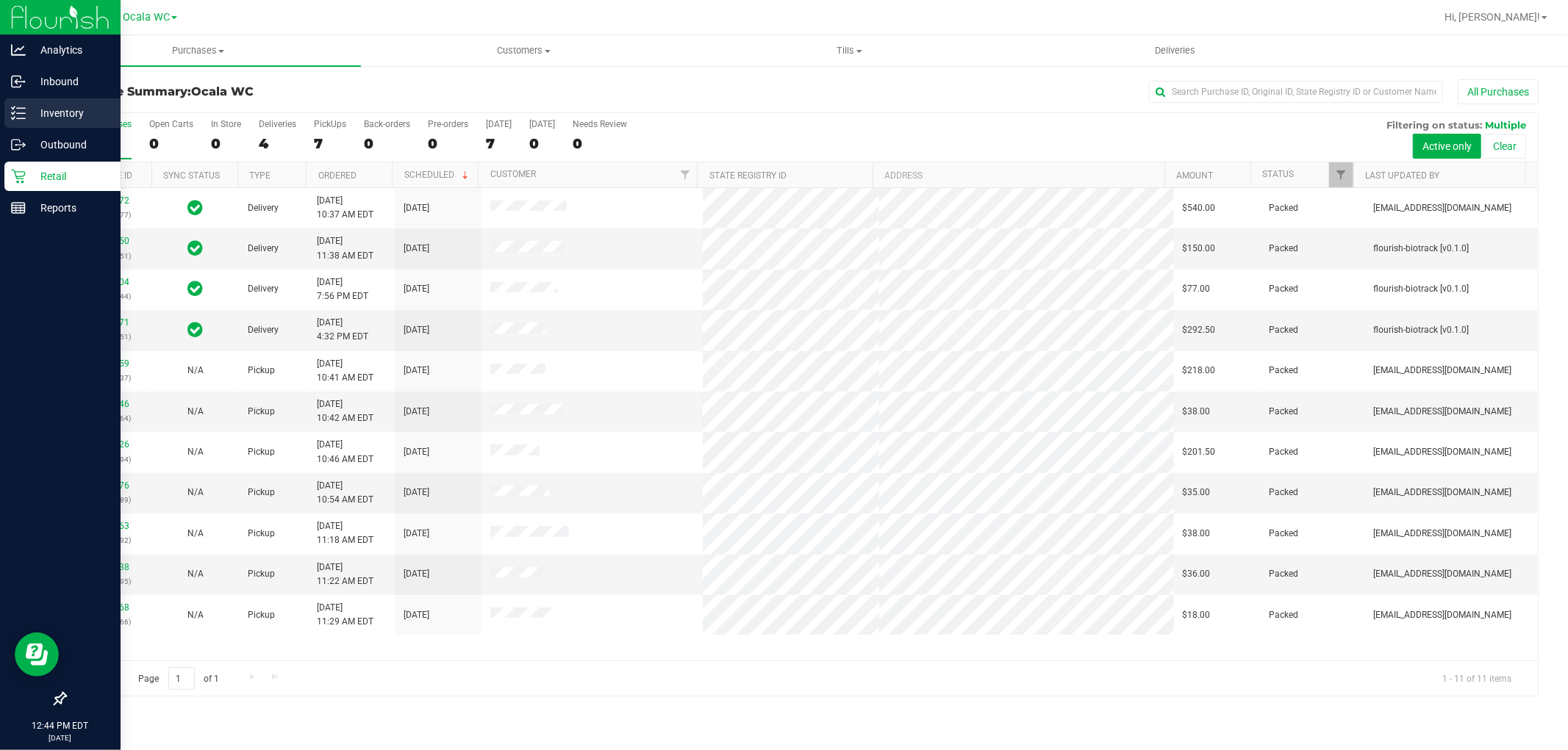
click at [26, 105] on p "Inventory" at bounding box center [70, 113] width 88 height 17
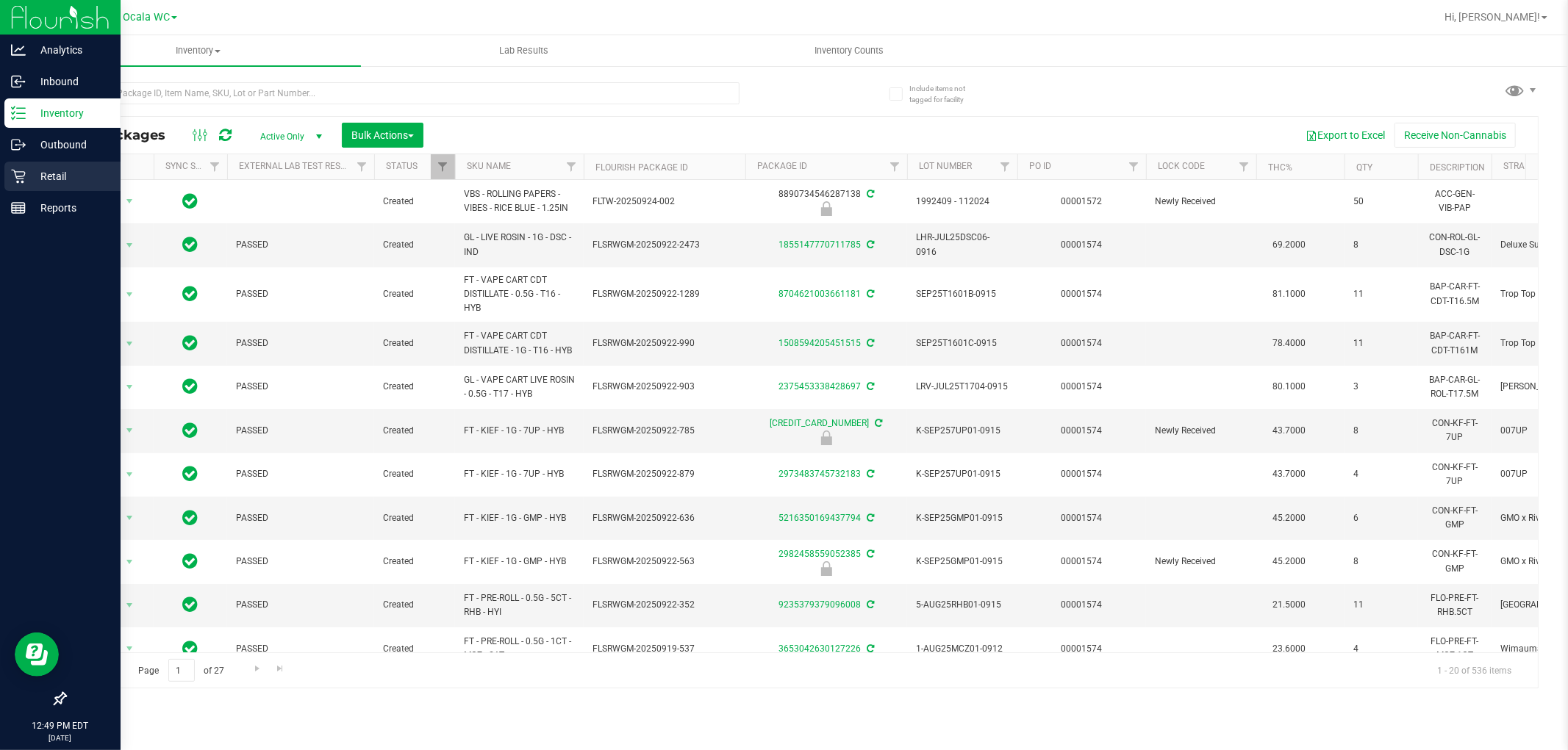
click at [67, 180] on p "Retail" at bounding box center [70, 177] width 88 height 17
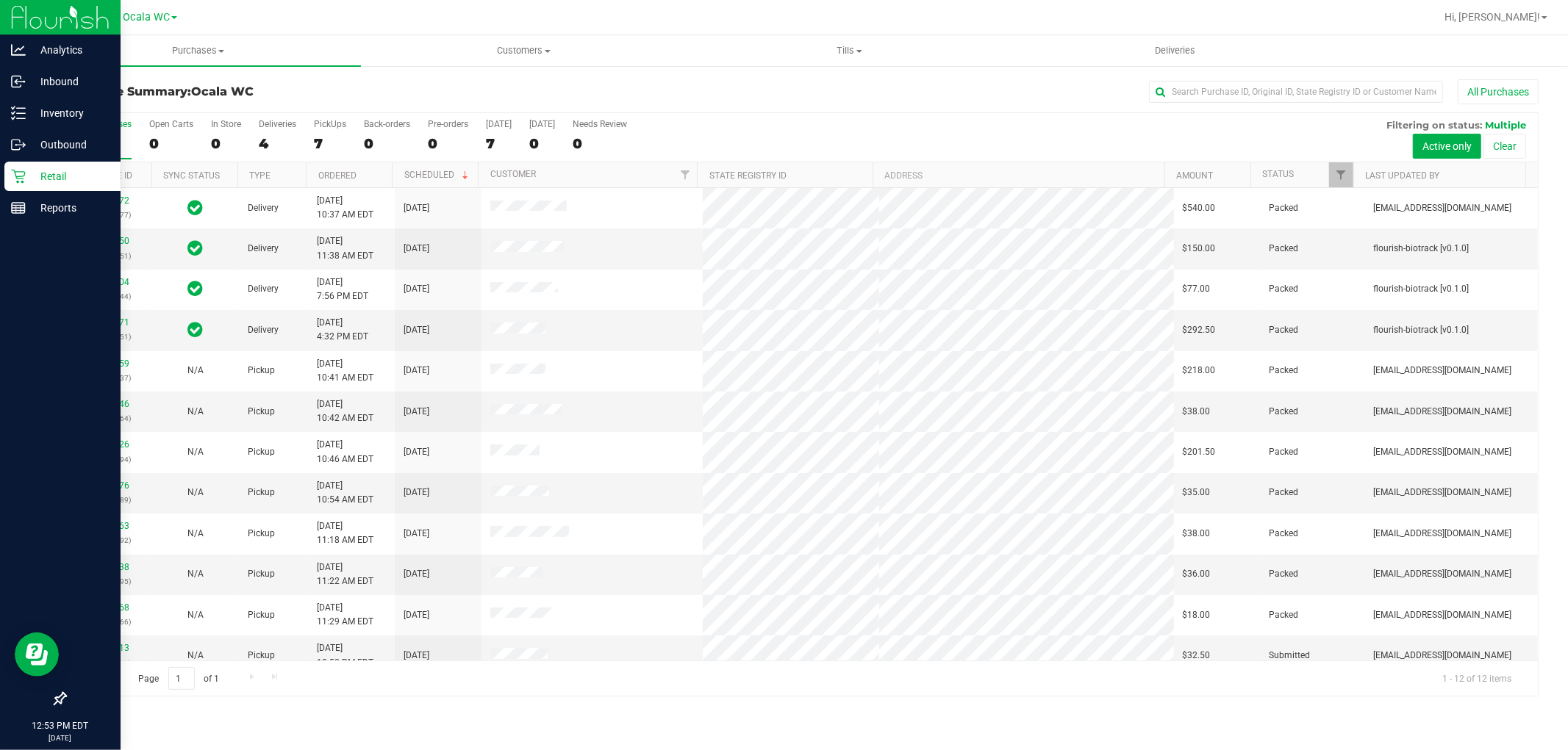
click at [40, 177] on p "Retail" at bounding box center [70, 177] width 88 height 17
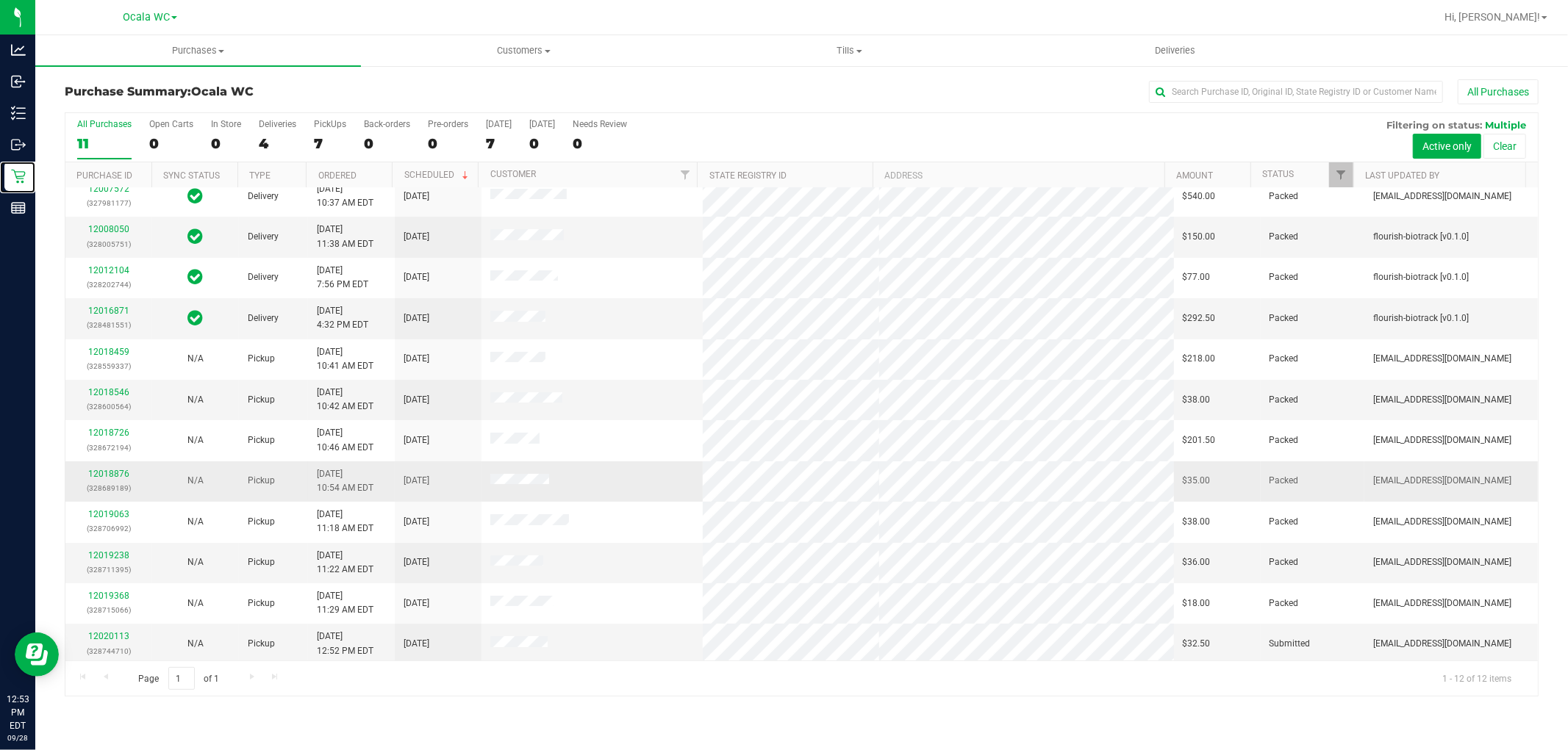
scroll to position [15, 0]
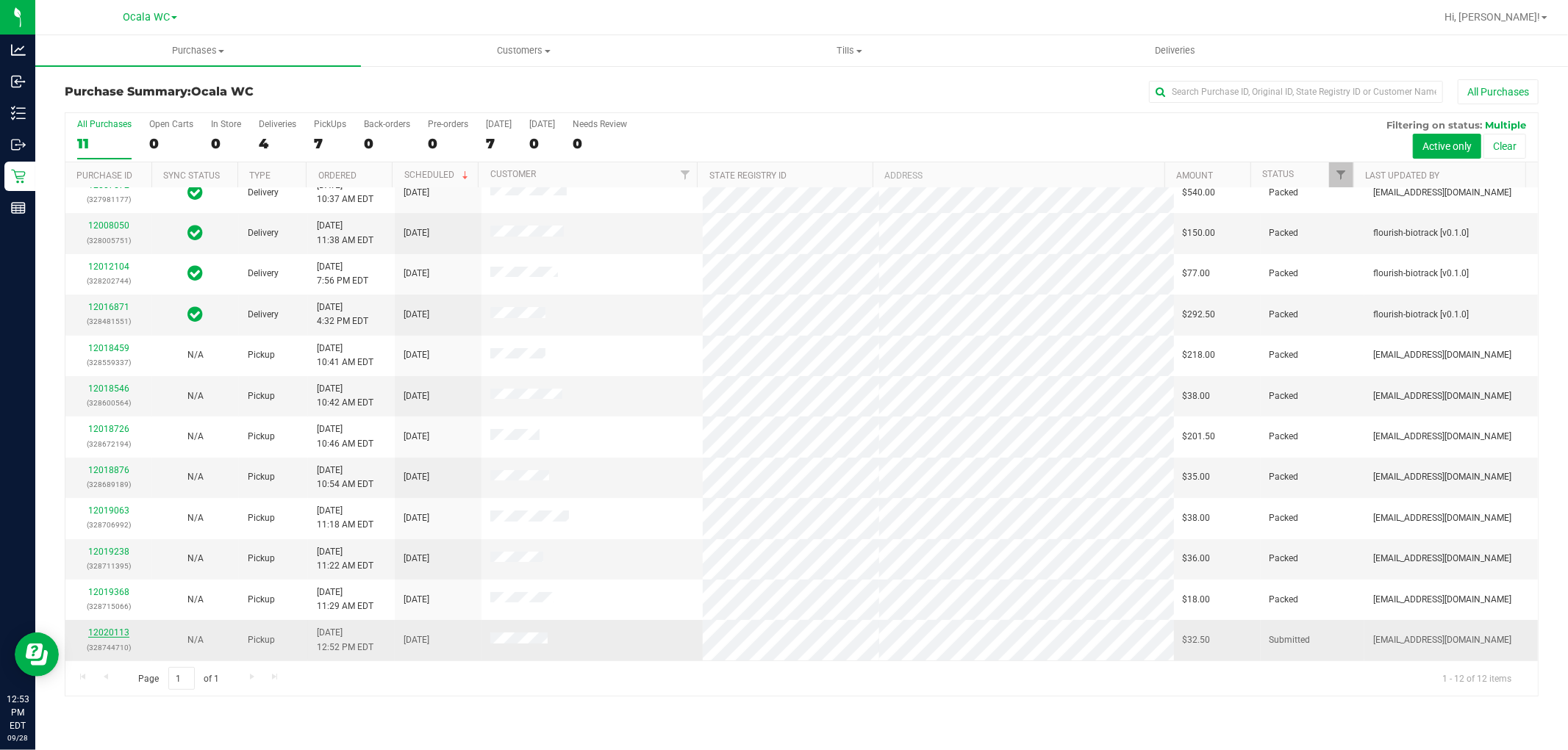
click at [107, 630] on link "12020113" at bounding box center [109, 633] width 41 height 10
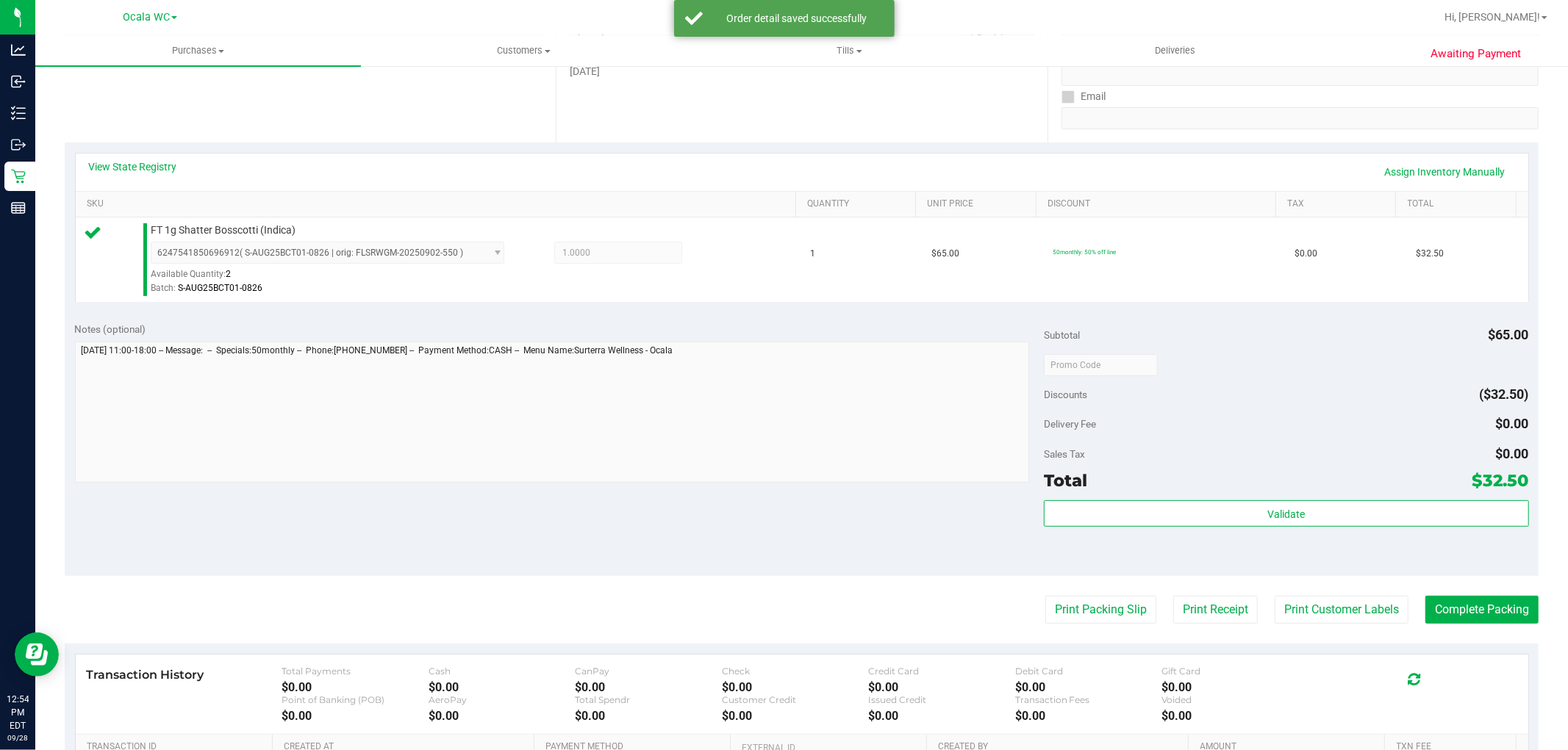
scroll to position [345, 0]
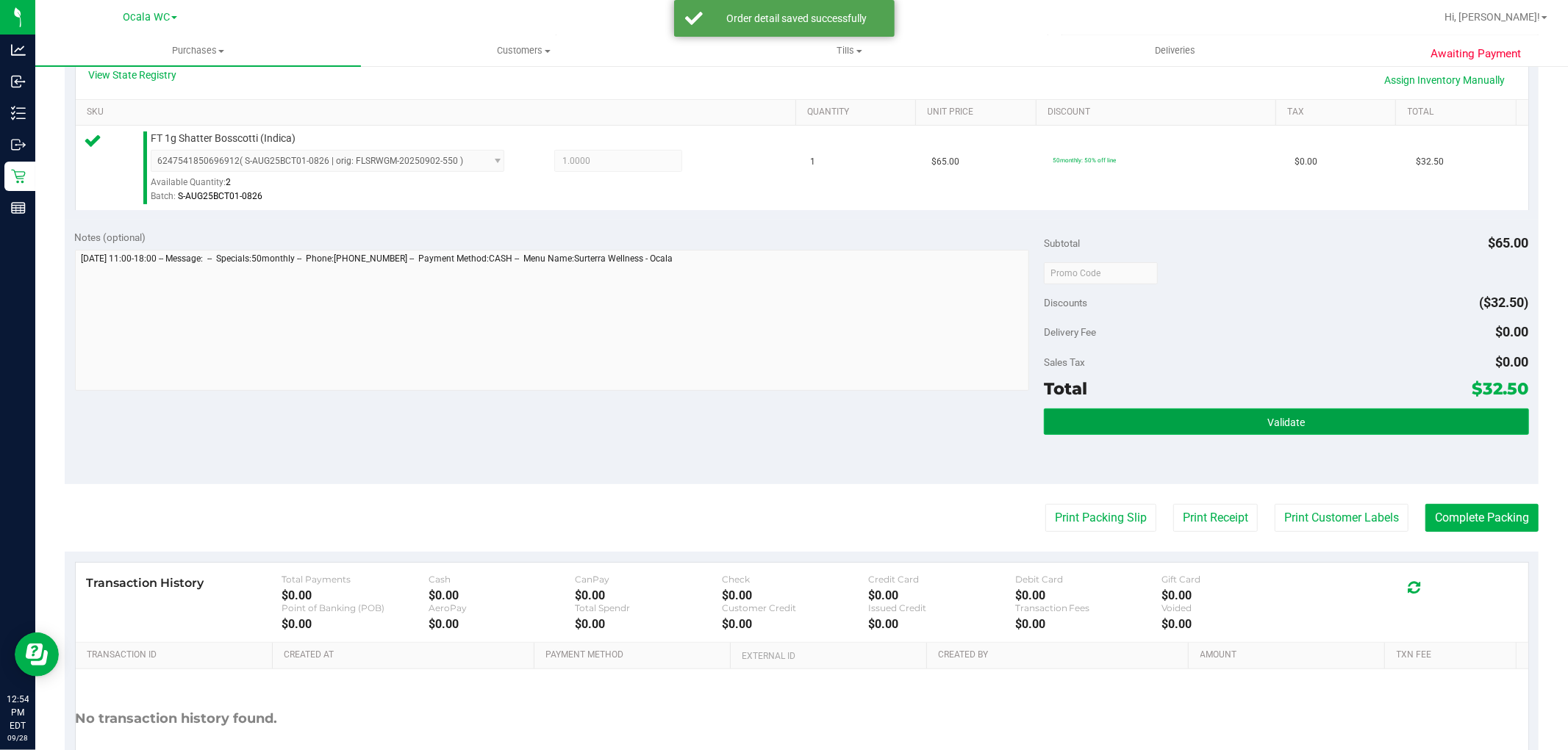
click at [1234, 414] on button "Validate" at bounding box center [1286, 421] width 484 height 27
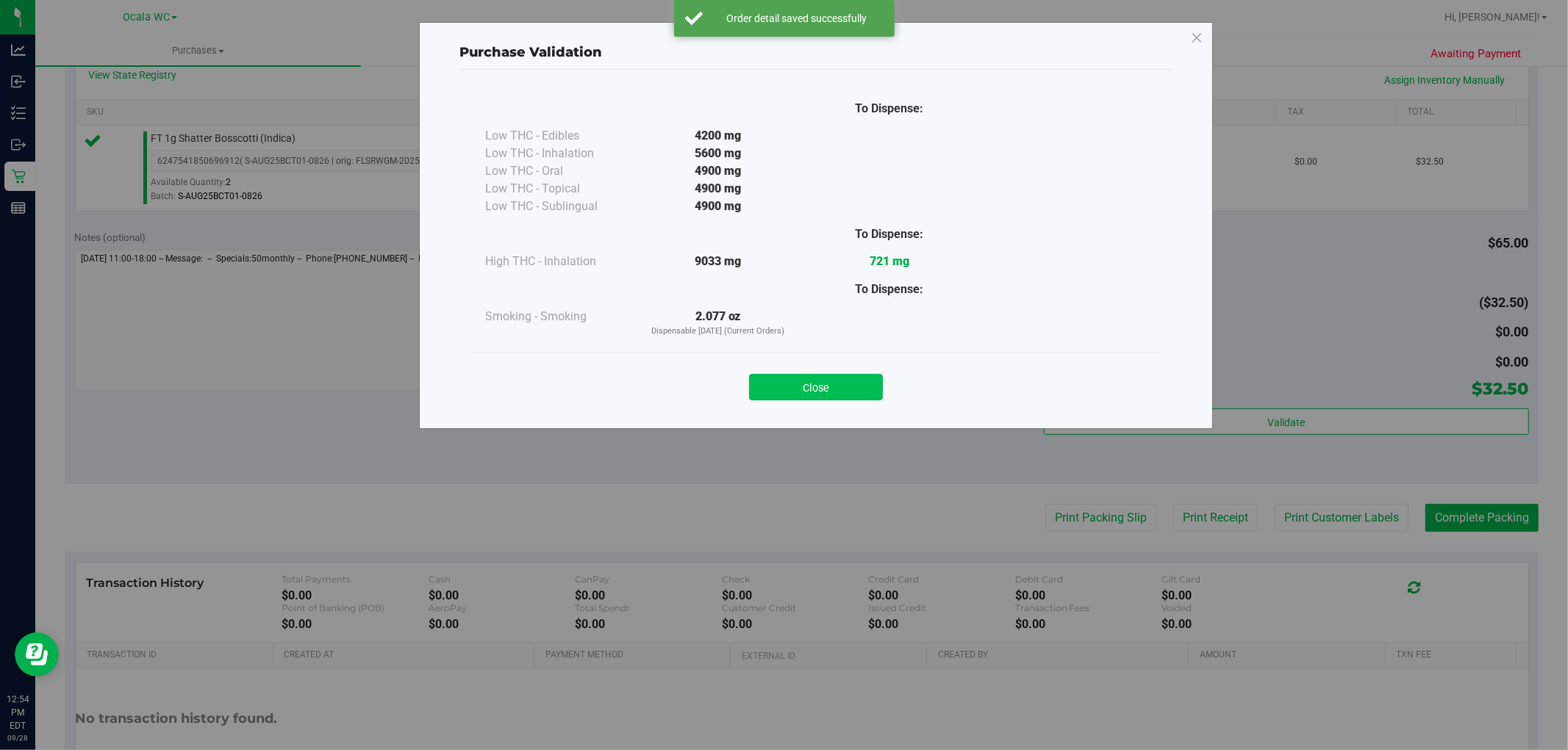
click at [789, 395] on button "Close" at bounding box center [815, 387] width 134 height 27
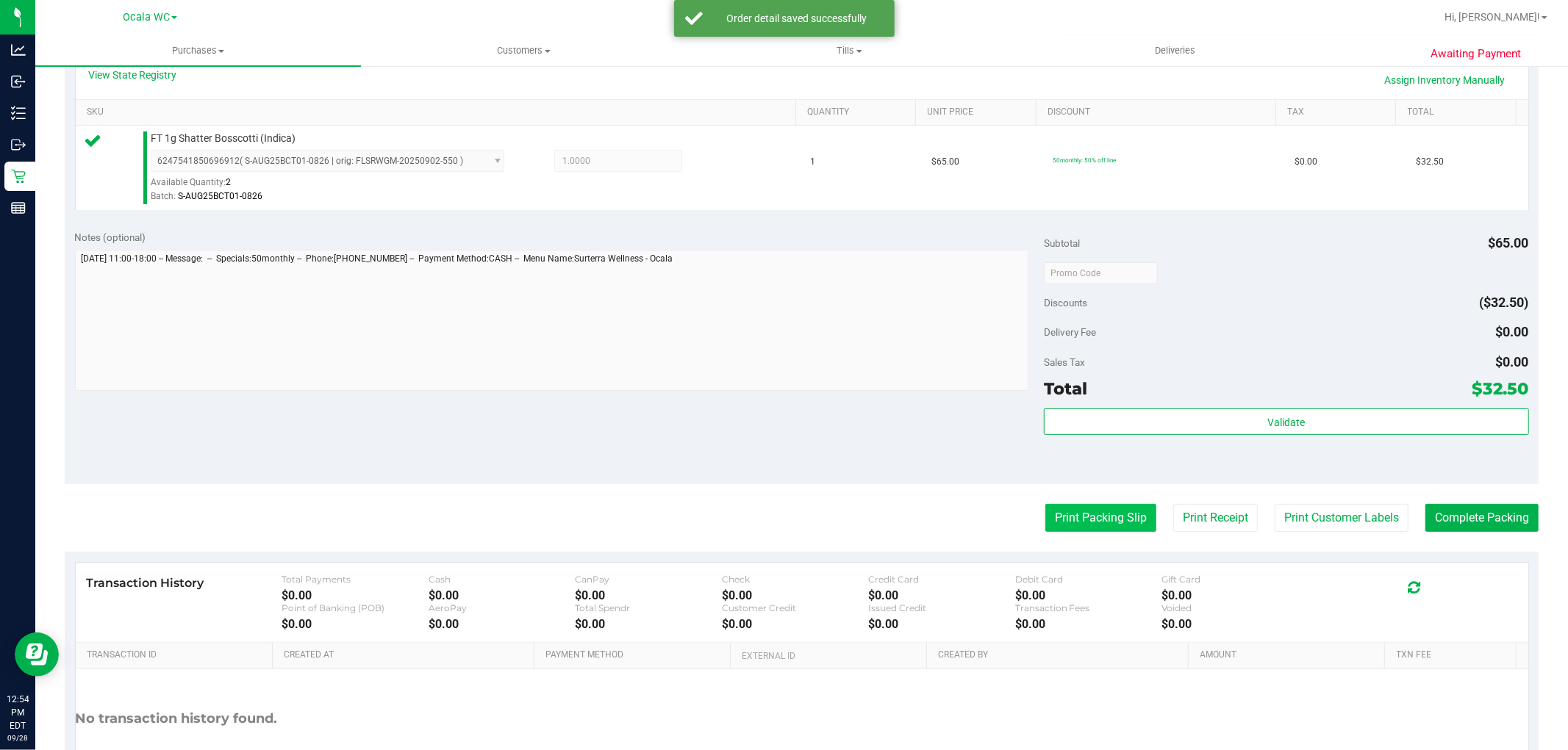
click at [1061, 522] on button "Print Packing Slip" at bounding box center [1100, 518] width 111 height 28
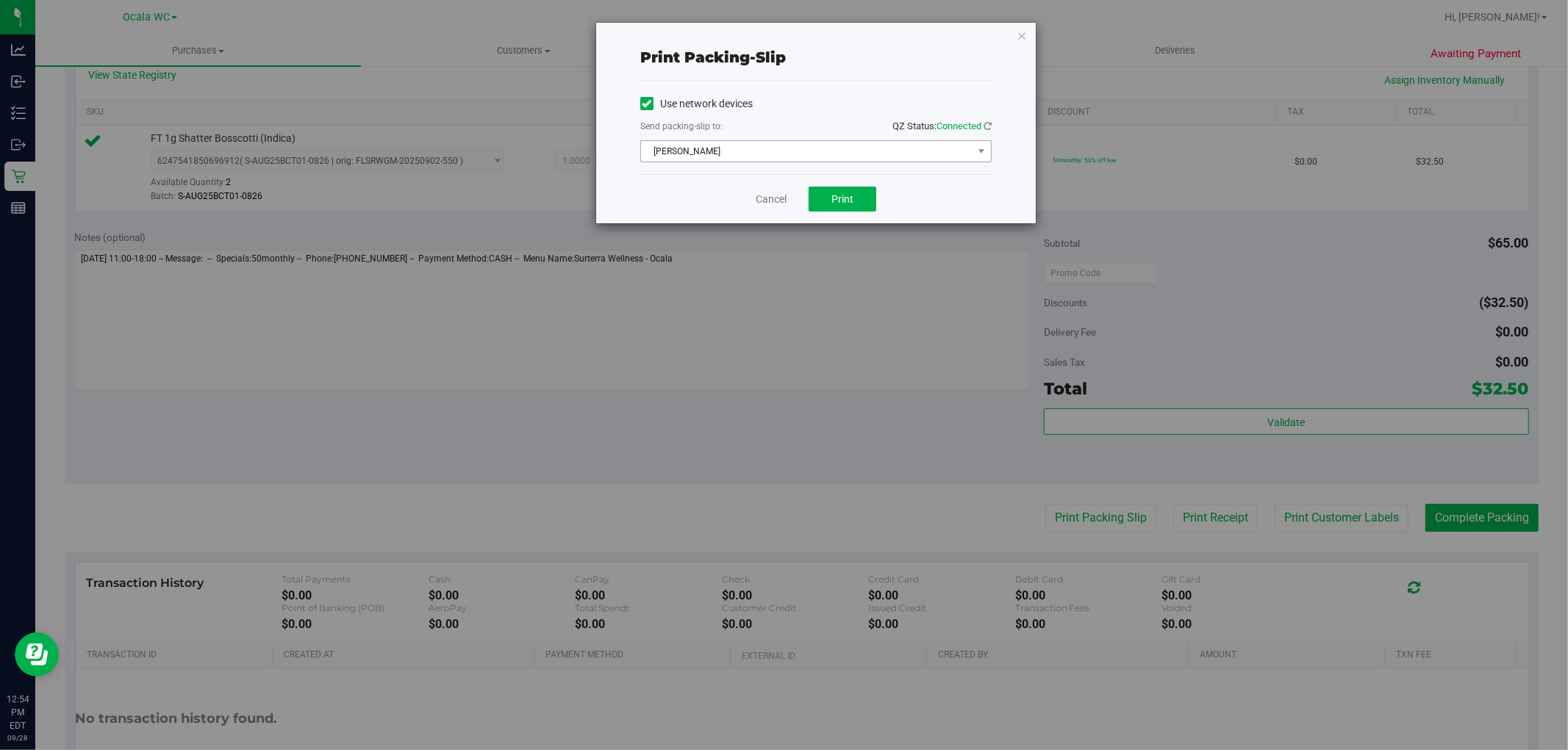
click at [725, 154] on span "[PERSON_NAME]" at bounding box center [806, 152] width 332 height 21
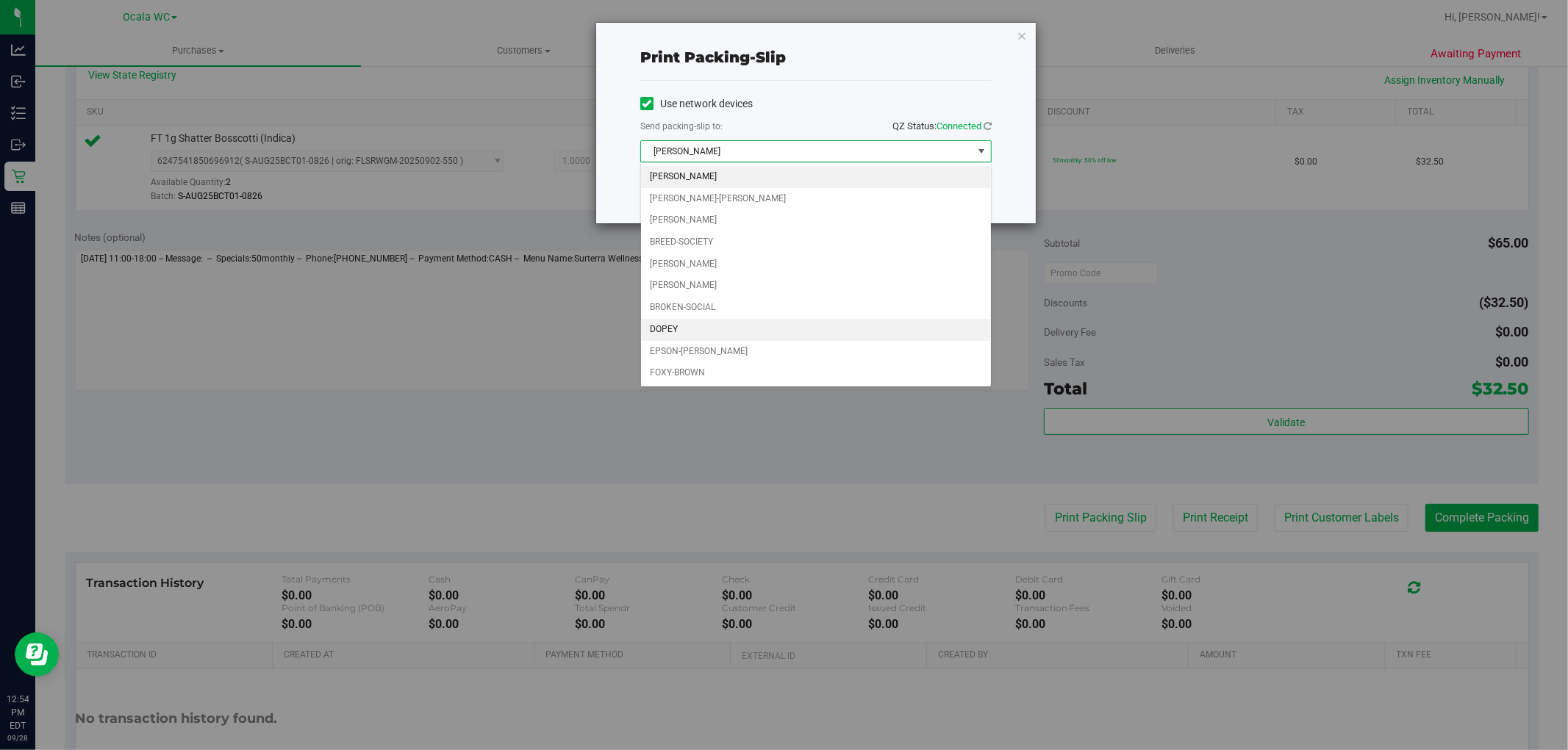
click at [663, 331] on li "DOPEY" at bounding box center [816, 330] width 350 height 22
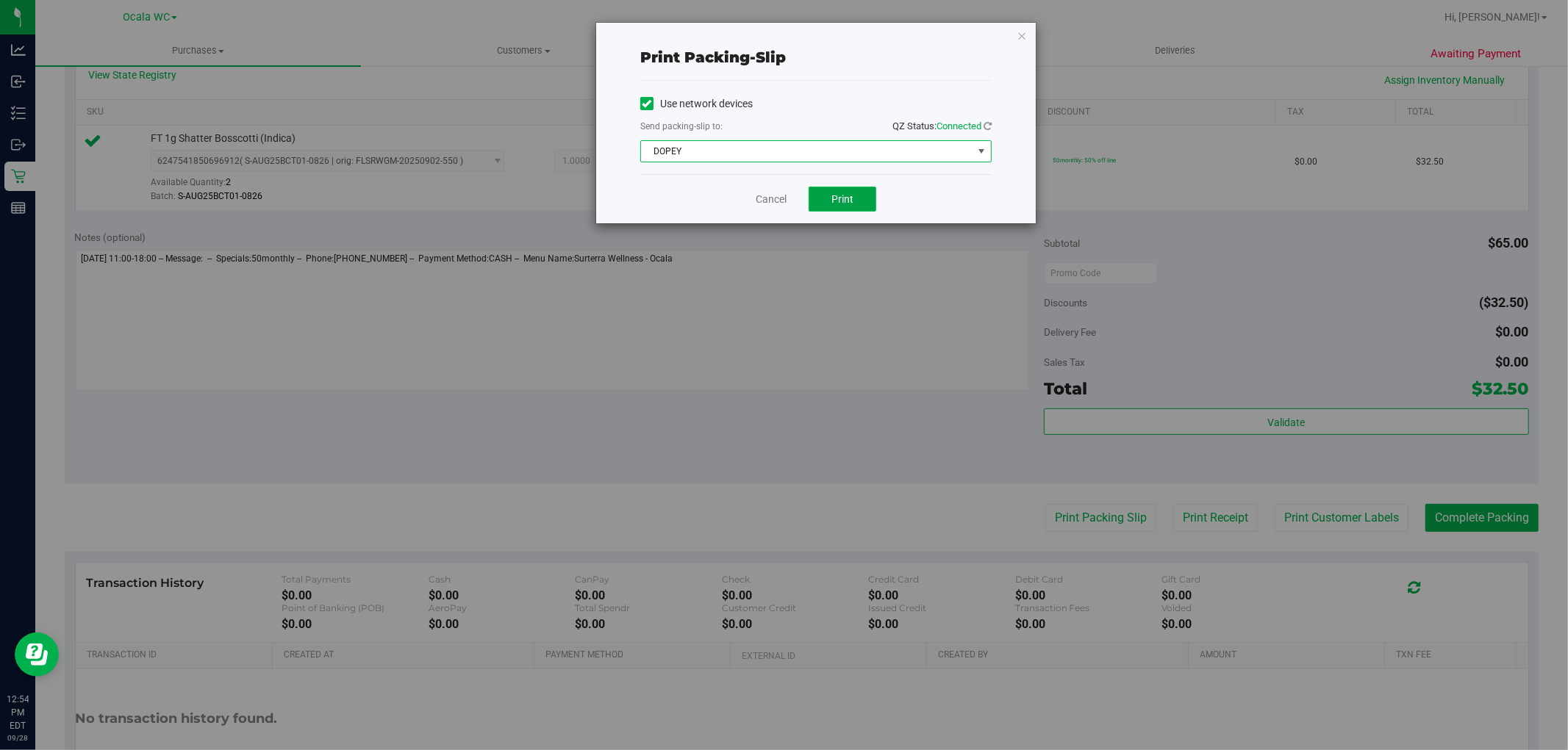
click at [845, 197] on span "Print" at bounding box center [843, 199] width 22 height 12
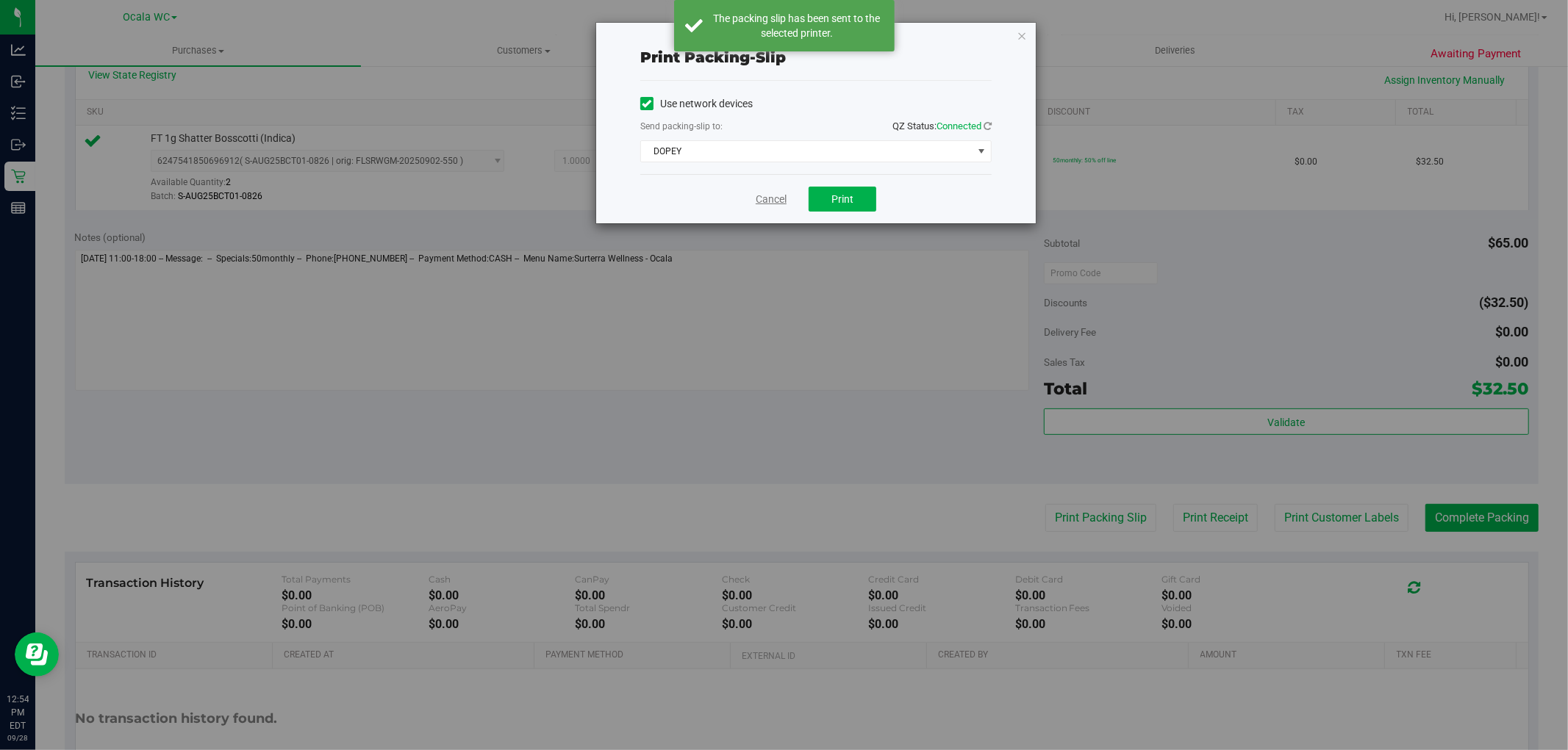
click at [762, 195] on link "Cancel" at bounding box center [771, 200] width 31 height 15
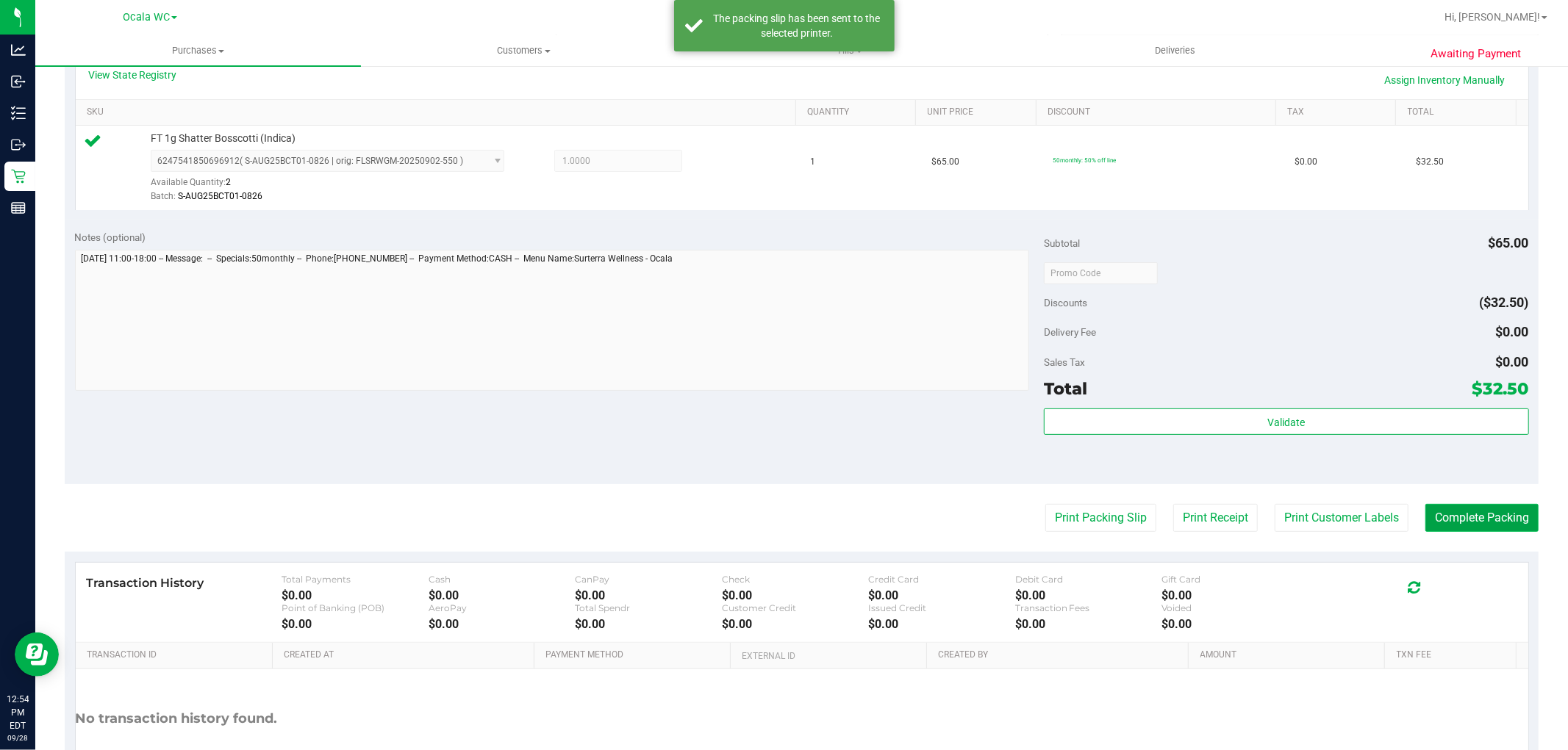
click at [1464, 511] on button "Complete Packing" at bounding box center [1481, 518] width 113 height 28
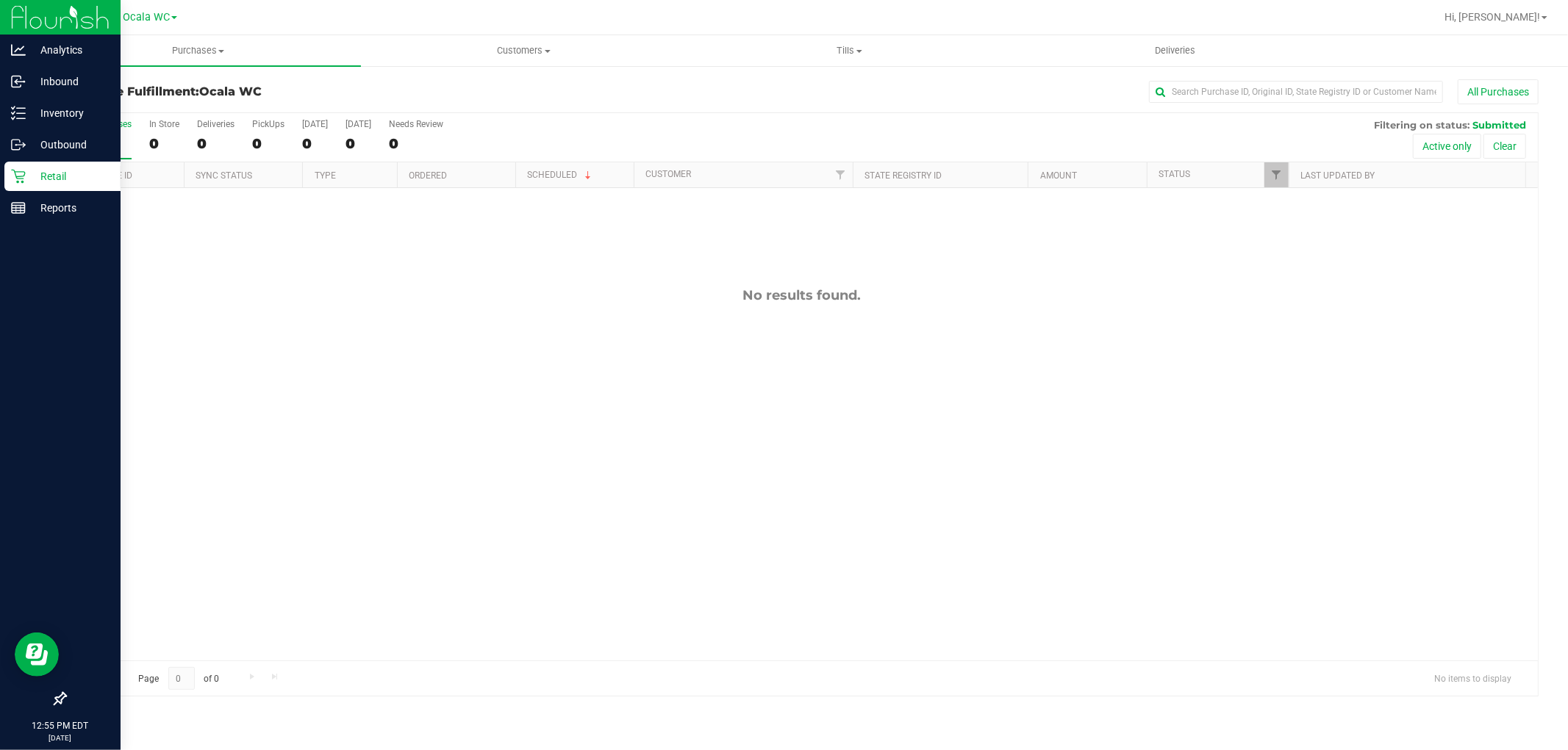
click at [65, 188] on div "Retail" at bounding box center [62, 177] width 116 height 29
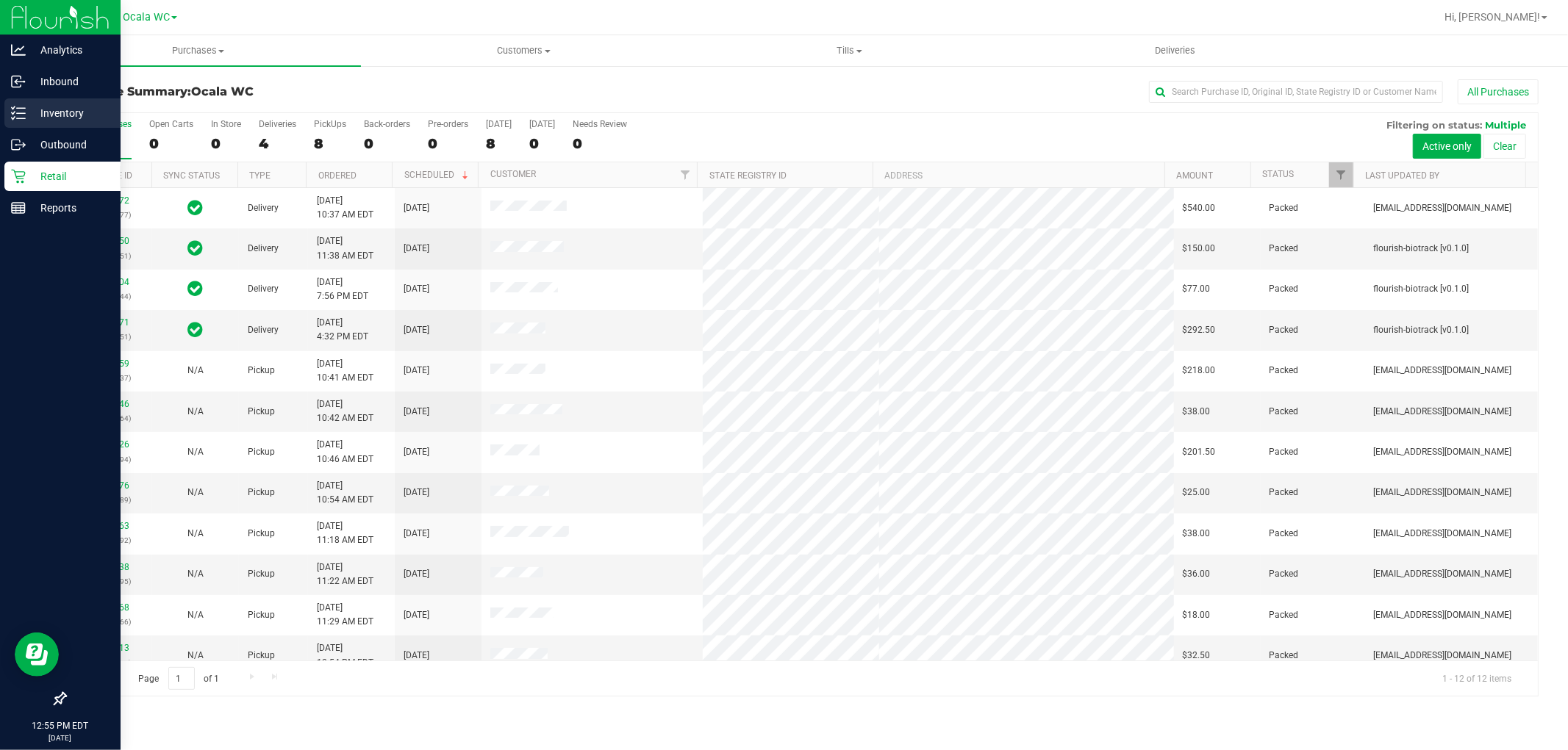
click at [27, 113] on p "Inventory" at bounding box center [70, 113] width 88 height 17
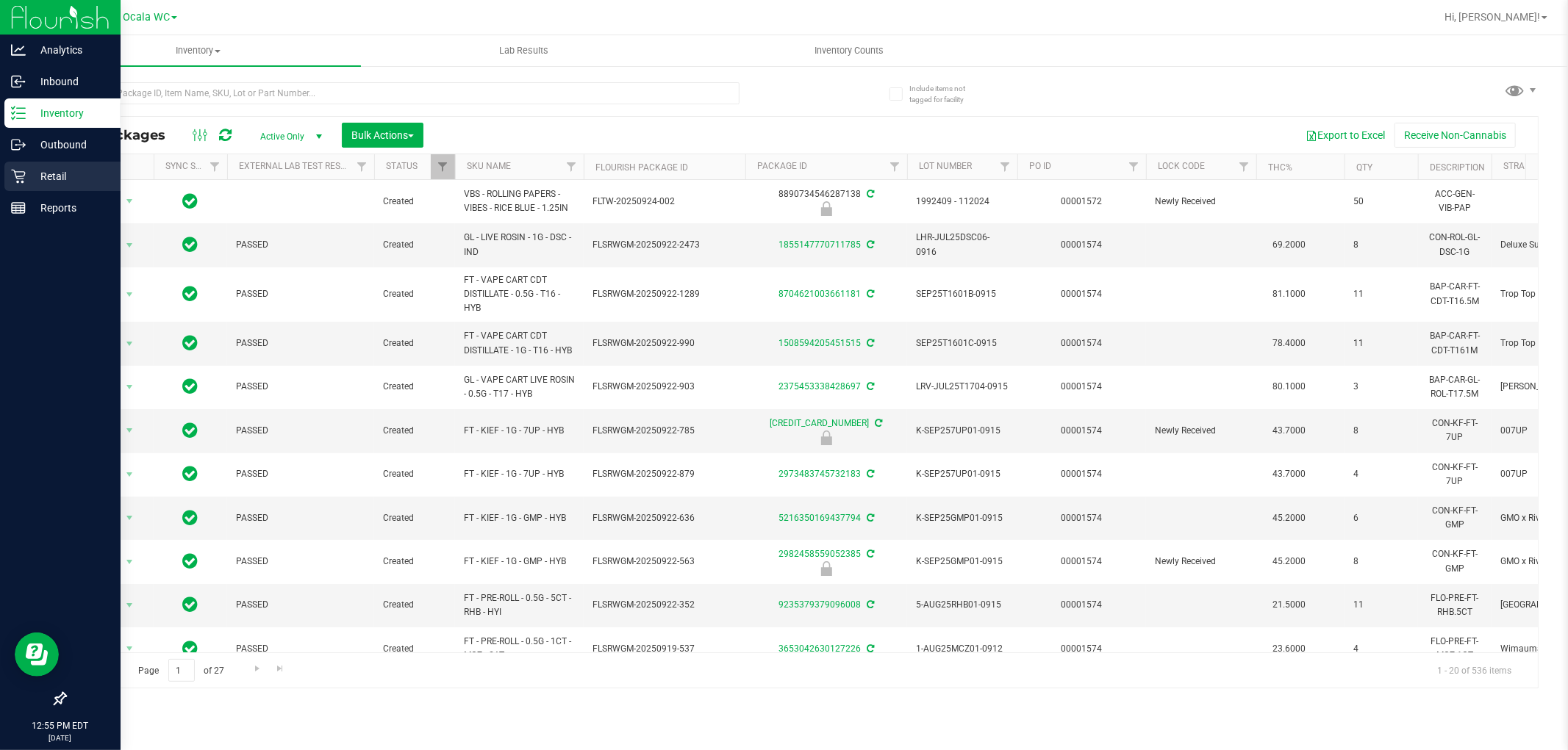
click at [54, 178] on p "Retail" at bounding box center [70, 177] width 88 height 17
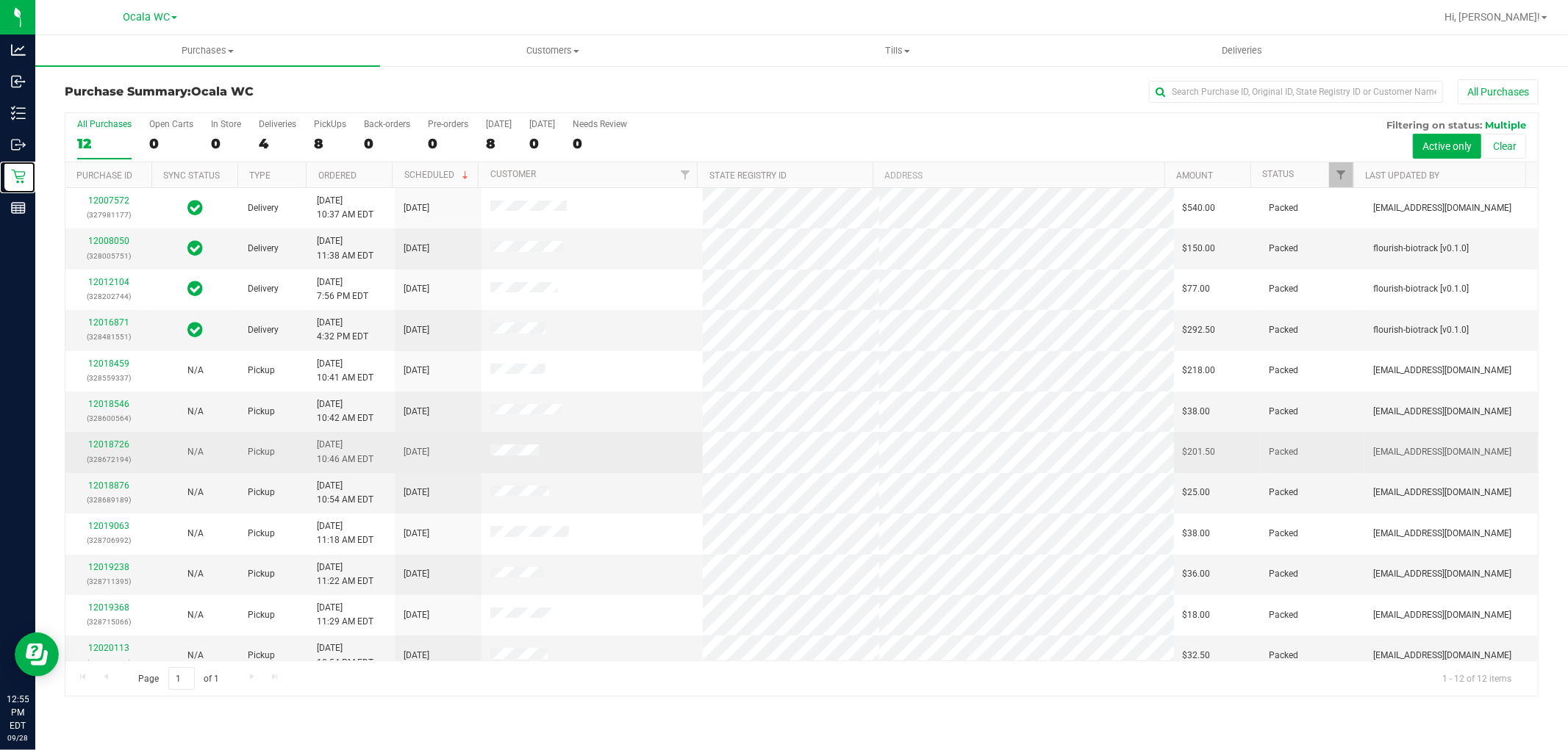
scroll to position [15, 0]
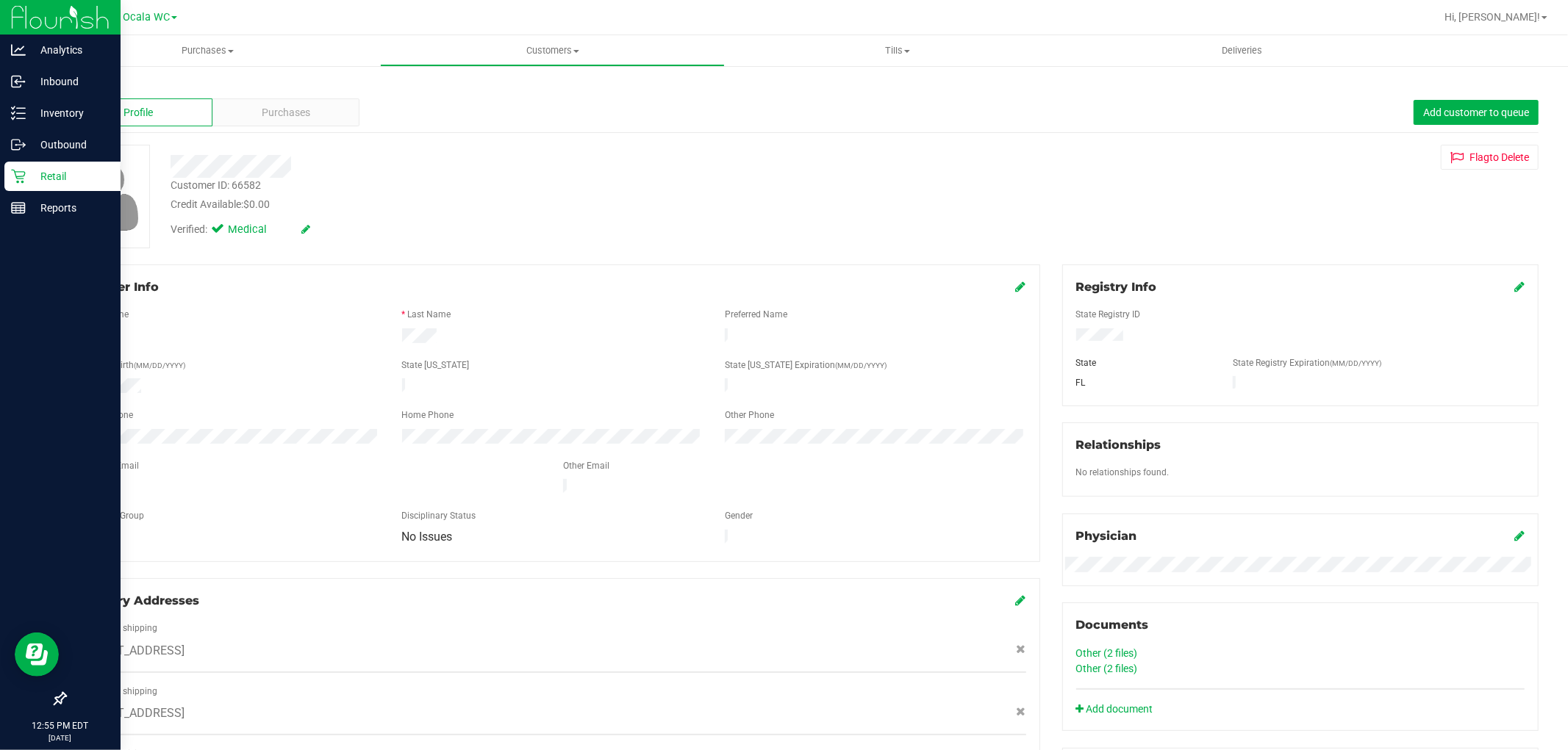
click at [22, 172] on icon at bounding box center [18, 177] width 14 height 14
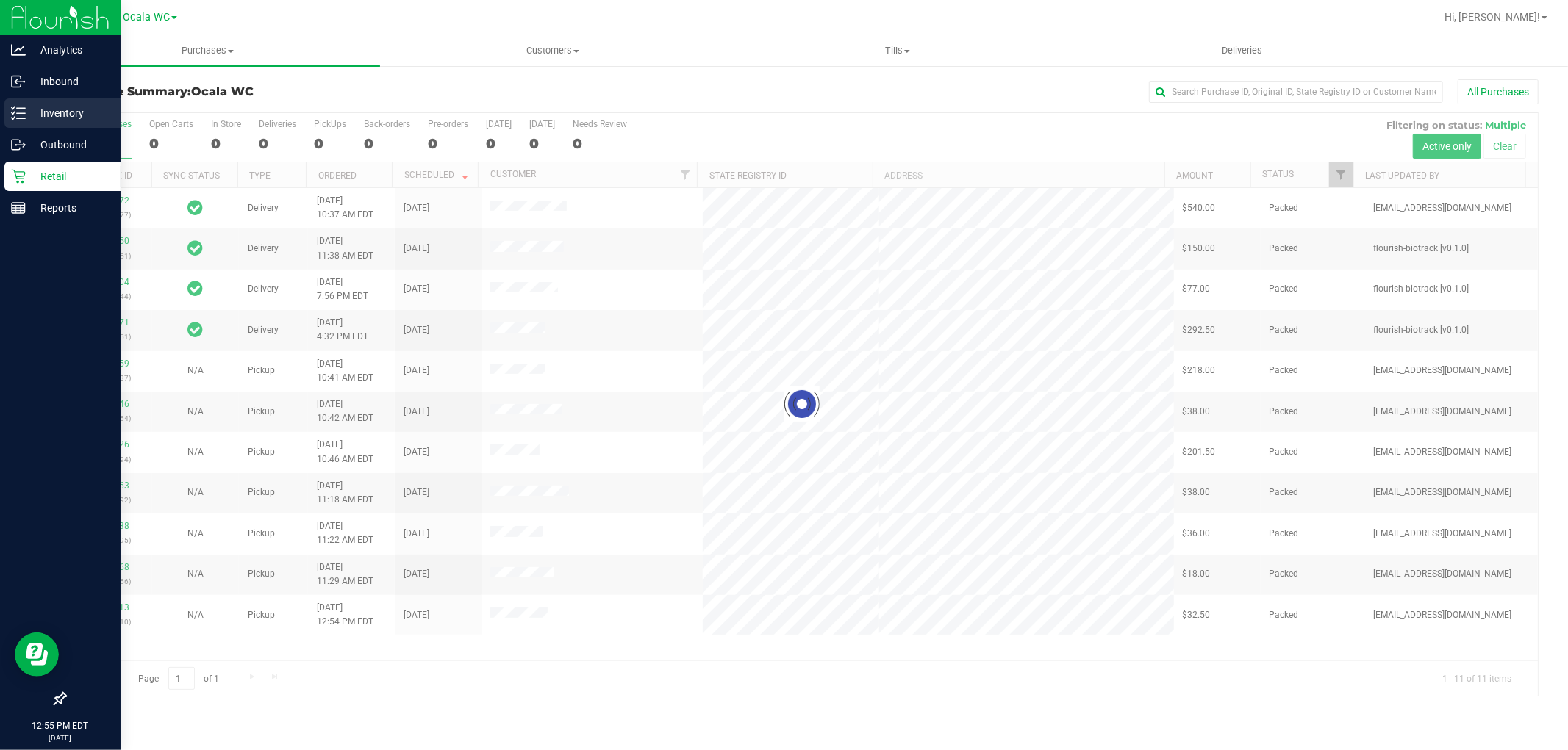
click at [63, 107] on p "Inventory" at bounding box center [70, 113] width 88 height 17
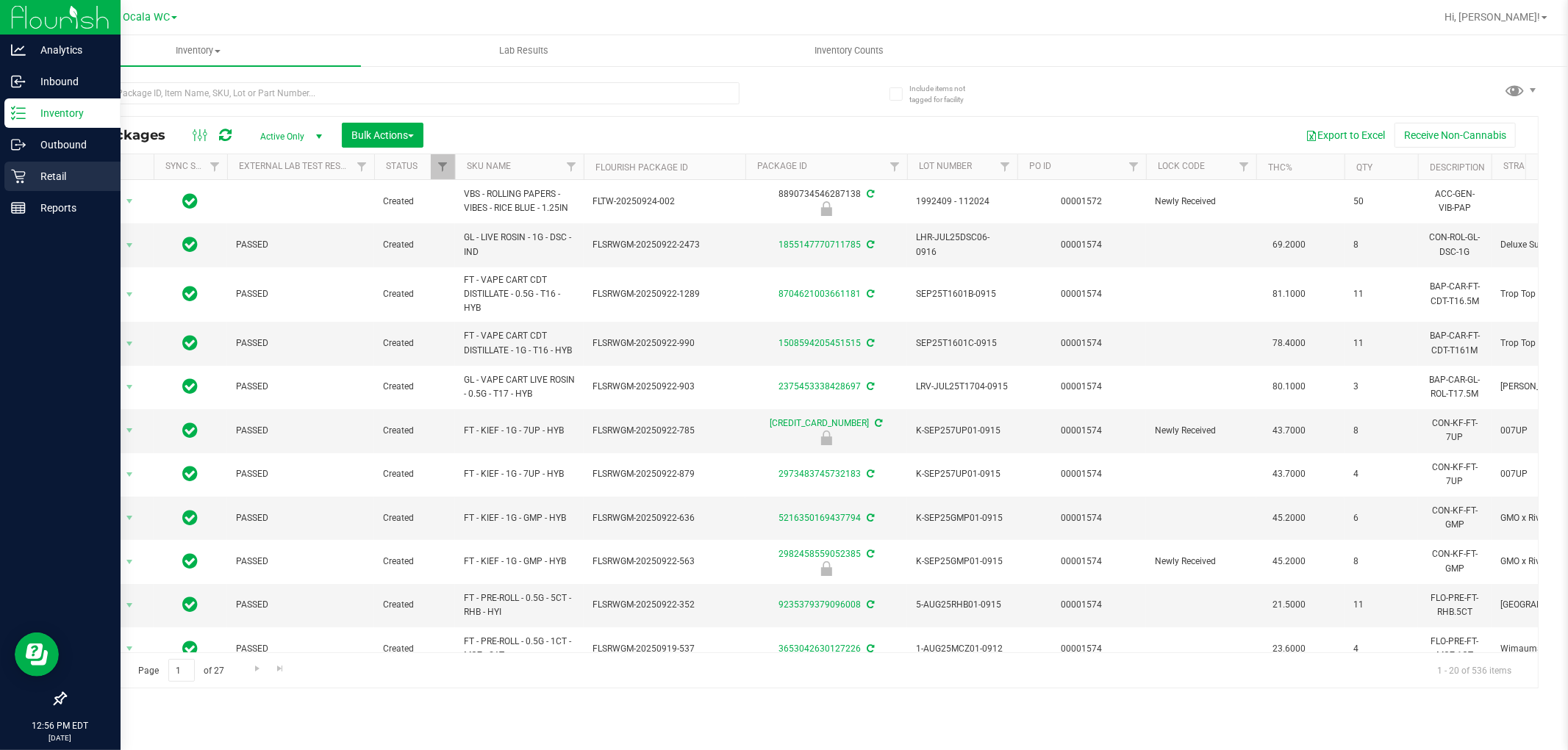
click at [38, 172] on p "Retail" at bounding box center [70, 177] width 88 height 17
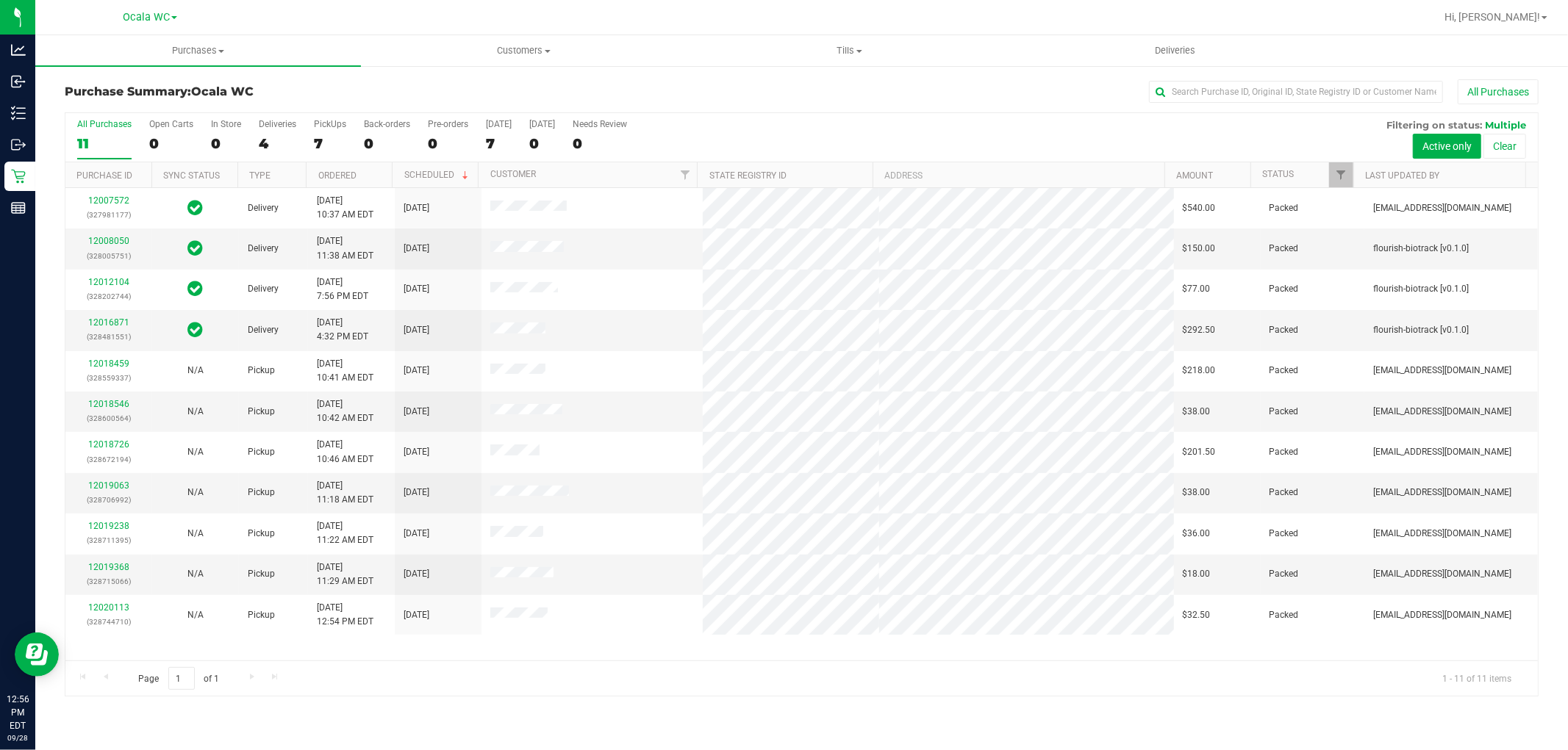
click at [897, 688] on div "Page 1 of 1 1 - 11 of 11 items" at bounding box center [801, 678] width 1472 height 35
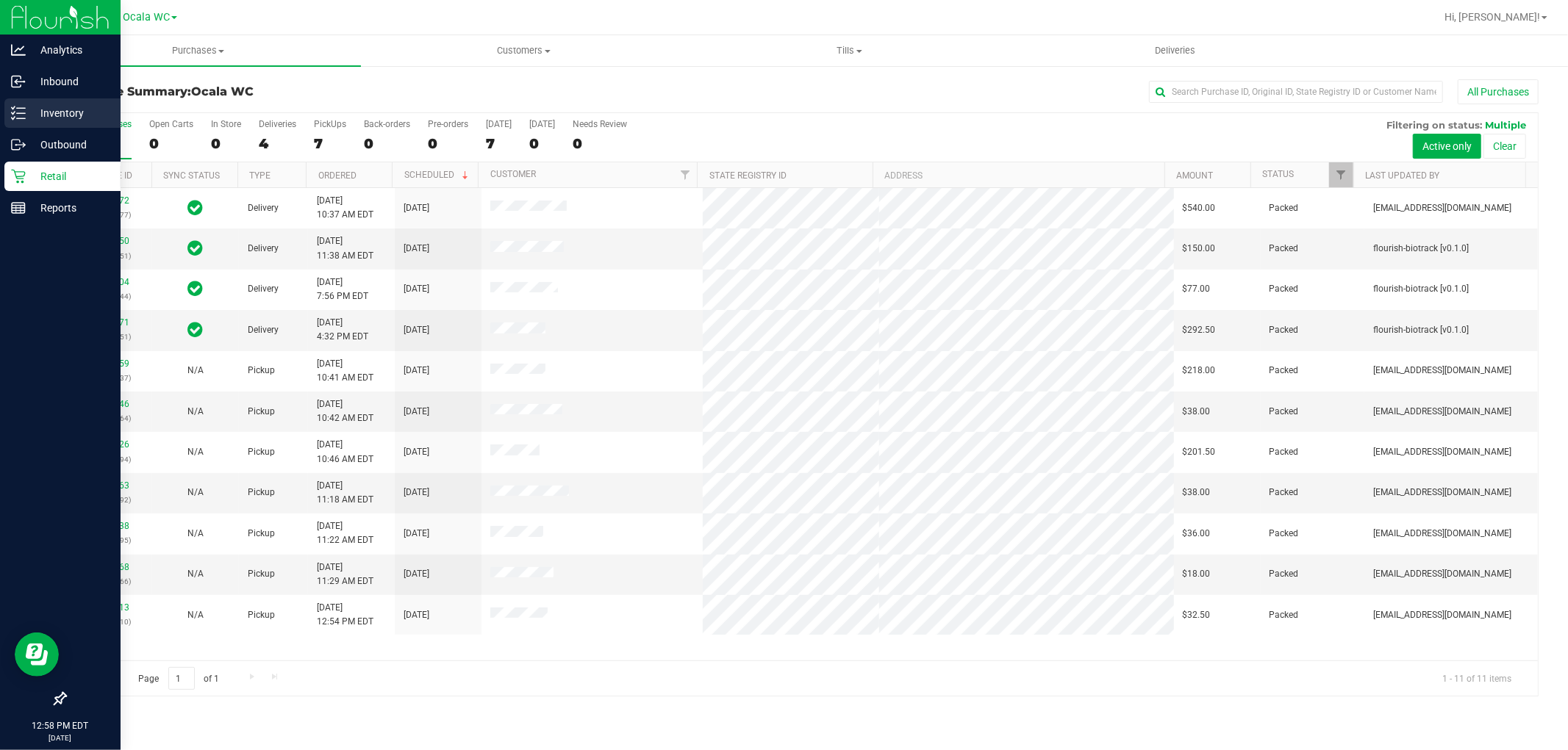
click at [49, 115] on p "Inventory" at bounding box center [70, 113] width 88 height 17
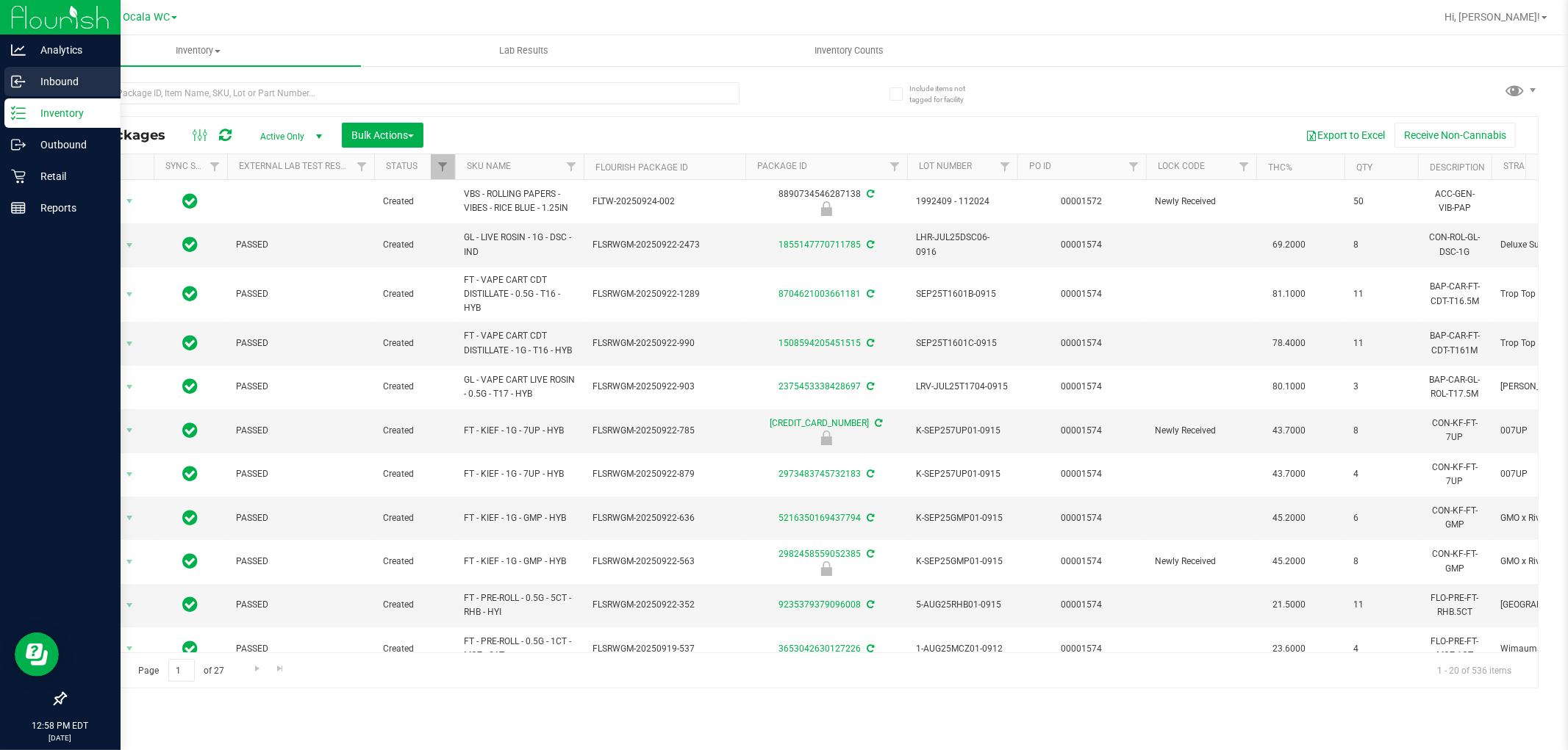
click at [53, 74] on p "Inbound" at bounding box center [70, 81] width 88 height 17
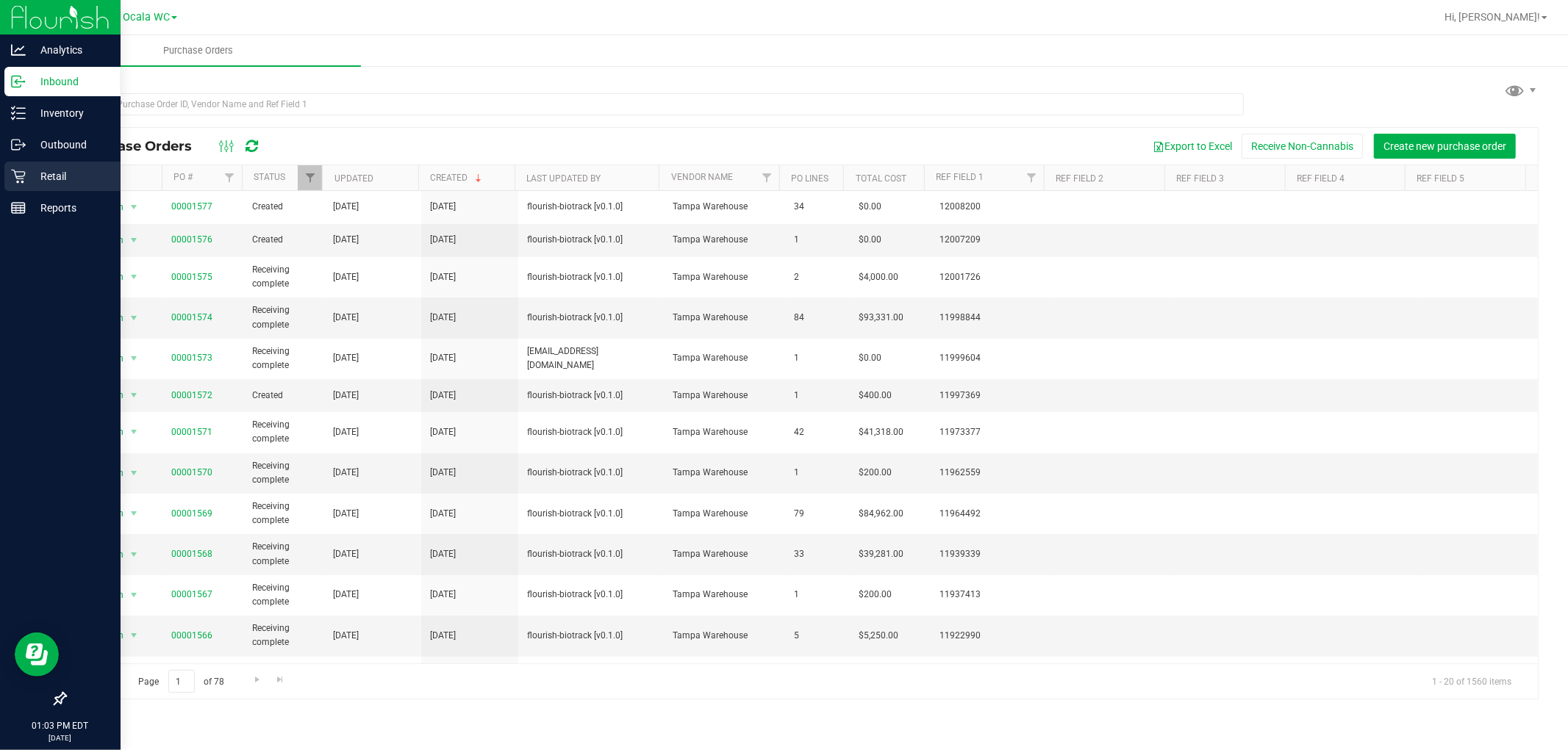
click at [28, 187] on div "Retail" at bounding box center [62, 177] width 116 height 29
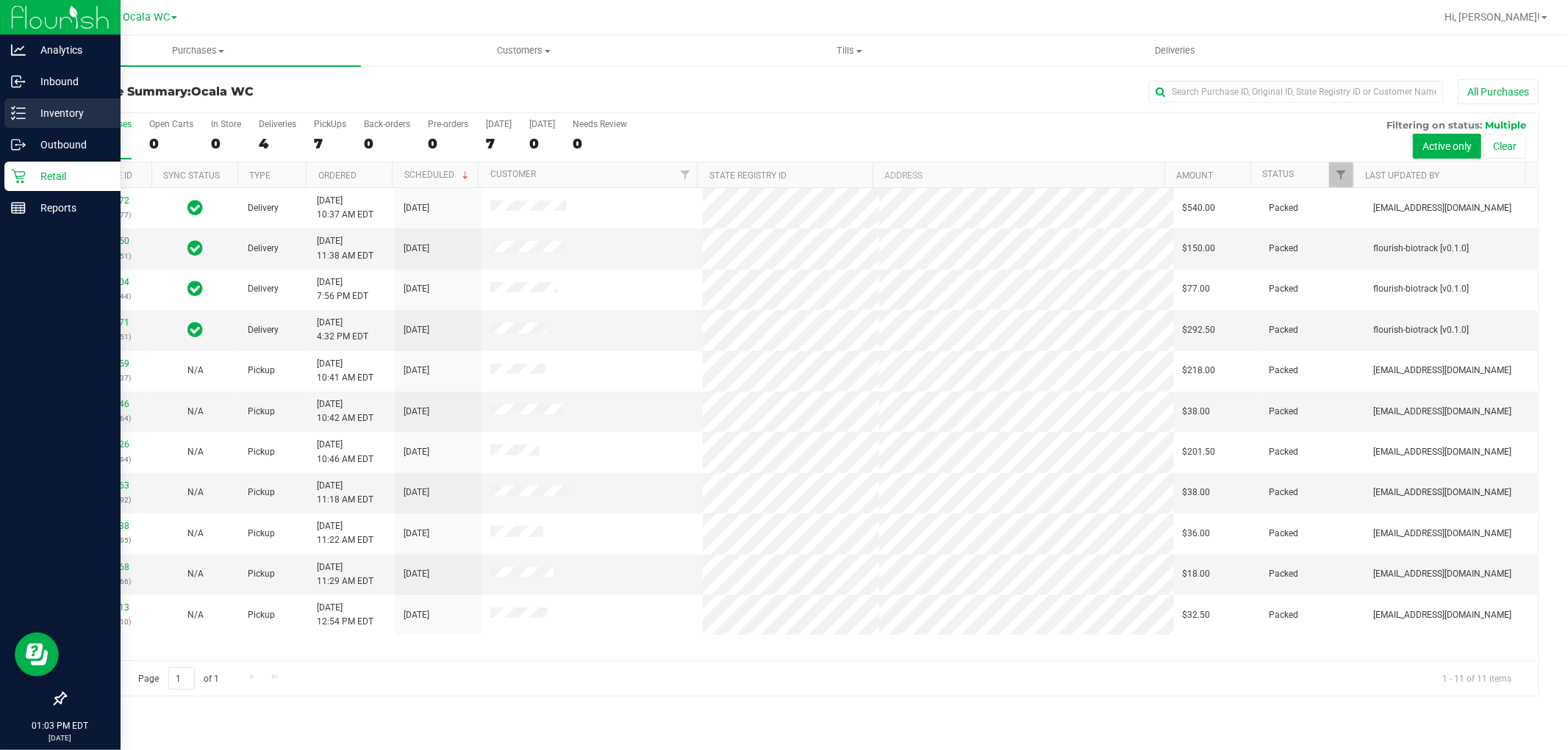
click at [22, 115] on icon at bounding box center [18, 113] width 15 height 15
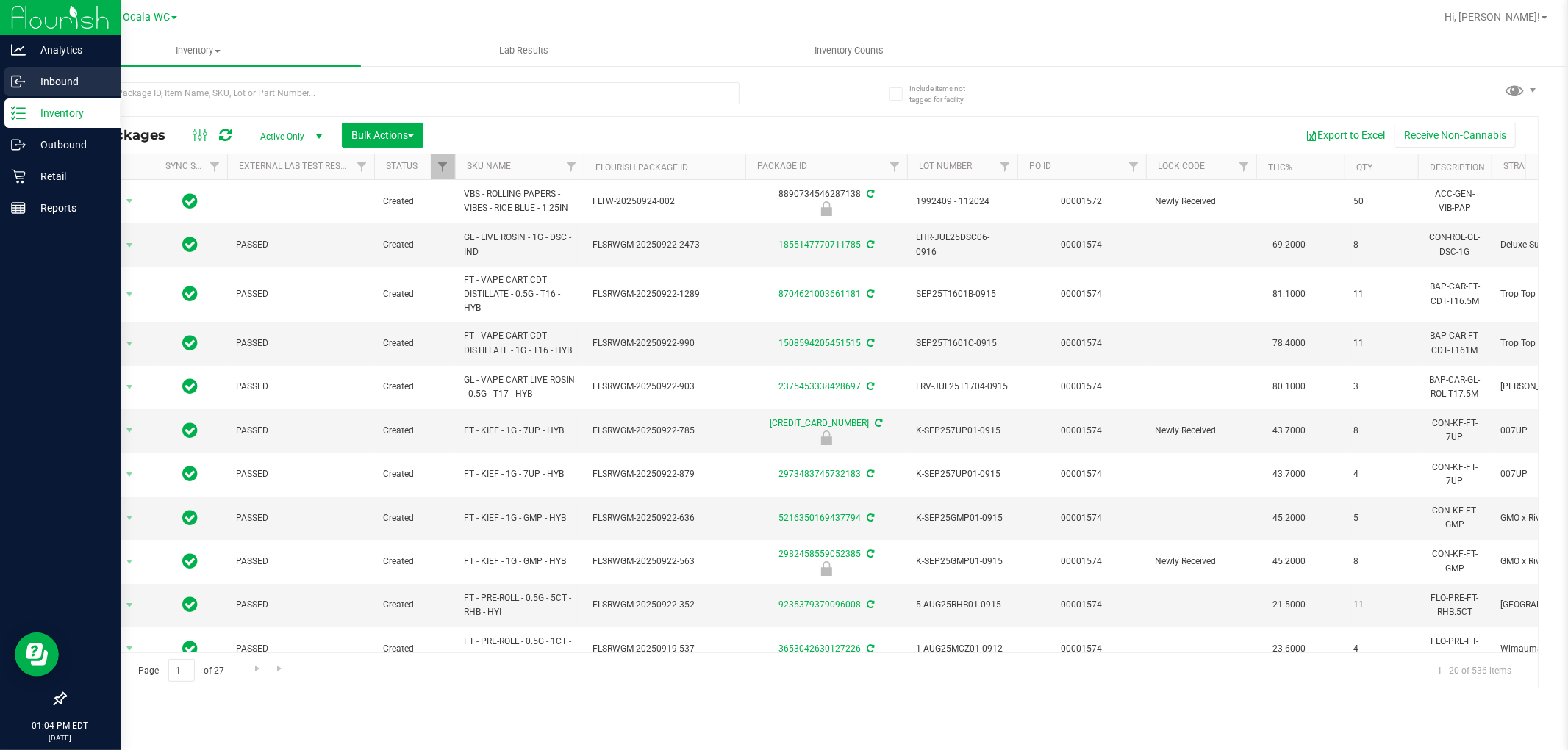
click at [24, 76] on icon at bounding box center [18, 81] width 15 height 15
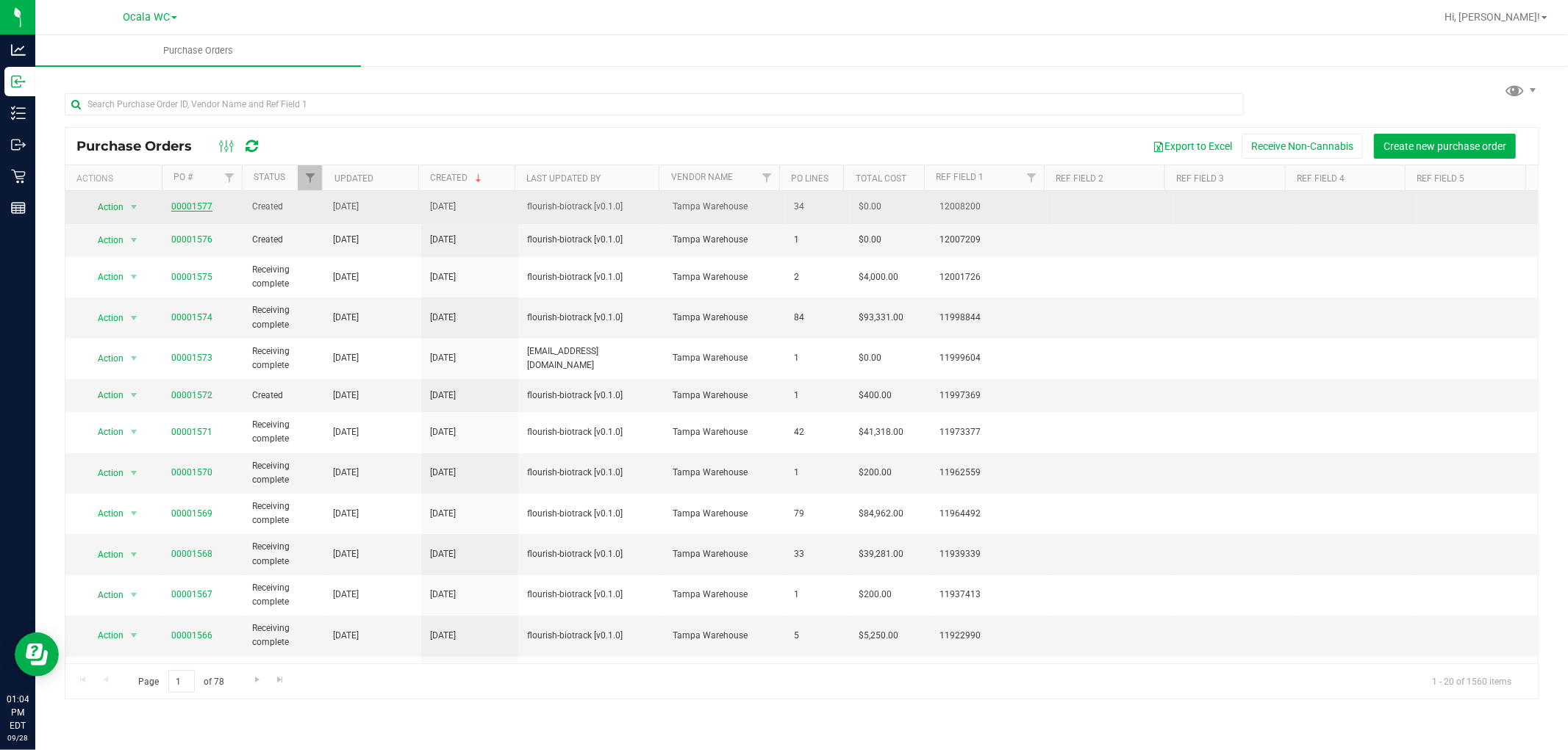
click at [182, 208] on link "00001577" at bounding box center [192, 207] width 41 height 10
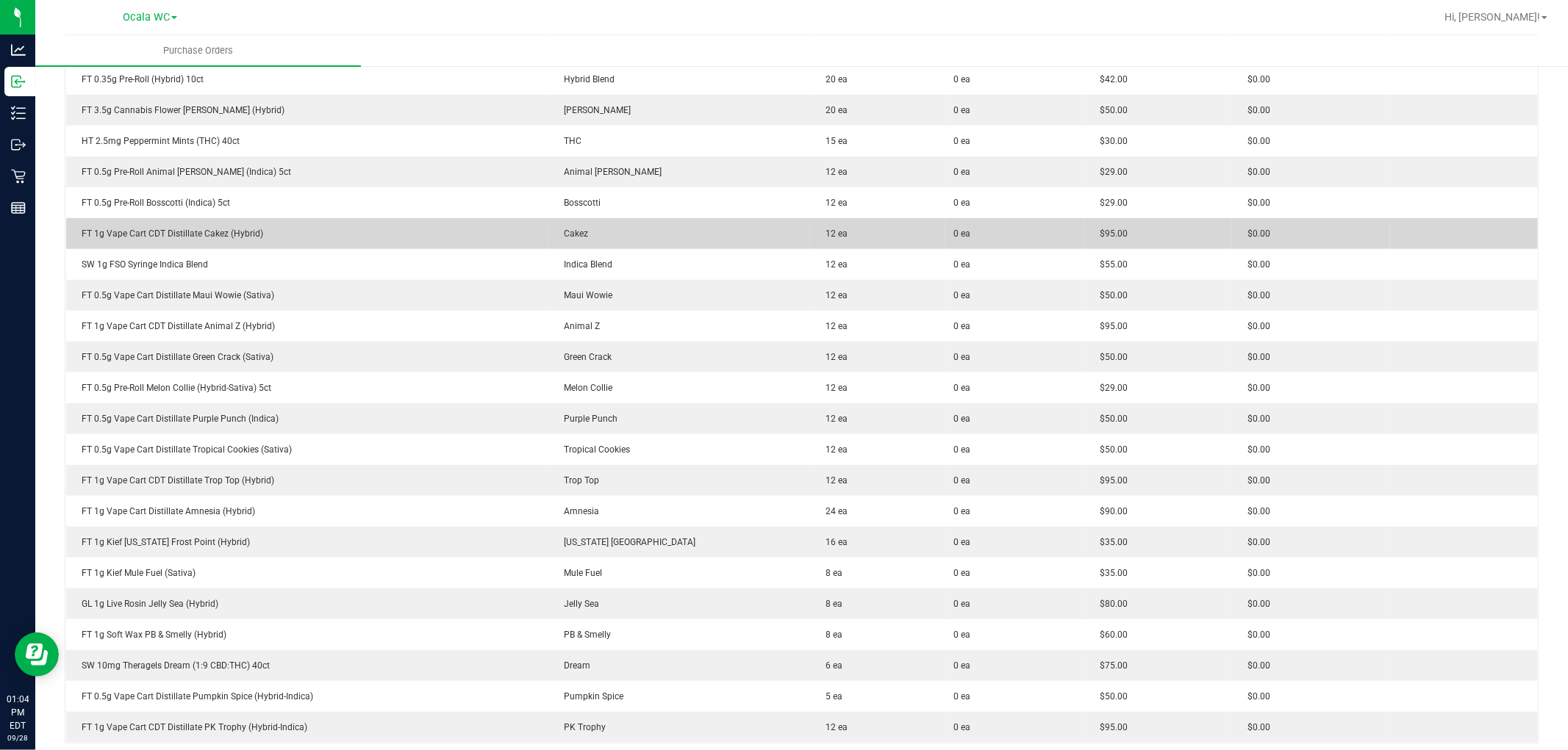
scroll to position [735, 0]
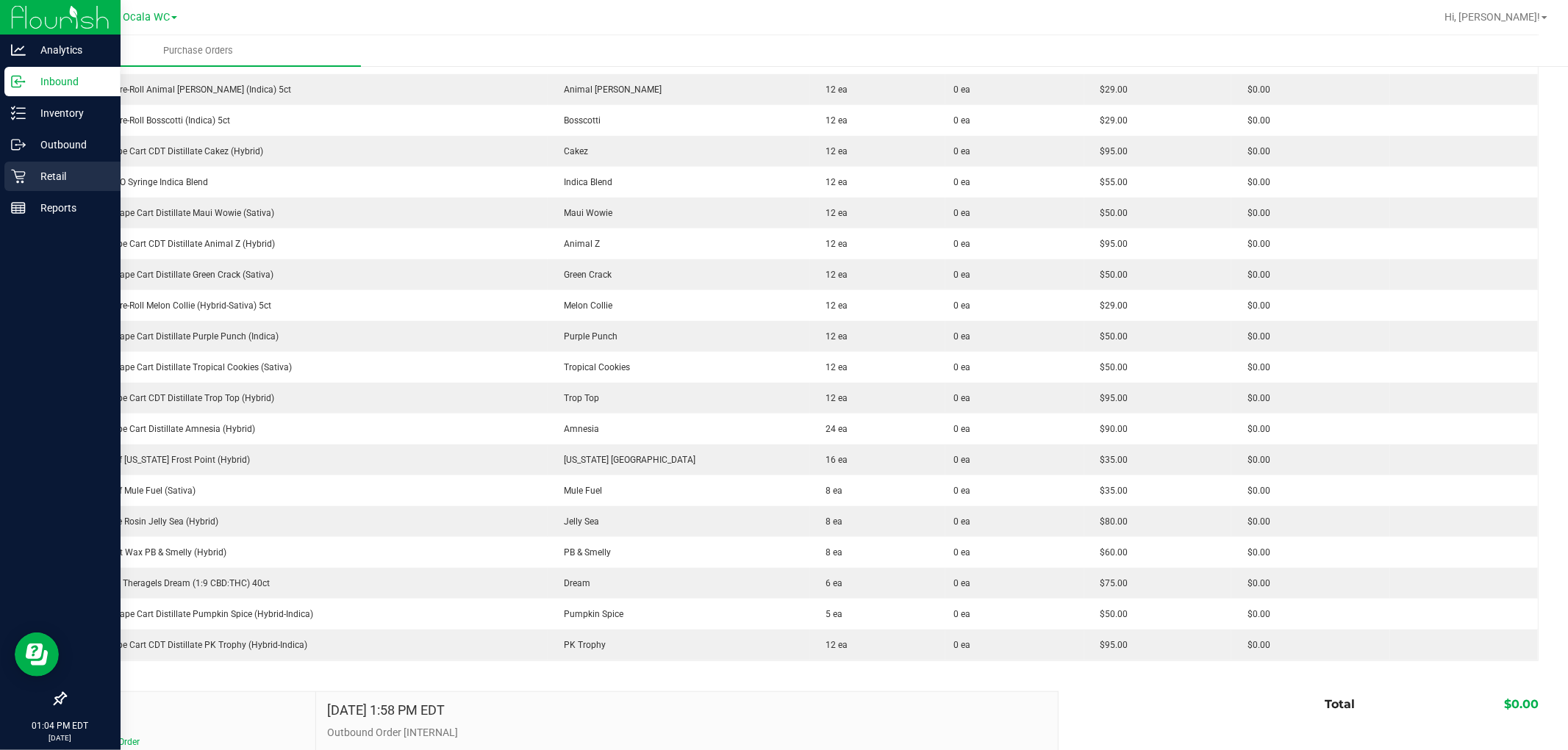
click at [32, 170] on p "Retail" at bounding box center [70, 177] width 88 height 17
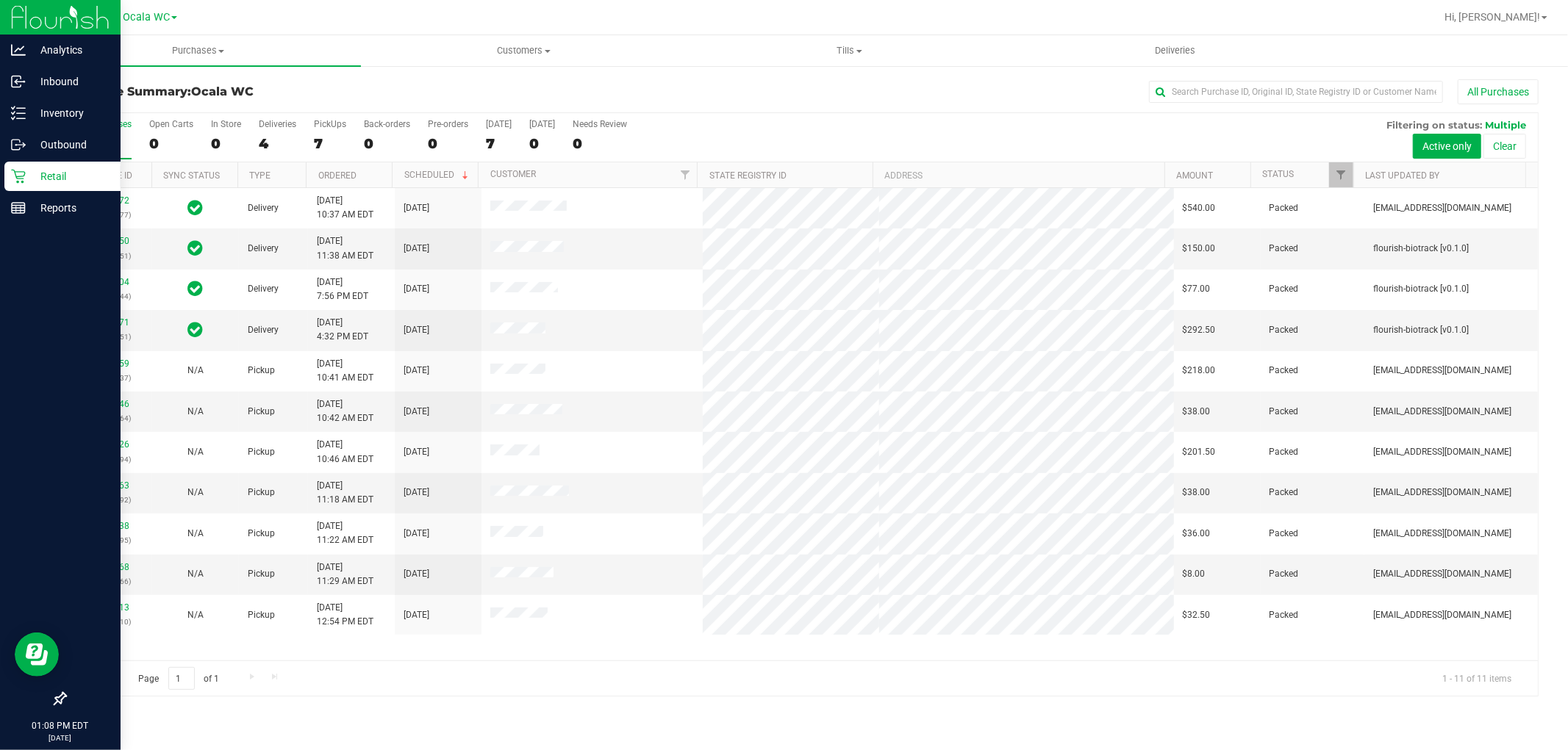
click at [47, 175] on p "Retail" at bounding box center [70, 177] width 88 height 17
